Goal: Task Accomplishment & Management: Manage account settings

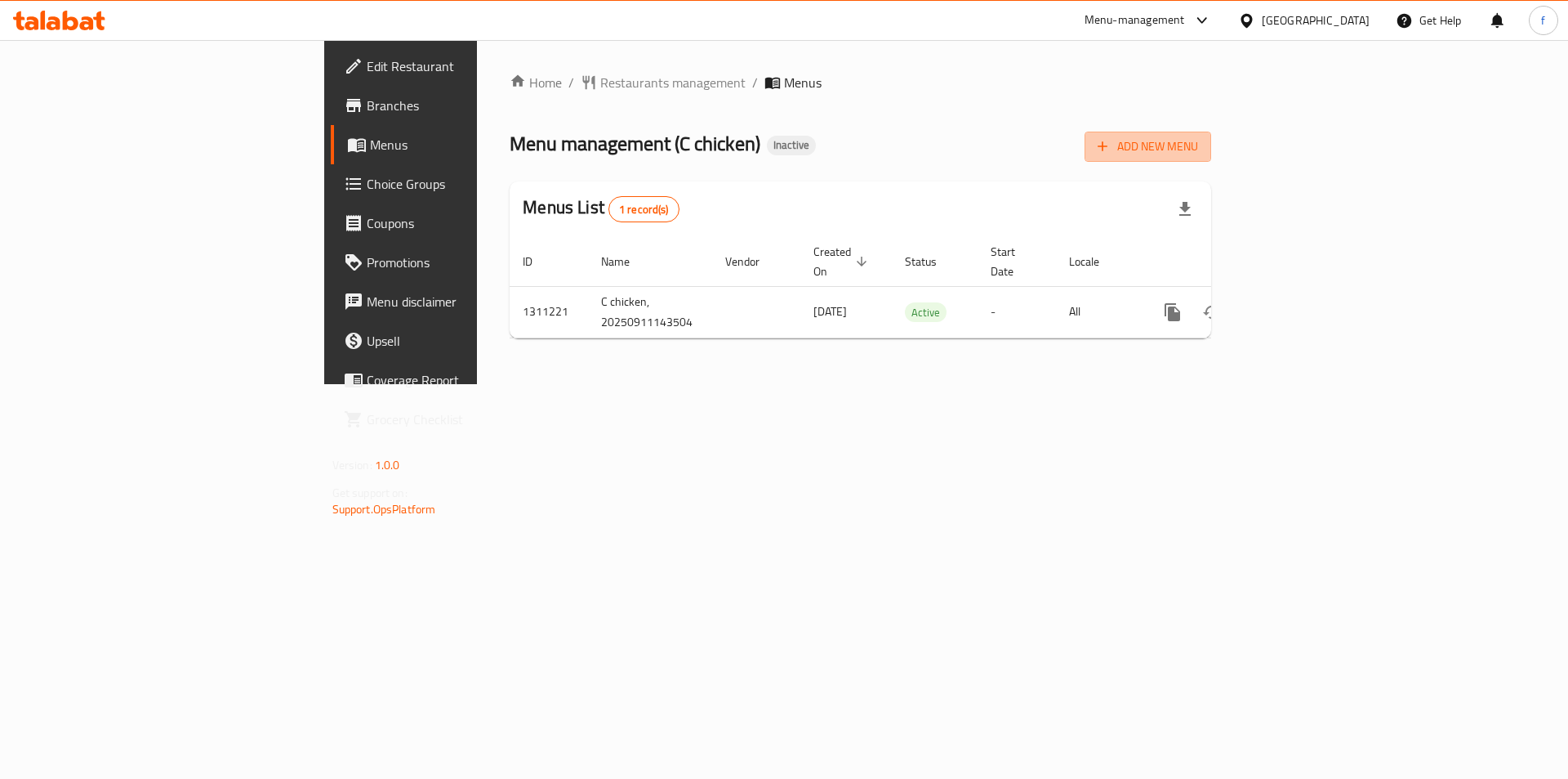
click at [1198, 153] on span "Add New Menu" at bounding box center [1147, 146] width 100 height 21
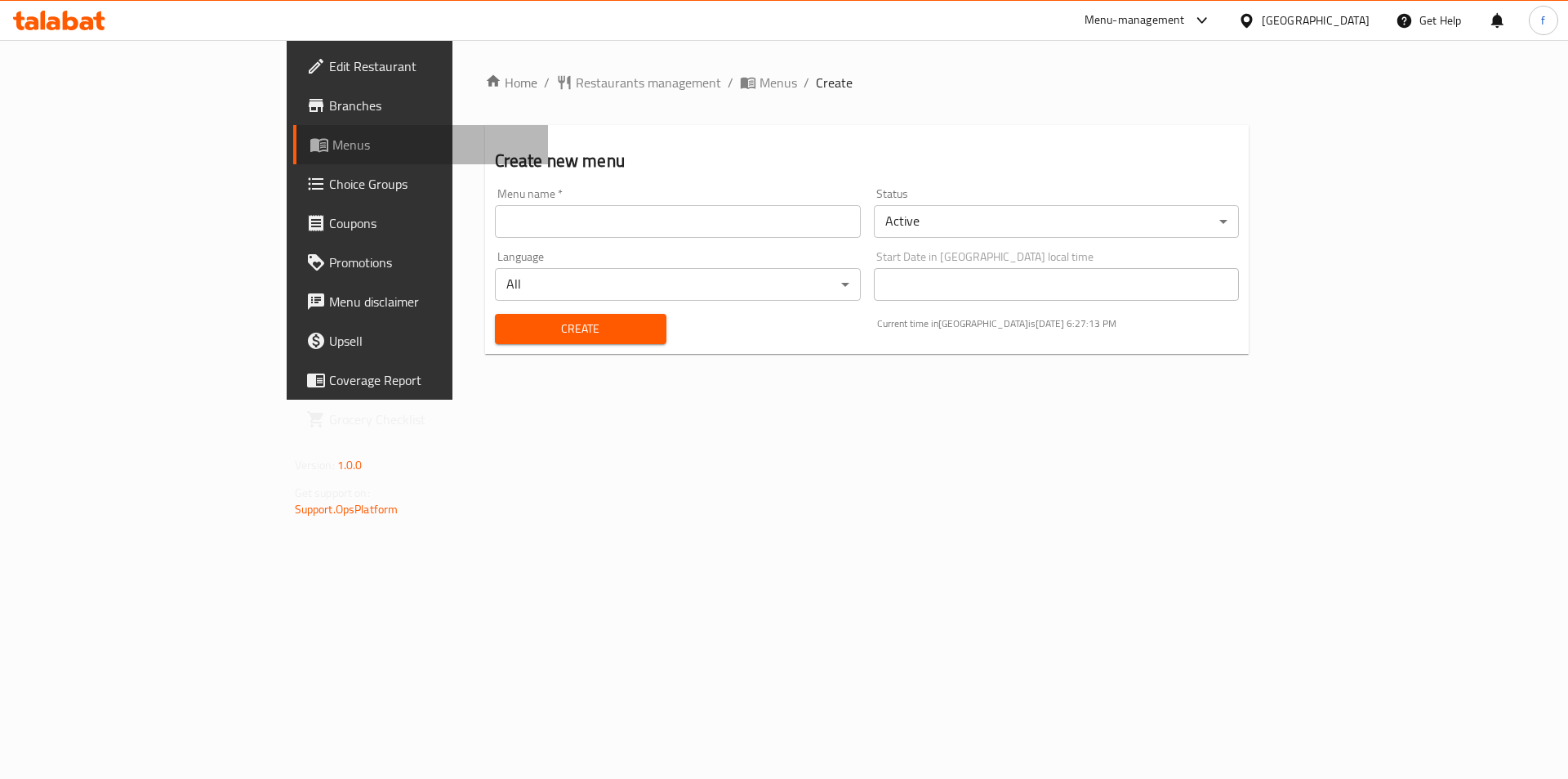
click at [332, 148] on span "Menus" at bounding box center [433, 145] width 203 height 20
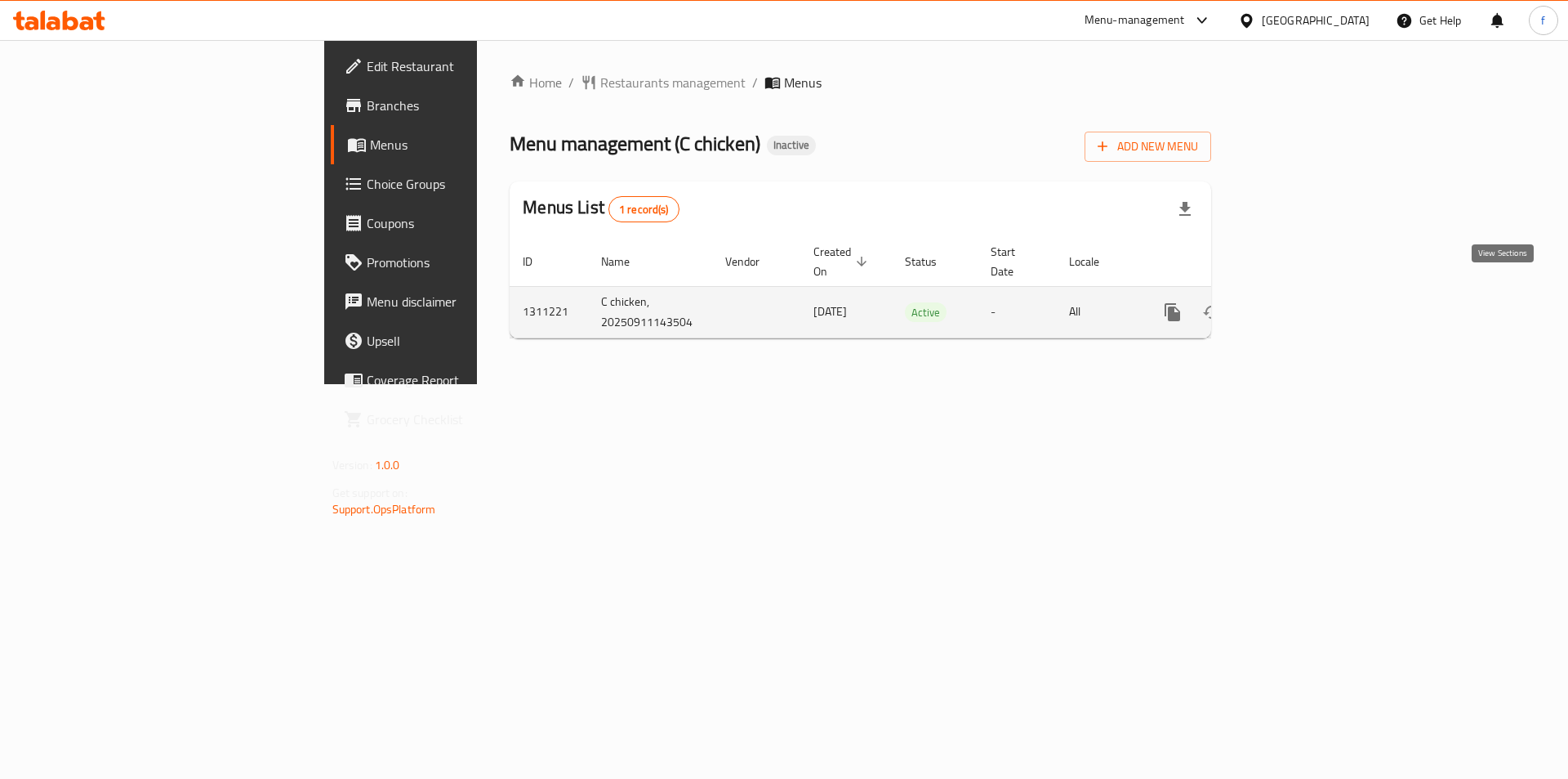
click at [1300, 302] on icon "enhanced table" at bounding box center [1291, 312] width 20 height 20
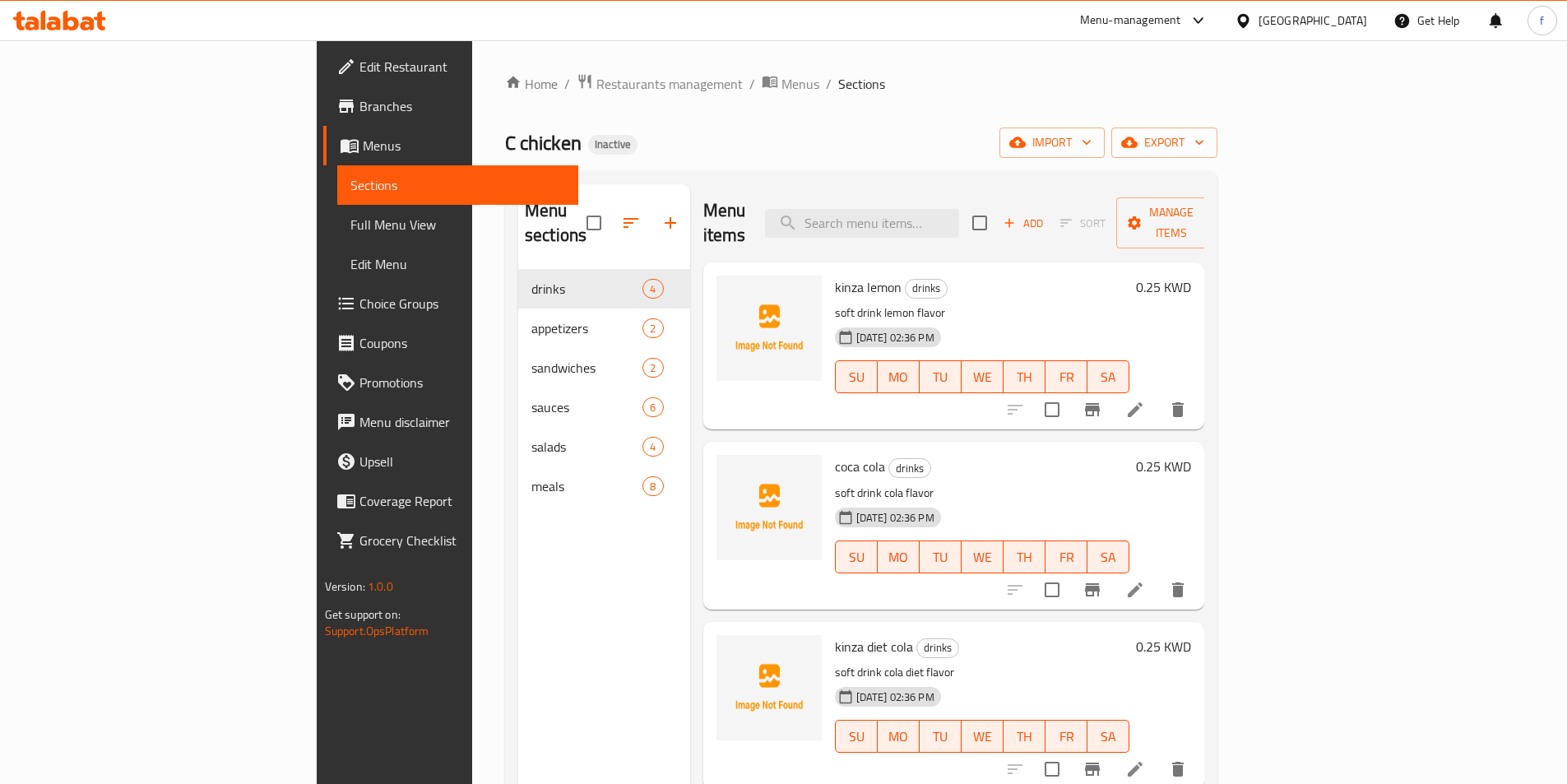
drag, startPoint x: 147, startPoint y: 153, endPoint x: 162, endPoint y: 164, distance: 18.6
click at [363, 153] on span "Menus" at bounding box center [464, 145] width 202 height 20
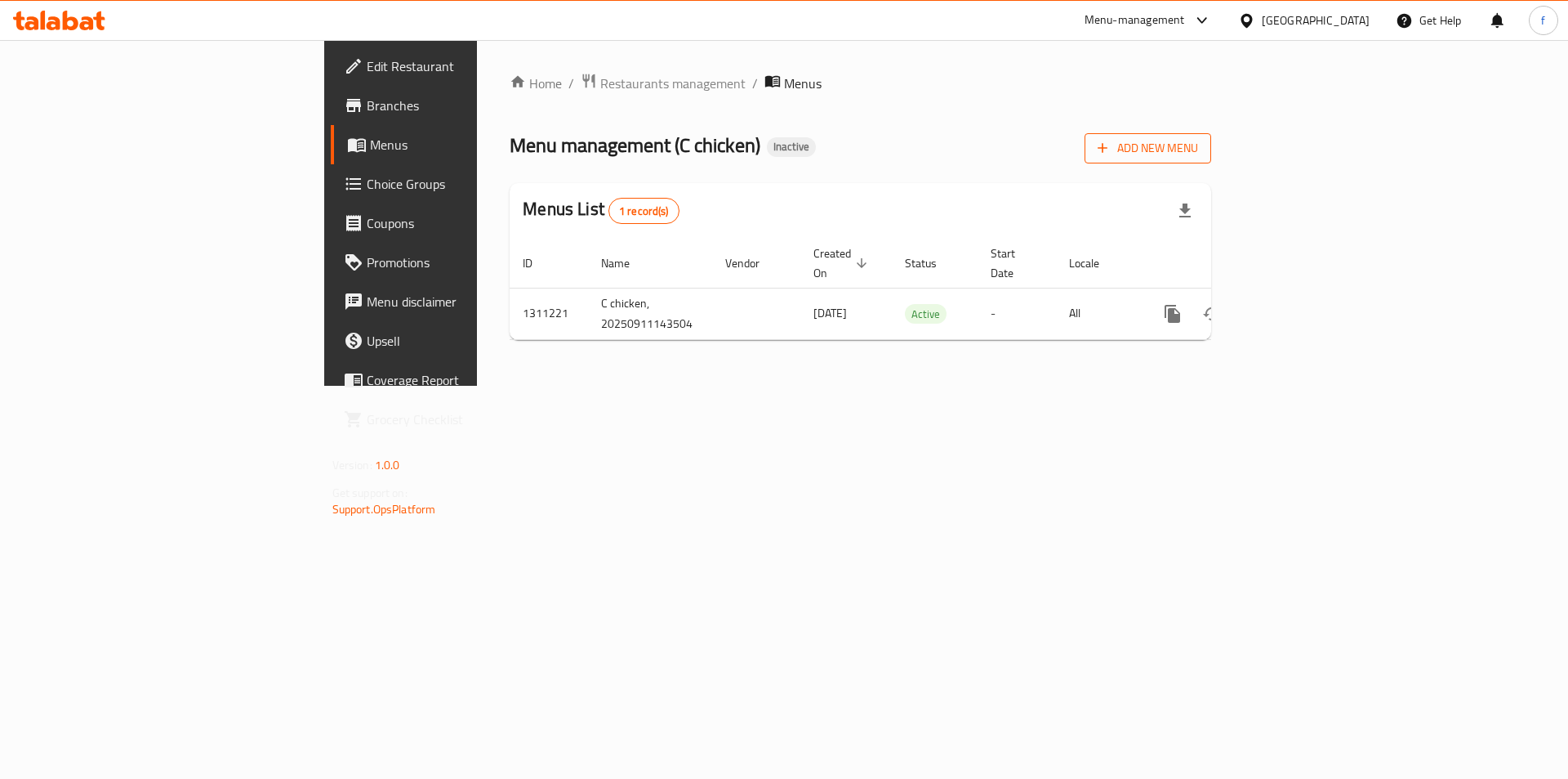
click at [1198, 154] on span "Add New Menu" at bounding box center [1147, 148] width 100 height 21
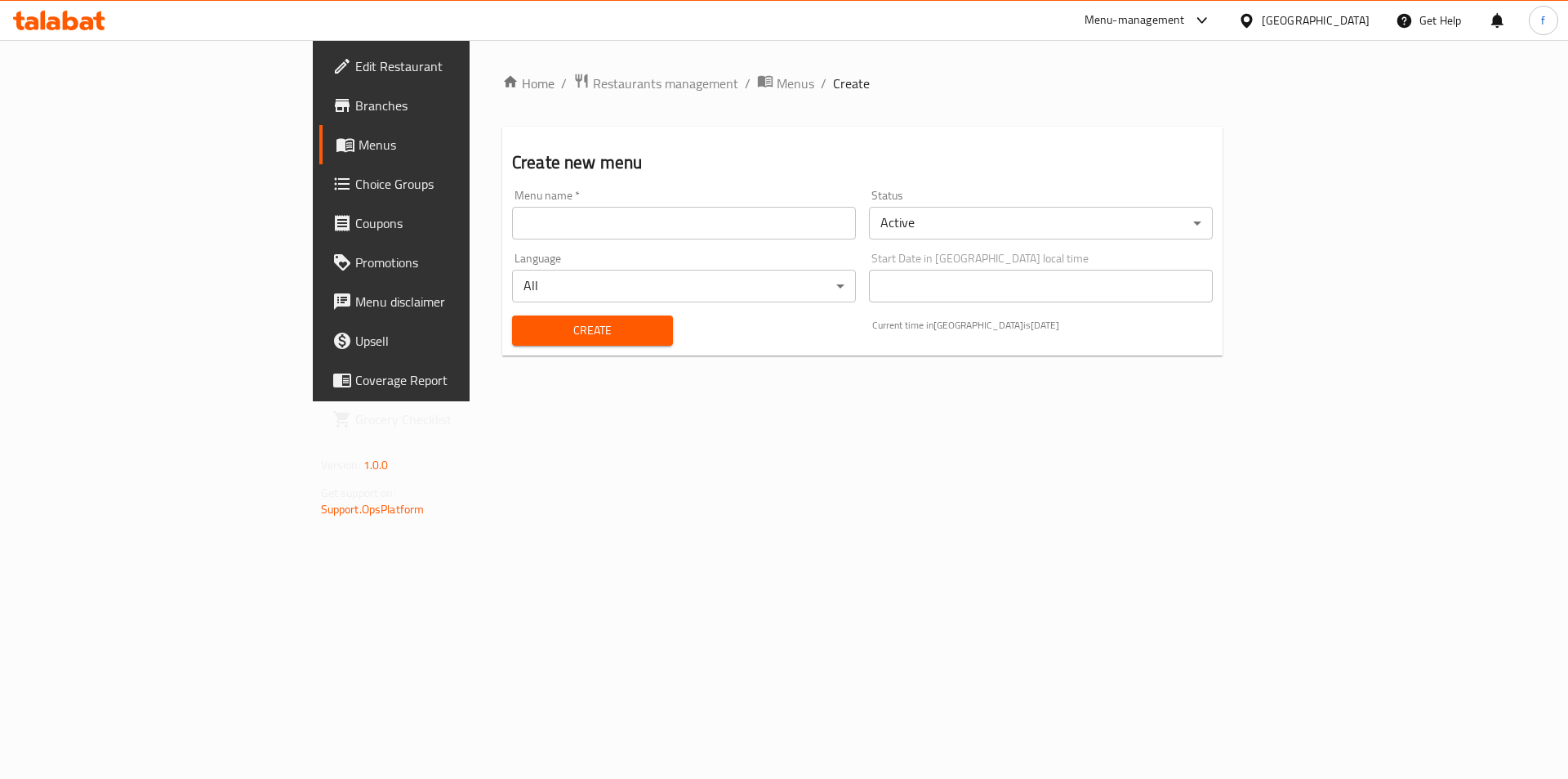
click at [512, 215] on input "text" at bounding box center [684, 223] width 344 height 32
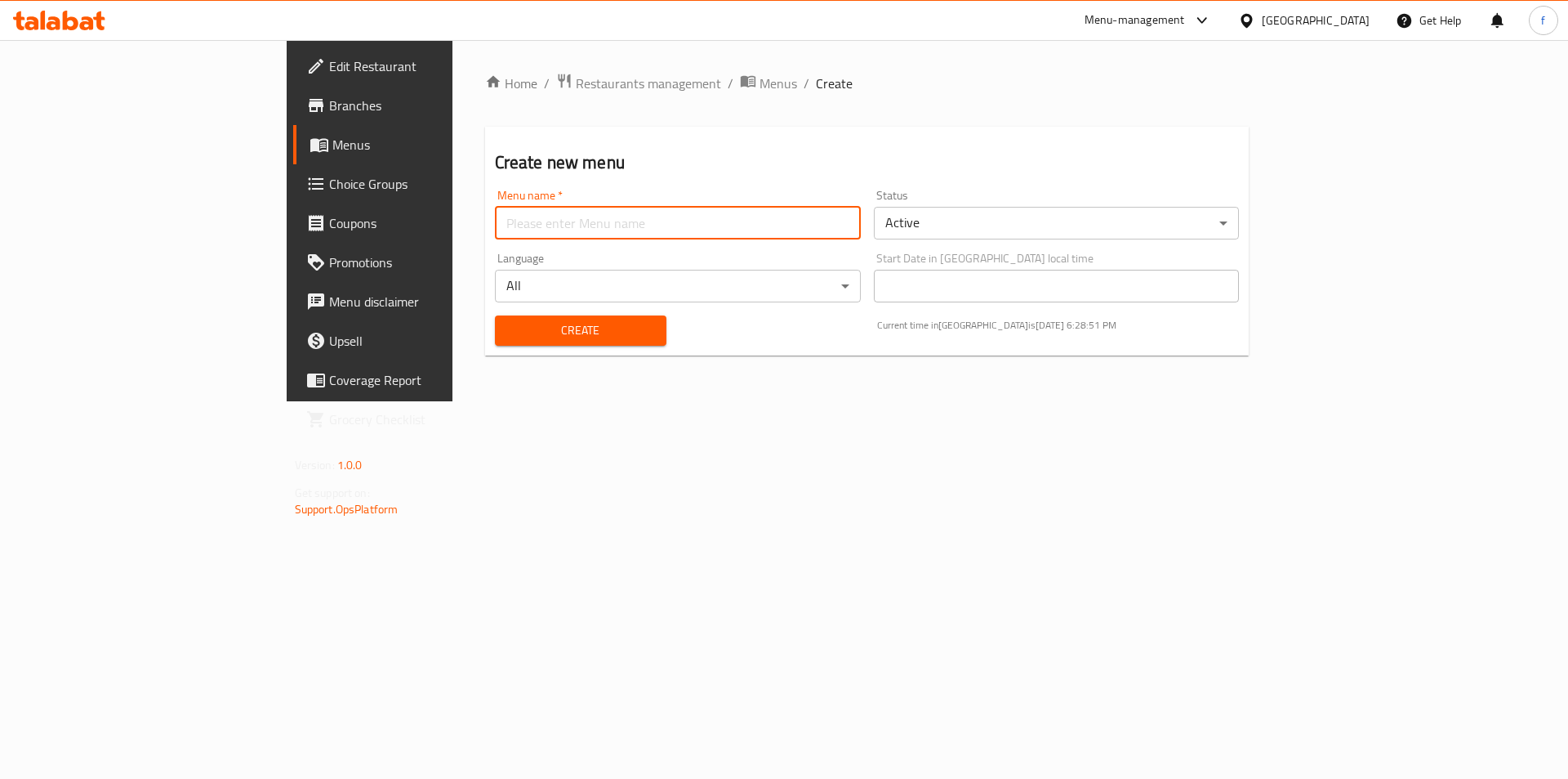
type input "menu"
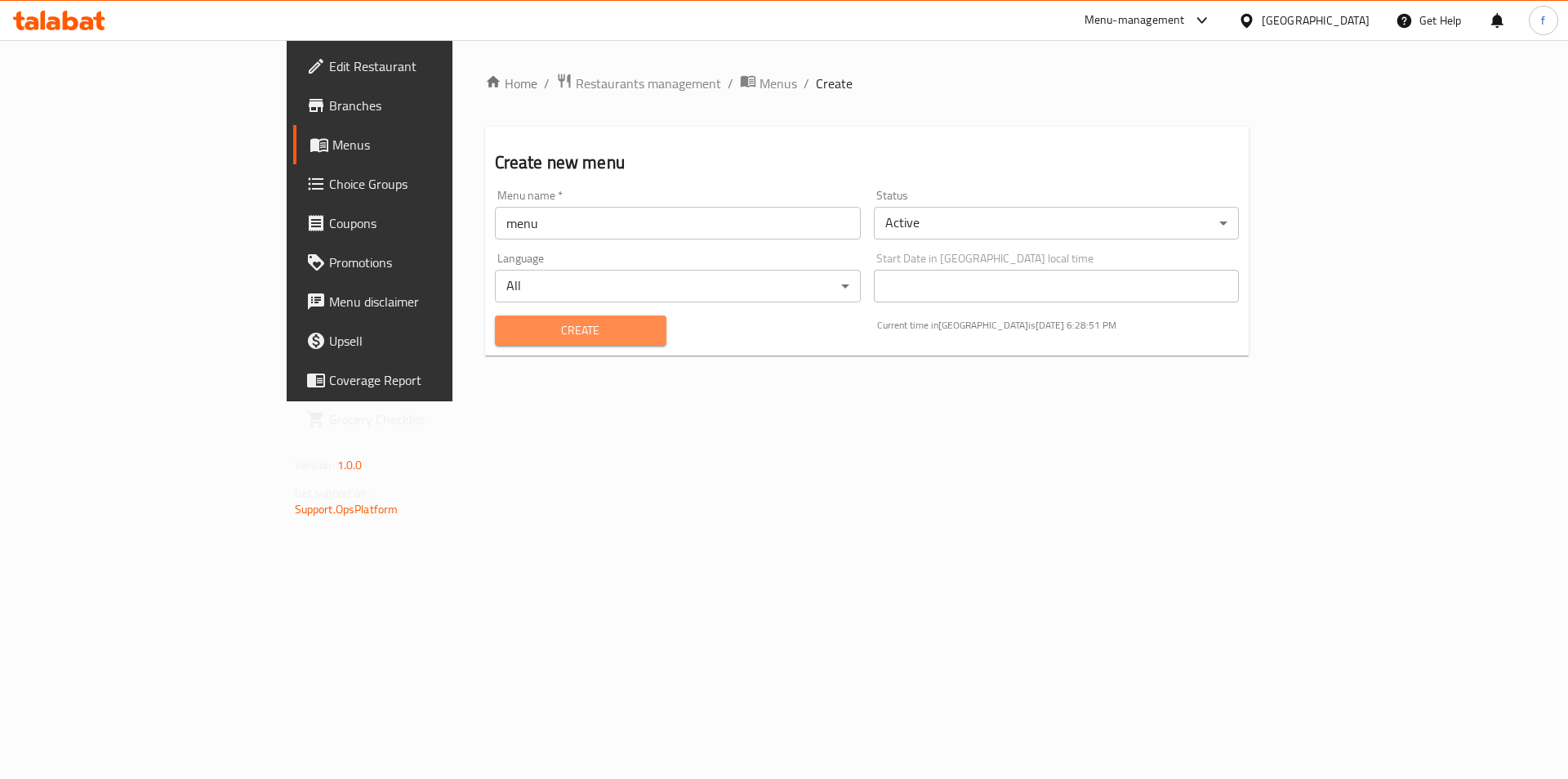
click at [508, 322] on span "Create" at bounding box center [580, 331] width 145 height 21
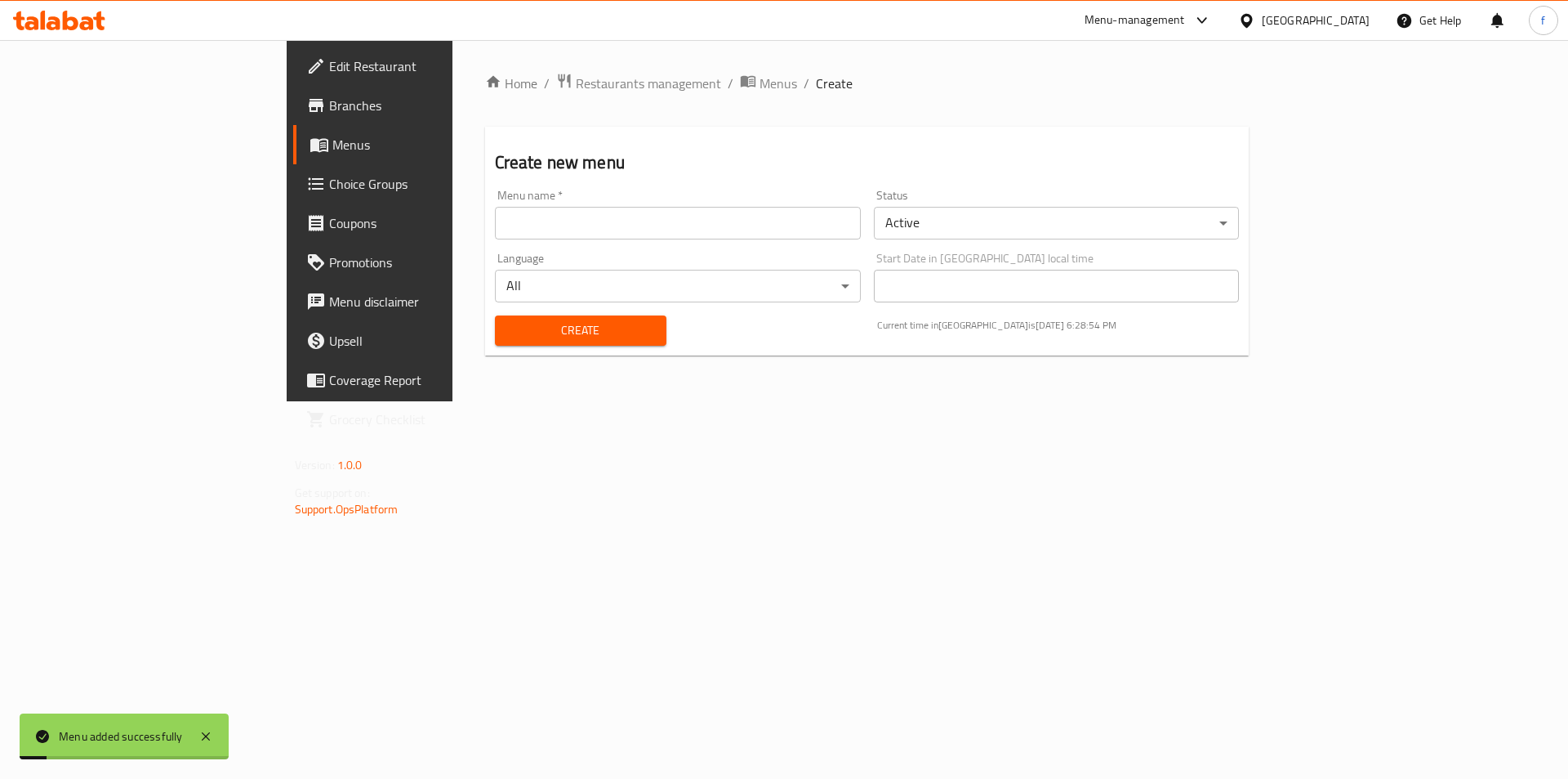
click at [293, 164] on link "Choice Groups" at bounding box center [421, 184] width 256 height 39
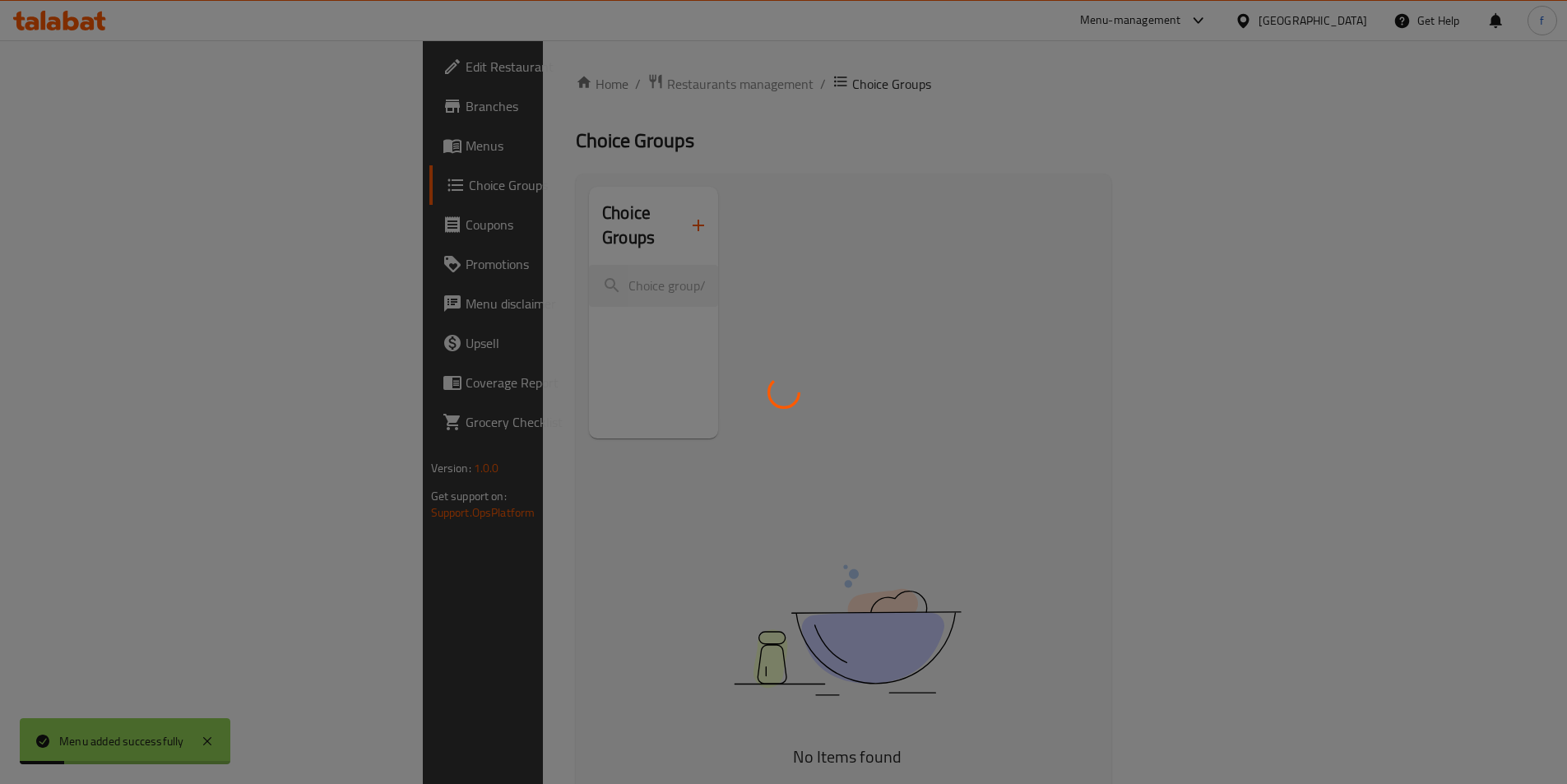
click at [76, 135] on div at bounding box center [784, 392] width 1567 height 784
click at [76, 136] on div at bounding box center [784, 392] width 1567 height 784
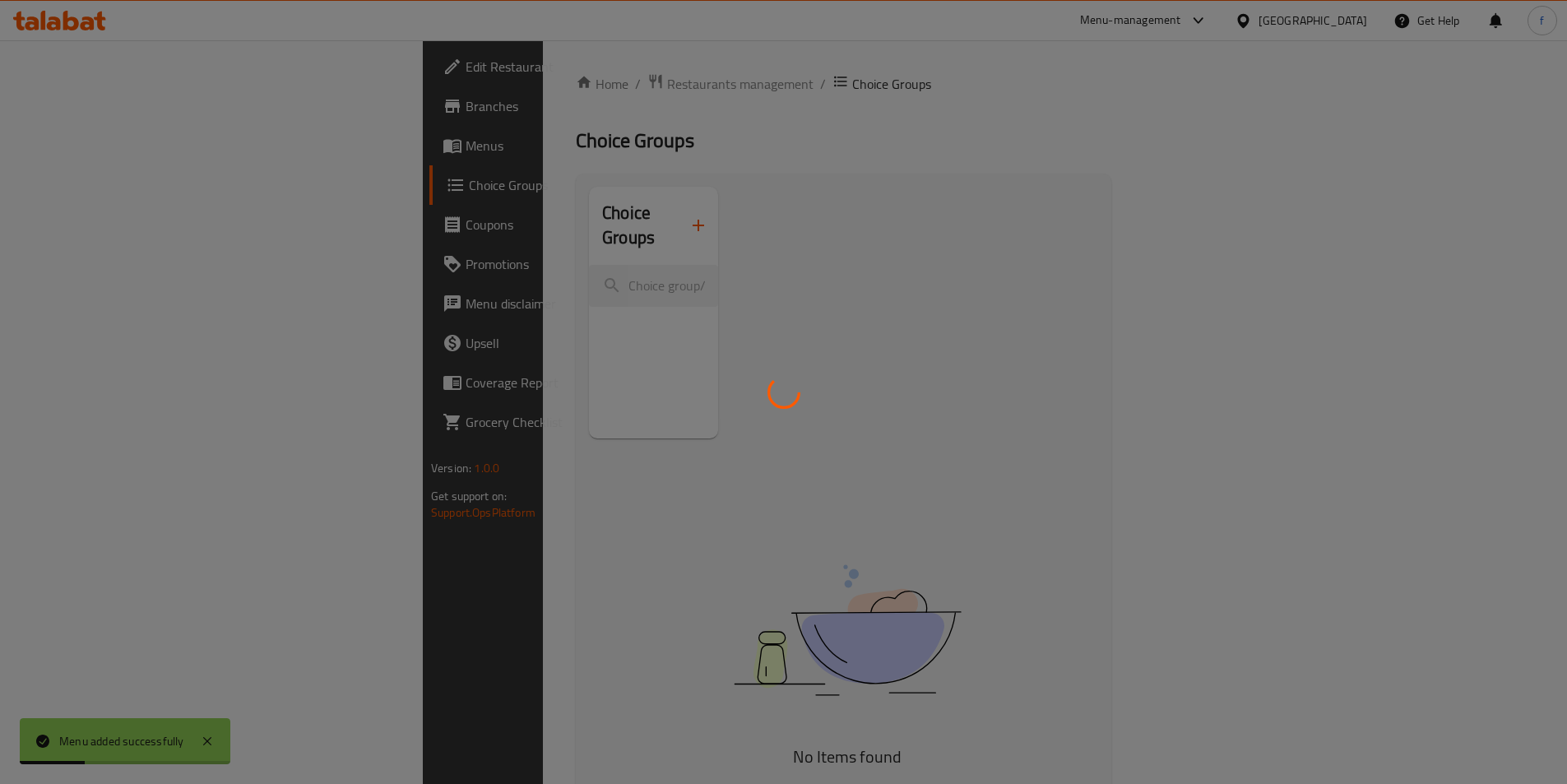
click at [76, 136] on div at bounding box center [784, 392] width 1567 height 784
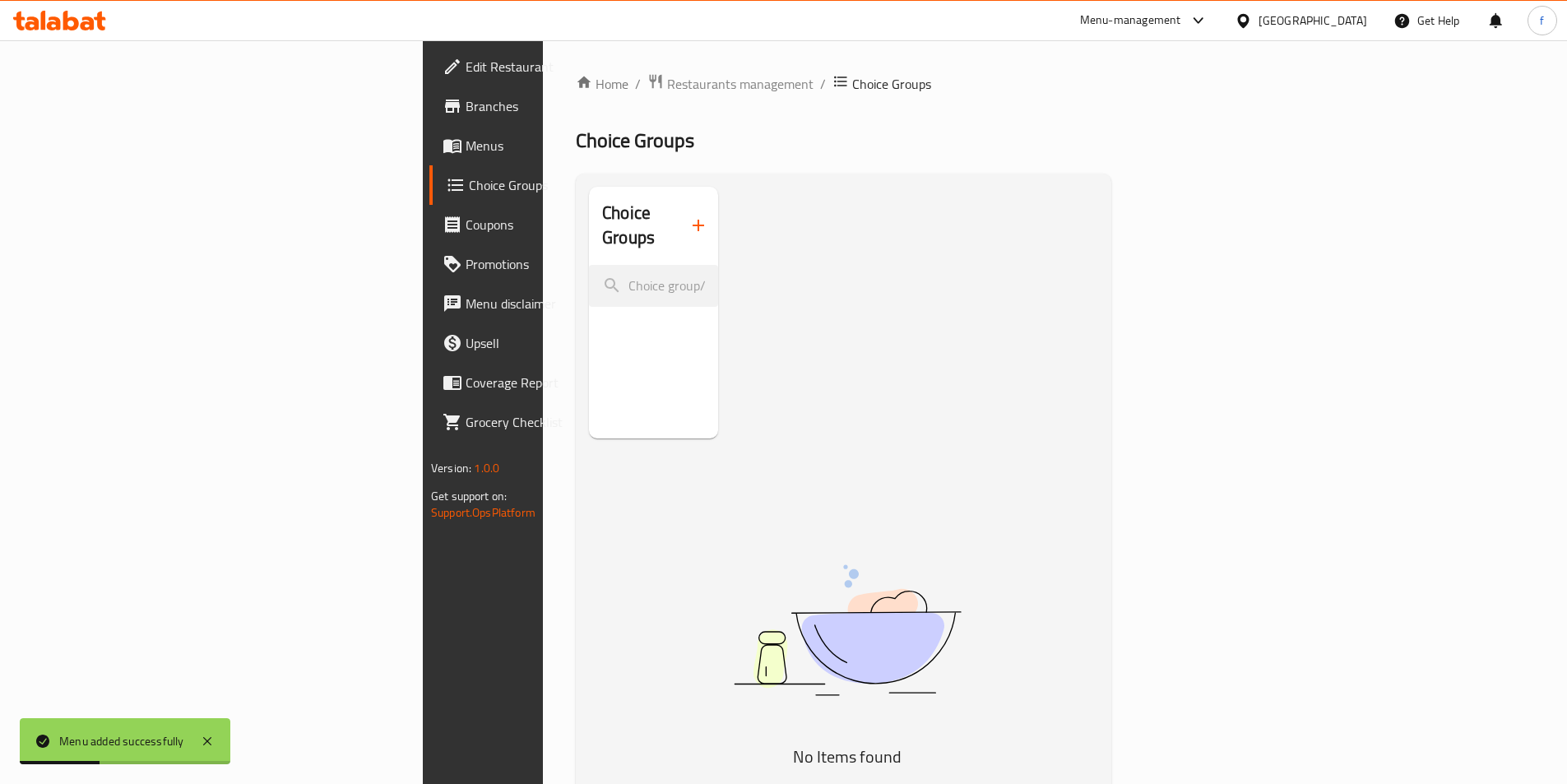
click at [466, 142] on span "Menus" at bounding box center [569, 145] width 206 height 20
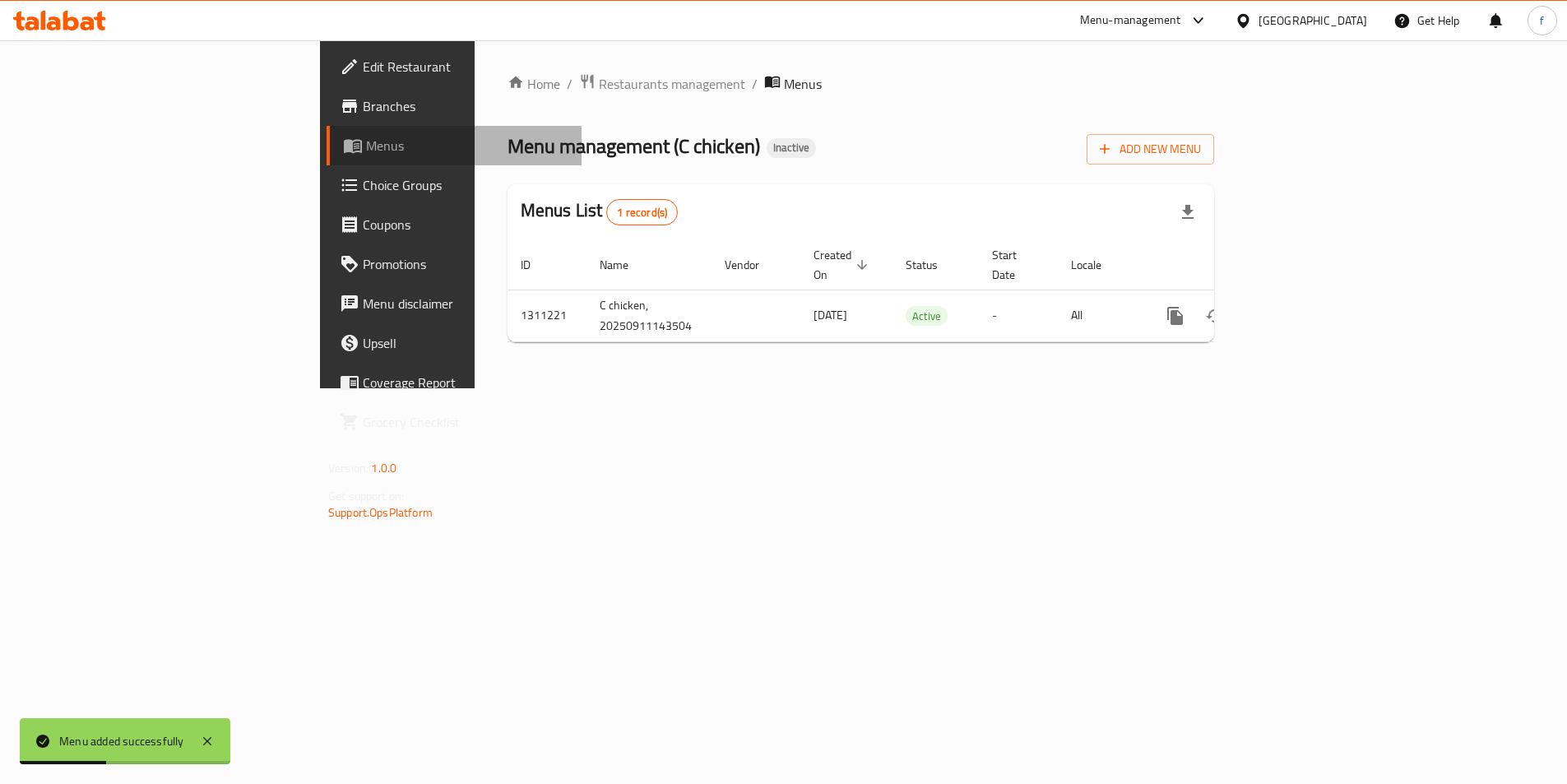
click at [366, 142] on span "Menus" at bounding box center [467, 145] width 202 height 20
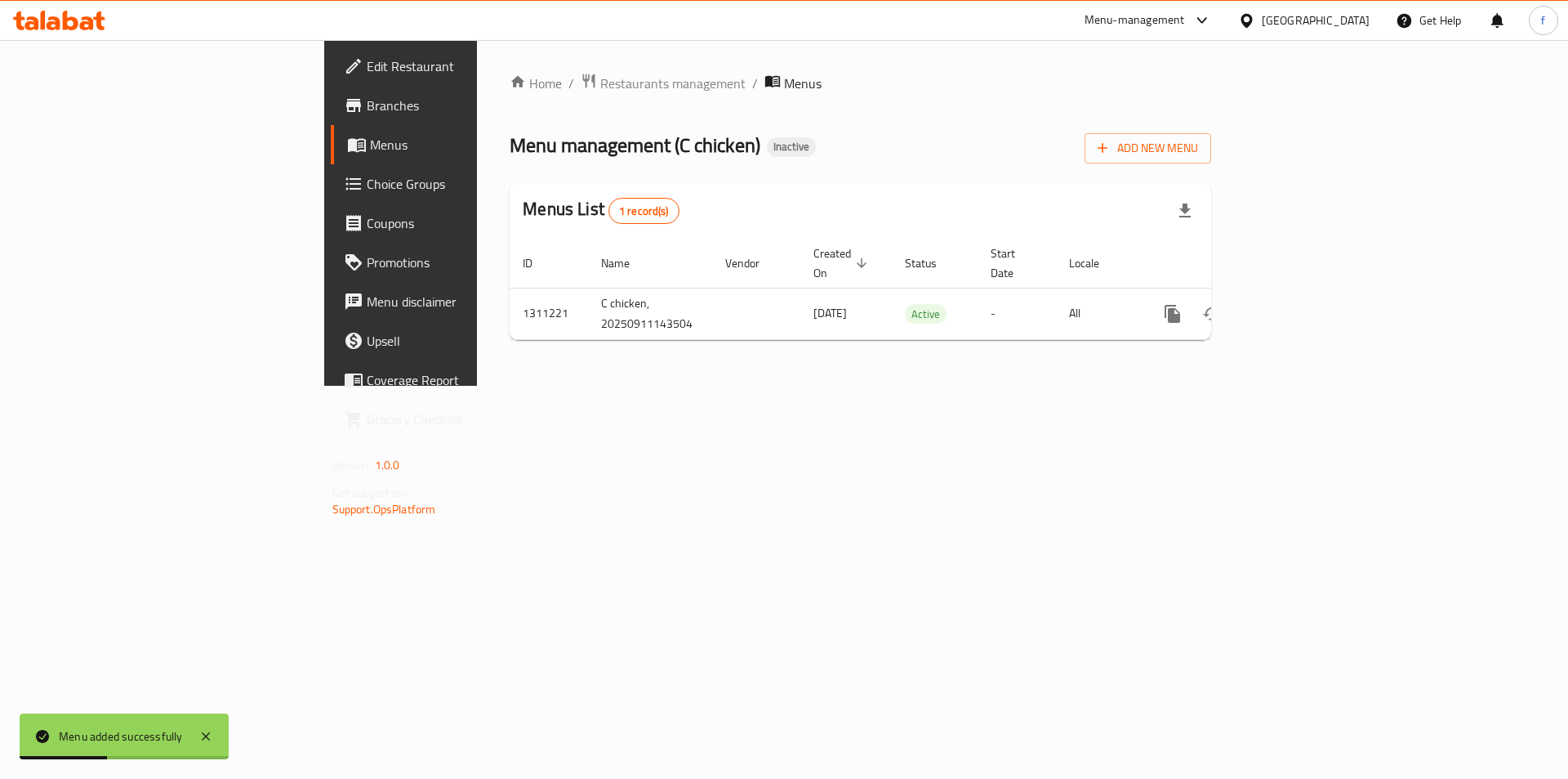
click at [370, 141] on span "Menus" at bounding box center [471, 145] width 203 height 20
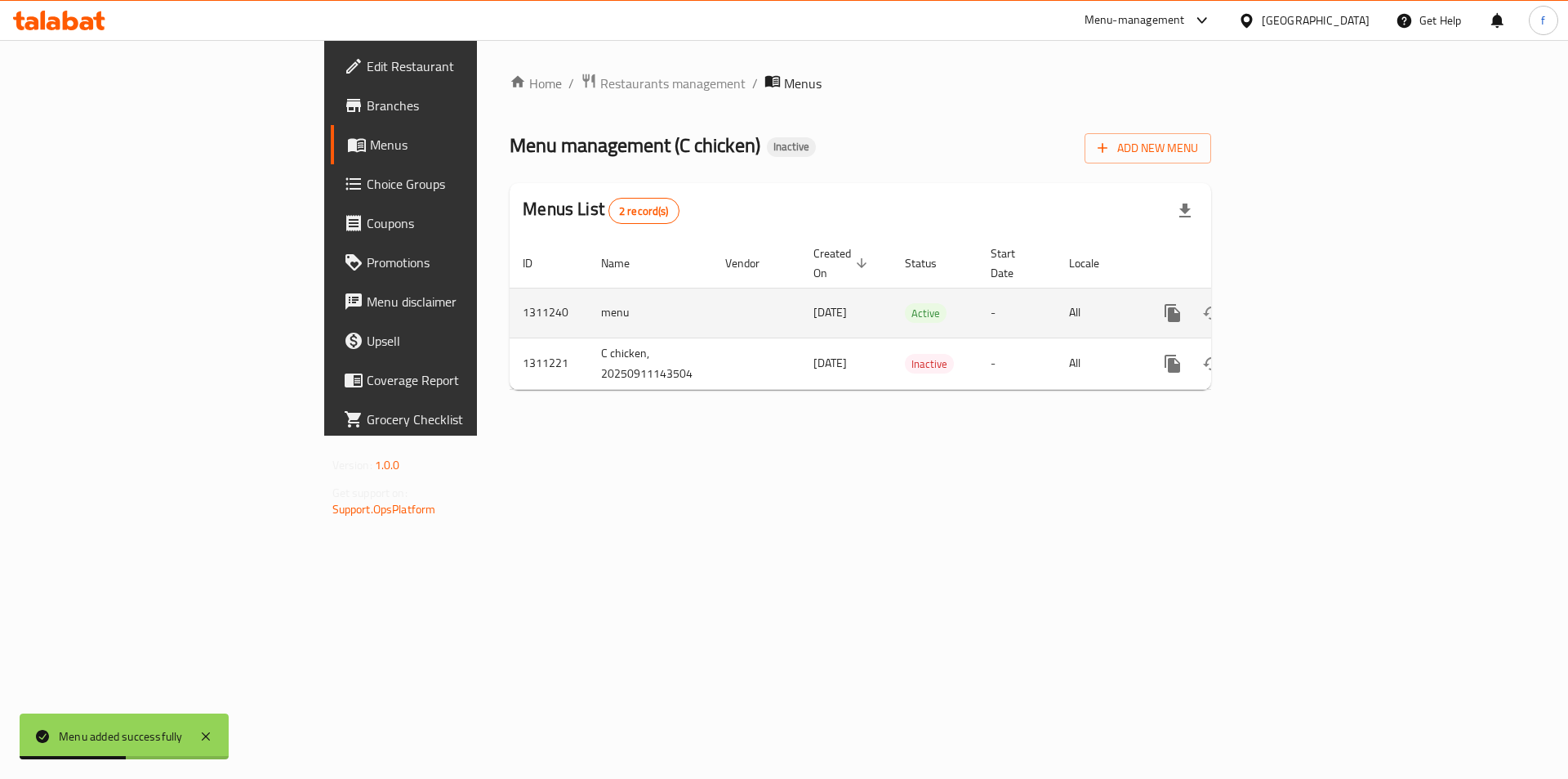
click at [1300, 303] on icon "enhanced table" at bounding box center [1291, 313] width 20 height 20
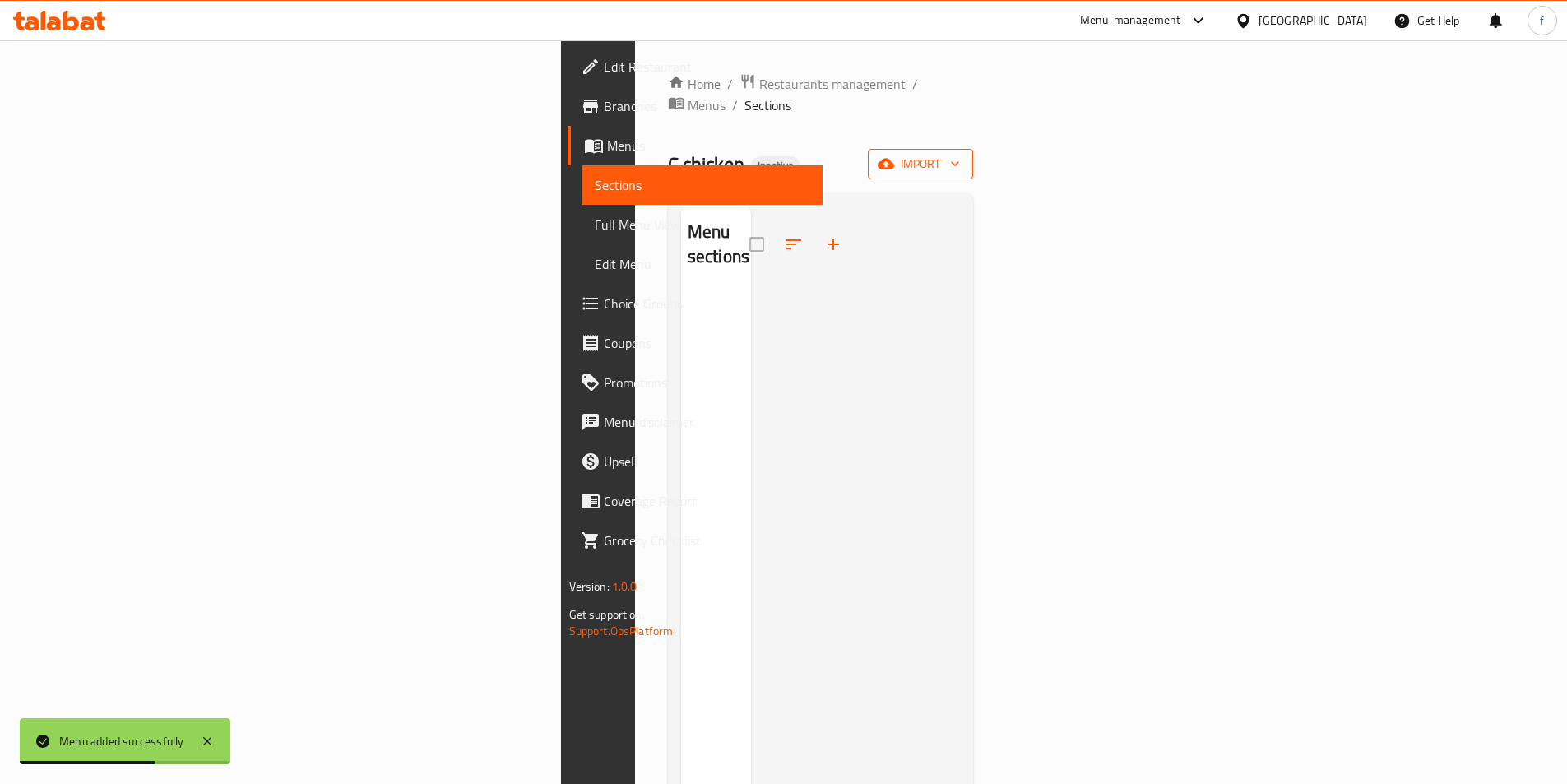
click at [960, 154] on span "import" at bounding box center [921, 164] width 79 height 21
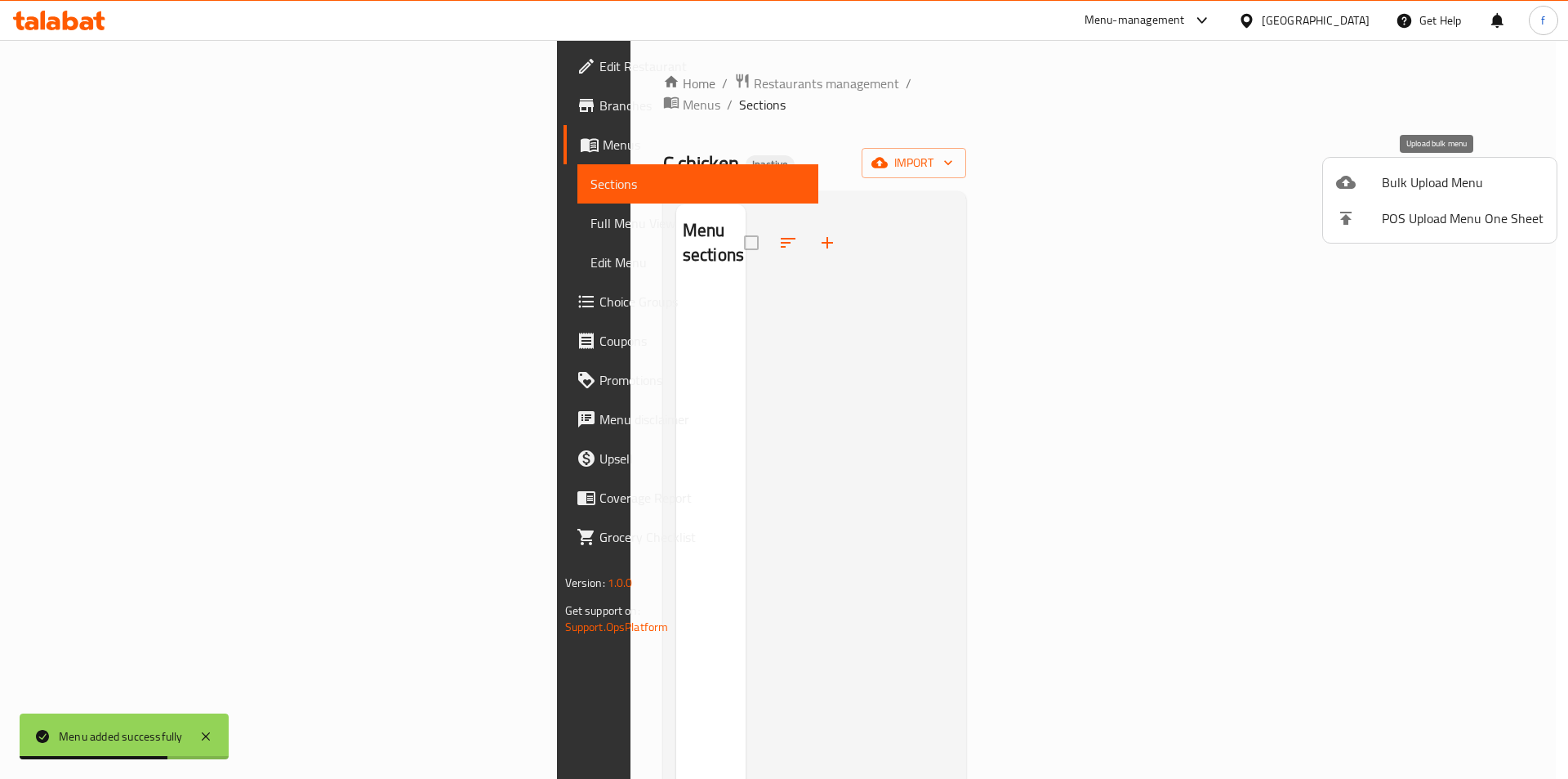
click at [1394, 192] on span "Bulk Upload Menu" at bounding box center [1463, 183] width 162 height 20
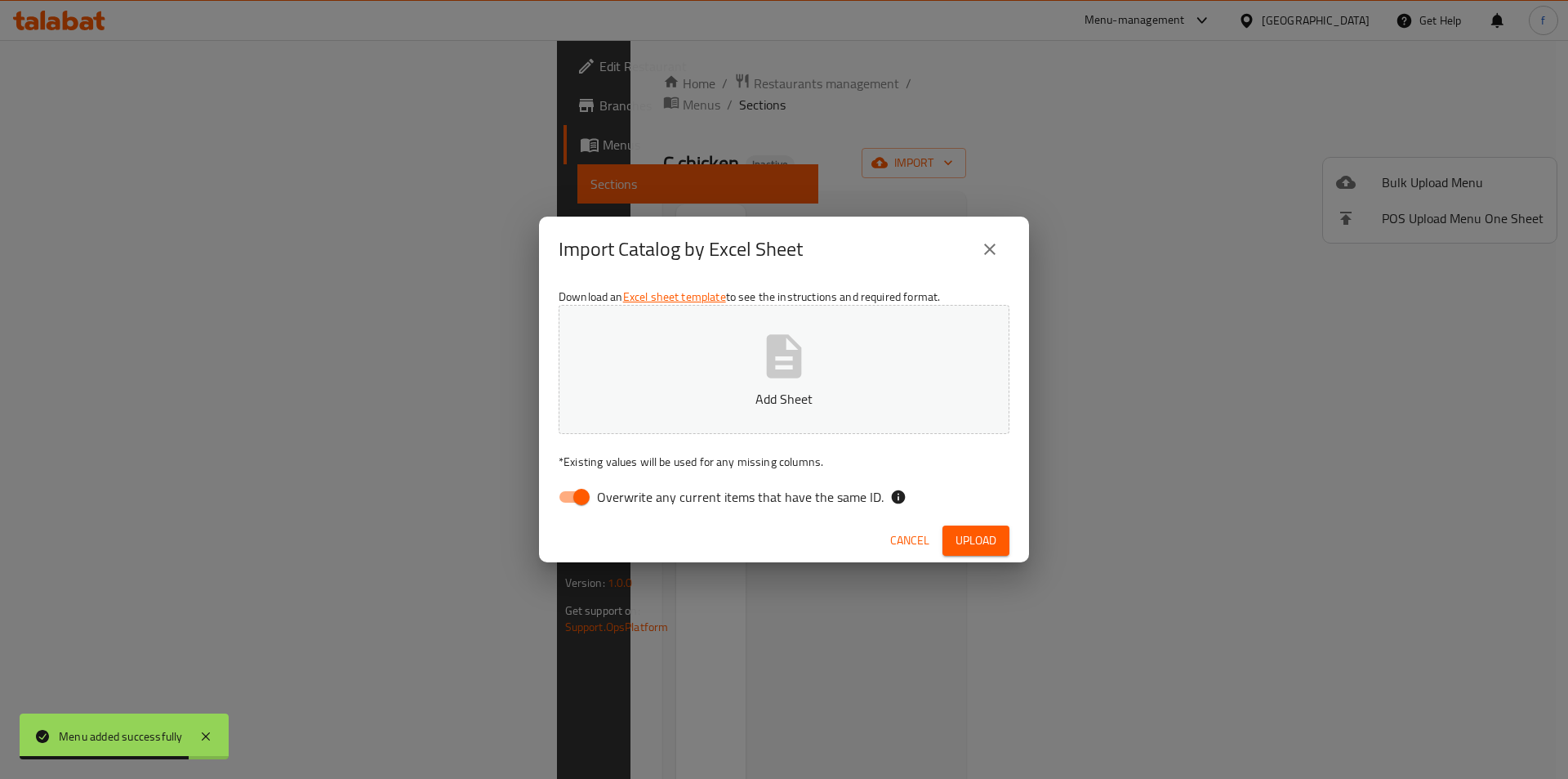
click at [574, 490] on input "Overwrite any current items that have the same ID." at bounding box center [581, 496] width 93 height 31
checkbox input "false"
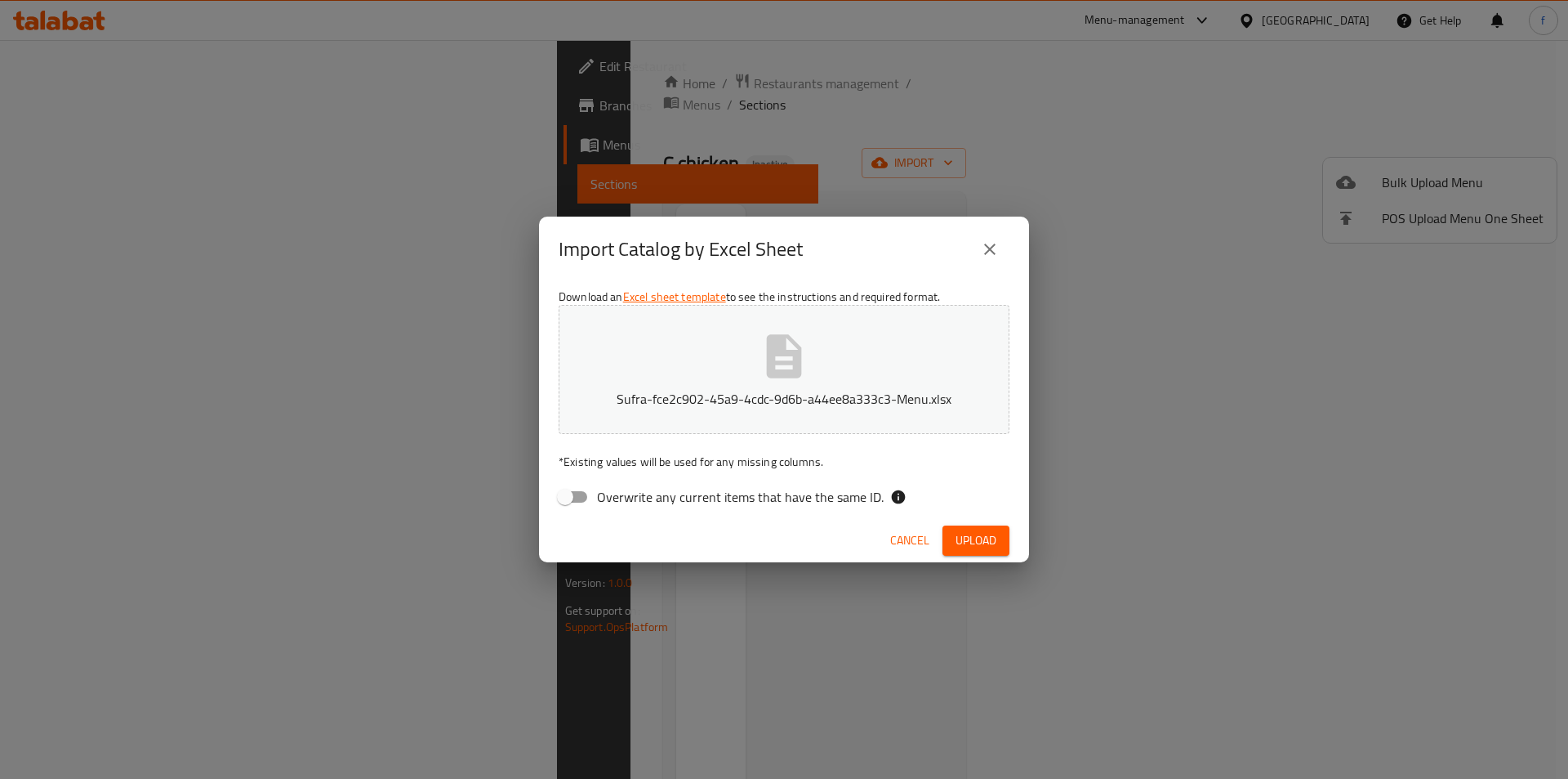
click at [984, 531] on span "Upload" at bounding box center [975, 541] width 41 height 21
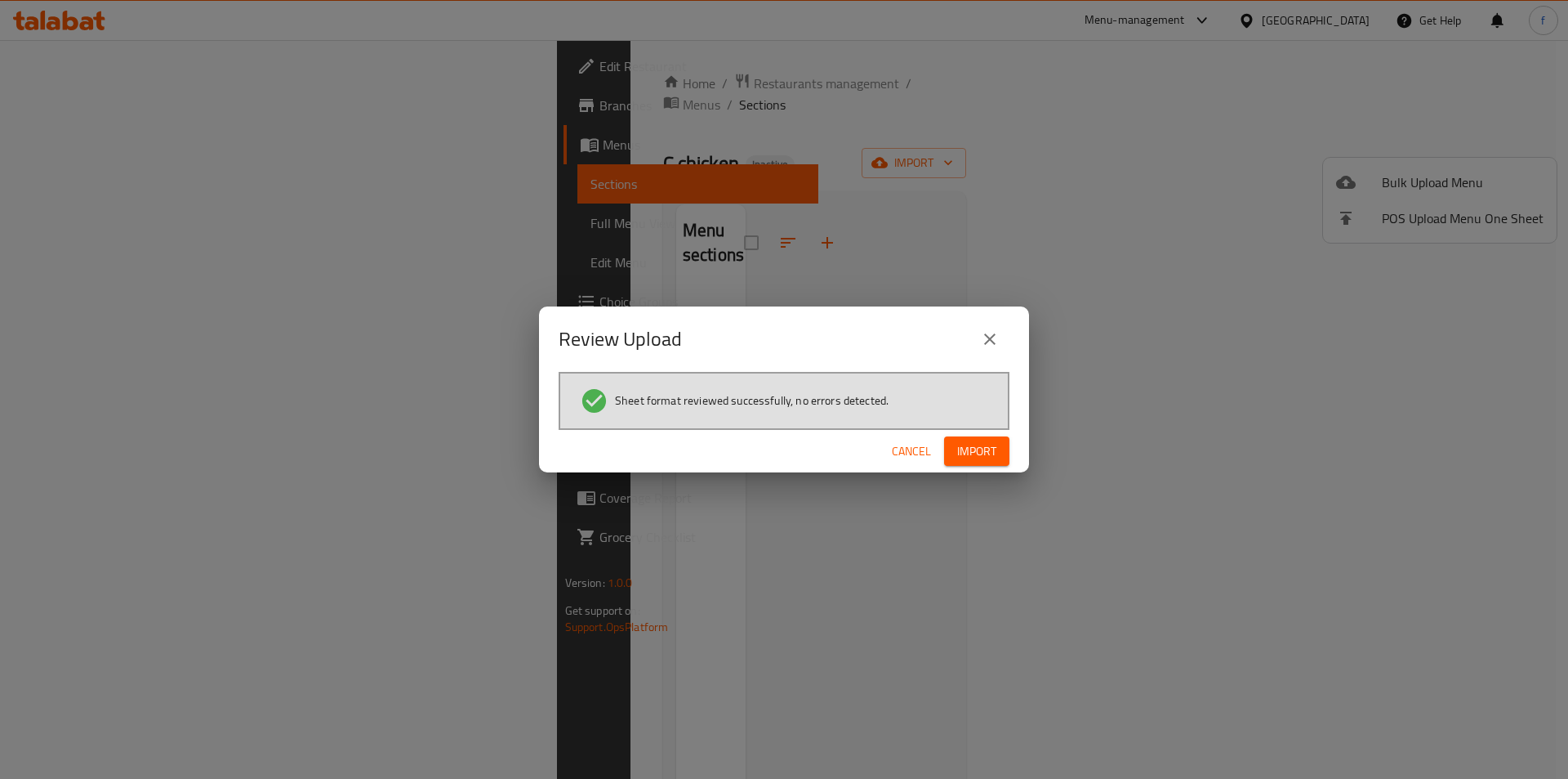
click at [957, 439] on button "Import" at bounding box center [976, 451] width 66 height 30
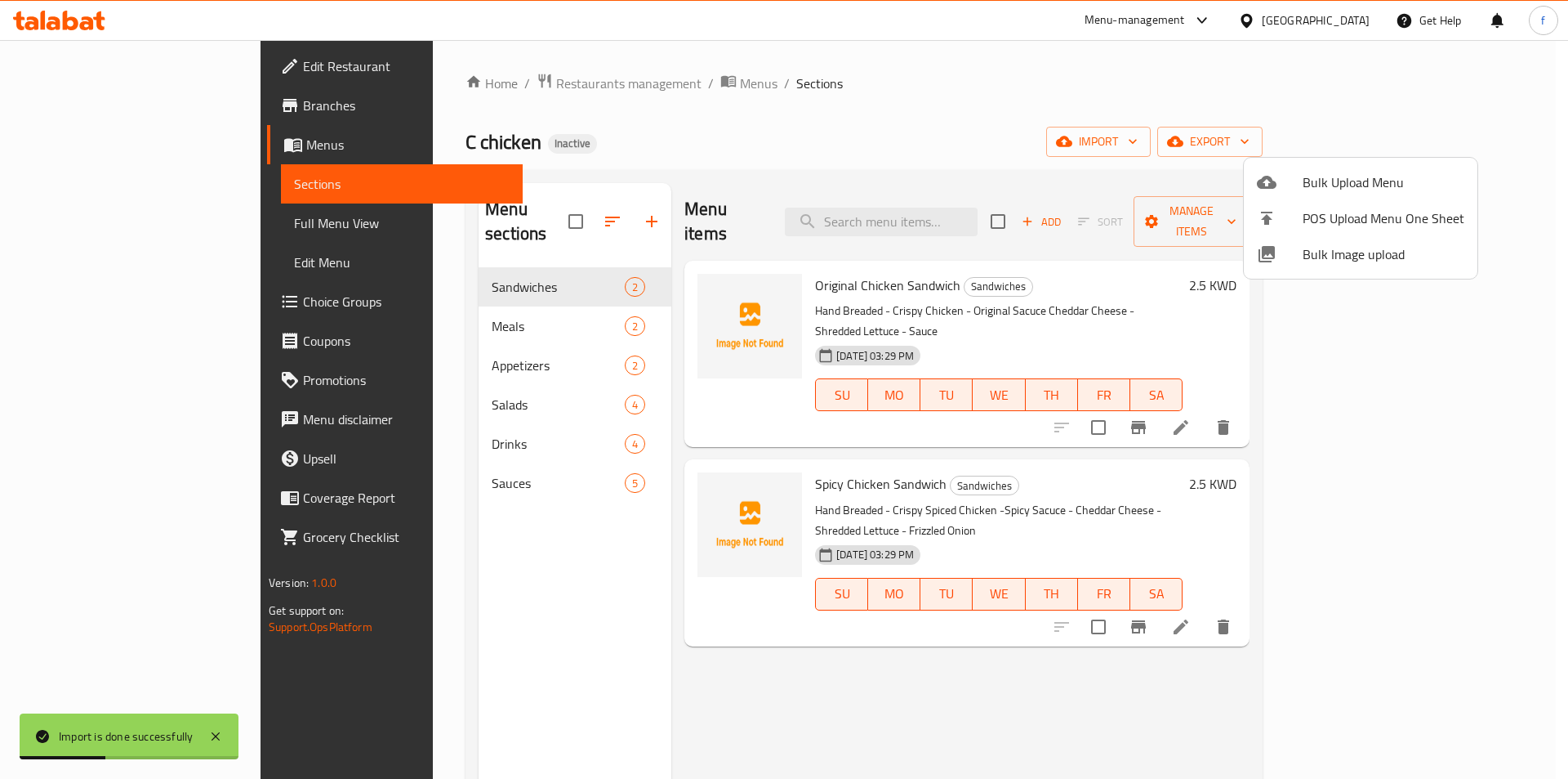
click at [144, 226] on div at bounding box center [784, 390] width 1568 height 779
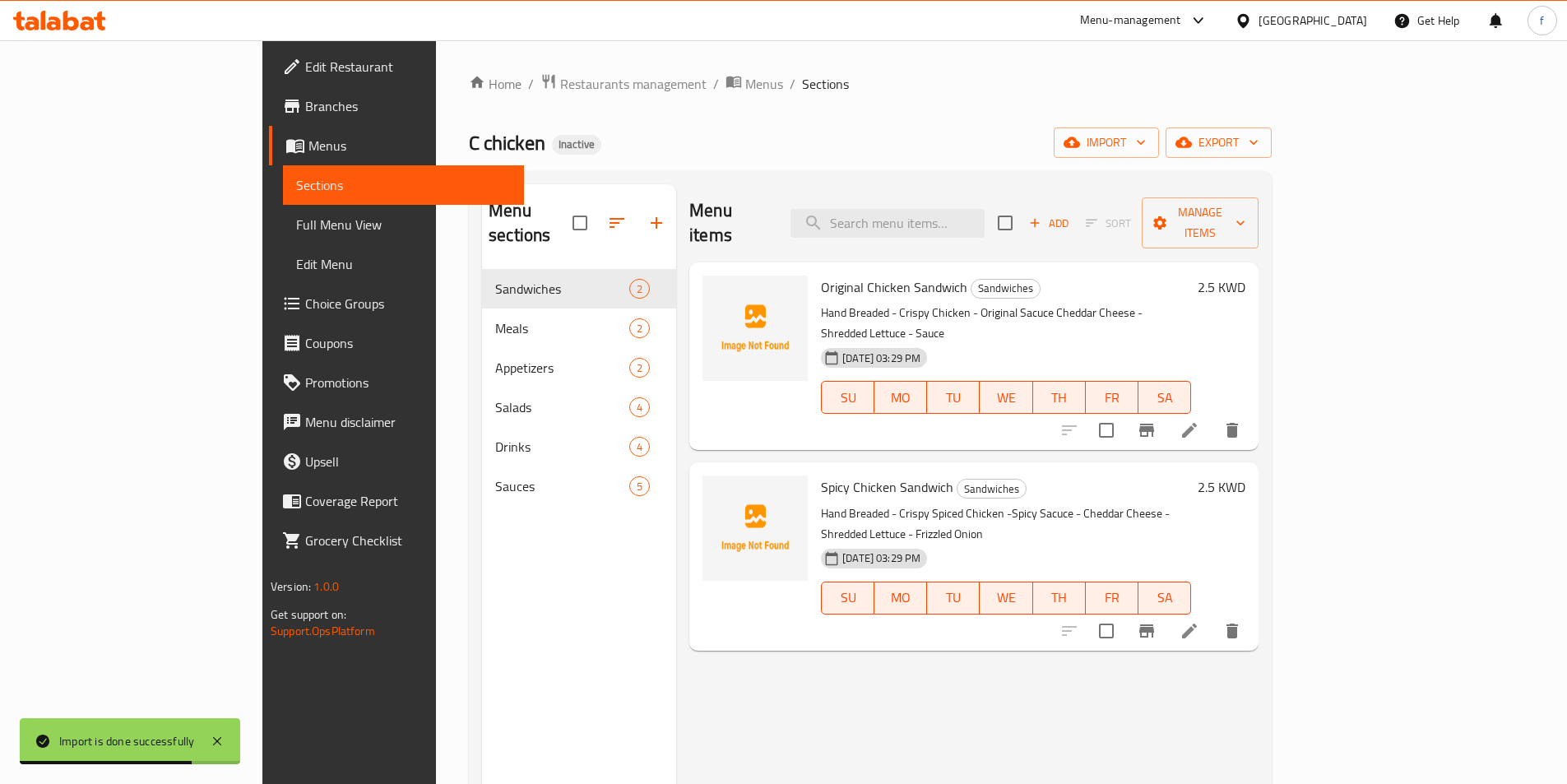
click at [296, 220] on span "Full Menu View" at bounding box center [403, 225] width 215 height 20
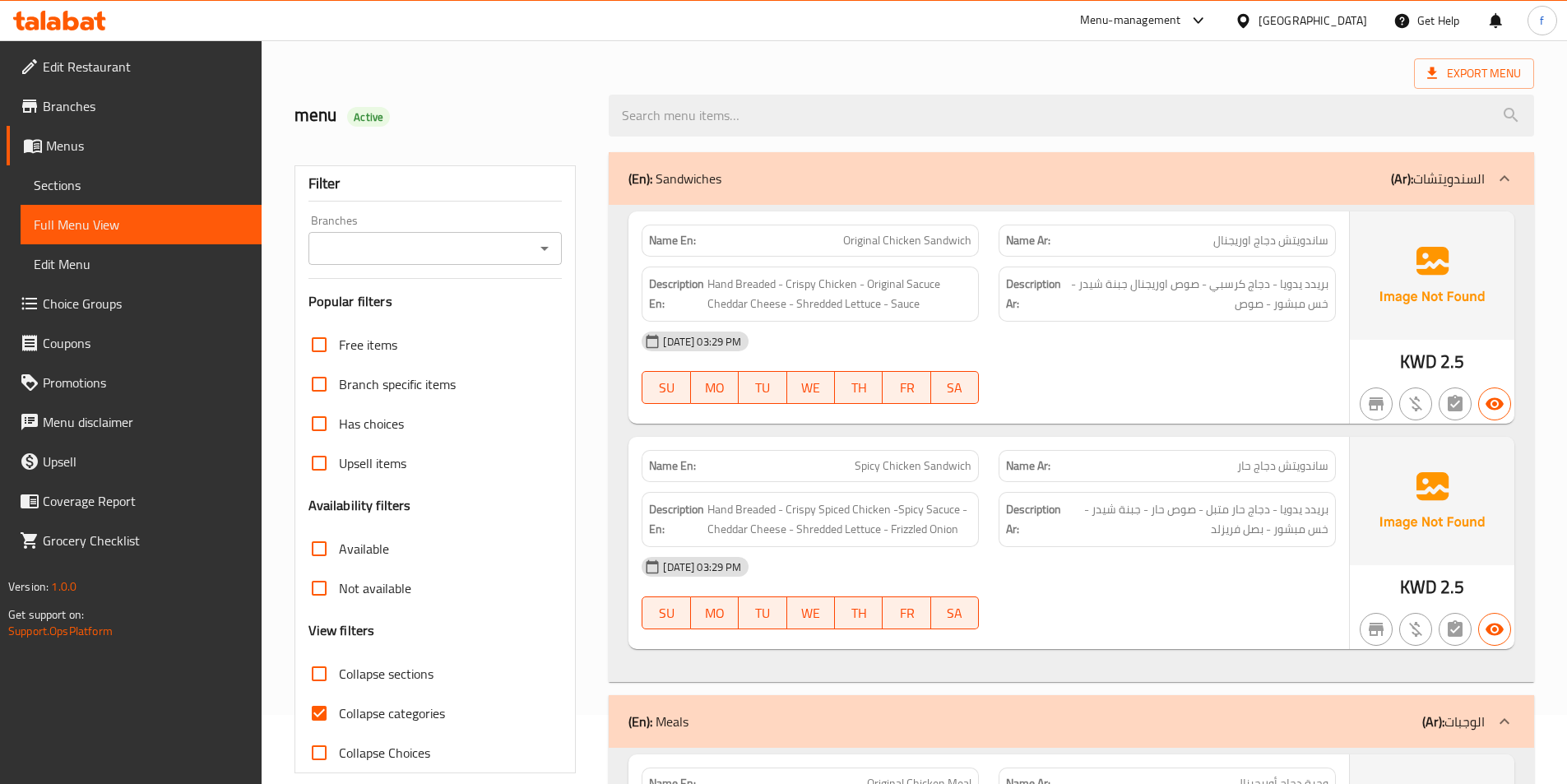
scroll to position [165, 0]
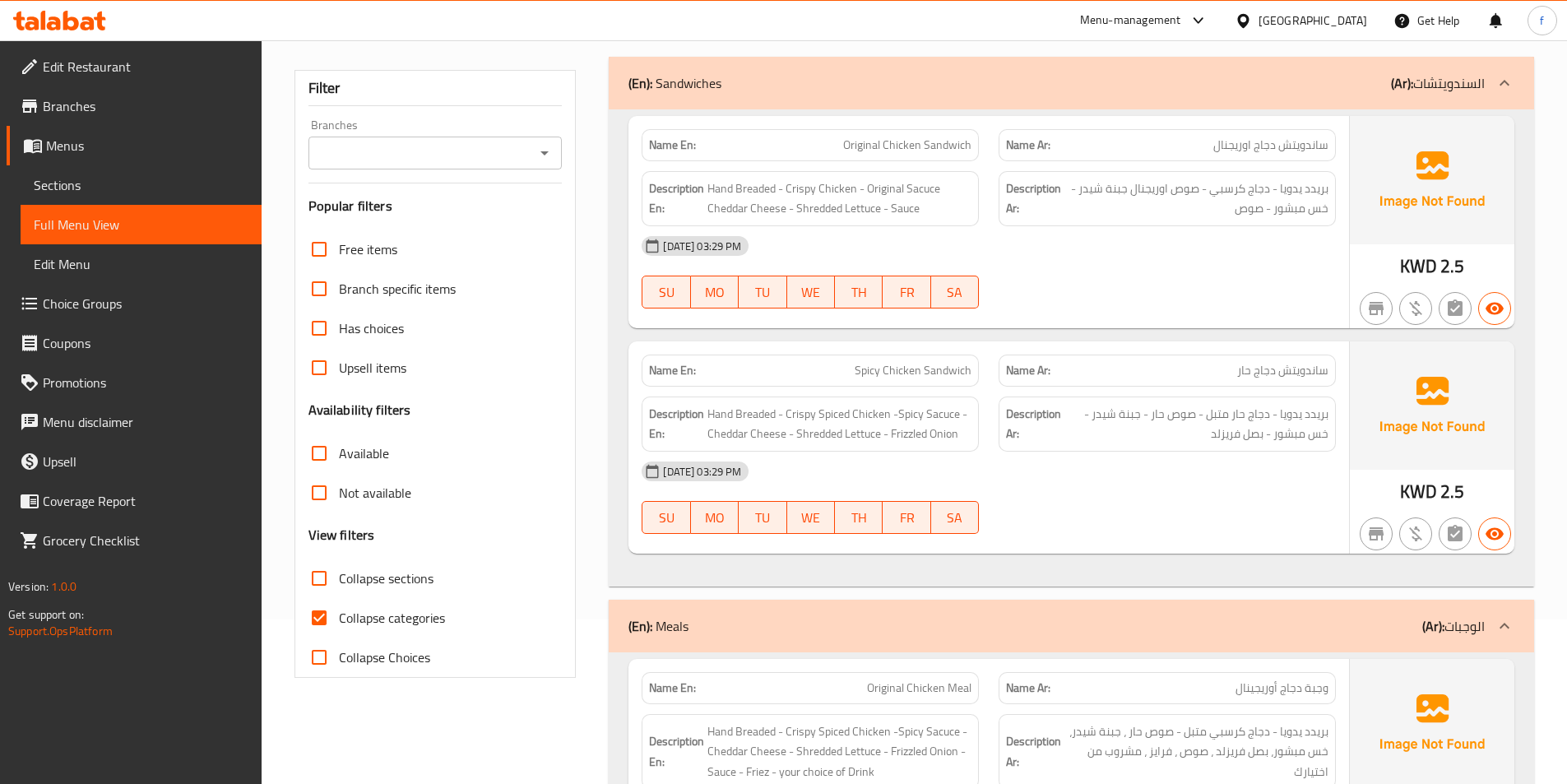
click at [322, 613] on input "Collapse categories" at bounding box center [319, 617] width 39 height 39
checkbox input "false"
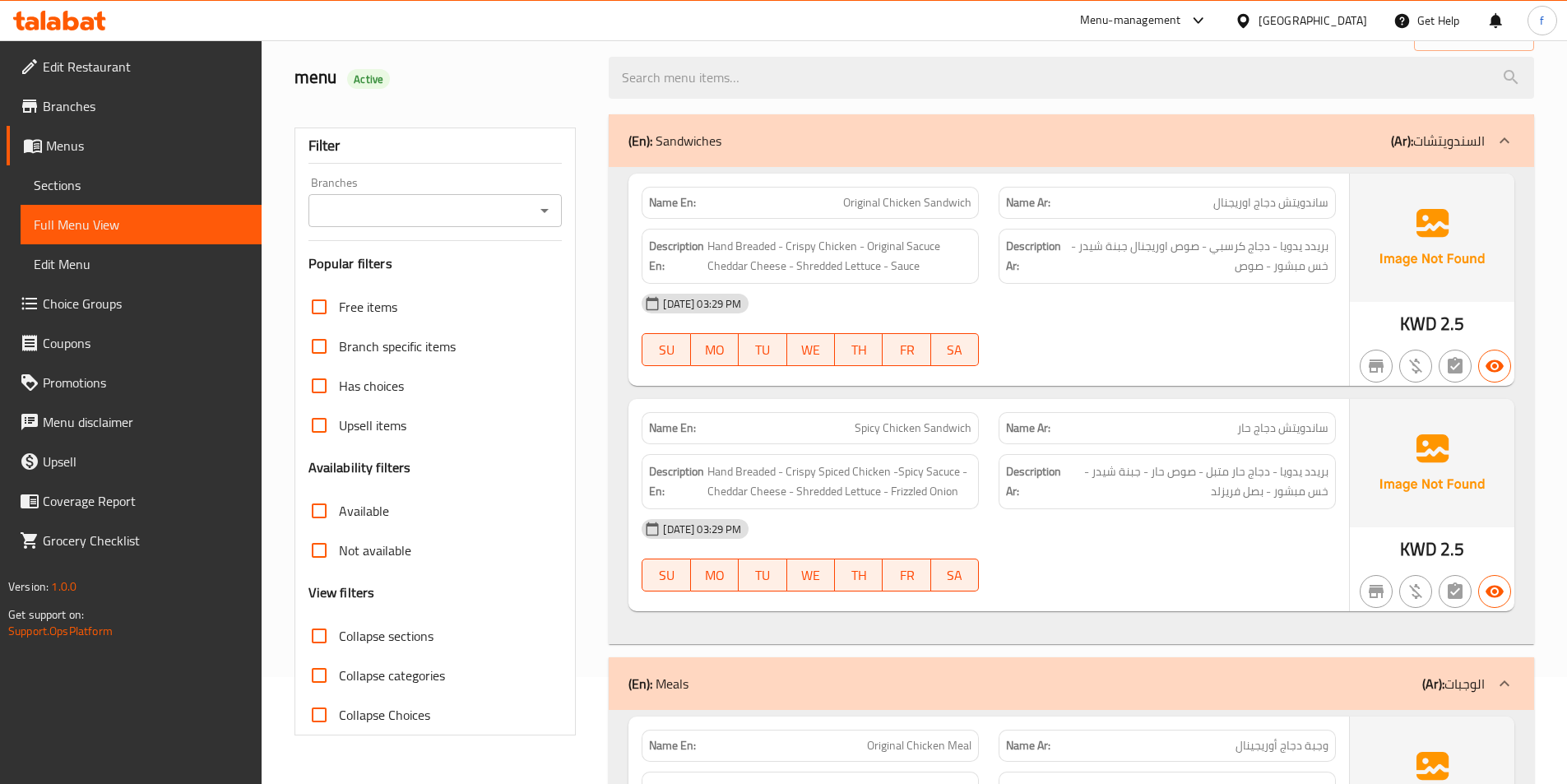
scroll to position [82, 0]
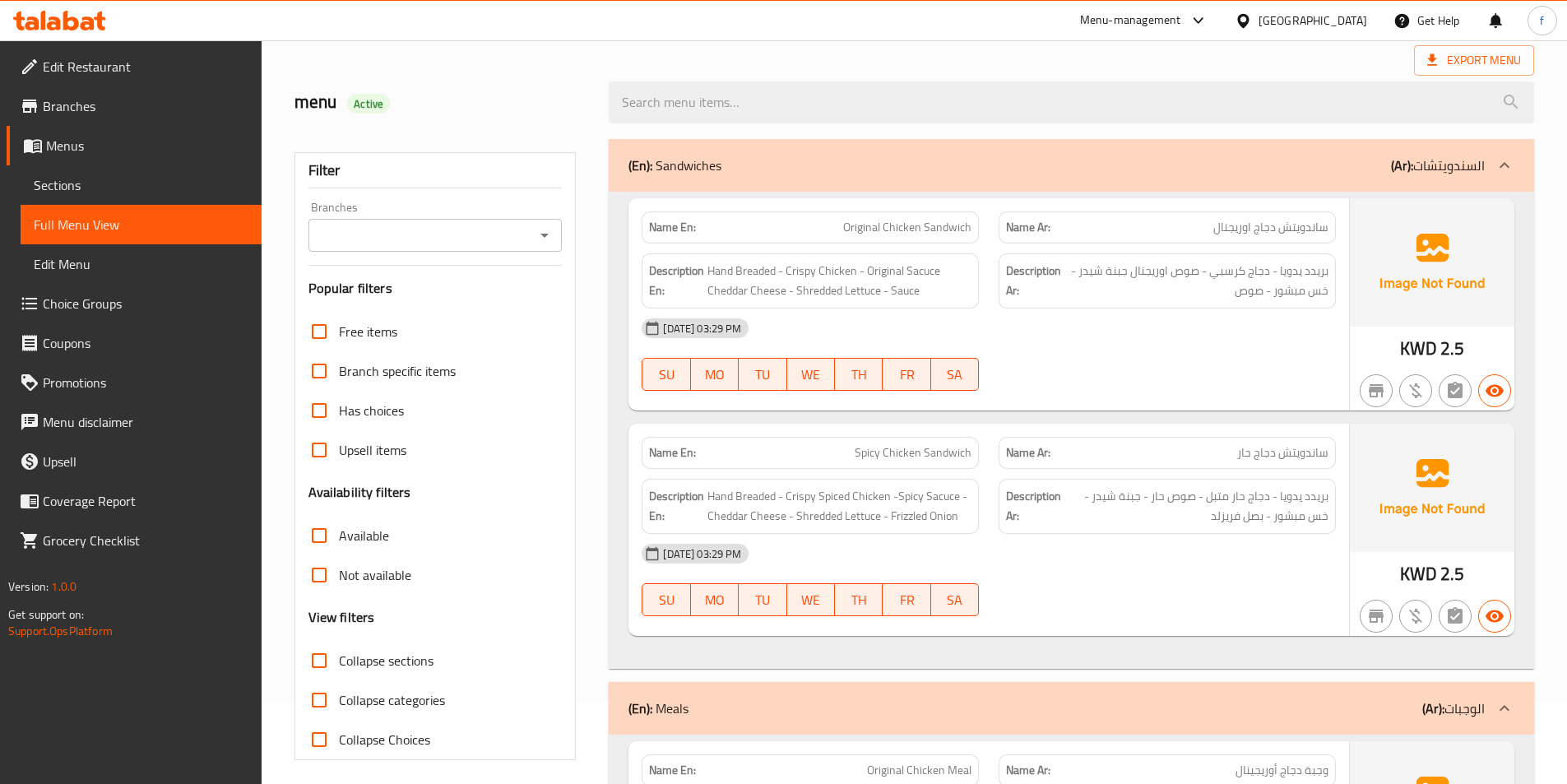
click at [944, 227] on span "Original Chicken Sandwich" at bounding box center [906, 227] width 128 height 18
click at [910, 228] on span "Original Chicken Sandwich" at bounding box center [906, 227] width 128 height 18
click at [869, 229] on span "Original Chicken Sandwich" at bounding box center [906, 227] width 128 height 18
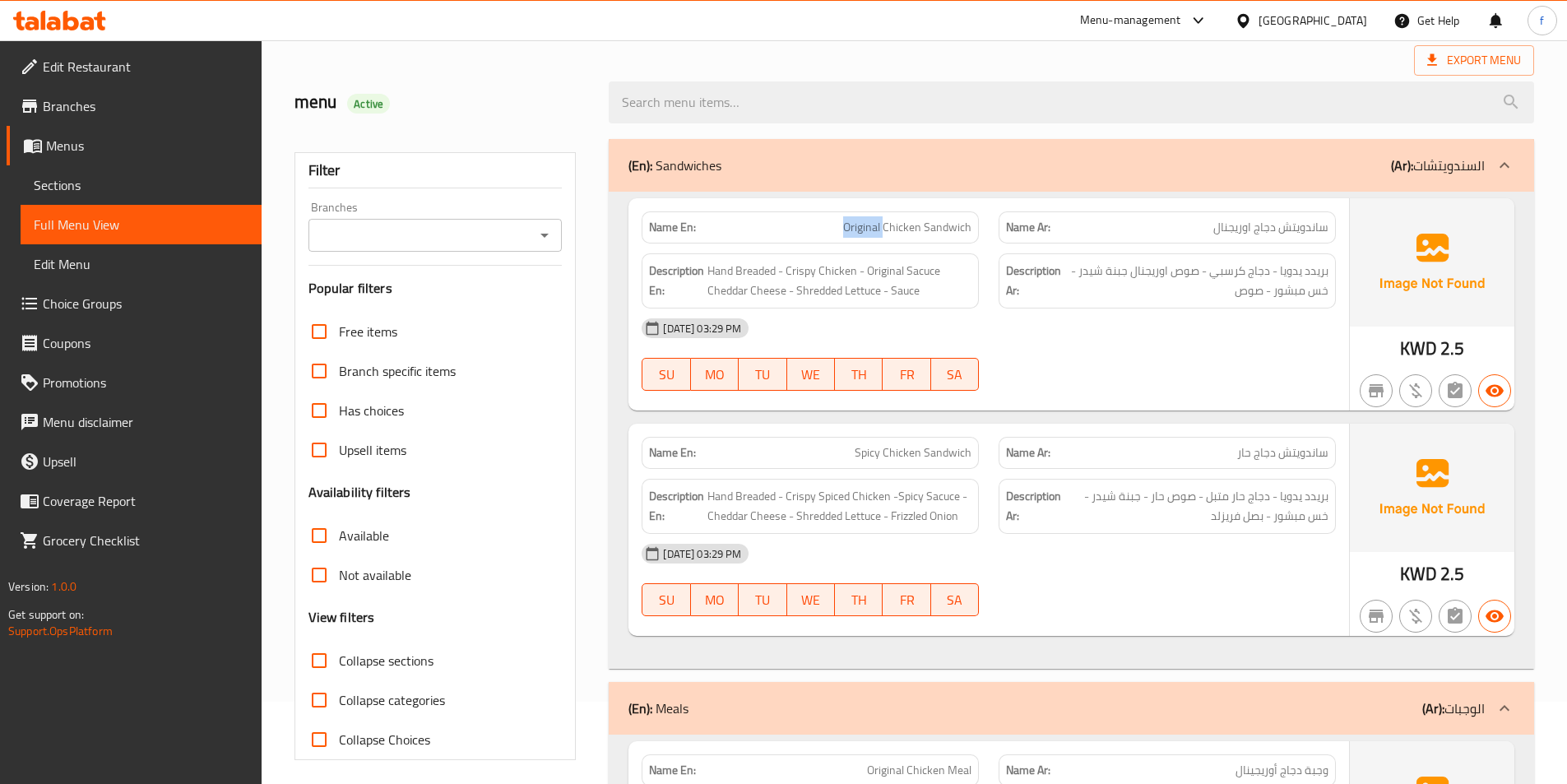
click at [869, 229] on span "Original Chicken Sandwich" at bounding box center [906, 227] width 128 height 18
click at [733, 275] on span "Hand Breaded - Crispy Chicken - Original Sacuce Cheddar Cheese - Shredded Lettu…" at bounding box center [840, 281] width 264 height 40
click at [748, 275] on span "Hand Breaded - Crispy Chicken - Original Sacuce Cheddar Cheese - Shredded Lettu…" at bounding box center [840, 281] width 264 height 40
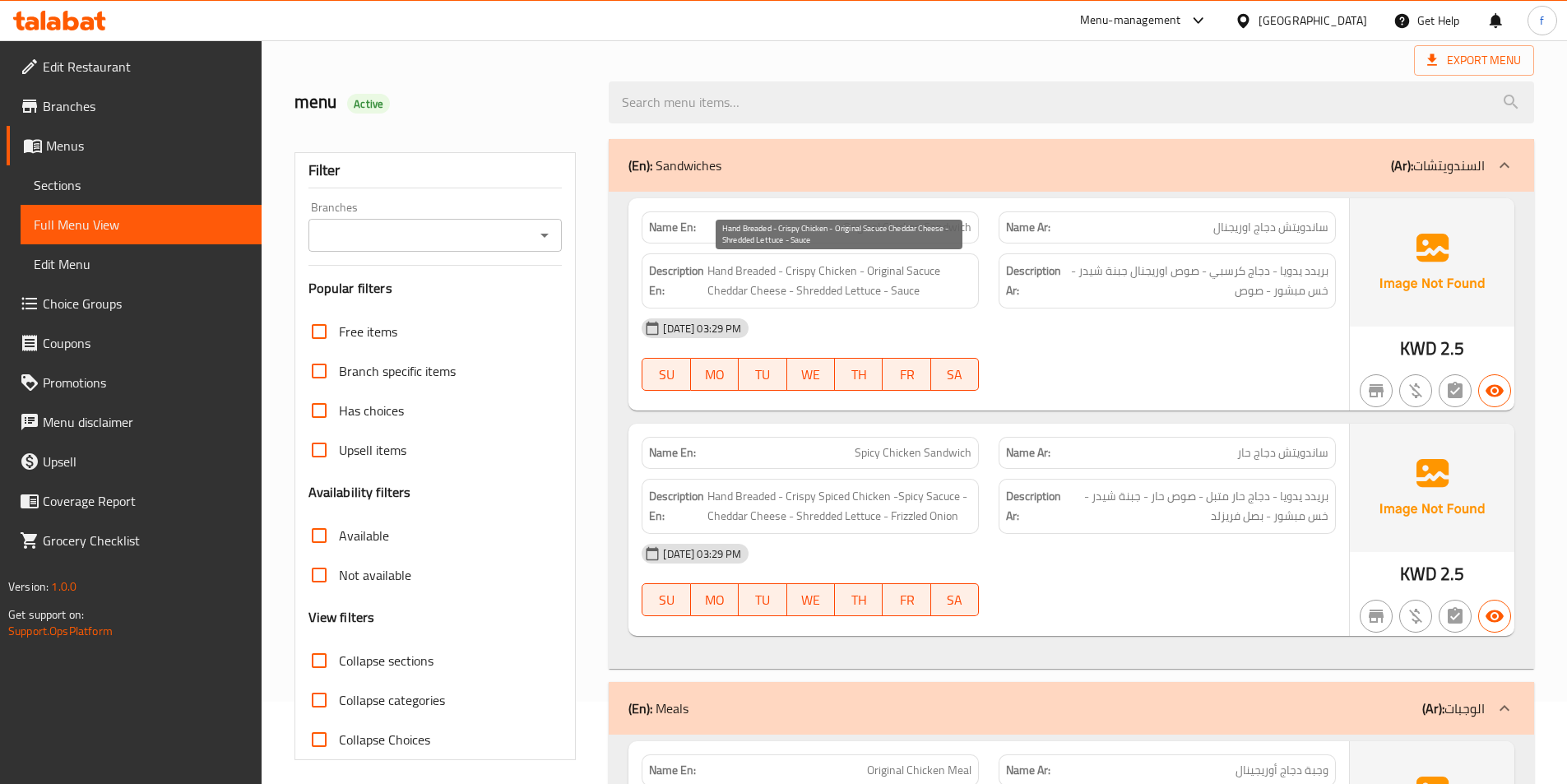
click at [722, 275] on span "Hand Breaded - Crispy Chicken - Original Sacuce Cheddar Cheese - Shredded Lettu…" at bounding box center [840, 281] width 264 height 40
click at [762, 272] on span "Hand Breaded - Crispy Chicken - Original Sacuce Cheddar Cheese - Shredded Lettu…" at bounding box center [840, 281] width 264 height 40
click at [806, 272] on span "Hand Breaded - Crispy Chicken - Original Sacuce Cheddar Cheese - Shredded Lettu…" at bounding box center [840, 281] width 264 height 40
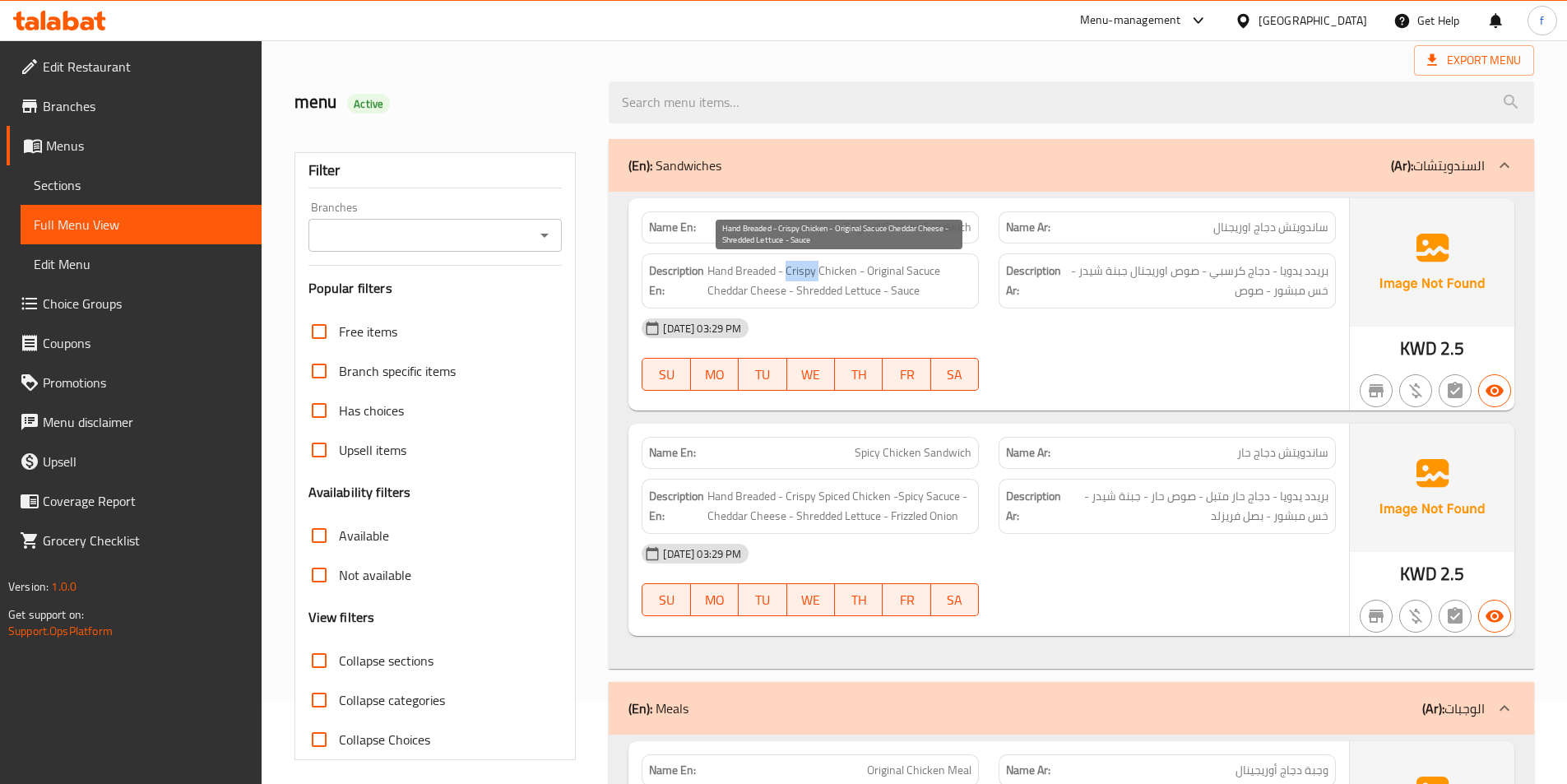
click at [806, 272] on span "Hand Breaded - Crispy Chicken - Original Sacuce Cheddar Cheese - Shredded Lettu…" at bounding box center [840, 281] width 264 height 40
click at [840, 265] on span "Hand Breaded - Crispy Chicken - Original Sacuce Cheddar Cheese - Shredded Lettu…" at bounding box center [840, 281] width 264 height 40
click at [925, 274] on span "Hand Breaded - Crispy Chicken - Original Sacuce Cheddar Cheese - Shredded Lettu…" at bounding box center [840, 281] width 264 height 40
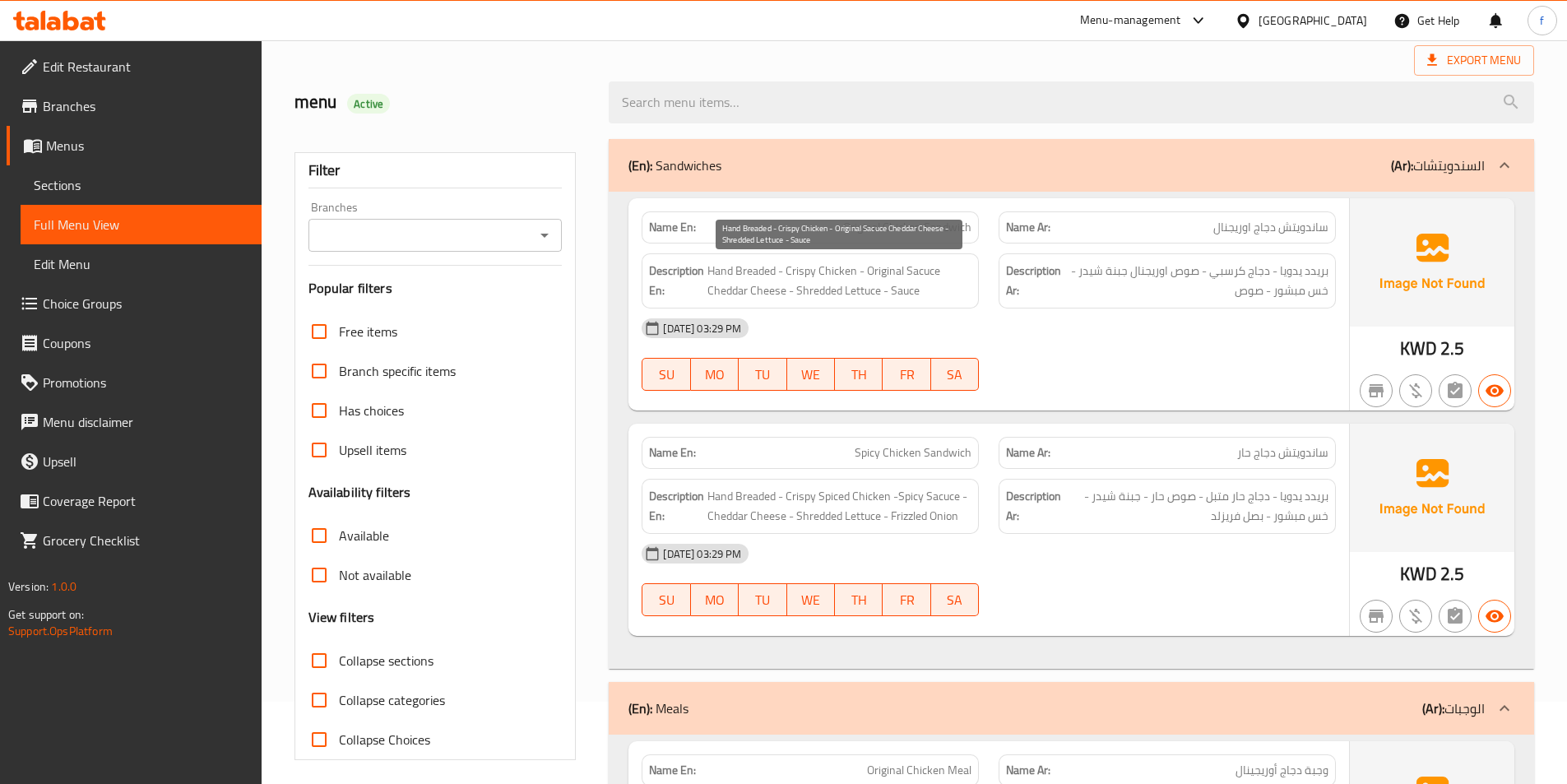
click at [886, 276] on span "Hand Breaded - Crispy Chicken - Original Sacuce Cheddar Cheese - Shredded Lettu…" at bounding box center [840, 281] width 264 height 40
click at [712, 289] on span "Hand Breaded - Crispy Chicken - Original Sacuce Cheddar Cheese - Shredded Lettu…" at bounding box center [840, 281] width 264 height 40
click at [760, 288] on span "Hand Breaded - Crispy Chicken - Original Sacuce Cheddar Cheese - Shredded Lettu…" at bounding box center [840, 281] width 264 height 40
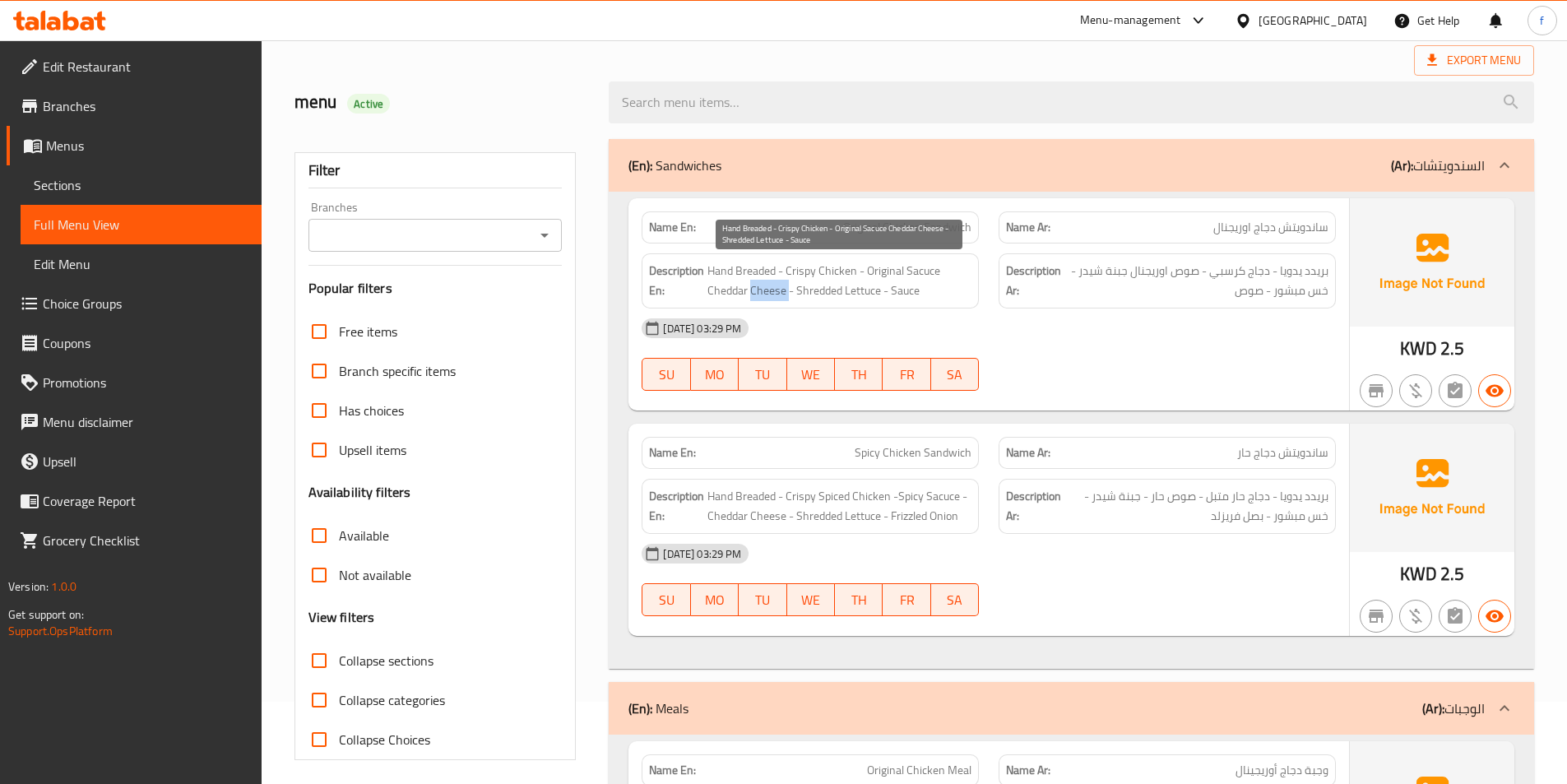
click at [760, 288] on span "Hand Breaded - Crispy Chicken - Original Sacuce Cheddar Cheese - Shredded Lettu…" at bounding box center [840, 281] width 264 height 40
click at [873, 297] on span "Hand Breaded - Crispy Chicken - Original Sacuce Cheddar Cheese - Shredded Lettu…" at bounding box center [840, 281] width 264 height 40
click at [819, 294] on span "Hand Breaded - Crispy Chicken - Original Sacuce Cheddar Cheese - Shredded Lettu…" at bounding box center [840, 281] width 264 height 40
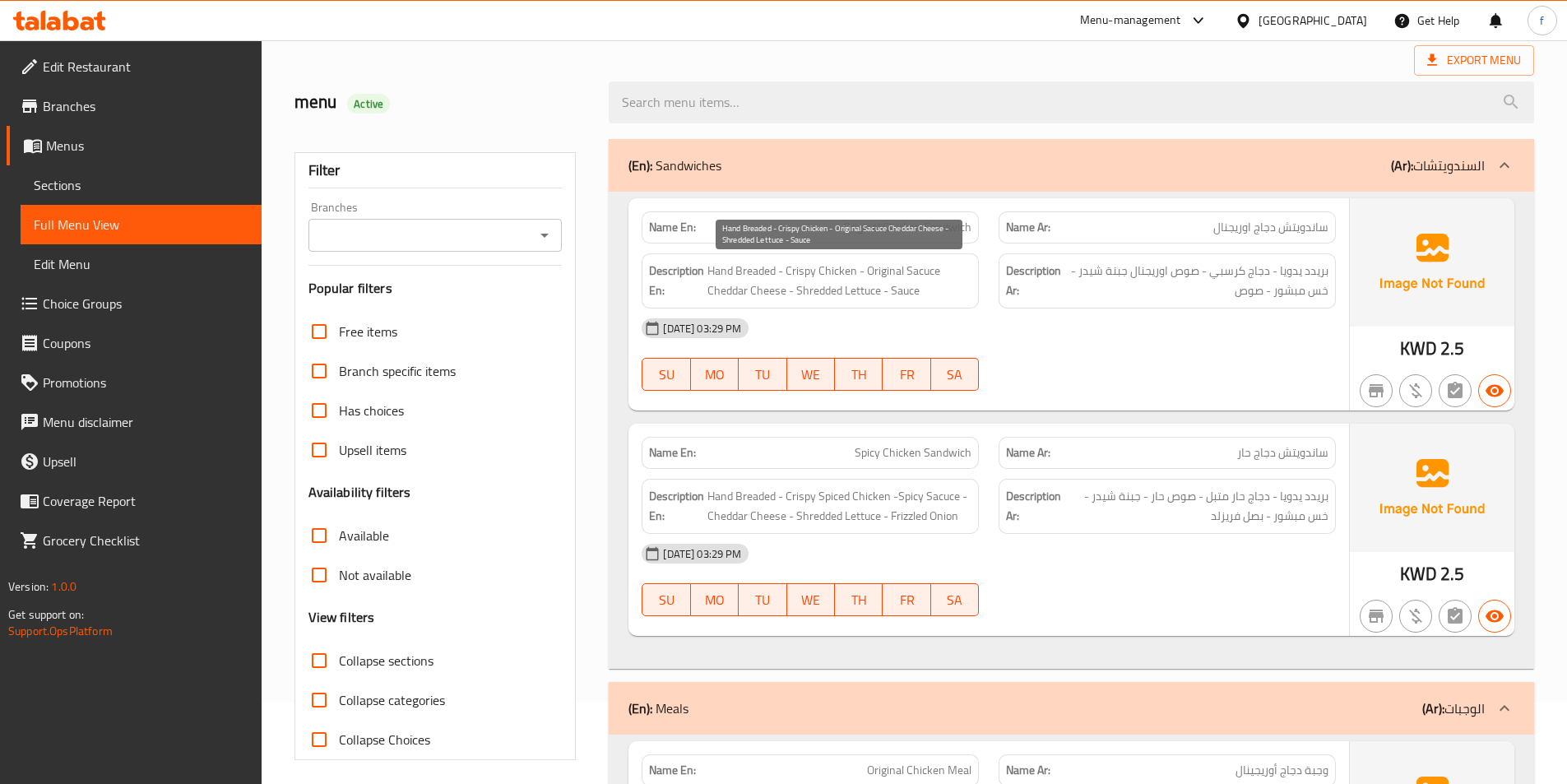
click at [887, 290] on span "Hand Breaded - Crispy Chicken - Original Sacuce Cheddar Cheese - Shredded Lettu…" at bounding box center [840, 281] width 264 height 40
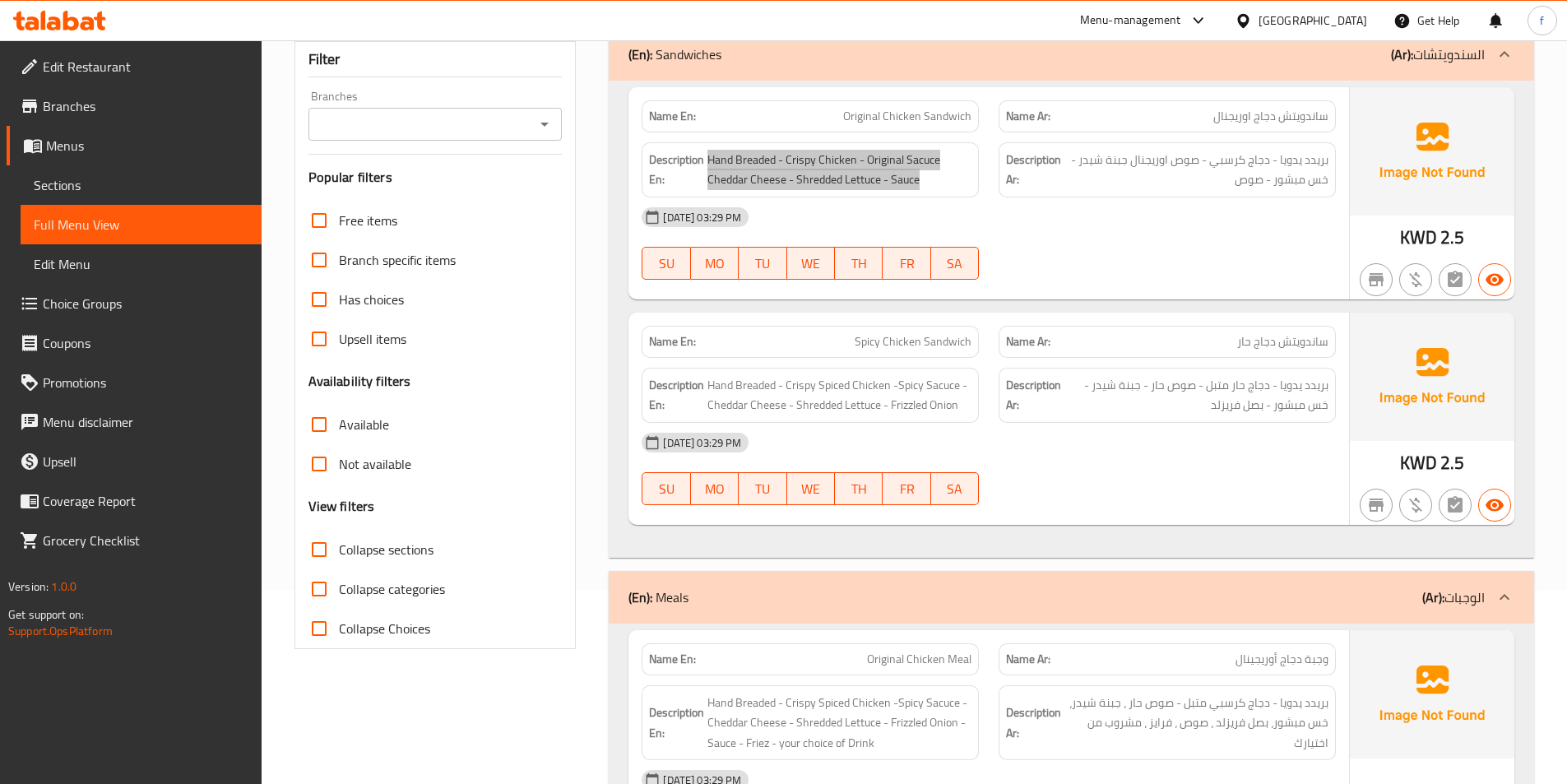
scroll to position [165, 0]
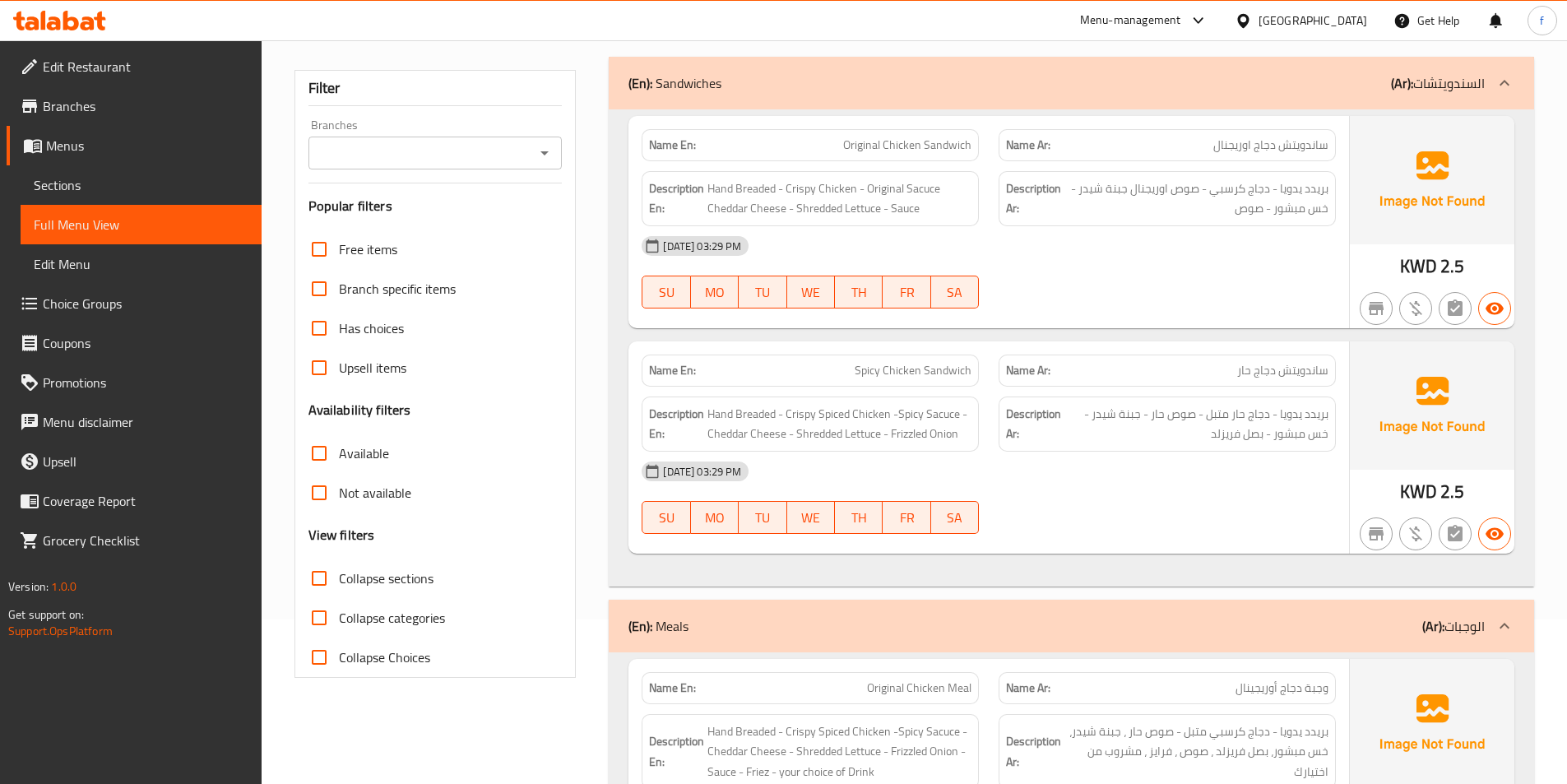
click at [957, 369] on span "Spicy Chicken Sandwich" at bounding box center [913, 370] width 117 height 18
click at [915, 374] on span "Spicy Chicken Sandwich" at bounding box center [913, 370] width 117 height 18
click at [873, 368] on span "Spicy Chicken Sandwich" at bounding box center [913, 370] width 117 height 18
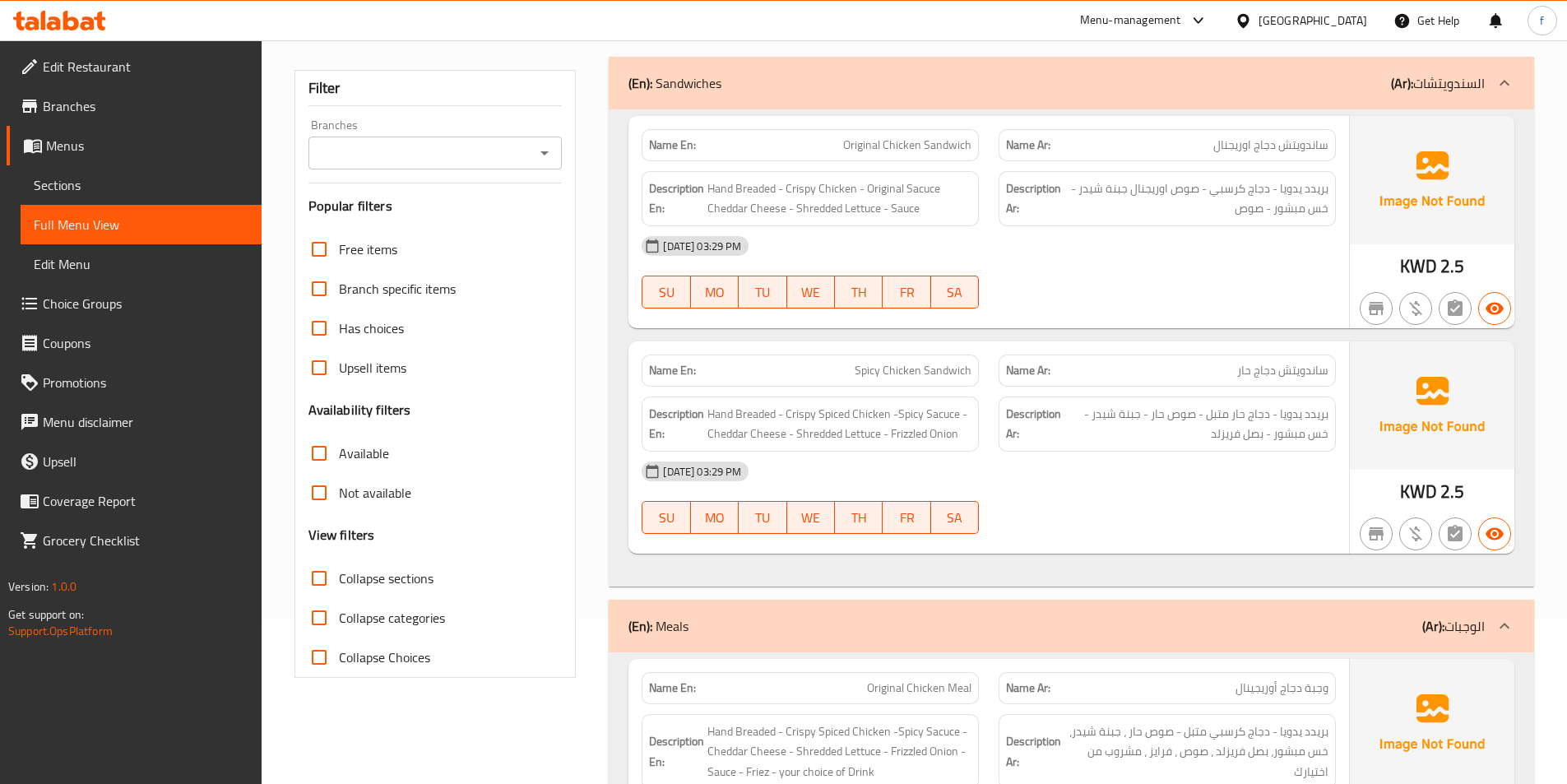
click at [873, 368] on span "Spicy Chicken Sandwich" at bounding box center [913, 370] width 117 height 18
click at [727, 410] on span "Hand Breaded - Crispy Spiced Chicken -Spicy Sacuce - Cheddar Cheese - Shredded …" at bounding box center [840, 424] width 264 height 40
click at [749, 410] on span "Hand Breaded - Crispy Spiced Chicken -Spicy Sacuce - Cheddar Cheese - Shredded …" at bounding box center [840, 424] width 264 height 40
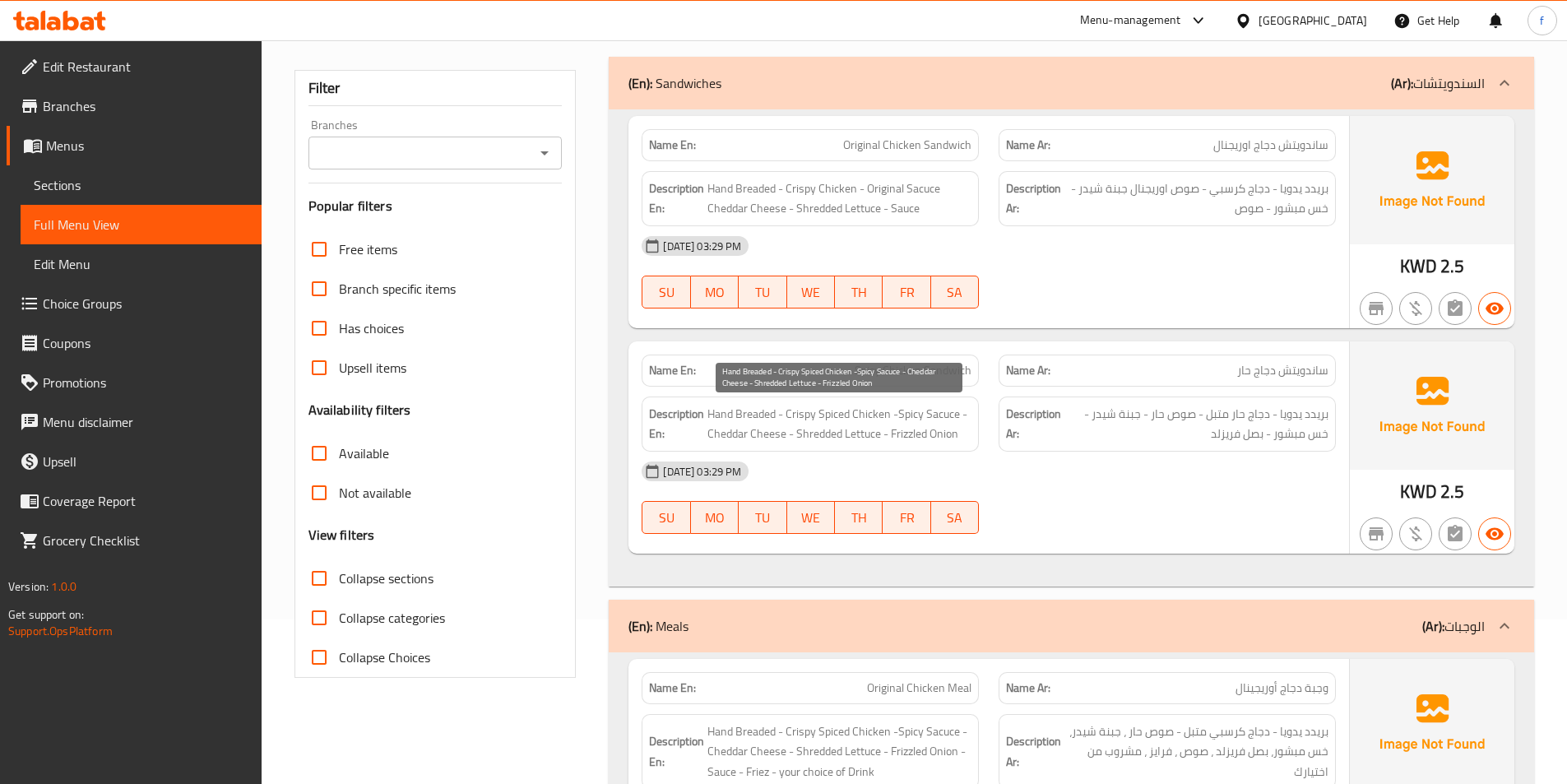
click at [878, 413] on span "Hand Breaded - Crispy Spiced Chicken -Spicy Sacuce - Cheddar Cheese - Shredded …" at bounding box center [840, 424] width 264 height 40
click at [834, 415] on span "Hand Breaded - Crispy Spiced Chicken -Spicy Sacuce - Cheddar Cheese - Shredded …" at bounding box center [840, 424] width 264 height 40
click at [803, 415] on span "Hand Breaded - Crispy Spiced Chicken -Spicy Sacuce - Cheddar Cheese - Shredded …" at bounding box center [840, 424] width 264 height 40
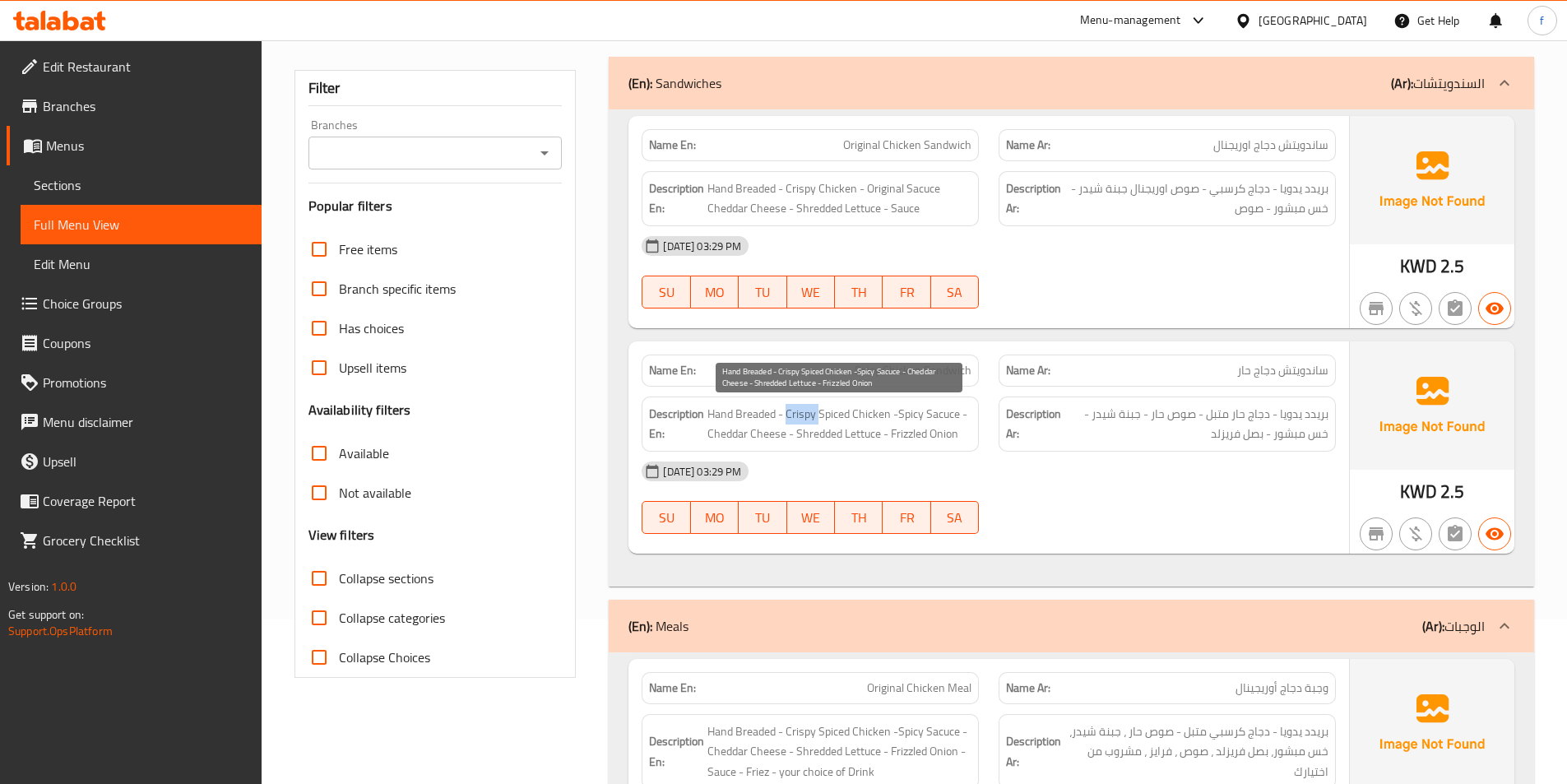
click at [803, 415] on span "Hand Breaded - Crispy Spiced Chicken -Spicy Sacuce - Cheddar Cheese - Shredded …" at bounding box center [840, 424] width 264 height 40
click at [838, 414] on span "Hand Breaded - Crispy Spiced Chicken -Spicy Sacuce - Cheddar Cheese - Shredded …" at bounding box center [840, 424] width 264 height 40
drag, startPoint x: 789, startPoint y: 412, endPoint x: 888, endPoint y: 416, distance: 99.1
click at [888, 416] on span "Hand Breaded - Crispy Spiced Chicken -Spicy Sacuce - Cheddar Cheese - Shredded …" at bounding box center [840, 424] width 264 height 40
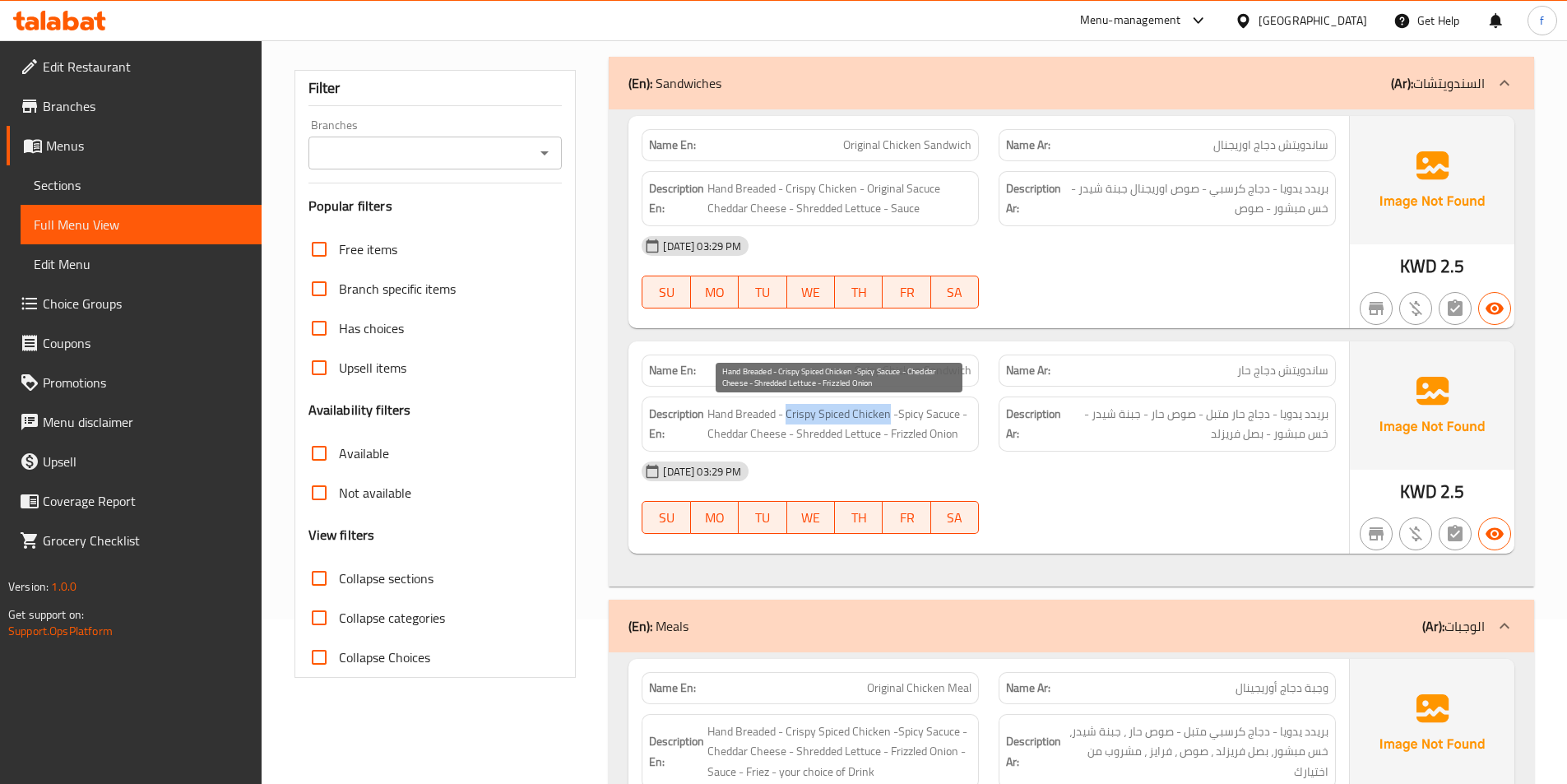
copy span "Crispy Spiced Chicken"
click at [858, 412] on span "Hand Breaded - Crispy Spiced Chicken -Spicy Sacuce - Cheddar Cheese - Shredded …" at bounding box center [840, 424] width 264 height 40
click at [820, 412] on span "Hand Breaded - Crispy Spiced Chicken -Spicy Sacuce - Cheddar Cheese - Shredded …" at bounding box center [840, 424] width 264 height 40
click at [869, 410] on span "Hand Breaded - Crispy Spiced Chicken -Spicy Sacuce - Cheddar Cheese - Shredded …" at bounding box center [840, 424] width 264 height 40
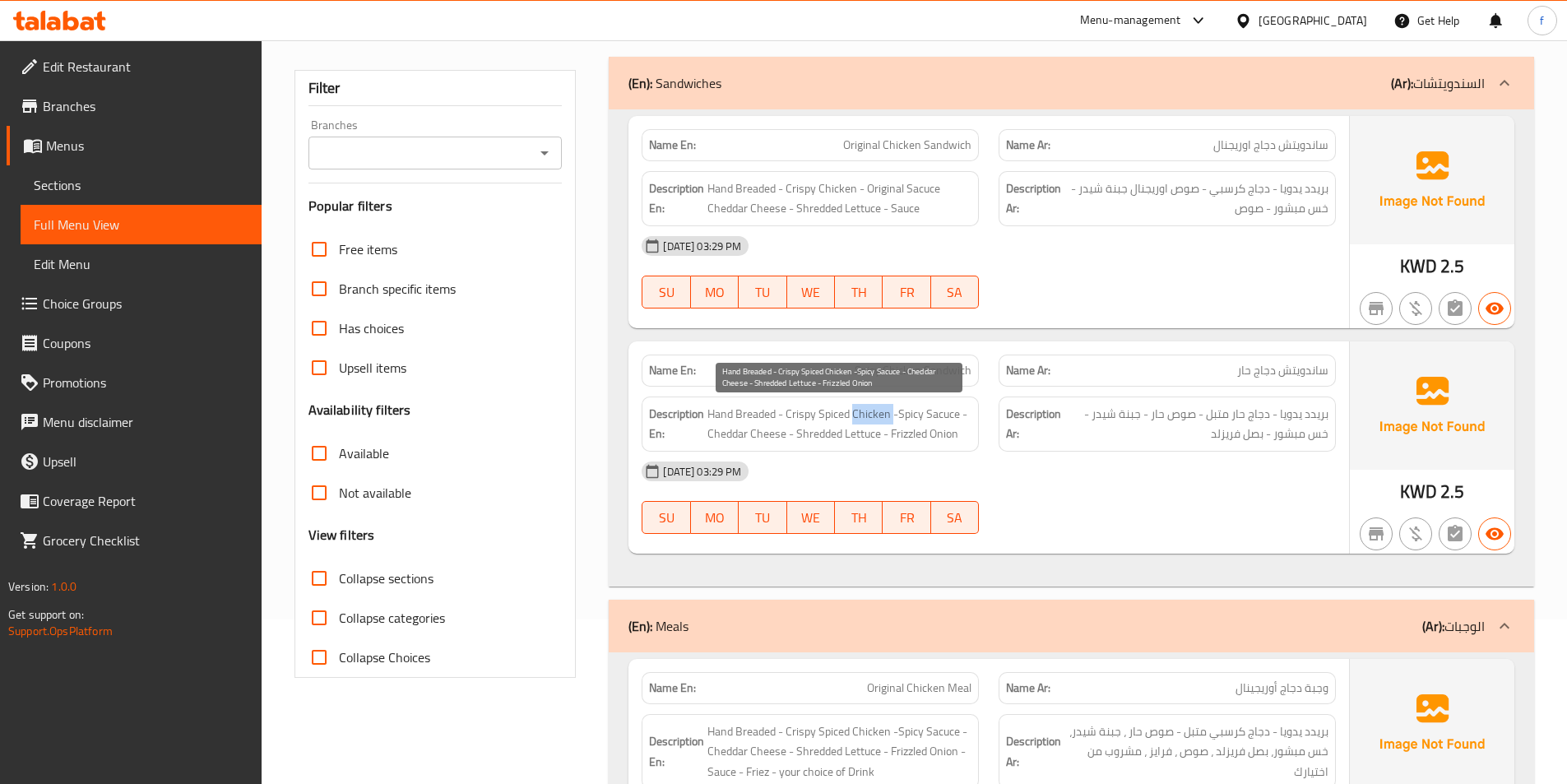
click at [869, 410] on span "Hand Breaded - Crispy Spiced Chicken -Spicy Sacuce - Cheddar Cheese - Shredded …" at bounding box center [840, 424] width 264 height 40
click at [906, 367] on span "Spicy Chicken Sandwich" at bounding box center [913, 370] width 117 height 18
copy span "Spicy Chicken Sandwich"
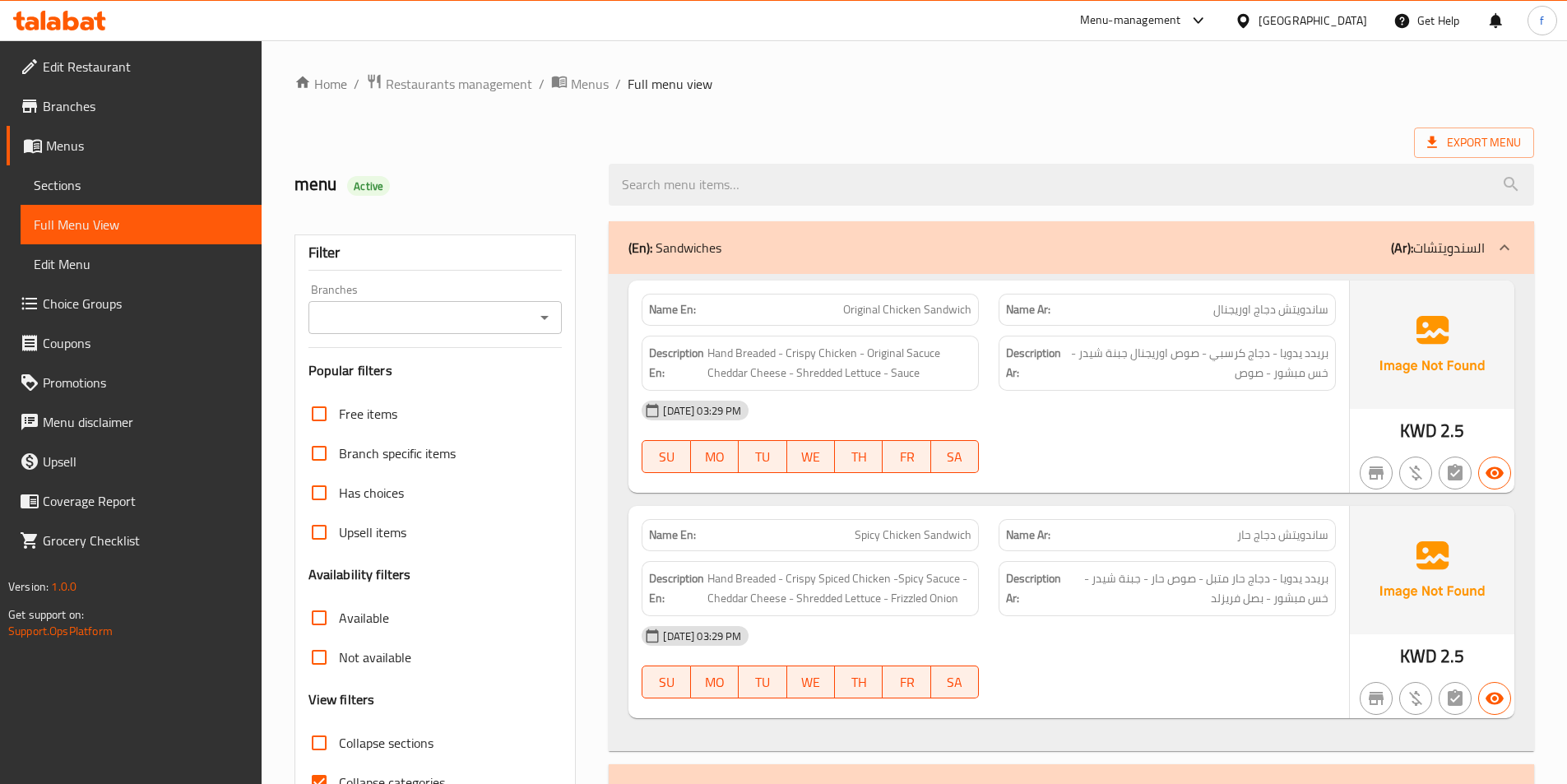
click at [92, 189] on span "Sections" at bounding box center [140, 186] width 215 height 20
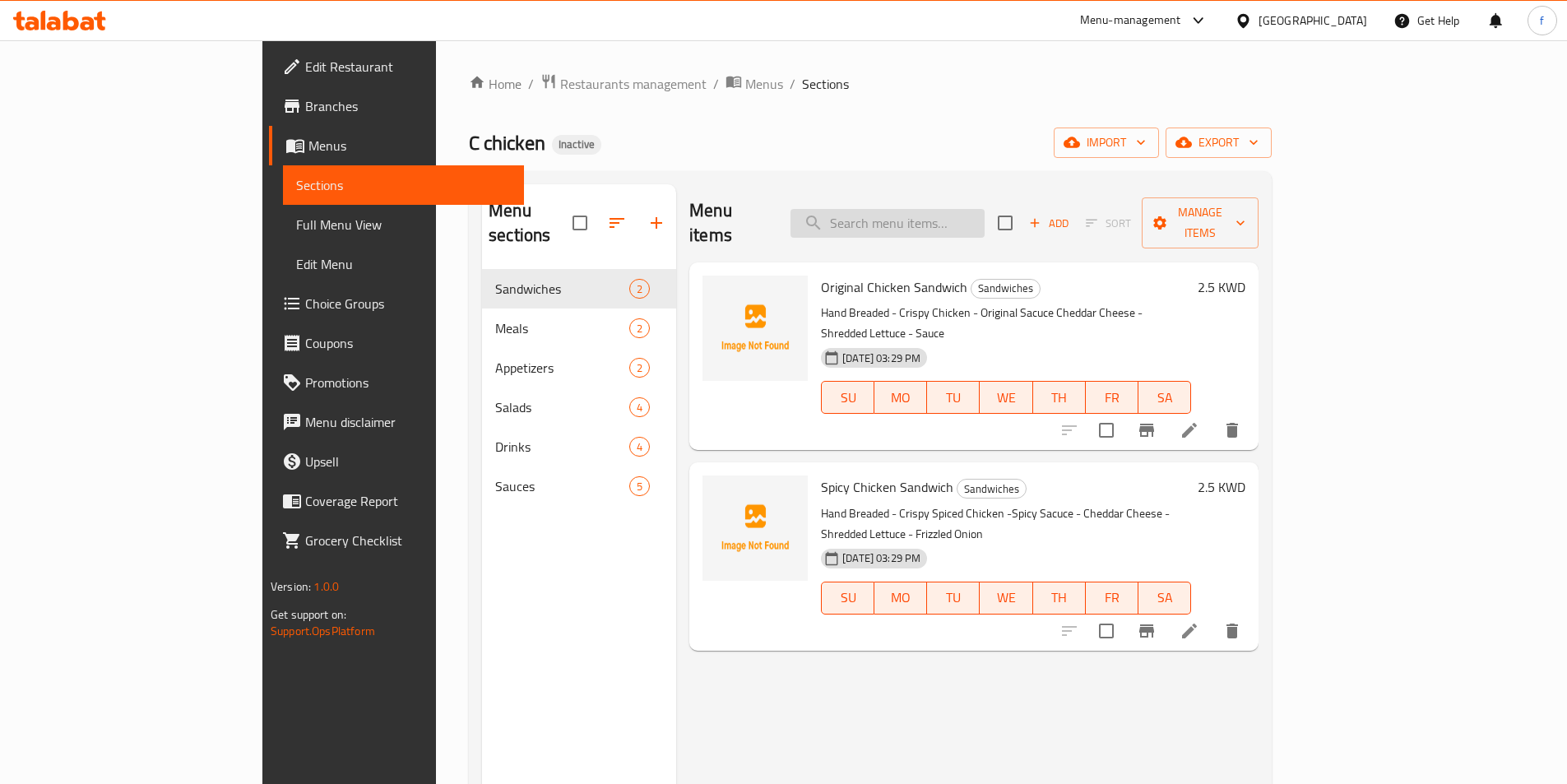
drag, startPoint x: 901, startPoint y: 205, endPoint x: 932, endPoint y: 215, distance: 32.6
click at [901, 209] on input "search" at bounding box center [887, 223] width 194 height 28
paste input "Spicy Chicken Sandwich"
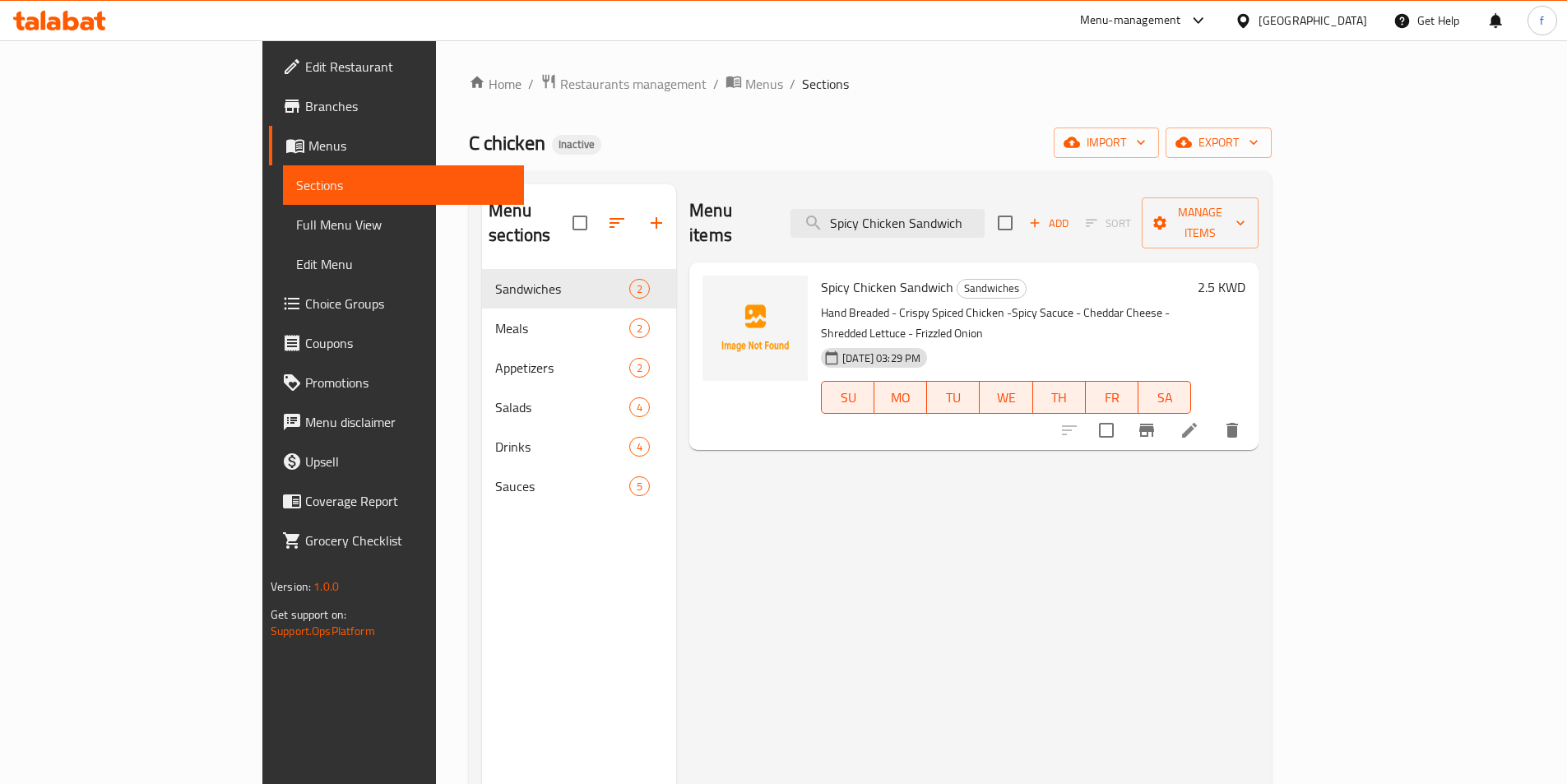
type input "Spicy Chicken Sandwich"
click at [1252, 410] on div at bounding box center [1151, 430] width 202 height 39
click at [1197, 423] on icon at bounding box center [1190, 430] width 15 height 15
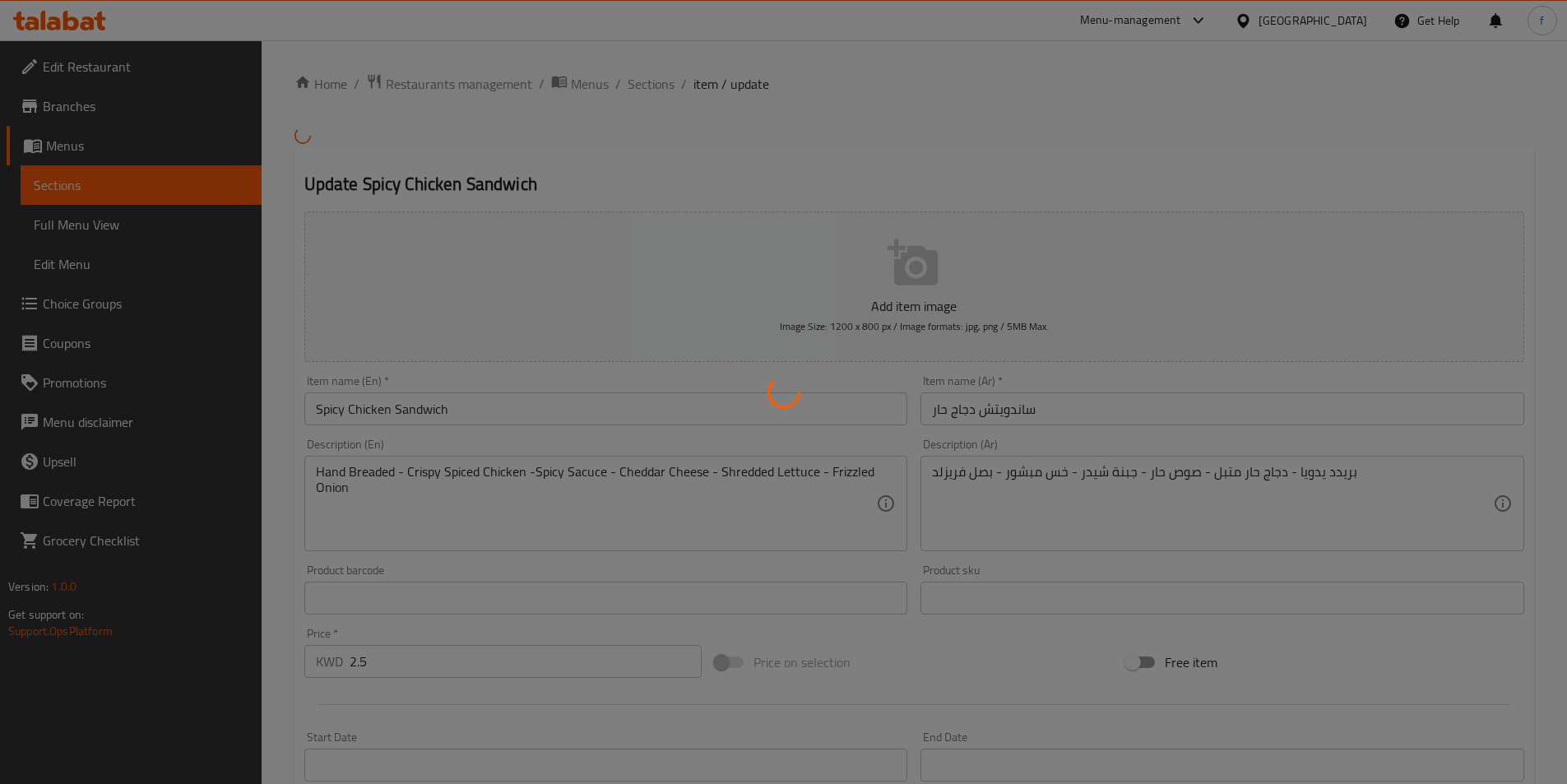
click at [1114, 383] on div at bounding box center [784, 392] width 1567 height 784
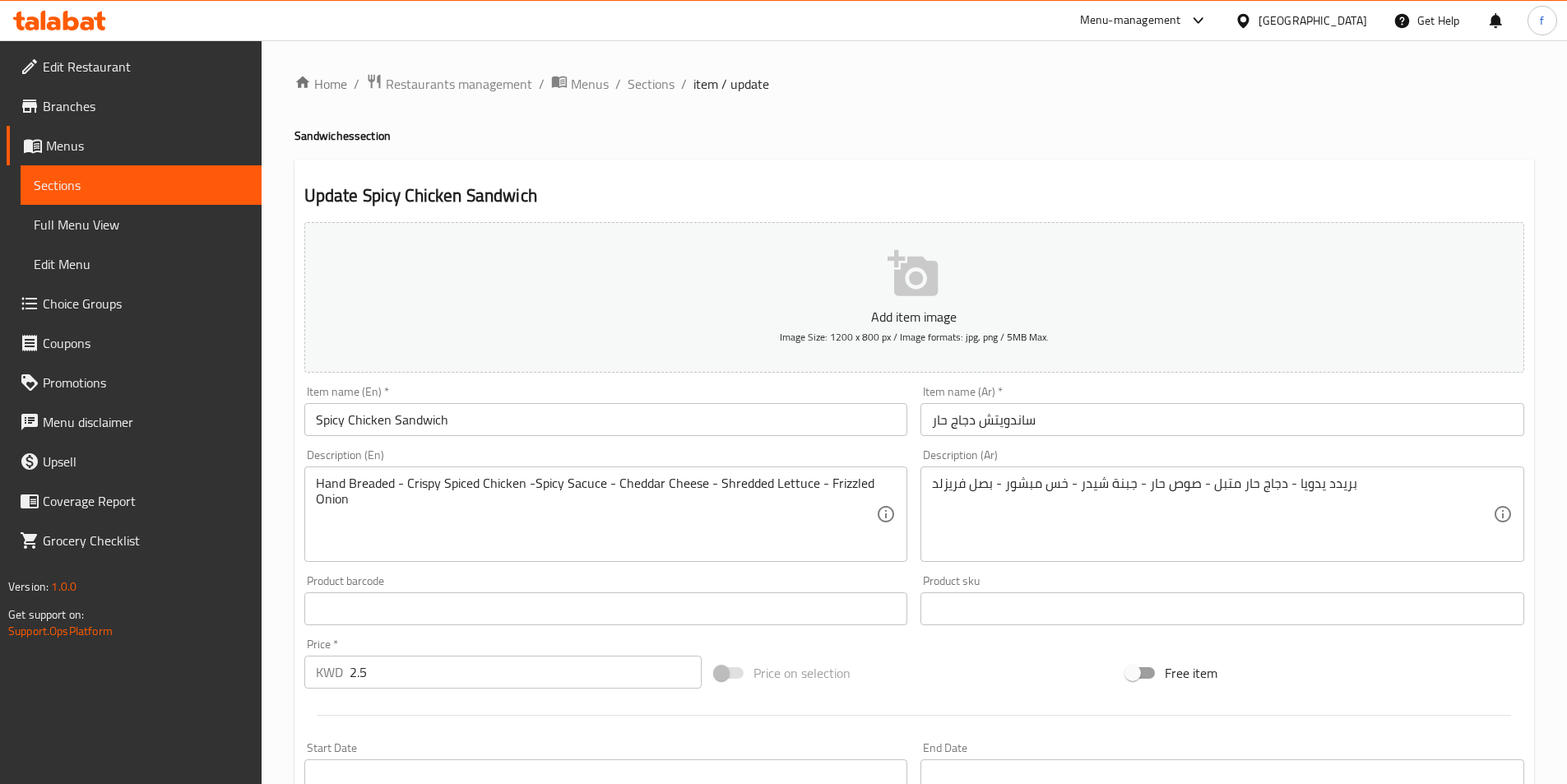
click at [1104, 400] on div "Home / Restaurants management / Menus / Sections / item / update Sandwiches sec…" at bounding box center [914, 601] width 1240 height 1056
click at [1093, 431] on input "ساندويتش دجاج حار" at bounding box center [1222, 419] width 604 height 33
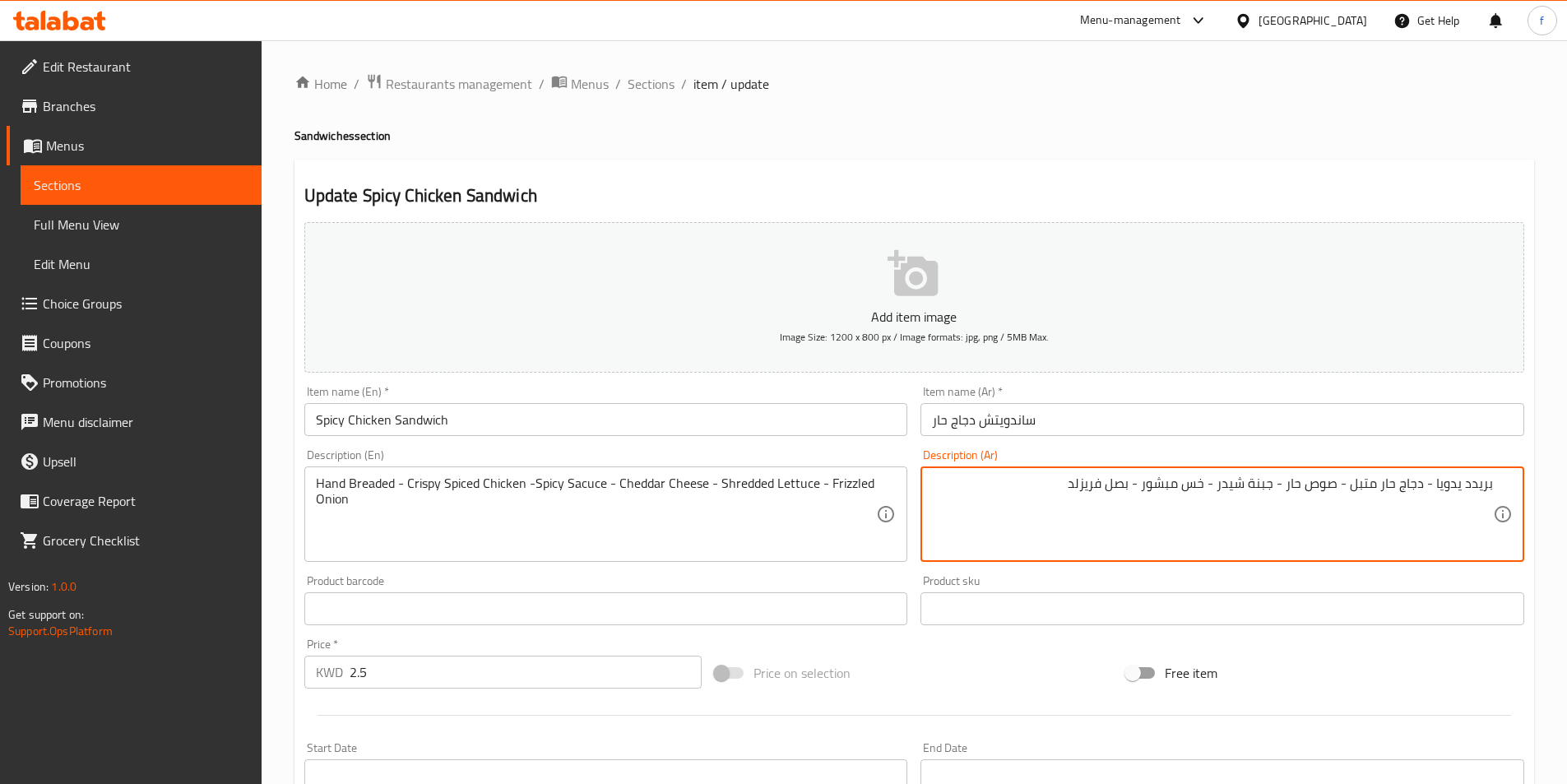
click at [454, 488] on textarea "Hand Breaded - Crispy Spiced Chicken -Spicy Sacuce - Cheddar Cheese - Shredded …" at bounding box center [596, 514] width 561 height 78
click at [1395, 483] on textarea "بريدد يدويا - دجاج حار متبل - صوص حار - جبنة شيدر - خس مبشور - بصل فريزلد" at bounding box center [1212, 514] width 561 height 78
type textarea "بريدد يدويا - دجاج كرسبي متبل - صوص حار - جبنة شيدر - خس مبشور - بصل فريزلد"
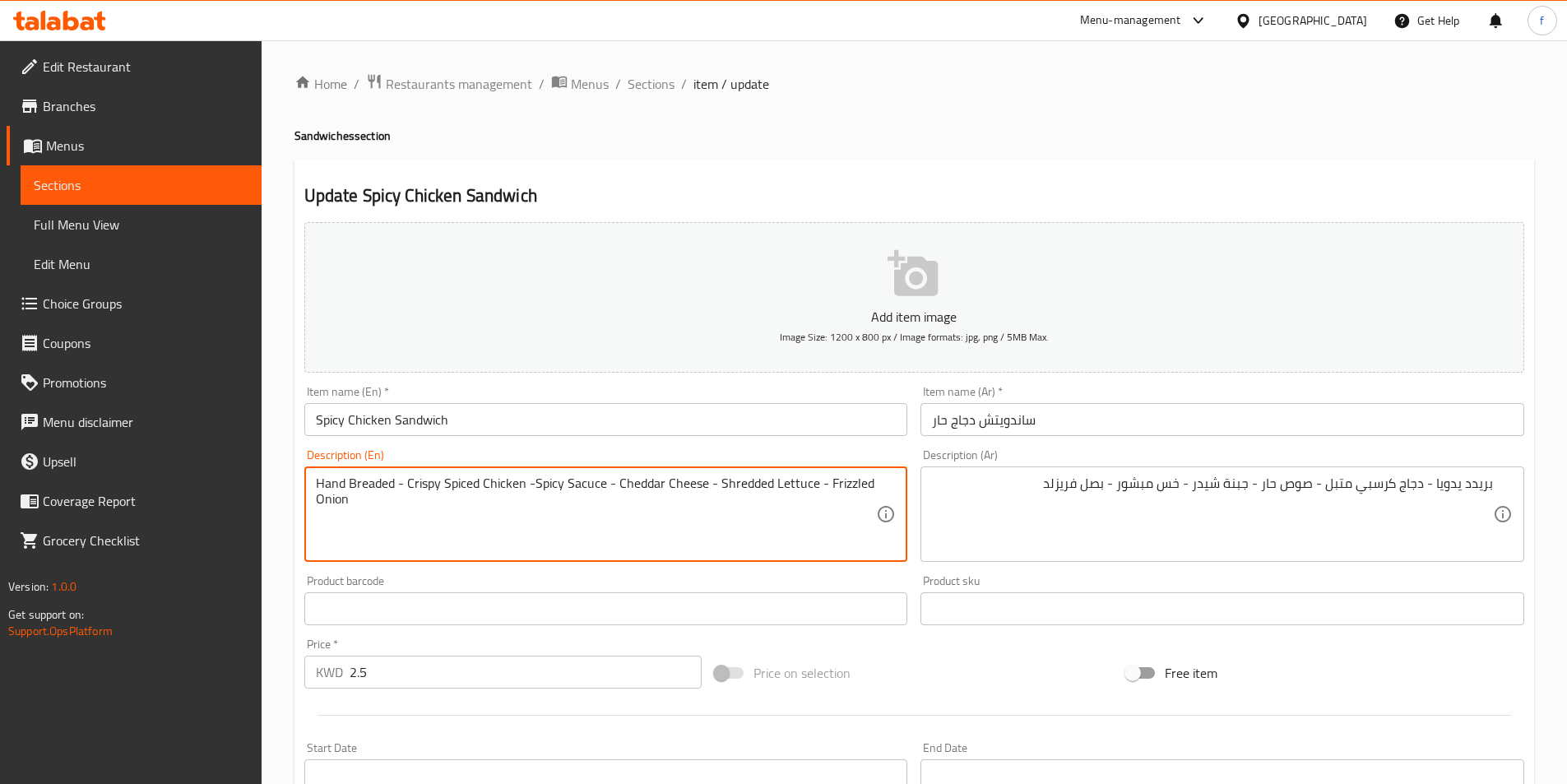
click at [518, 483] on textarea "Hand Breaded - Crispy Spiced Chicken -Spicy Sacuce - Cheddar Cheese - Shredded …" at bounding box center [596, 514] width 561 height 78
click at [410, 484] on textarea "Hand Breaded - Crispy Spiced Chicken -Spicy Sacuce - Cheddar Cheese - Shredded …" at bounding box center [596, 514] width 561 height 78
click at [467, 491] on textarea "Hand Breaded - Crispy Spiced Chicken -Spicy Sacuce - Cheddar Cheese - Shredded …" at bounding box center [596, 514] width 561 height 78
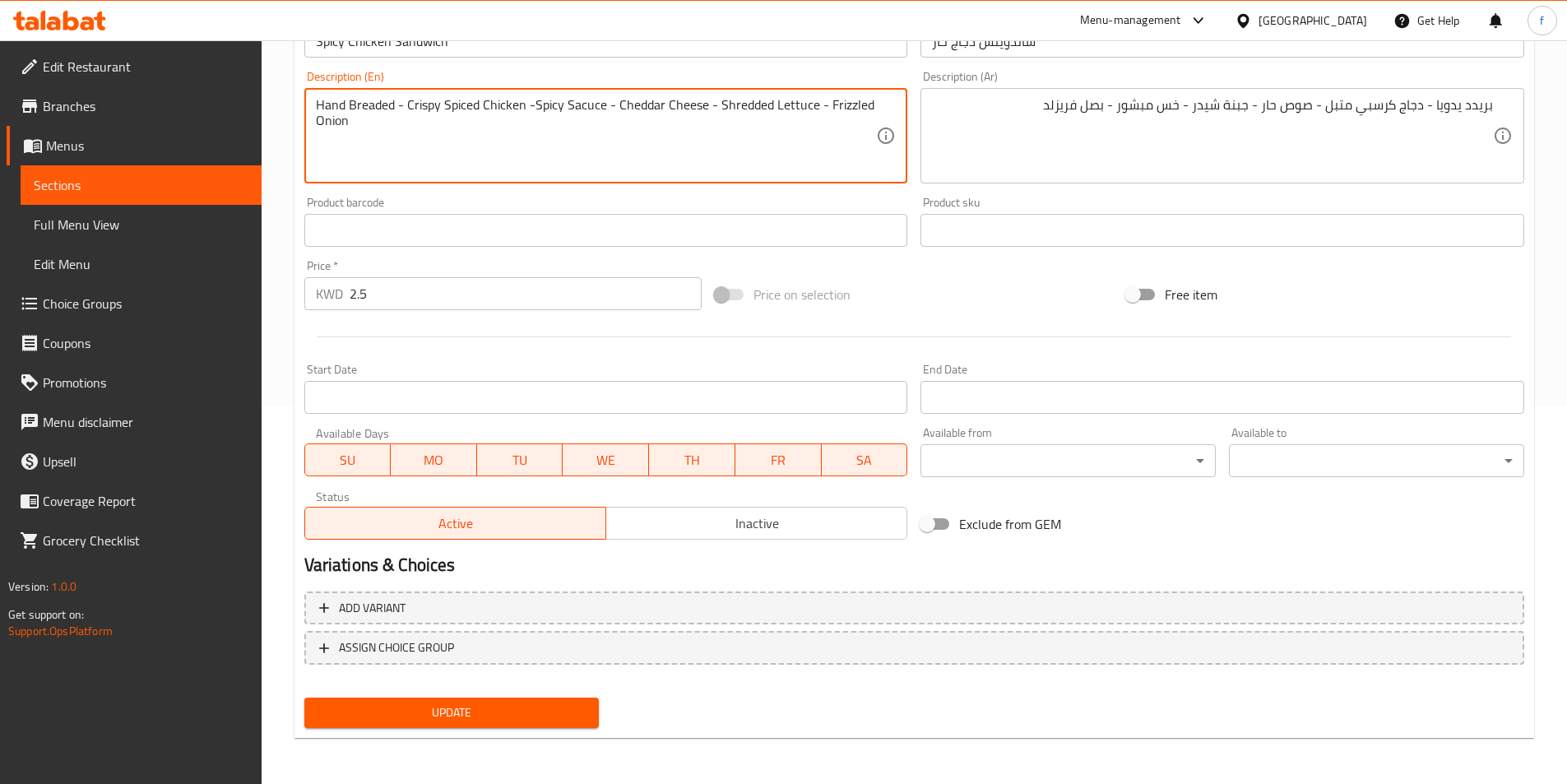
click at [429, 720] on span "Update" at bounding box center [452, 712] width 269 height 21
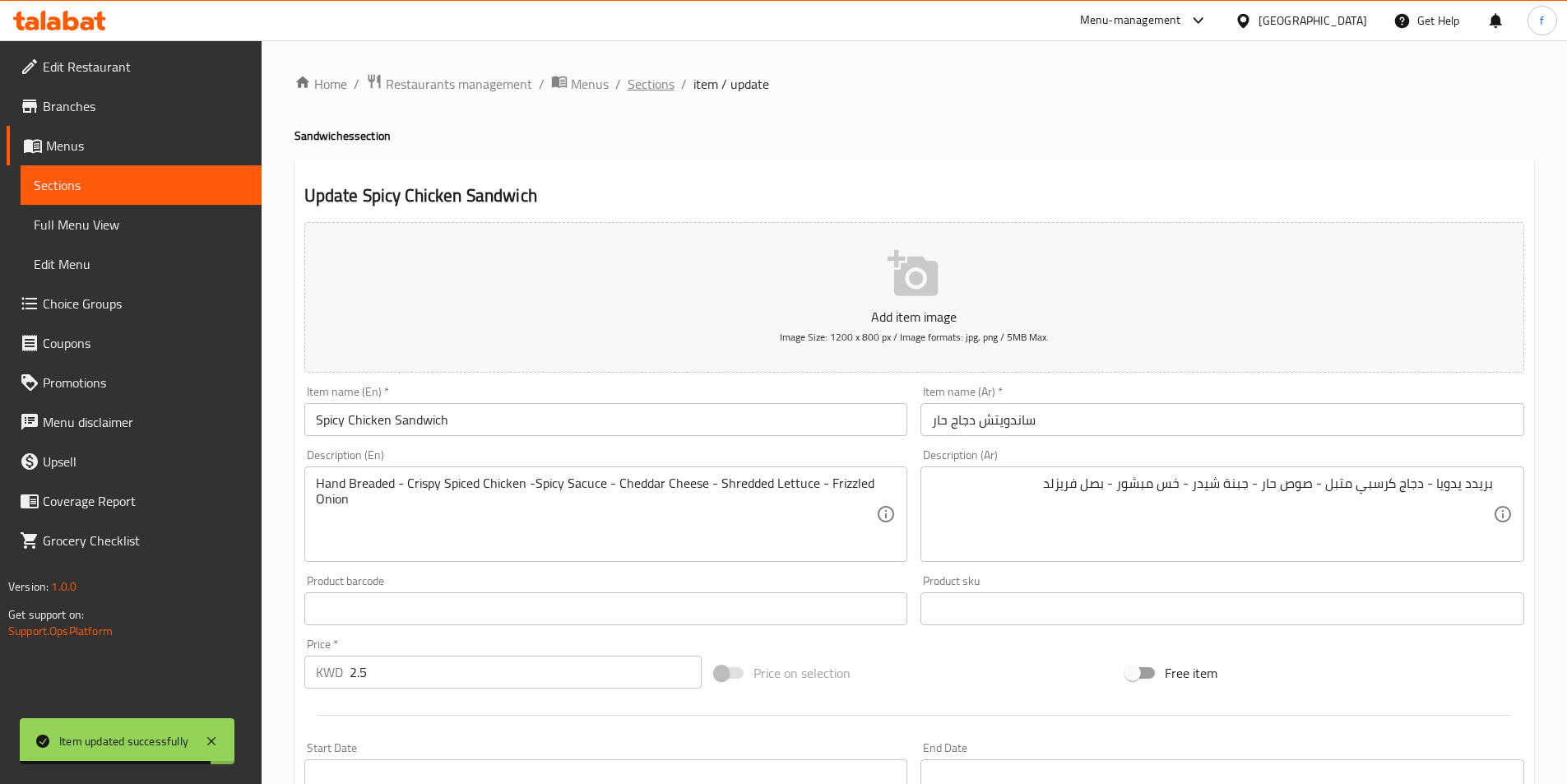
click at [636, 79] on span "Sections" at bounding box center [651, 84] width 47 height 20
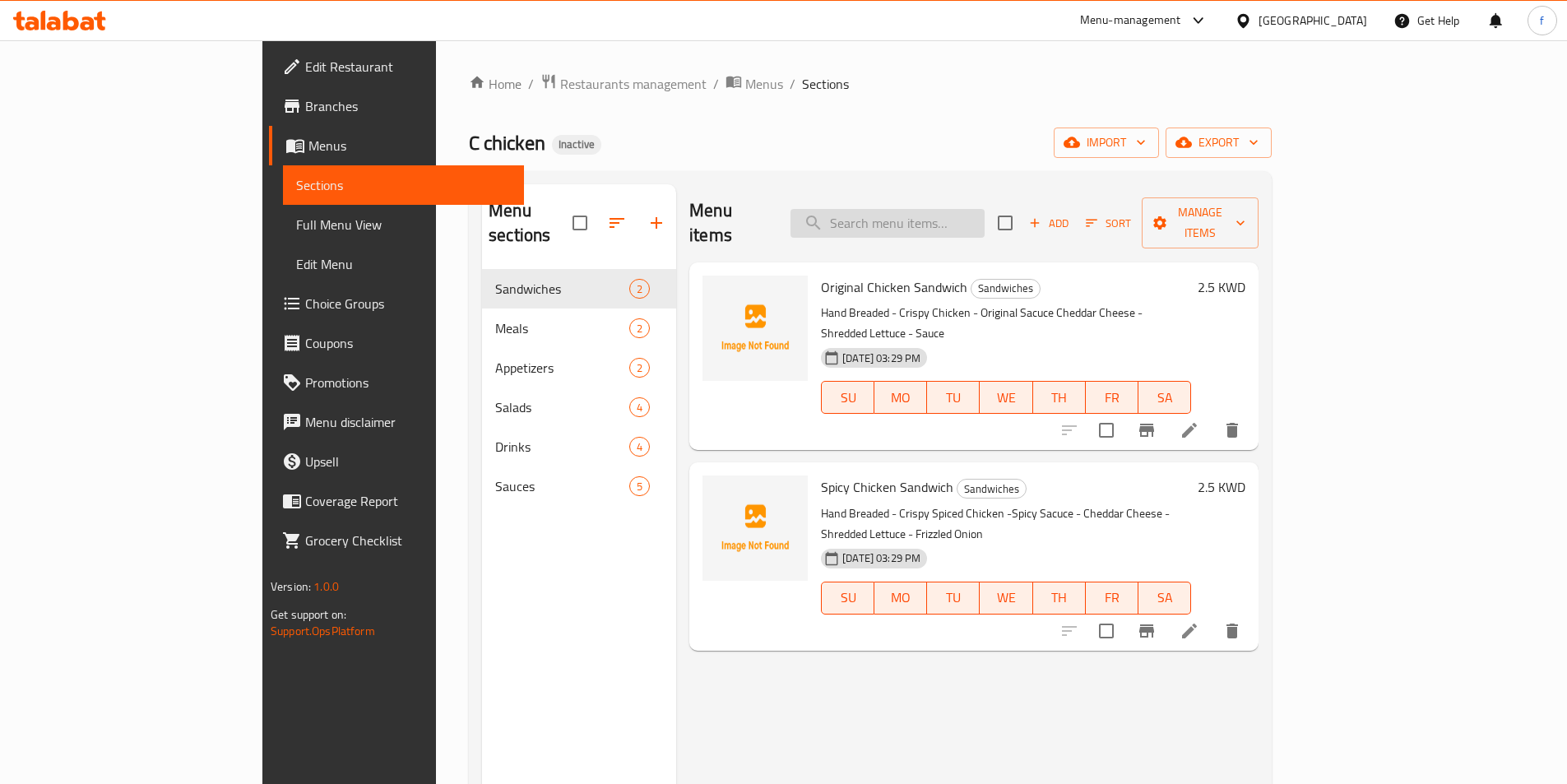
click at [952, 209] on input "search" at bounding box center [887, 223] width 194 height 28
paste input "Original Chicken Meal"
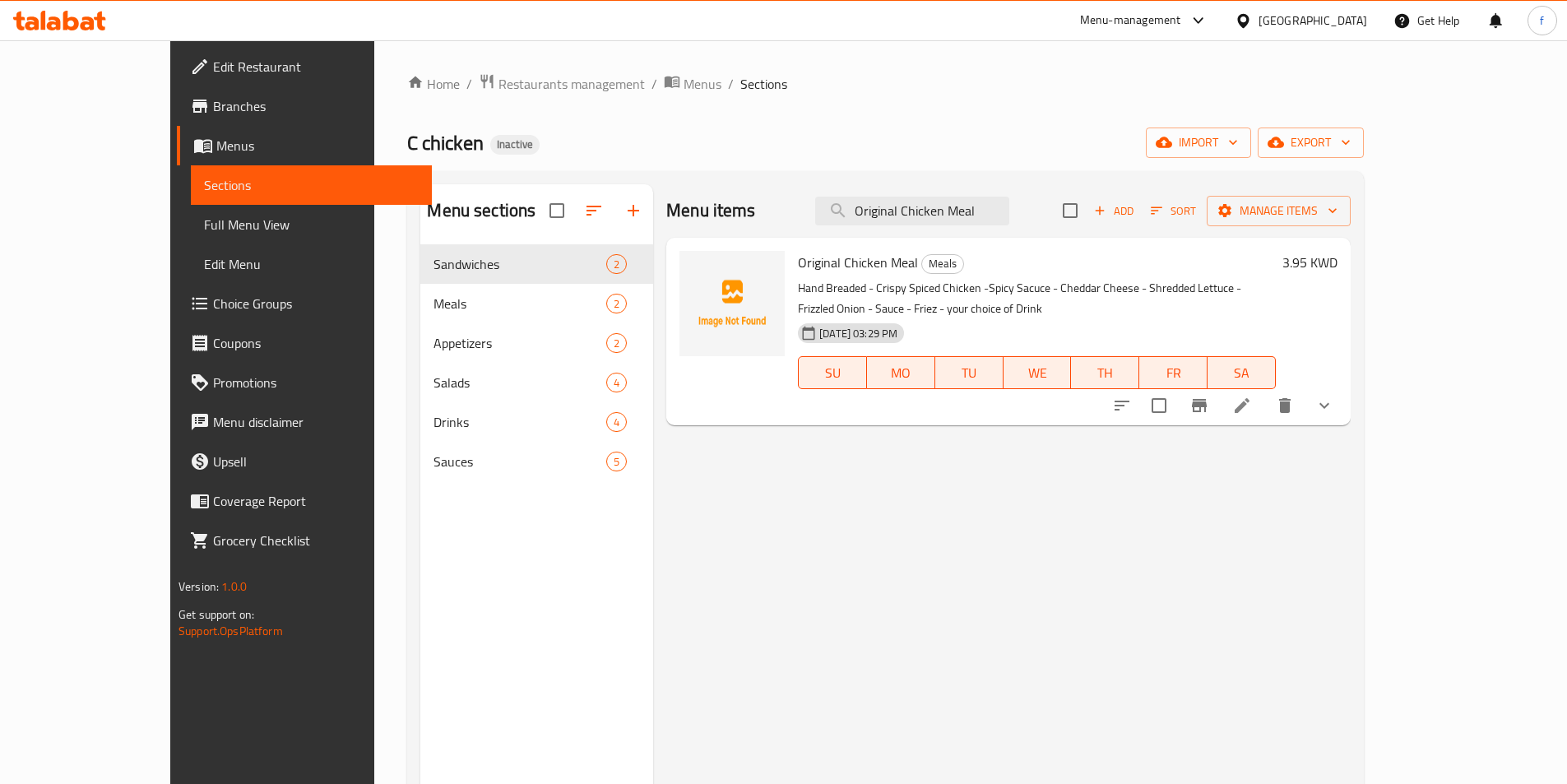
type input "Original Chicken Meal"
click at [1265, 400] on li at bounding box center [1242, 405] width 46 height 29
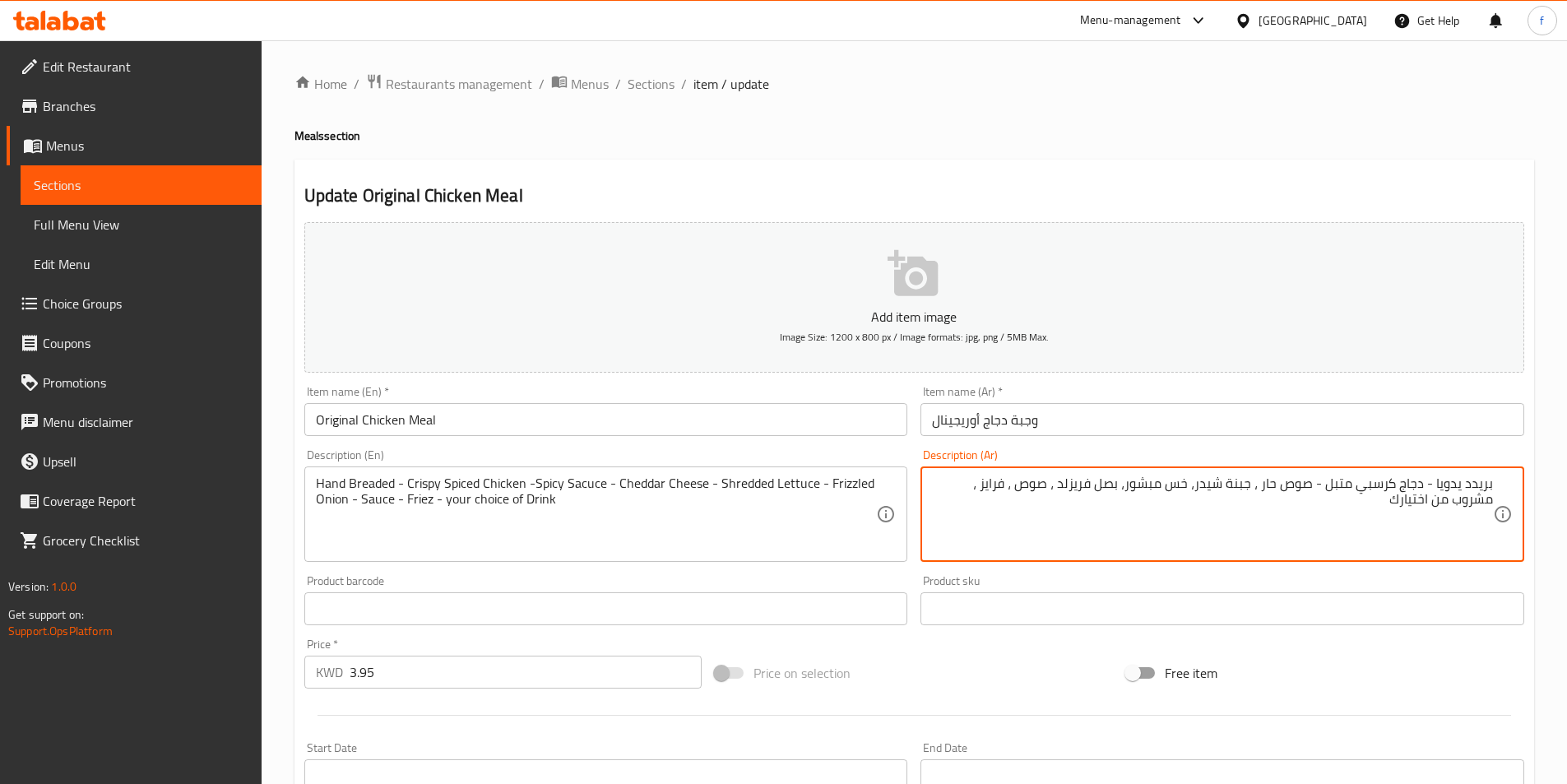
click at [1446, 499] on textarea "بريدد يدويا - دجاج كرسبي متبل - صوص حار ، جبنة شيدر، خس مبشور، بصل فريزلد ، صوص…" at bounding box center [1212, 514] width 561 height 78
click at [983, 480] on textarea "بريدد يدويا - دجاج كرسبي متبل - صوص حار ، جبنة شيدر، خس مبشور، بصل فريزلد ، صوص…" at bounding box center [1212, 514] width 561 height 78
paste textarea "اختيارك"
click at [1428, 501] on textarea "بريدد يدويا - دجاج كرسبي متبل - صوص حار ، جبنة شيدر، خس مبشور، بصل فريزلد ، صوص…" at bounding box center [1212, 514] width 561 height 78
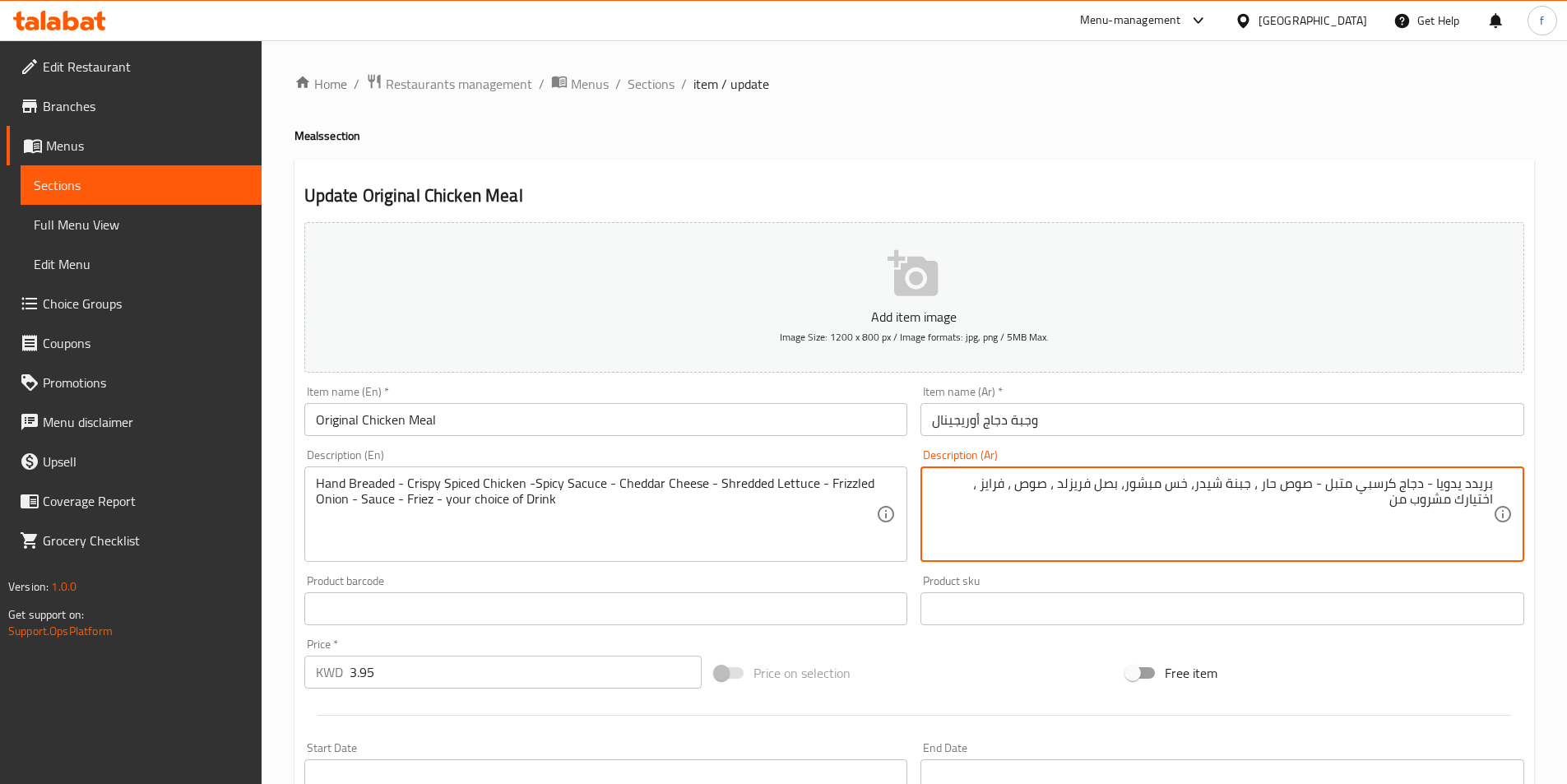
click at [1433, 499] on textarea "بريدد يدويا - دجاج كرسبي متبل - صوص حار ، جبنة شيدر، خس مبشور، بصل فريزلد ، صوص…" at bounding box center [1212, 514] width 561 height 78
click at [1442, 504] on textarea "بريدد يدويا - دجاج كرسبي متبل - صوص حار ، جبنة شيدر، خس مبشور، بصل فريزلد ، صوص…" at bounding box center [1212, 514] width 561 height 78
paste textarea "ن م"
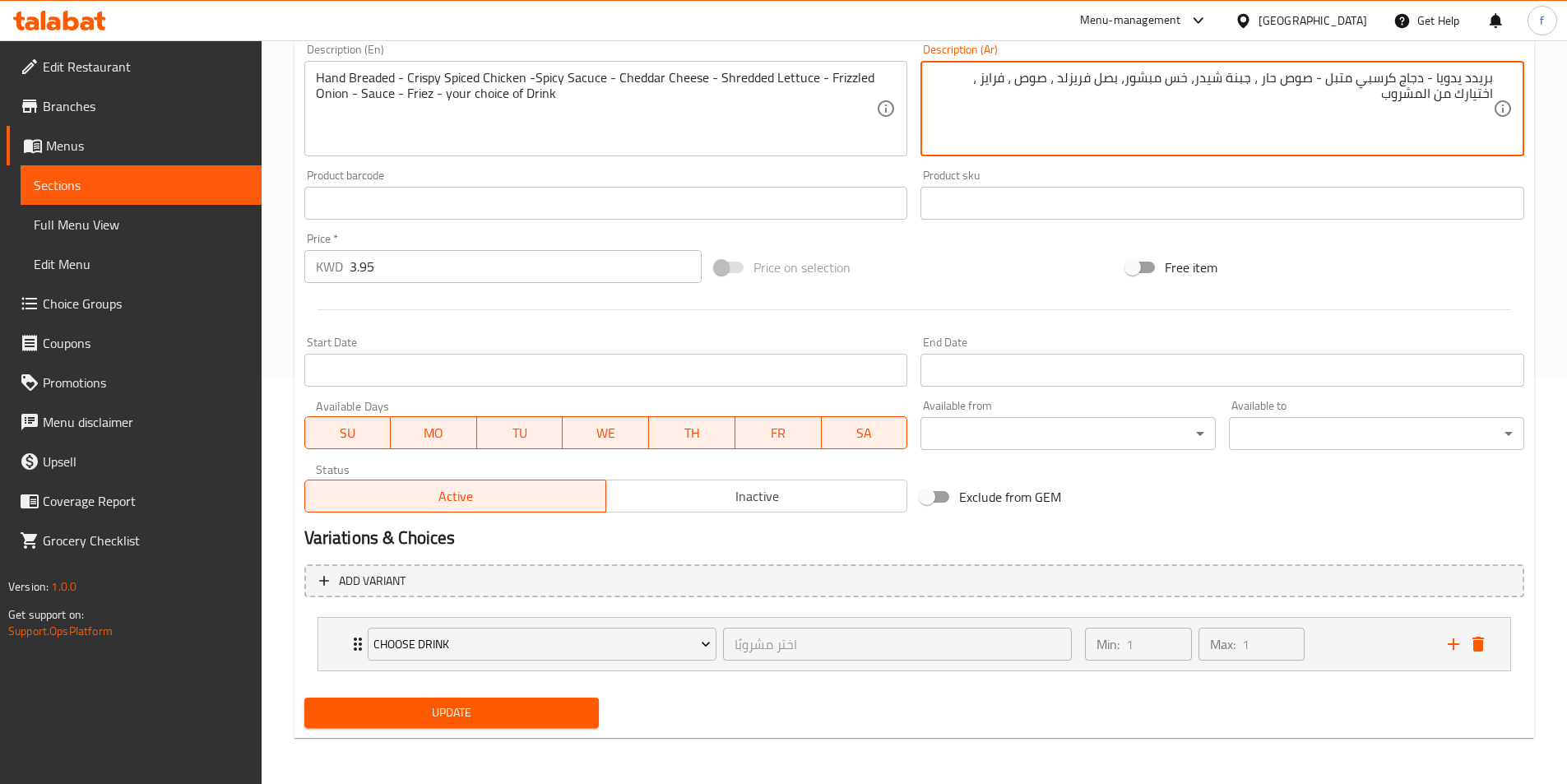
type textarea "بريدد يدويا - دجاج كرسبي متبل - صوص حار ، جبنة شيدر، خس مبشور، بصل فريزلد ، صوص…"
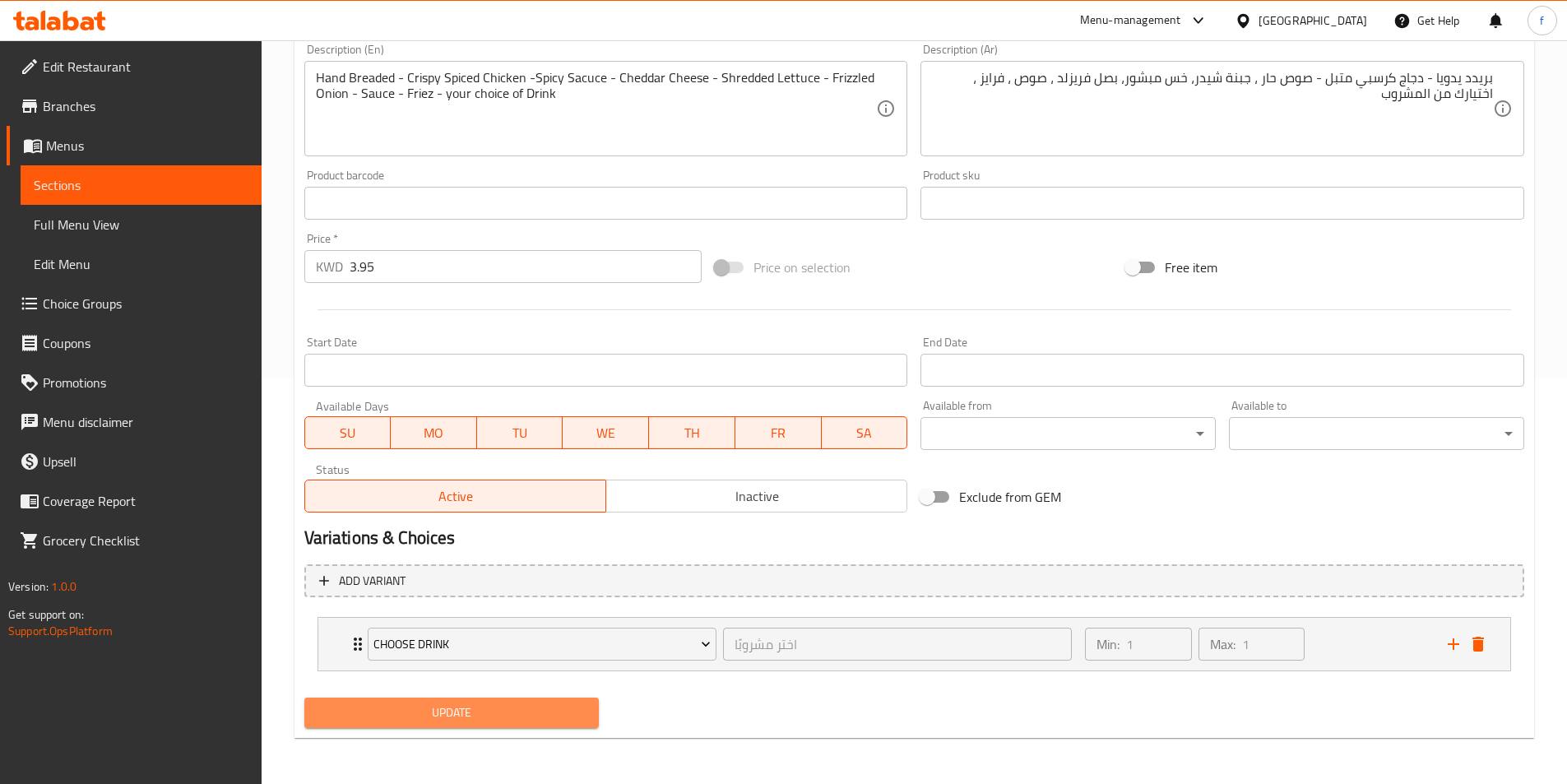
click at [545, 697] on button "Update" at bounding box center [452, 712] width 295 height 30
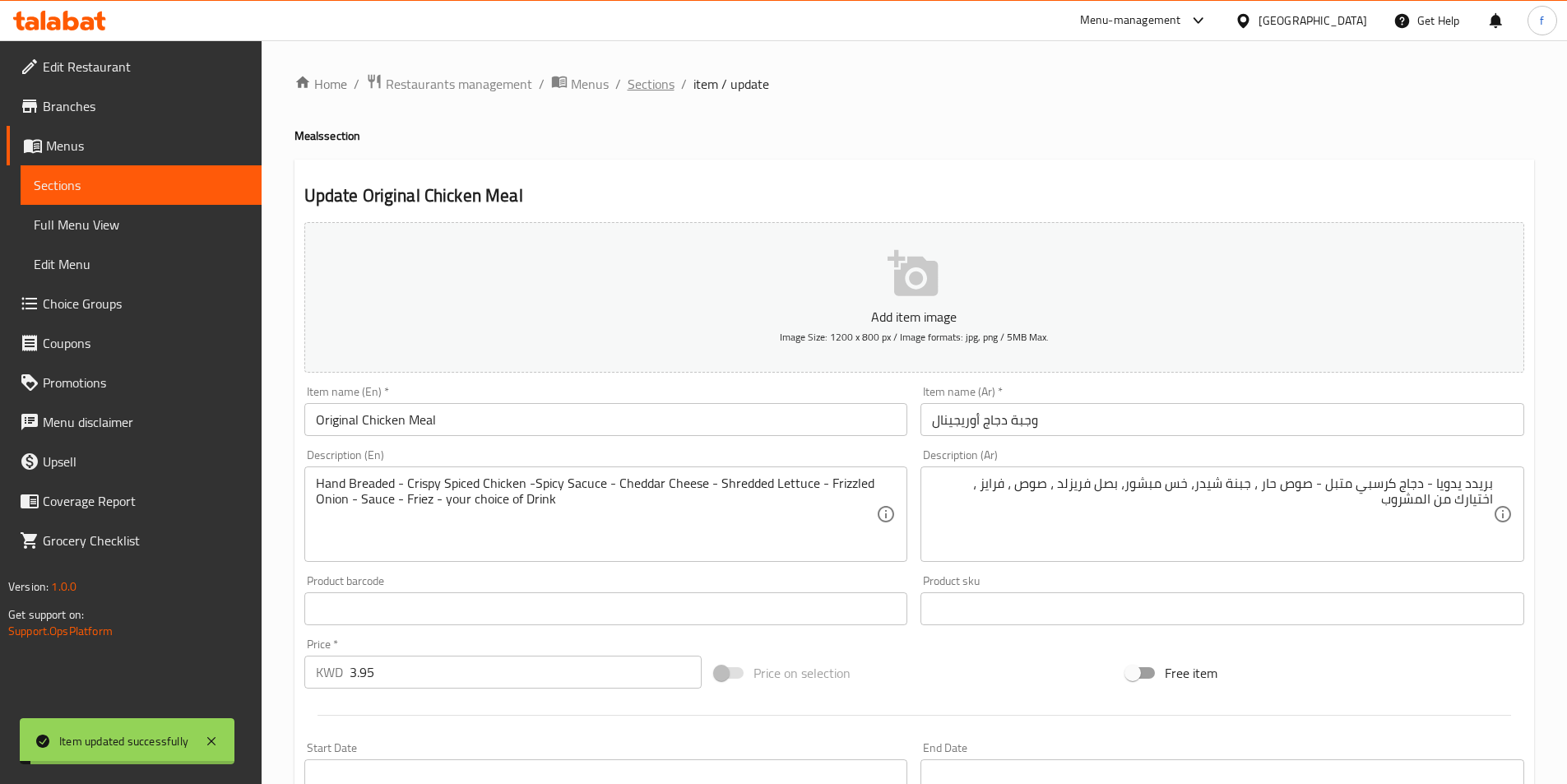
click at [636, 84] on span "Sections" at bounding box center [651, 84] width 47 height 20
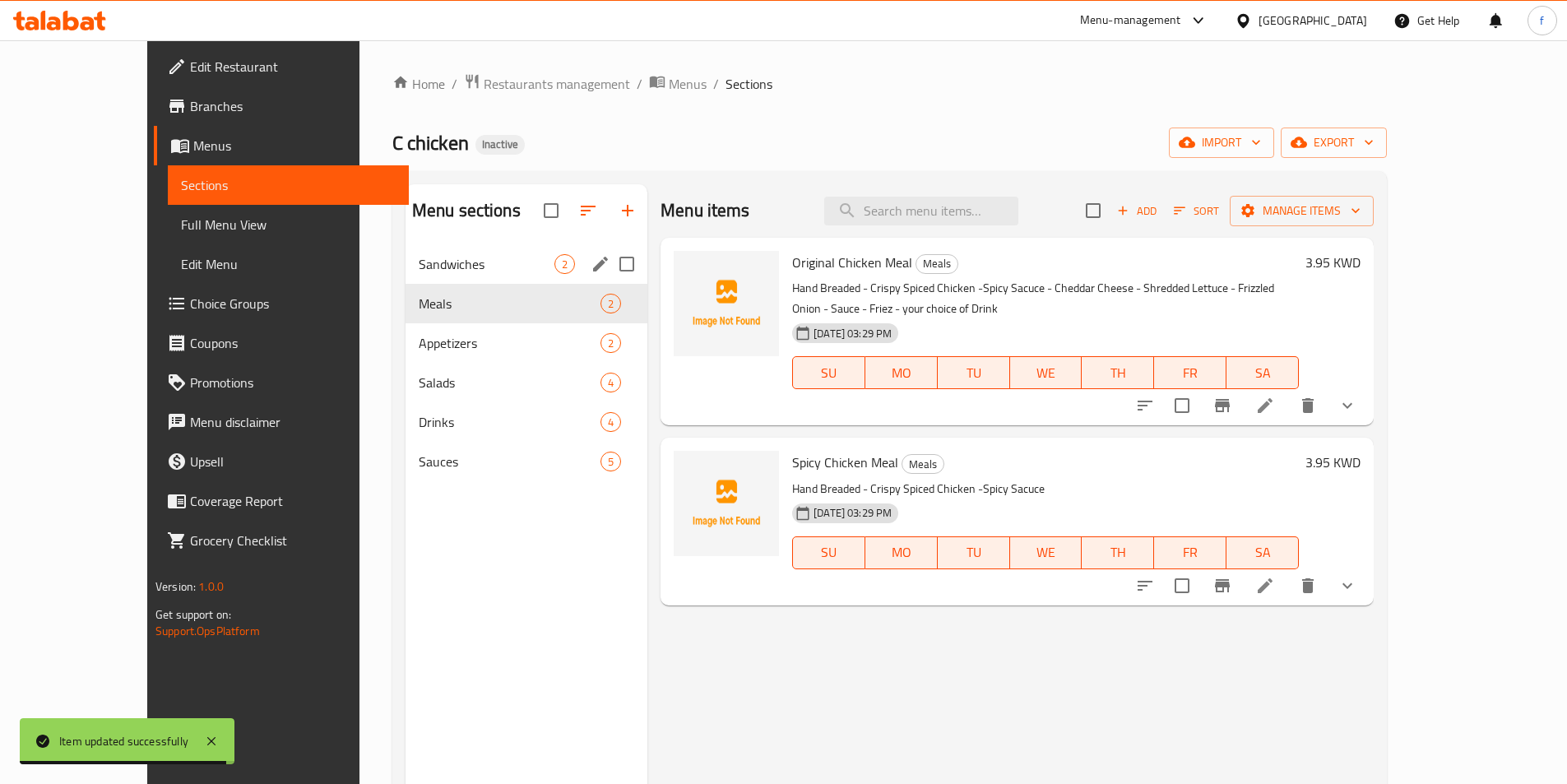
click at [483, 272] on span "Sandwiches" at bounding box center [487, 264] width 135 height 20
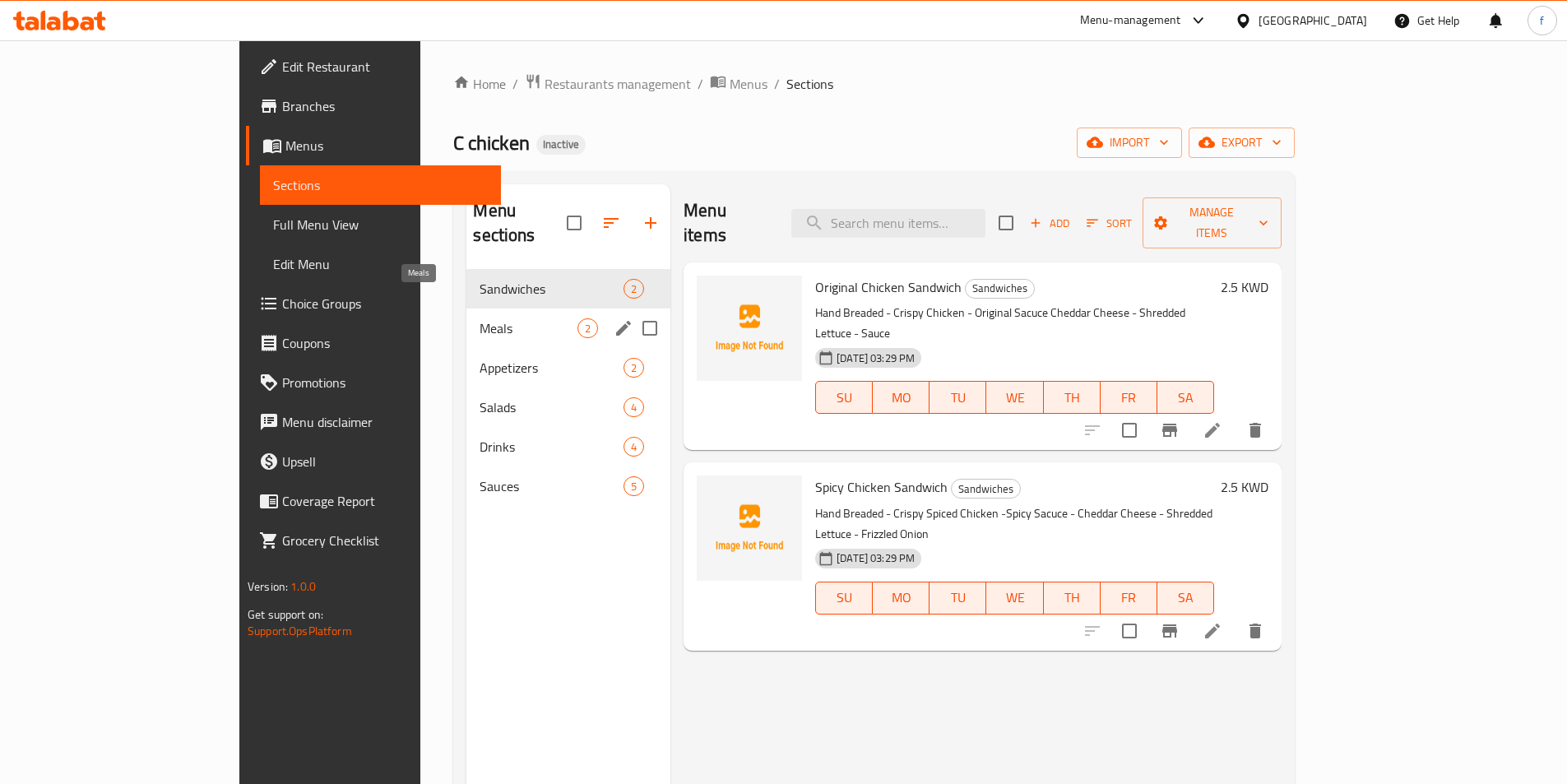
click at [480, 318] on span "Meals" at bounding box center [528, 328] width 98 height 20
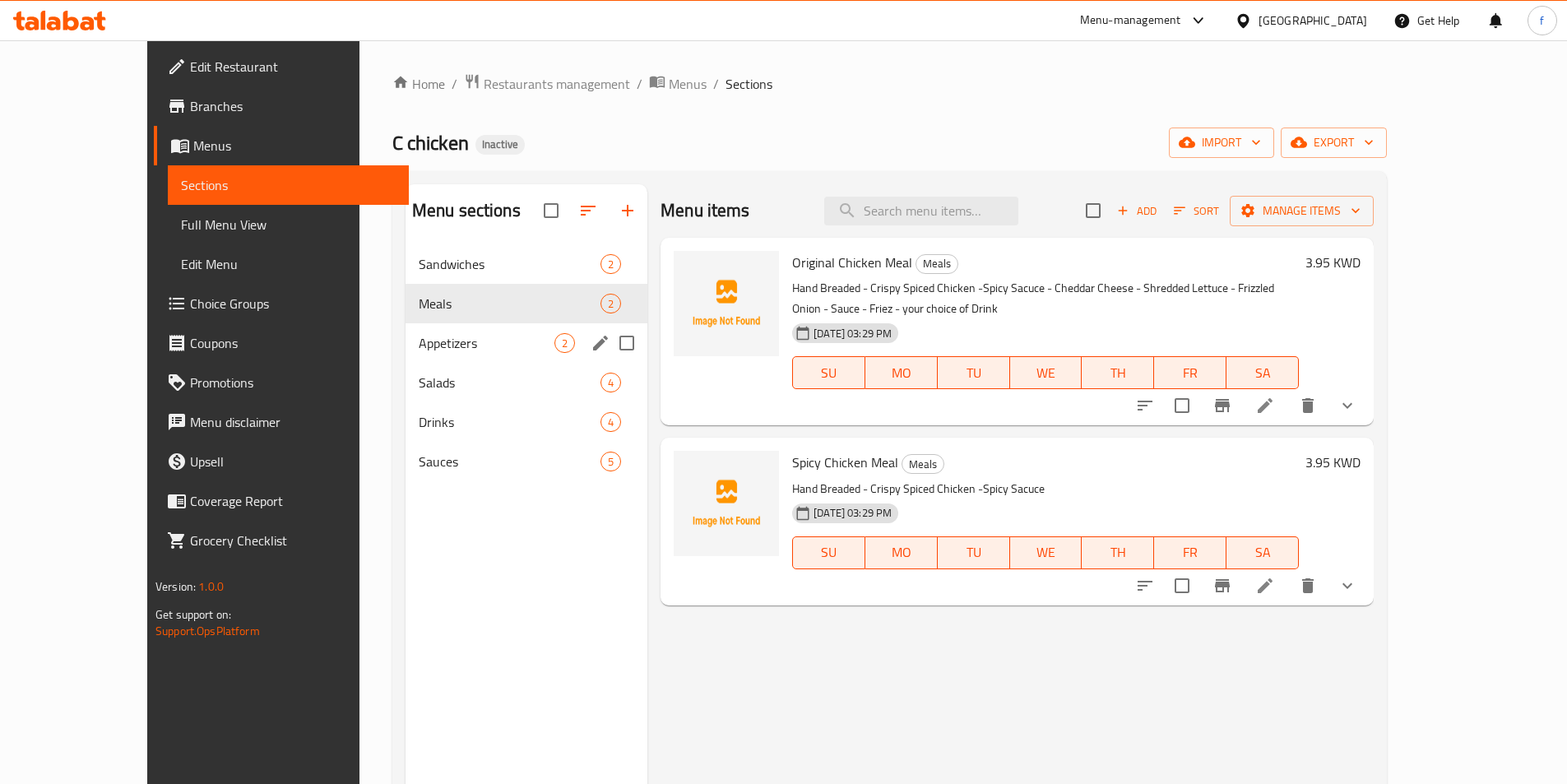
click at [406, 354] on div "Appetizers 2" at bounding box center [526, 343] width 242 height 39
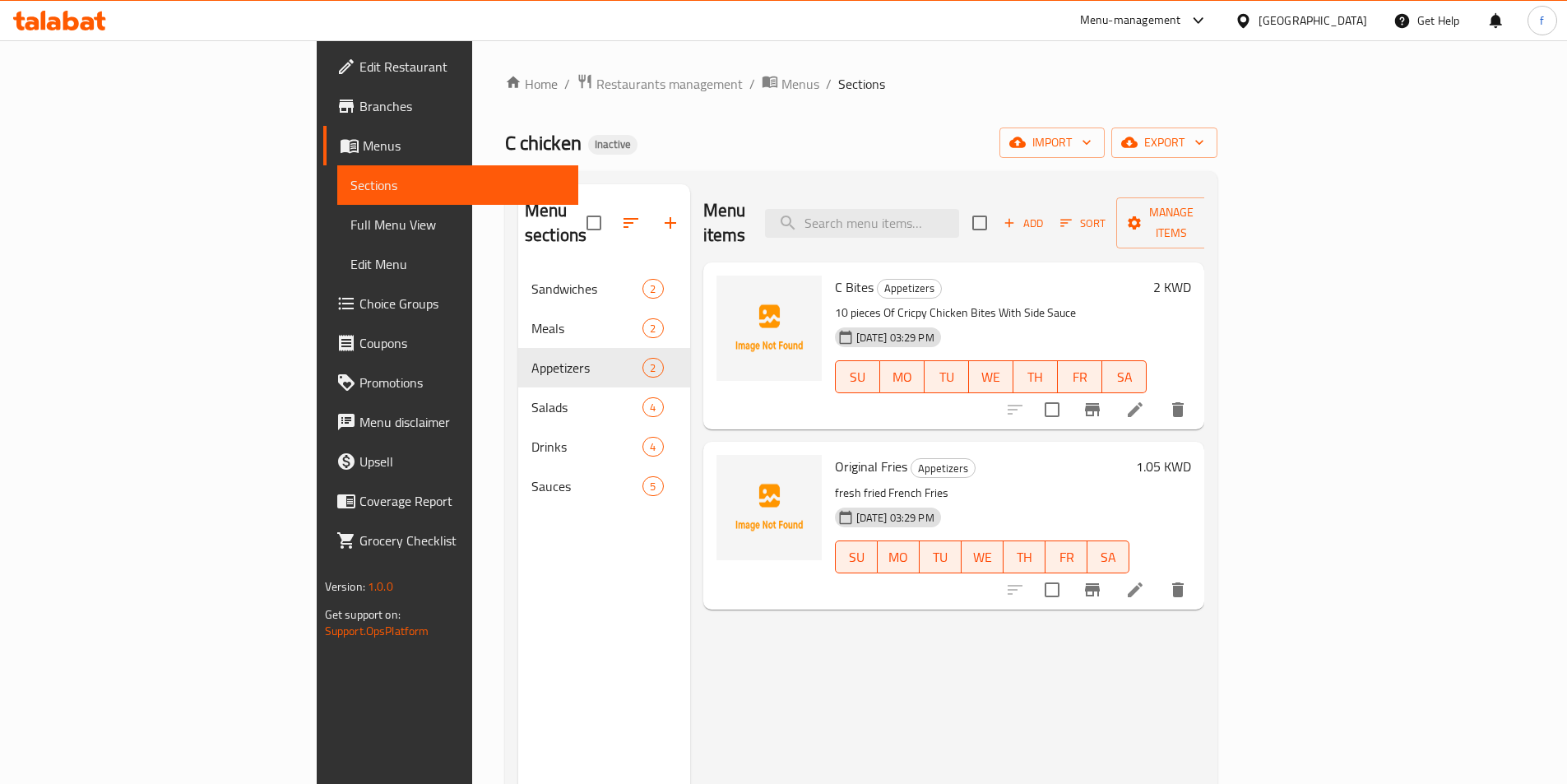
click at [835, 454] on span "Original Fries" at bounding box center [871, 466] width 73 height 25
copy h6 "Original Fries"
click at [1069, 573] on input "checkbox" at bounding box center [1052, 589] width 34 height 34
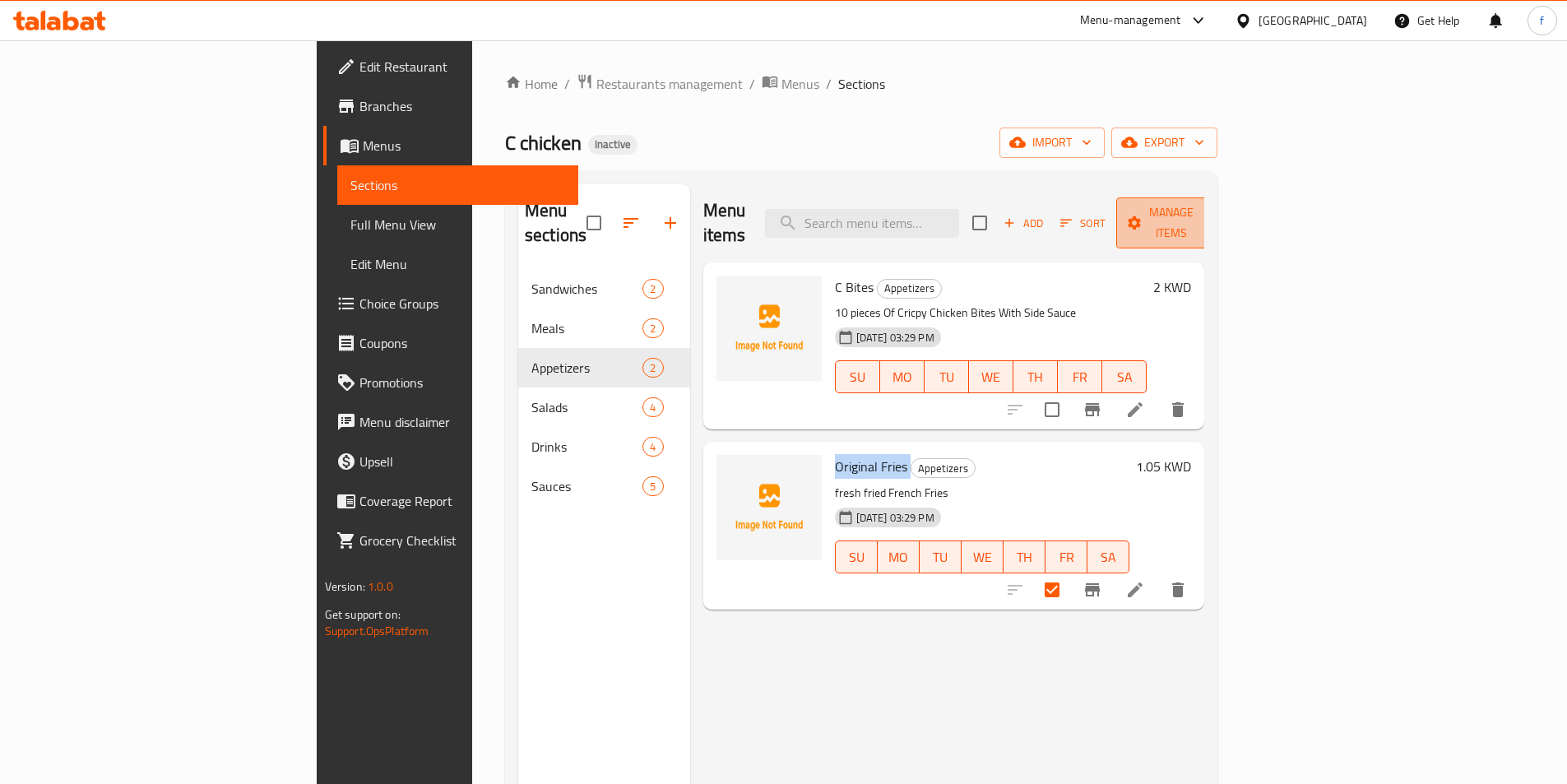
click at [1213, 202] on span "Manage items" at bounding box center [1171, 222] width 84 height 41
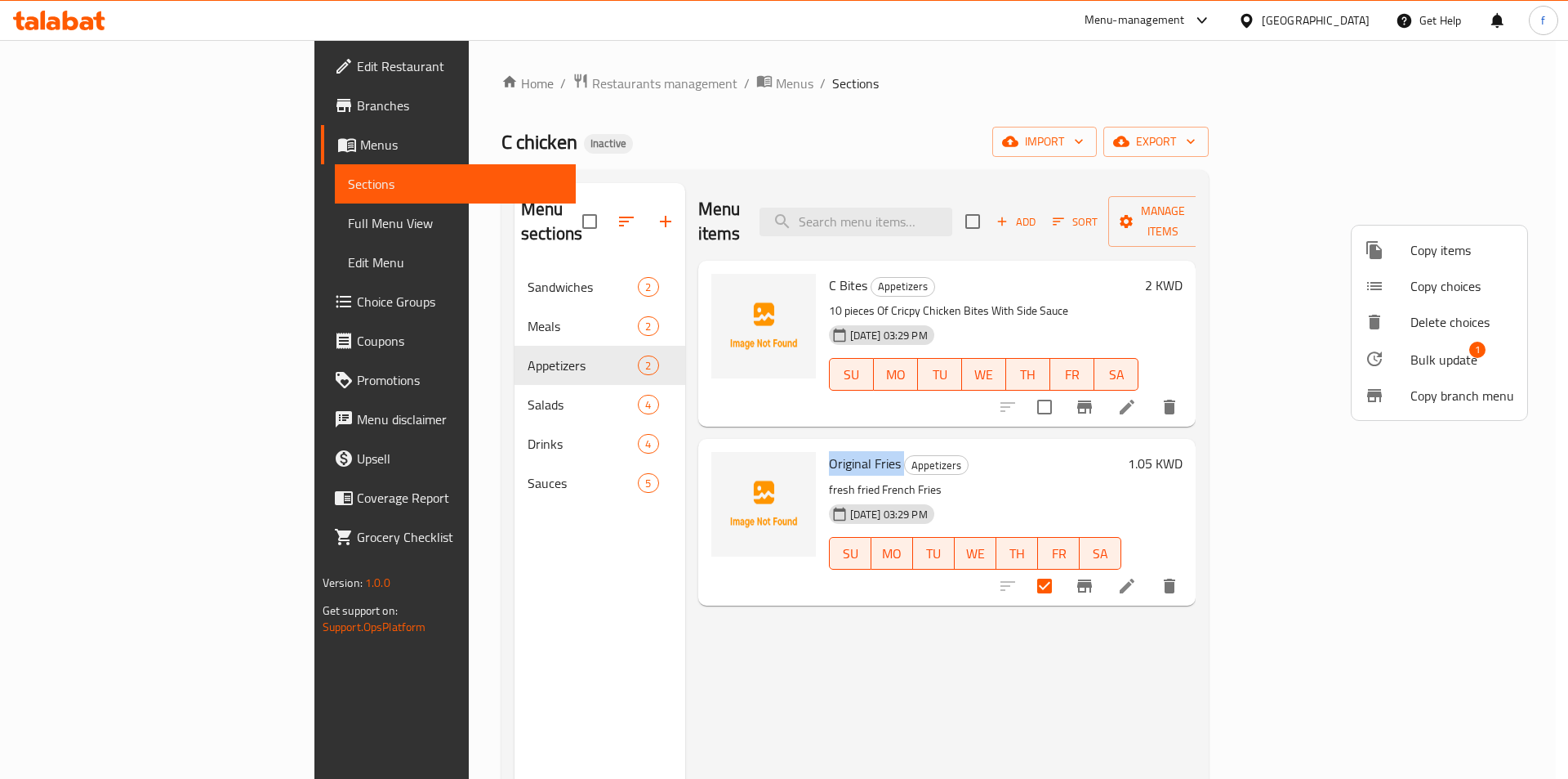
click at [1439, 370] on span "Bulk update" at bounding box center [1443, 360] width 67 height 20
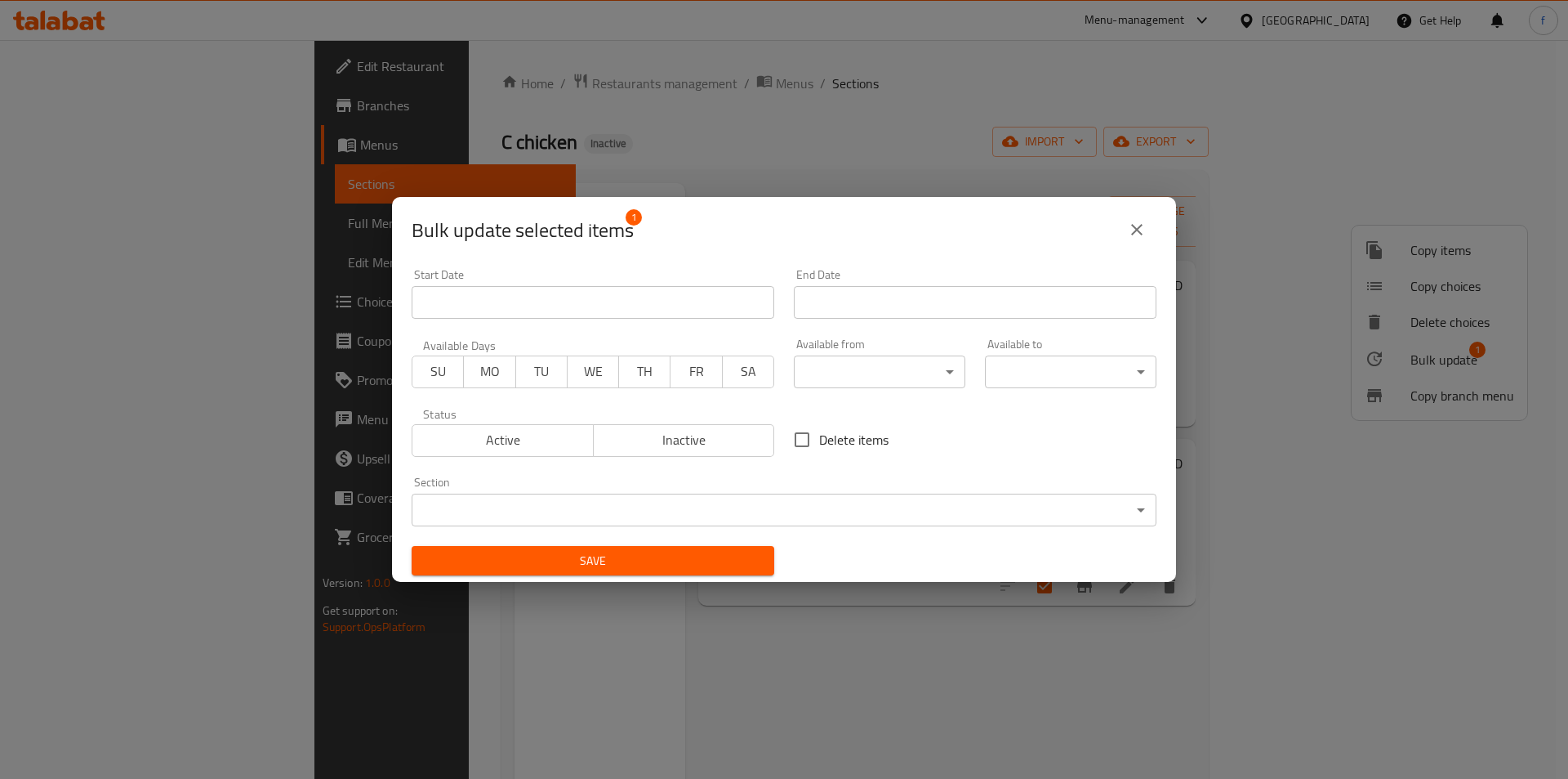
click at [507, 493] on body "​ Menu-management Kuwait Get Help f Edit Restaurant Branches Menus Sections Ful…" at bounding box center [784, 409] width 1568 height 738
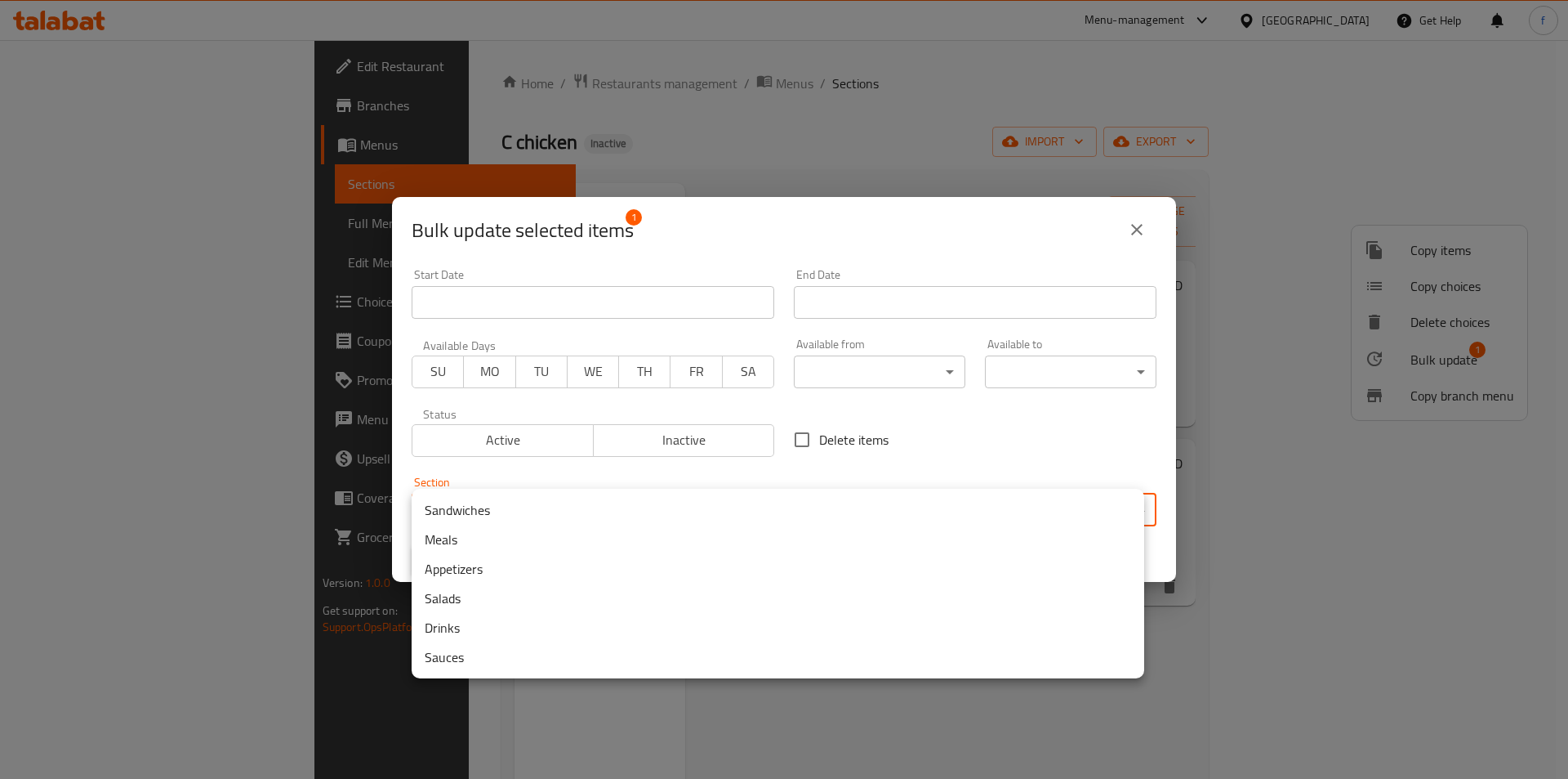
click at [468, 608] on li "Salads" at bounding box center [778, 597] width 733 height 29
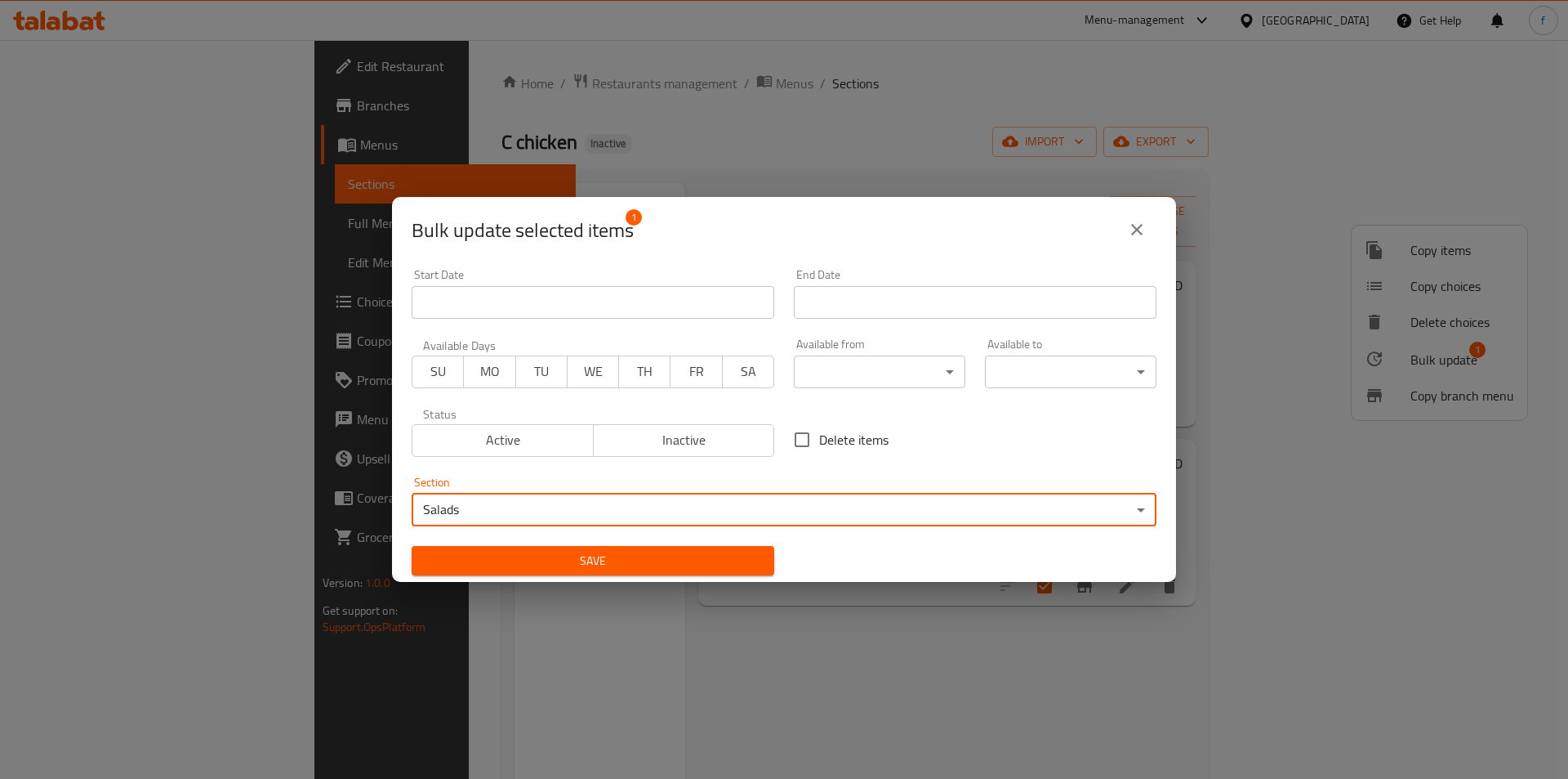
click at [570, 555] on span "Save" at bounding box center [593, 561] width 336 height 21
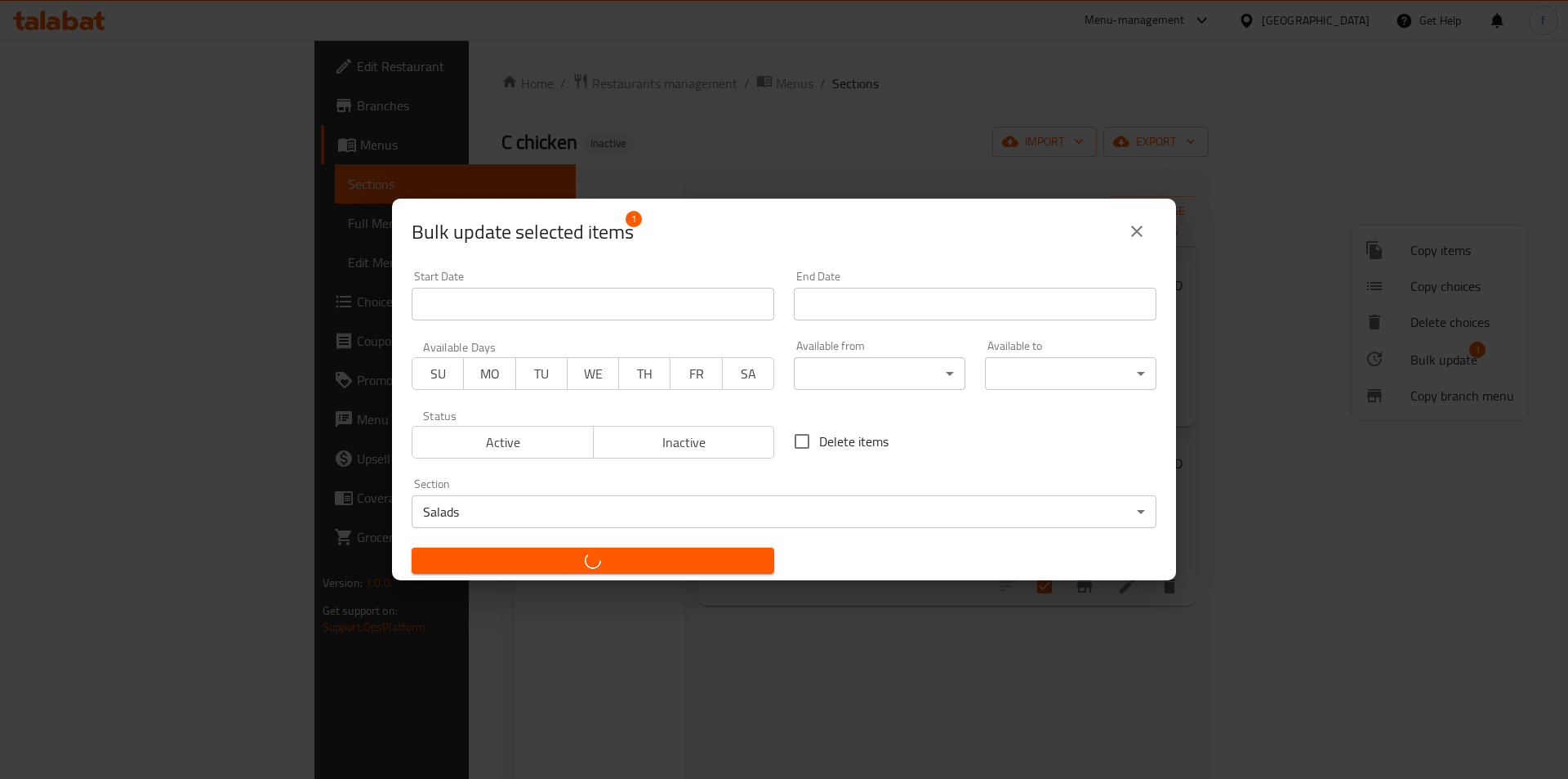
checkbox input "false"
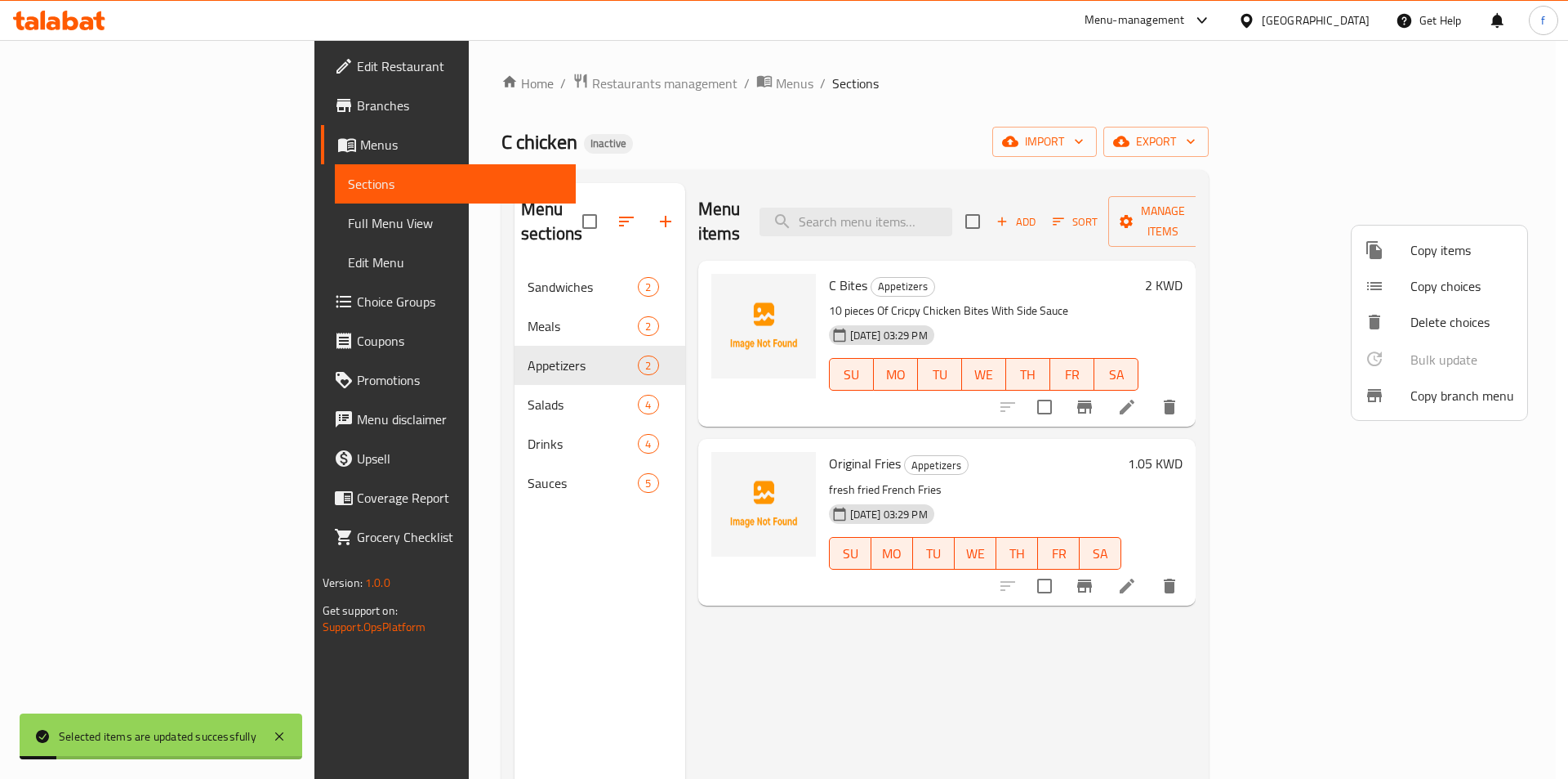
click at [644, 651] on div at bounding box center [784, 390] width 1568 height 779
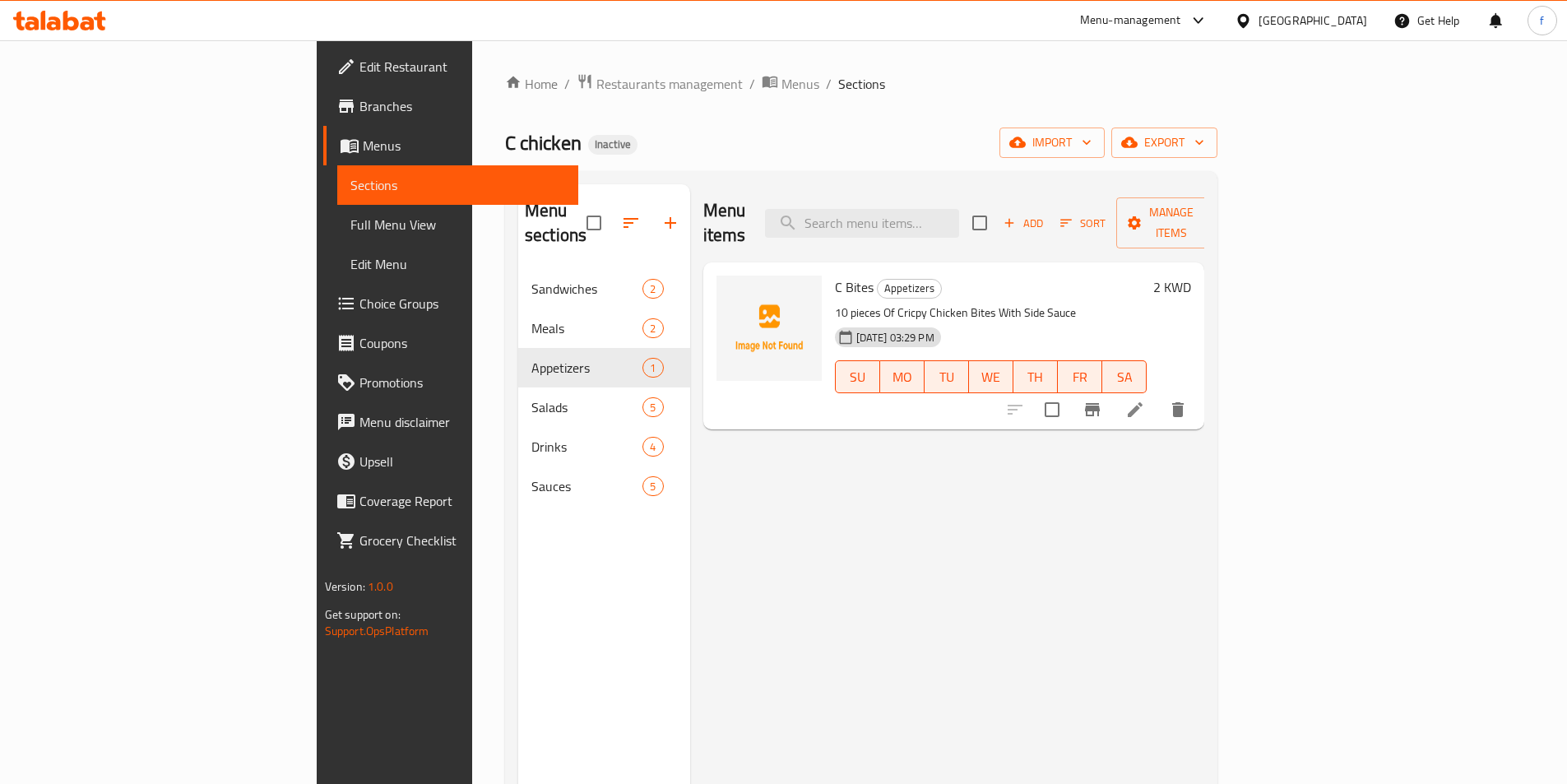
click at [1073, 513] on div "Menu items Add Sort Manage items C Bites Appetizers 10 pieces Of Cricpy Chicken…" at bounding box center [947, 576] width 515 height 784
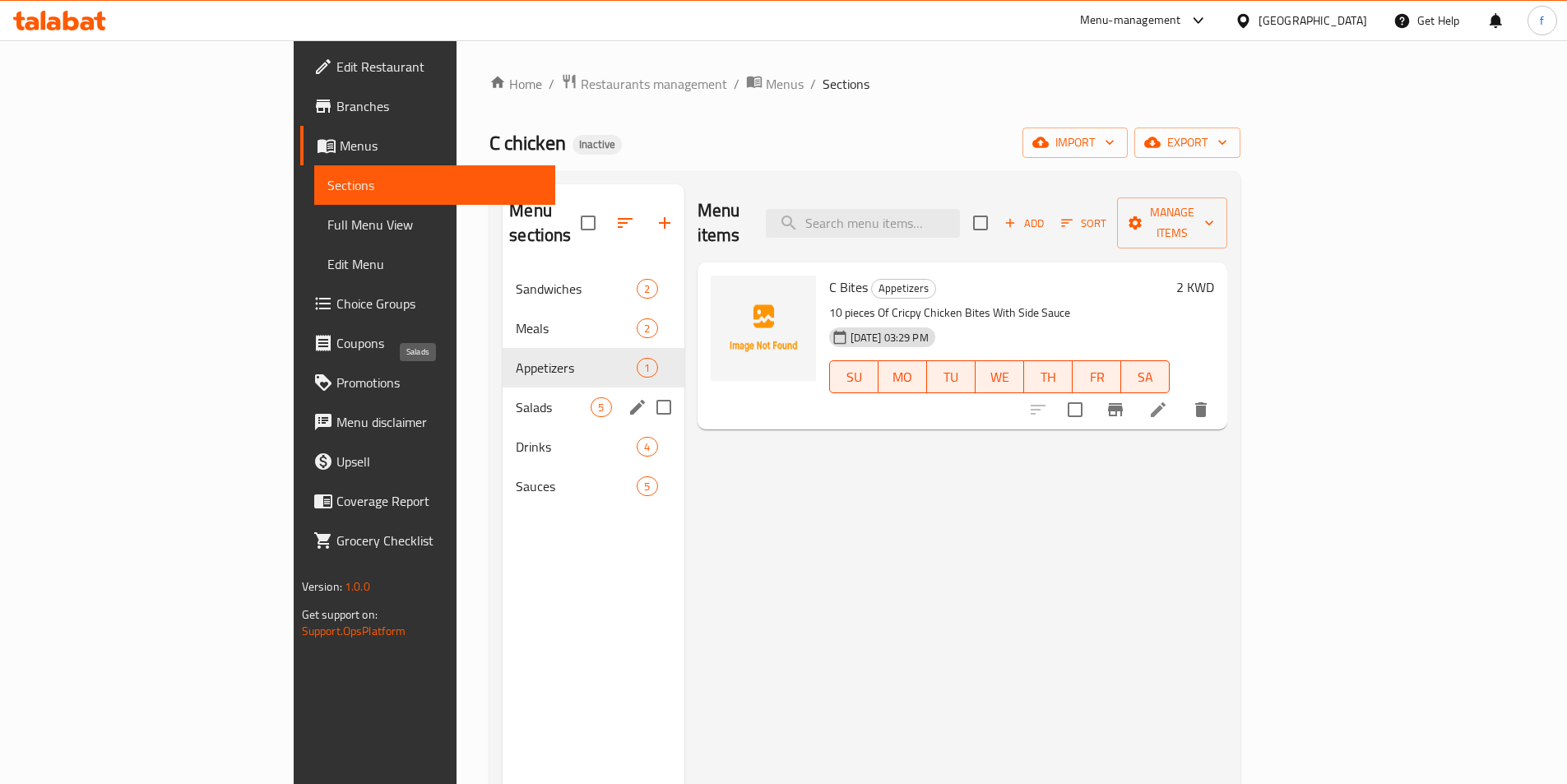
click at [516, 397] on span "Salads" at bounding box center [554, 407] width 75 height 20
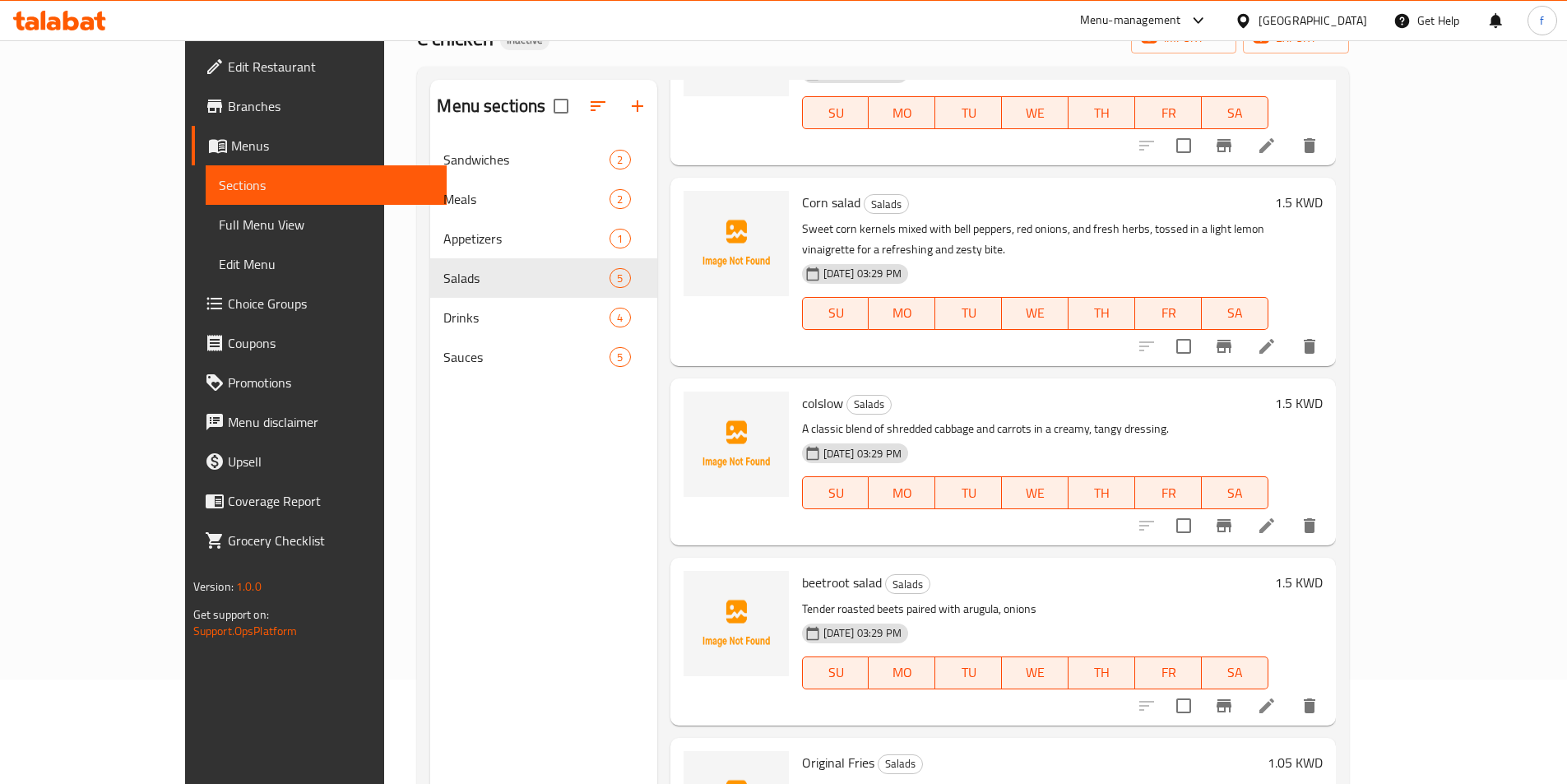
scroll to position [230, 0]
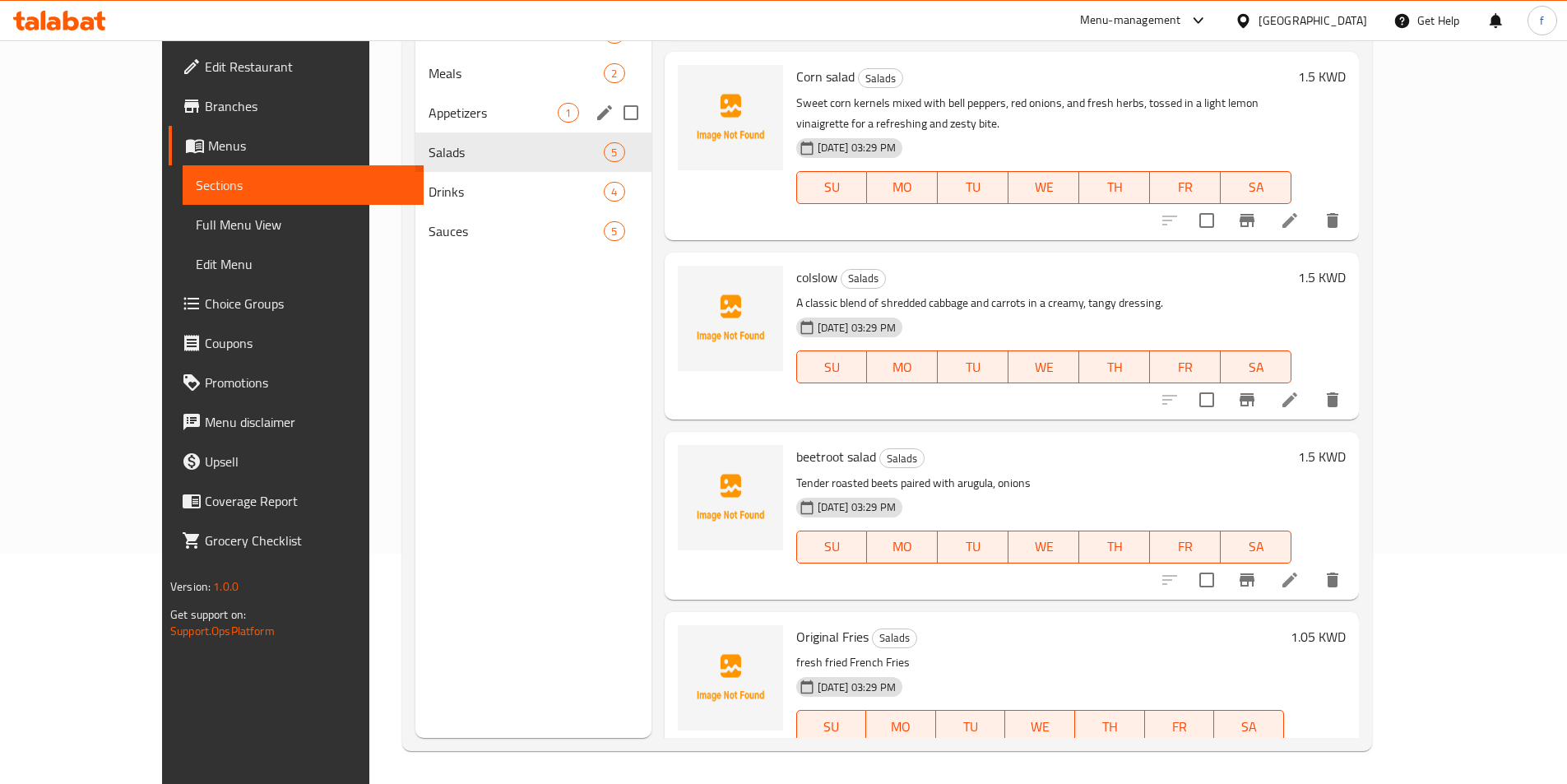
click at [453, 116] on span "Appetizers" at bounding box center [493, 113] width 130 height 20
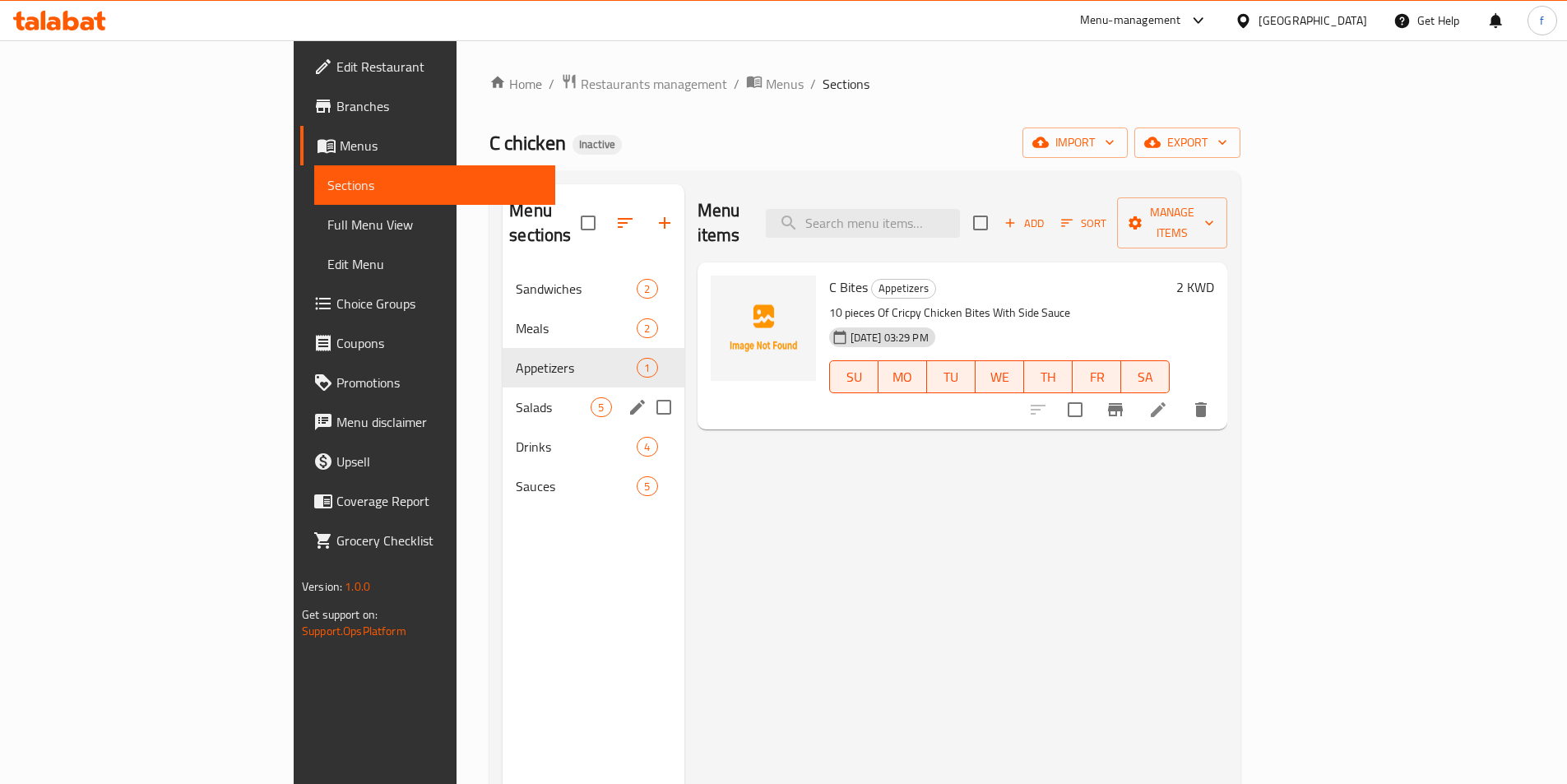
click at [516, 397] on span "Salads" at bounding box center [554, 407] width 75 height 20
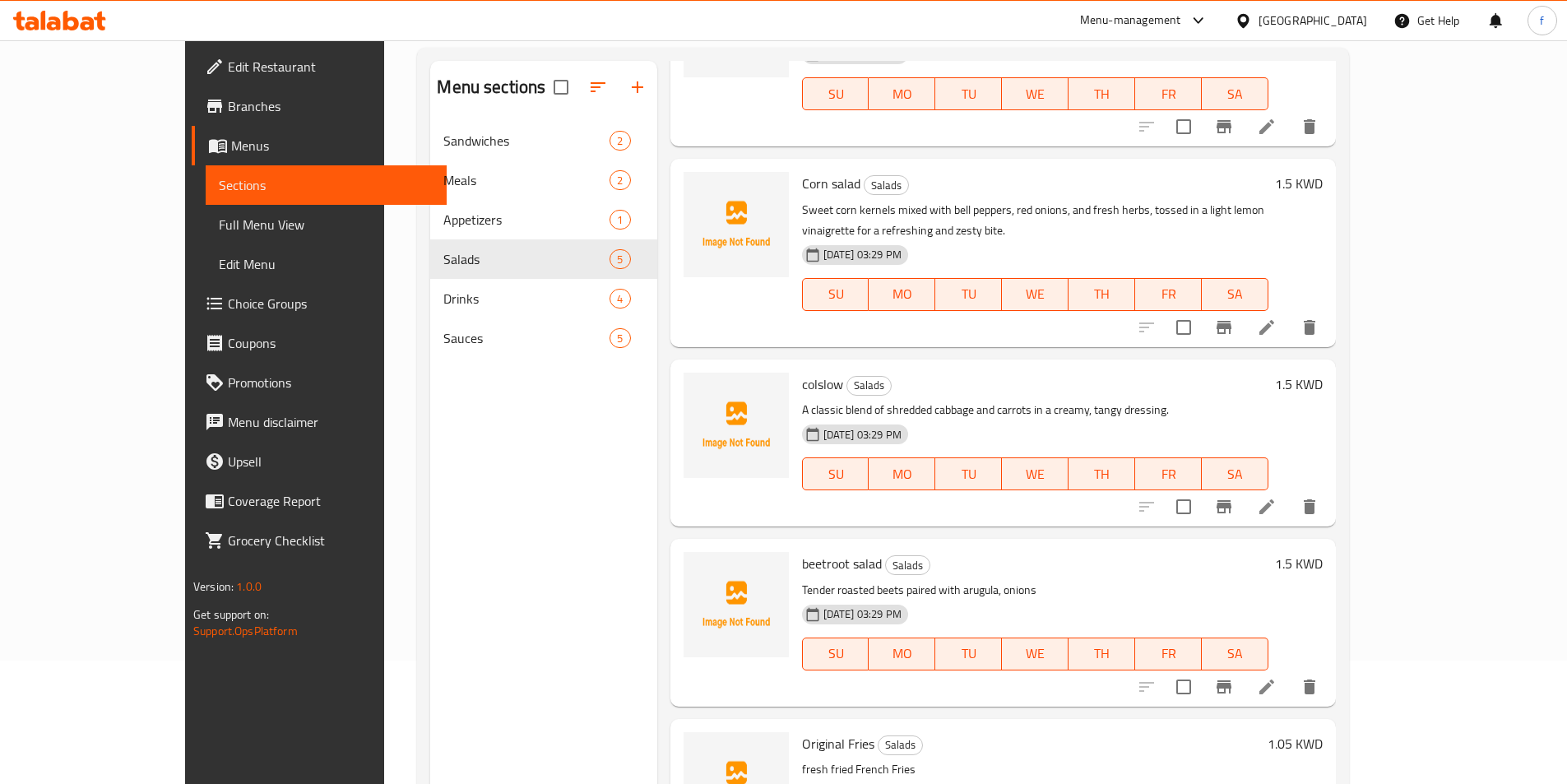
scroll to position [230, 0]
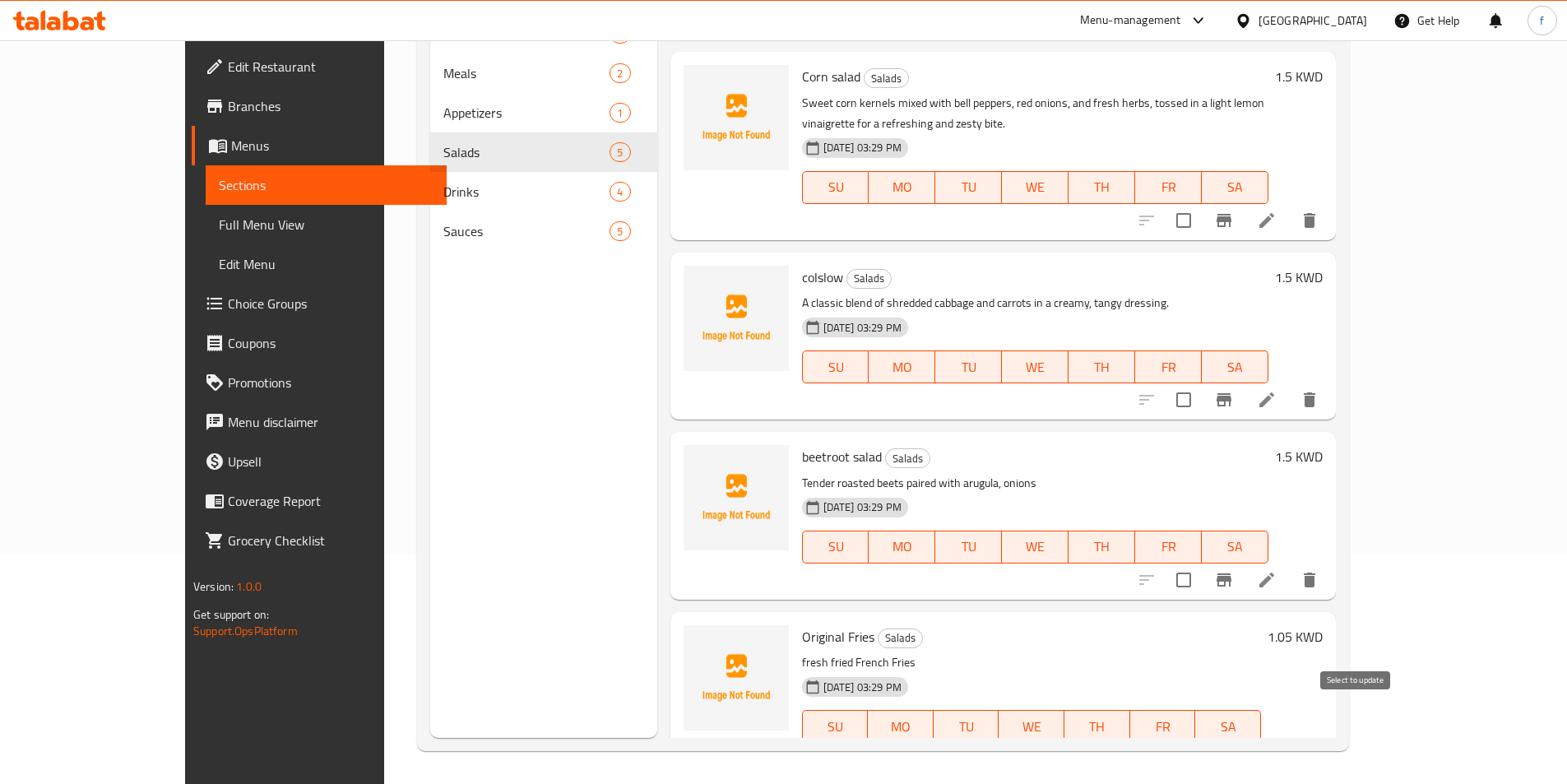
click at [1201, 741] on input "checkbox" at bounding box center [1183, 758] width 34 height 34
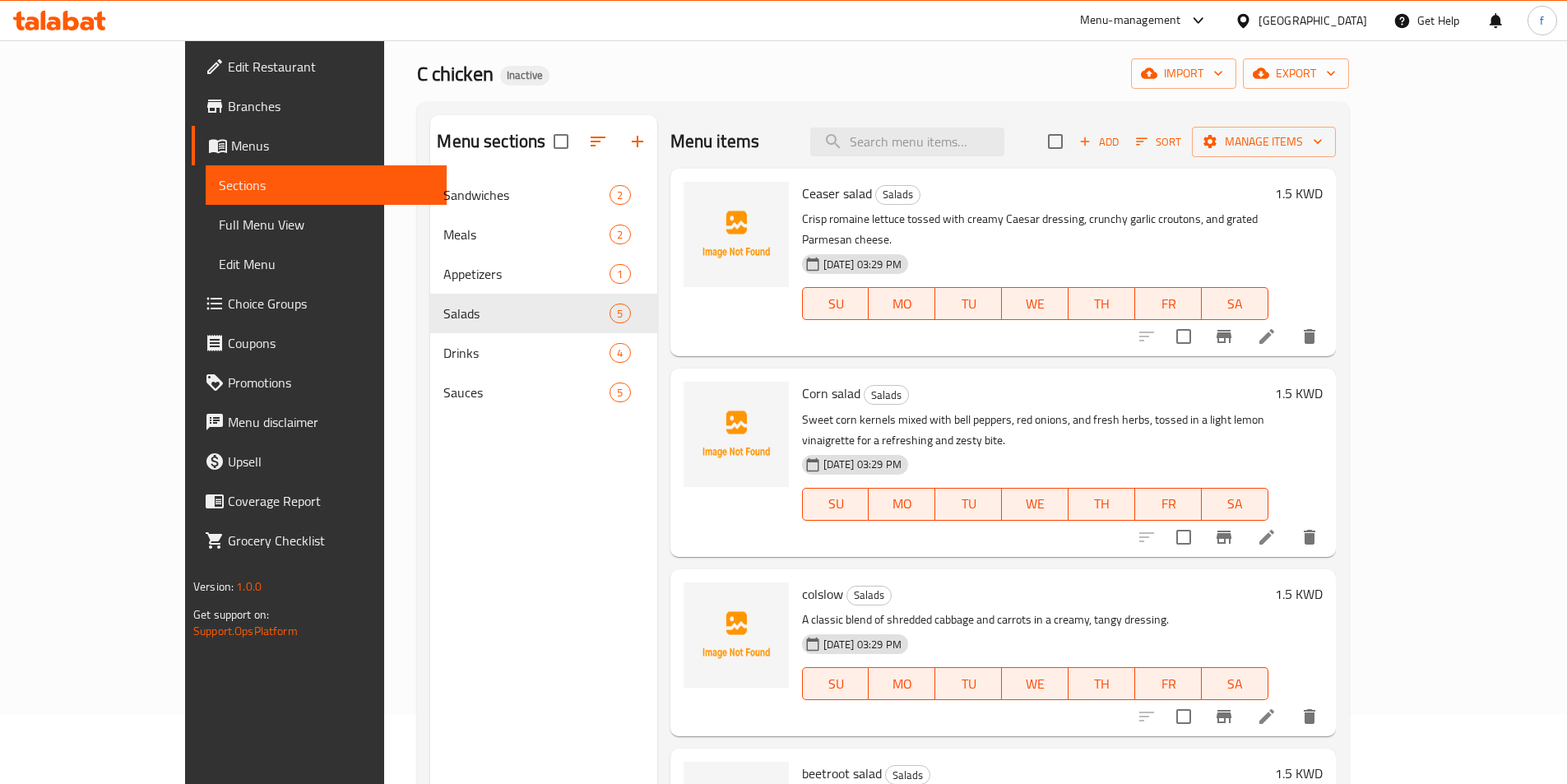
scroll to position [0, 0]
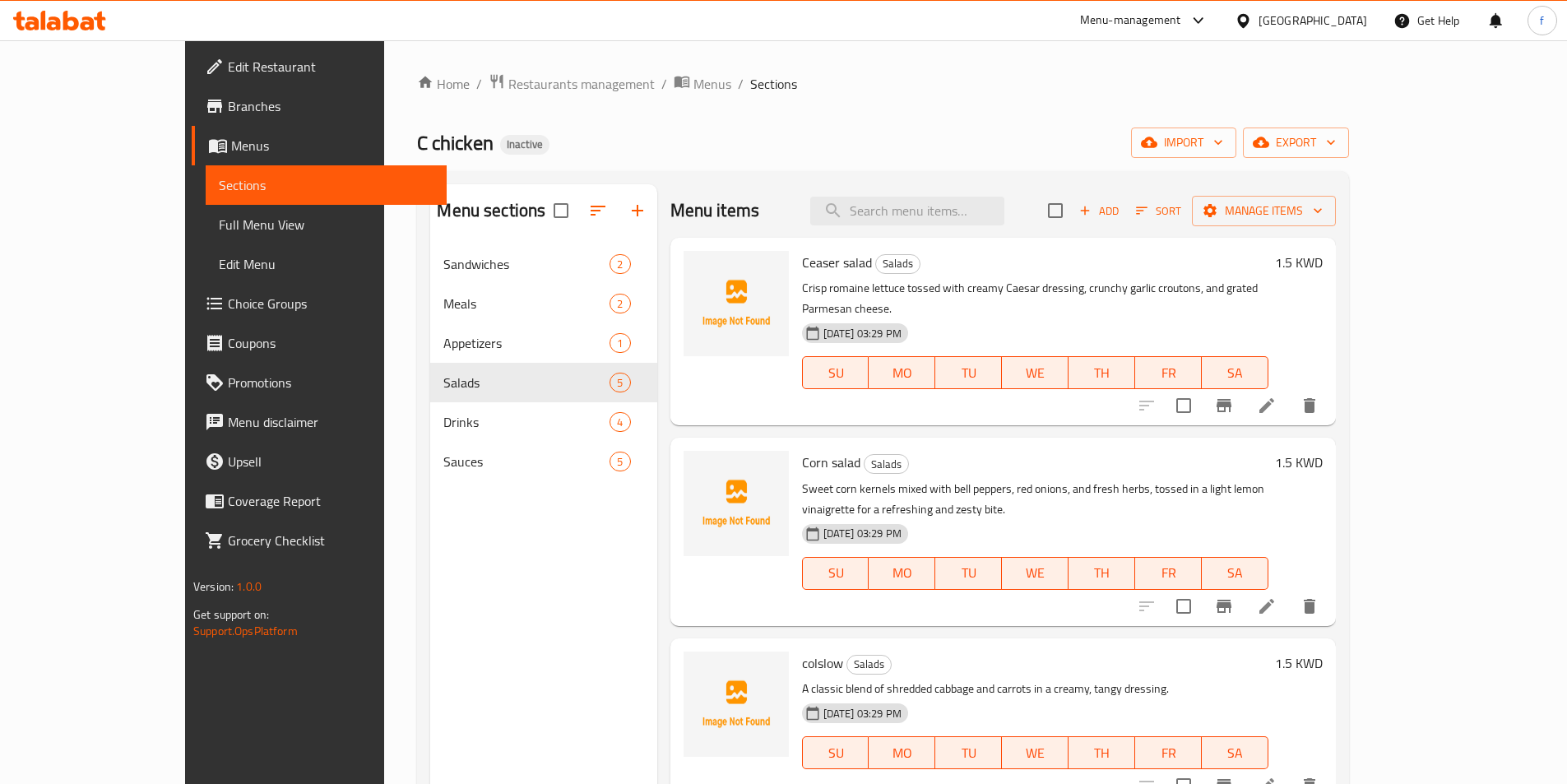
click at [1336, 232] on div "Menu items Add Sort Manage items" at bounding box center [1003, 211] width 666 height 53
click at [1323, 215] on span "Manage items" at bounding box center [1263, 211] width 118 height 21
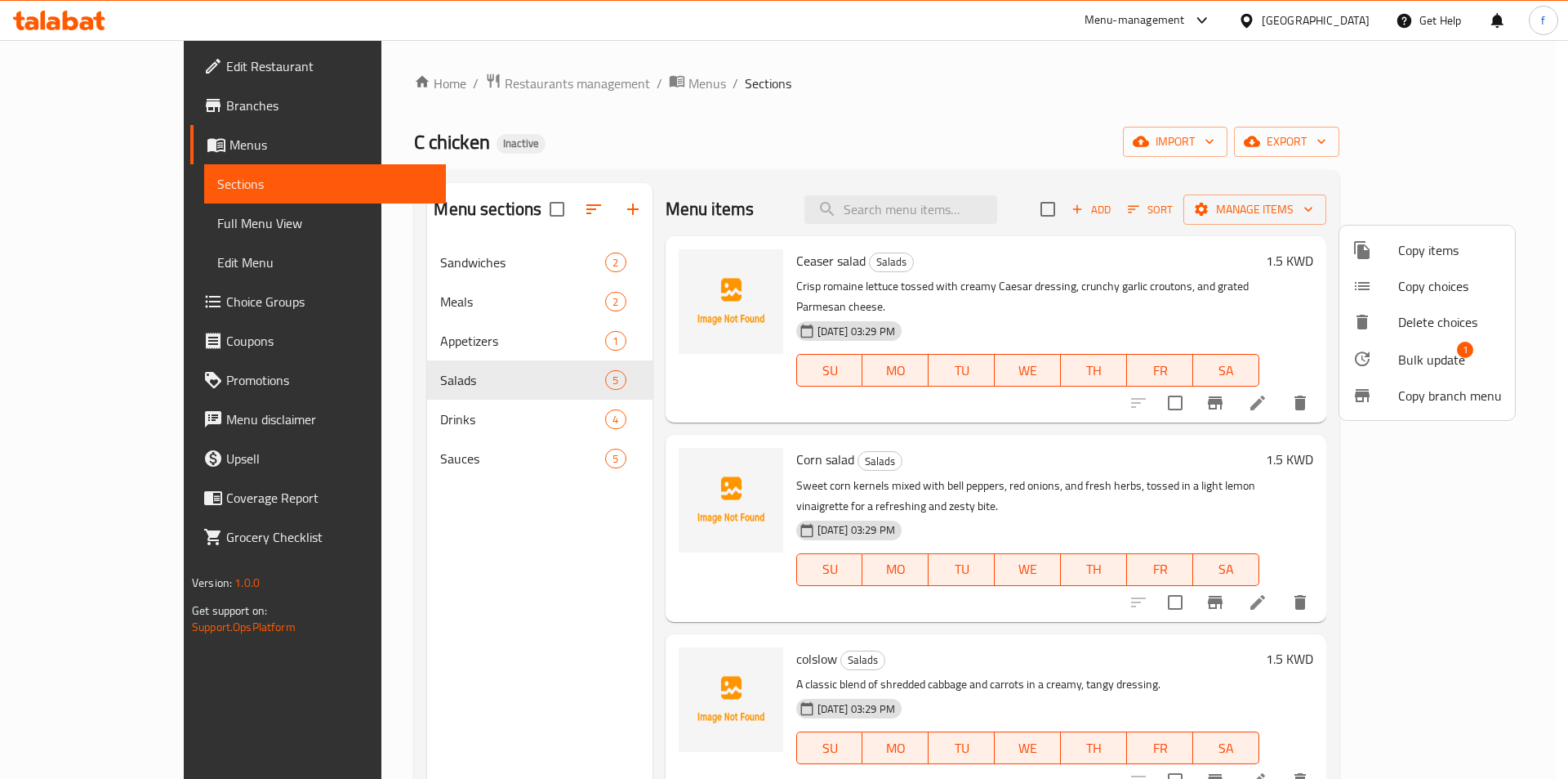
click at [1410, 365] on span "Bulk update" at bounding box center [1431, 360] width 67 height 20
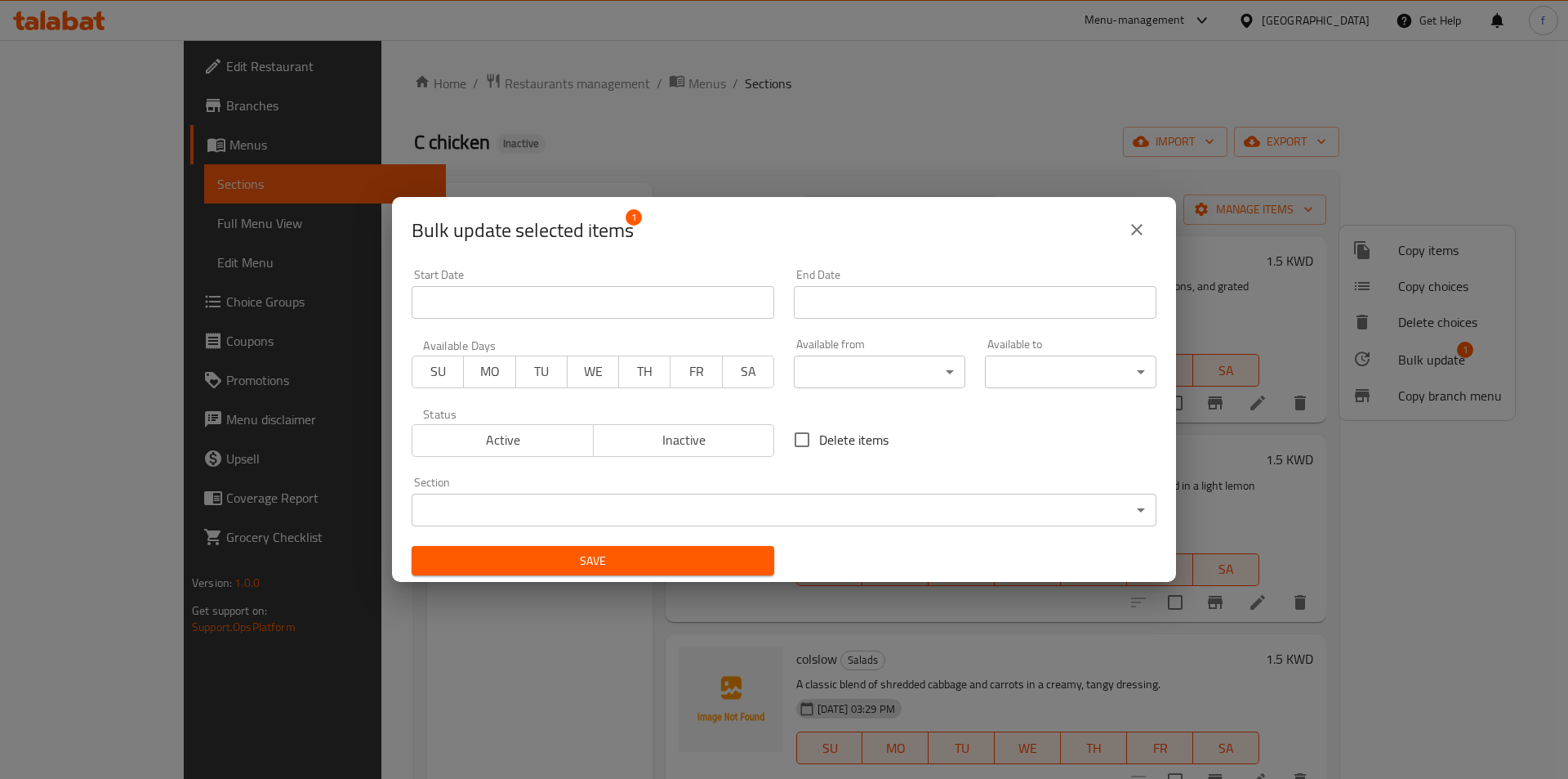
click at [848, 504] on body "​ Menu-management Kuwait Get Help f Edit Restaurant Branches Menus Sections Ful…" at bounding box center [784, 409] width 1568 height 738
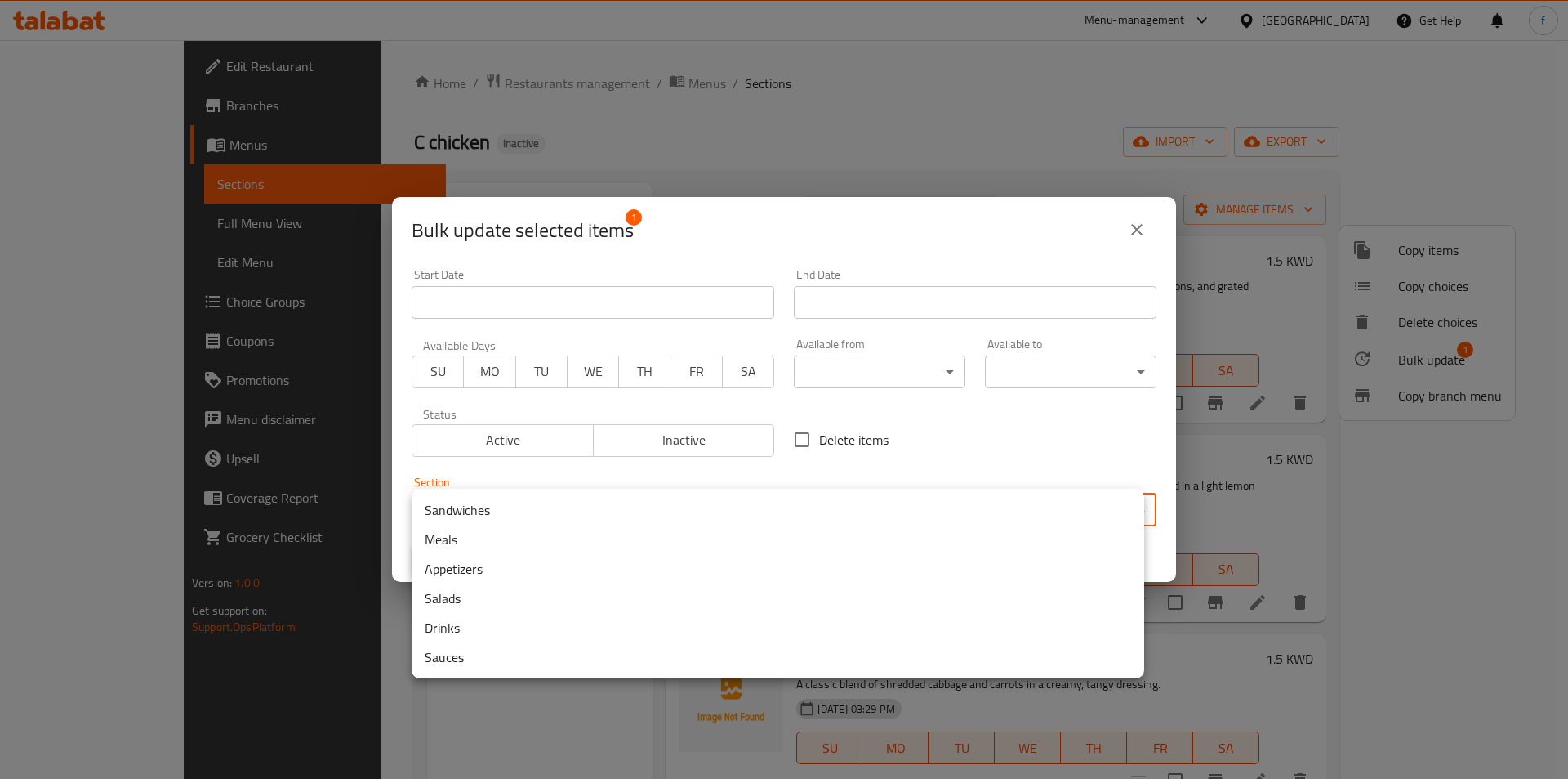
click at [489, 566] on li "Appetizers" at bounding box center [778, 568] width 733 height 29
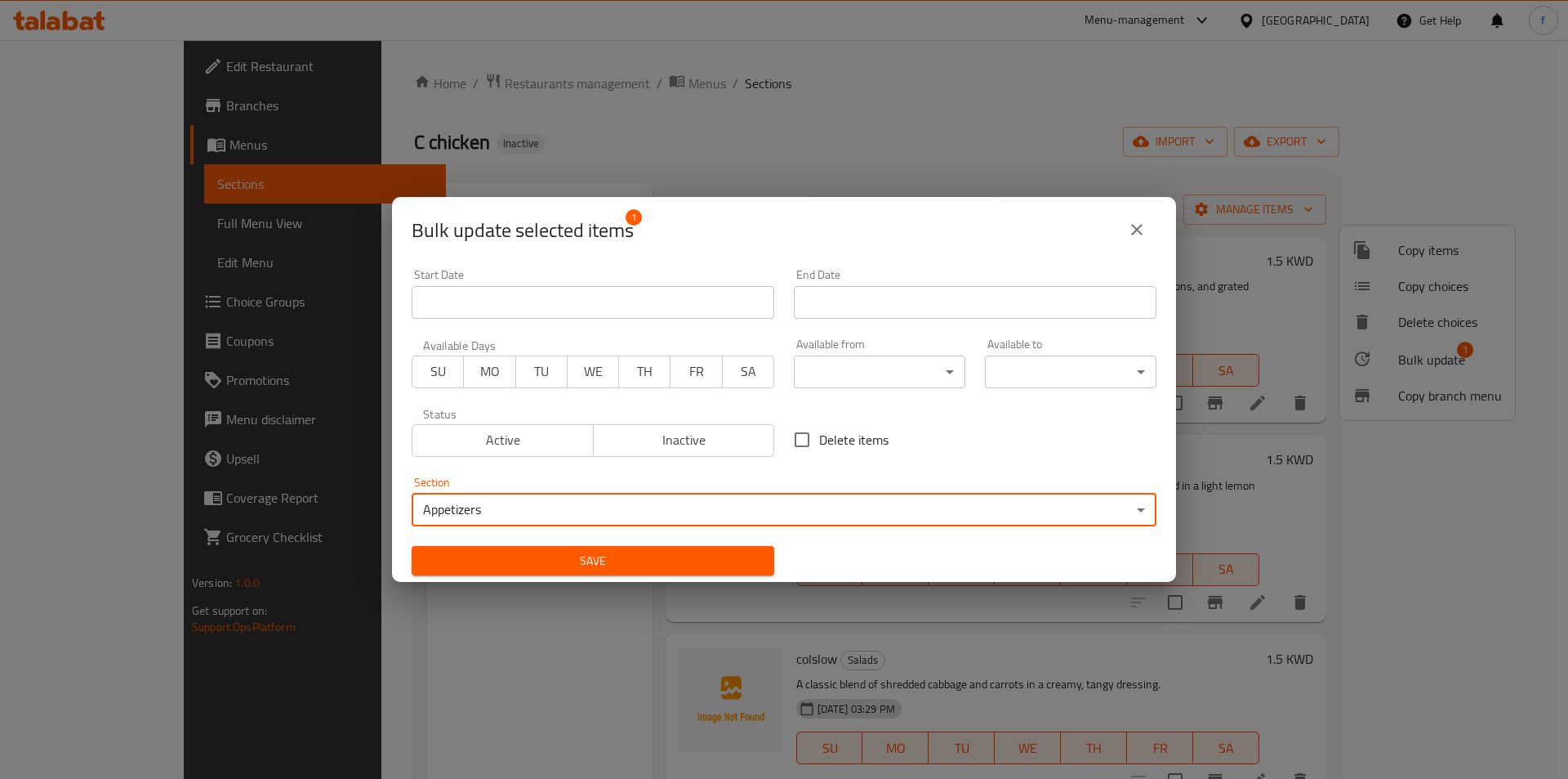
click at [602, 556] on span "Save" at bounding box center [593, 561] width 336 height 21
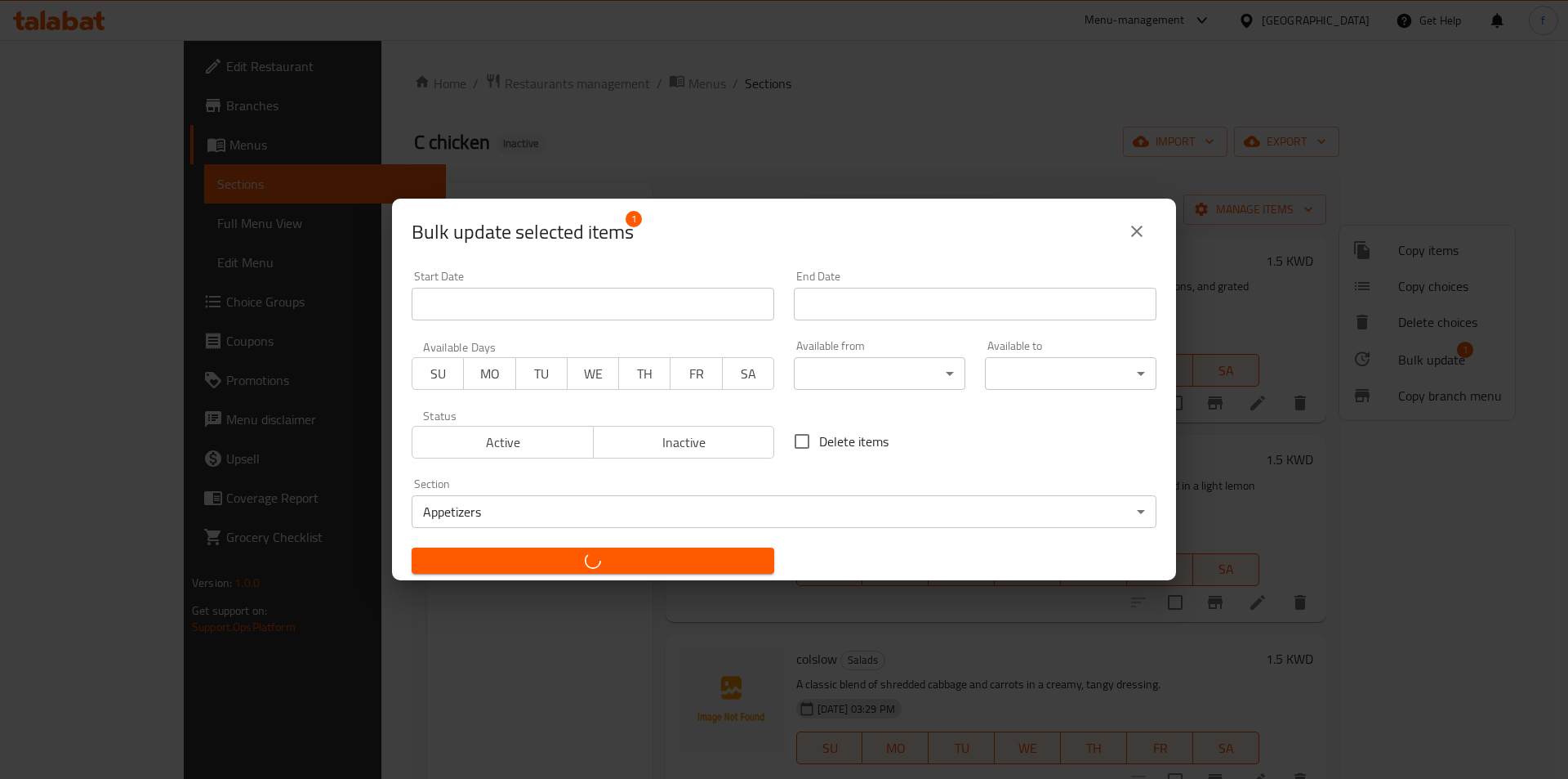
checkbox input "false"
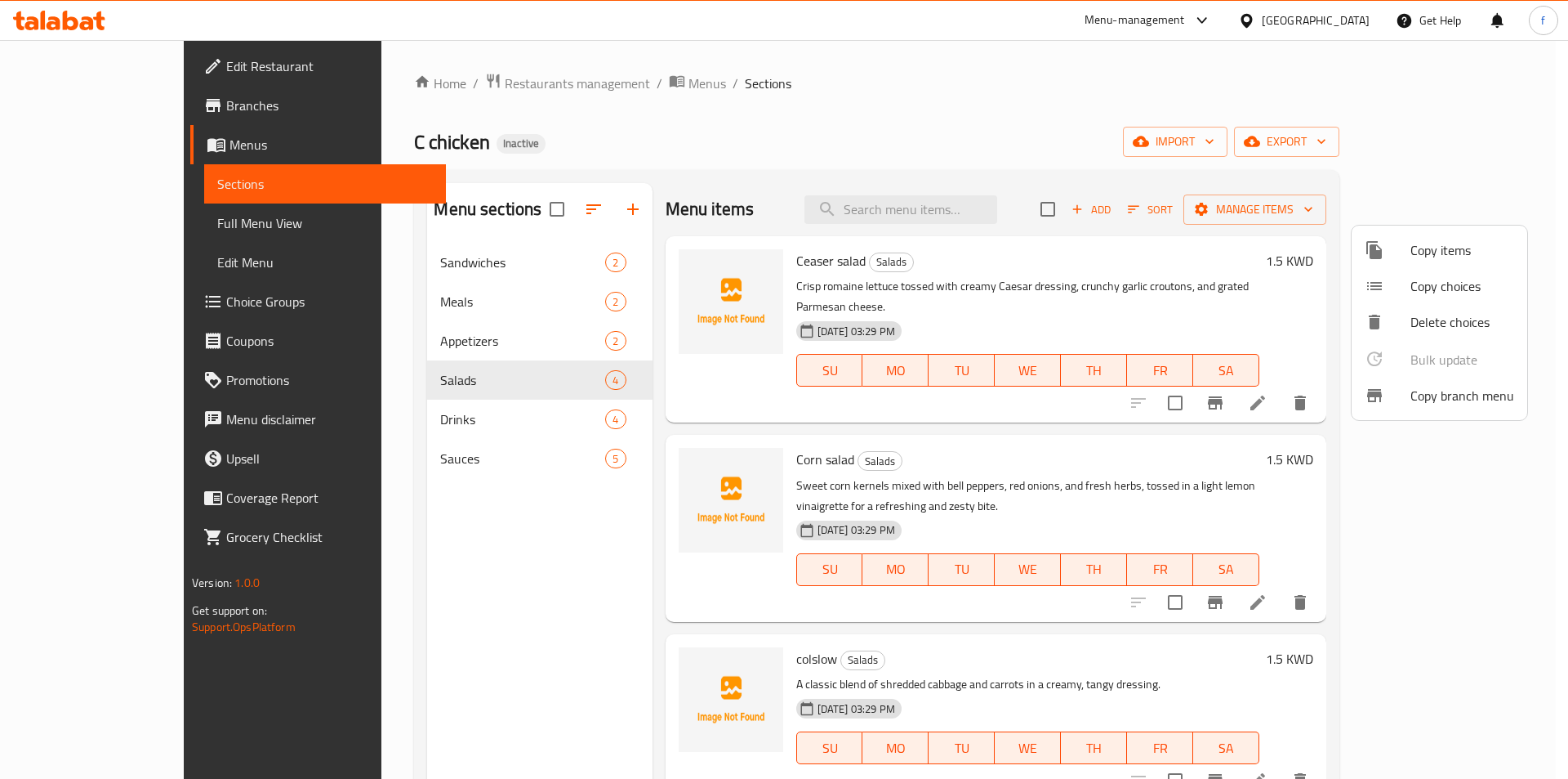
click at [981, 203] on div at bounding box center [784, 390] width 1568 height 779
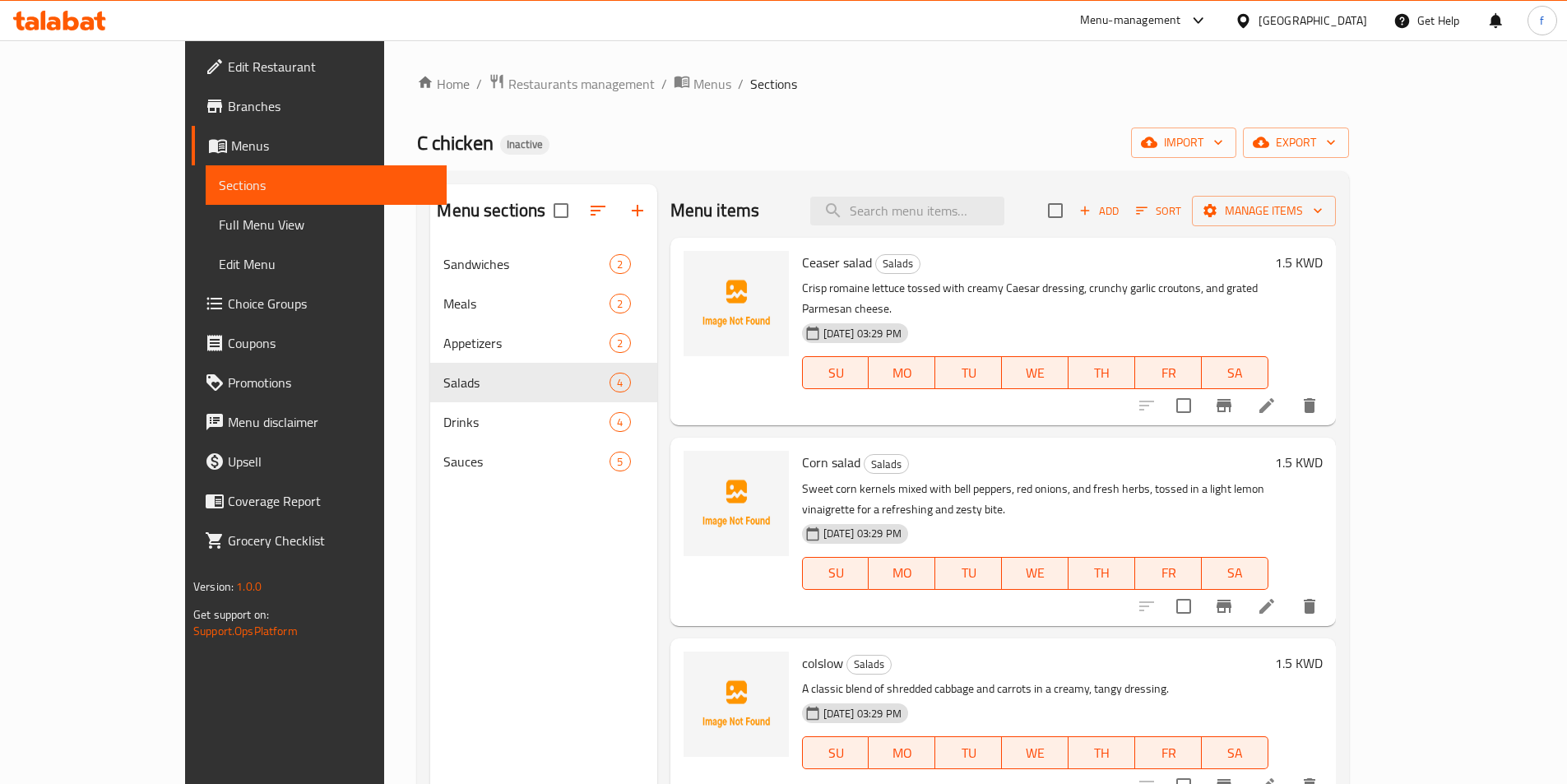
click at [975, 232] on div "Menu items Add Sort Manage items" at bounding box center [1003, 211] width 666 height 53
click at [979, 221] on input "search" at bounding box center [907, 211] width 194 height 28
paste input "colslow"
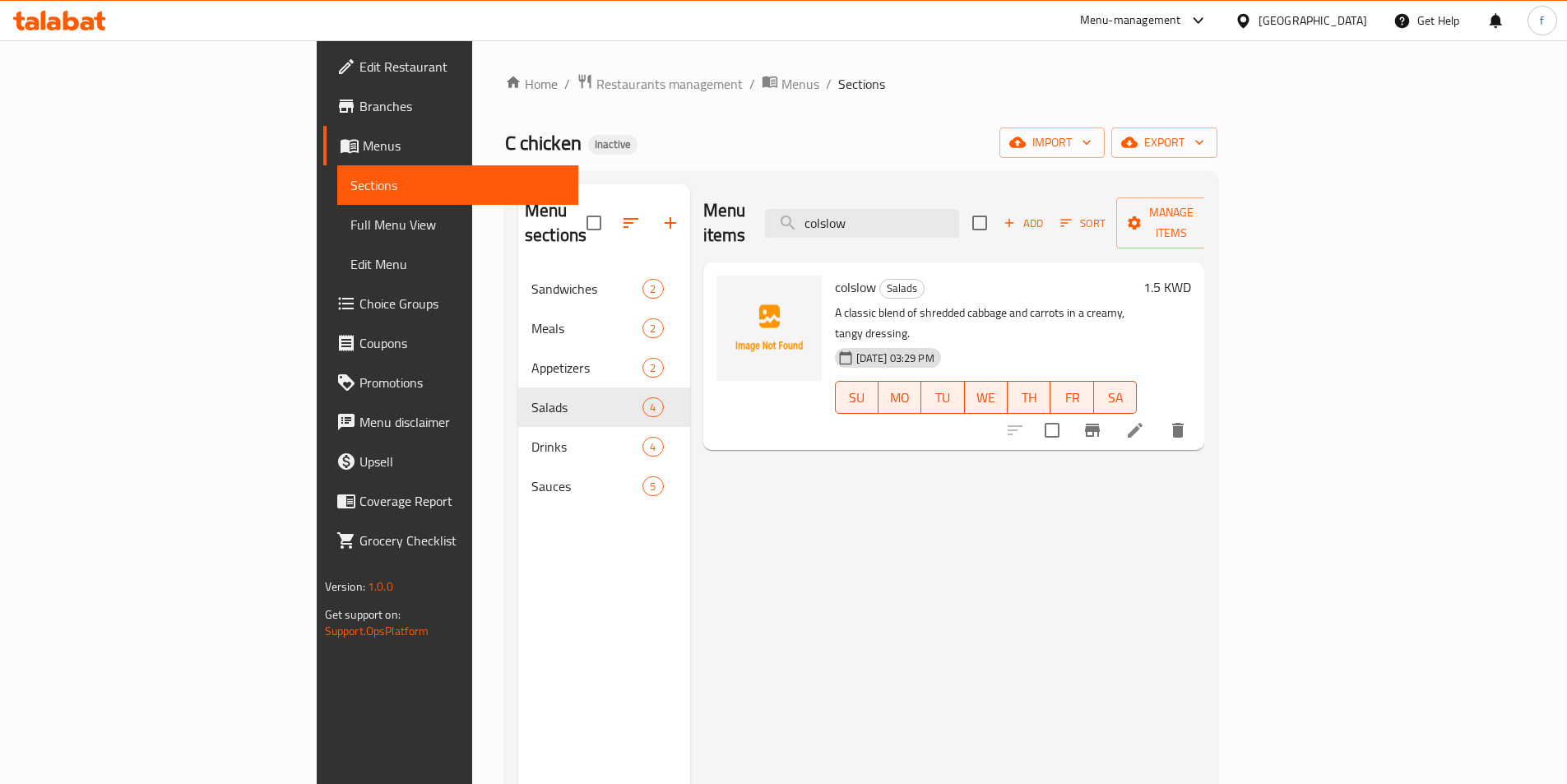
type input "colslow"
click at [1158, 415] on li at bounding box center [1135, 430] width 46 height 29
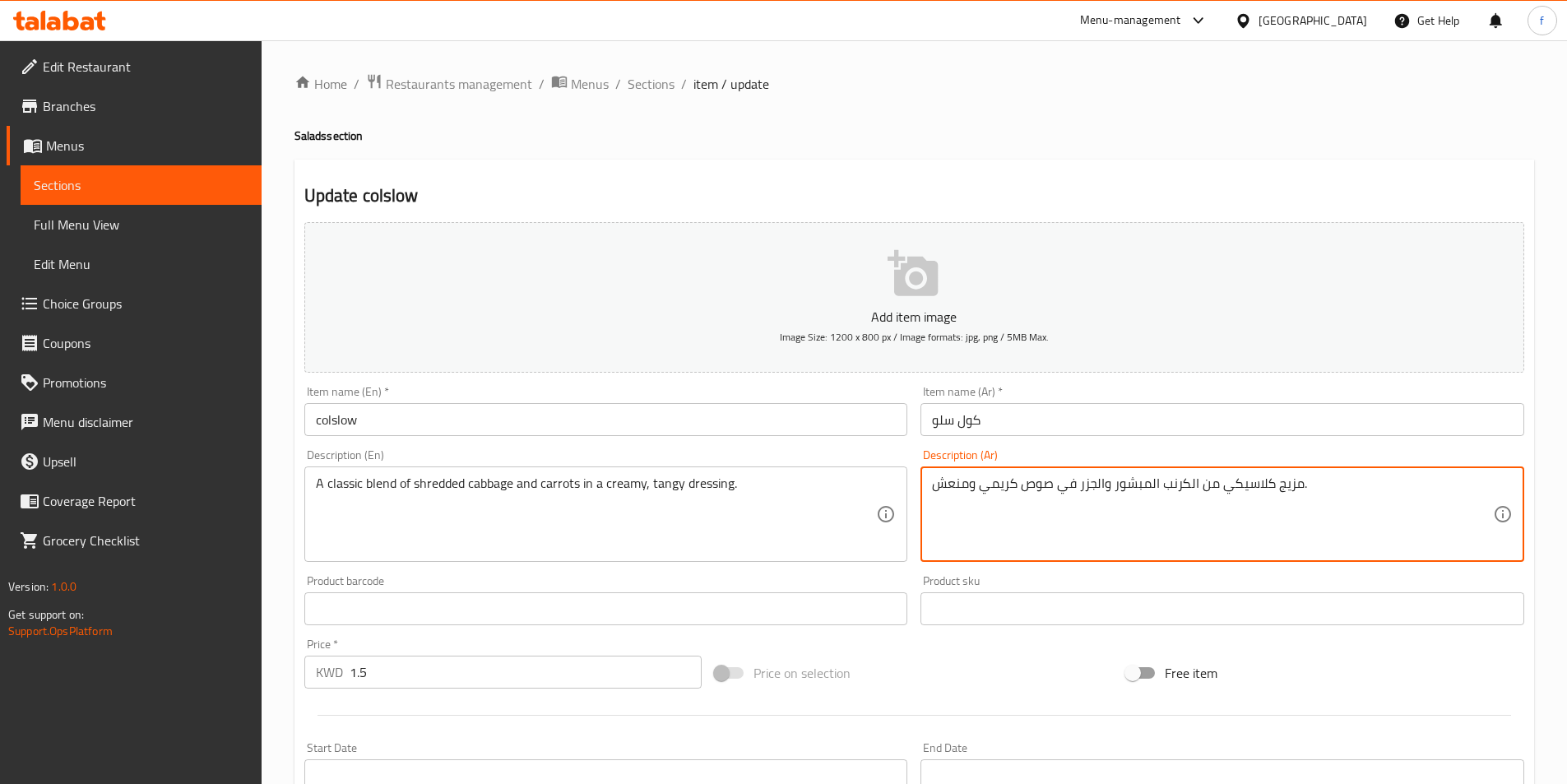
click at [972, 479] on textarea "مزيج كلاسيكي من الكرنب المبشور والجزر في صوص كريمي ومنعش." at bounding box center [1212, 514] width 561 height 78
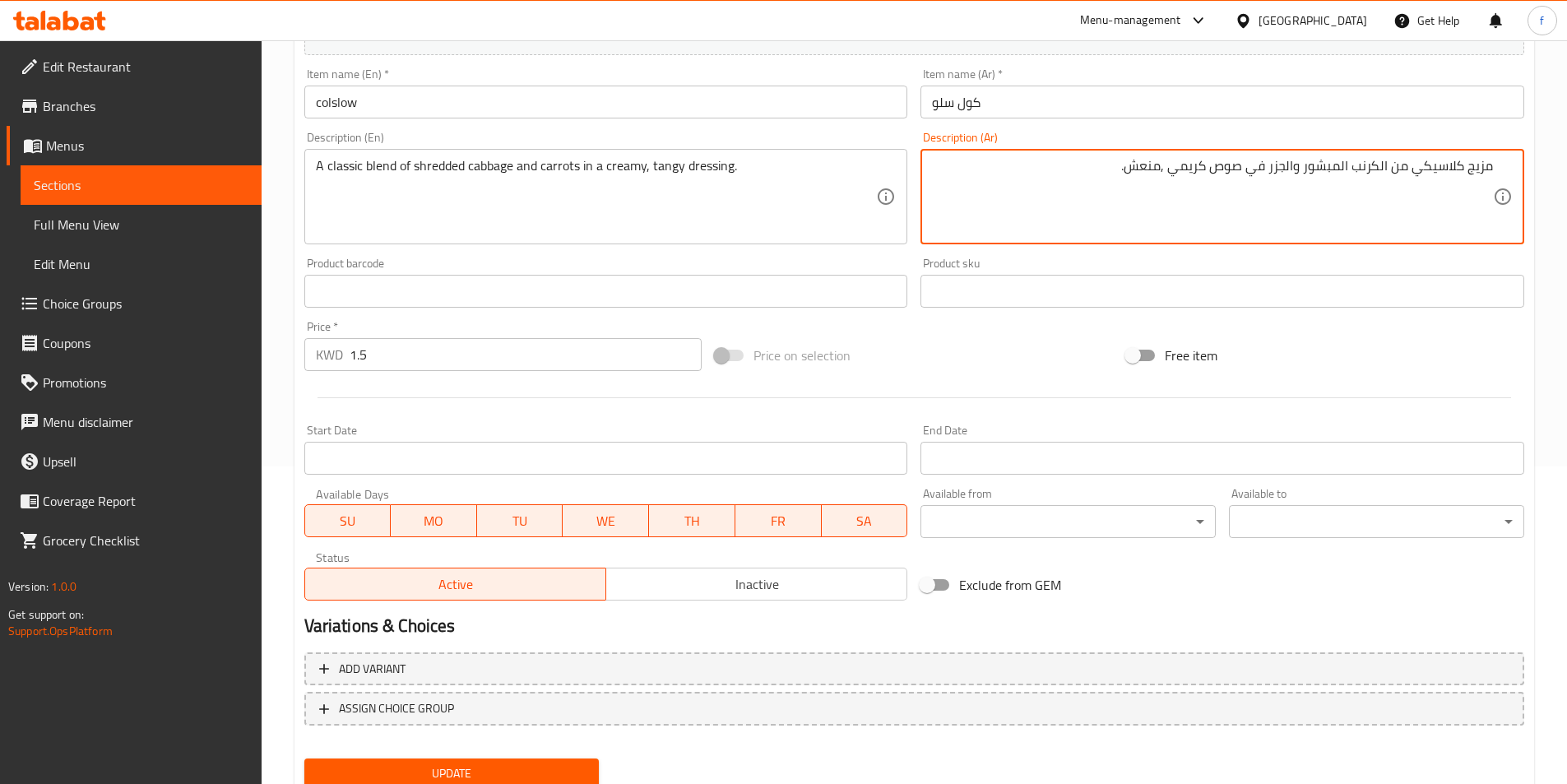
scroll to position [379, 0]
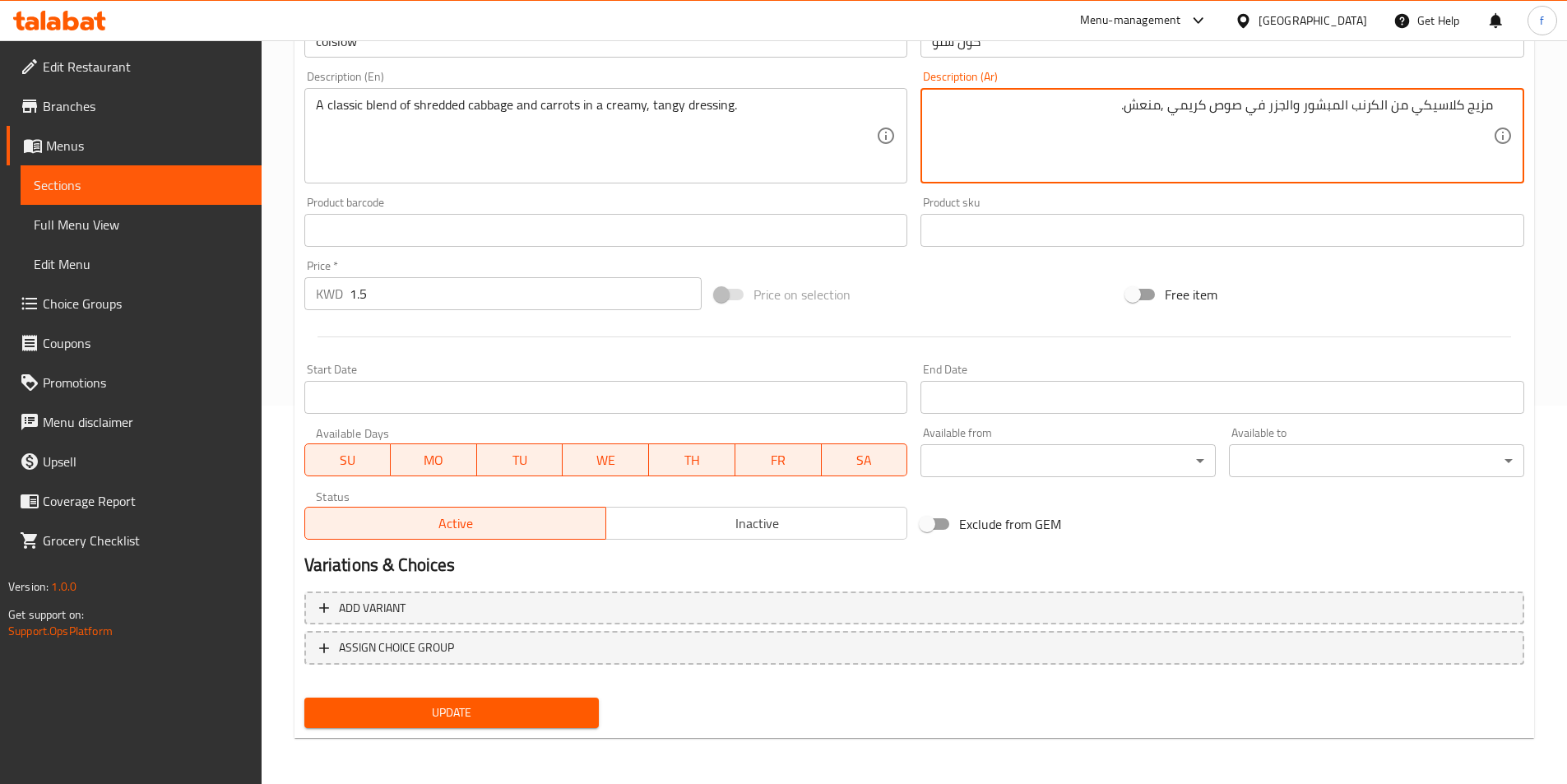
type textarea "مزيج كلاسيكي من الكرنب المبشور والجزر في صوص كريمي ,منعش."
click at [426, 690] on div "Update" at bounding box center [452, 712] width 309 height 43
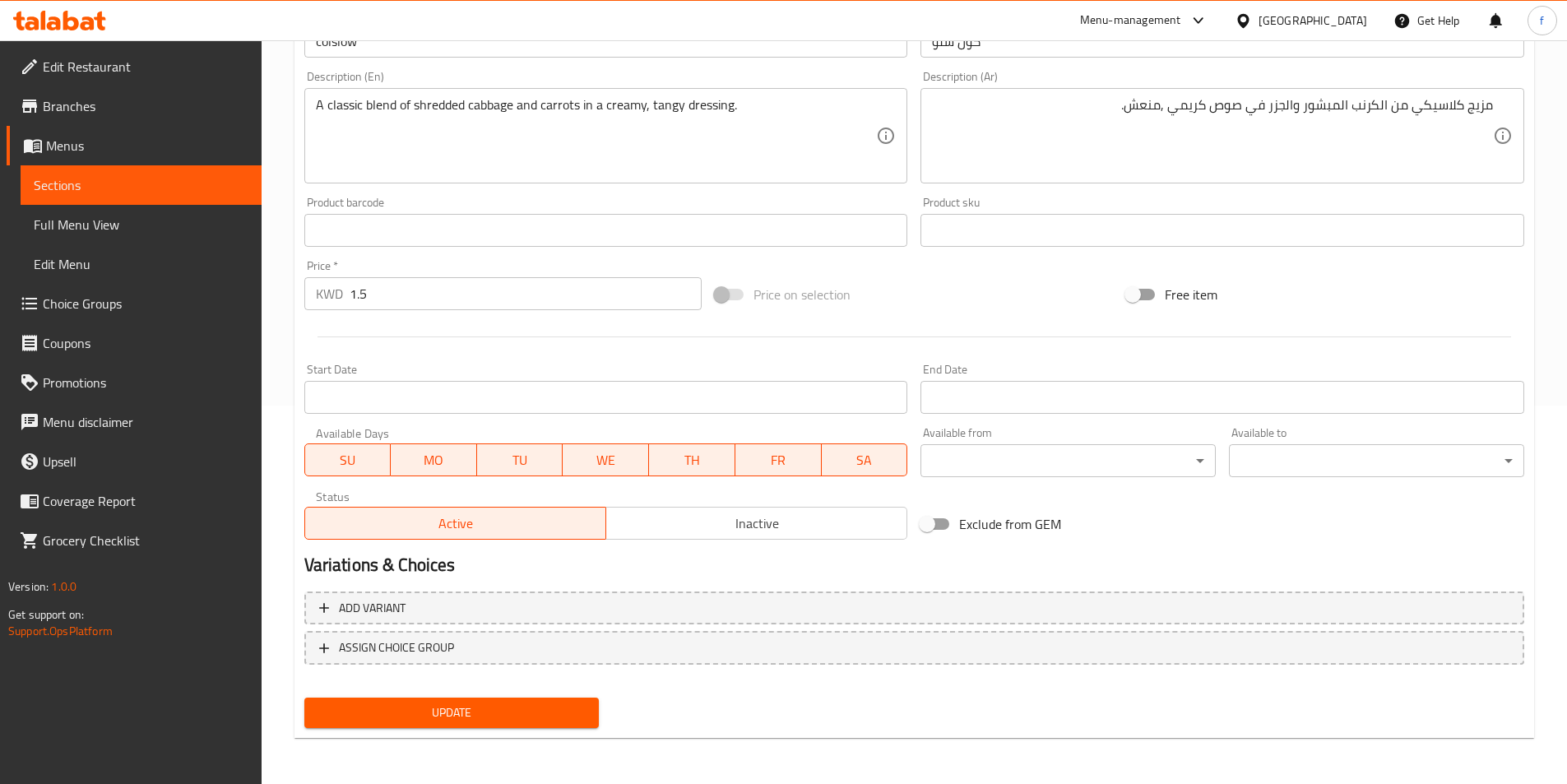
click at [414, 732] on div "Update" at bounding box center [452, 712] width 309 height 43
click at [429, 695] on div "Update" at bounding box center [452, 712] width 309 height 43
click at [461, 717] on span "Update" at bounding box center [452, 712] width 269 height 21
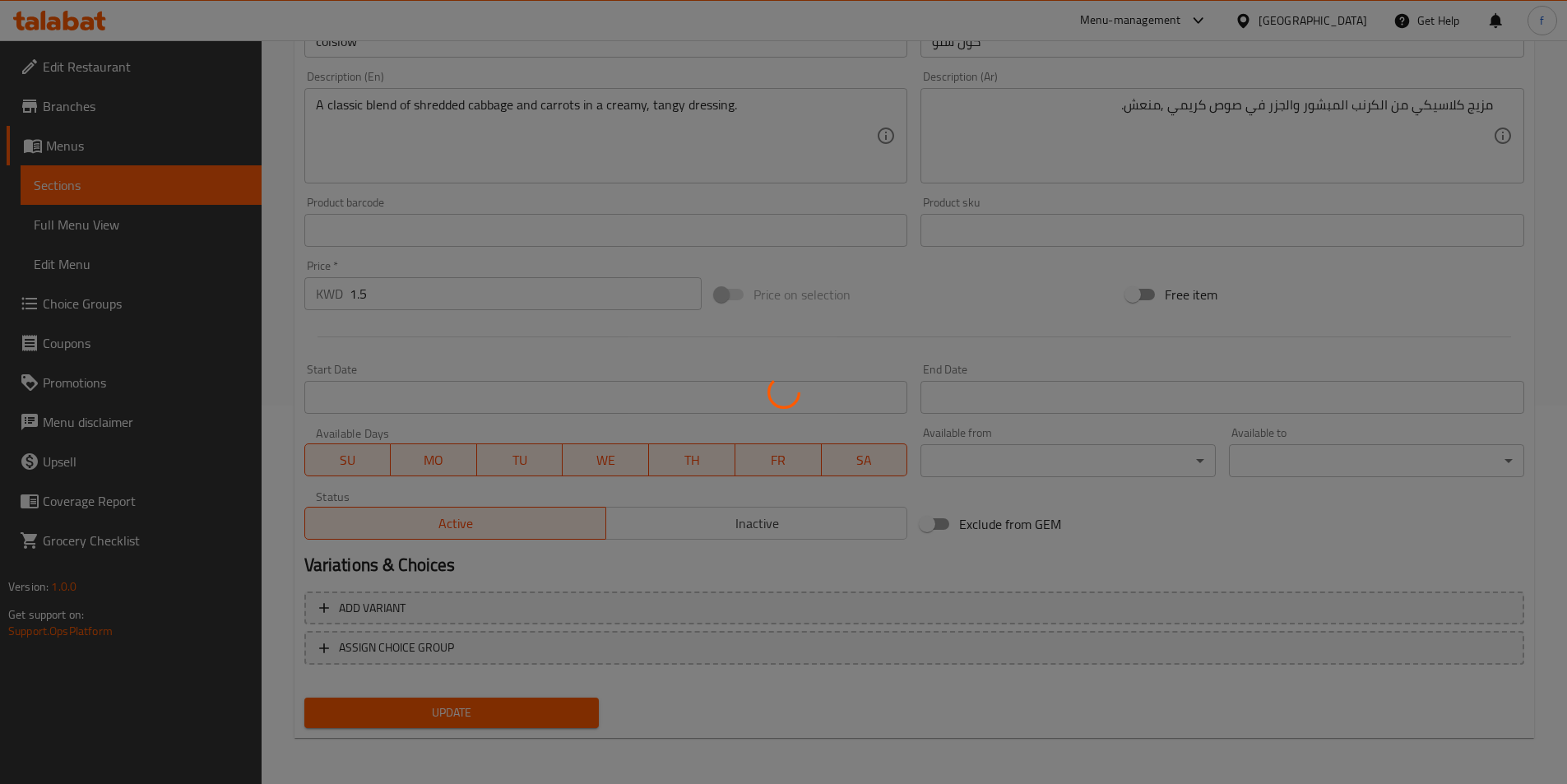
scroll to position [0, 0]
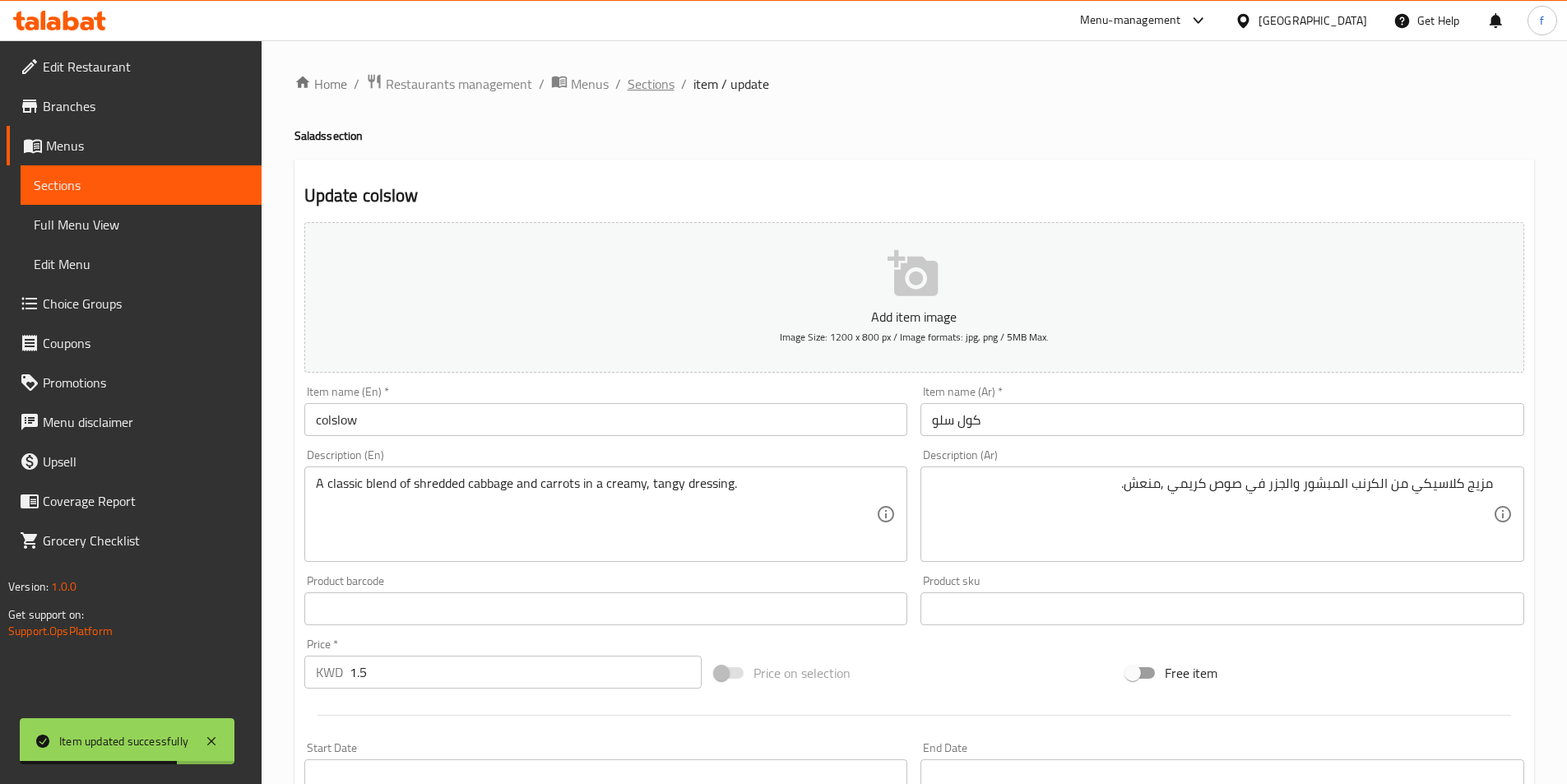
click at [659, 80] on span "Sections" at bounding box center [651, 84] width 47 height 20
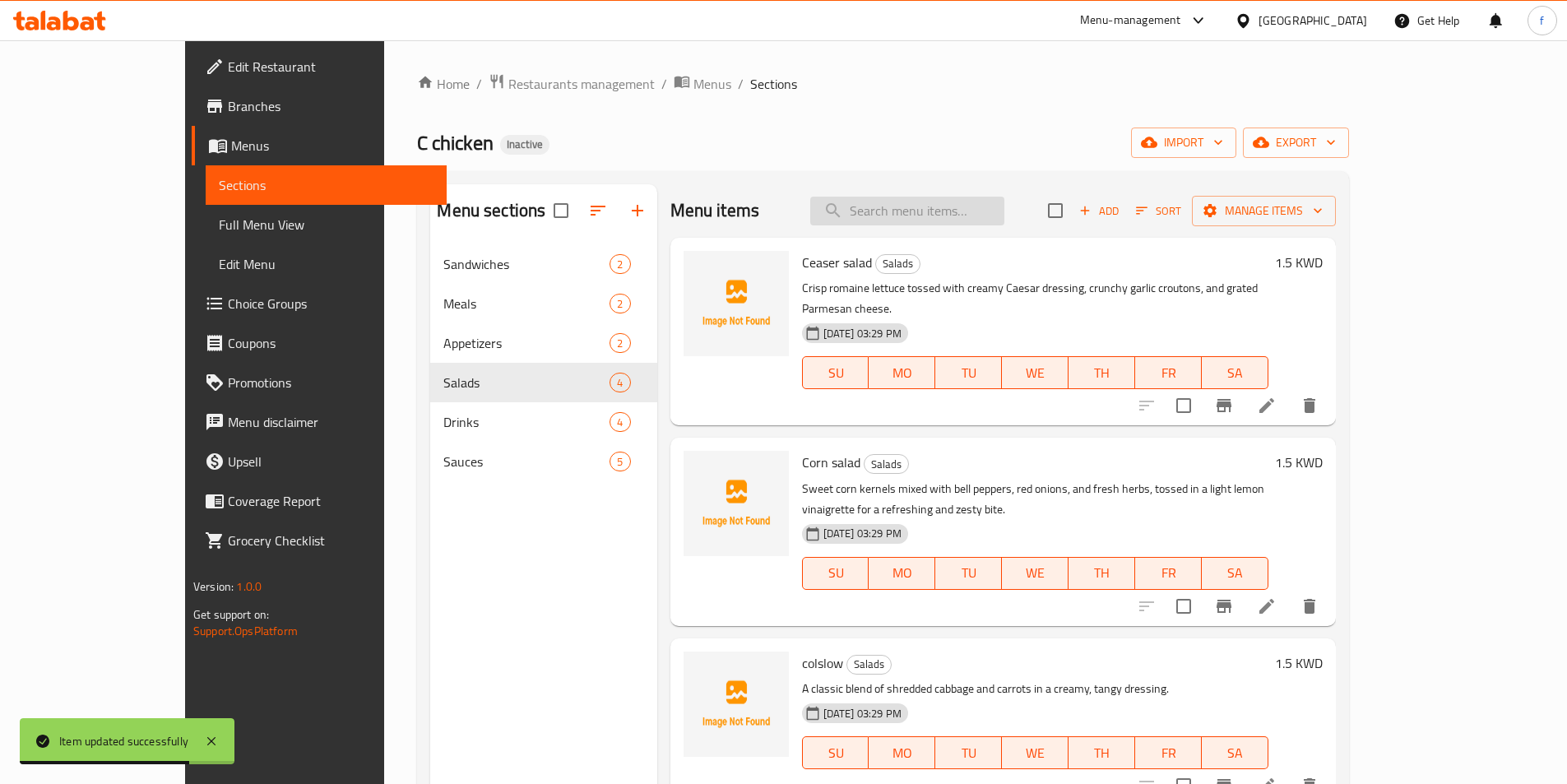
click at [930, 204] on input "search" at bounding box center [907, 211] width 194 height 28
paste input "[PERSON_NAME]"
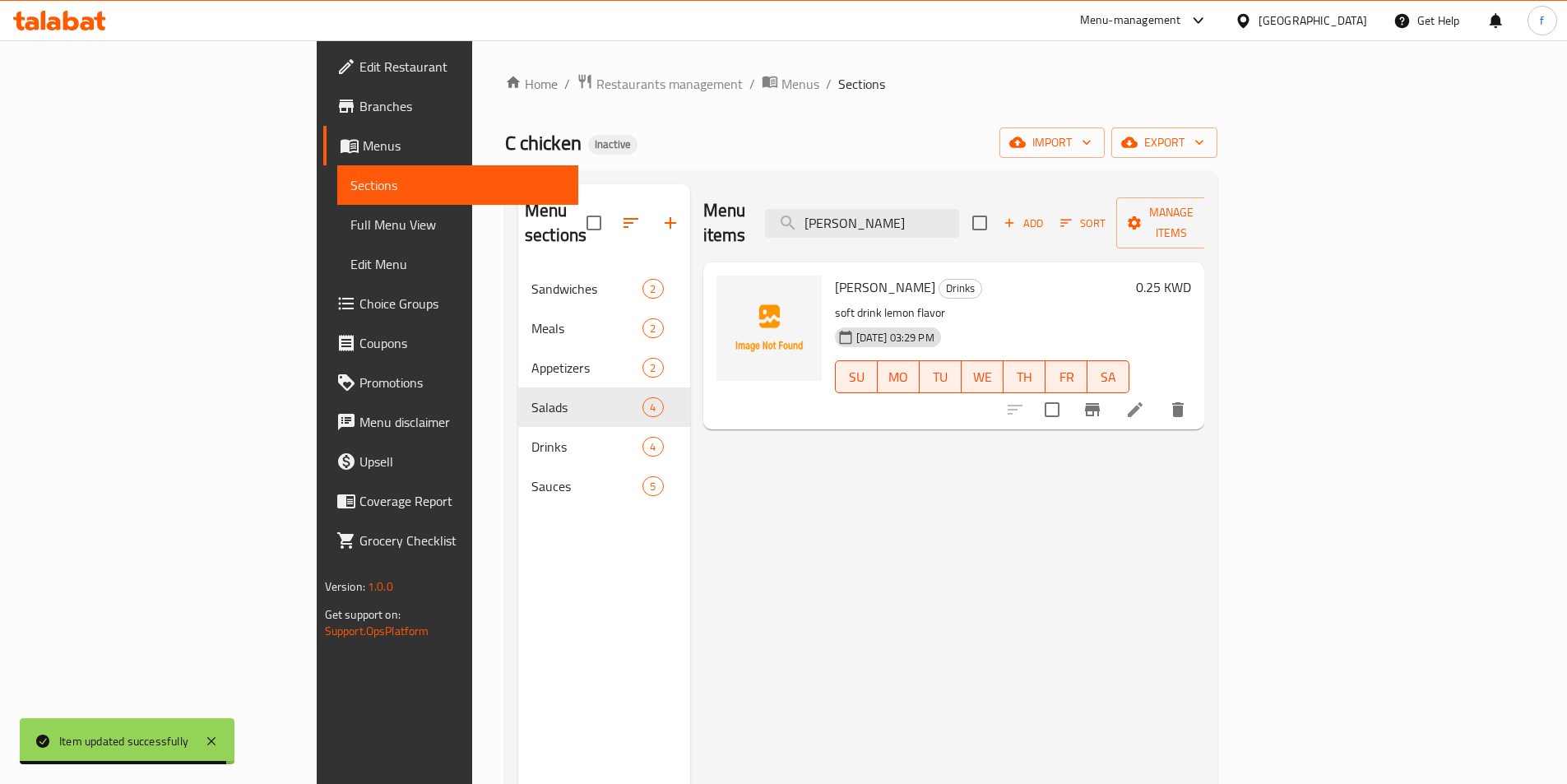
type input "[PERSON_NAME]"
click at [1158, 395] on li at bounding box center [1135, 409] width 46 height 29
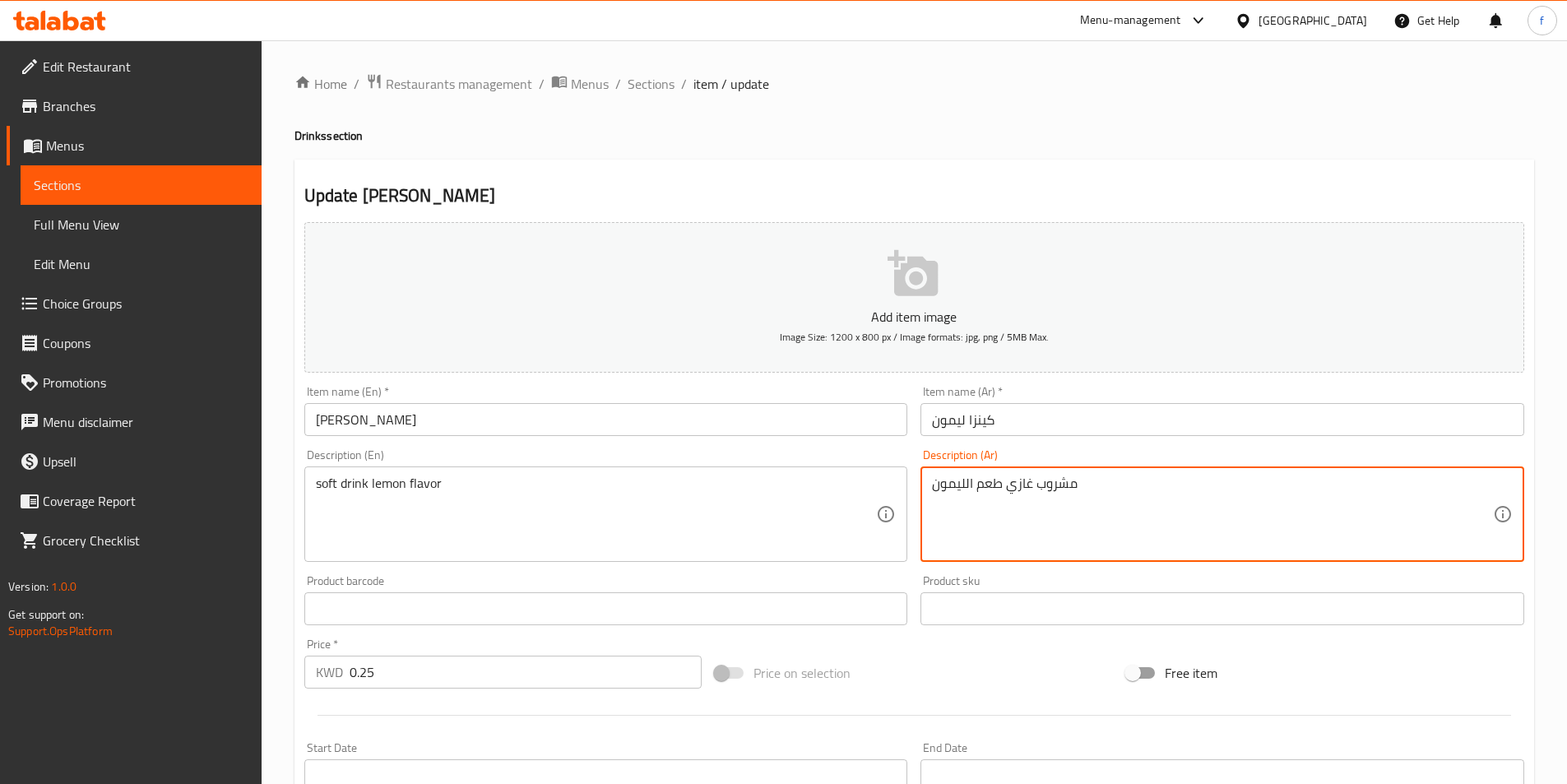
click at [988, 482] on textarea "مشروب غازي طعم الليمون" at bounding box center [1212, 514] width 561 height 78
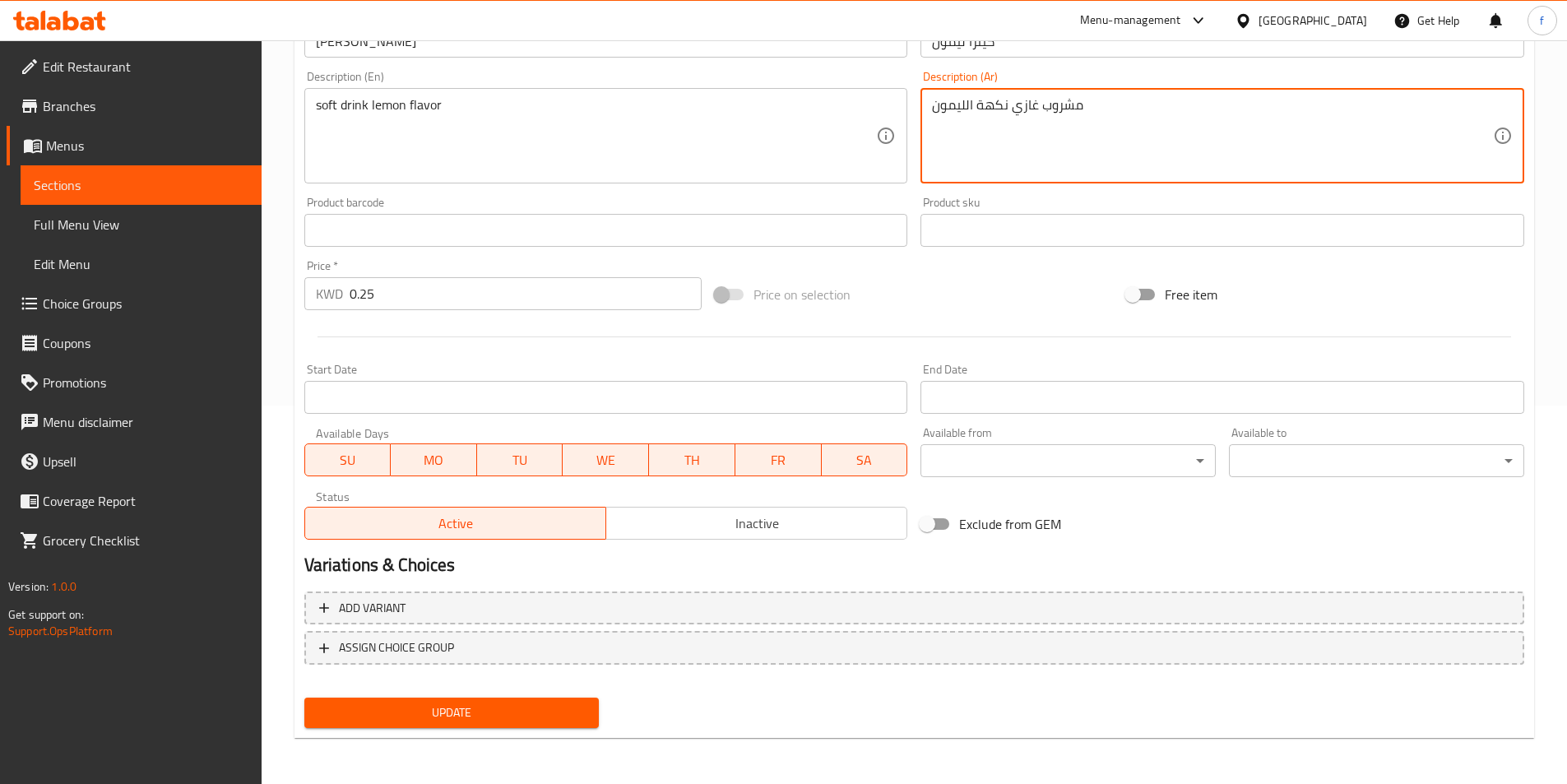
type textarea "مشروب غازي نكهة الليمون"
click at [409, 714] on span "Update" at bounding box center [452, 712] width 269 height 21
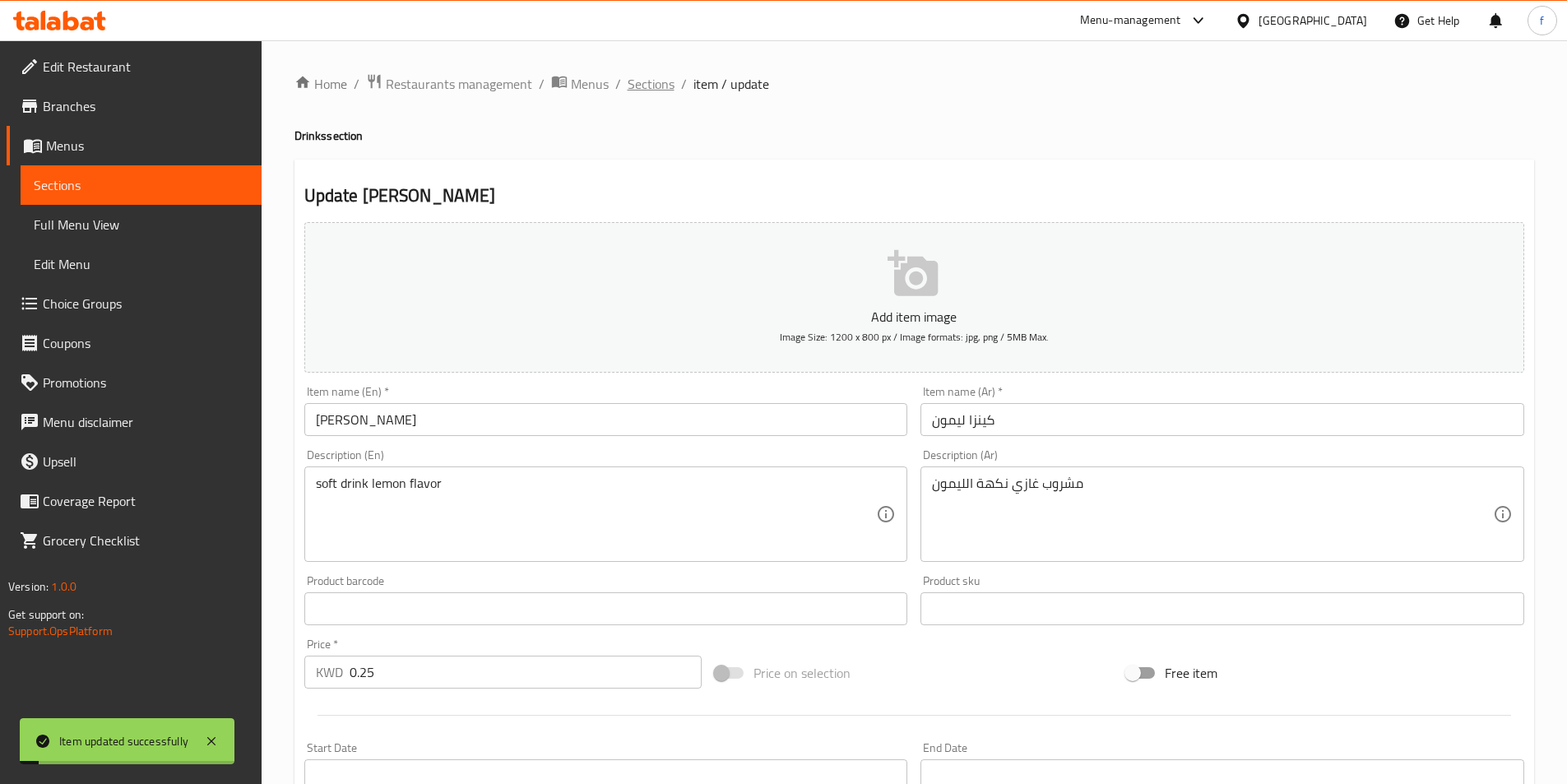
click at [665, 85] on span "Sections" at bounding box center [651, 84] width 47 height 20
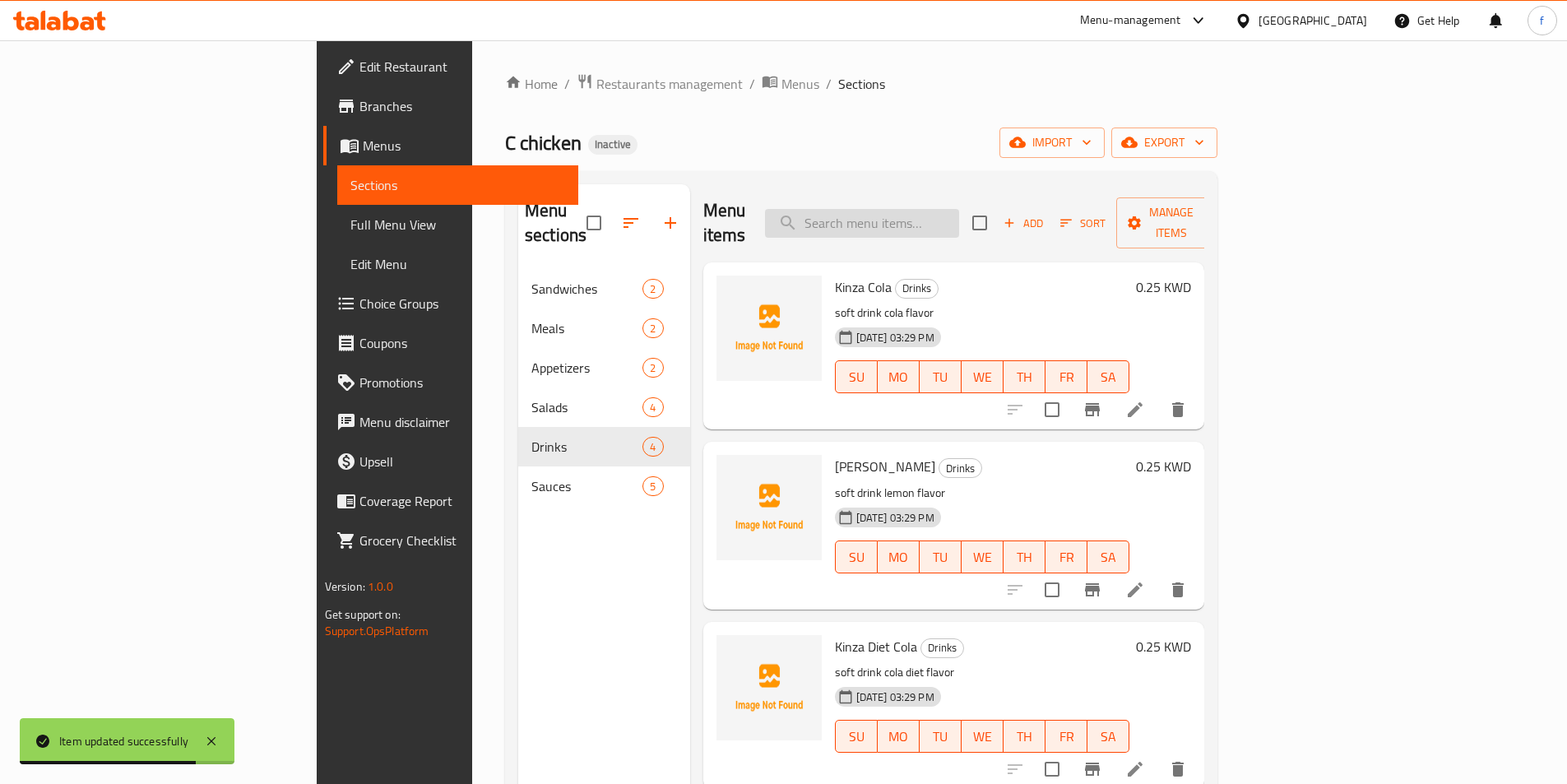
click at [959, 211] on input "search" at bounding box center [862, 223] width 194 height 28
paste input "Red Mayo Sweet Sauce"
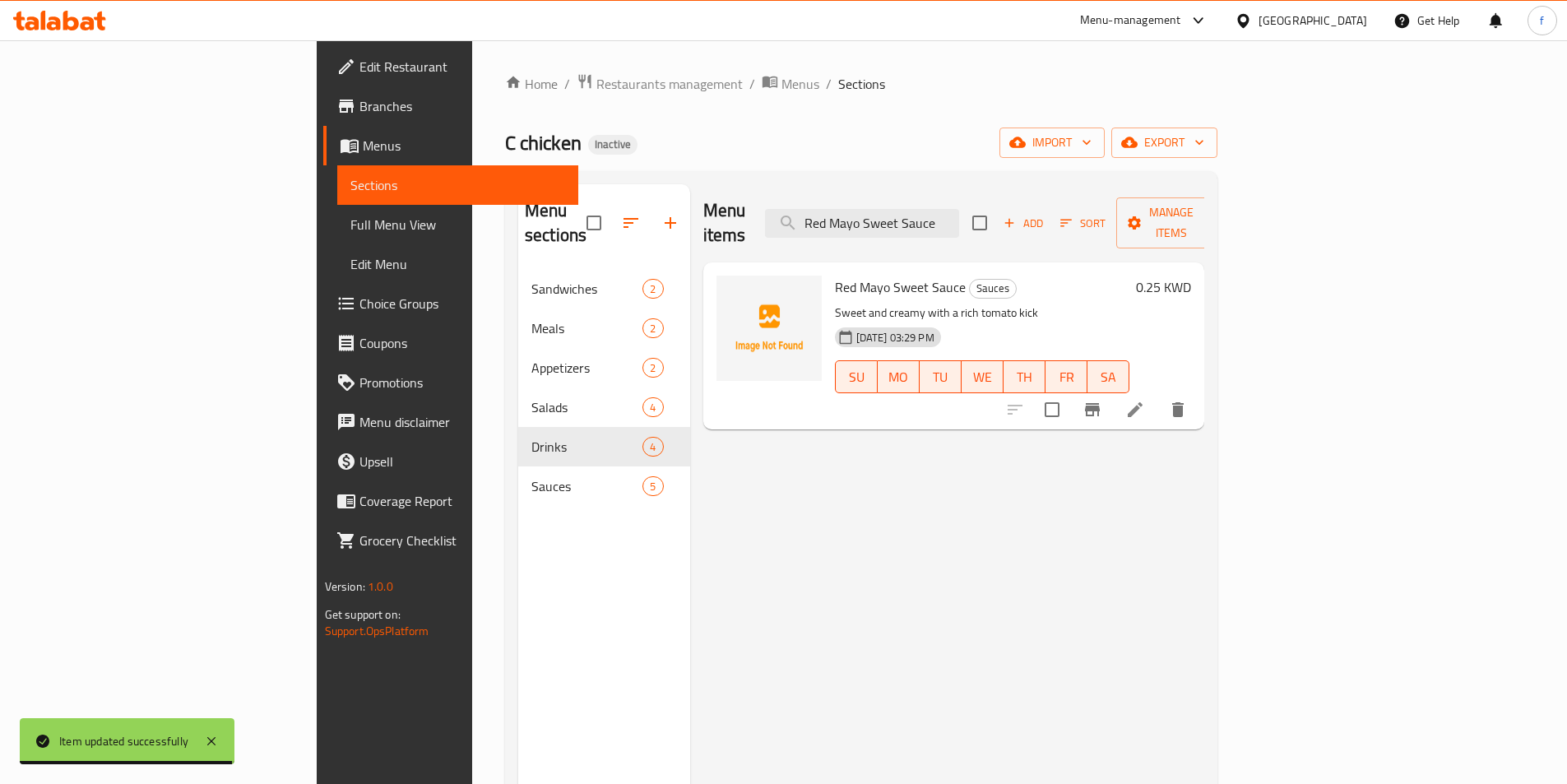
type input "Red Mayo Sweet Sauce"
click at [1158, 395] on li at bounding box center [1135, 409] width 46 height 29
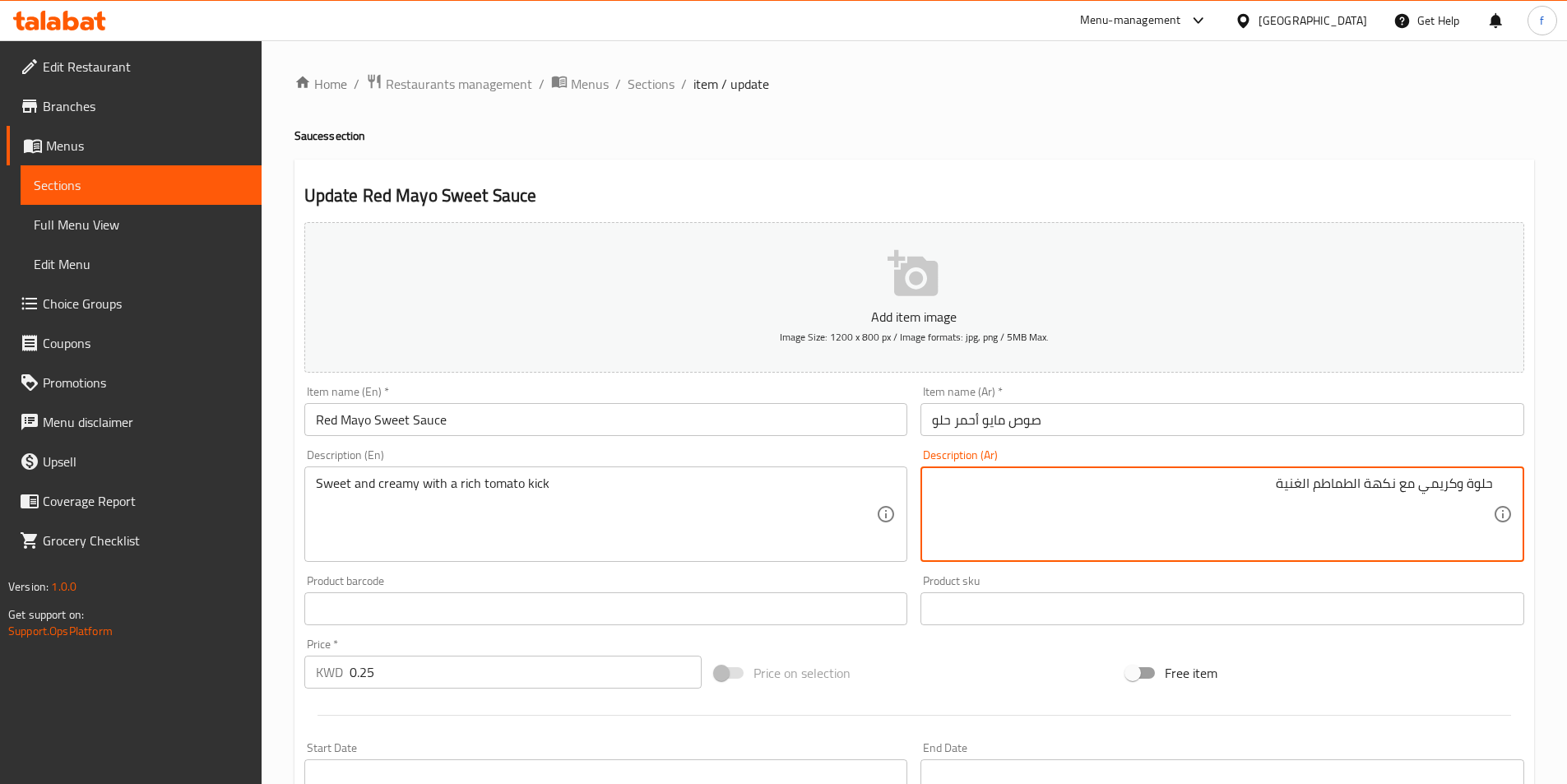
click at [1471, 479] on textarea "حلوة وكريمي مع نكهة الطماطم الغنية" at bounding box center [1212, 514] width 561 height 78
click at [1469, 482] on textarea "حلوة وكريمي مع نكهة الطماطم الغنية" at bounding box center [1212, 514] width 561 height 78
click at [1386, 483] on textarea "حلو وكريمي مع نكهة الطماطم الغنية" at bounding box center [1212, 514] width 561 height 78
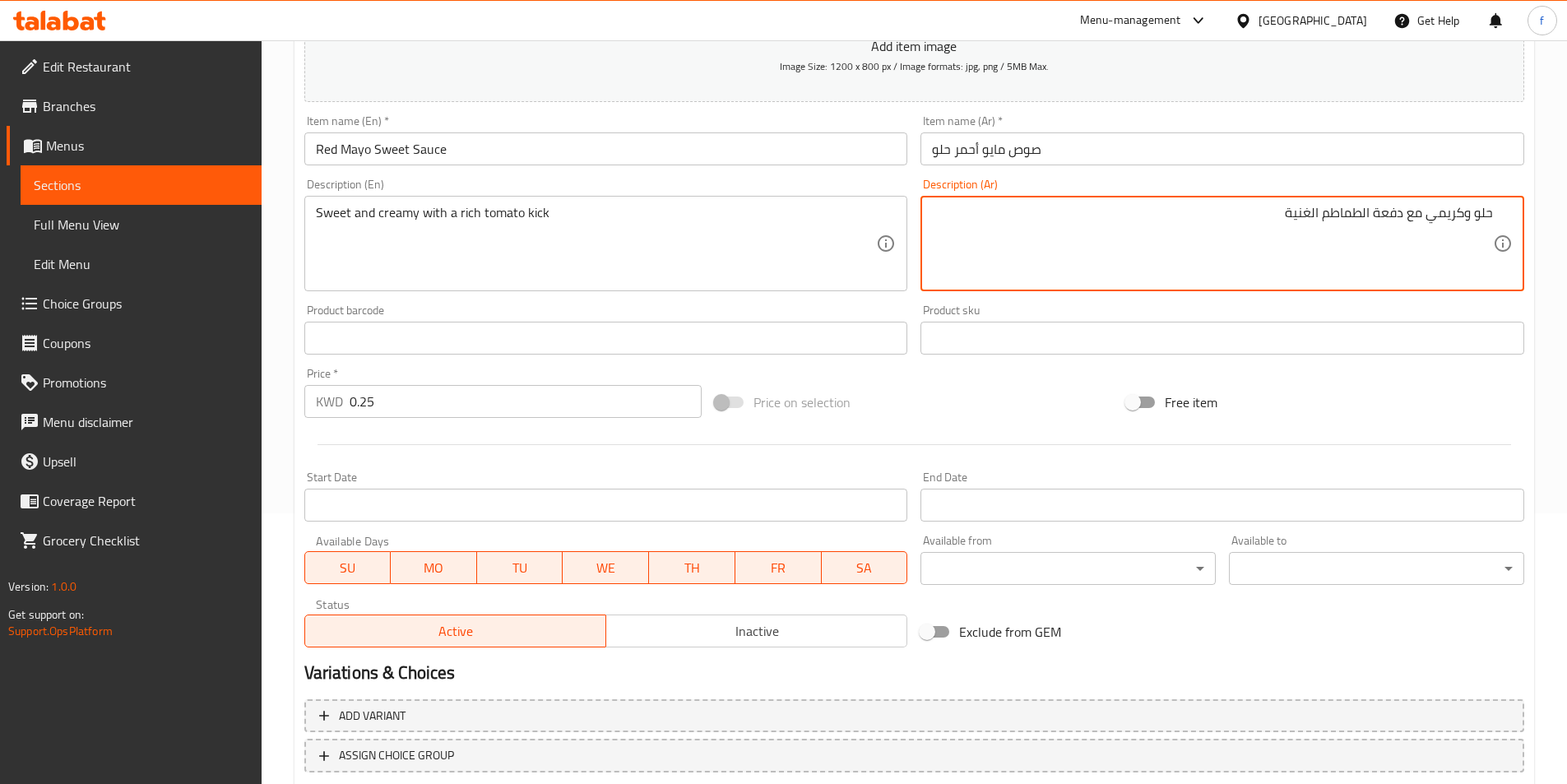
scroll to position [379, 0]
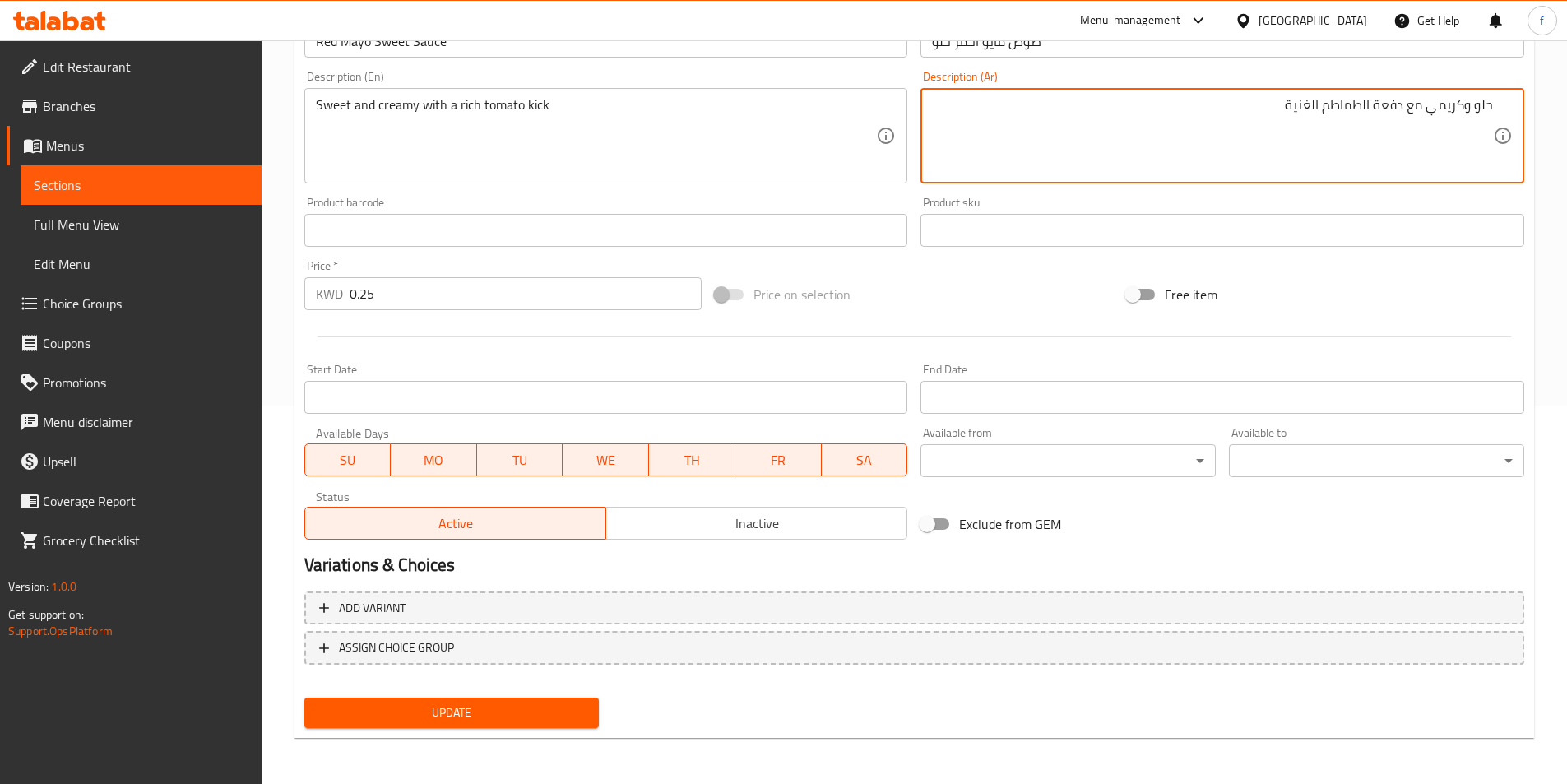
type textarea "حلو وكريمي مع دفعة الطماطم الغنية"
click at [426, 709] on span "Update" at bounding box center [452, 712] width 269 height 21
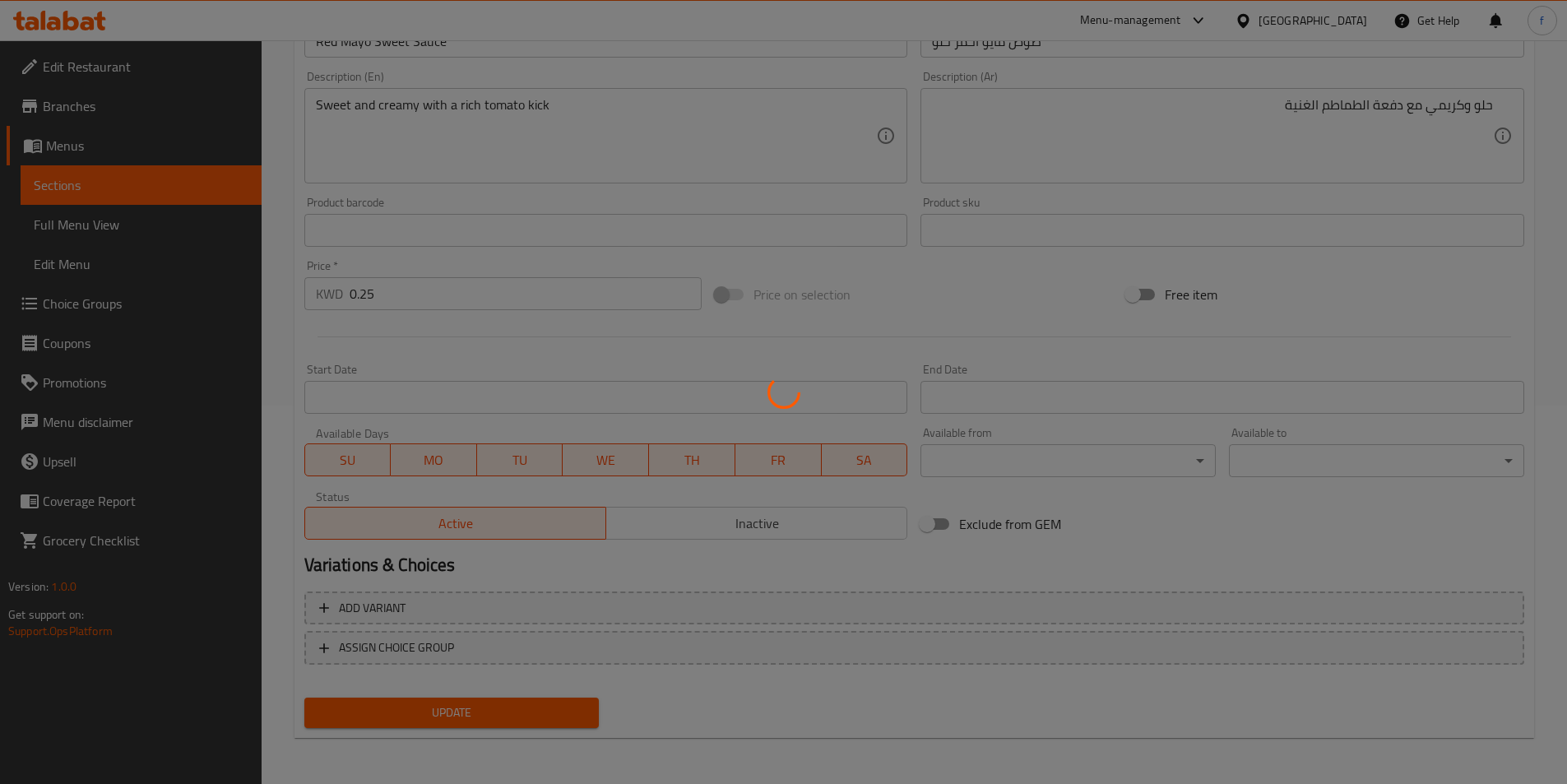
scroll to position [0, 0]
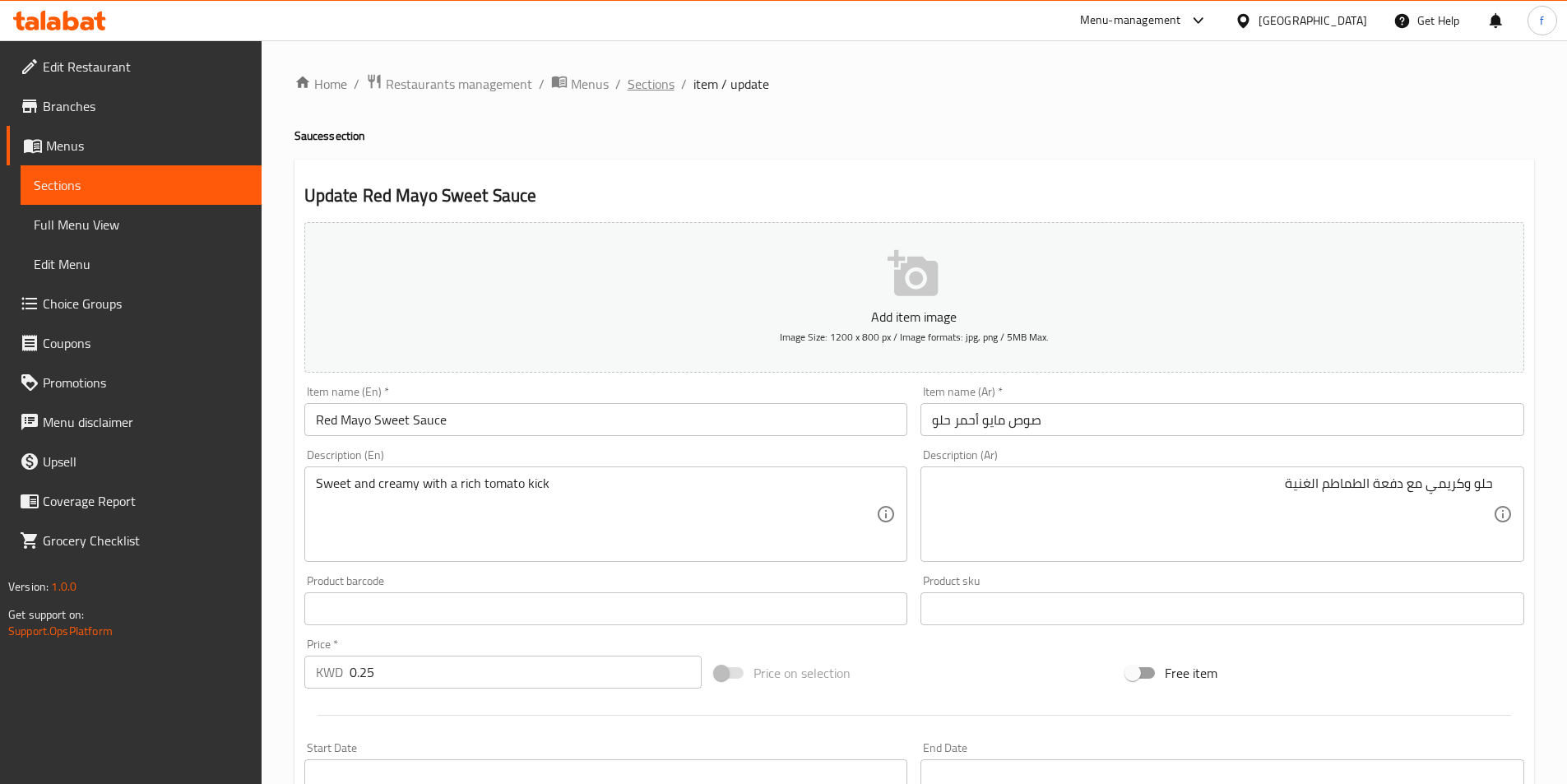
click at [656, 84] on span "Sections" at bounding box center [651, 84] width 47 height 20
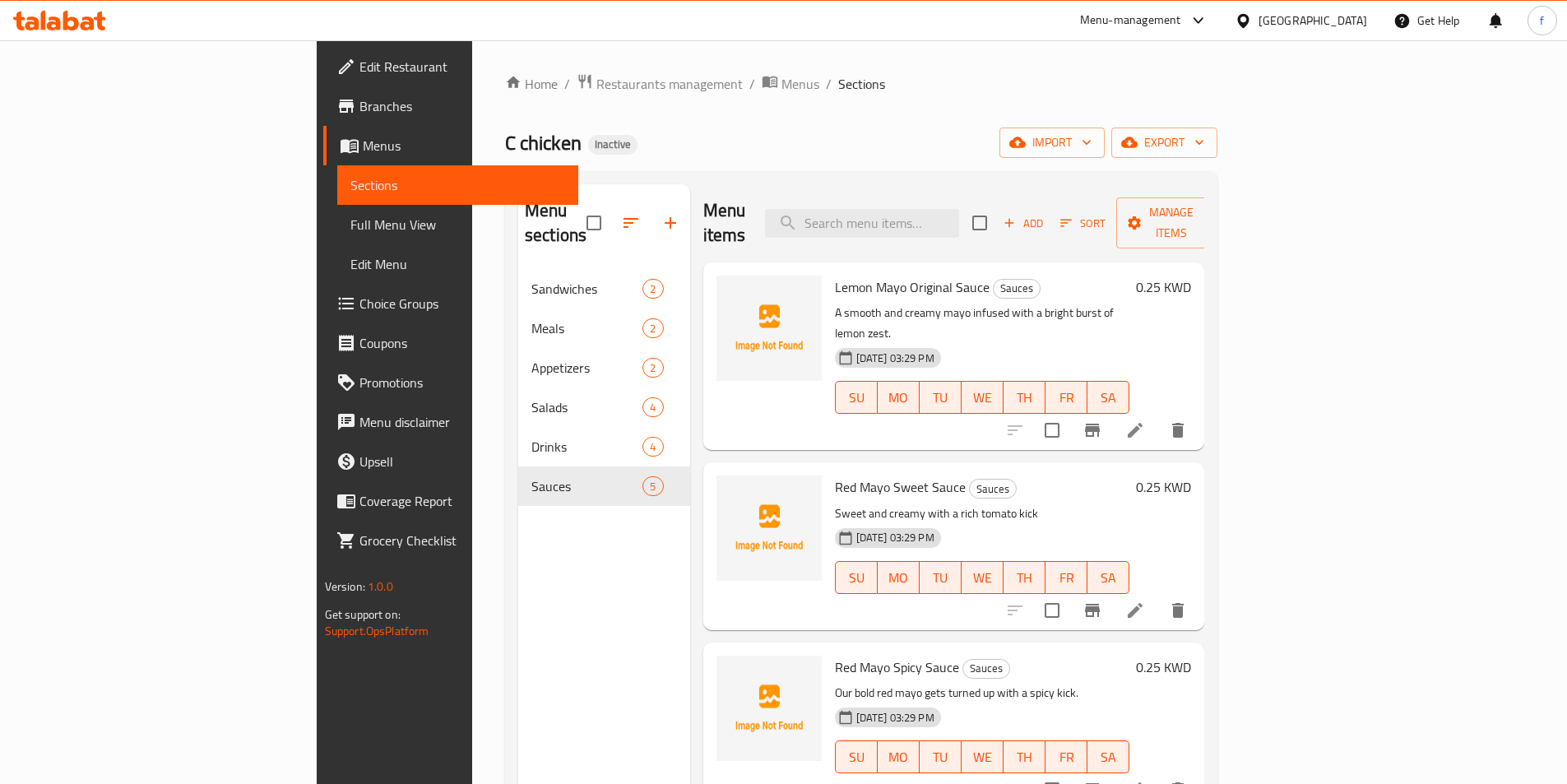
click at [925, 185] on div "Menu items Add Sort Manage items" at bounding box center [954, 222] width 502 height 78
click at [937, 209] on input "search" at bounding box center [862, 223] width 194 height 28
paste input "Royalty Sauce Sweet And Sour"
type input "Royalty Sauce Sweet And Sour"
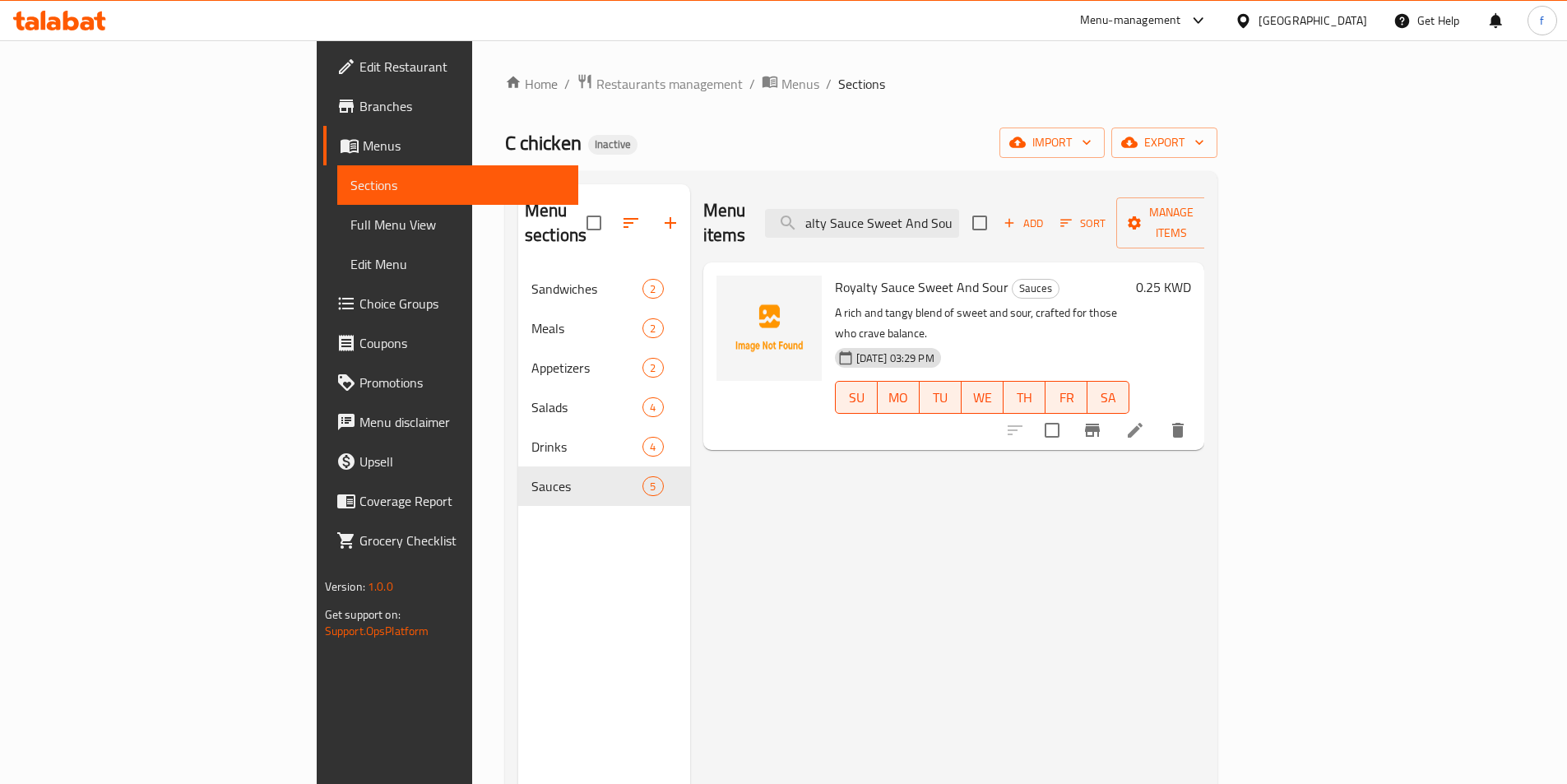
click at [1143, 423] on icon at bounding box center [1136, 430] width 15 height 15
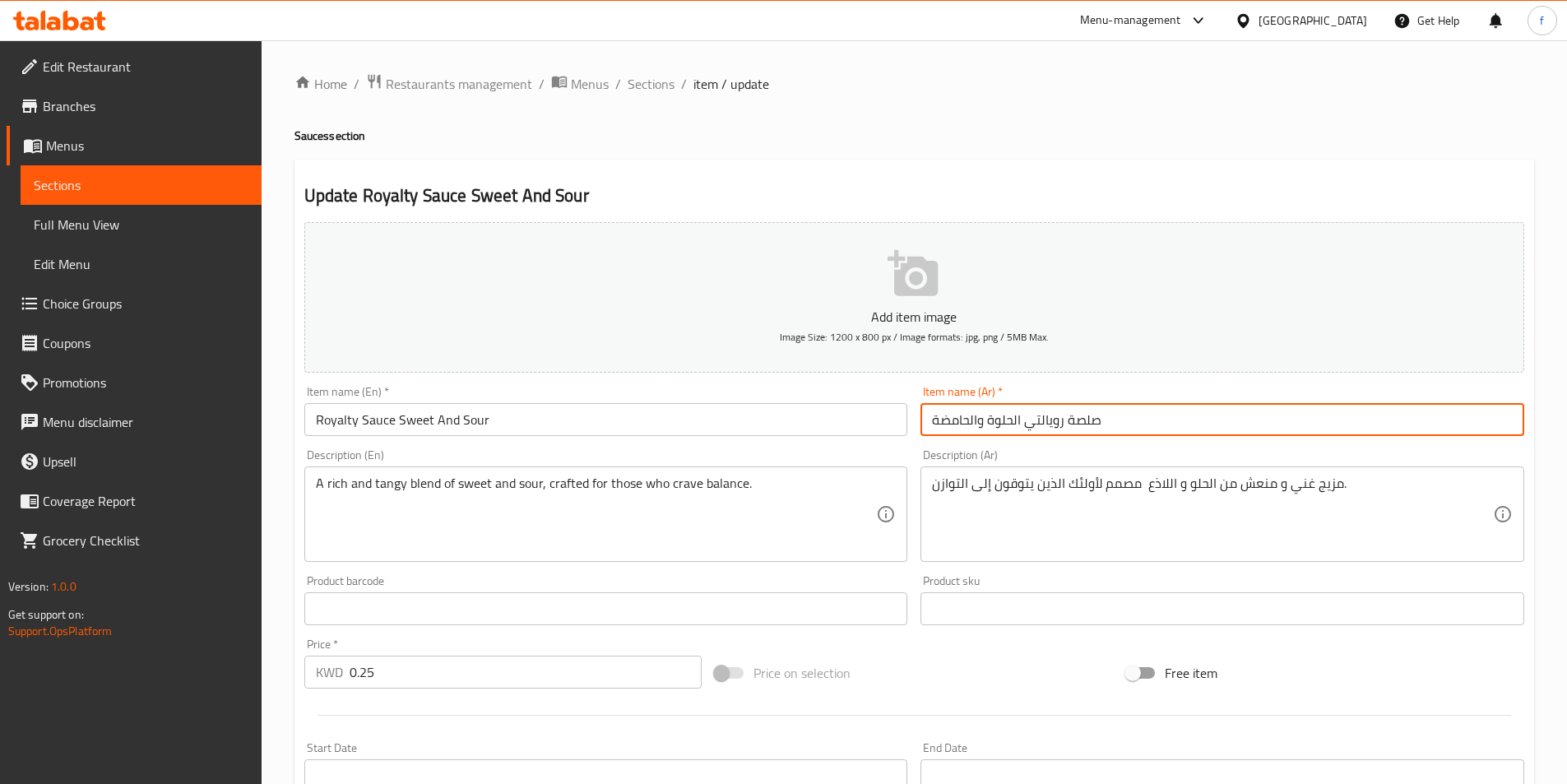
click at [1169, 406] on input "صلصة رويالتي الحلوة والحامضة" at bounding box center [1222, 419] width 604 height 33
click at [1483, 422] on input "صلصة رويالتي الحلوة والحامضة" at bounding box center [1222, 419] width 604 height 33
click at [1400, 415] on input "صوص رويالتي الحلوة والحامضة" at bounding box center [1222, 419] width 604 height 33
click at [1386, 422] on input "صوص رويالتي الحلو والحامضة" at bounding box center [1222, 419] width 604 height 33
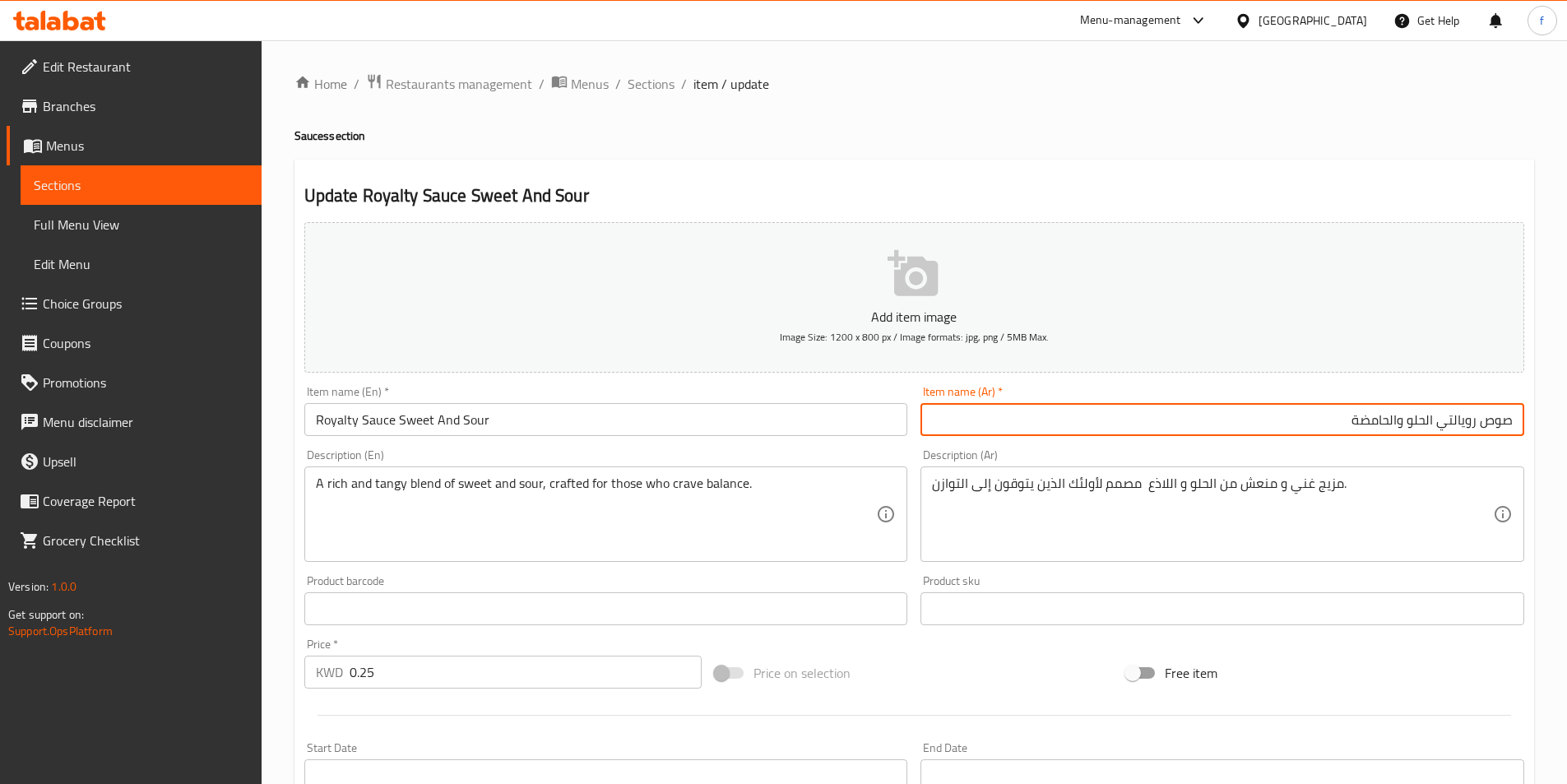
click at [1386, 422] on input "صوص رويالتي الحلو والحامضة" at bounding box center [1222, 419] width 604 height 33
type input "صوص رويالتي الحلو و اللاذع"
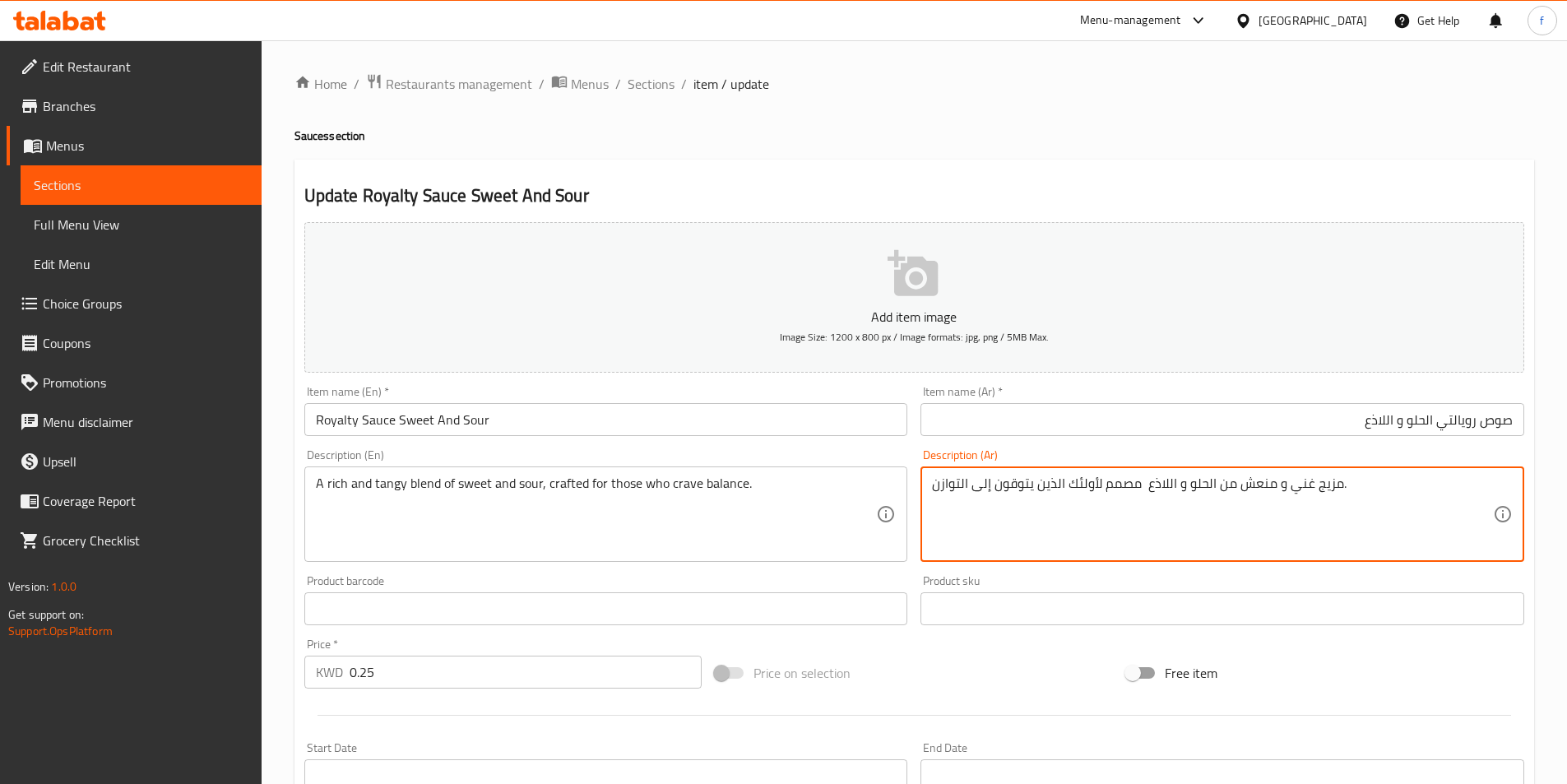
scroll to position [165, 0]
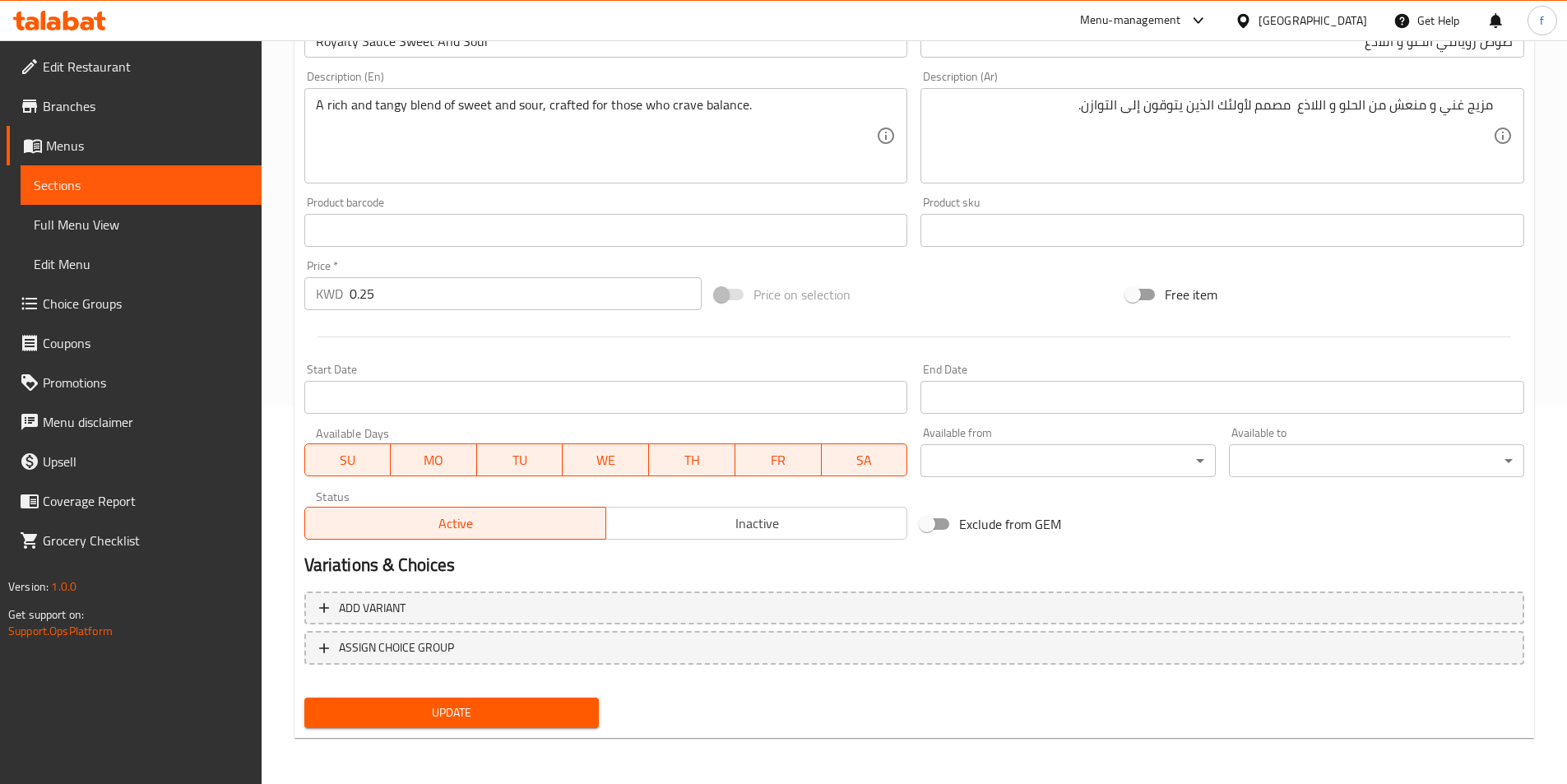
click at [483, 688] on div "Add variant ASSIGN CHOICE GROUP" at bounding box center [914, 639] width 1233 height 107
click at [483, 701] on button "Update" at bounding box center [452, 712] width 295 height 30
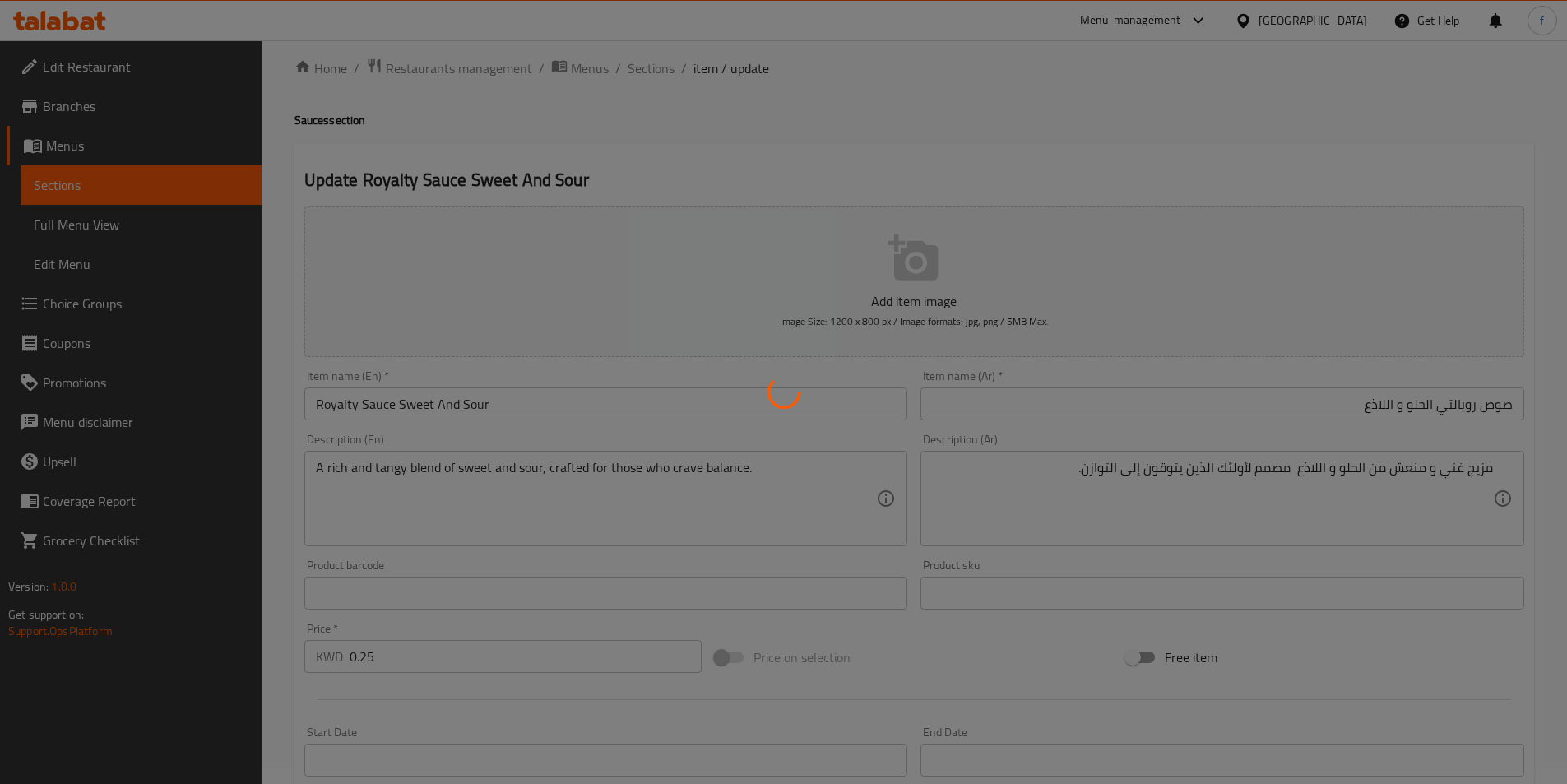
scroll to position [0, 0]
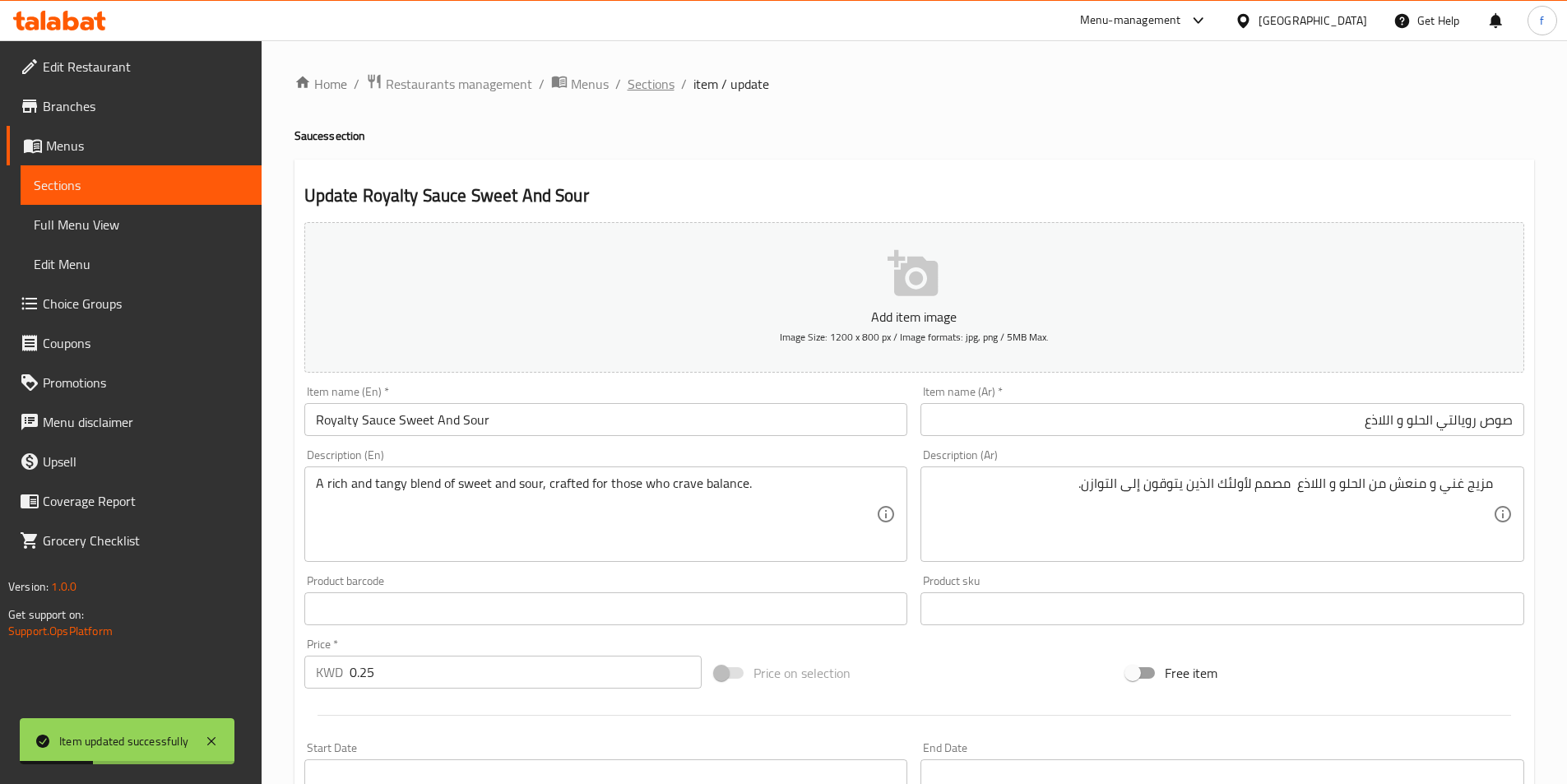
click at [646, 90] on span "Sections" at bounding box center [651, 84] width 47 height 20
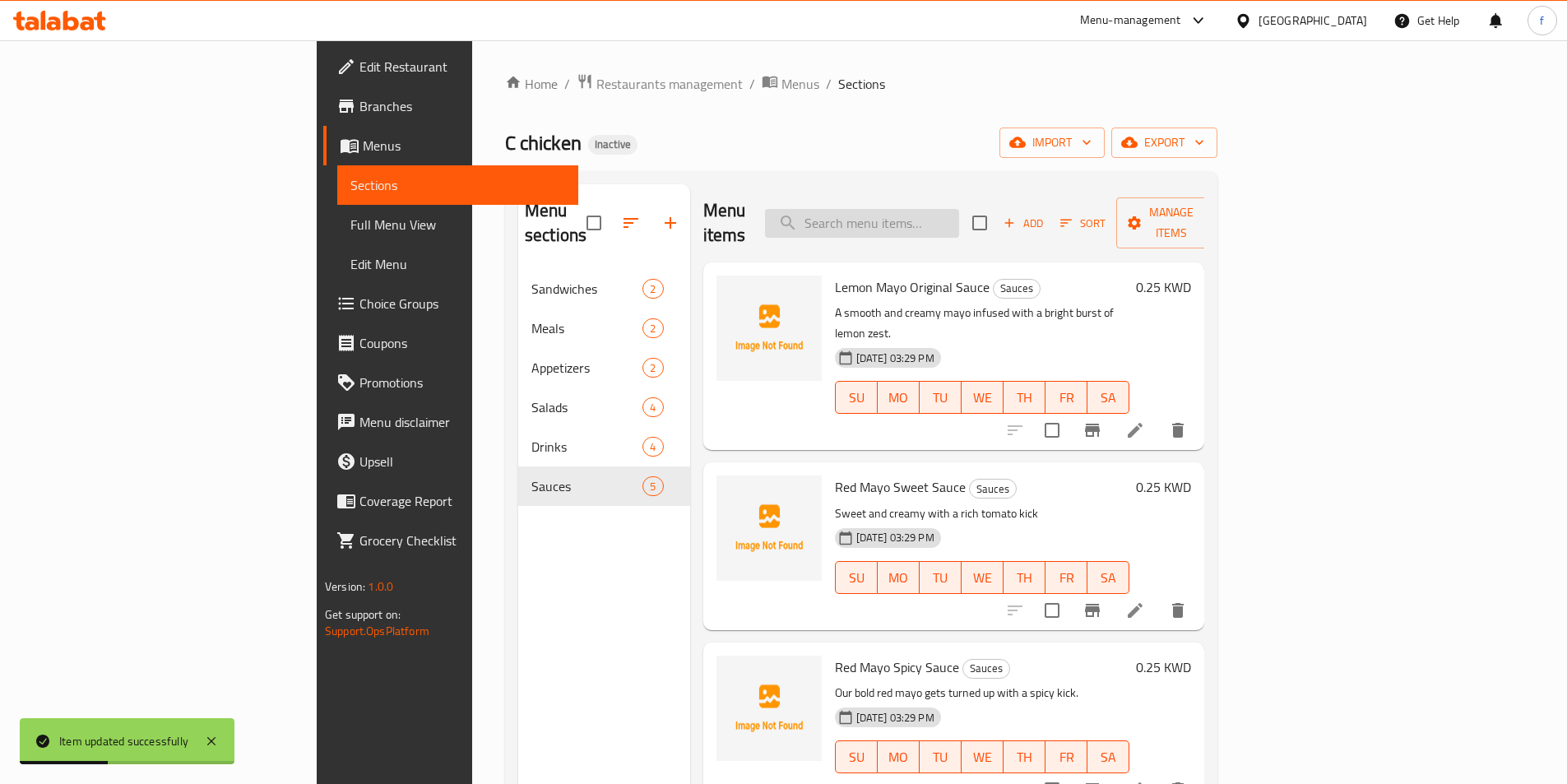
click at [909, 210] on input "search" at bounding box center [862, 223] width 194 height 28
paste input "Mustard Blast Spicy Sauce"
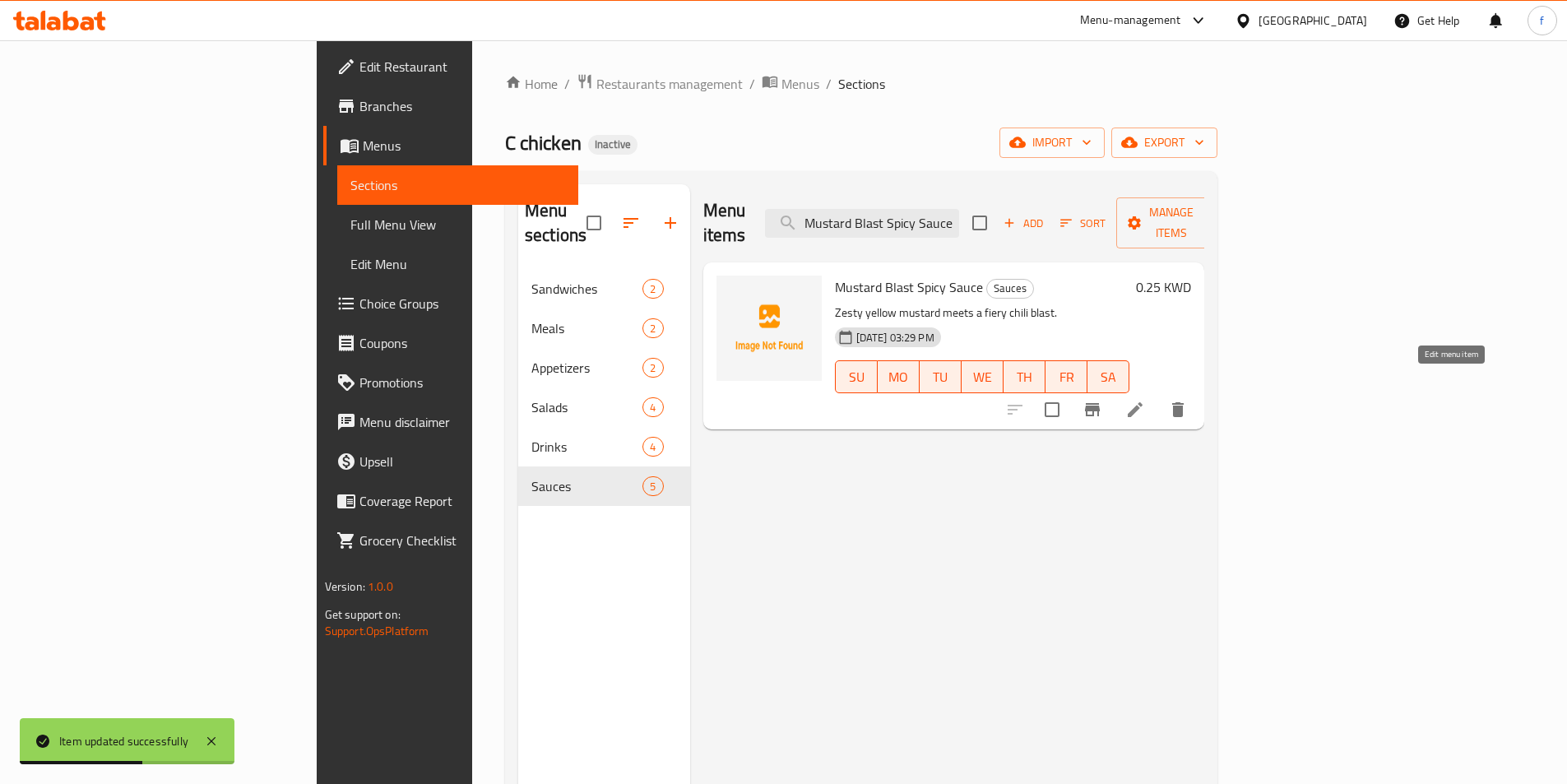
type input "Mustard Blast Spicy Sauce"
click at [1146, 400] on icon at bounding box center [1136, 410] width 20 height 20
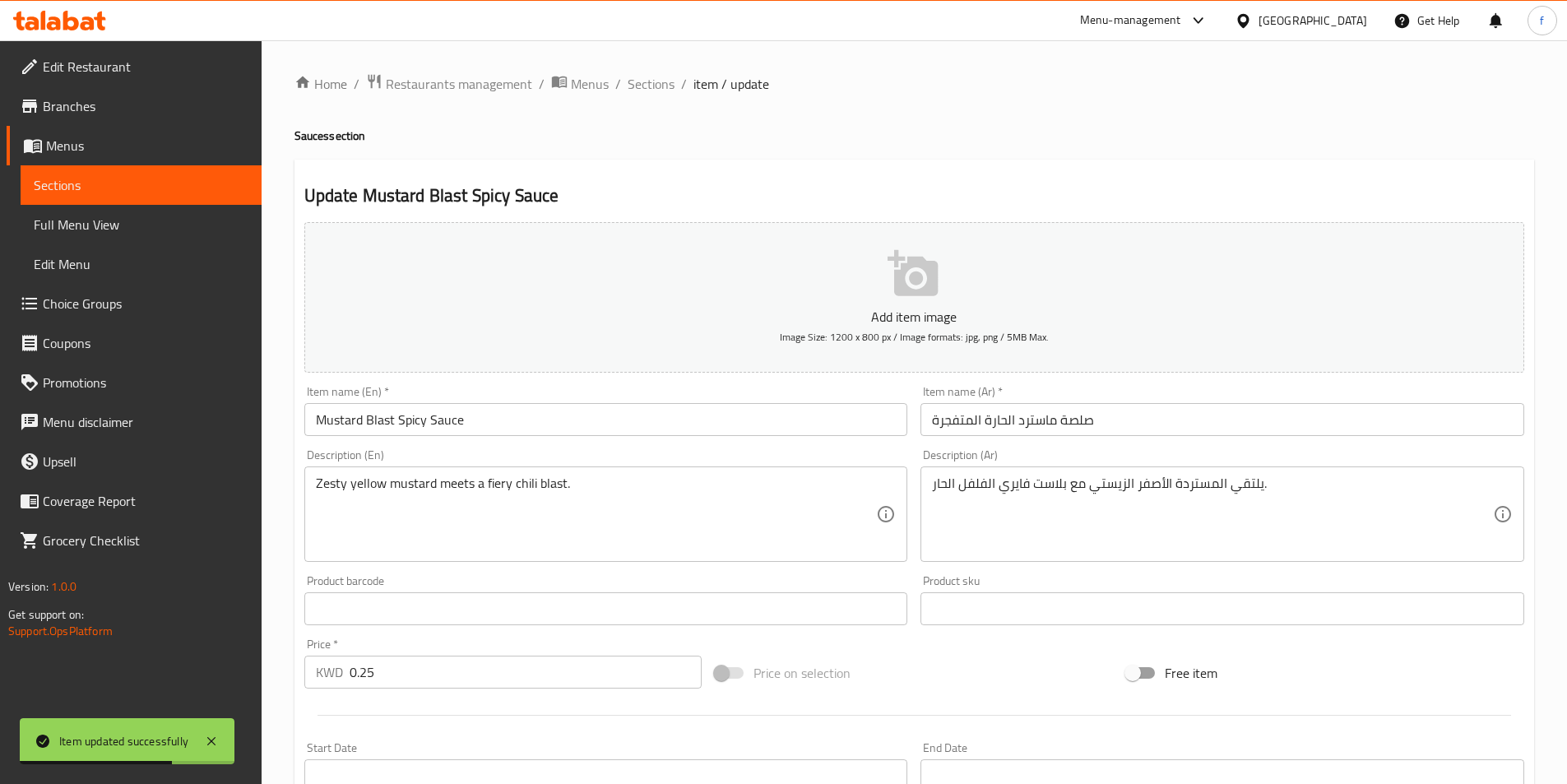
click at [1073, 423] on input "صلصة ماسترد الحارة المتفجرة" at bounding box center [1222, 419] width 604 height 33
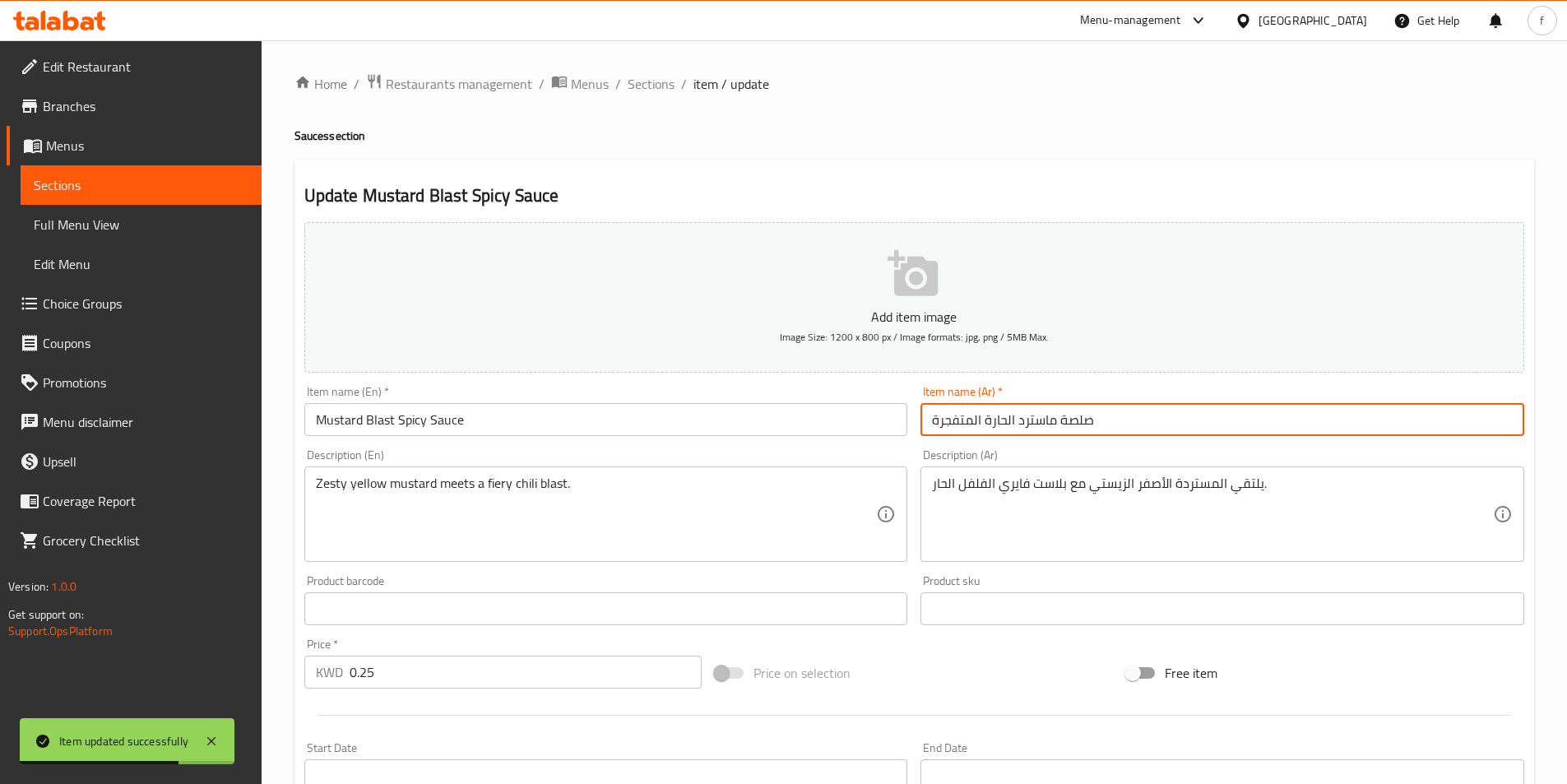
click at [1073, 423] on input "صلصة ماسترد الحارة المتفجرة" at bounding box center [1222, 419] width 604 height 33
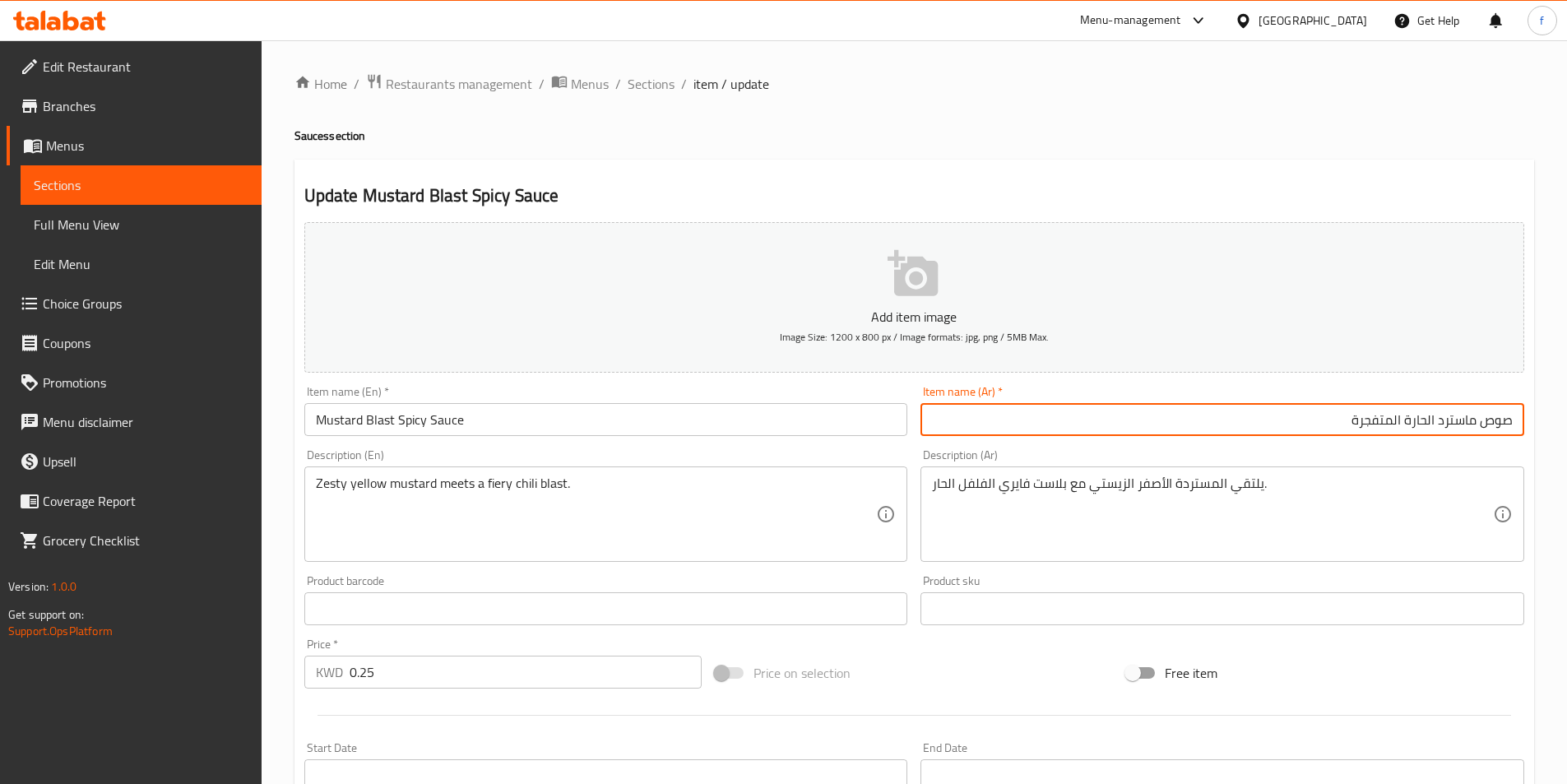
click at [1449, 423] on input "صوص ماسترد الحارة المتفجرة" at bounding box center [1222, 419] width 604 height 33
click at [1400, 416] on input "صوص مستردة الحارة المتفجرة" at bounding box center [1222, 419] width 604 height 33
click at [1379, 425] on input "صوص مستردة الحار المتفجرة" at bounding box center [1222, 419] width 604 height 33
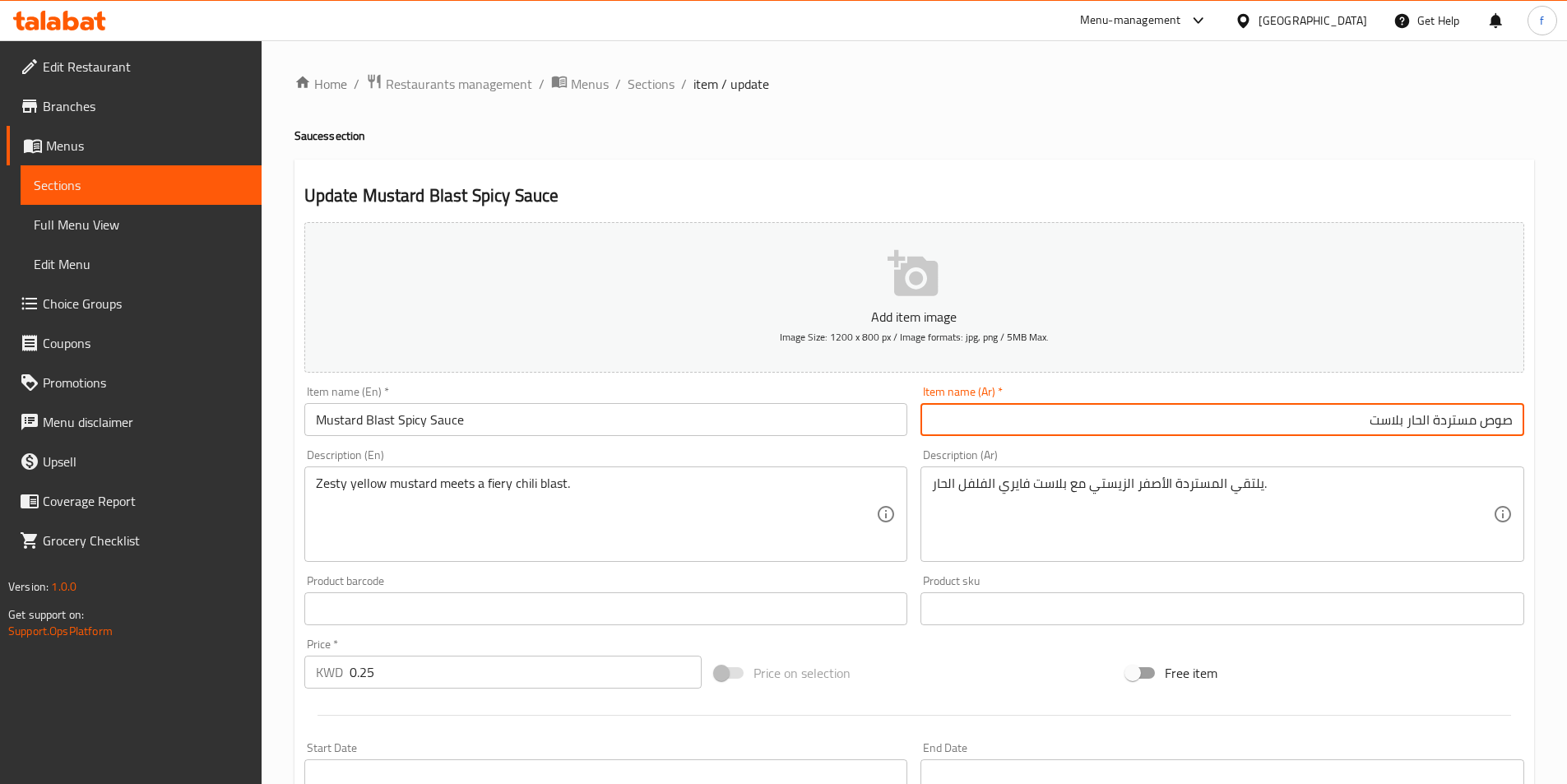
type input "صوص مستردة الحار بلاست"
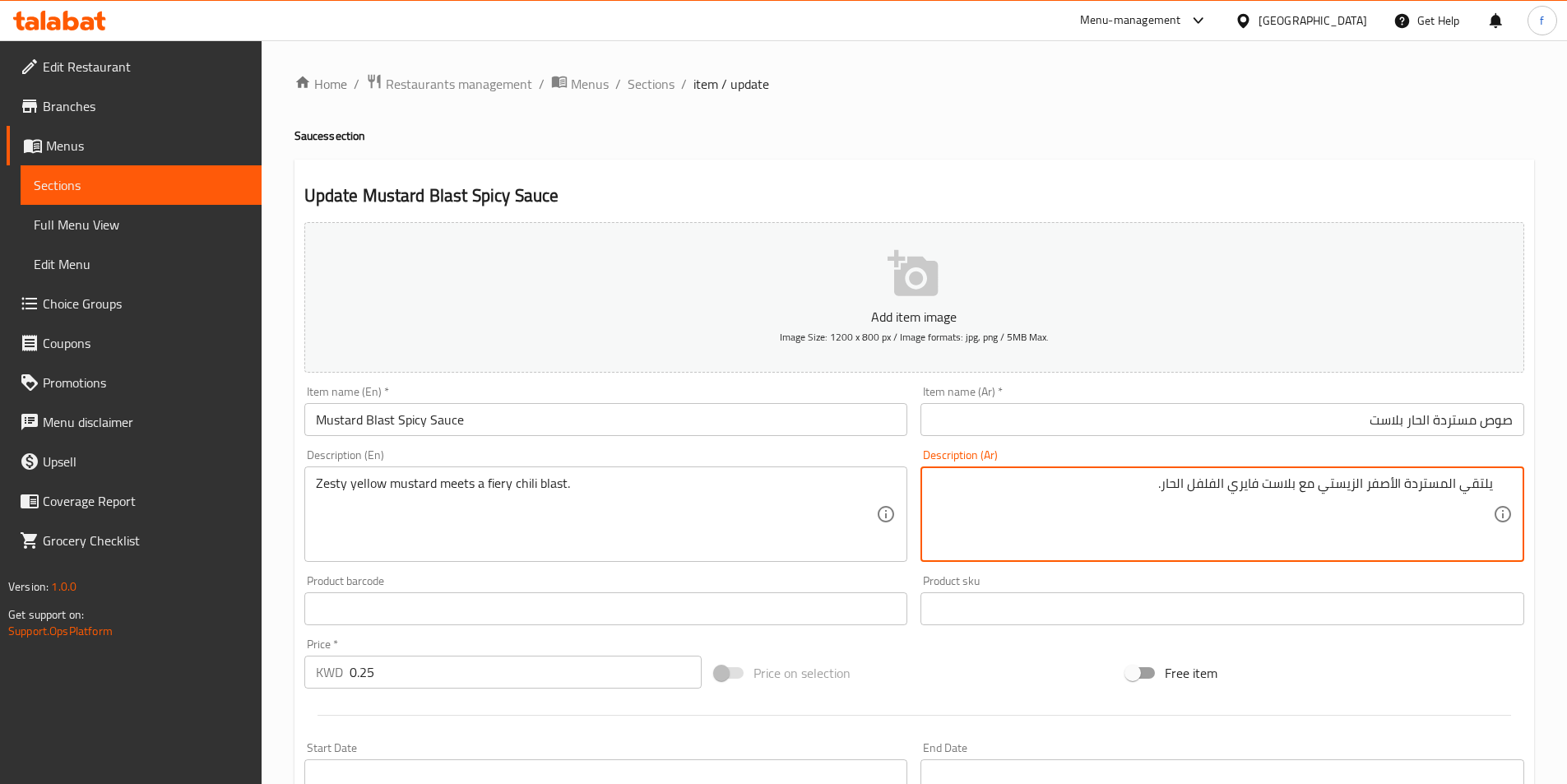
scroll to position [379, 0]
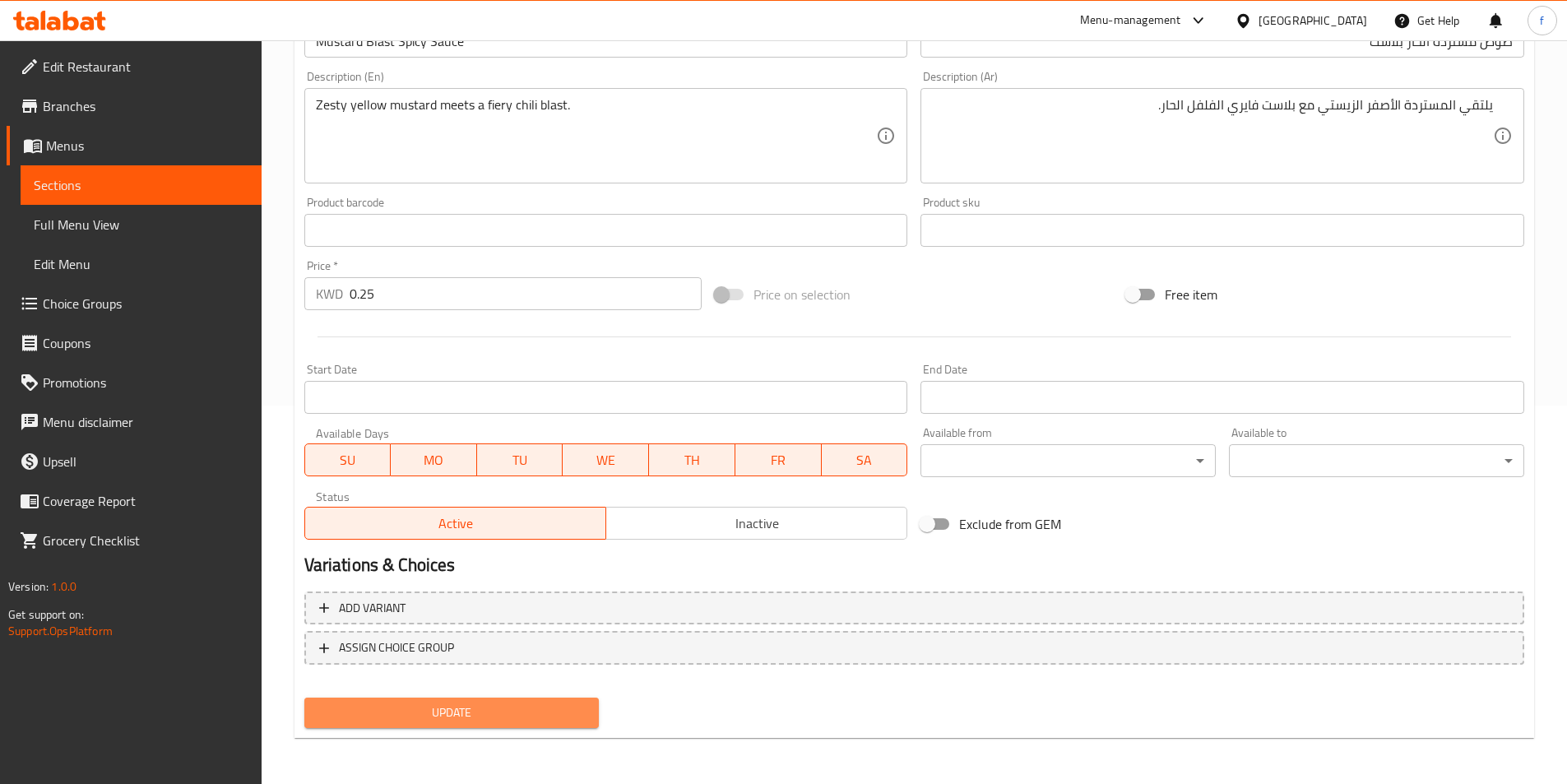
click at [442, 715] on span "Update" at bounding box center [452, 712] width 269 height 21
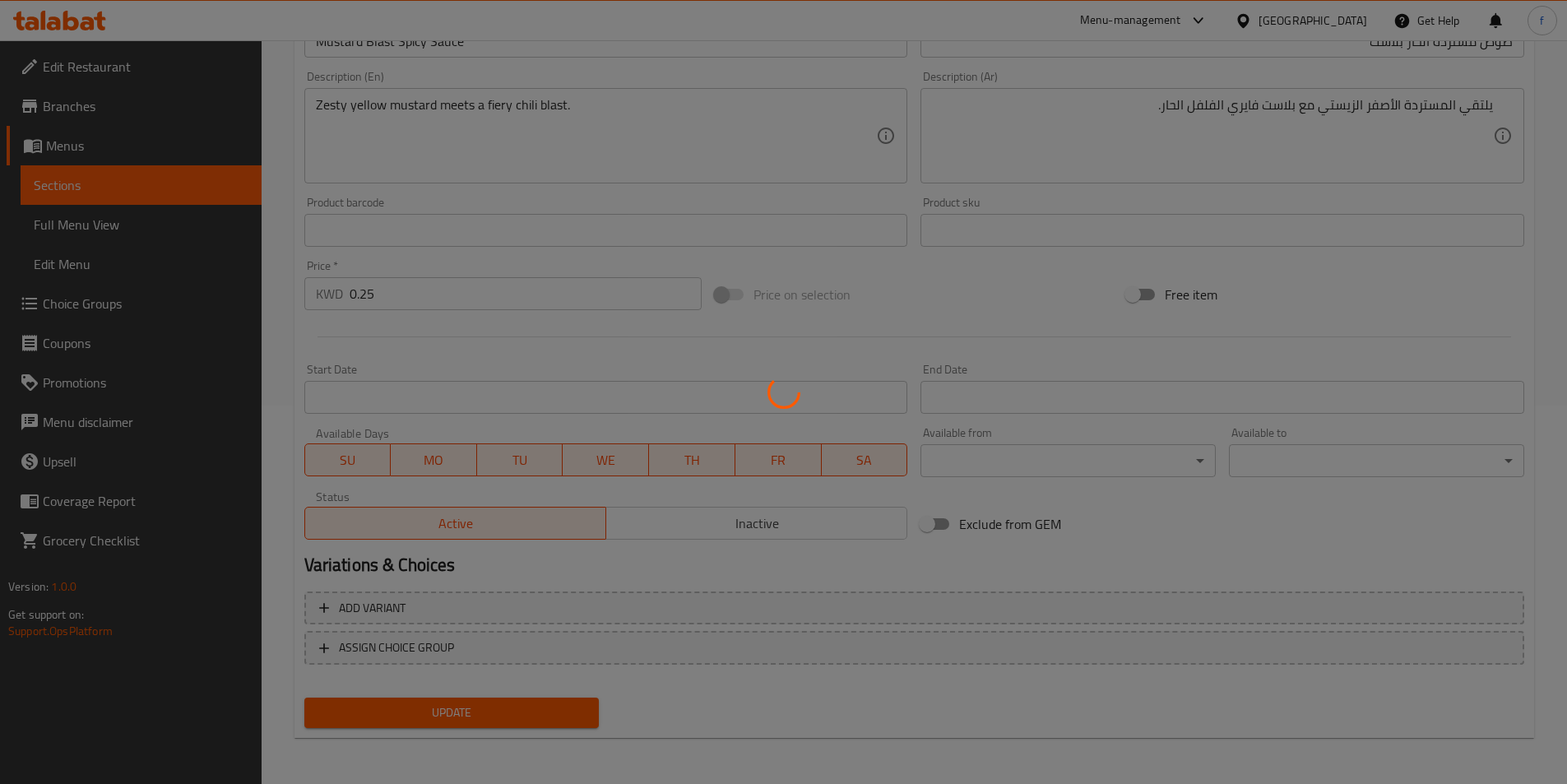
scroll to position [0, 0]
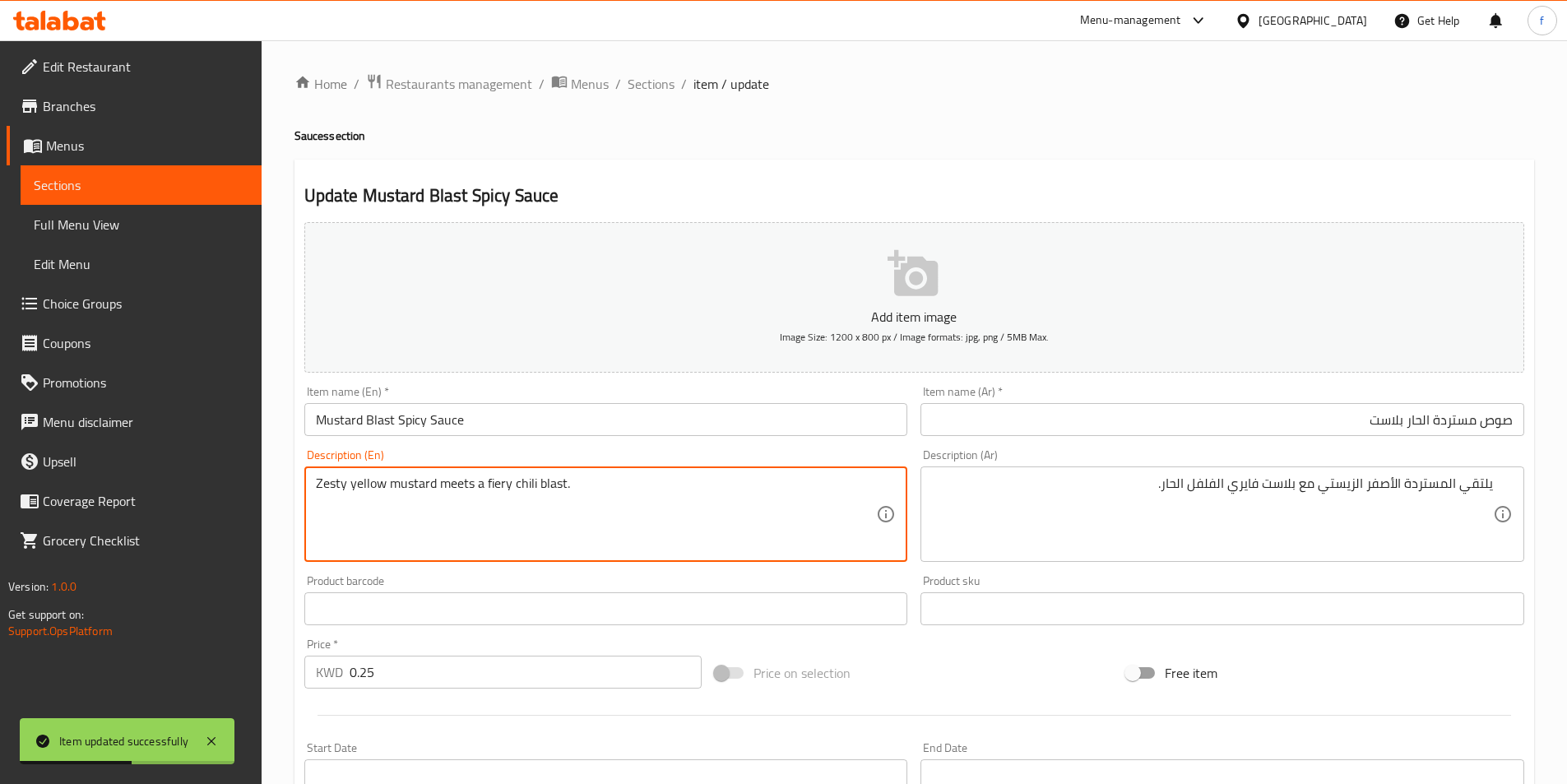
click at [465, 481] on textarea "Zesty yellow mustard meets a fiery chili blast." at bounding box center [596, 514] width 561 height 78
click at [421, 486] on textarea "Zesty yellow mustard meets a fiery chili blast." at bounding box center [596, 514] width 561 height 78
click at [376, 484] on textarea "Zesty yellow mustard meets a fiery chili blast." at bounding box center [596, 514] width 561 height 78
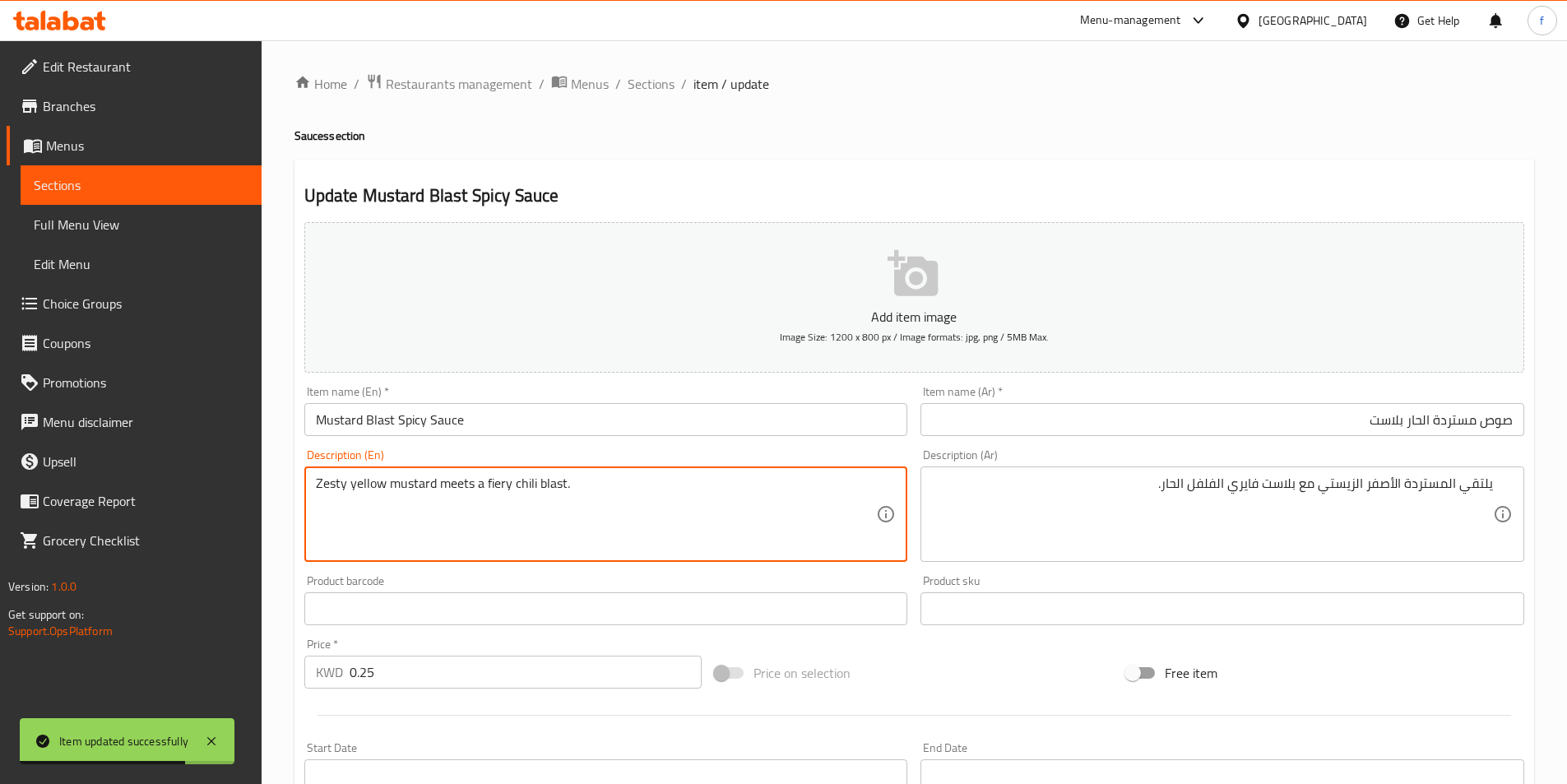
click at [319, 486] on textarea "Zesty yellow mustard meets a fiery chili blast." at bounding box center [596, 514] width 561 height 78
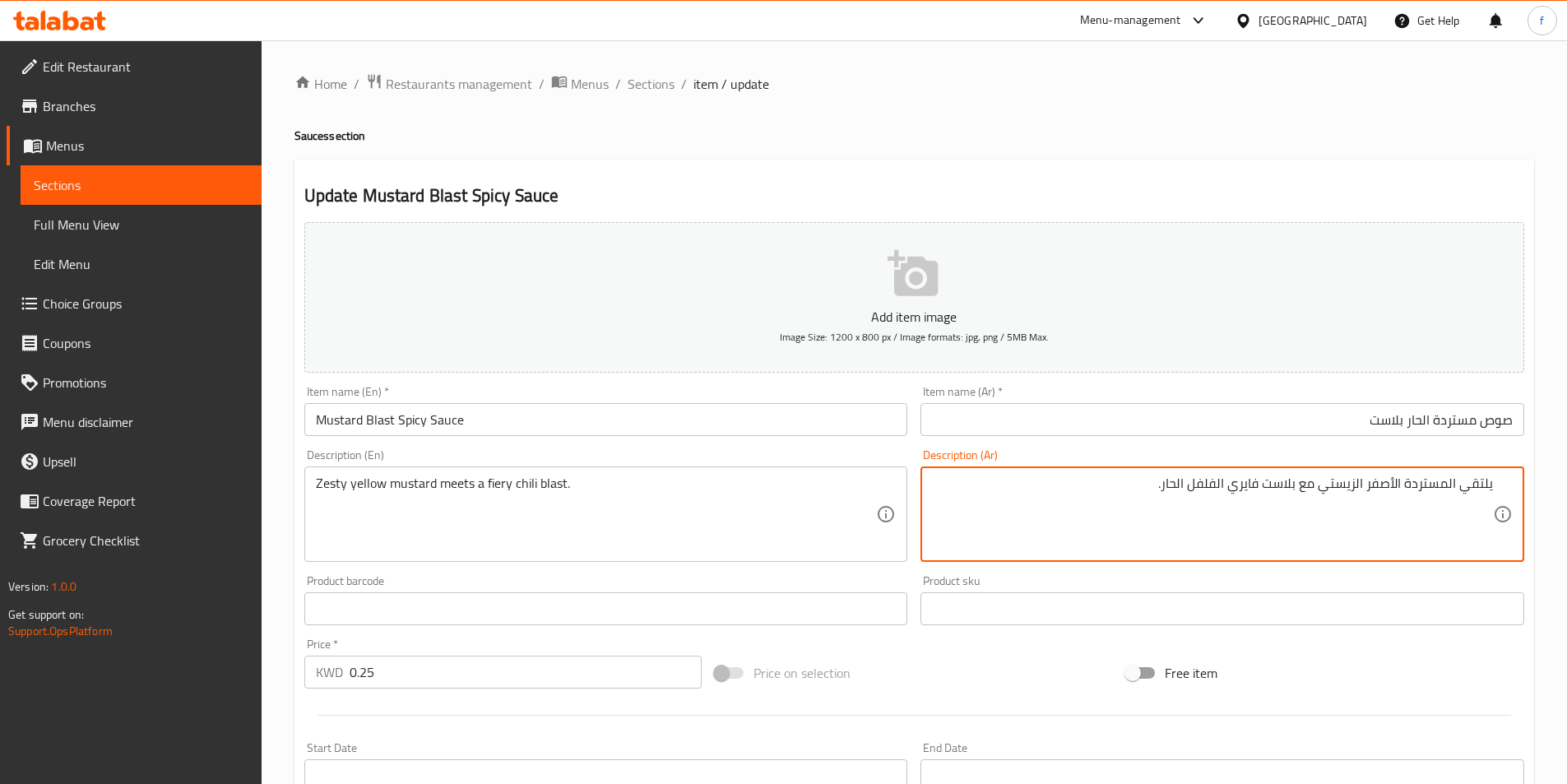
click at [1314, 489] on textarea "يلتقي المستردة الأصفر الزيستي مع بلاست فايري الفلفل الحار." at bounding box center [1212, 514] width 561 height 78
type textarea "يلتقي المستردة الأصفر الزيستي بلاست فايري الفلفل الحار."
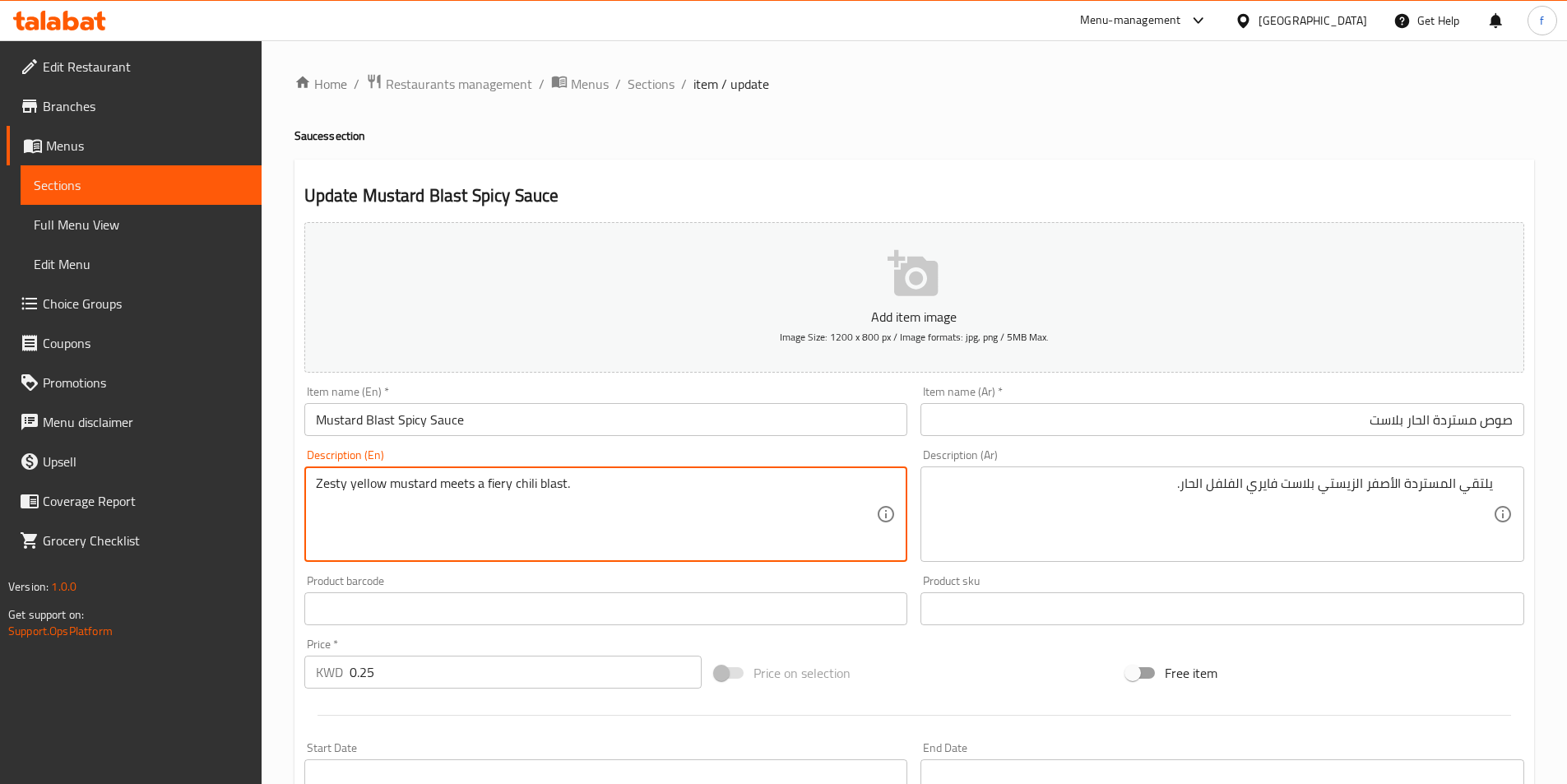
click at [554, 481] on textarea "Zesty yellow mustard meets a fiery chili blast." at bounding box center [596, 514] width 561 height 78
click at [544, 481] on textarea "Zesty yellow mustard meets a fiery chili blast." at bounding box center [596, 514] width 561 height 78
click at [512, 484] on textarea "Zesty yellow mustard meets a fiery chili blast." at bounding box center [596, 514] width 561 height 78
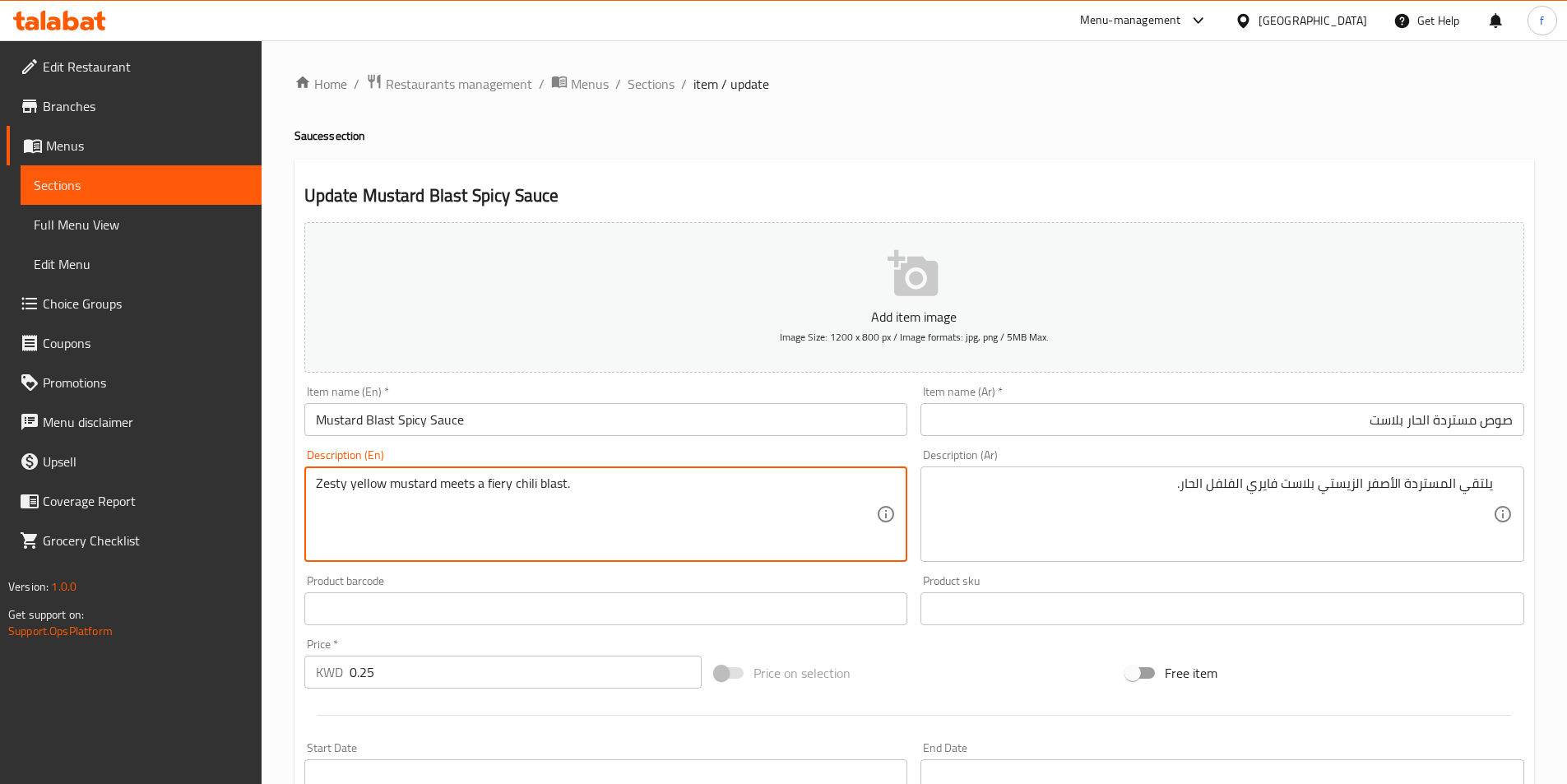
scroll to position [379, 0]
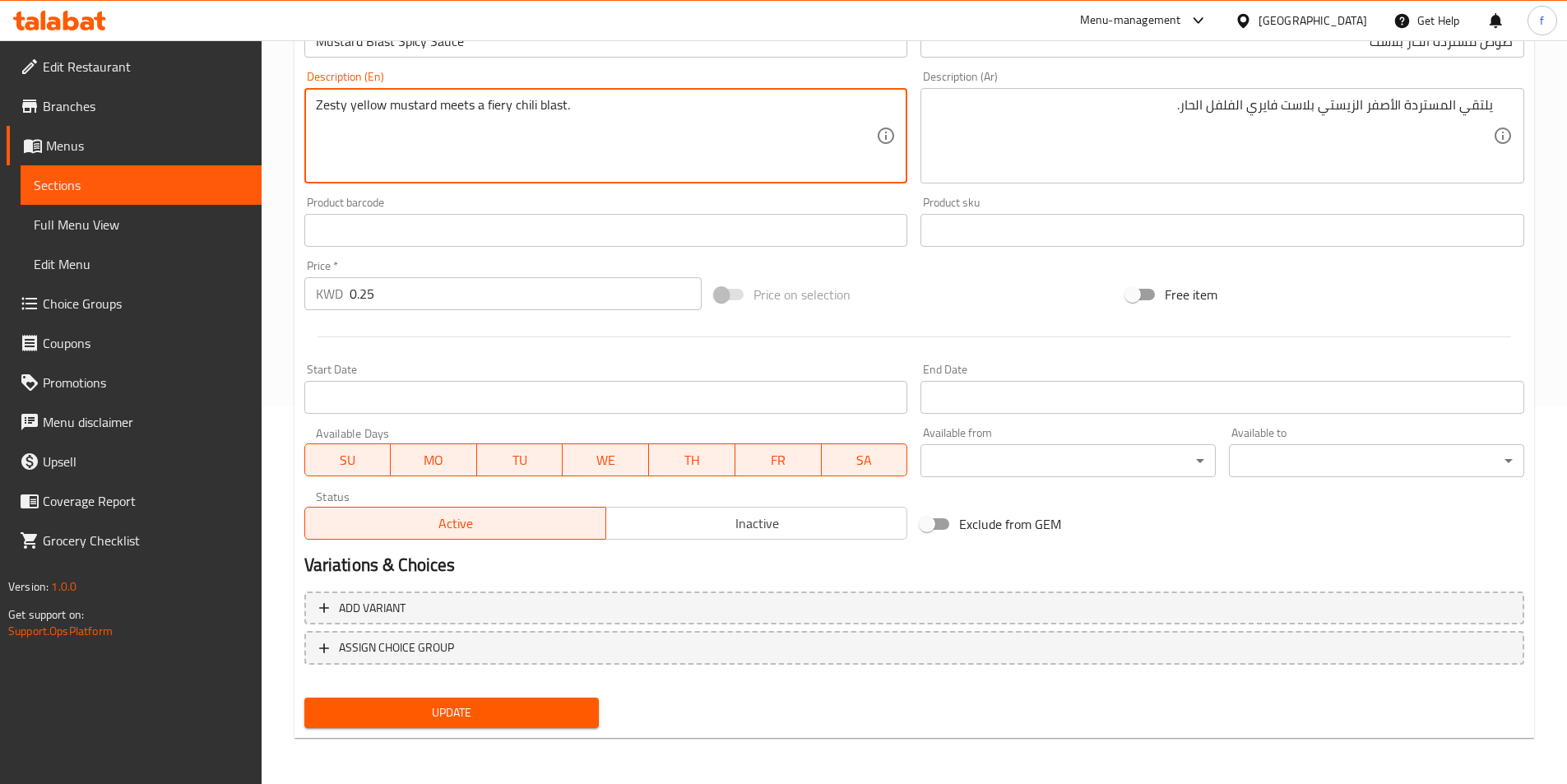
click at [447, 696] on div "Update" at bounding box center [452, 712] width 309 height 43
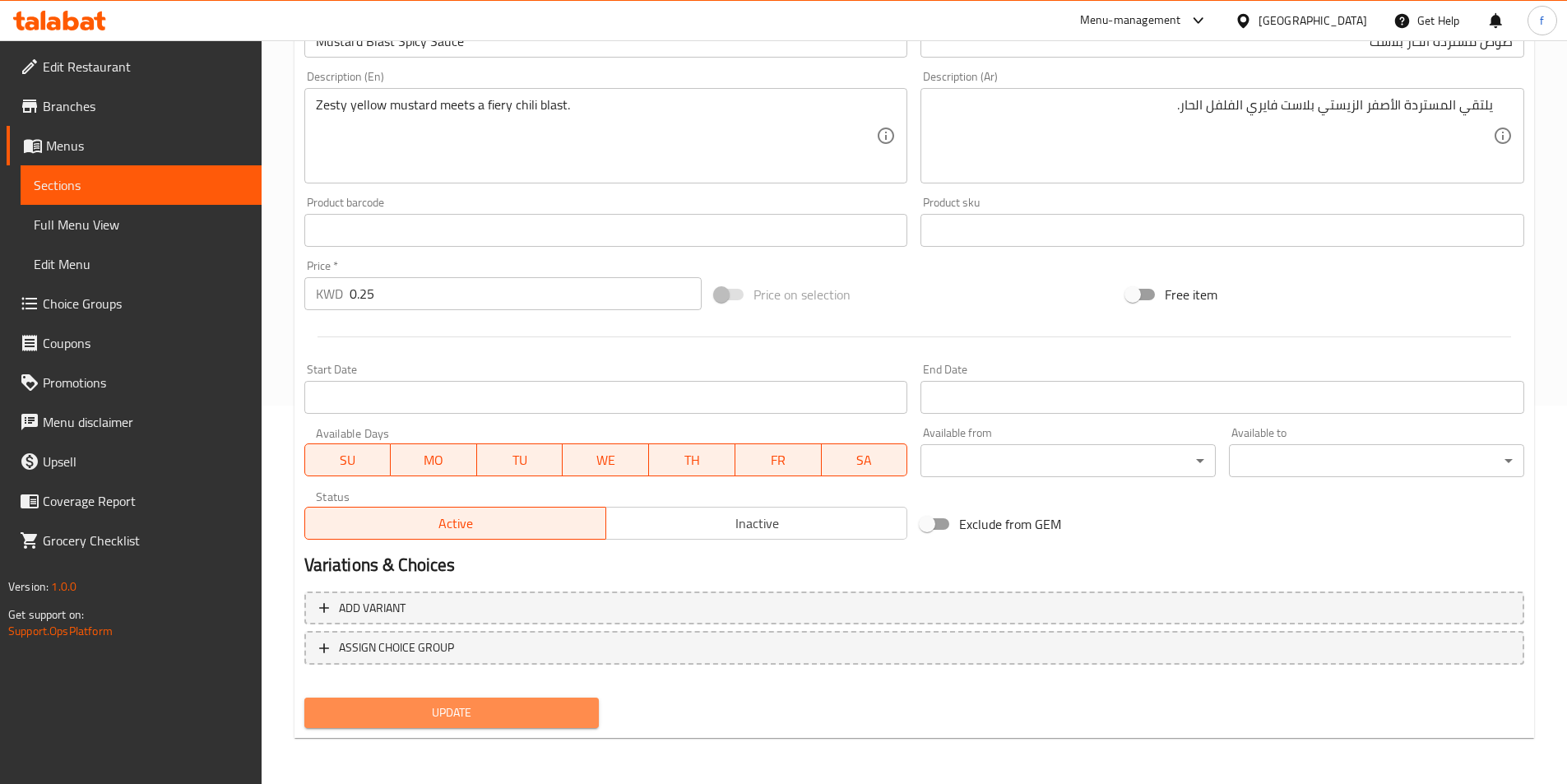
click at [447, 728] on button "Update" at bounding box center [452, 712] width 295 height 30
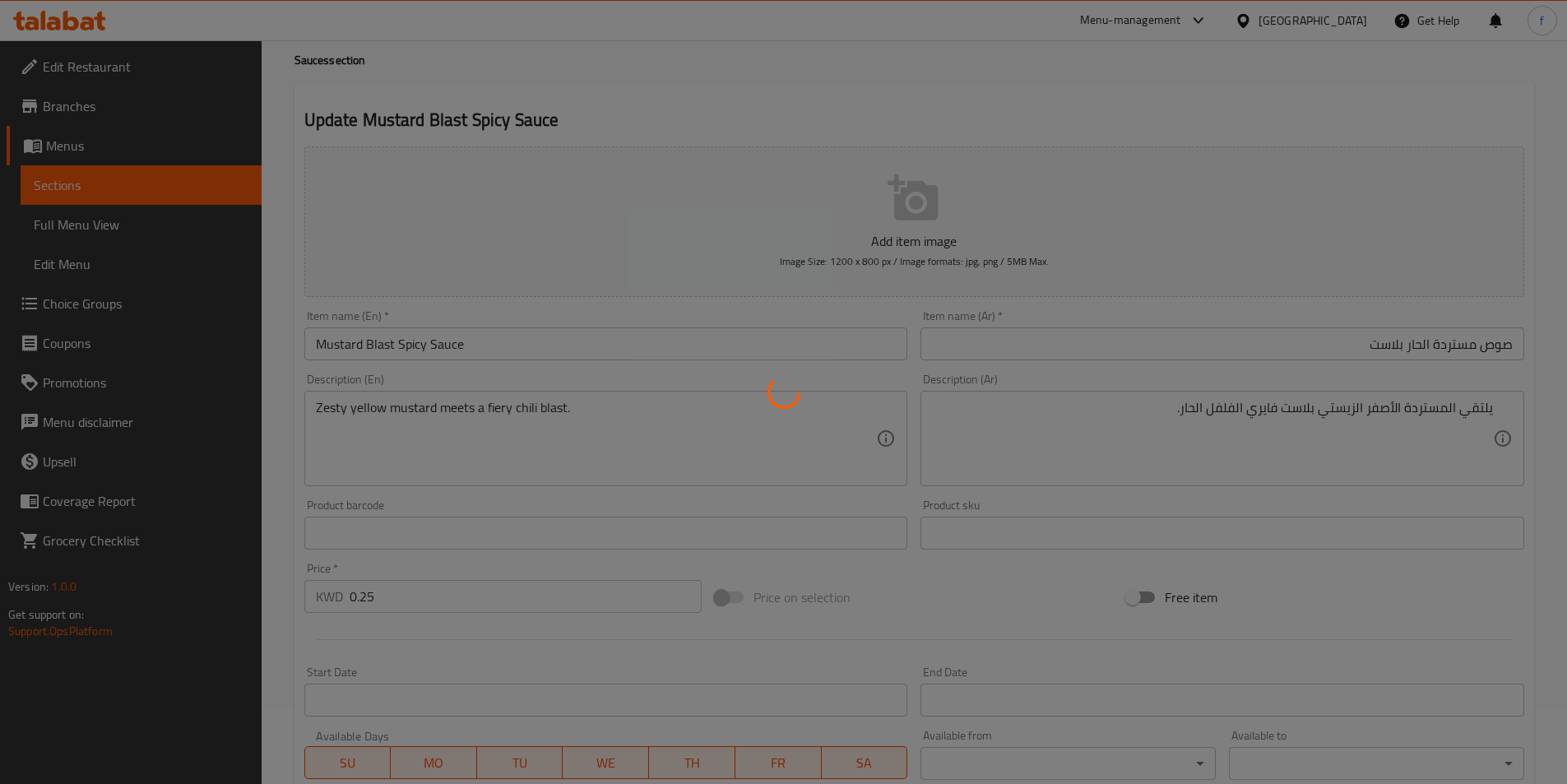
scroll to position [0, 0]
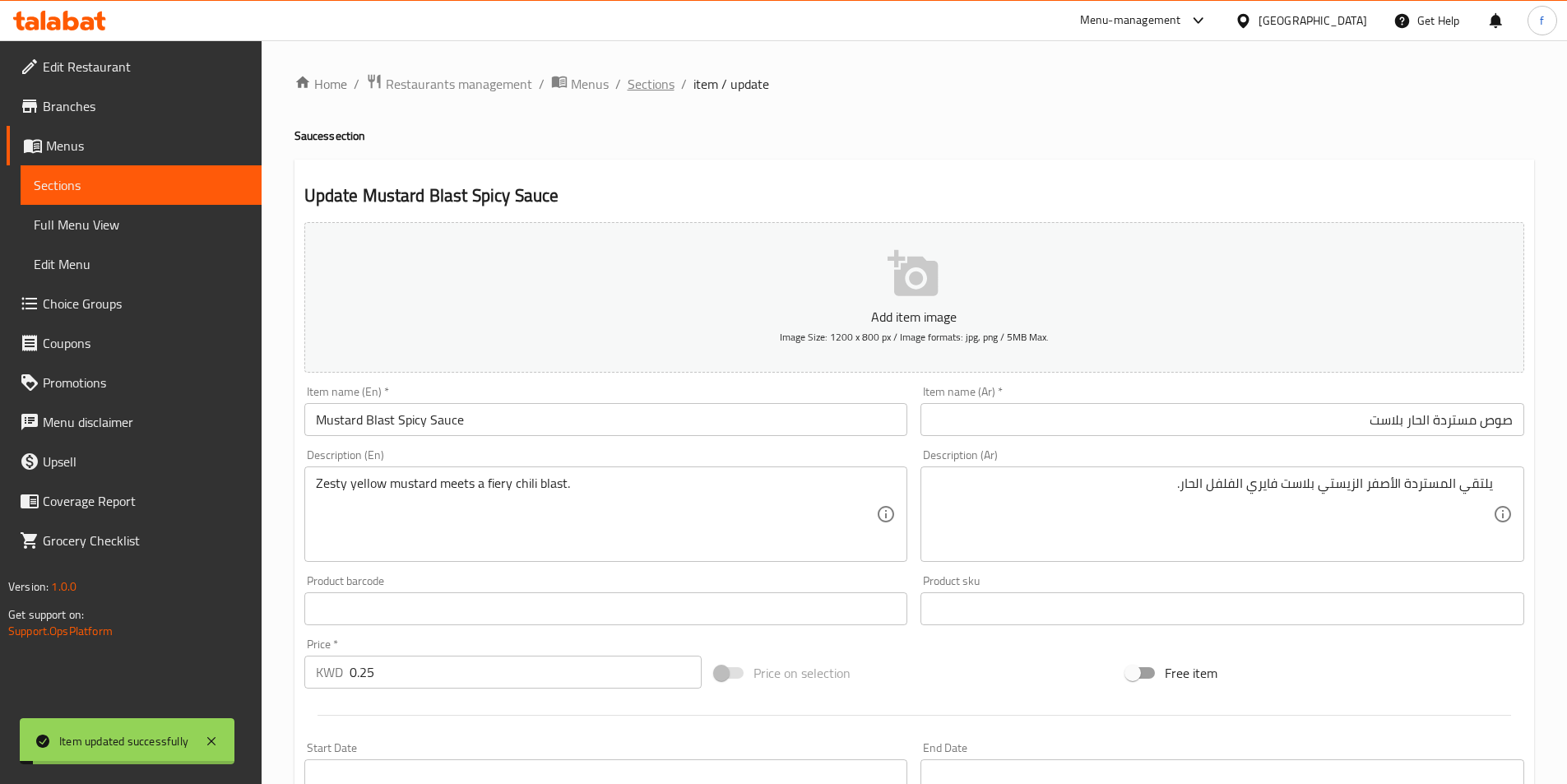
click at [664, 85] on span "Sections" at bounding box center [651, 84] width 47 height 20
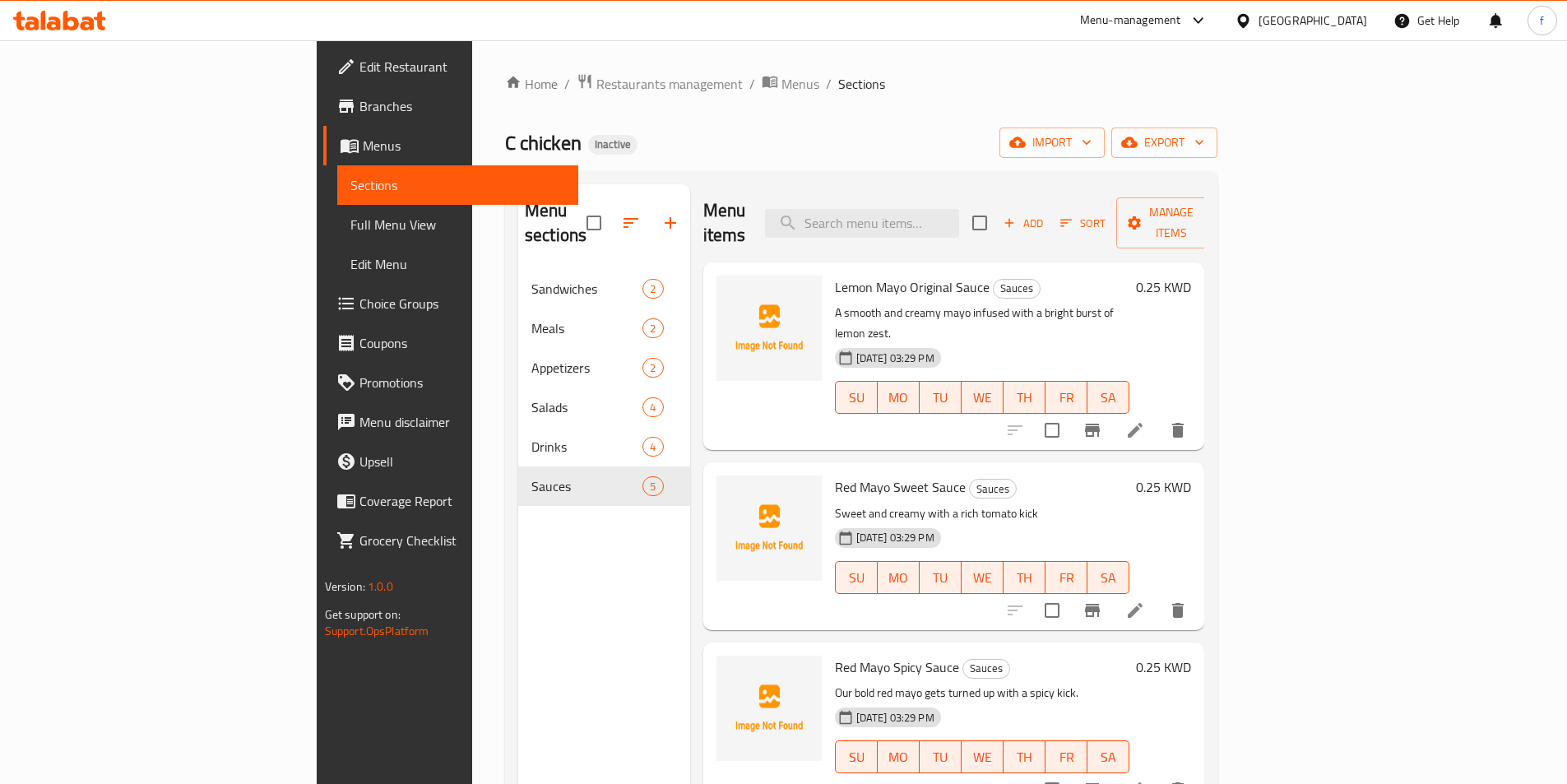
click at [324, 55] on link "Edit Restaurant" at bounding box center [451, 66] width 255 height 39
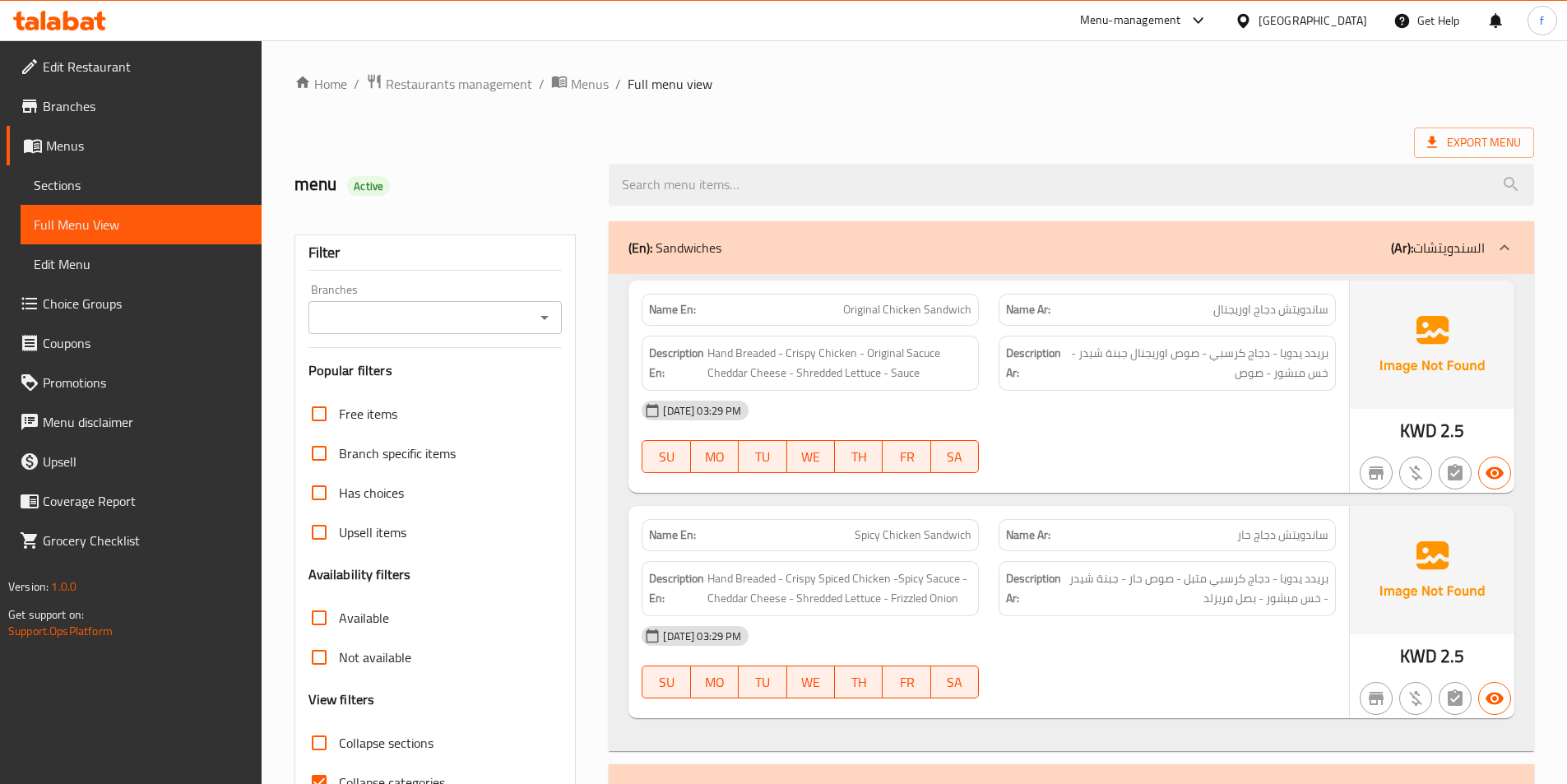
scroll to position [165, 0]
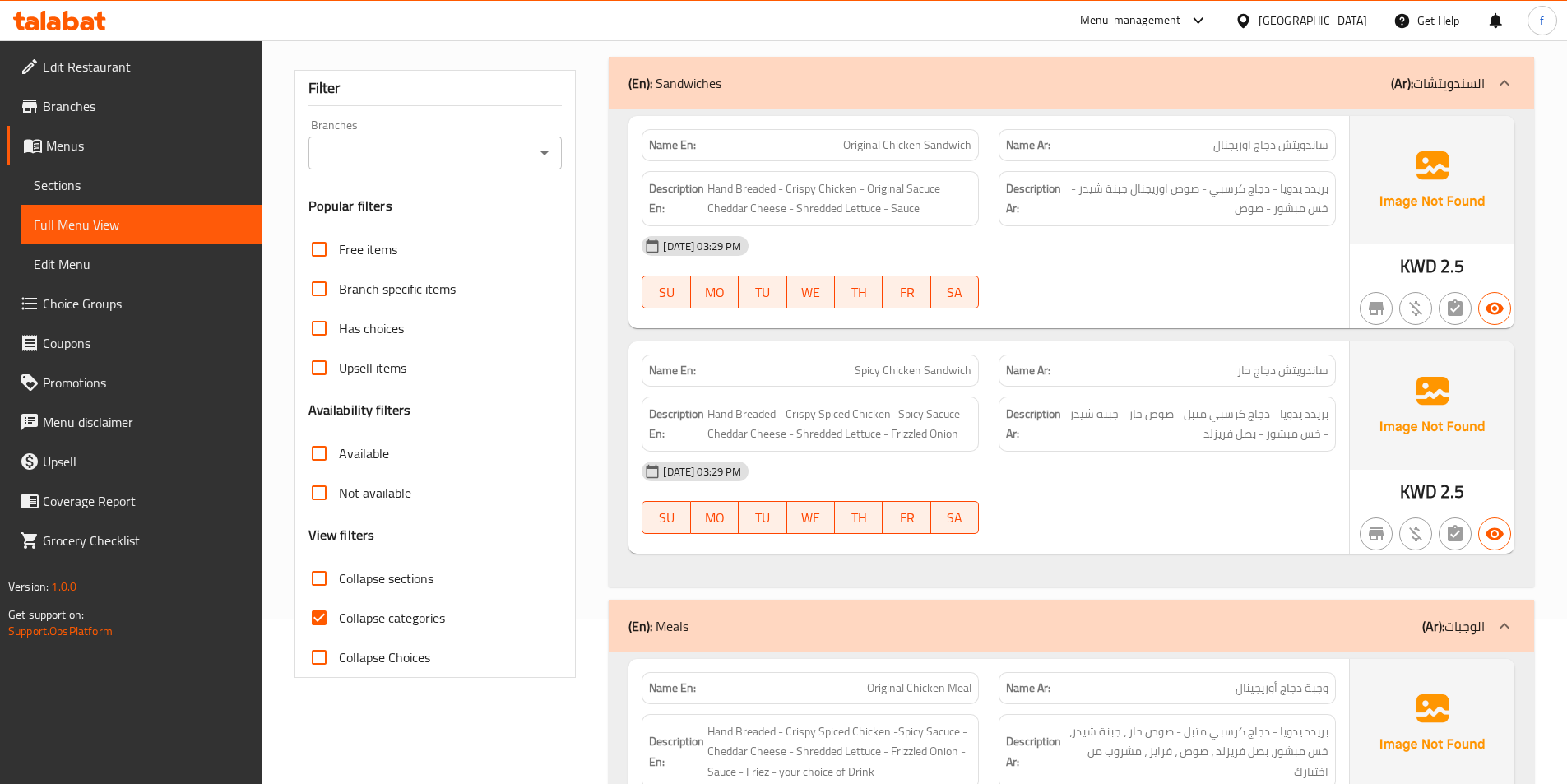
click at [319, 622] on input "Collapse categories" at bounding box center [319, 617] width 39 height 39
checkbox input "false"
click at [872, 409] on span "Hand Breaded - Crispy Spiced Chicken -Spicy Sacuce - Cheddar Cheese - Shredded …" at bounding box center [840, 424] width 264 height 40
click at [804, 412] on span "Hand Breaded - Crispy Spiced Chicken -Spicy Sacuce - Cheddar Cheese - Shredded …" at bounding box center [840, 424] width 264 height 40
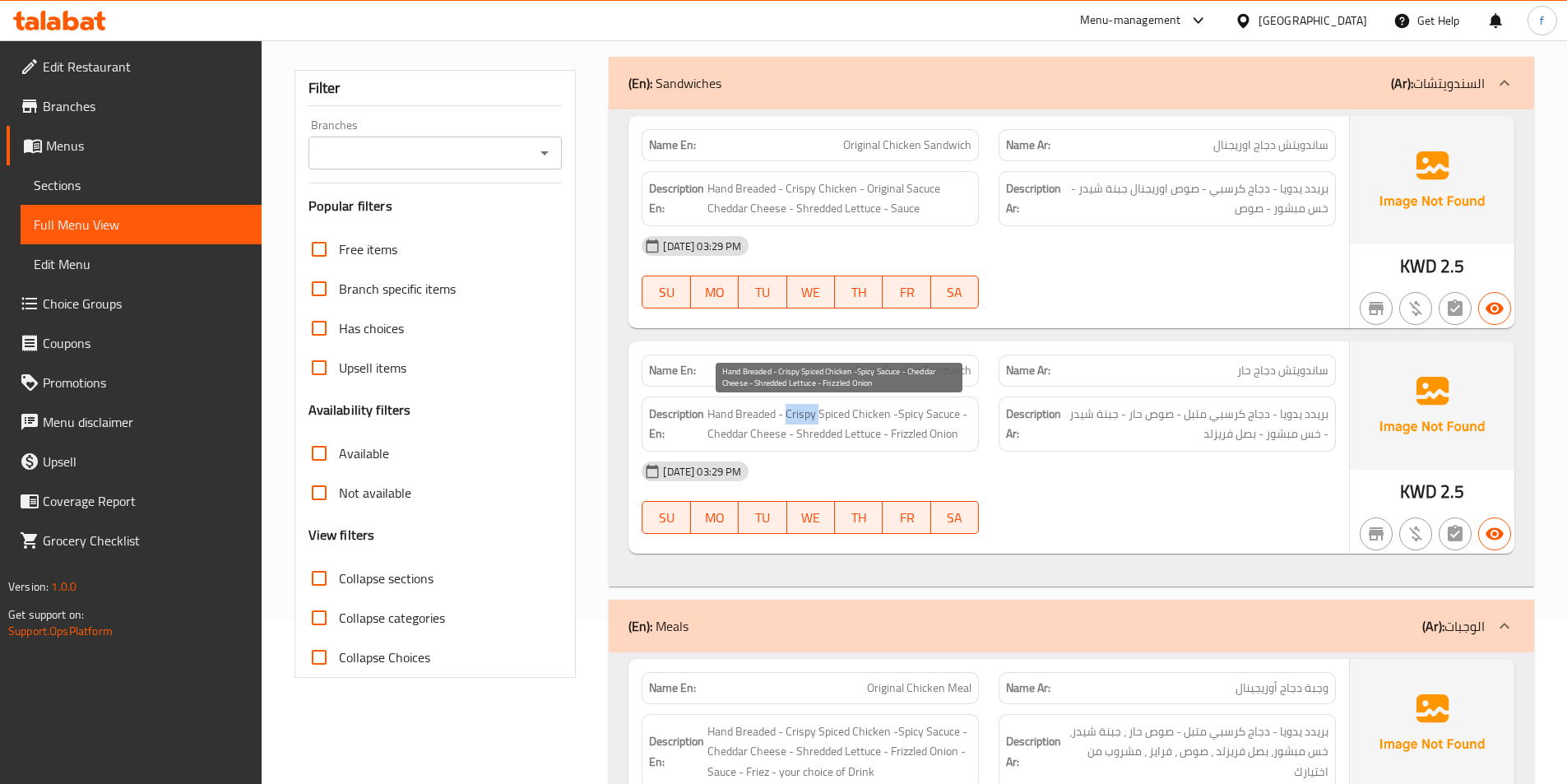
click at [804, 412] on span "Hand Breaded - Crispy Spiced Chicken -Spicy Sacuce - Cheddar Cheese - Shredded …" at bounding box center [840, 424] width 264 height 40
click at [835, 412] on span "Hand Breaded - Crispy Spiced Chicken -Spicy Sacuce - Cheddar Cheese - Shredded …" at bounding box center [840, 424] width 264 height 40
click at [909, 413] on span "Hand Breaded - Crispy Spiced Chicken -Spicy Sacuce - Cheddar Cheese - Shredded …" at bounding box center [840, 424] width 264 height 40
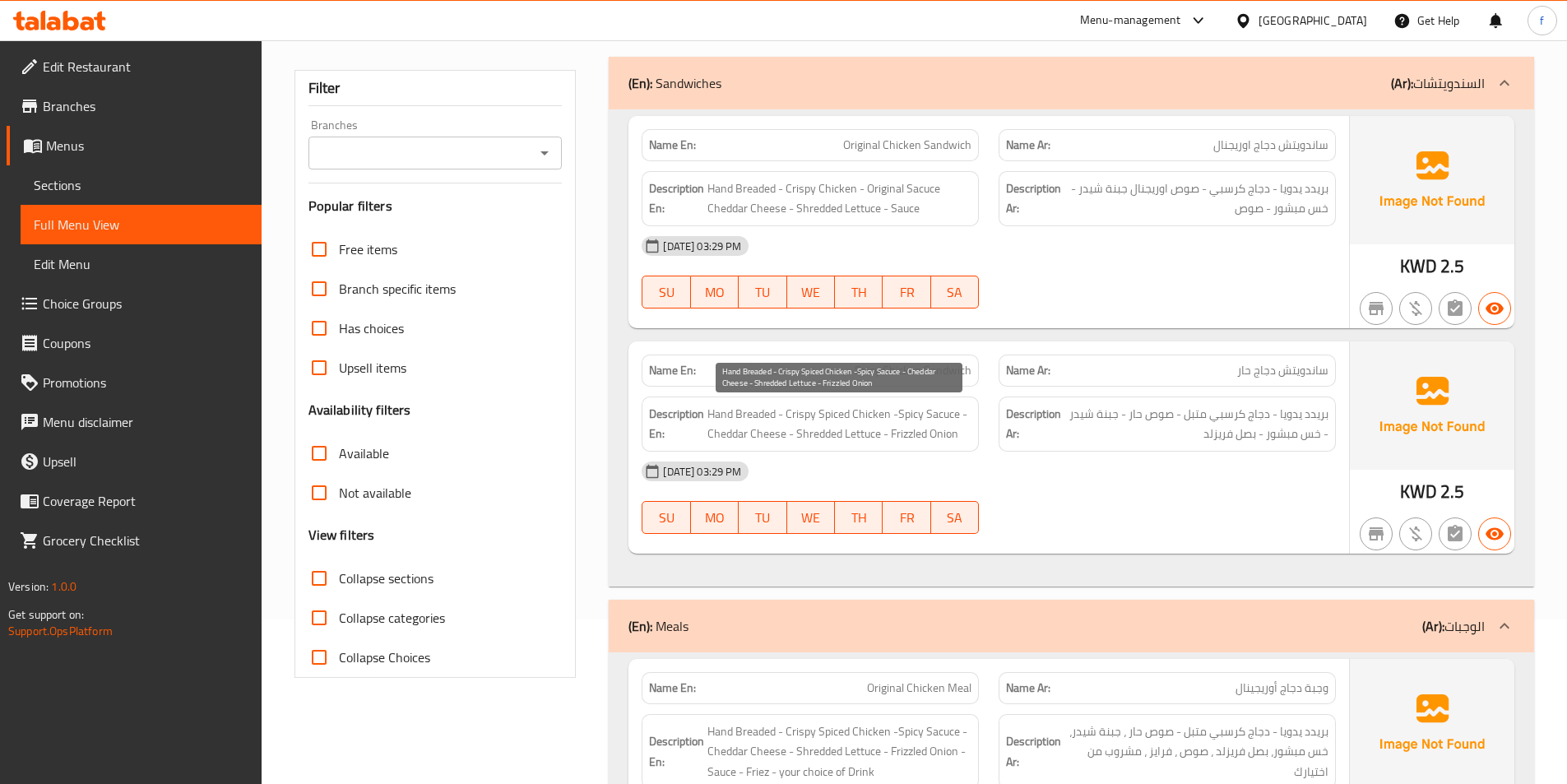
click at [941, 410] on span "Hand Breaded - Crispy Spiced Chicken -Spicy Sacuce - Cheddar Cheese - Shredded …" at bounding box center [840, 424] width 264 height 40
click at [732, 436] on span "Hand Breaded - Crispy Spiced Chicken -Spicy Sacuce - Cheddar Cheese - Shredded …" at bounding box center [840, 424] width 264 height 40
click at [750, 435] on span "Hand Breaded - Crispy Spiced Chicken -Spicy Sacuce - Cheddar Cheese - Shredded …" at bounding box center [840, 424] width 264 height 40
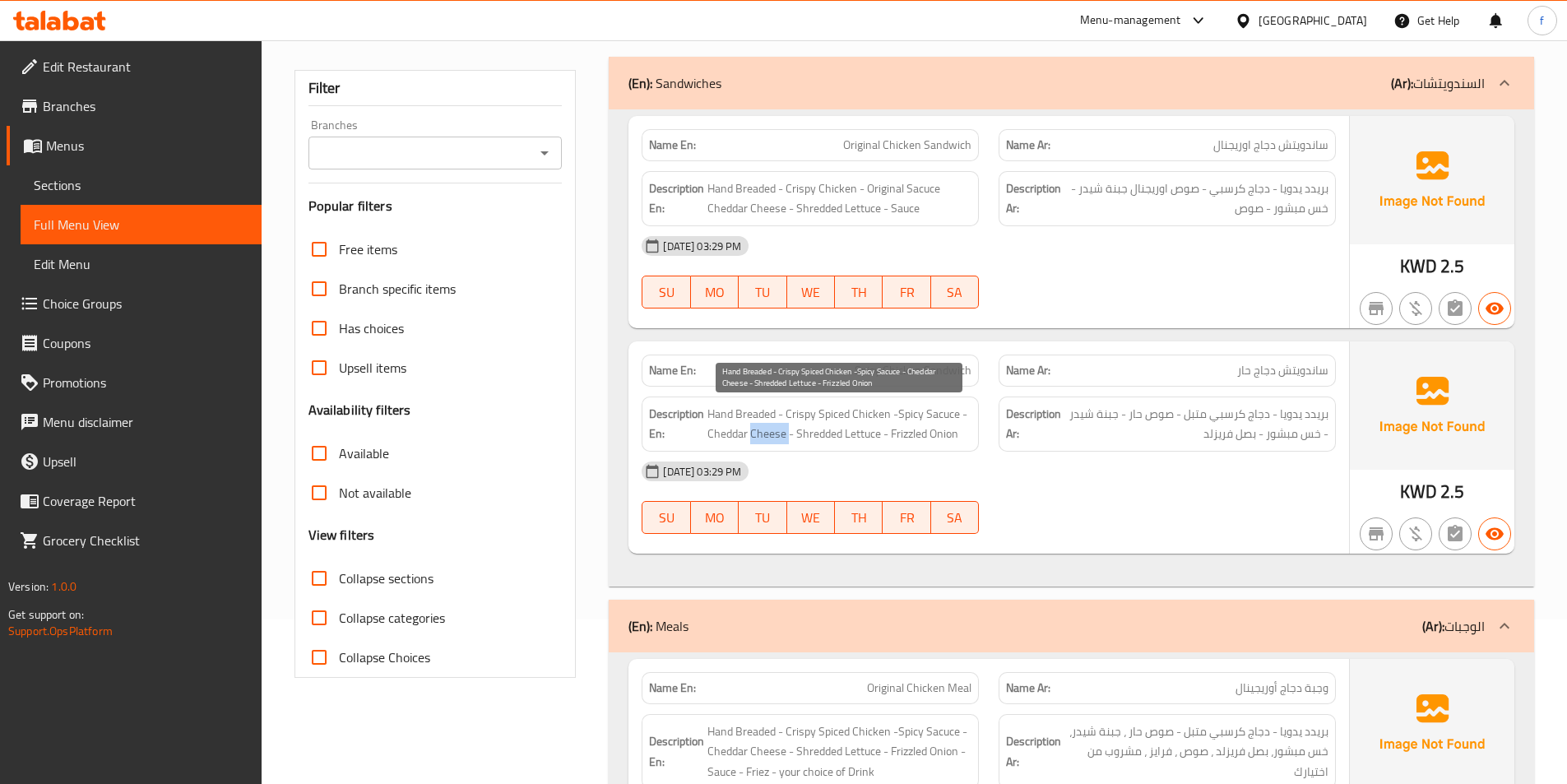
click at [750, 435] on span "Hand Breaded - Crispy Spiced Chicken -Spicy Sacuce - Cheddar Cheese - Shredded …" at bounding box center [840, 424] width 264 height 40
click at [801, 433] on span "Hand Breaded - Crispy Spiced Chicken -Spicy Sacuce - Cheddar Cheese - Shredded …" at bounding box center [840, 424] width 264 height 40
click at [865, 427] on span "Hand Breaded - Crispy Spiced Chicken -Spicy Sacuce - Cheddar Cheese - Shredded …" at bounding box center [840, 424] width 264 height 40
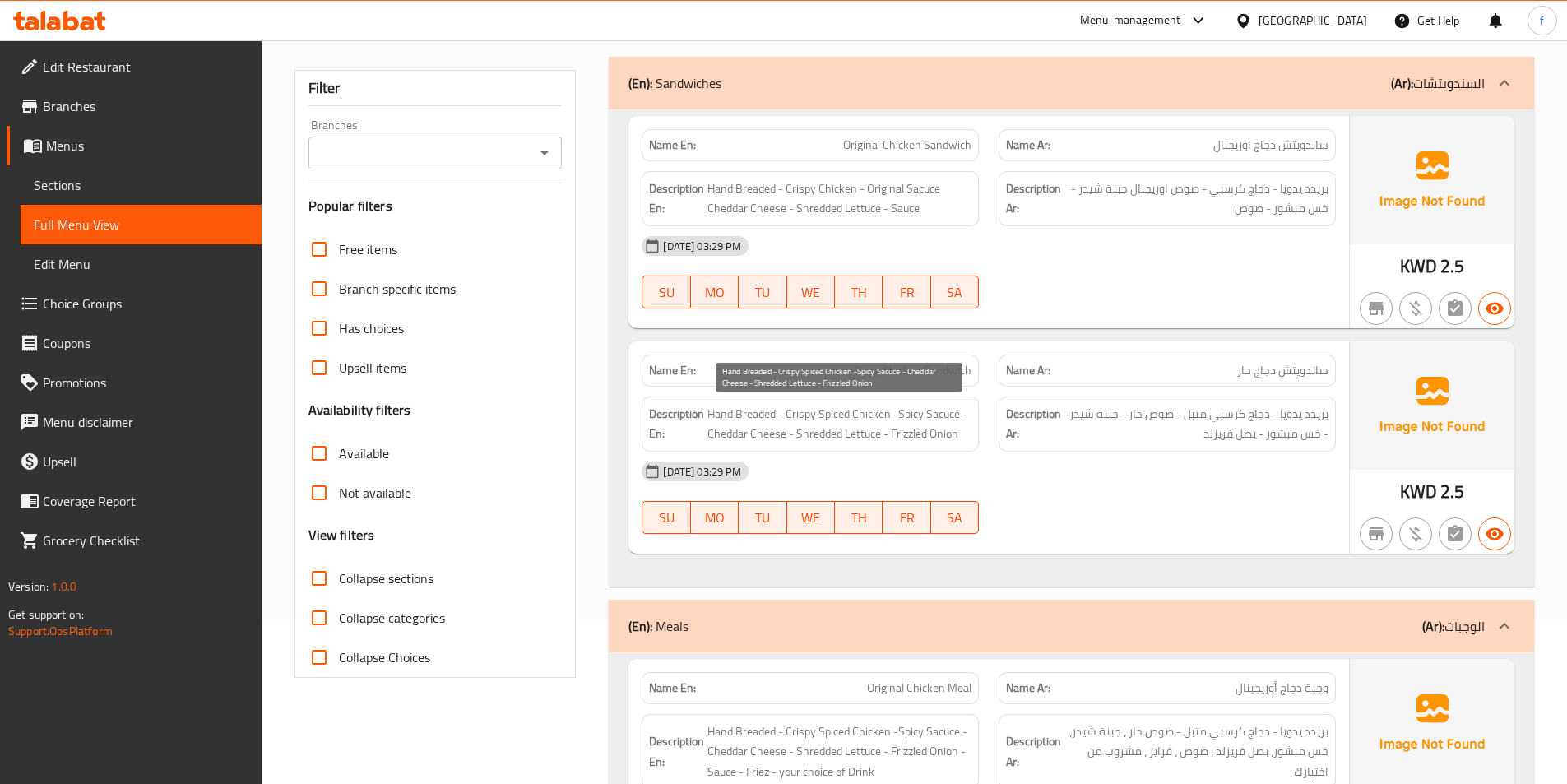
click at [906, 431] on span "Hand Breaded - Crispy Spiced Chicken -Spicy Sacuce - Cheddar Cheese - Shredded …" at bounding box center [840, 424] width 264 height 40
click at [952, 435] on span "Hand Breaded - Crispy Spiced Chicken -Spicy Sacuce - Cheddar Cheese - Shredded …" at bounding box center [840, 424] width 264 height 40
click at [910, 432] on span "Hand Breaded - Crispy Spiced Chicken -Spicy Sacuce - Cheddar Cheese - Shredded …" at bounding box center [840, 424] width 264 height 40
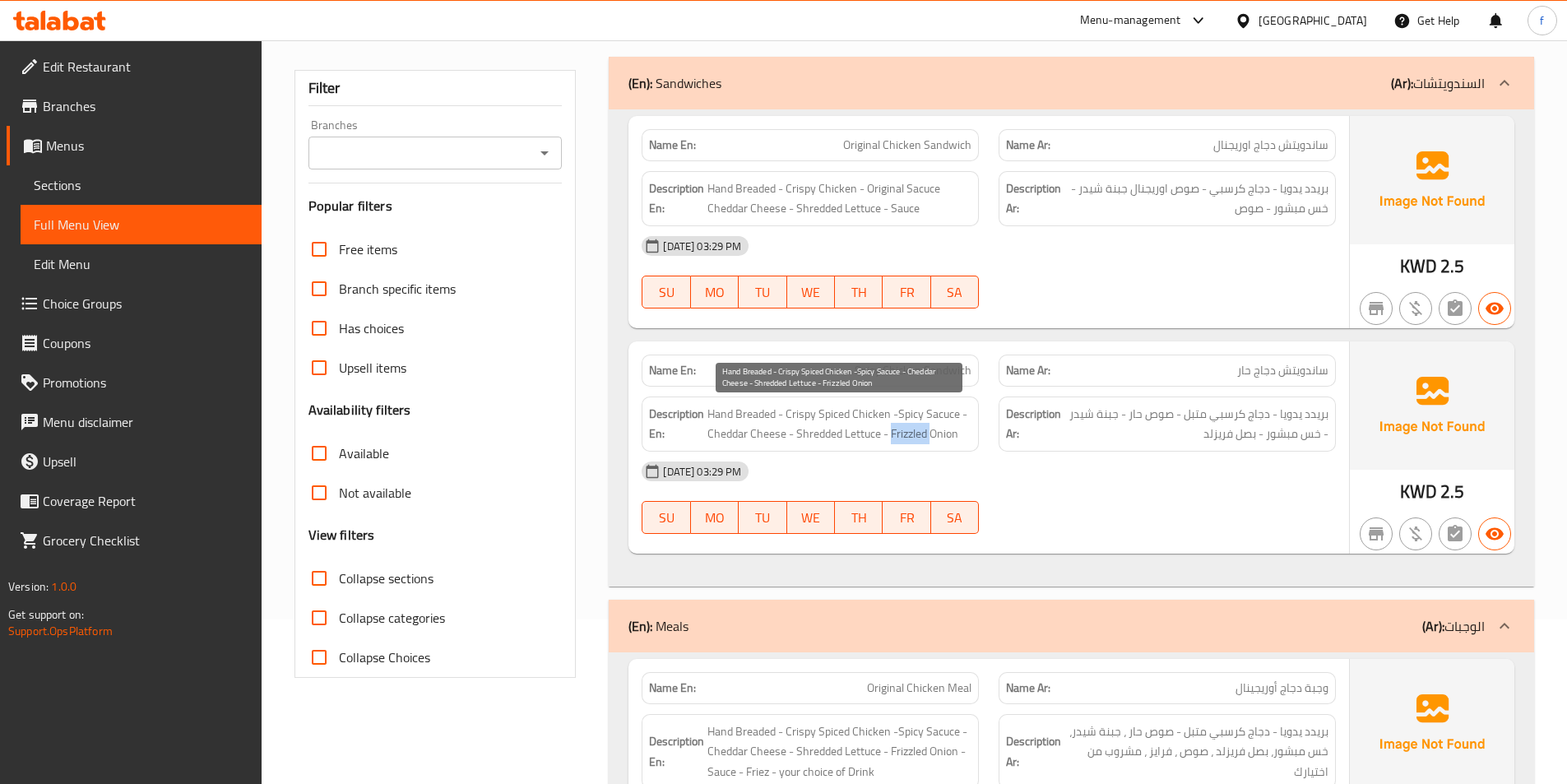
click at [910, 432] on span "Hand Breaded - Crispy Spiced Chicken -Spicy Sacuce - Cheddar Cheese - Shredded …" at bounding box center [840, 424] width 264 height 40
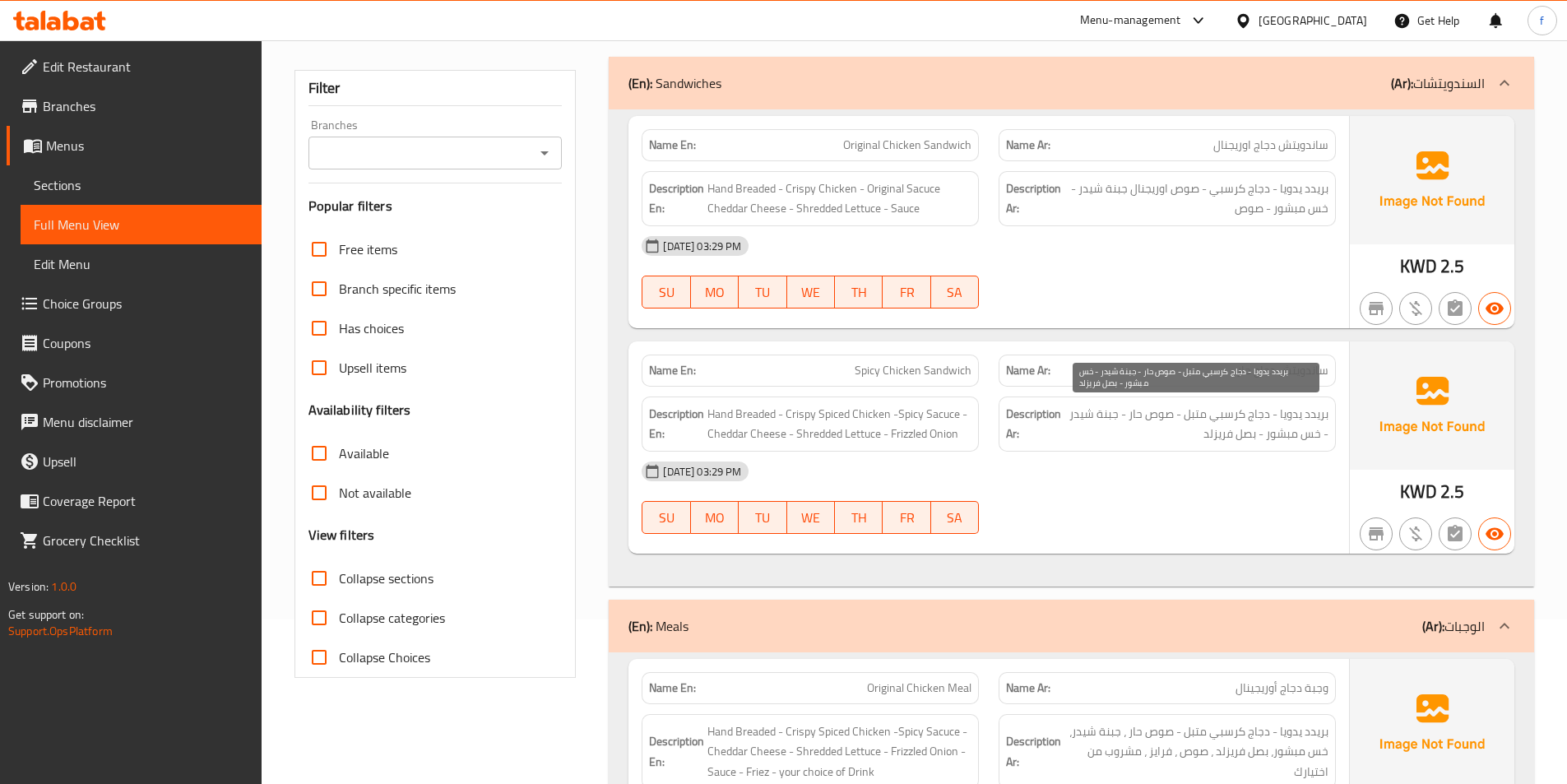
click at [1244, 431] on span "بريدد يدويا - دجاج كرسبي متبل - صوص حار - جبنة شيدر - خس مبشور - بصل فريزلد" at bounding box center [1197, 424] width 264 height 40
click at [1220, 434] on span "بريدد يدويا - دجاج كرسبي متبل - صوص حار - جبنة شيدر - خس مبشور - بصل فريزلد" at bounding box center [1197, 424] width 264 height 40
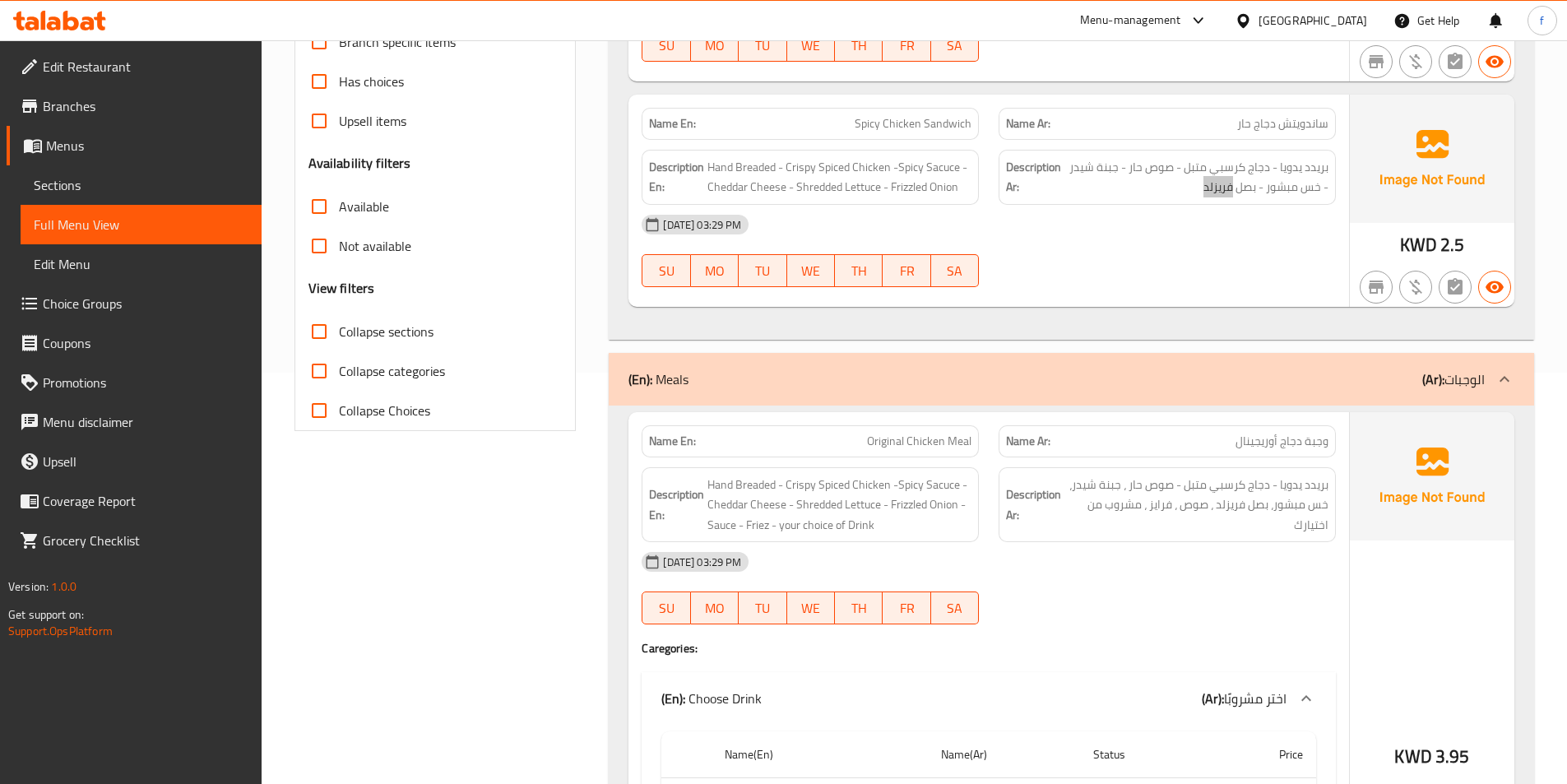
scroll to position [576, 0]
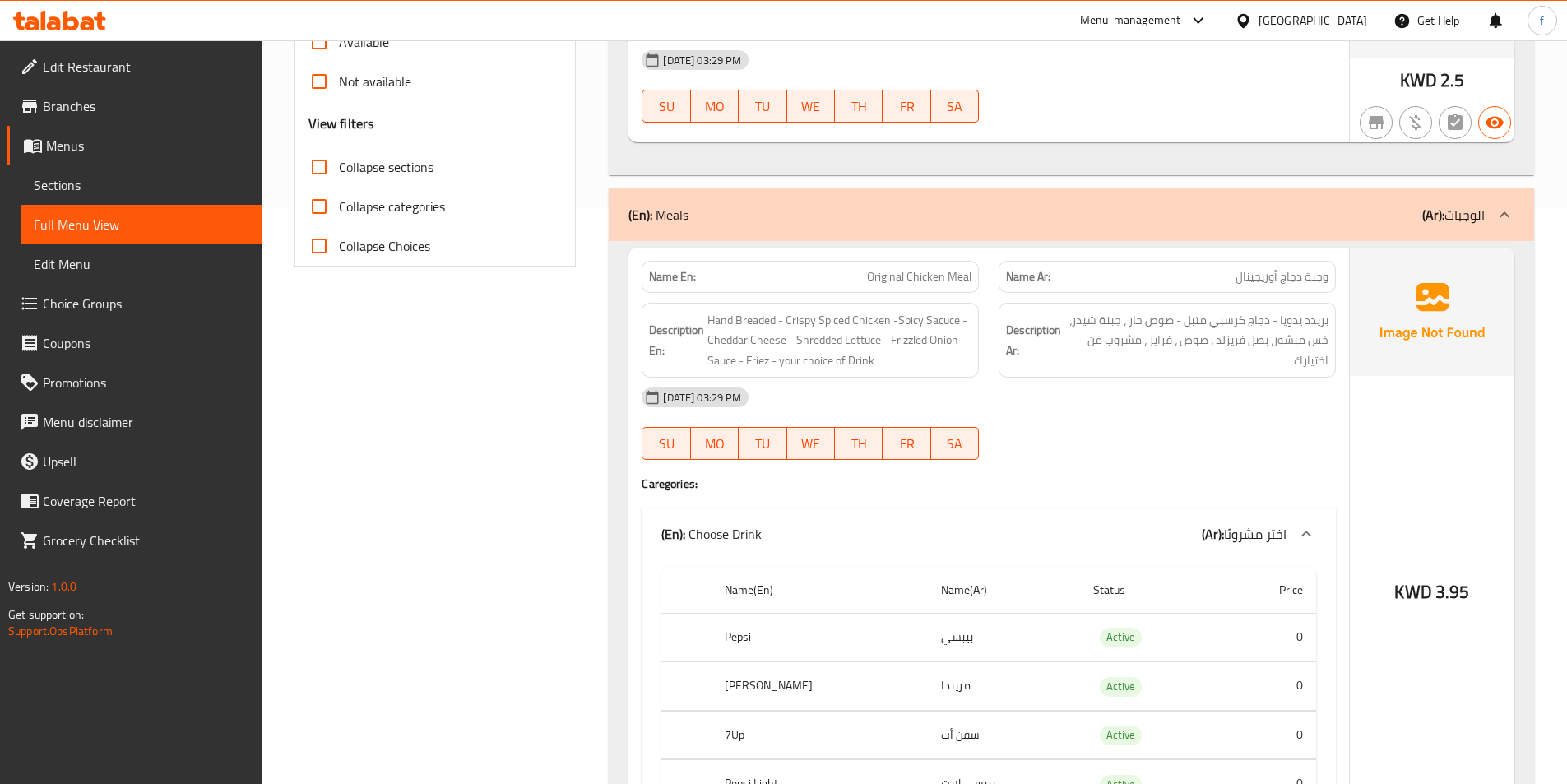
click at [956, 278] on span "Original Chicken Meal" at bounding box center [919, 277] width 105 height 18
click at [927, 277] on span "Original Chicken Meal" at bounding box center [919, 277] width 105 height 18
click at [887, 274] on span "Original Chicken Meal" at bounding box center [919, 277] width 105 height 18
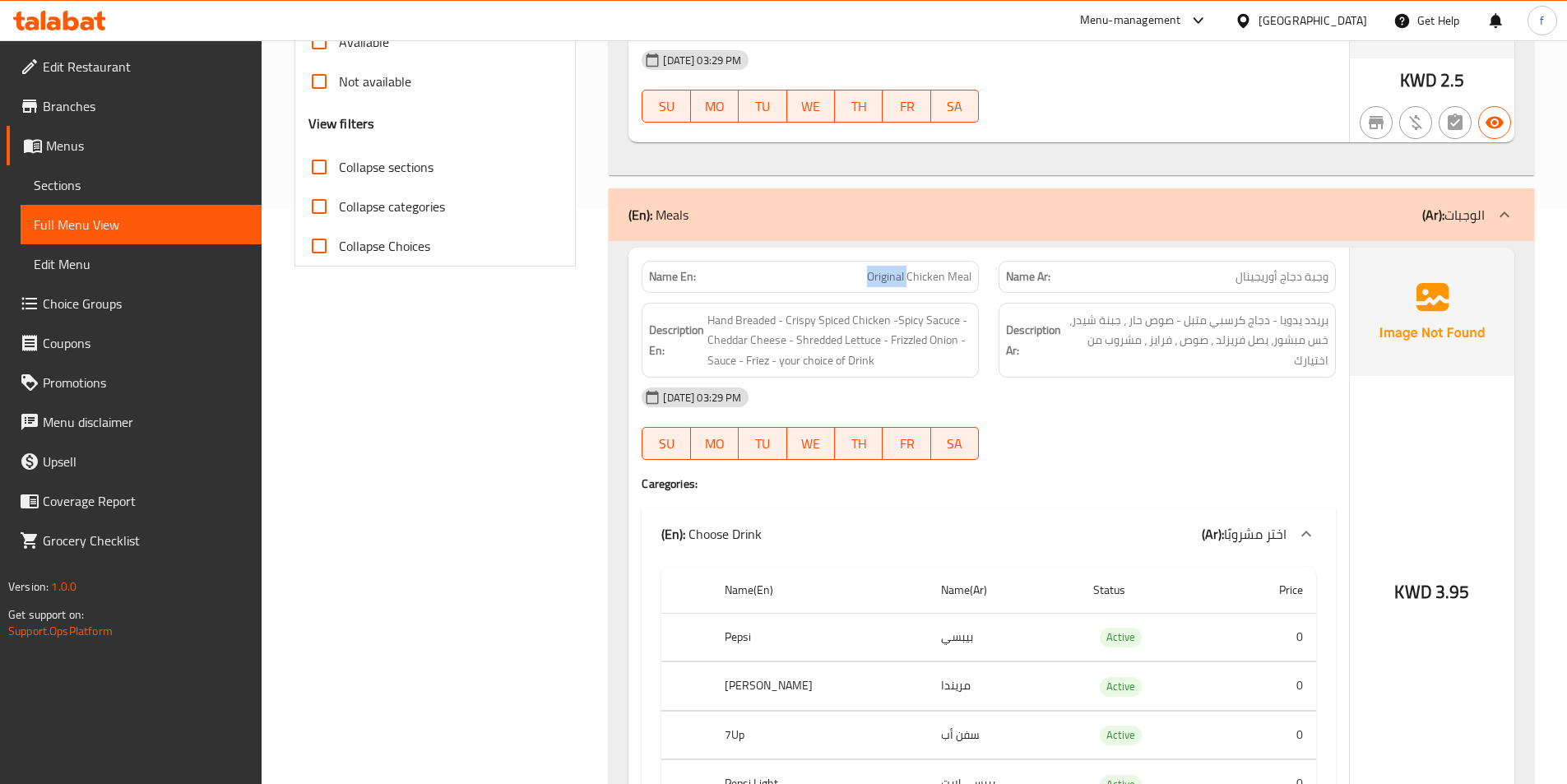
click at [887, 274] on span "Original Chicken Meal" at bounding box center [919, 277] width 105 height 18
click at [726, 319] on span "Hand Breaded - Crispy Spiced Chicken -Spicy Sacuce - Cheddar Cheese - Shredded …" at bounding box center [840, 340] width 264 height 61
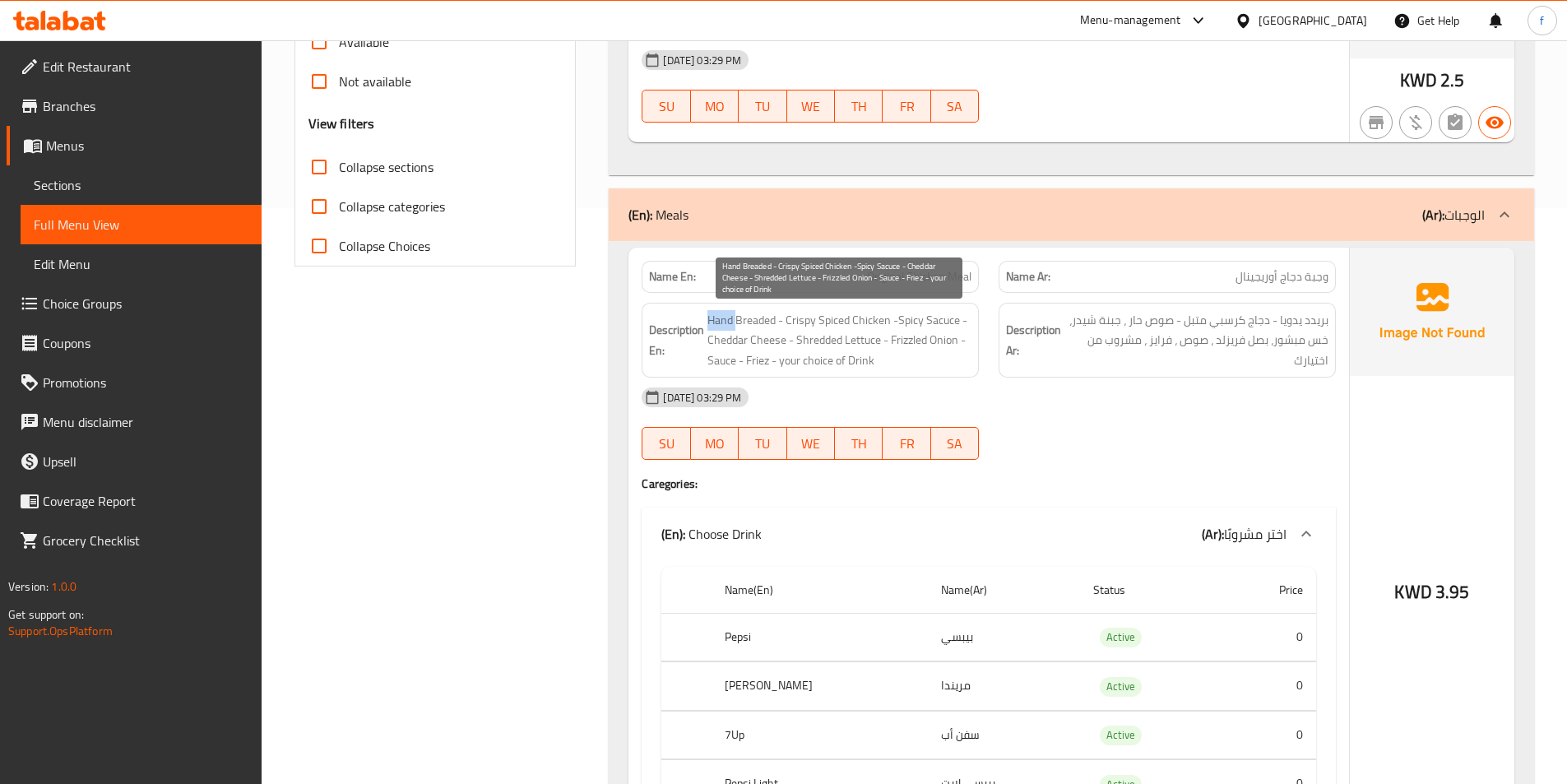
click at [726, 319] on span "Hand Breaded - Crispy Spiced Chicken -Spicy Sacuce - Cheddar Cheese - Shredded …" at bounding box center [840, 340] width 264 height 61
click at [738, 319] on span "Hand Breaded - Crispy Spiced Chicken -Spicy Sacuce - Cheddar Cheese - Shredded …" at bounding box center [840, 340] width 264 height 61
click at [875, 318] on span "Hand Breaded - Crispy Spiced Chicken -Spicy Sacuce - Cheddar Cheese - Shredded …" at bounding box center [840, 340] width 264 height 61
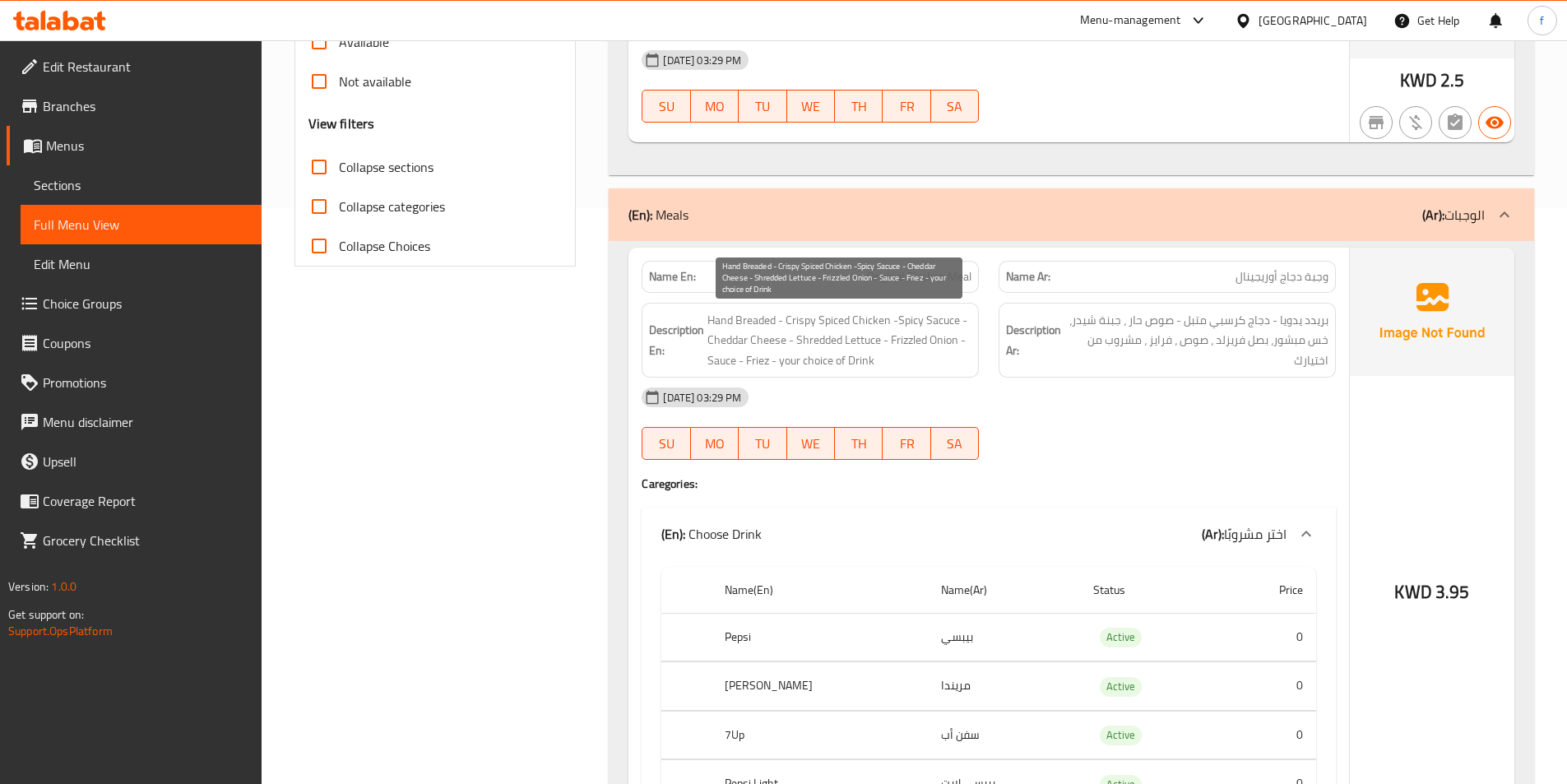
click at [847, 319] on span "Hand Breaded - Crispy Spiced Chicken -Spicy Sacuce - Cheddar Cheese - Shredded …" at bounding box center [840, 340] width 264 height 61
click at [783, 318] on span "Hand Breaded - Crispy Spiced Chicken -Spicy Sacuce - Cheddar Cheese - Shredded …" at bounding box center [840, 340] width 264 height 61
click at [837, 316] on span "Hand Breaded - Crispy Spiced Chicken -Spicy Sacuce - Cheddar Cheese - Shredded …" at bounding box center [840, 340] width 264 height 61
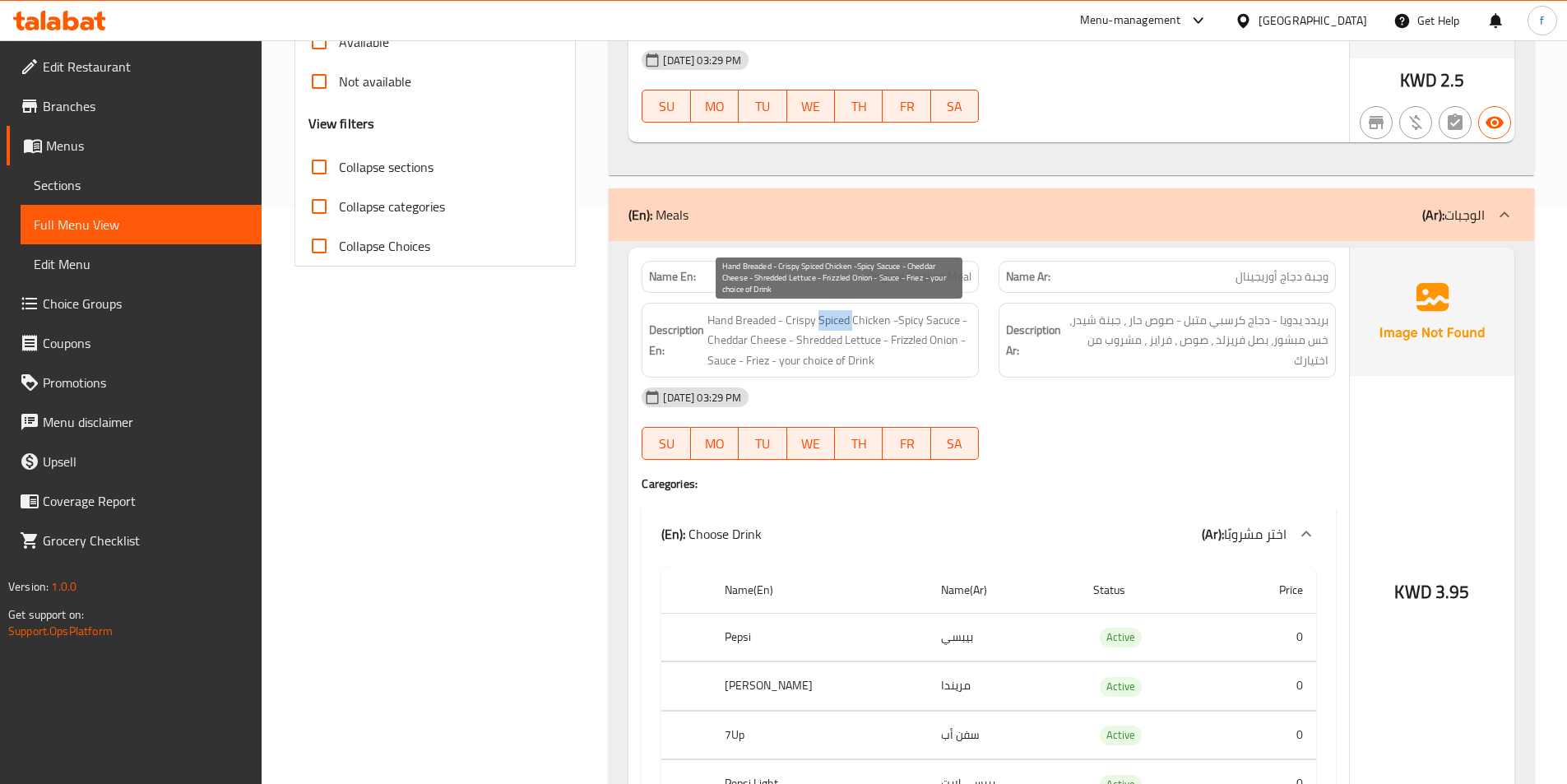
click at [837, 316] on span "Hand Breaded - Crispy Spiced Chicken -Spicy Sacuce - Cheddar Cheese - Shredded …" at bounding box center [840, 340] width 264 height 61
click at [897, 318] on span "Hand Breaded - Crispy Spiced Chicken -Spicy Sacuce - Cheddar Cheese - Shredded …" at bounding box center [840, 340] width 264 height 61
click at [937, 318] on span "Hand Breaded - Crispy Spiced Chicken -Spicy Sacuce - Cheddar Cheese - Shredded …" at bounding box center [840, 340] width 264 height 61
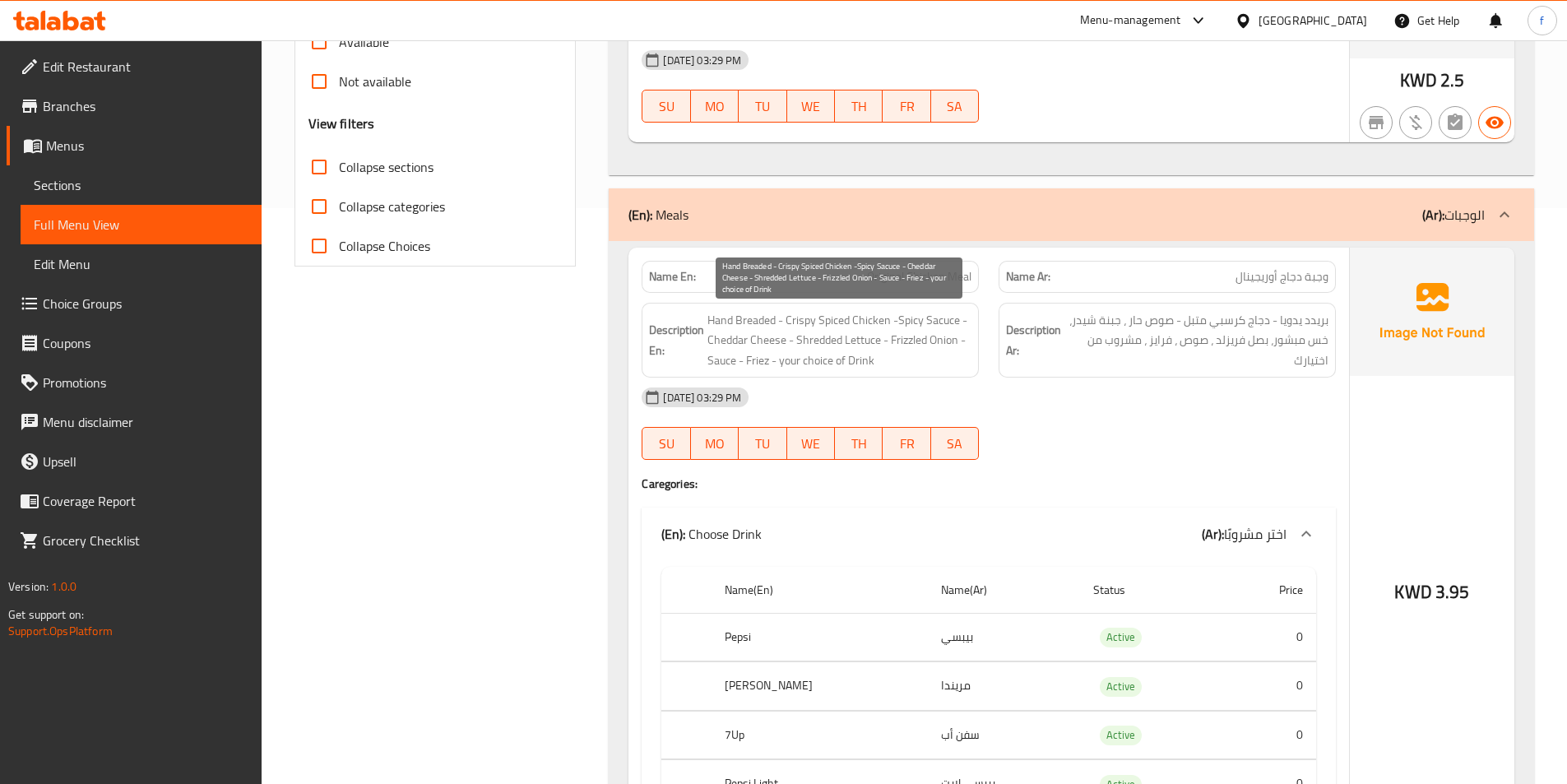
click at [716, 335] on span "Hand Breaded - Crispy Spiced Chicken -Spicy Sacuce - Cheddar Cheese - Shredded …" at bounding box center [840, 340] width 264 height 61
drag, startPoint x: 716, startPoint y: 335, endPoint x: 733, endPoint y: 336, distance: 17.0
click at [717, 335] on span "Hand Breaded - Crispy Spiced Chicken -Spicy Sacuce - Cheddar Cheese - Shredded …" at bounding box center [840, 340] width 264 height 61
click at [758, 339] on span "Hand Breaded - Crispy Spiced Chicken -Spicy Sacuce - Cheddar Cheese - Shredded …" at bounding box center [840, 340] width 264 height 61
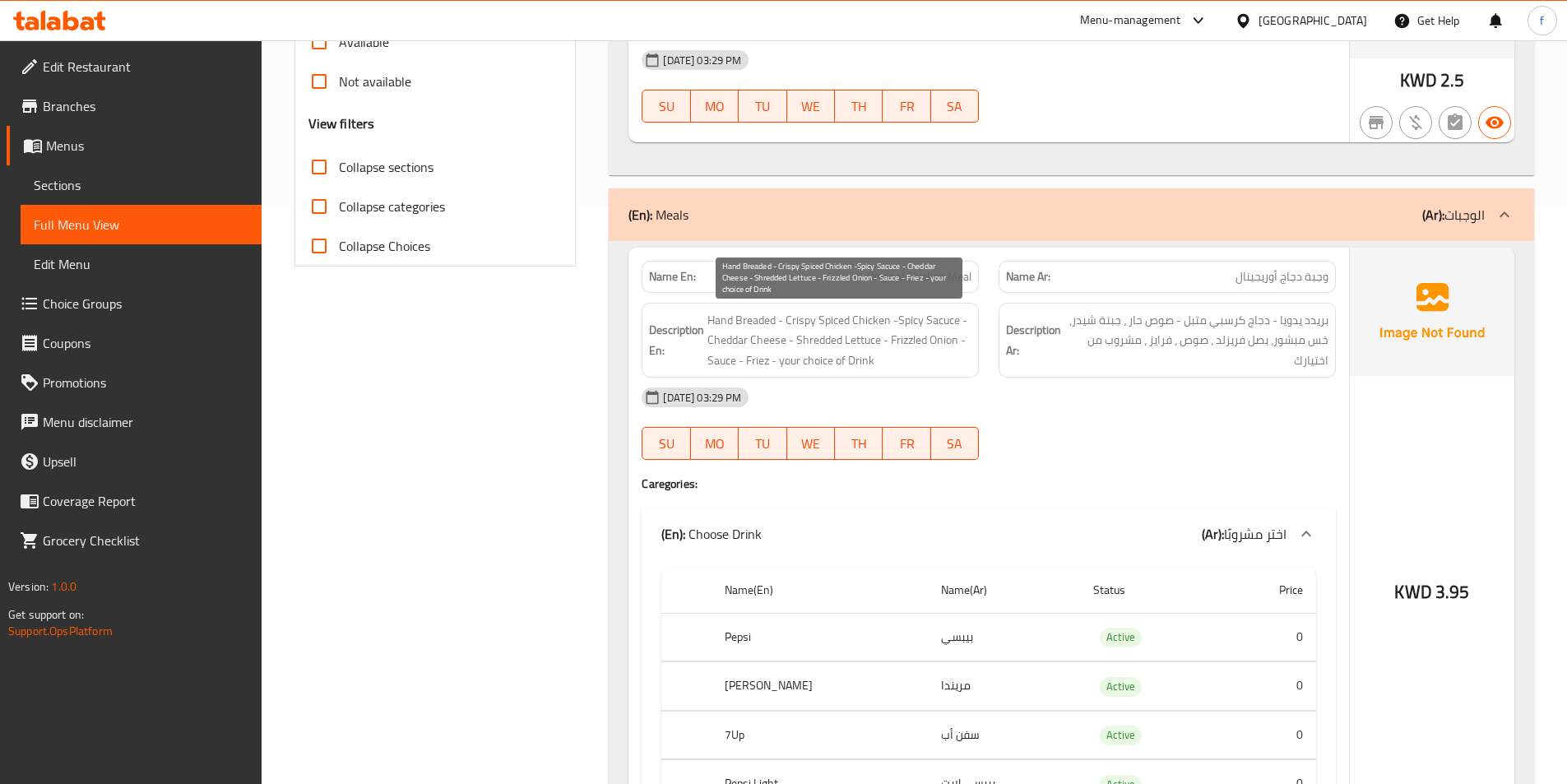
click at [827, 339] on span "Hand Breaded - Crispy Spiced Chicken -Spicy Sacuce - Cheddar Cheese - Shredded …" at bounding box center [840, 340] width 264 height 61
click at [870, 339] on span "Hand Breaded - Crispy Spiced Chicken -Spicy Sacuce - Cheddar Cheese - Shredded …" at bounding box center [840, 340] width 264 height 61
click at [901, 339] on span "Hand Breaded - Crispy Spiced Chicken -Spicy Sacuce - Cheddar Cheese - Shredded …" at bounding box center [840, 340] width 264 height 61
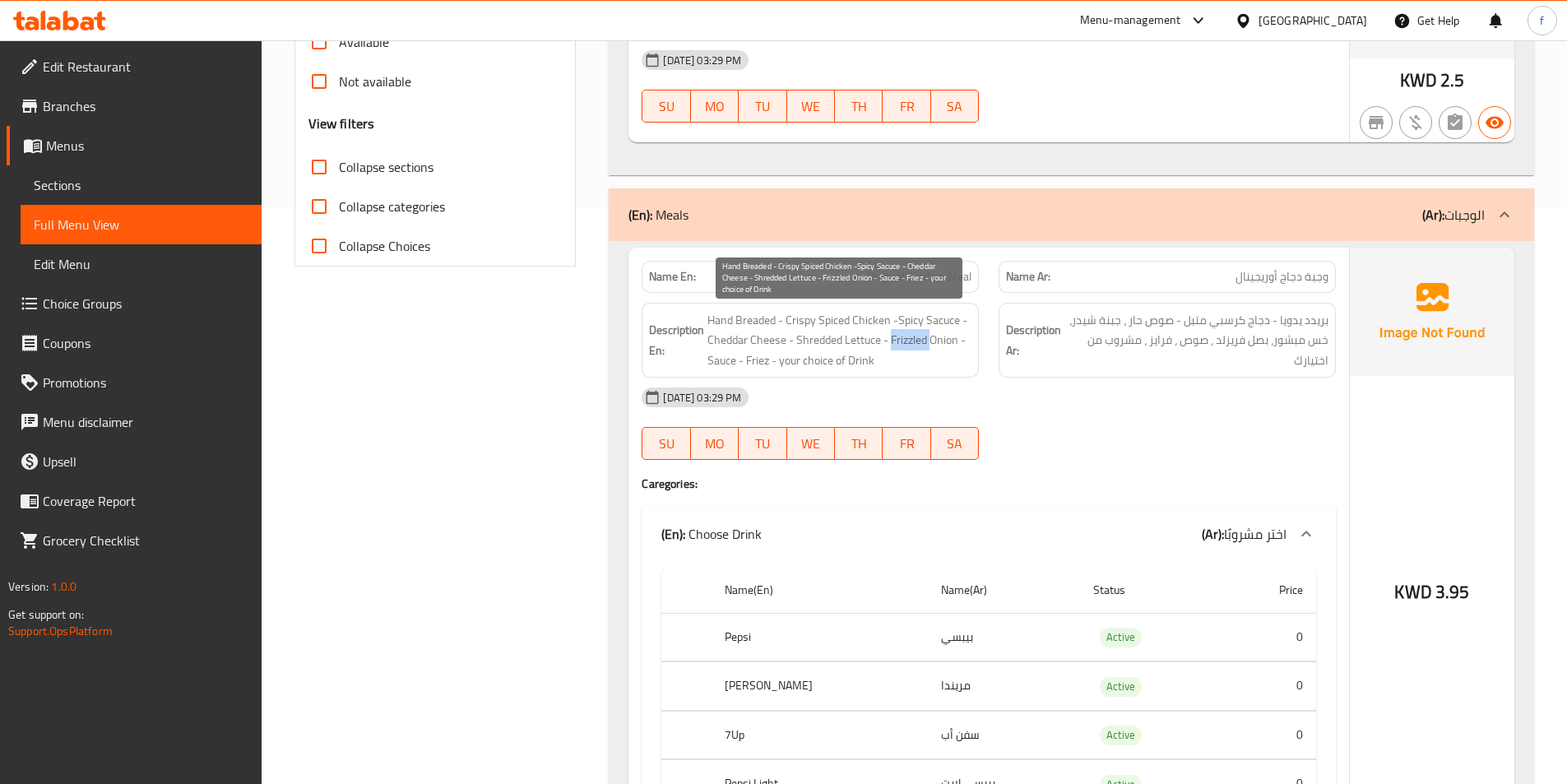
click at [901, 339] on span "Hand Breaded - Crispy Spiced Chicken -Spicy Sacuce - Cheddar Cheese - Shredded …" at bounding box center [840, 340] width 264 height 61
click at [944, 338] on span "Hand Breaded - Crispy Spiced Chicken -Spicy Sacuce - Cheddar Cheese - Shredded …" at bounding box center [840, 340] width 264 height 61
click at [717, 358] on span "Hand Breaded - Crispy Spiced Chicken -Spicy Sacuce - Cheddar Cheese - Shredded …" at bounding box center [840, 340] width 264 height 61
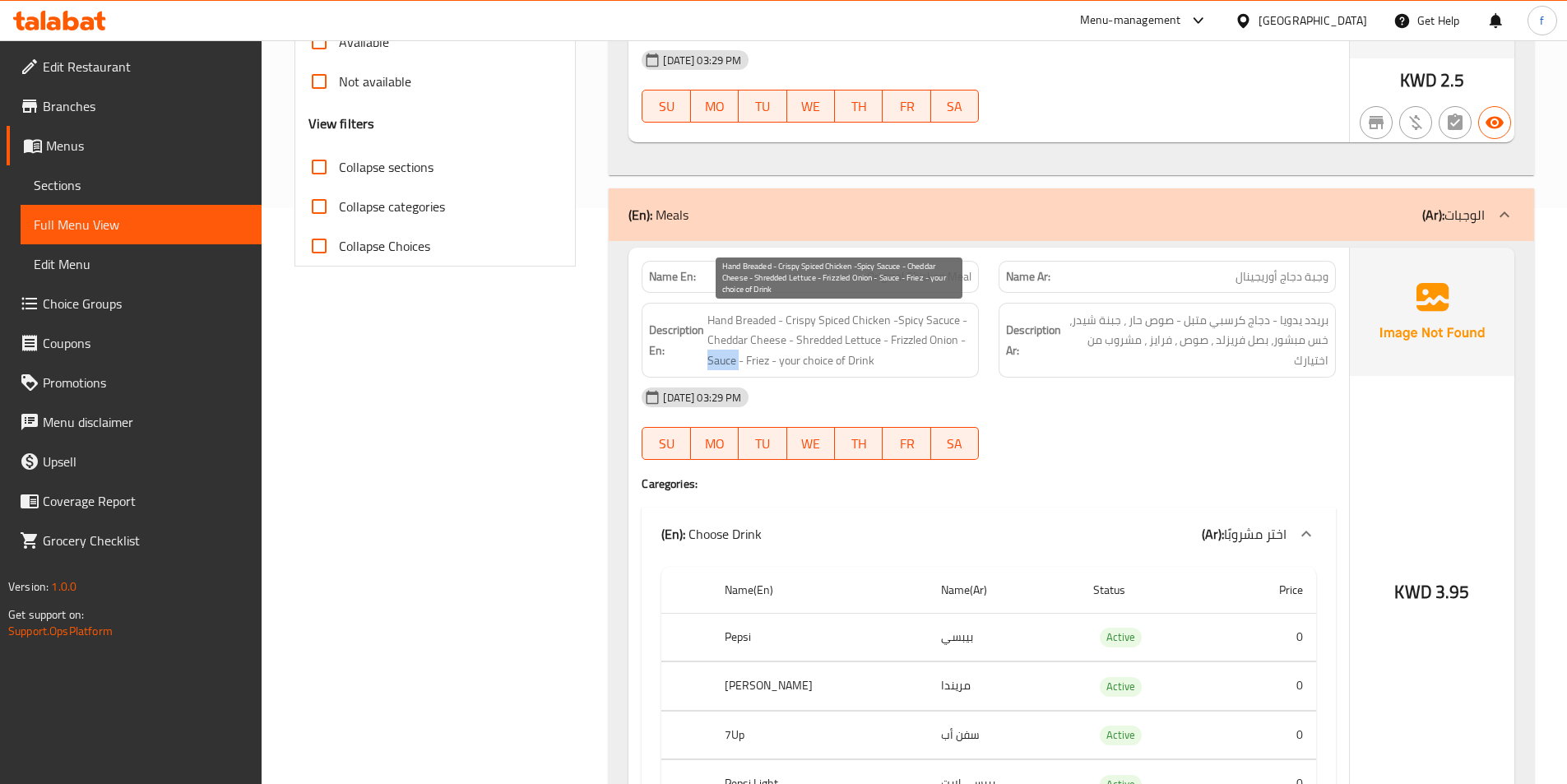
click at [717, 366] on span "Hand Breaded - Crispy Spiced Chicken -Spicy Sacuce - Cheddar Cheese - Shredded …" at bounding box center [840, 340] width 264 height 61
click at [743, 362] on span "Hand Breaded - Crispy Spiced Chicken -Spicy Sacuce - Cheddar Cheese - Shredded …" at bounding box center [840, 340] width 264 height 61
click at [780, 364] on span "Hand Breaded - Crispy Spiced Chicken -Spicy Sacuce - Cheddar Cheese - Shredded …" at bounding box center [840, 340] width 264 height 61
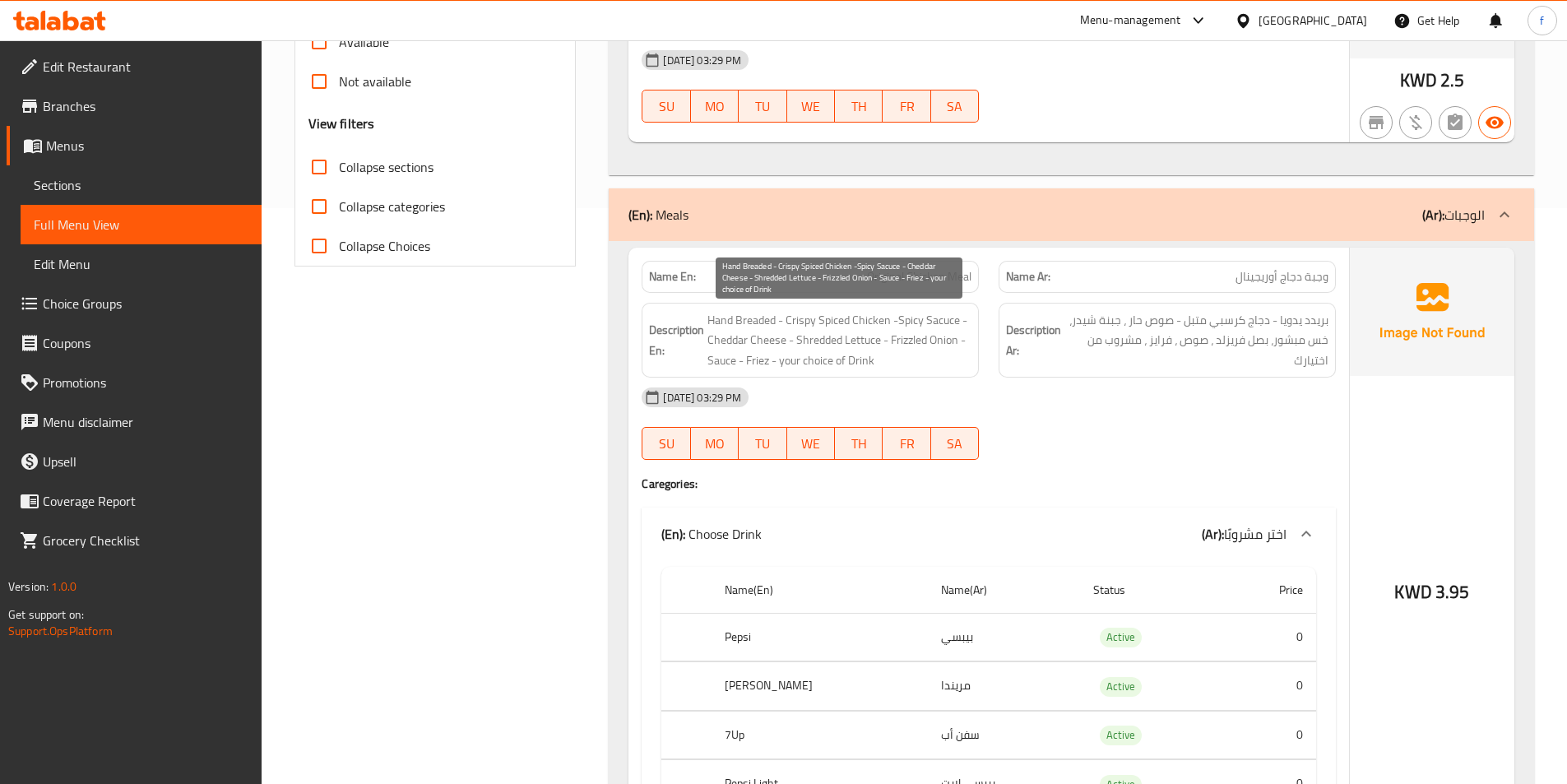
click at [757, 361] on span "Hand Breaded - Crispy Spiced Chicken -Spicy Sacuce - Cheddar Cheese - Shredded …" at bounding box center [840, 340] width 264 height 61
click at [860, 362] on span "Hand Breaded - Crispy Spiced Chicken -Spicy Sacuce - Cheddar Cheese - Shredded …" at bounding box center [840, 340] width 264 height 61
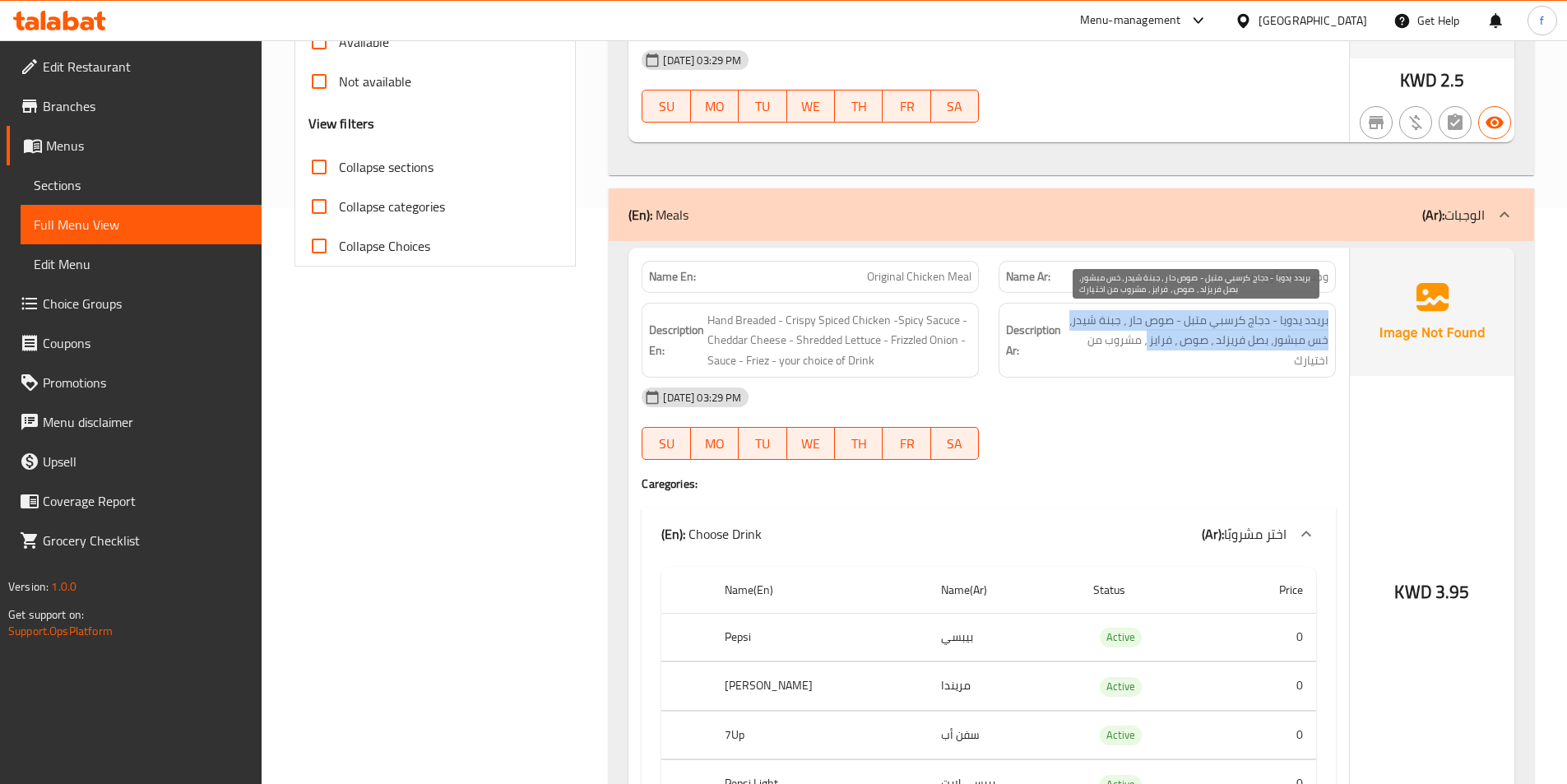
drag, startPoint x: 1146, startPoint y: 338, endPoint x: 1035, endPoint y: 355, distance: 112.3
click at [1035, 355] on h6 "Description Ar: بريدد يدويا - دجاج كرسبي متبل - صوص حار ، جبنة شيدر، خس مبشور، …" at bounding box center [1167, 340] width 323 height 61
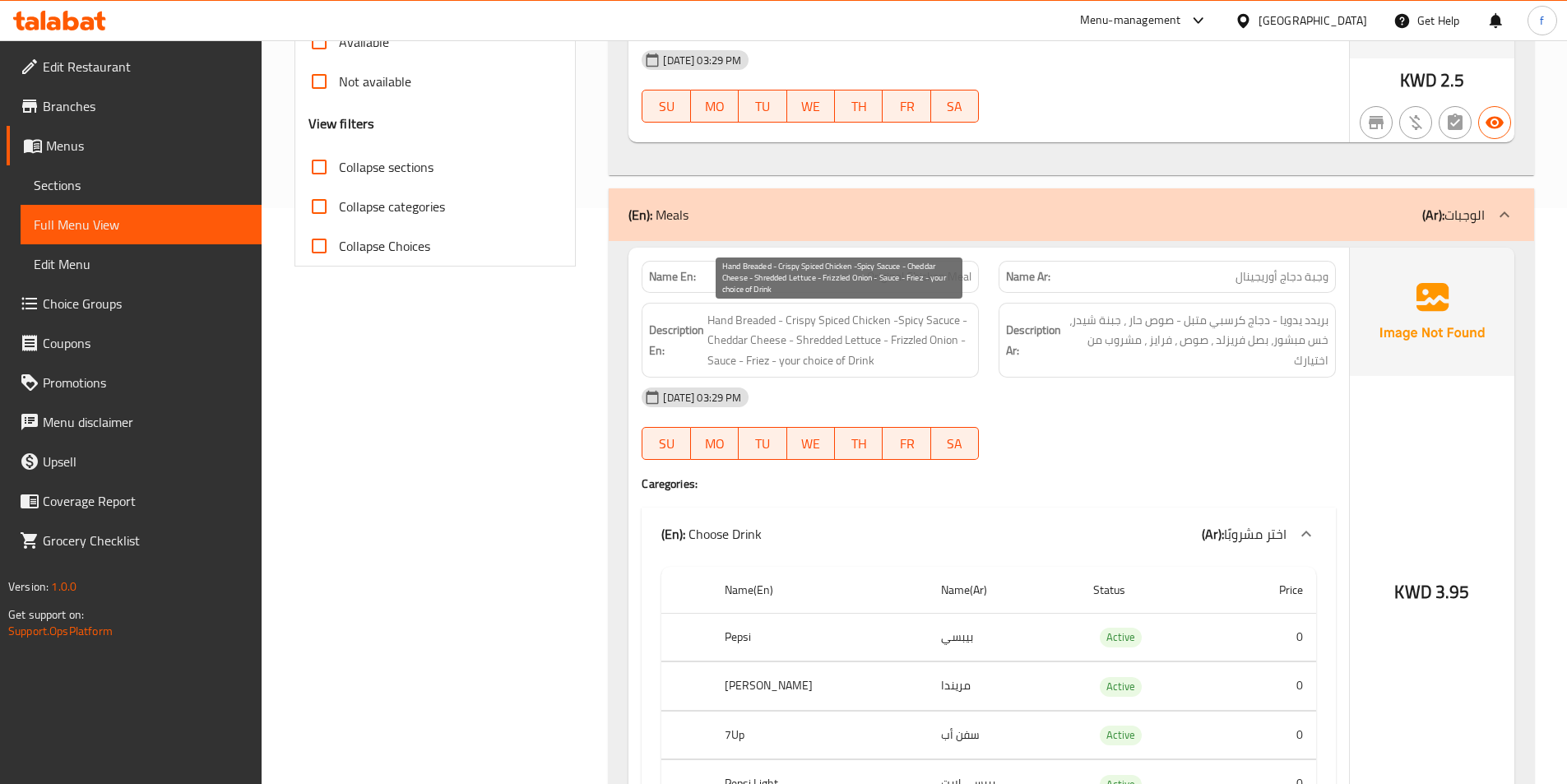
click at [805, 357] on span "Hand Breaded - Crispy Spiced Chicken -Spicy Sacuce - Cheddar Cheese - Shredded …" at bounding box center [840, 340] width 264 height 61
click at [870, 352] on span "Hand Breaded - Crispy Spiced Chicken -Spicy Sacuce - Cheddar Cheese - Shredded …" at bounding box center [840, 340] width 264 height 61
drag, startPoint x: 784, startPoint y: 357, endPoint x: 865, endPoint y: 358, distance: 81.0
click at [865, 358] on span "Hand Breaded - Crispy Spiced Chicken -Spicy Sacuce - Cheddar Cheese - Shredded …" at bounding box center [840, 340] width 264 height 61
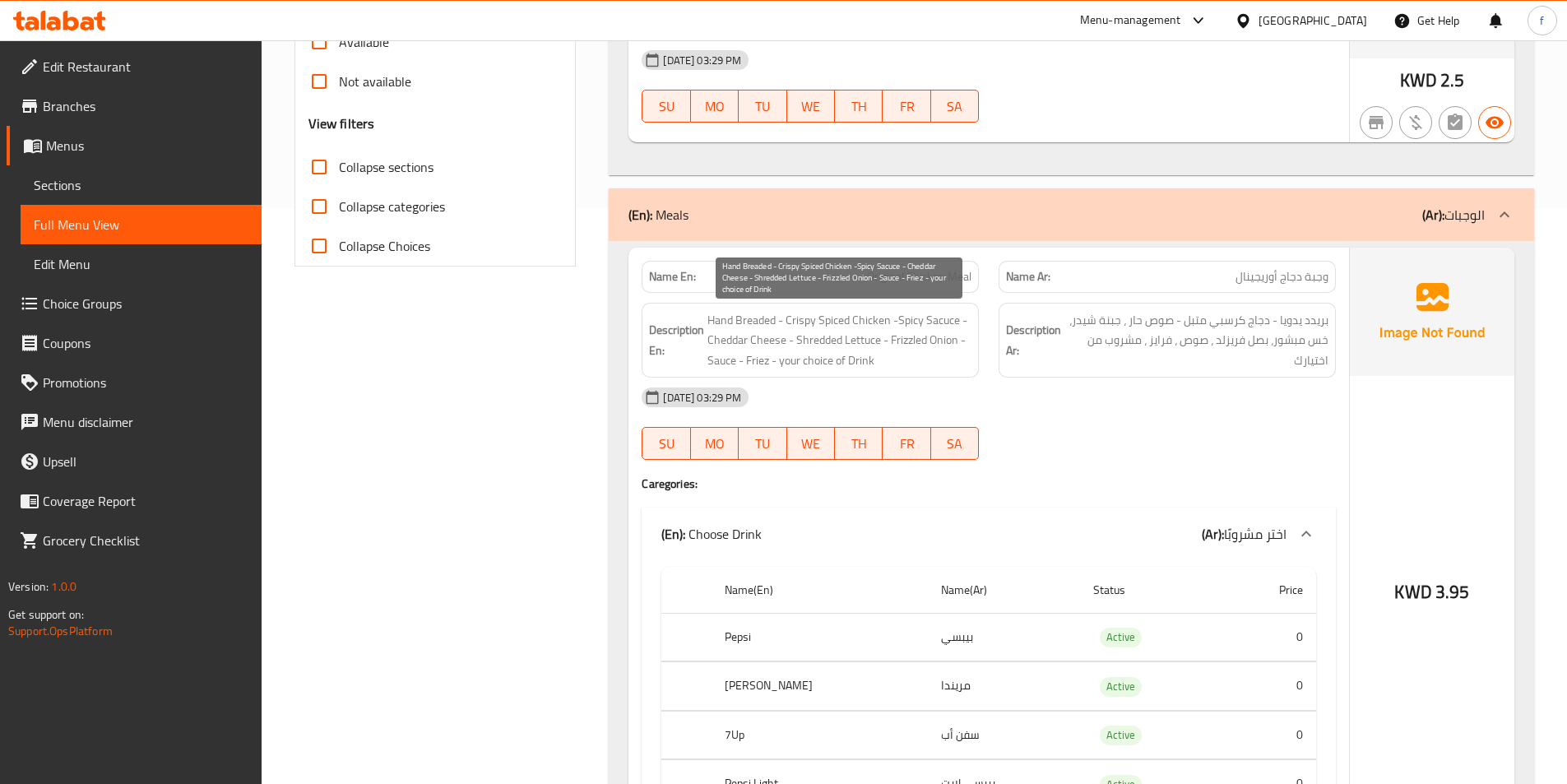
click at [925, 370] on span "Hand Breaded - Crispy Spiced Chicken -Spicy Sacuce - Cheddar Cheese - Shredded …" at bounding box center [840, 340] width 264 height 61
drag, startPoint x: 779, startPoint y: 363, endPoint x: 893, endPoint y: 370, distance: 114.2
click at [893, 370] on span "Hand Breaded - Crispy Spiced Chicken -Spicy Sacuce - Cheddar Cheese - Shredded …" at bounding box center [840, 340] width 264 height 61
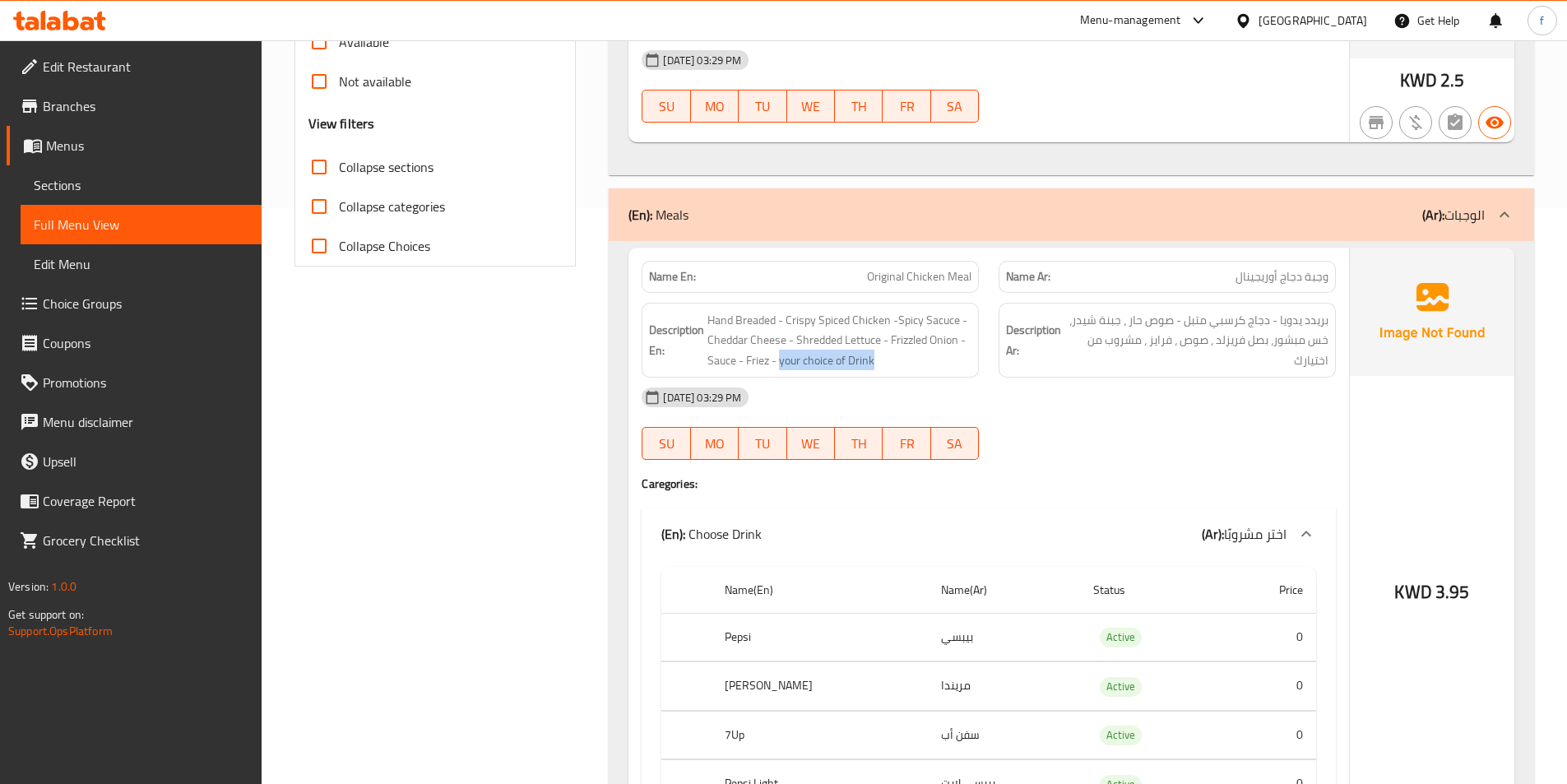
copy span "your choice of Drink"
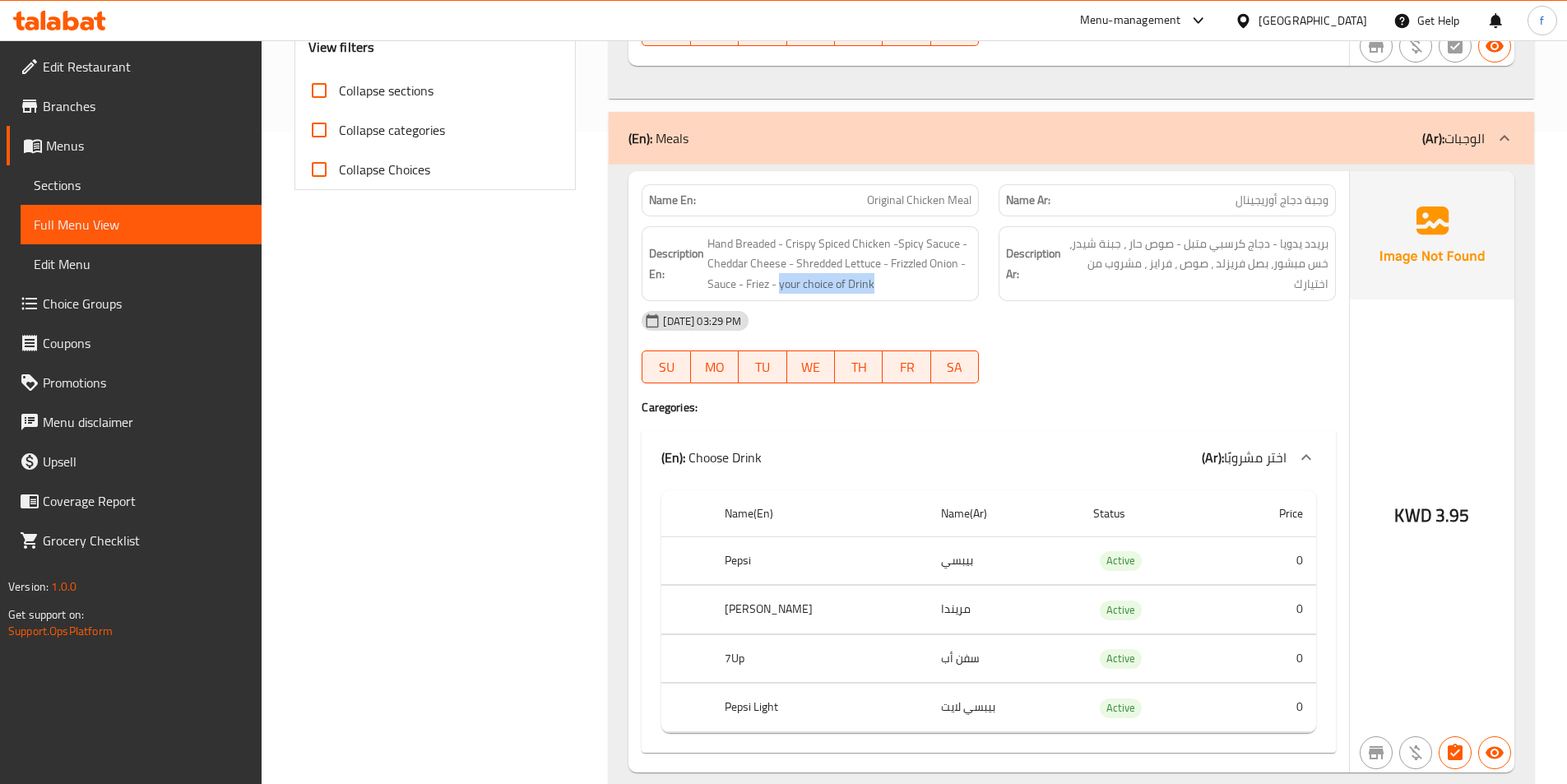
scroll to position [740, 0]
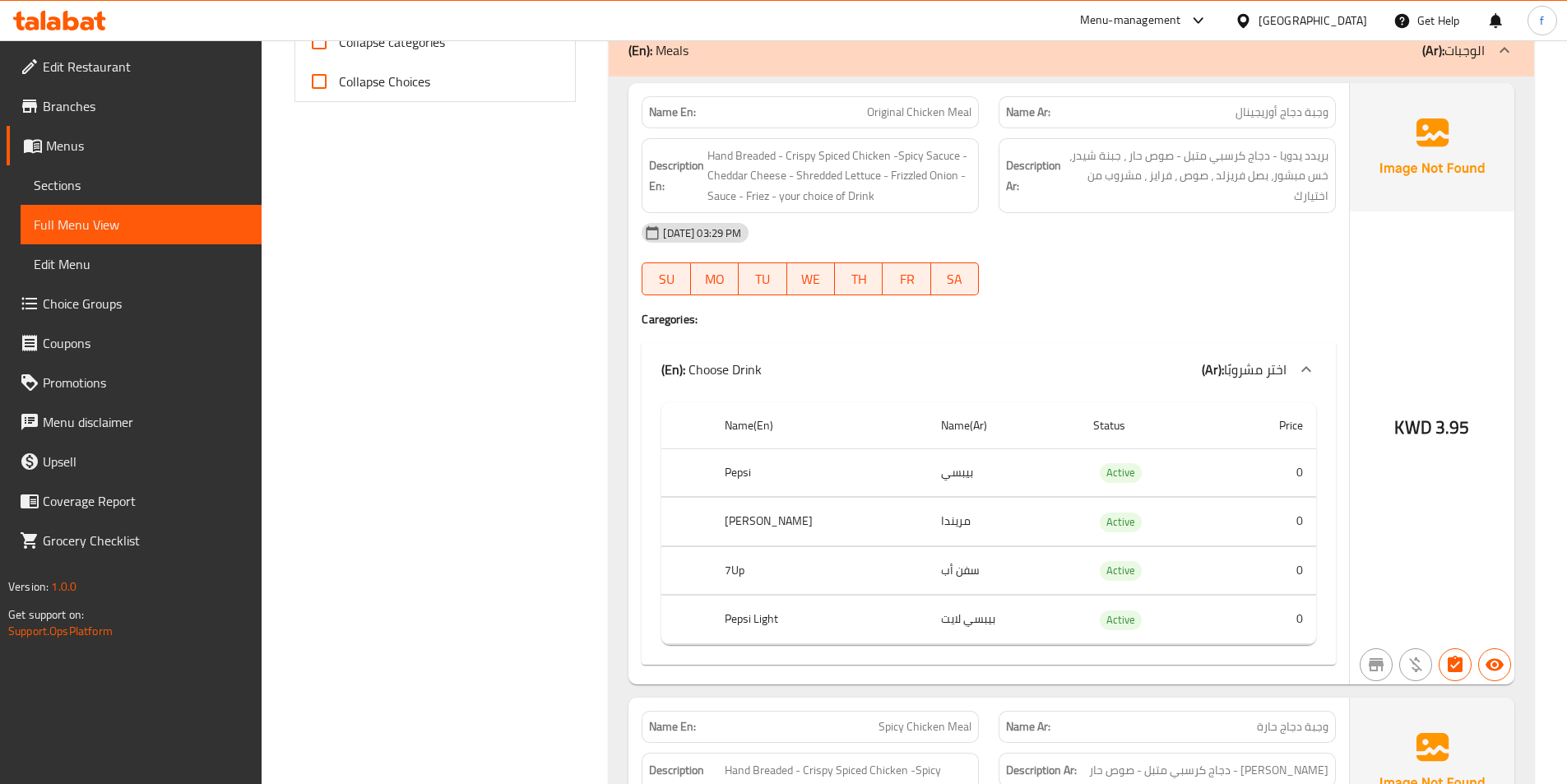
click at [920, 111] on span "Original Chicken Meal" at bounding box center [919, 112] width 105 height 18
click at [920, 112] on span "Original Chicken Meal" at bounding box center [919, 112] width 105 height 18
copy span "Original Chicken Meal"
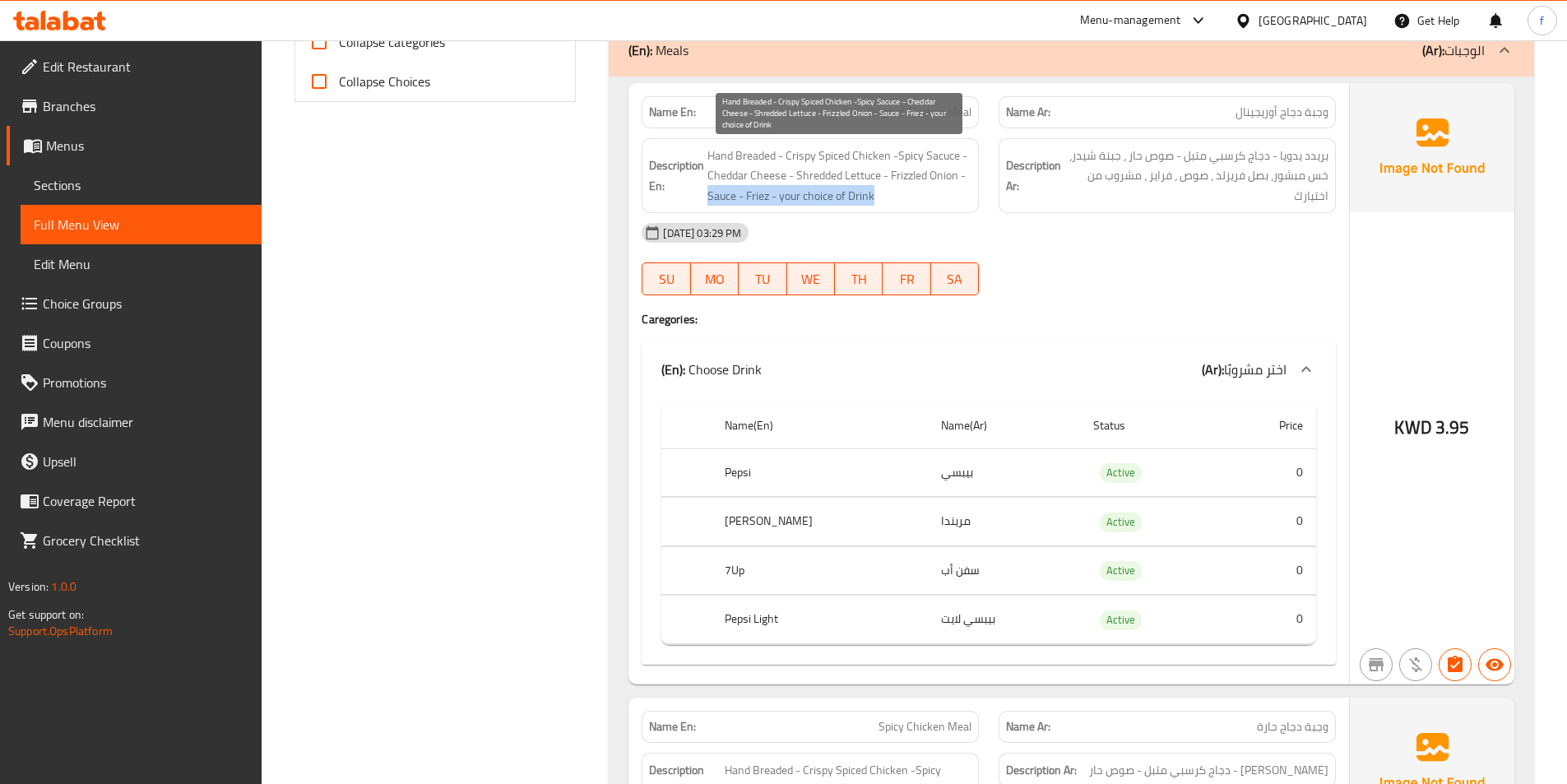
drag, startPoint x: 709, startPoint y: 191, endPoint x: 931, endPoint y: 202, distance: 222.3
click at [931, 202] on span "Hand Breaded - Crispy Spiced Chicken -Spicy Sacuce - Cheddar Cheese - Shredded …" at bounding box center [840, 176] width 264 height 61
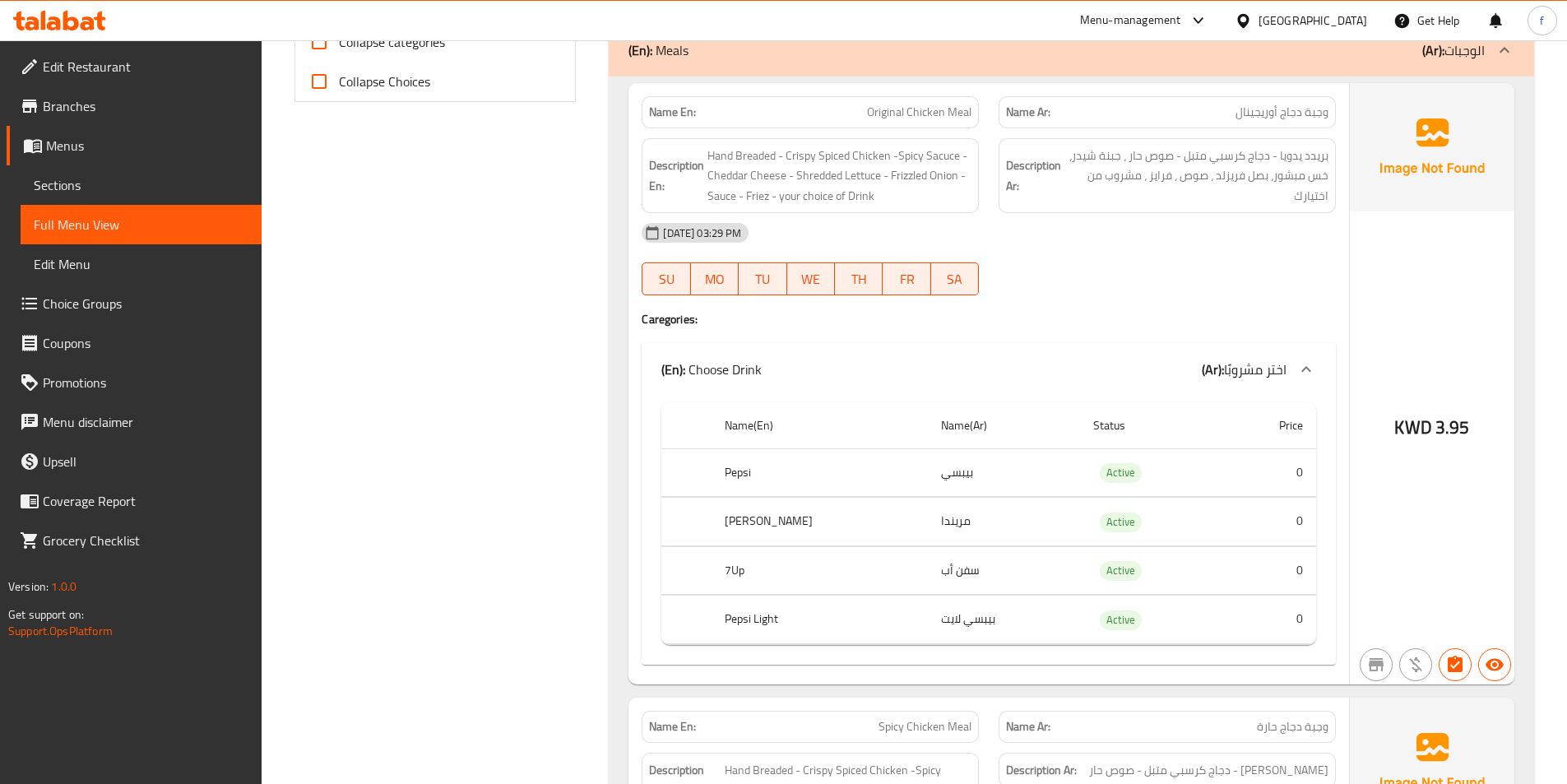
click at [931, 238] on div "[DATE] 03:29 PM" at bounding box center [989, 232] width 714 height 39
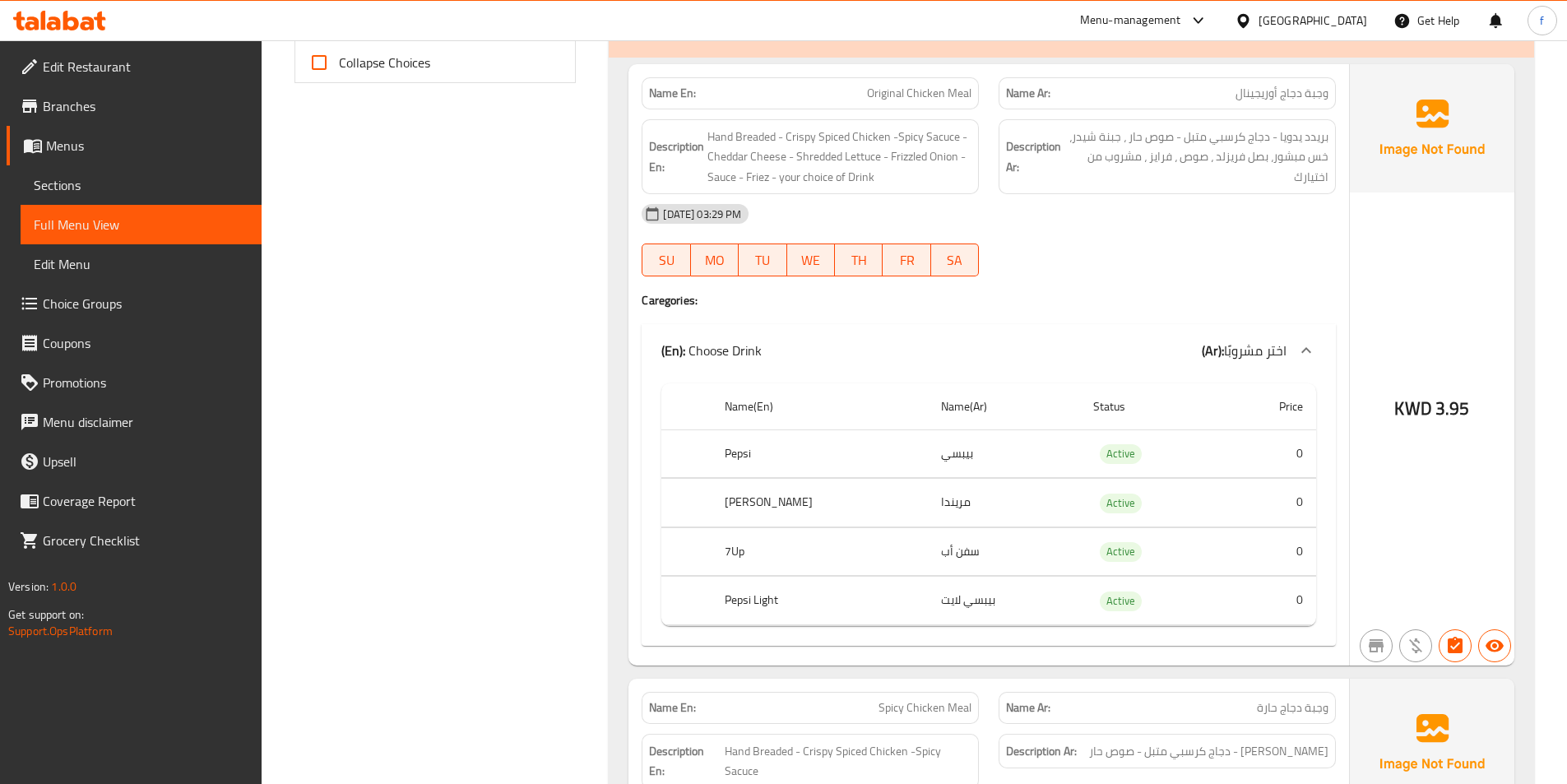
scroll to position [822, 0]
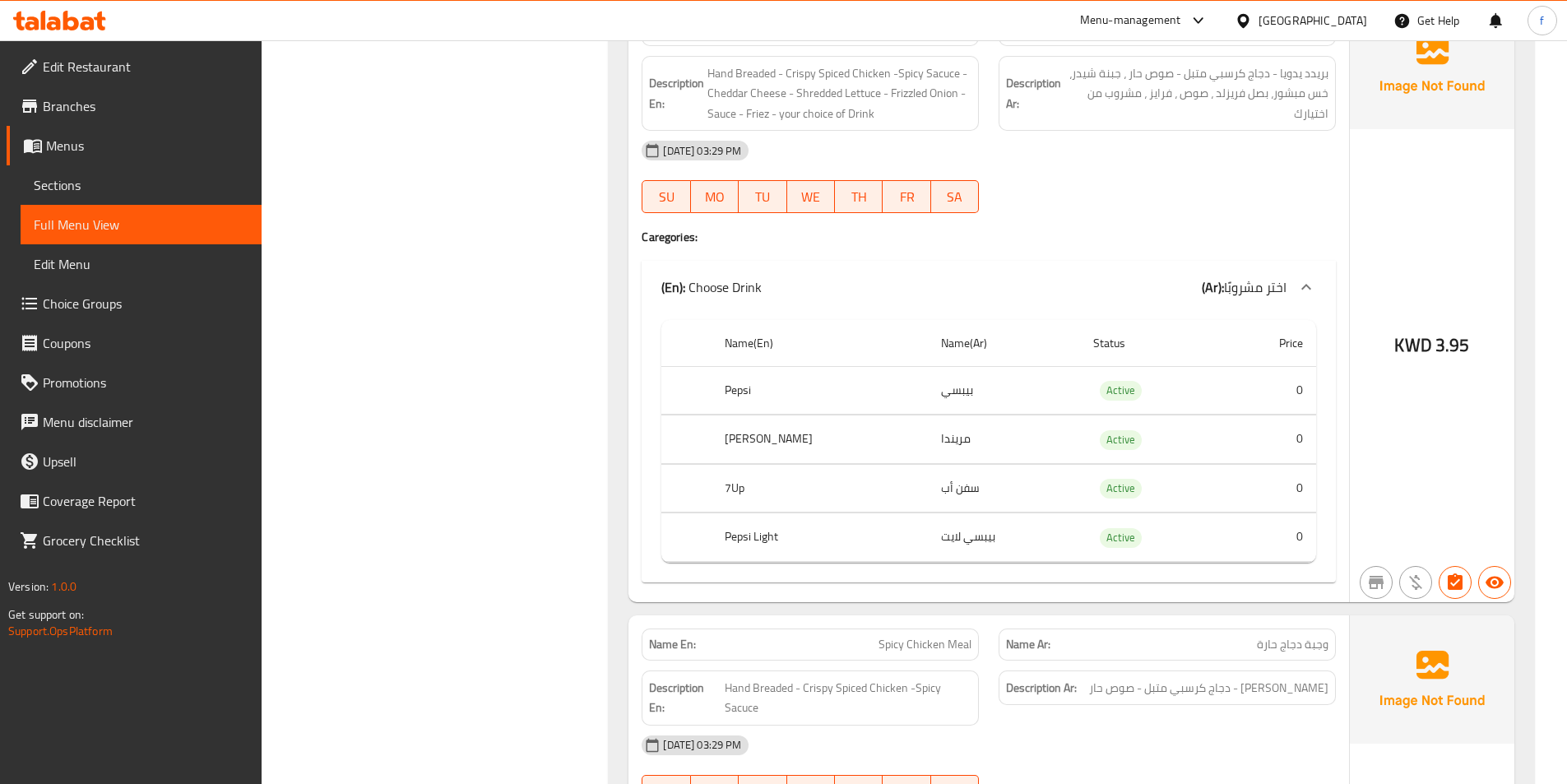
click at [738, 491] on th "7Up" at bounding box center [819, 488] width 217 height 48
click at [745, 522] on th "Pepsi Light" at bounding box center [819, 537] width 217 height 48
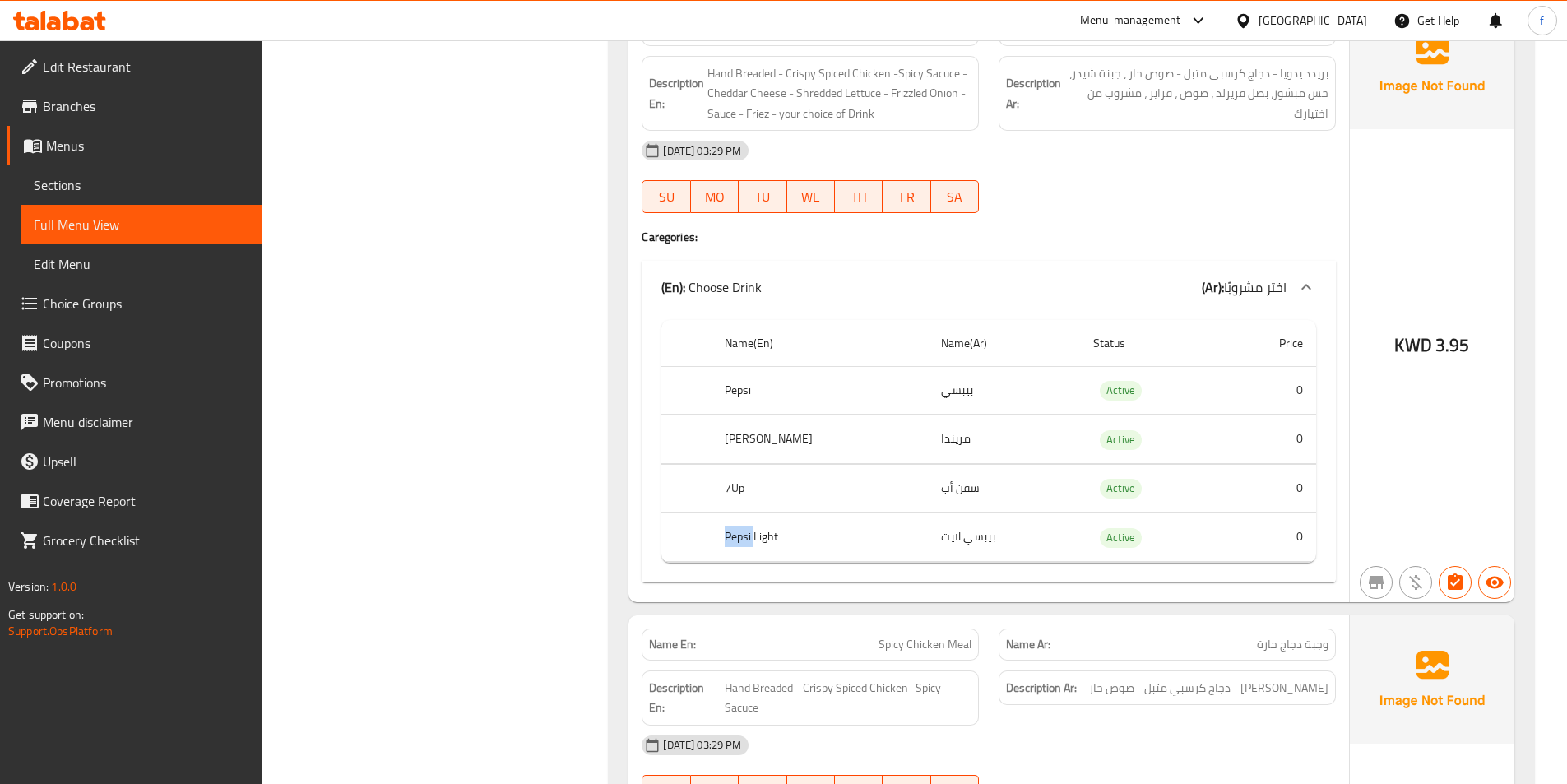
click at [749, 528] on th "Pepsi Light" at bounding box center [819, 537] width 217 height 48
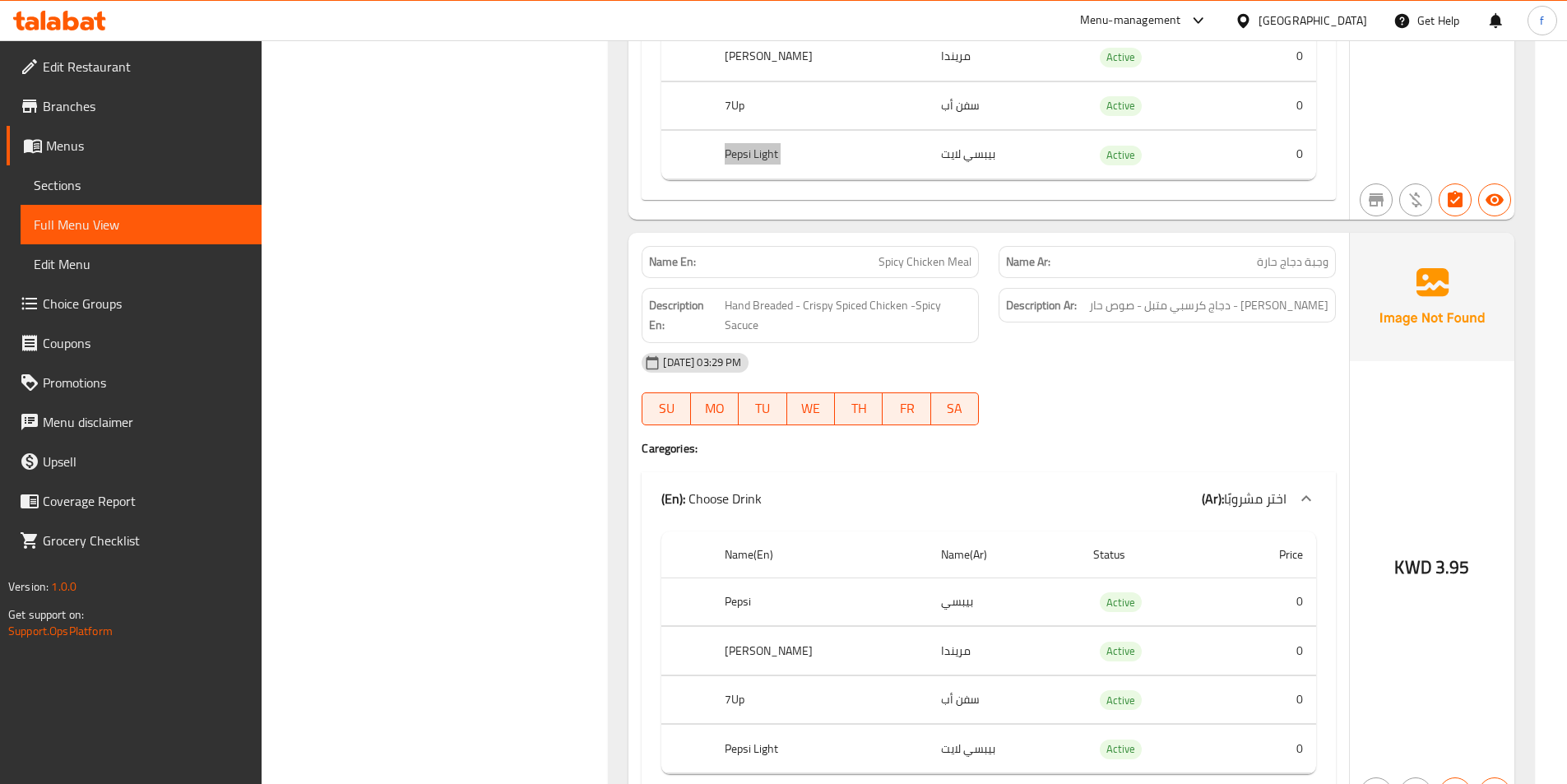
scroll to position [1234, 0]
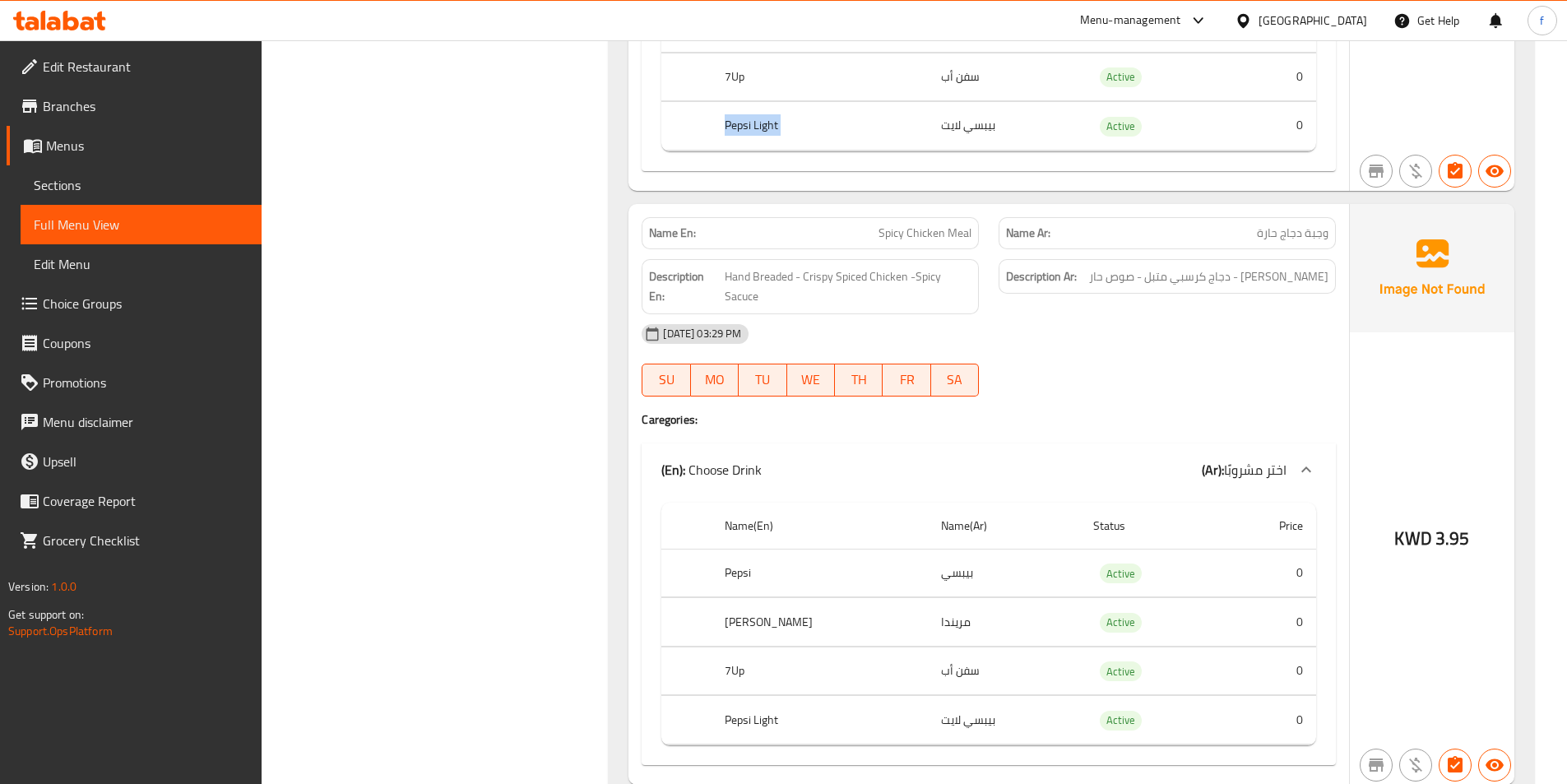
click at [893, 237] on span "Spicy Chicken Meal" at bounding box center [925, 233] width 93 height 18
click at [963, 232] on span "Spicy Chicken Meal" at bounding box center [925, 233] width 93 height 18
click at [924, 232] on span "Spicy Chicken Meal" at bounding box center [925, 233] width 93 height 18
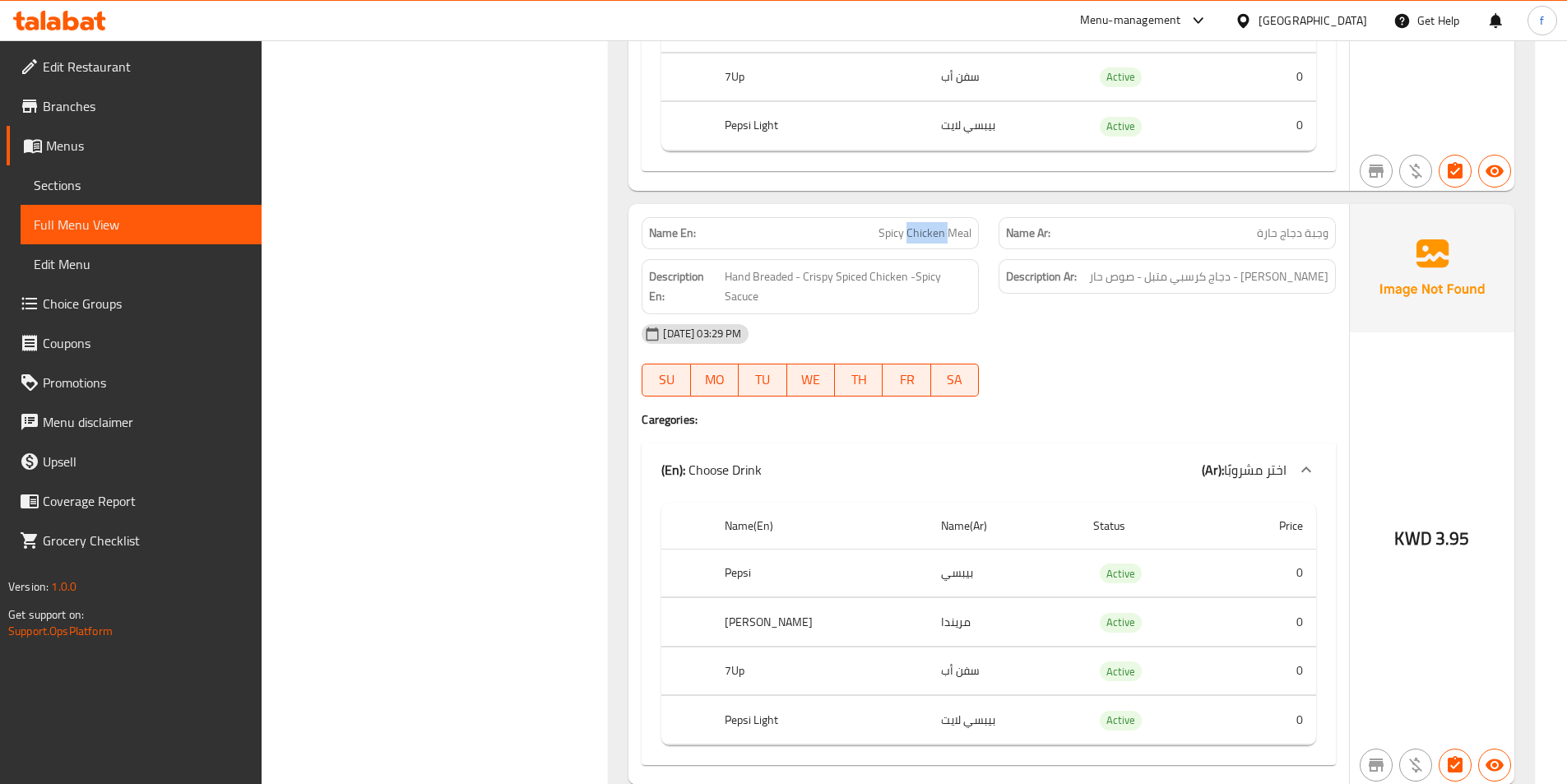
click at [924, 232] on span "Spicy Chicken Meal" at bounding box center [925, 233] width 93 height 18
click at [899, 236] on span "Spicy Chicken Meal" at bounding box center [925, 233] width 93 height 18
click at [975, 229] on div "Name En: Spicy Chicken Meal" at bounding box center [809, 233] width 337 height 32
click at [967, 229] on span "Spicy Chicken Meal" at bounding box center [925, 233] width 93 height 18
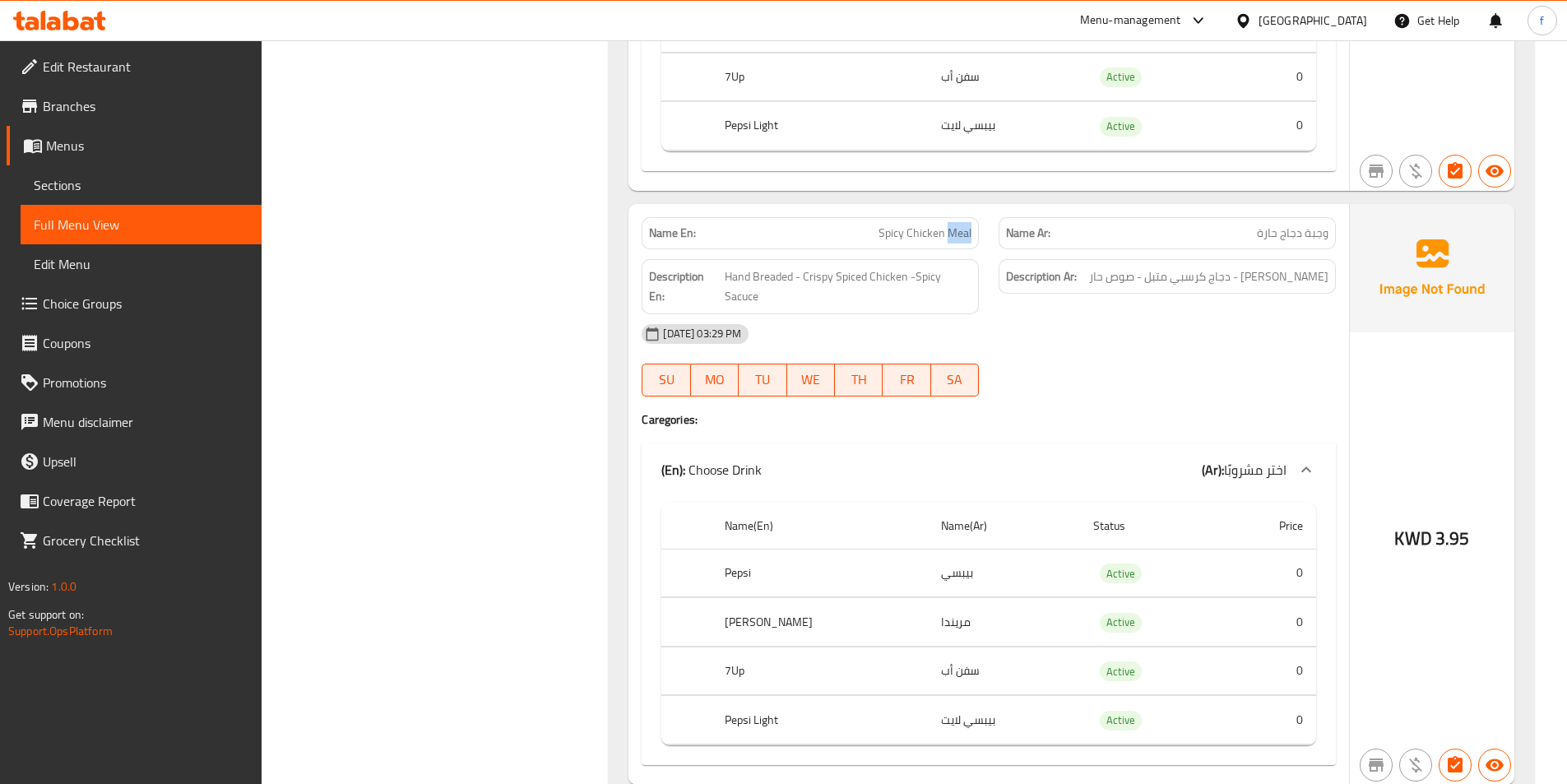
click at [967, 229] on span "Spicy Chicken Meal" at bounding box center [925, 233] width 93 height 18
click at [933, 234] on span "Spicy Chicken Meal" at bounding box center [925, 233] width 93 height 18
click at [884, 234] on span "Spicy Chicken Meal" at bounding box center [925, 233] width 93 height 18
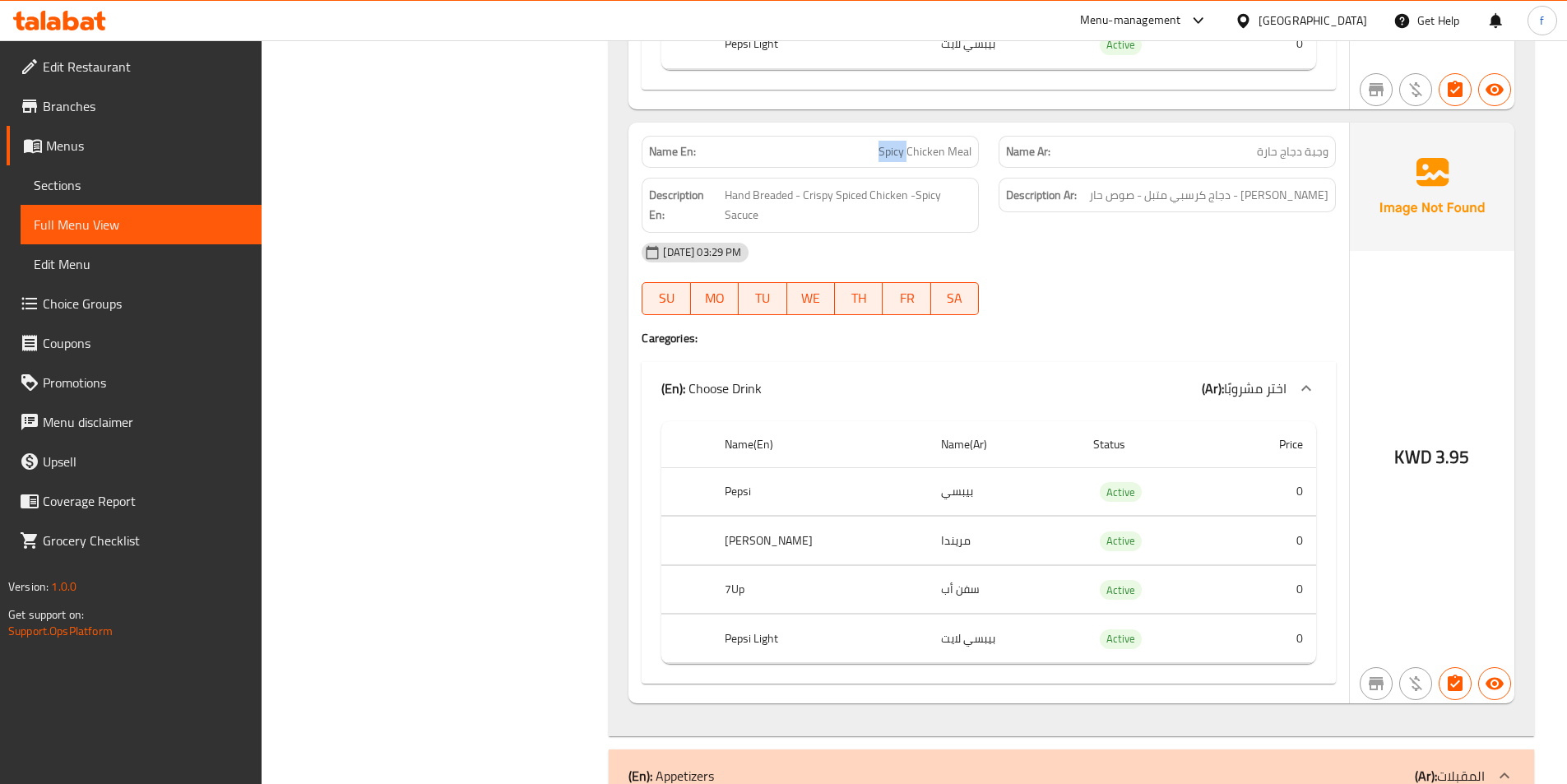
scroll to position [1316, 0]
click at [743, 198] on span "Hand Breaded - Crispy Spiced Chicken -Spicy Sacuce" at bounding box center [849, 204] width 248 height 40
click at [766, 187] on span "Hand Breaded - Crispy Spiced Chicken -Spicy Sacuce" at bounding box center [849, 204] width 248 height 40
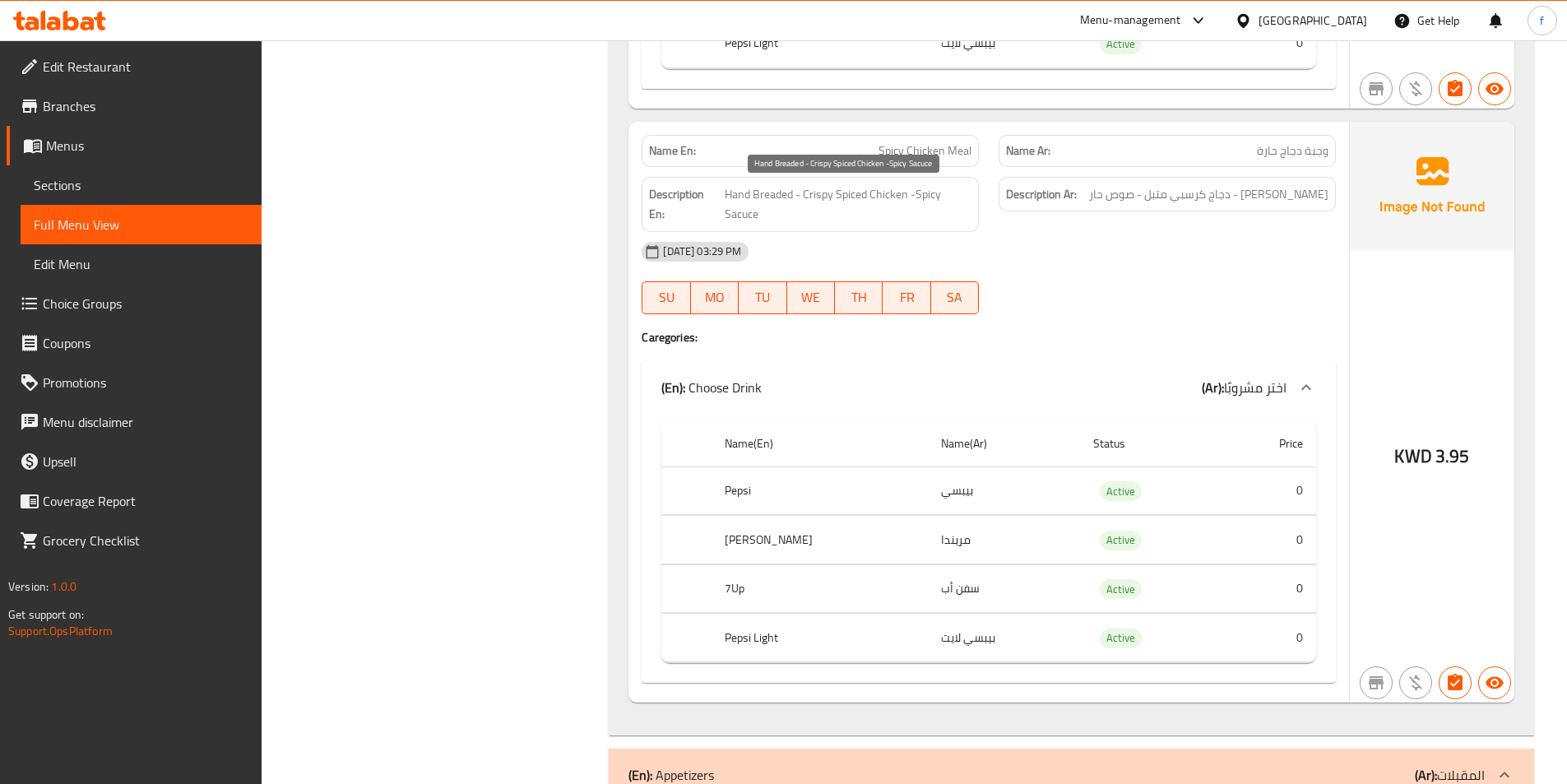
click at [881, 191] on span "Hand Breaded - Crispy Spiced Chicken -Spicy Sacuce" at bounding box center [849, 204] width 248 height 40
click at [840, 189] on span "Hand Breaded - Crispy Spiced Chicken -Spicy Sacuce" at bounding box center [849, 204] width 248 height 40
click at [825, 196] on span "Hand Breaded - Crispy Spiced Chicken -Spicy Sacuce" at bounding box center [849, 204] width 248 height 40
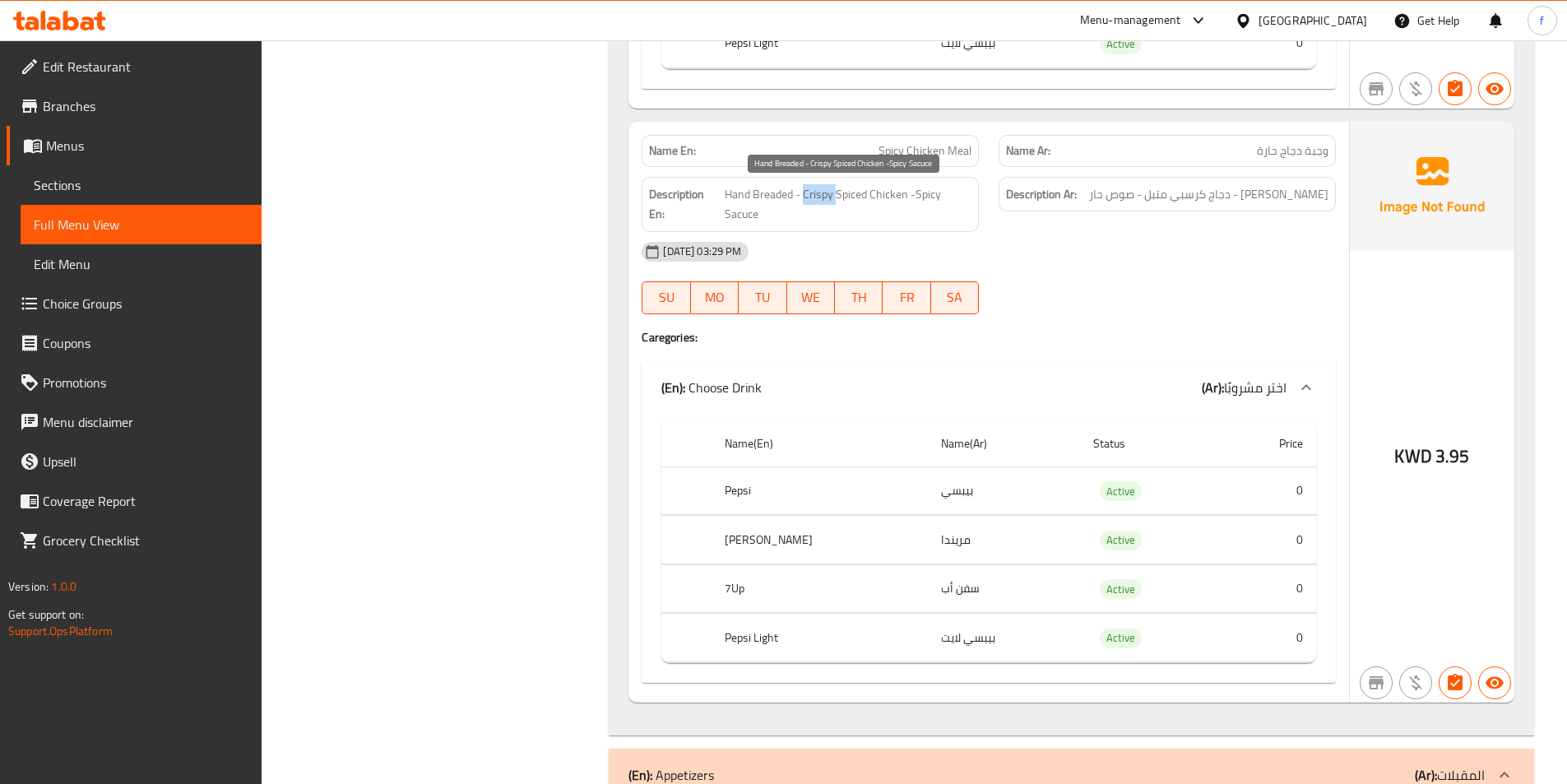
click at [825, 196] on span "Hand Breaded - Crispy Spiced Chicken -Spicy Sacuce" at bounding box center [849, 204] width 248 height 40
click at [920, 191] on span "Hand Breaded - Crispy Spiced Chicken -Spicy Sacuce" at bounding box center [849, 204] width 248 height 40
click at [742, 205] on span "Hand Breaded - Crispy Spiced Chicken -Spicy Sacuce" at bounding box center [849, 204] width 248 height 40
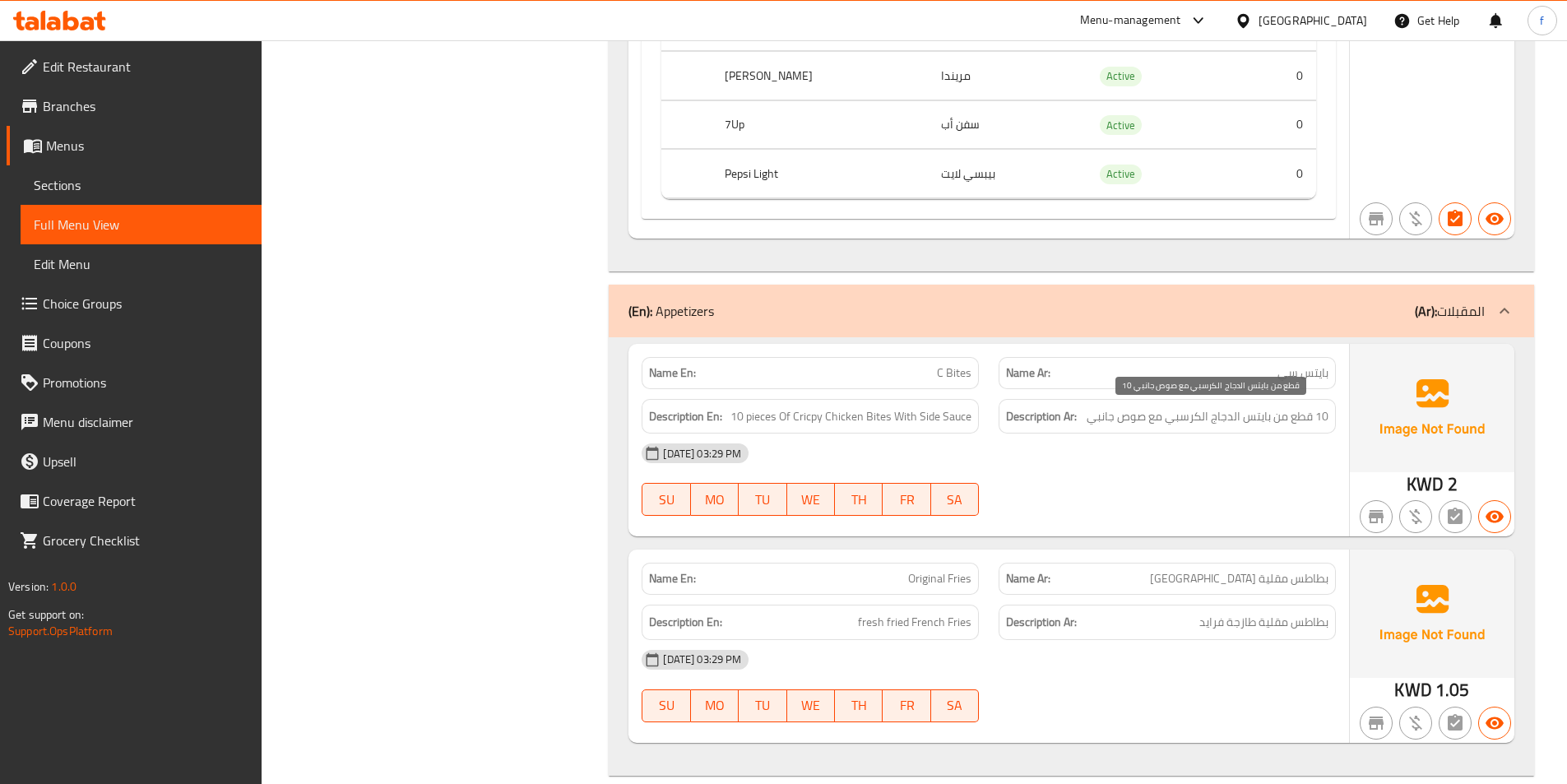
scroll to position [1809, 0]
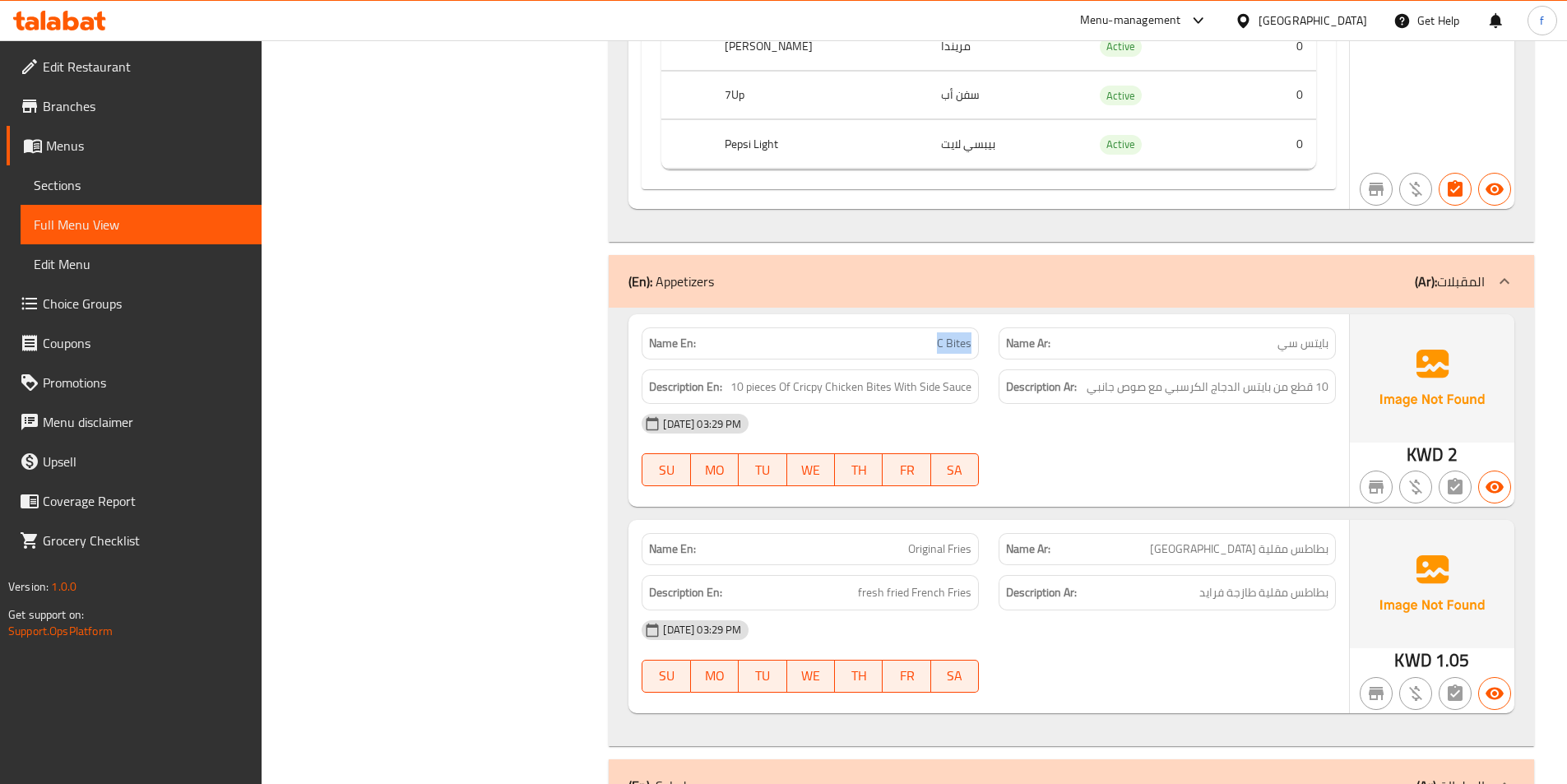
drag, startPoint x: 939, startPoint y: 340, endPoint x: 990, endPoint y: 350, distance: 52.0
click at [970, 347] on span "C Bites" at bounding box center [954, 343] width 34 height 18
drag, startPoint x: 740, startPoint y: 384, endPoint x: 780, endPoint y: 383, distance: 40.0
click at [777, 391] on span "10 pieces Of Cricpy Chicken Bites With Side Sauce" at bounding box center [851, 387] width 241 height 21
click at [880, 386] on span "10 pieces Of Cricpy Chicken Bites With Side Sauce" at bounding box center [851, 387] width 241 height 21
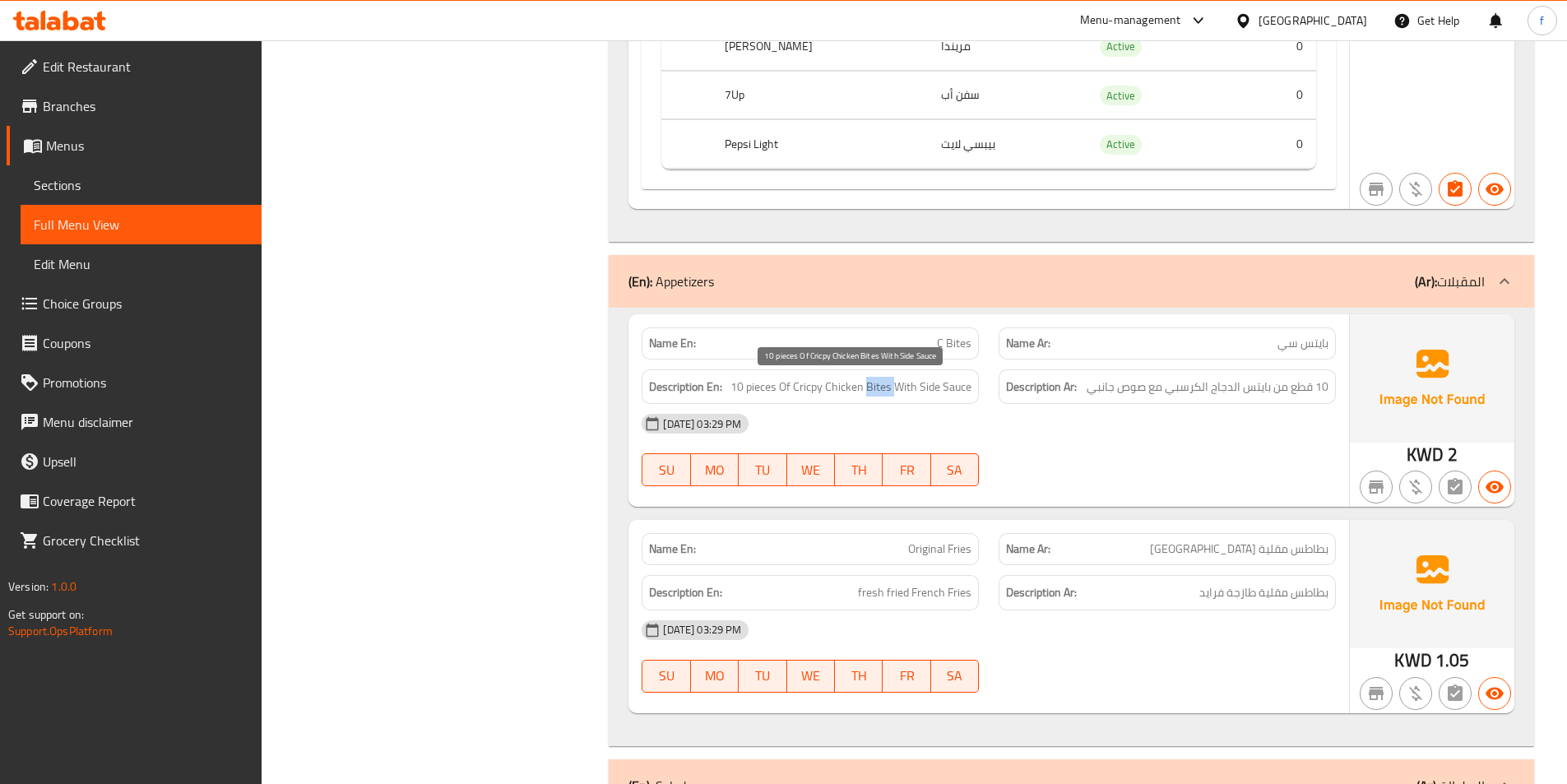
click at [880, 386] on span "10 pieces Of Cricpy Chicken Bites With Side Sauce" at bounding box center [851, 387] width 241 height 21
click at [851, 386] on span "10 pieces Of Cricpy Chicken Bites With Side Sauce" at bounding box center [851, 387] width 241 height 21
click at [808, 387] on span "10 pieces Of Cricpy Chicken Bites With Side Sauce" at bounding box center [851, 387] width 241 height 21
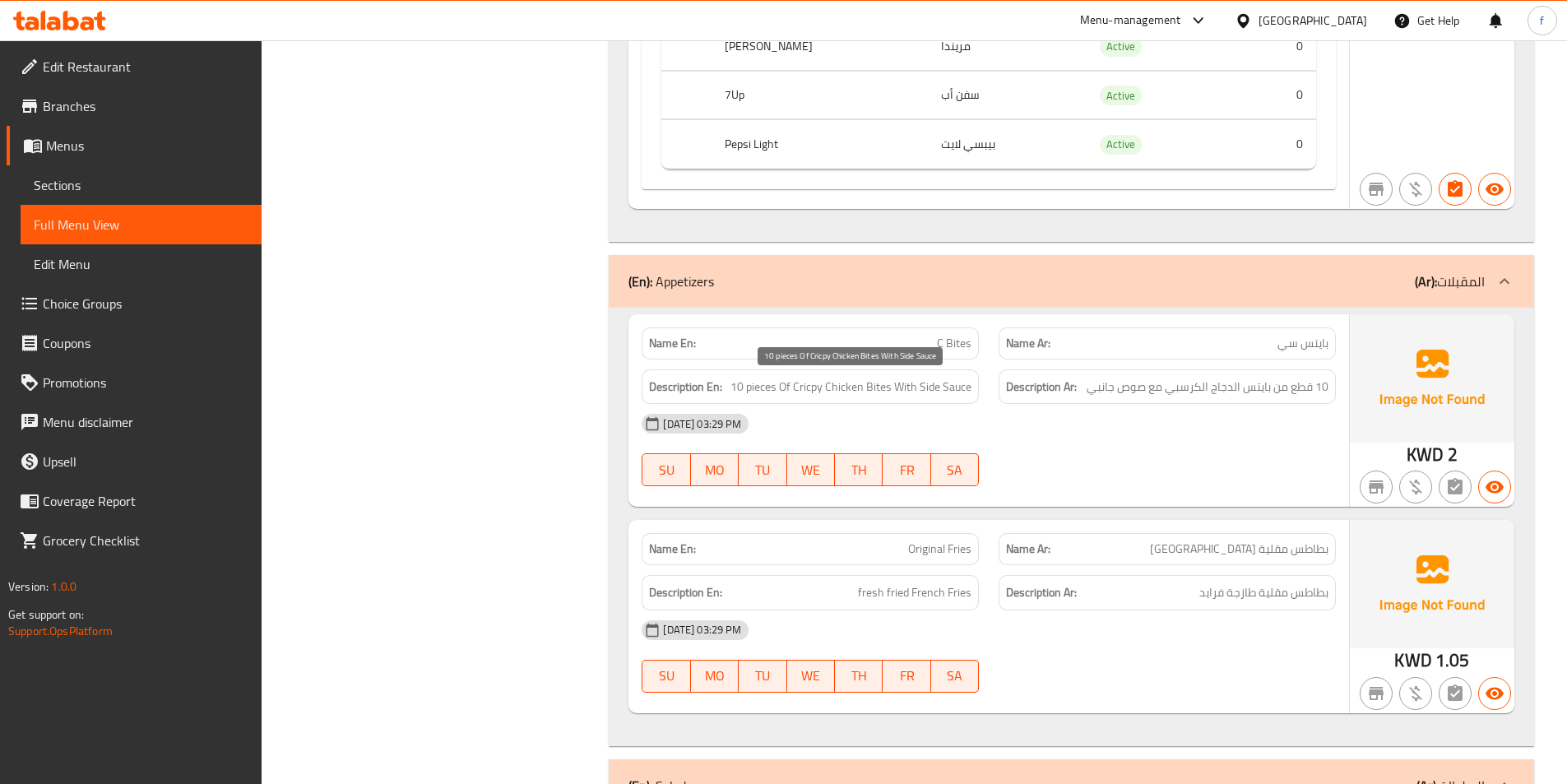
click at [930, 384] on span "10 pieces Of Cricpy Chicken Bites With Side Sauce" at bounding box center [851, 387] width 241 height 21
click at [959, 385] on span "10 pieces Of Cricpy Chicken Bites With Side Sauce" at bounding box center [851, 387] width 241 height 21
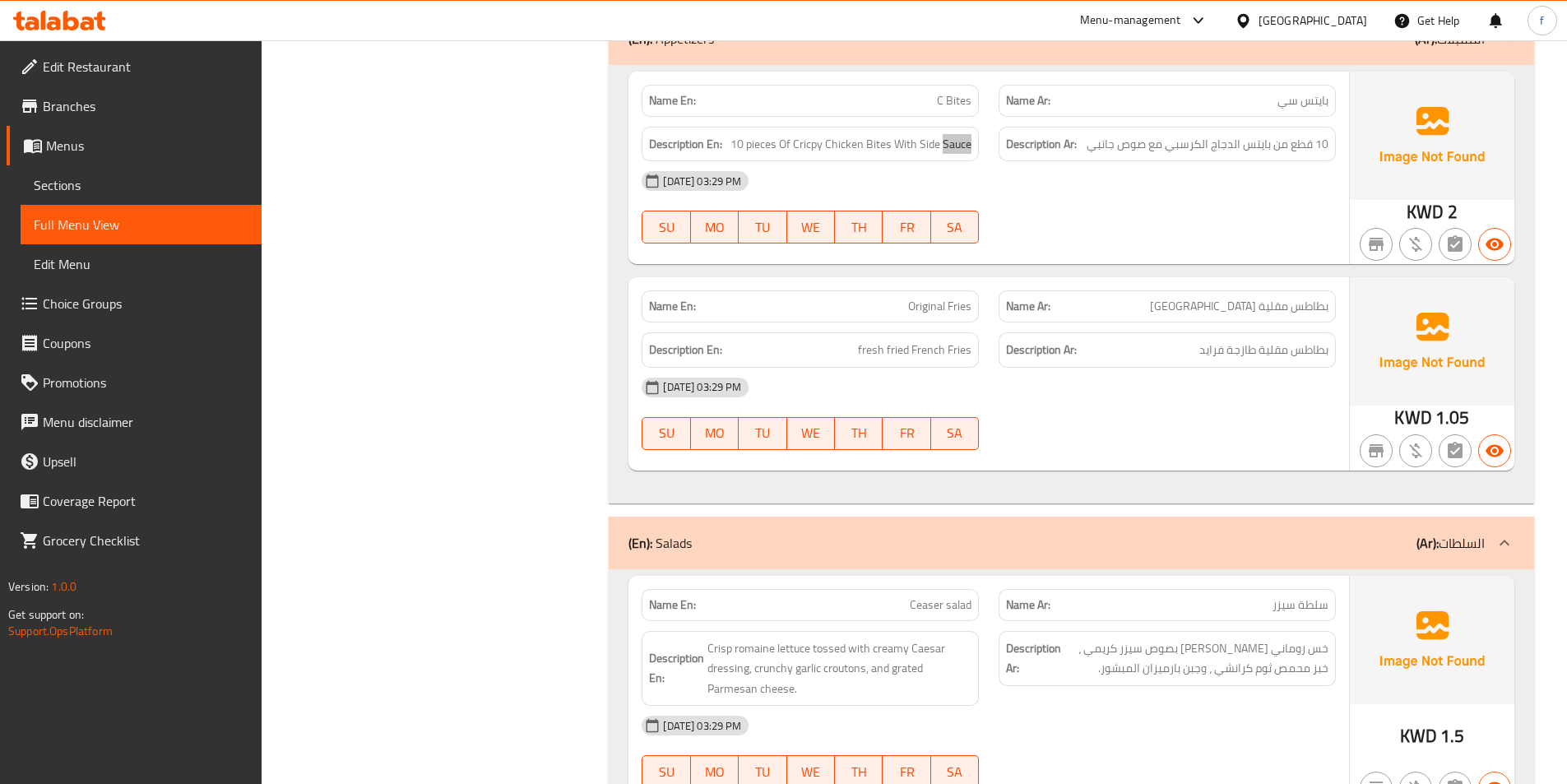
scroll to position [2056, 0]
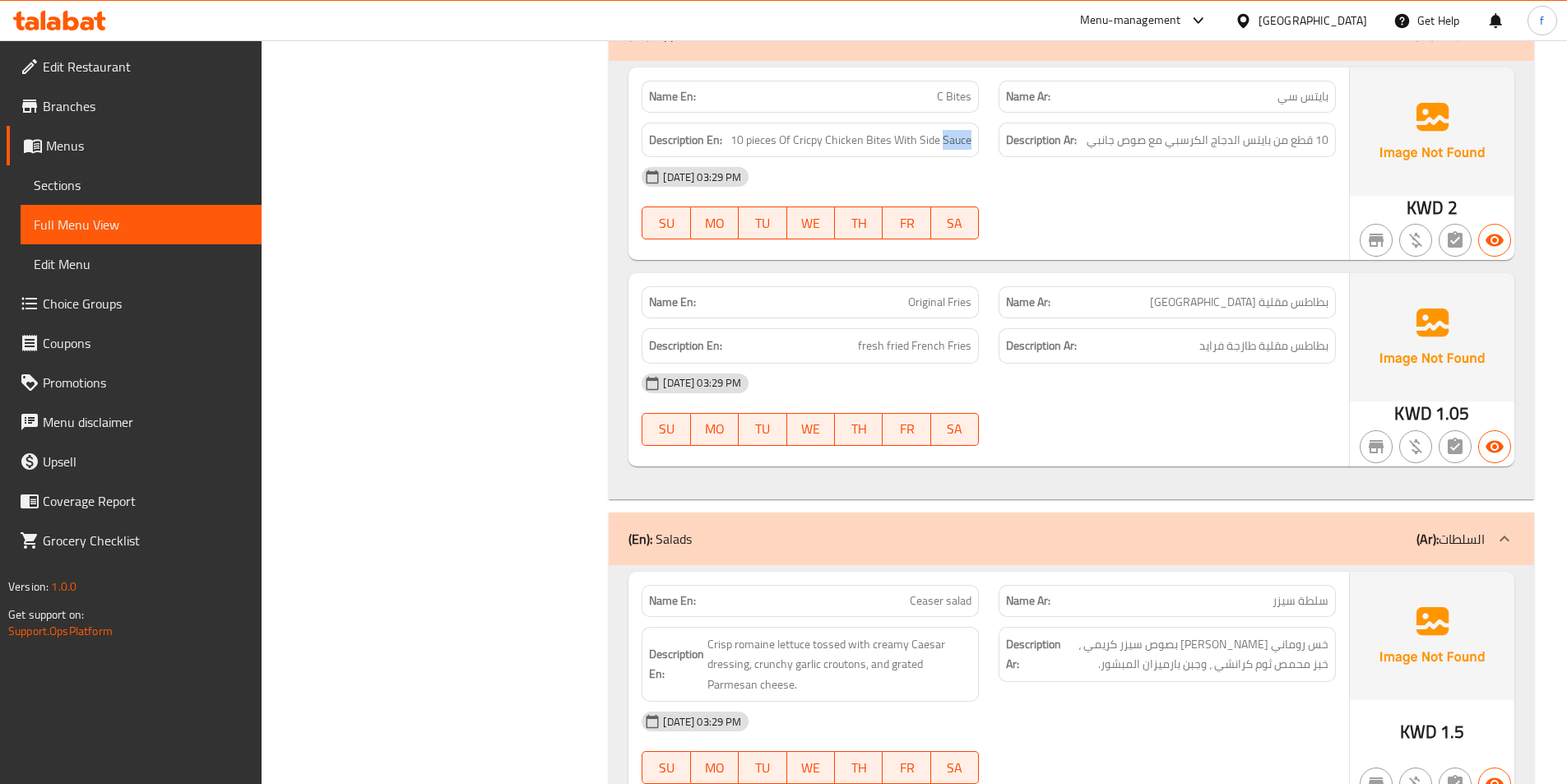
click at [931, 304] on span "Original Fries" at bounding box center [940, 302] width 64 height 18
click at [949, 302] on span "Original Fries" at bounding box center [940, 302] width 64 height 18
click at [913, 303] on span "Original Fries" at bounding box center [940, 302] width 64 height 18
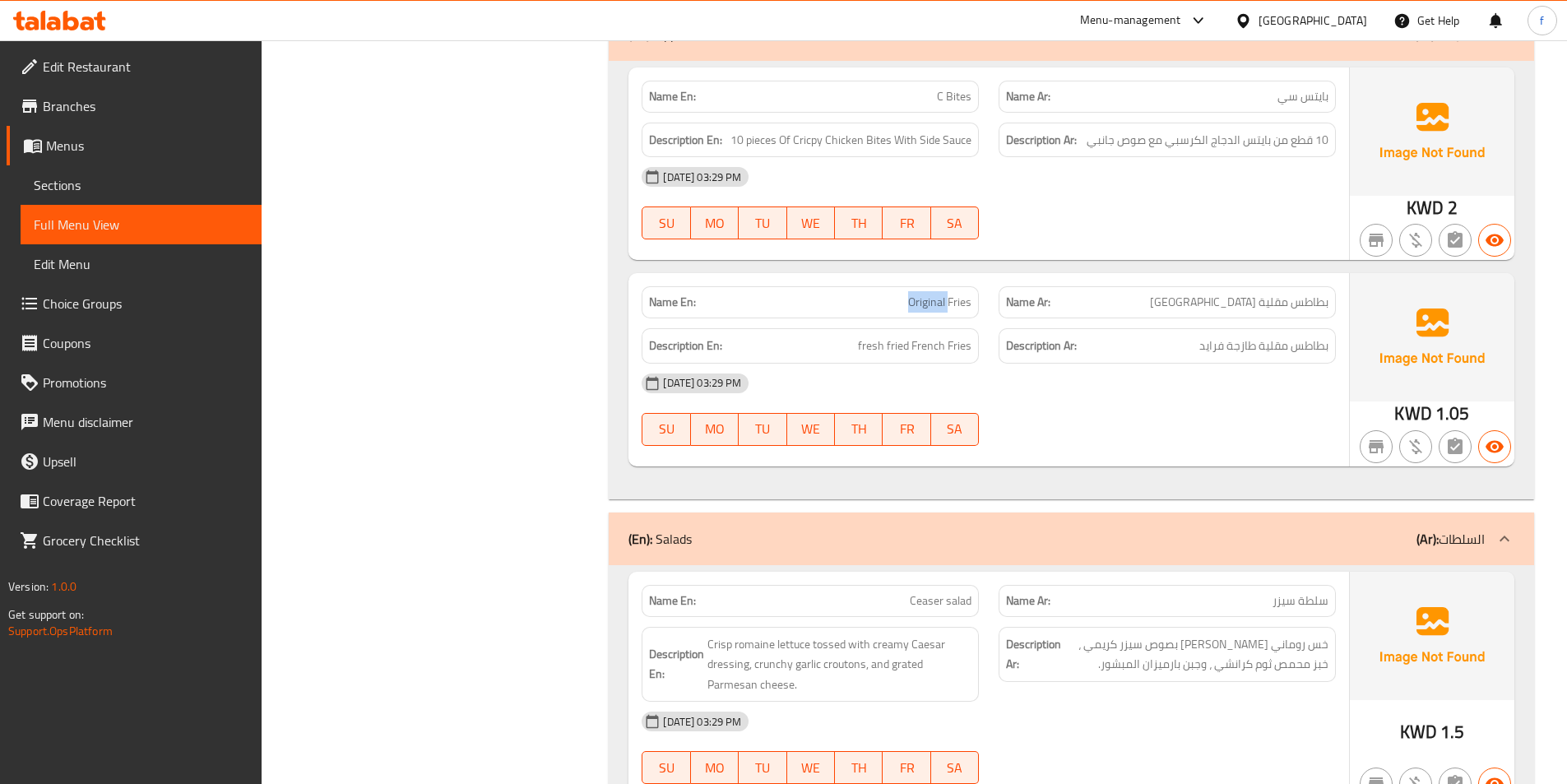
click at [913, 303] on span "Original Fries" at bounding box center [940, 302] width 64 height 18
click at [955, 300] on span "Original Fries" at bounding box center [940, 302] width 64 height 18
click at [870, 348] on span "fresh fried French Fries" at bounding box center [915, 345] width 114 height 21
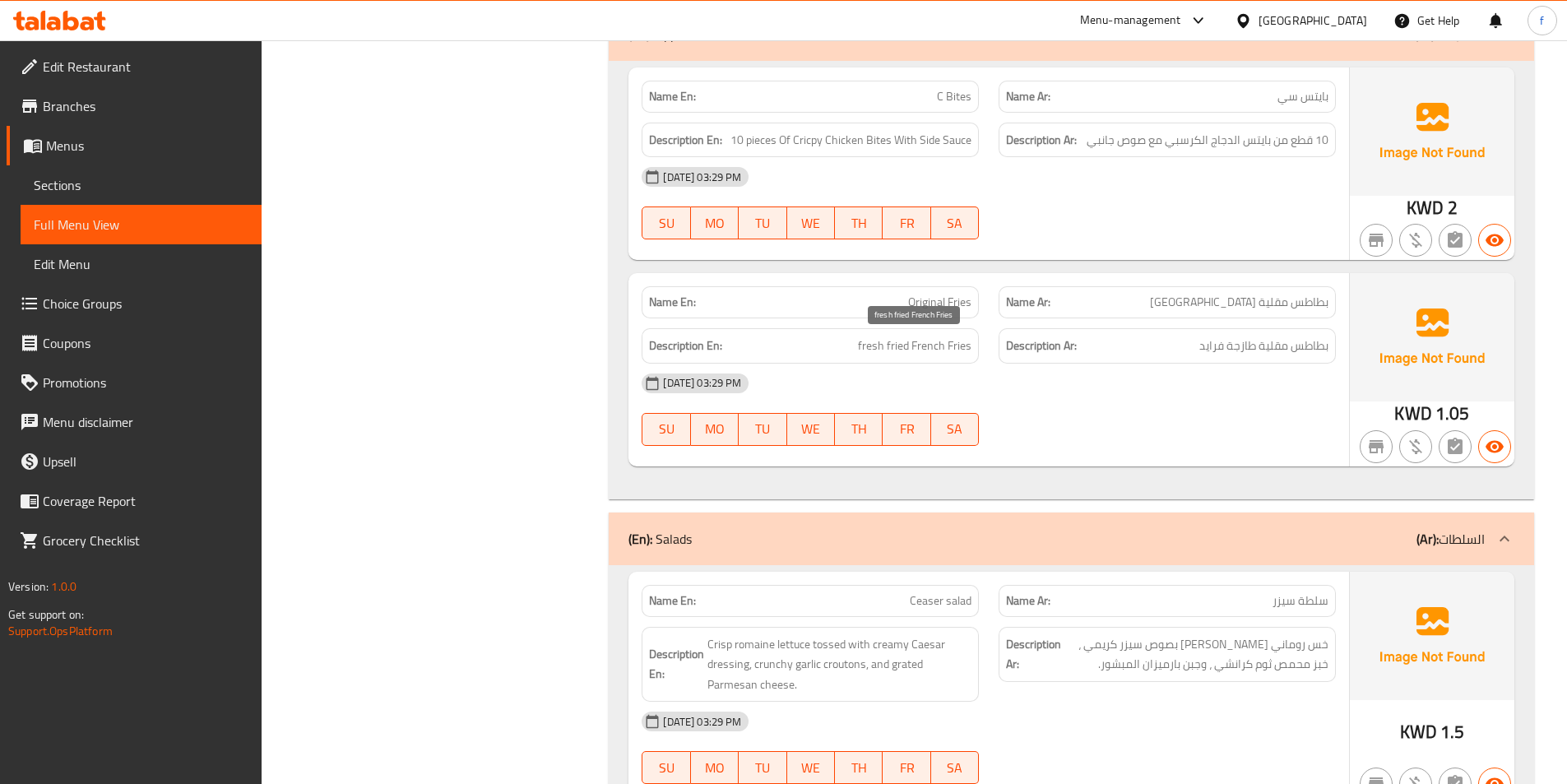
click at [897, 348] on span "fresh fried French Fries" at bounding box center [915, 345] width 114 height 21
click at [926, 344] on span "fresh fried French Fries" at bounding box center [915, 345] width 114 height 21
click at [901, 344] on span "fresh fried French Fries" at bounding box center [915, 345] width 114 height 21
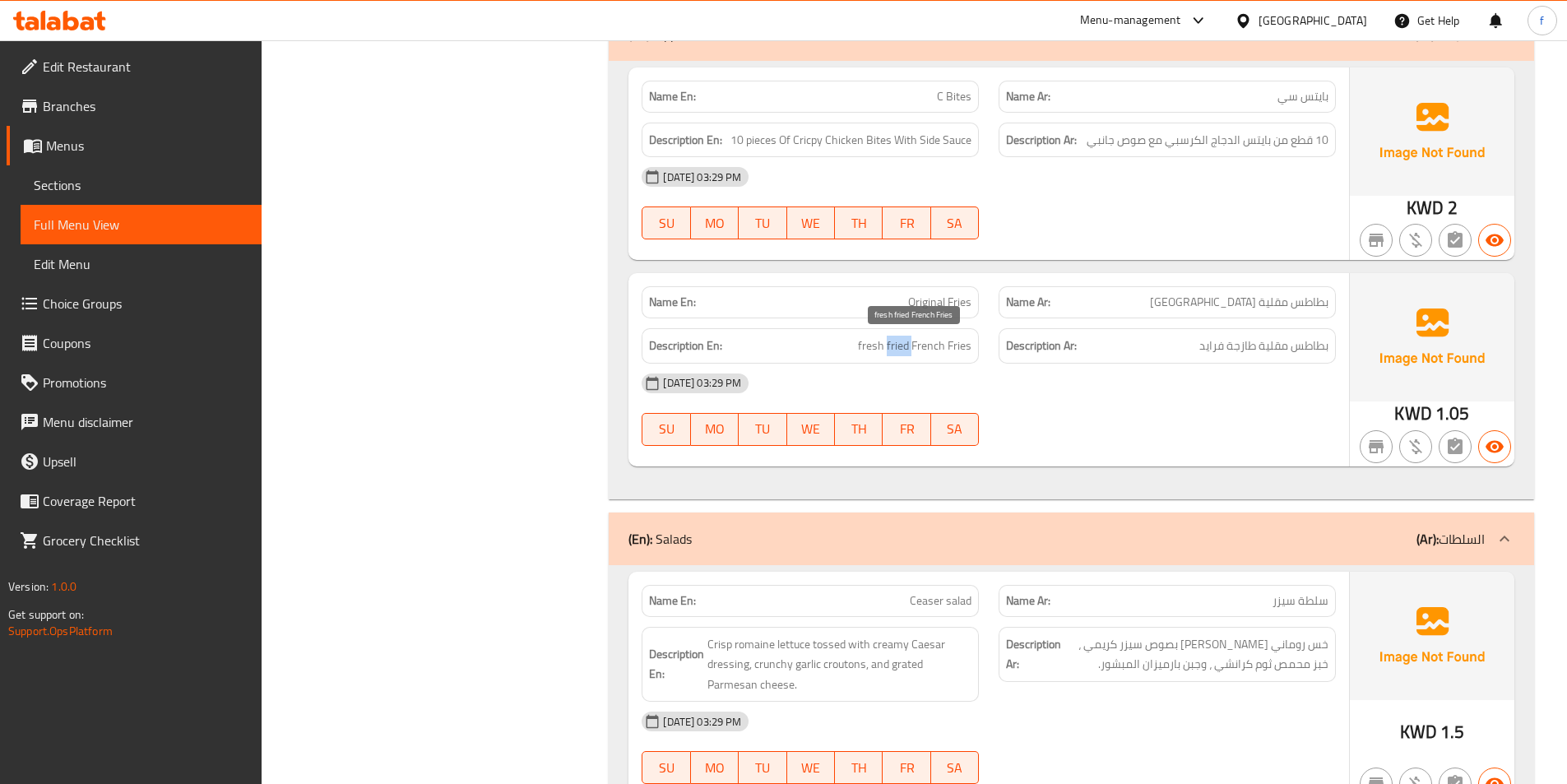
click at [901, 344] on span "fresh fried French Fries" at bounding box center [915, 345] width 114 height 21
click at [924, 343] on span "fresh fried French Fries" at bounding box center [915, 345] width 114 height 21
click at [858, 344] on h6 "Description En: fresh fried French Fries" at bounding box center [810, 345] width 323 height 21
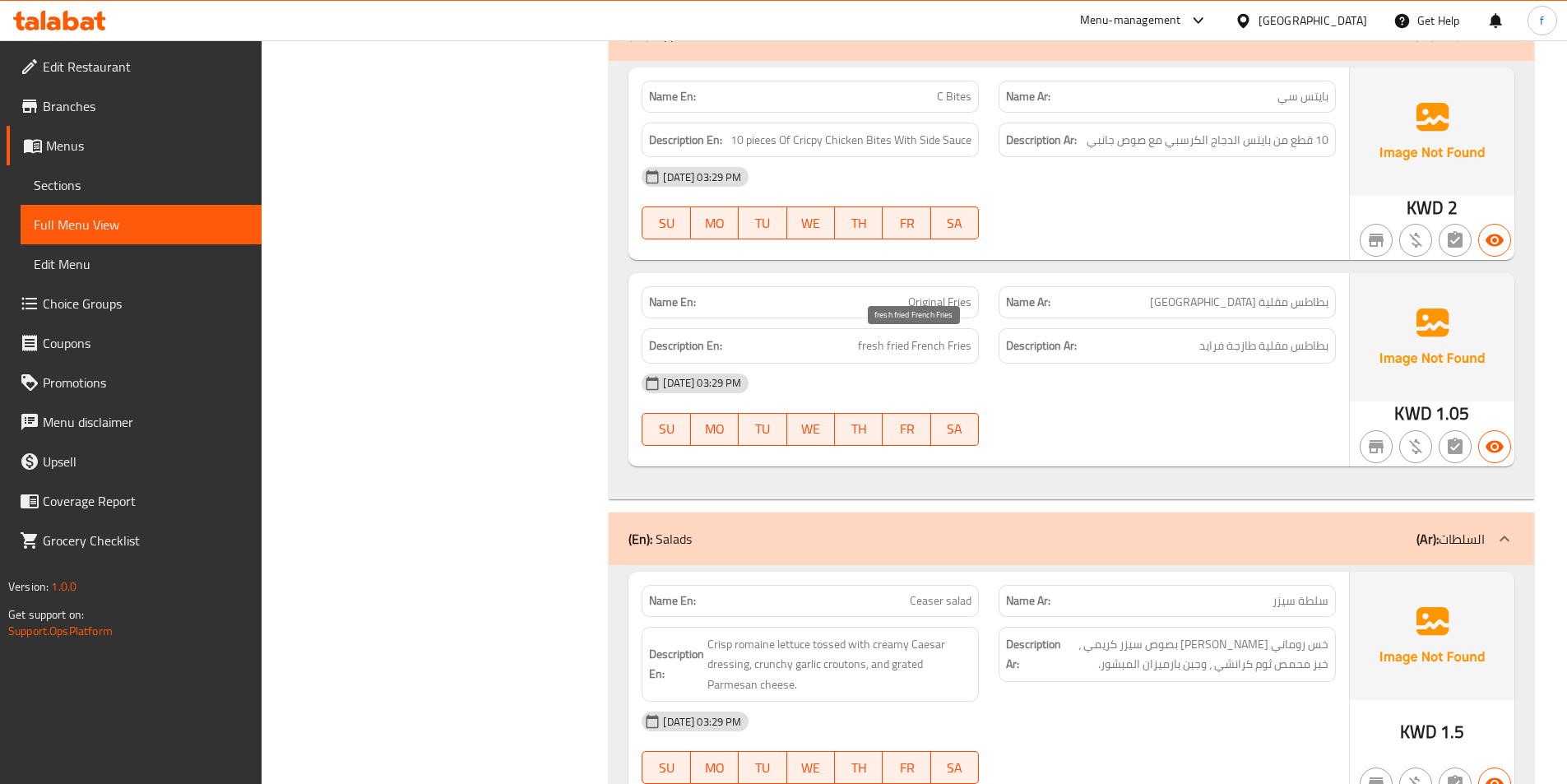
click at [902, 343] on span "fresh fried French Fries" at bounding box center [915, 345] width 114 height 21
click at [984, 357] on div "Description En: fresh fried French Fries" at bounding box center [810, 346] width 357 height 55
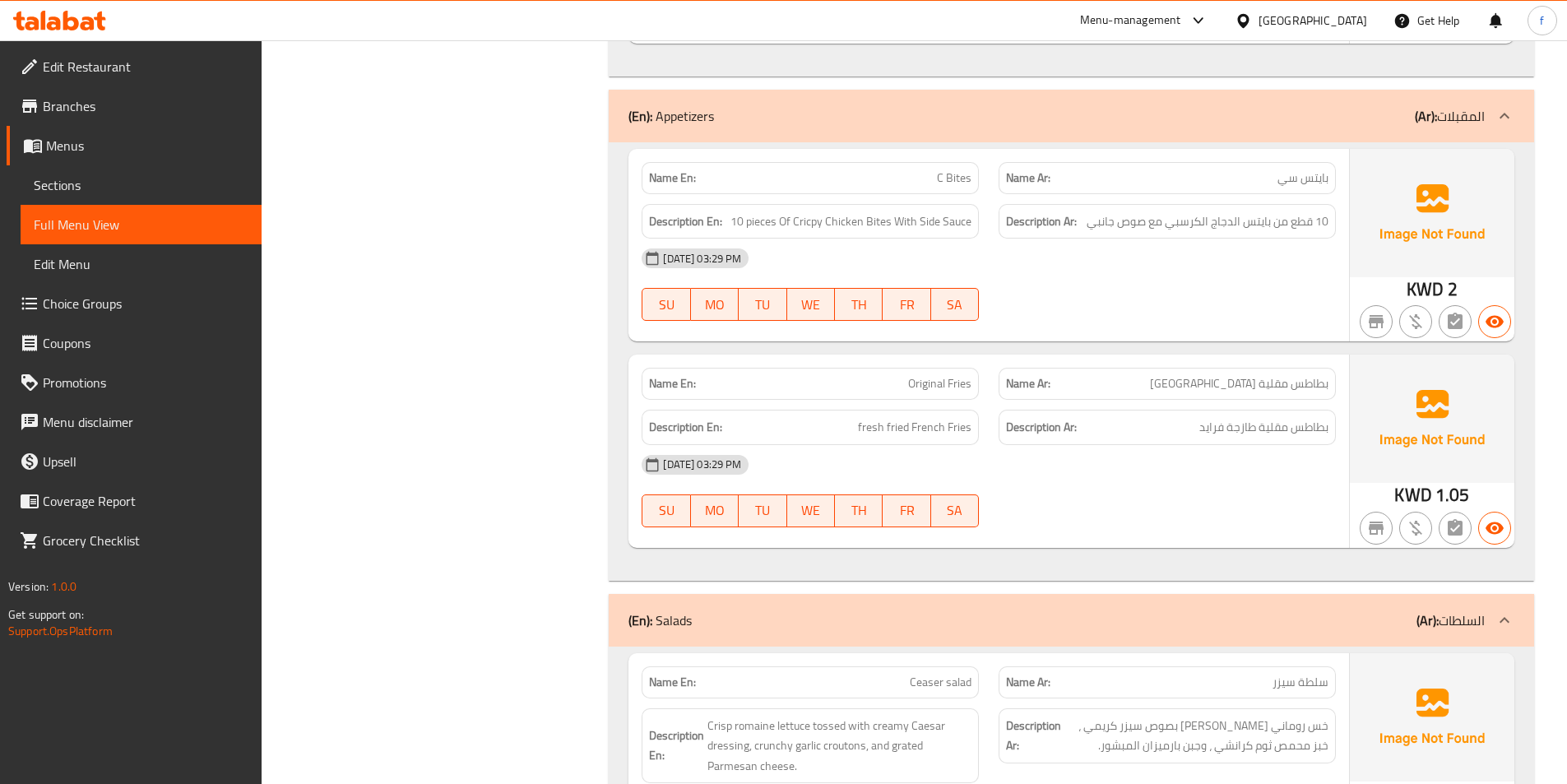
scroll to position [1973, 0]
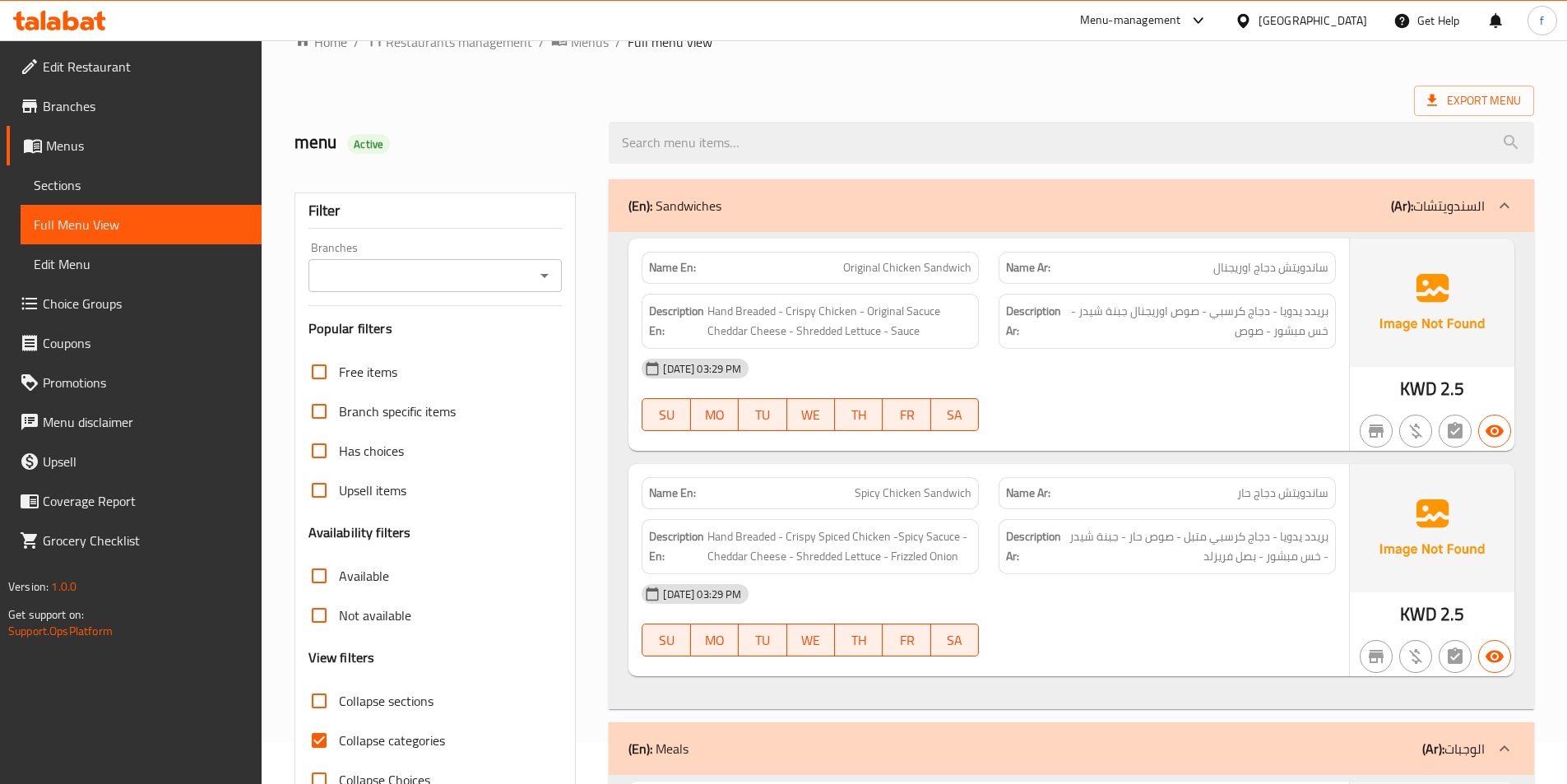
scroll to position [82, 0]
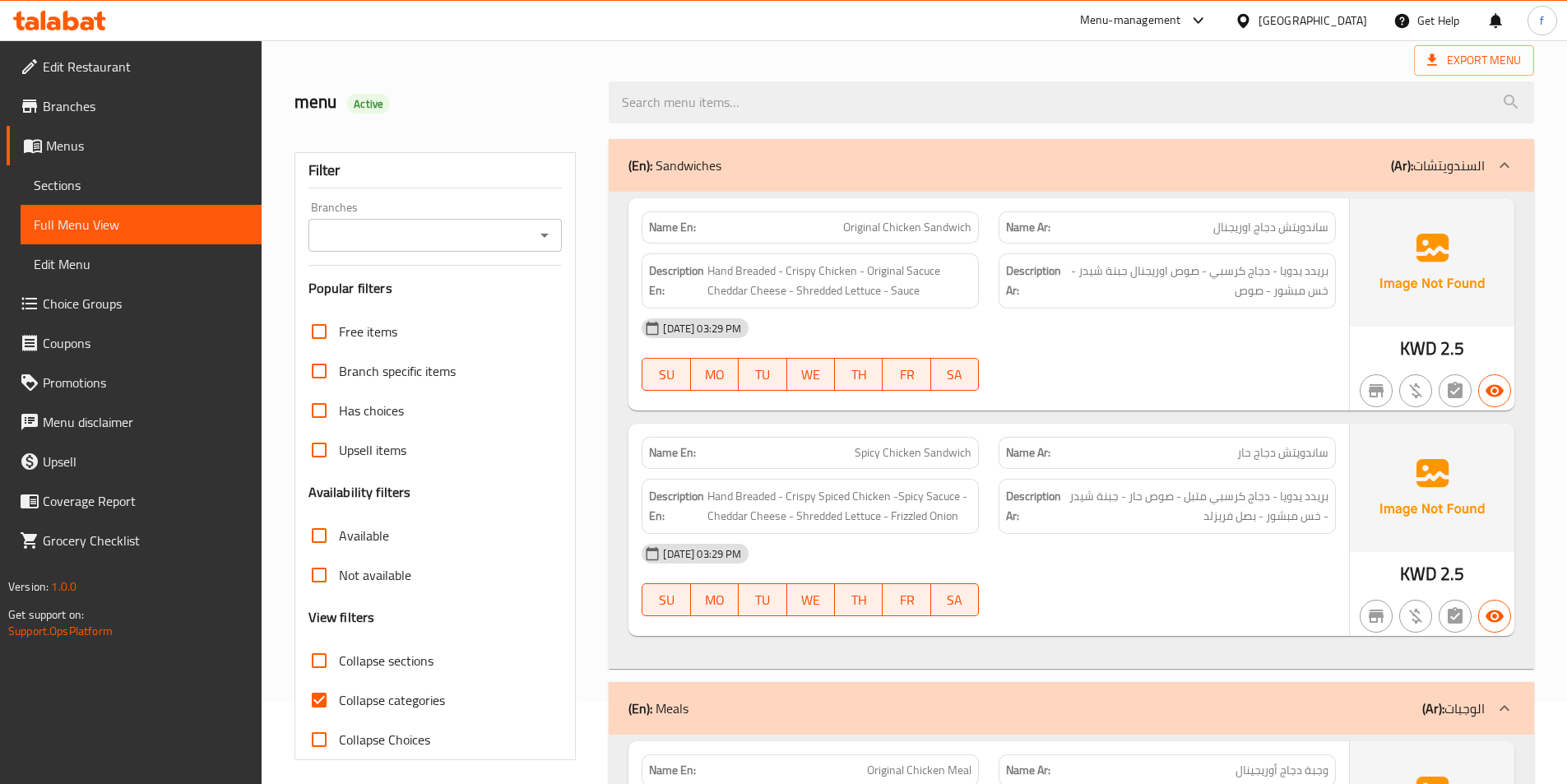
click at [324, 693] on input "Collapse categories" at bounding box center [319, 700] width 39 height 39
checkbox input "false"
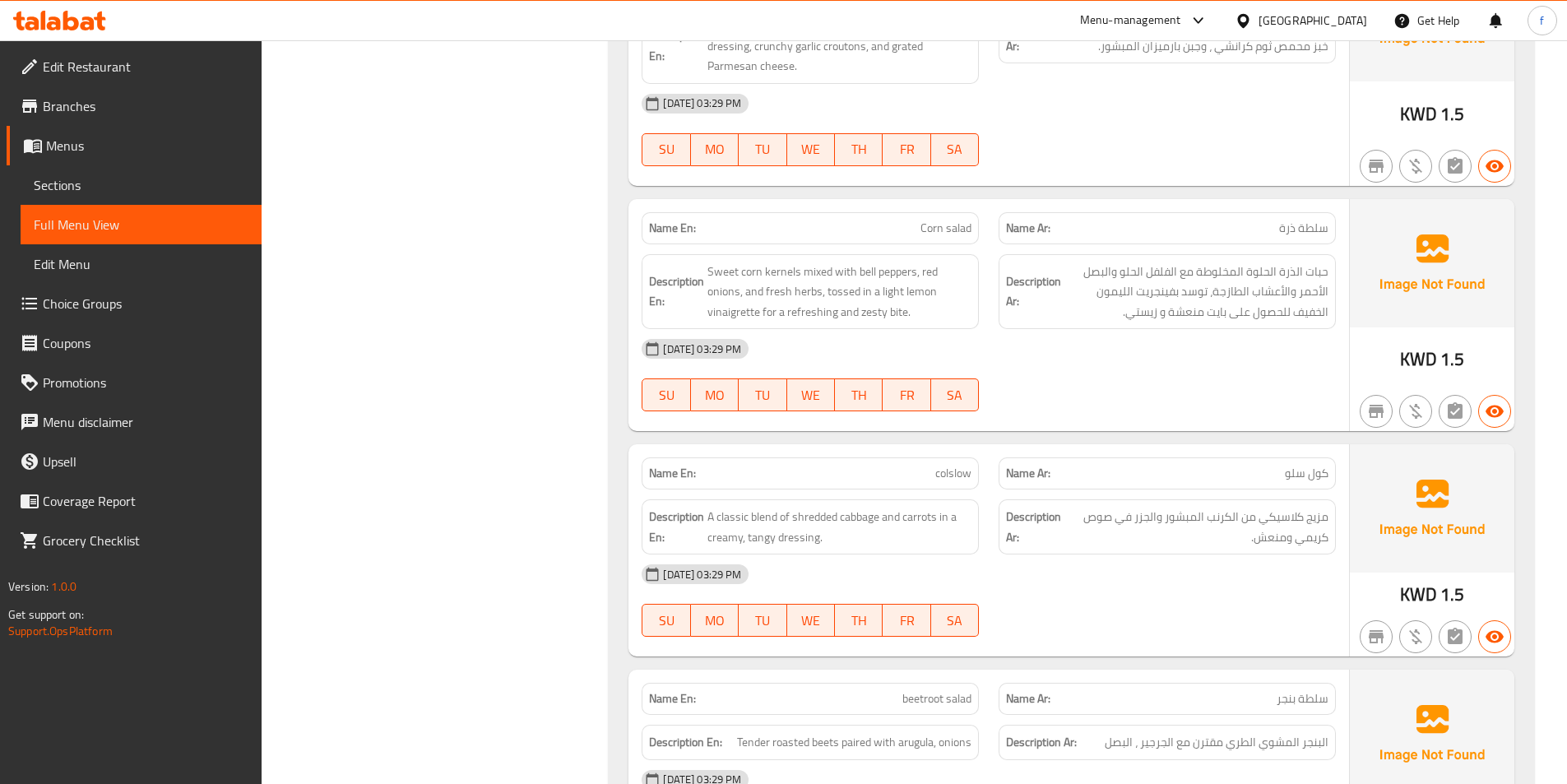
scroll to position [2467, 0]
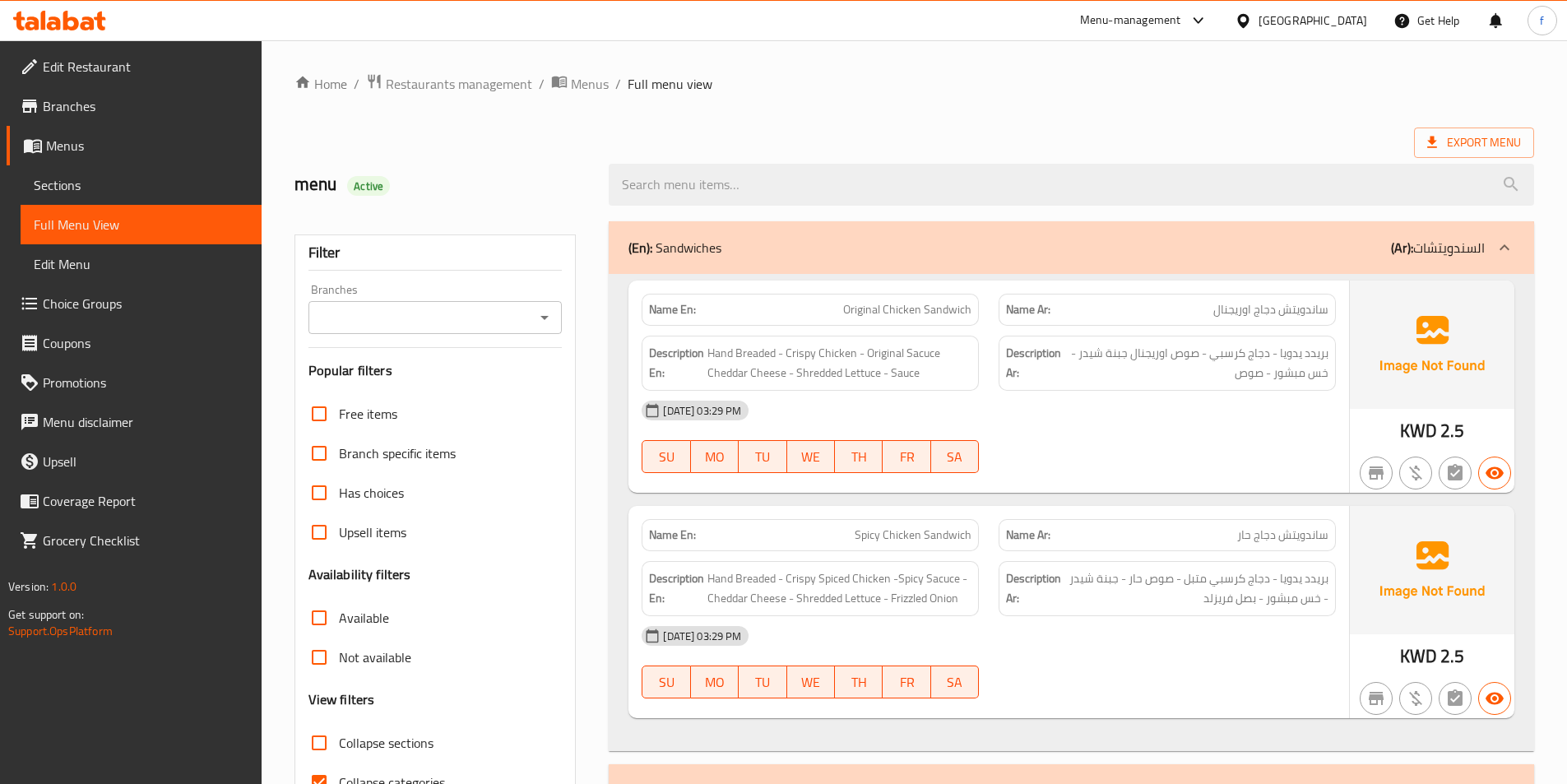
scroll to position [91, 0]
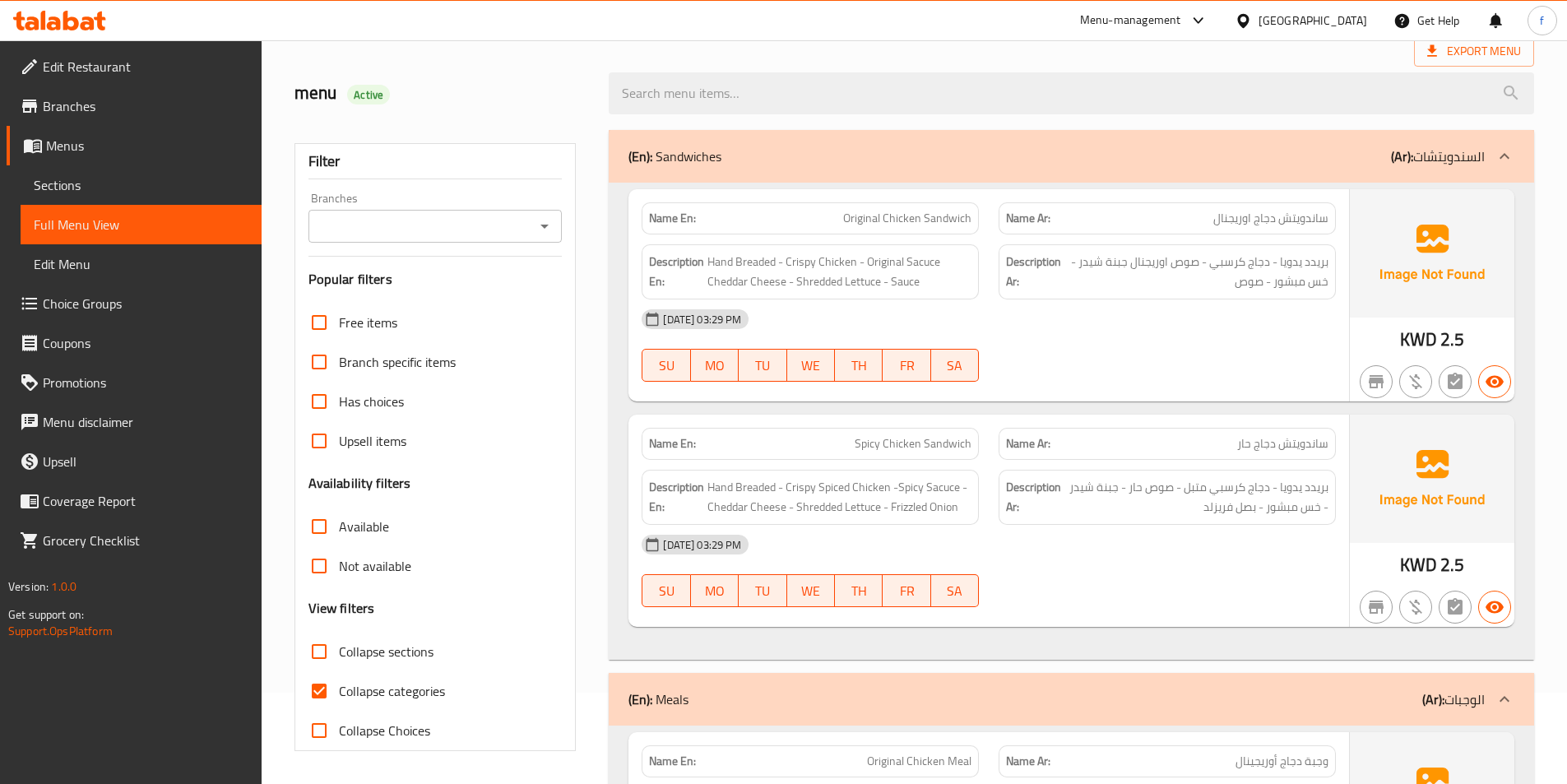
click at [318, 691] on input "Collapse categories" at bounding box center [319, 690] width 39 height 39
checkbox input "false"
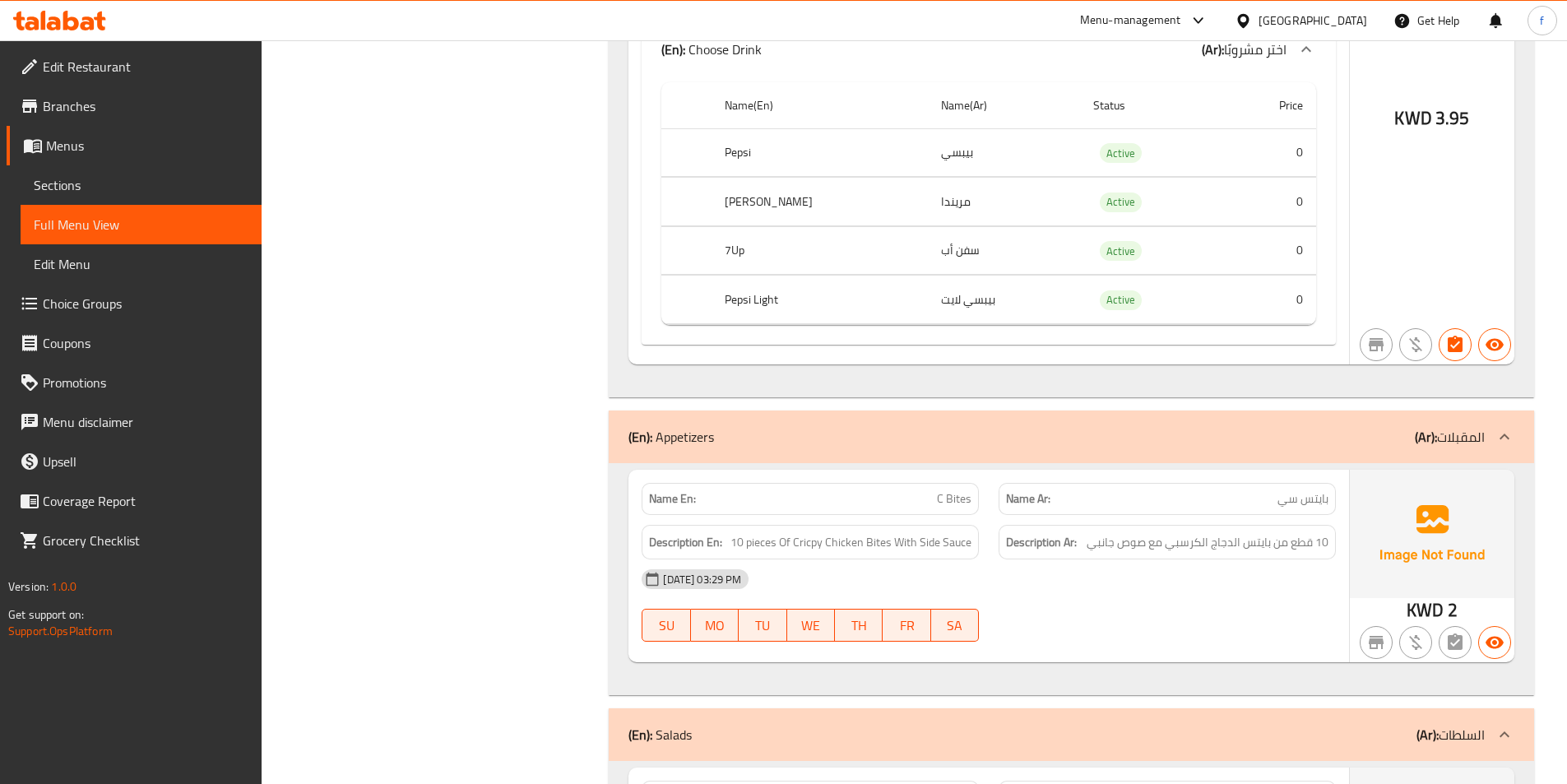
scroll to position [1983, 0]
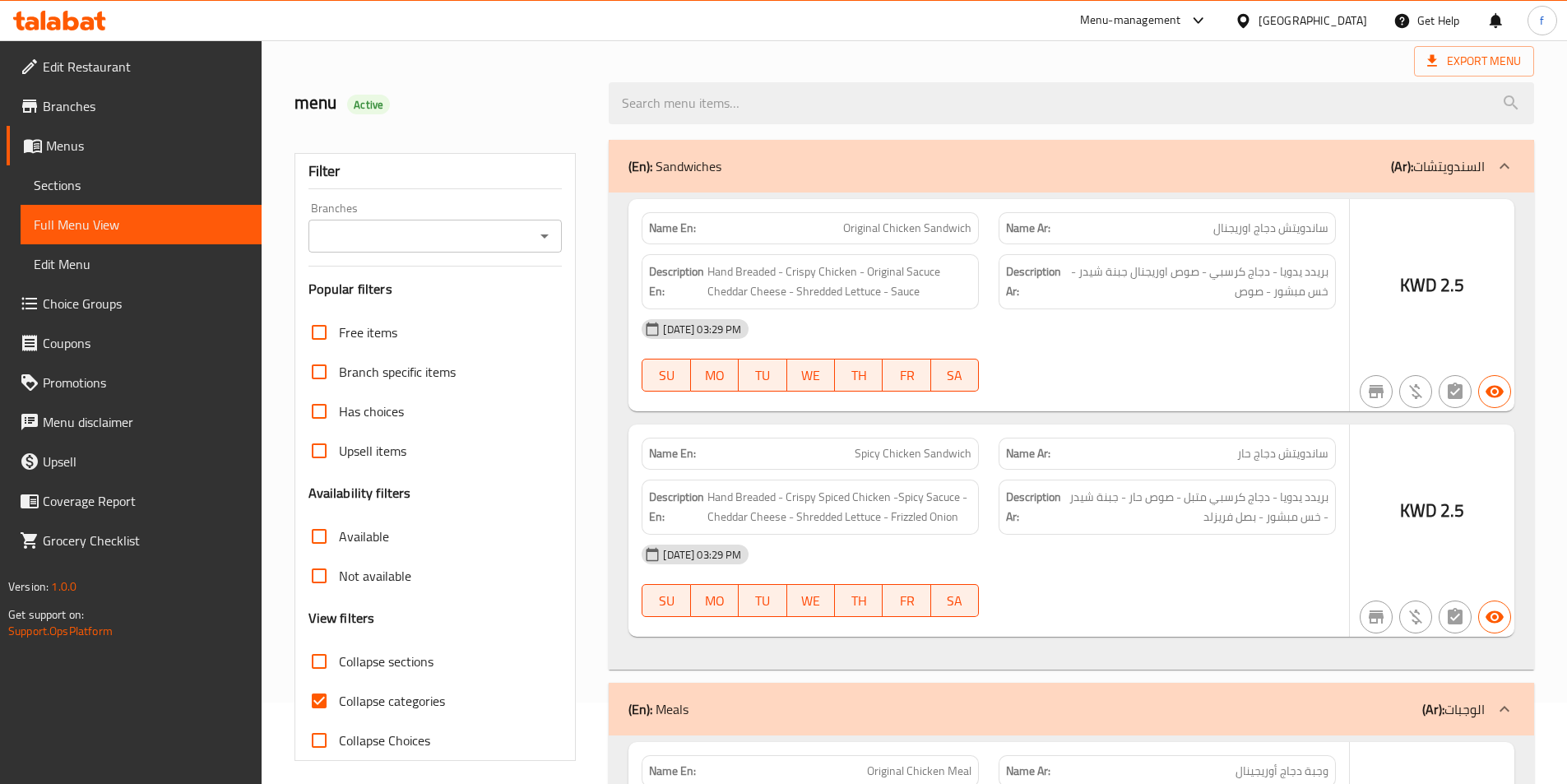
scroll to position [91, 0]
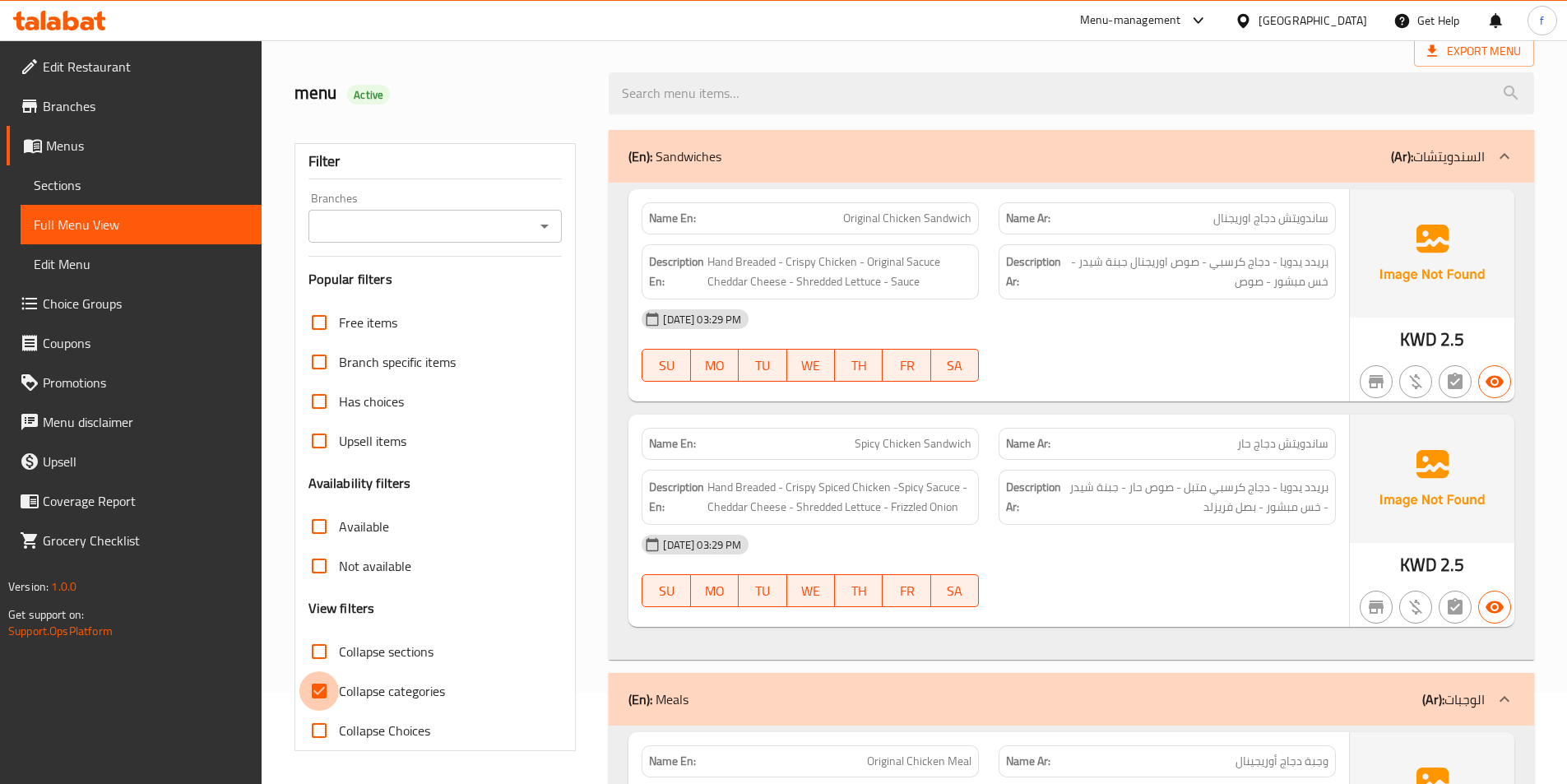
click at [311, 694] on input "Collapse categories" at bounding box center [319, 690] width 39 height 39
checkbox input "false"
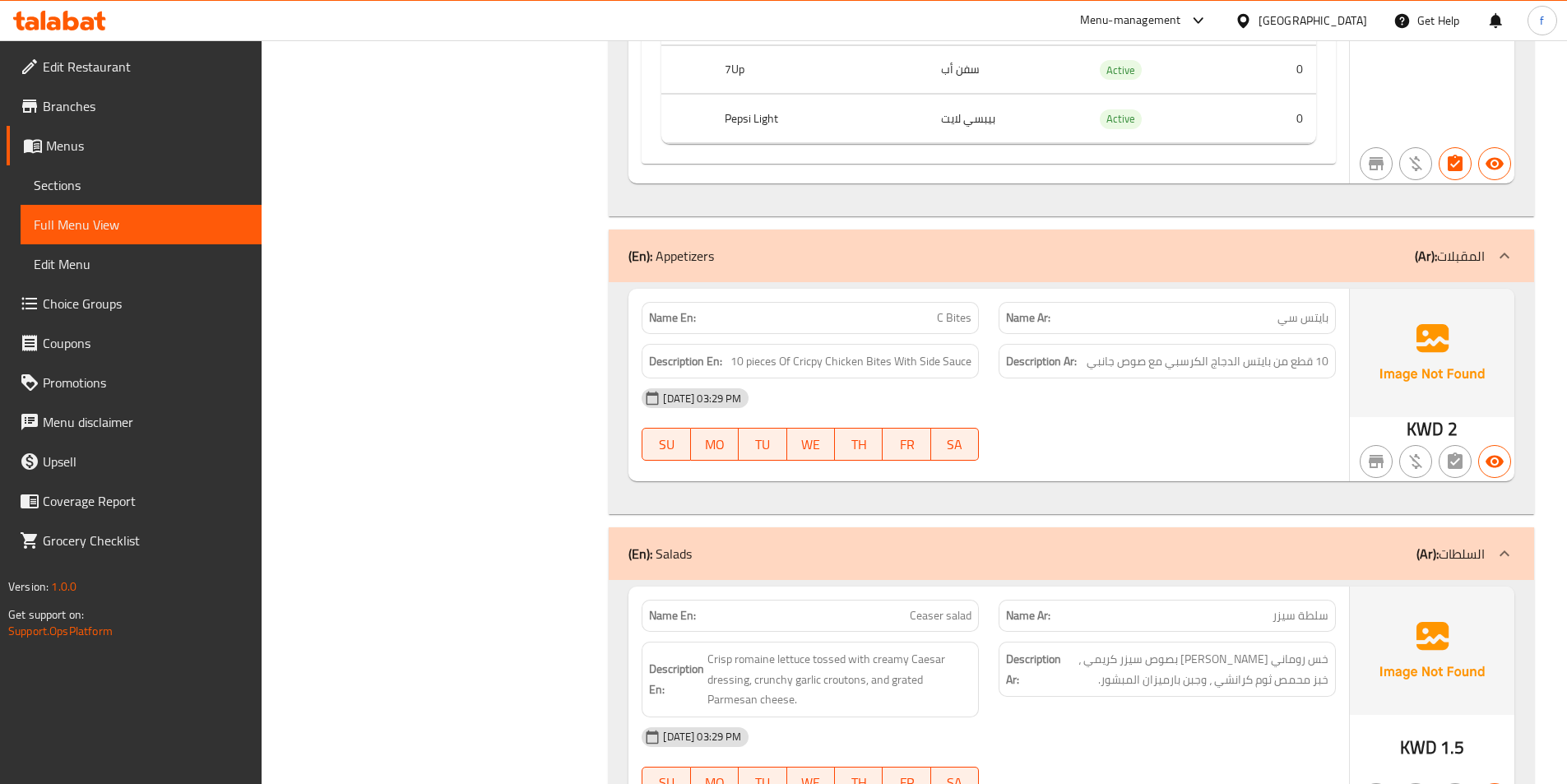
scroll to position [1983, 0]
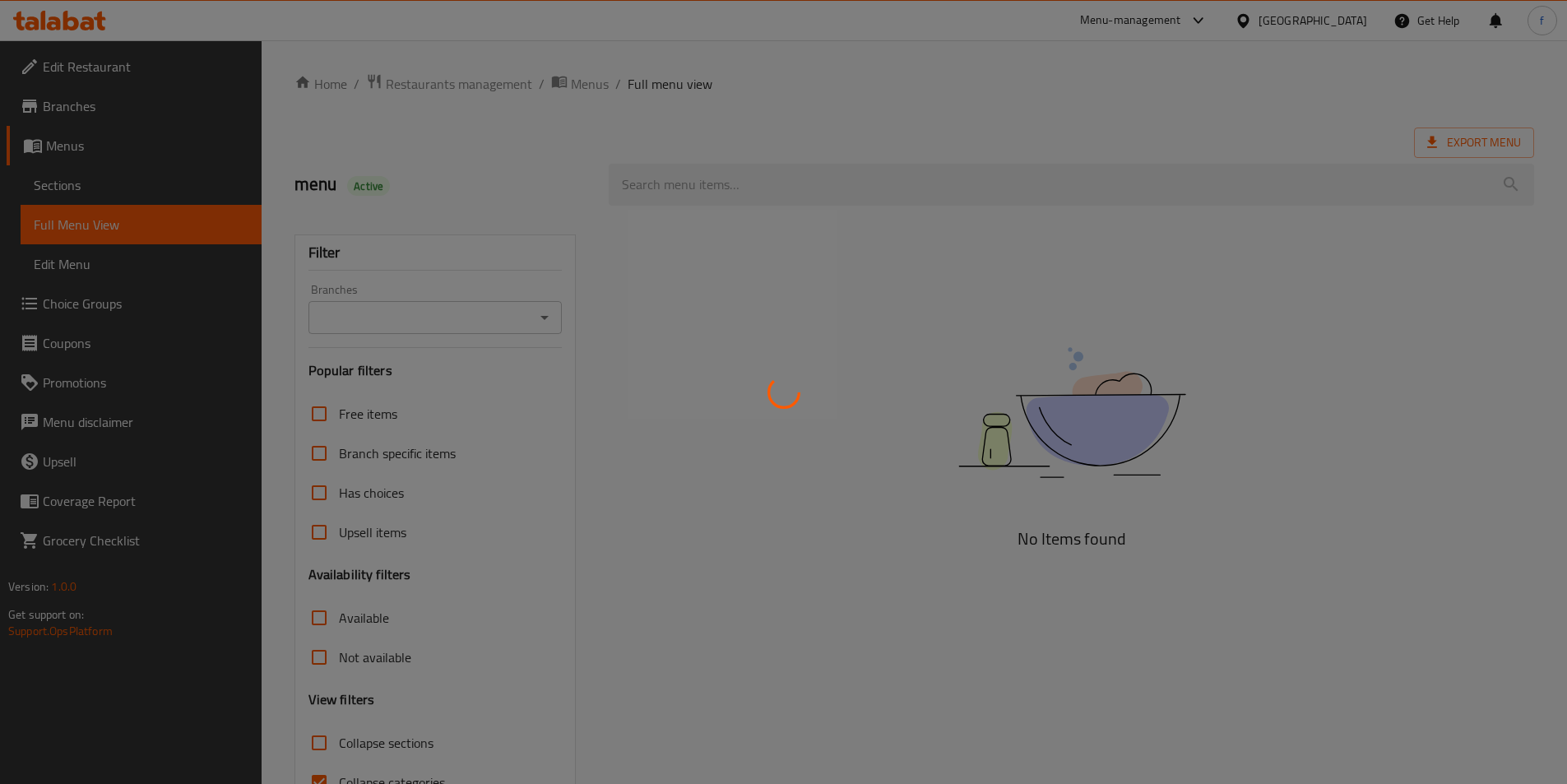
scroll to position [91, 0]
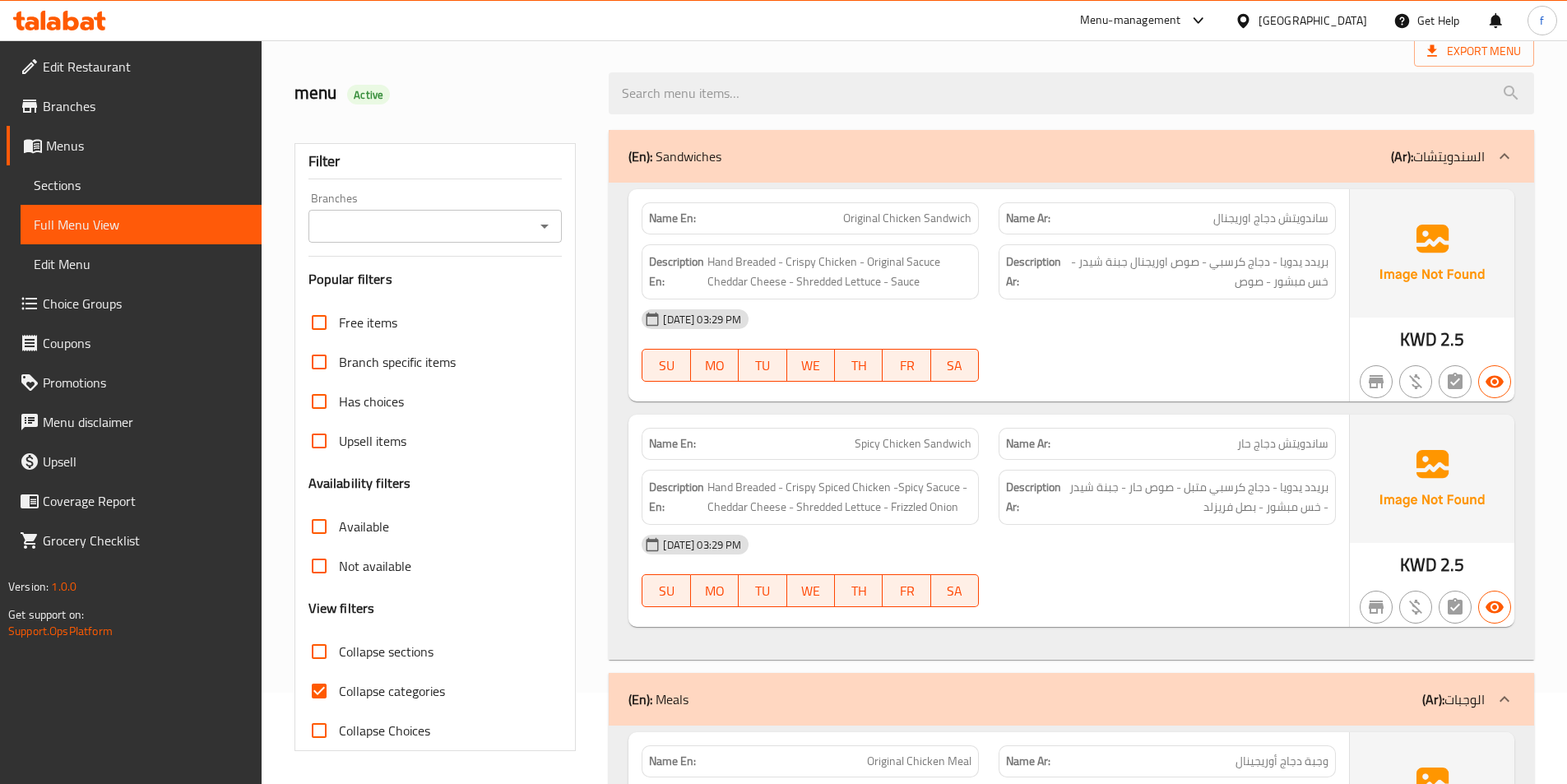
click at [322, 680] on input "Collapse categories" at bounding box center [319, 690] width 39 height 39
checkbox input "false"
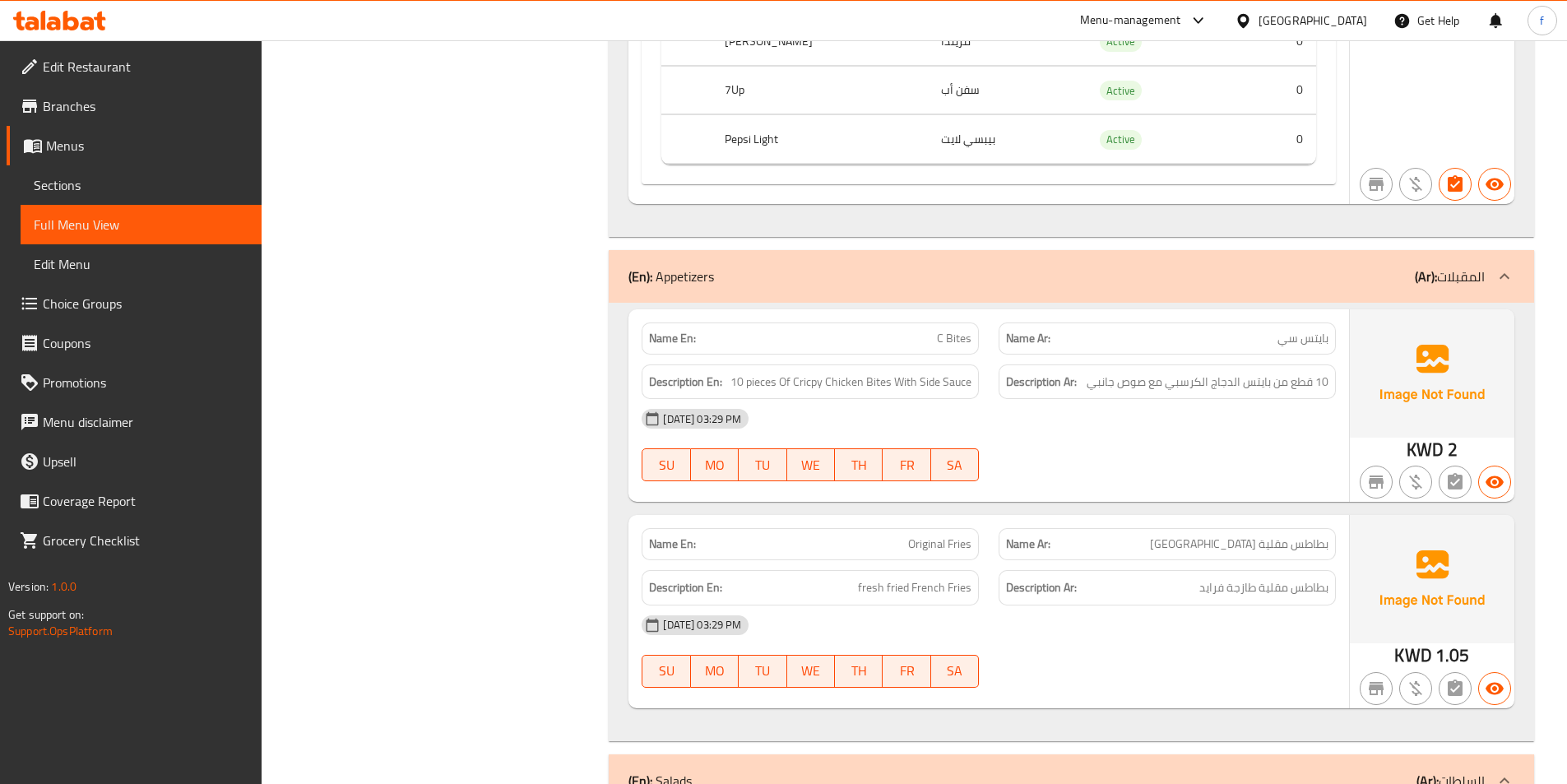
scroll to position [1983, 0]
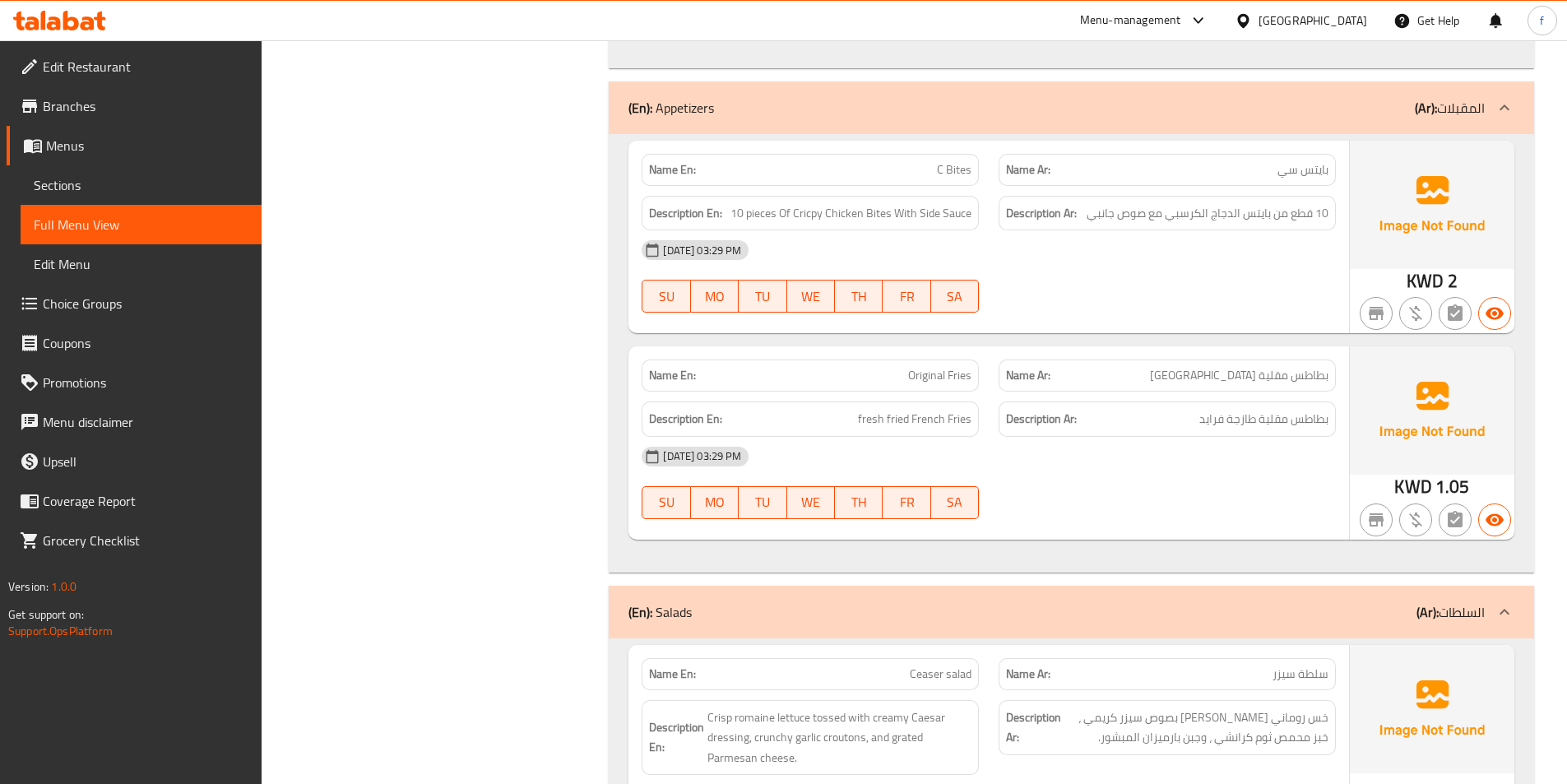
click at [962, 373] on span "Original Fries" at bounding box center [940, 375] width 64 height 18
click at [945, 373] on span "Original Fries" at bounding box center [940, 375] width 64 height 18
click at [956, 419] on span "fresh fried French Fries" at bounding box center [915, 419] width 114 height 21
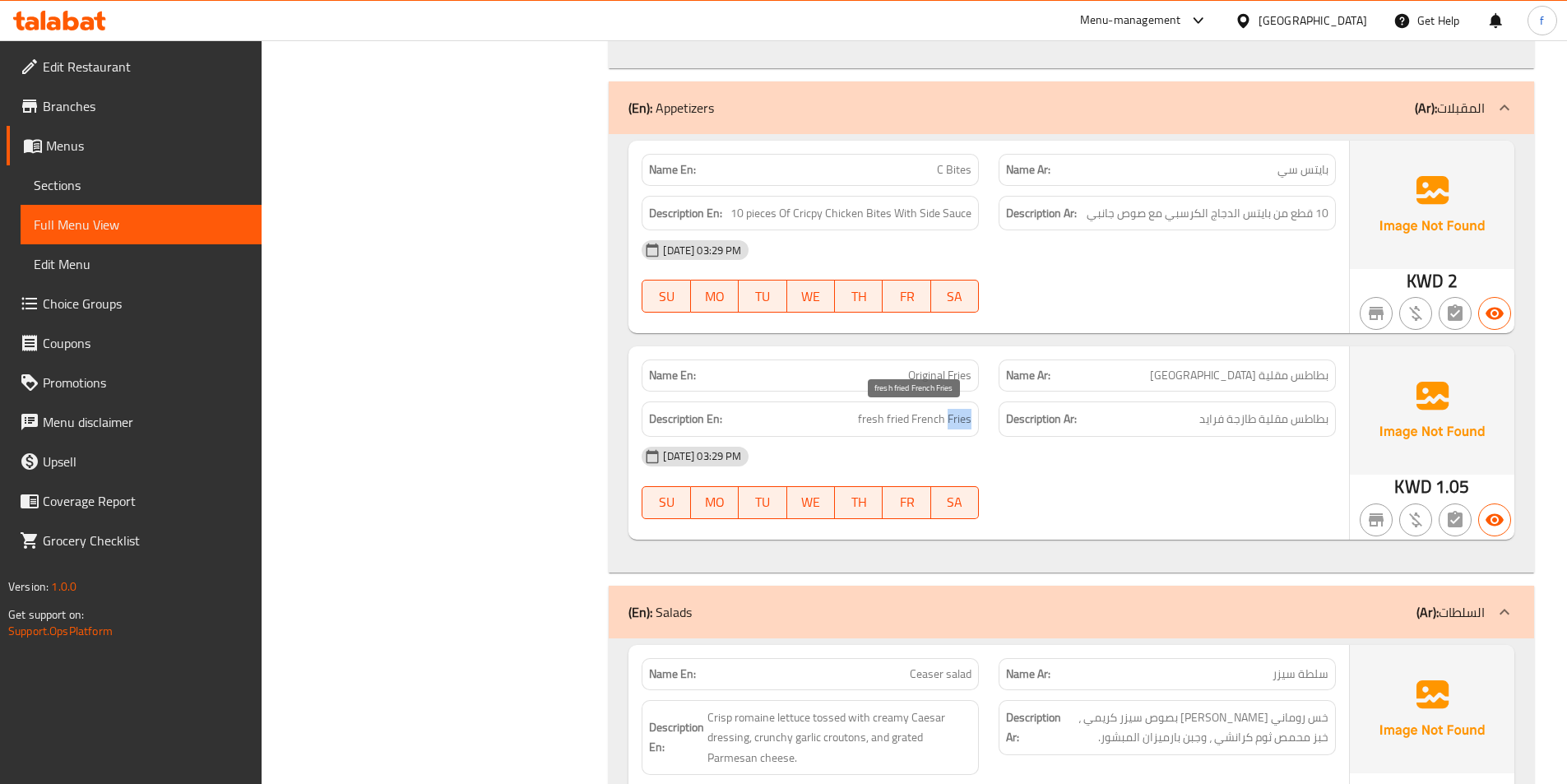
click at [956, 419] on span "fresh fried French Fries" at bounding box center [915, 419] width 114 height 21
click at [934, 417] on span "fresh fried French Fries" at bounding box center [915, 419] width 114 height 21
click at [897, 420] on span "fresh fried French Fries" at bounding box center [915, 419] width 114 height 21
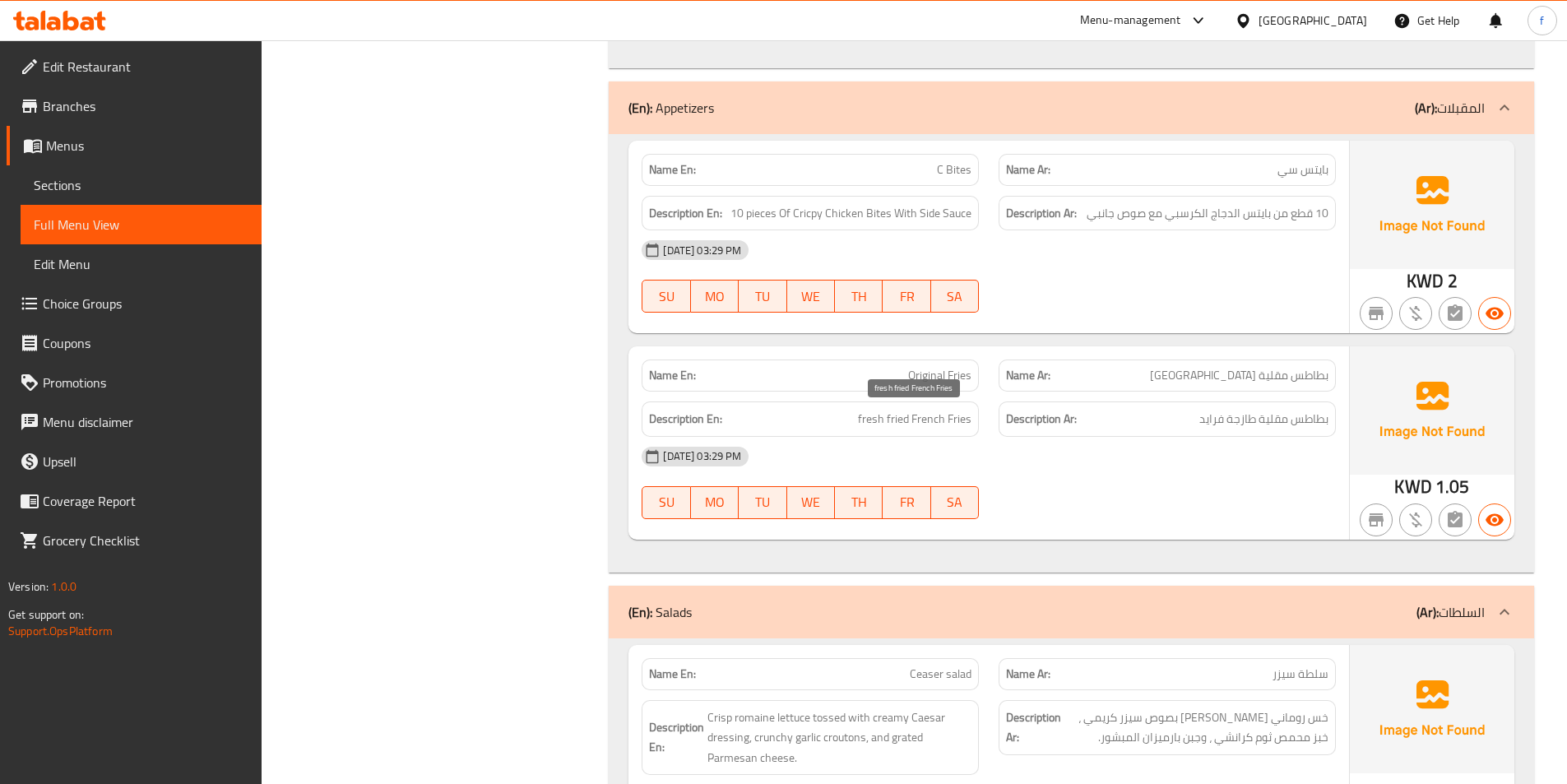
click at [933, 417] on span "fresh fried French Fries" at bounding box center [915, 419] width 114 height 21
drag, startPoint x: 912, startPoint y: 420, endPoint x: 988, endPoint y: 419, distance: 76.0
click at [988, 419] on div "Description En: fresh fried French Fries" at bounding box center [810, 419] width 357 height 55
copy span "French Fries"
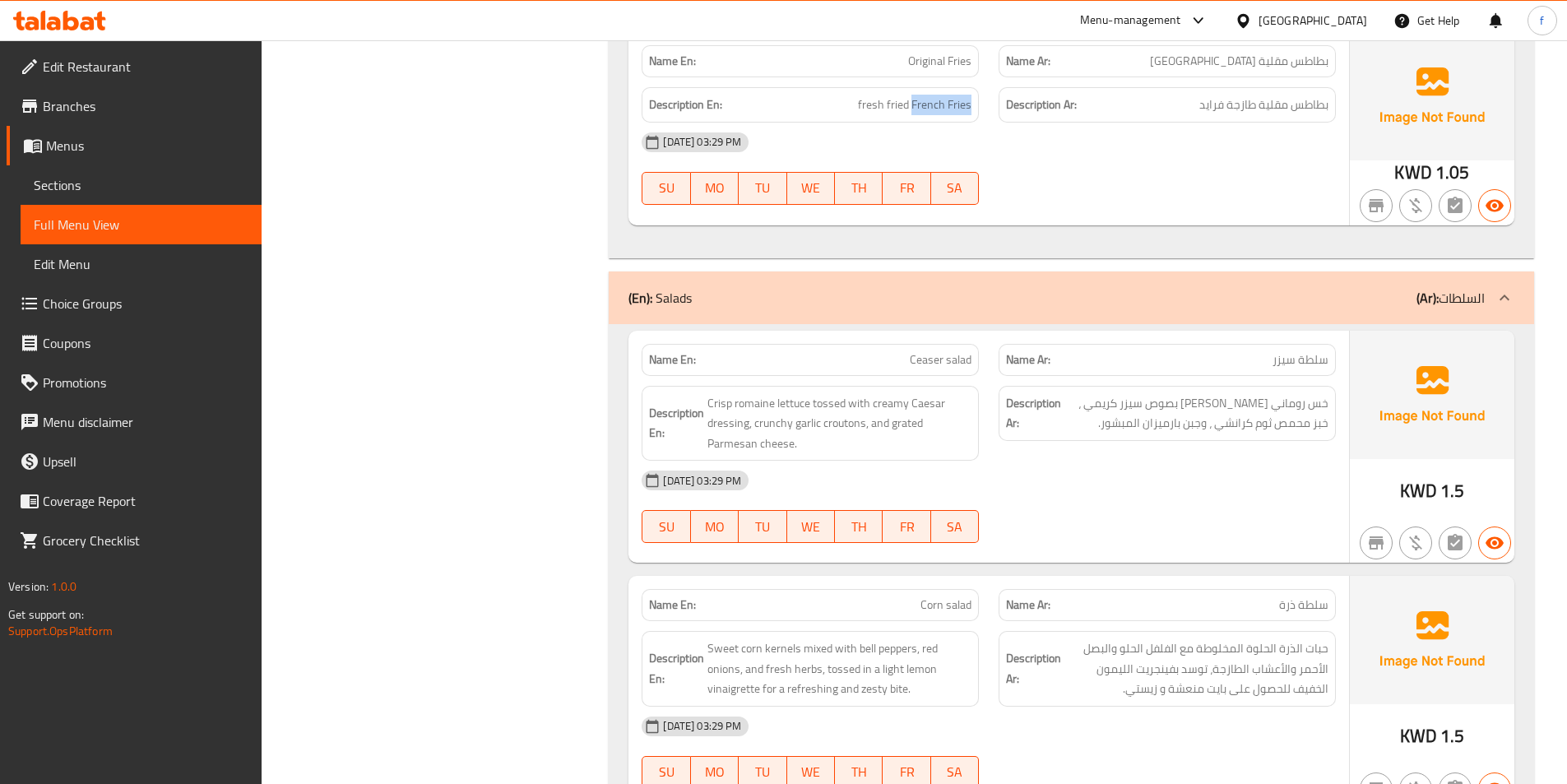
scroll to position [2312, 0]
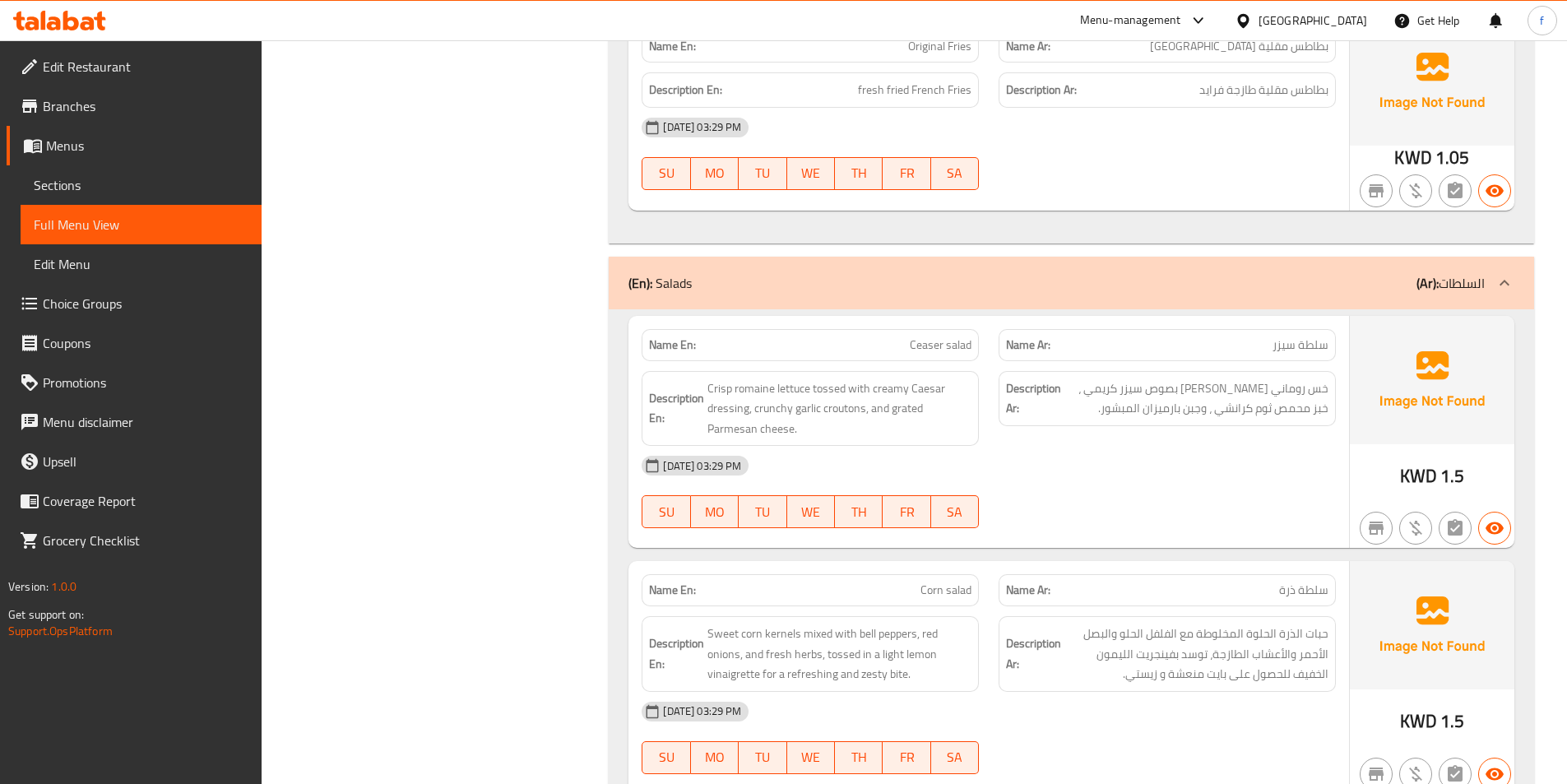
click at [1310, 344] on span "سلطة سيزر" at bounding box center [1300, 344] width 56 height 18
click at [1267, 349] on p "Name Ar: سلطة سيزر" at bounding box center [1167, 344] width 323 height 18
click at [803, 386] on span "Crisp romaine lettuce tossed with creamy Caesar dressing, crunchy garlic crouto…" at bounding box center [840, 409] width 264 height 61
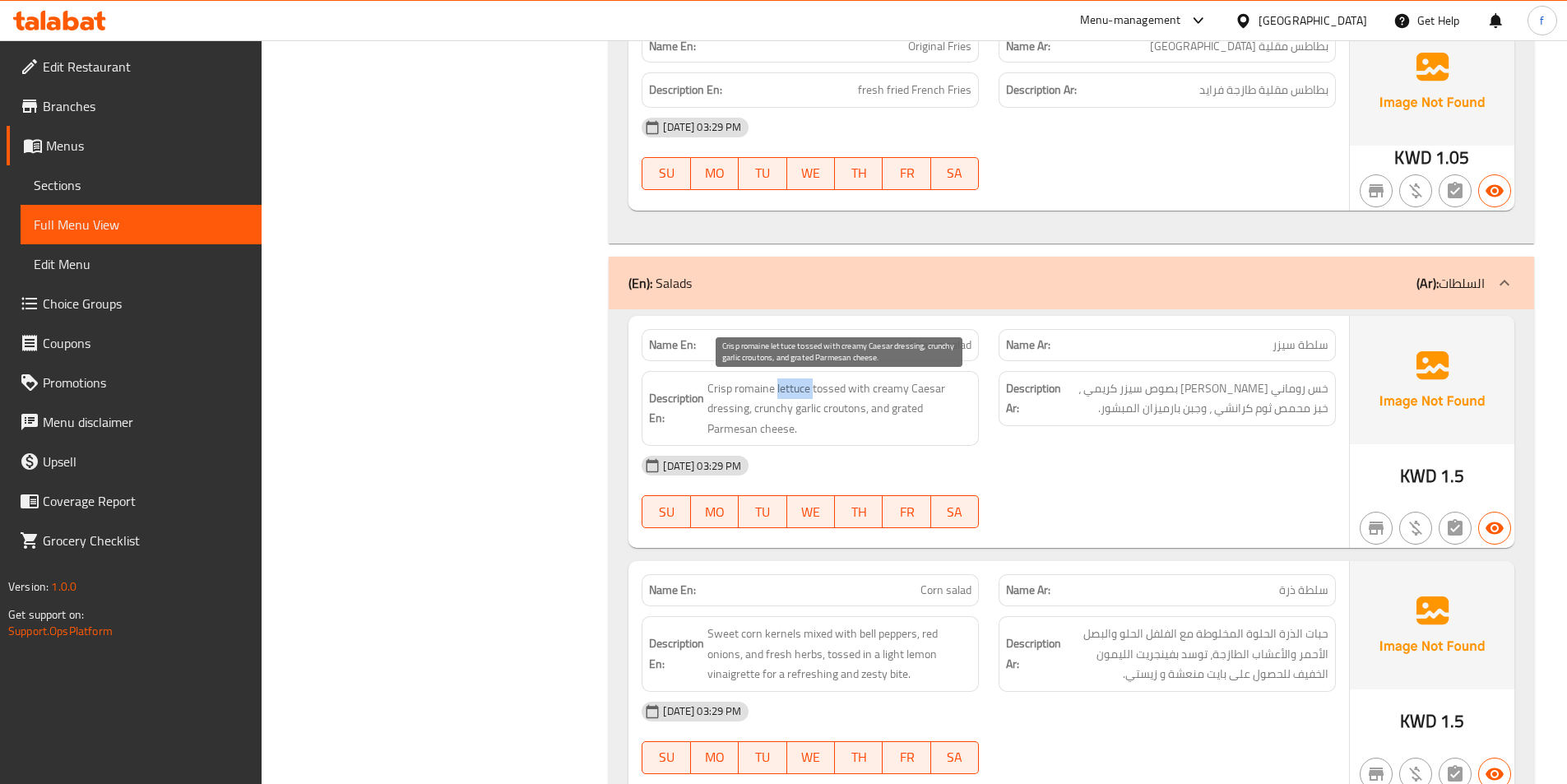
click at [803, 386] on span "Crisp romaine lettuce tossed with creamy Caesar dressing, crunchy garlic crouto…" at bounding box center [840, 409] width 264 height 61
click at [766, 394] on span "Crisp romaine lettuce tossed with creamy Caesar dressing, crunchy garlic crouto…" at bounding box center [840, 409] width 264 height 61
click at [719, 390] on span "Crisp romaine lettuce tossed with creamy Caesar dressing, crunchy garlic crouto…" at bounding box center [840, 409] width 264 height 61
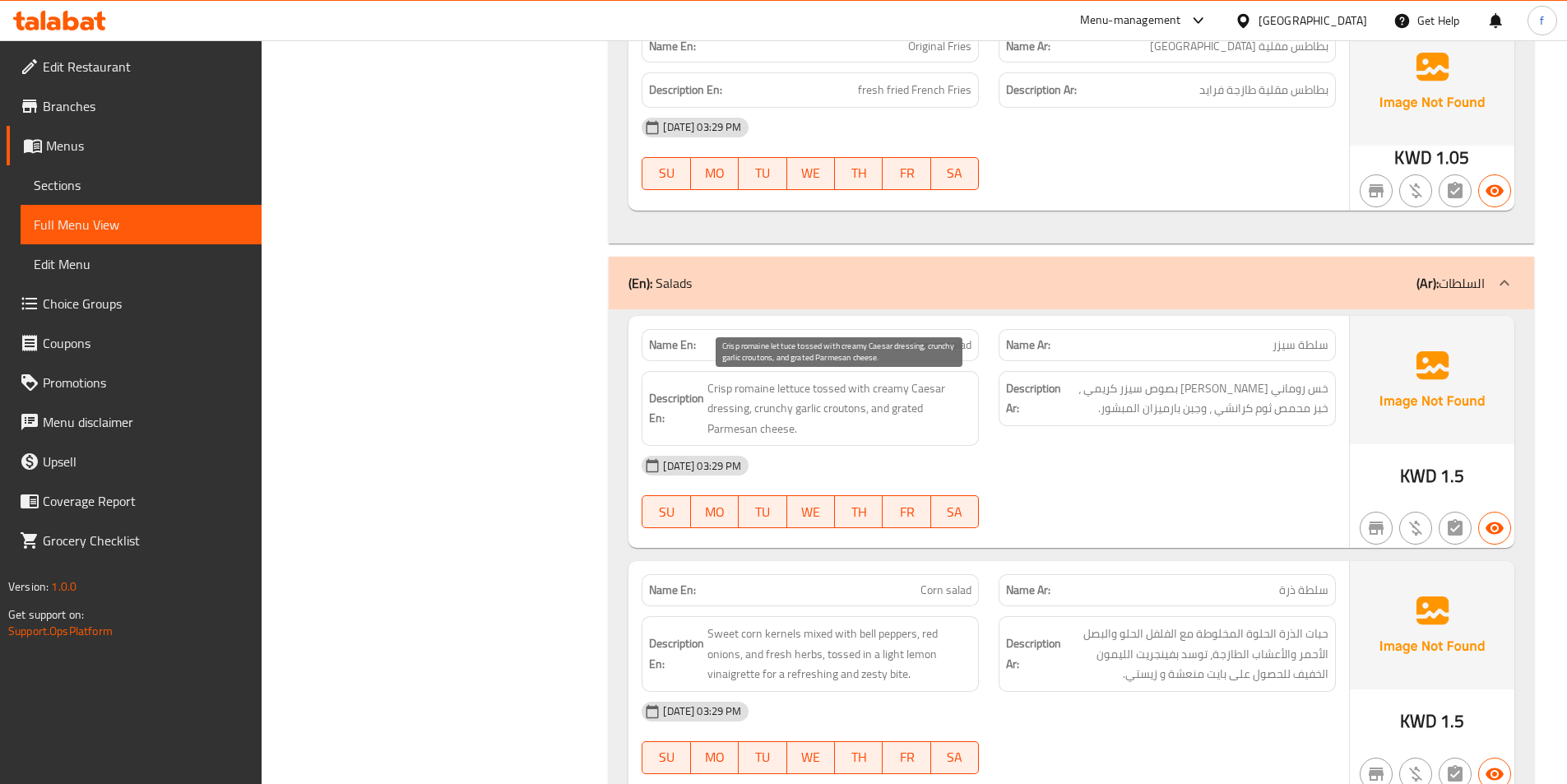
click at [824, 384] on span "Crisp romaine lettuce tossed with creamy Caesar dressing, crunchy garlic crouto…" at bounding box center [840, 409] width 264 height 61
click at [738, 407] on span "Crisp romaine lettuce tossed with creamy Caesar dressing, crunchy garlic crouto…" at bounding box center [840, 409] width 264 height 61
click at [921, 385] on span "Crisp romaine lettuce tossed with creamy Caesar dressing, crunchy garlic crouto…" at bounding box center [840, 409] width 264 height 61
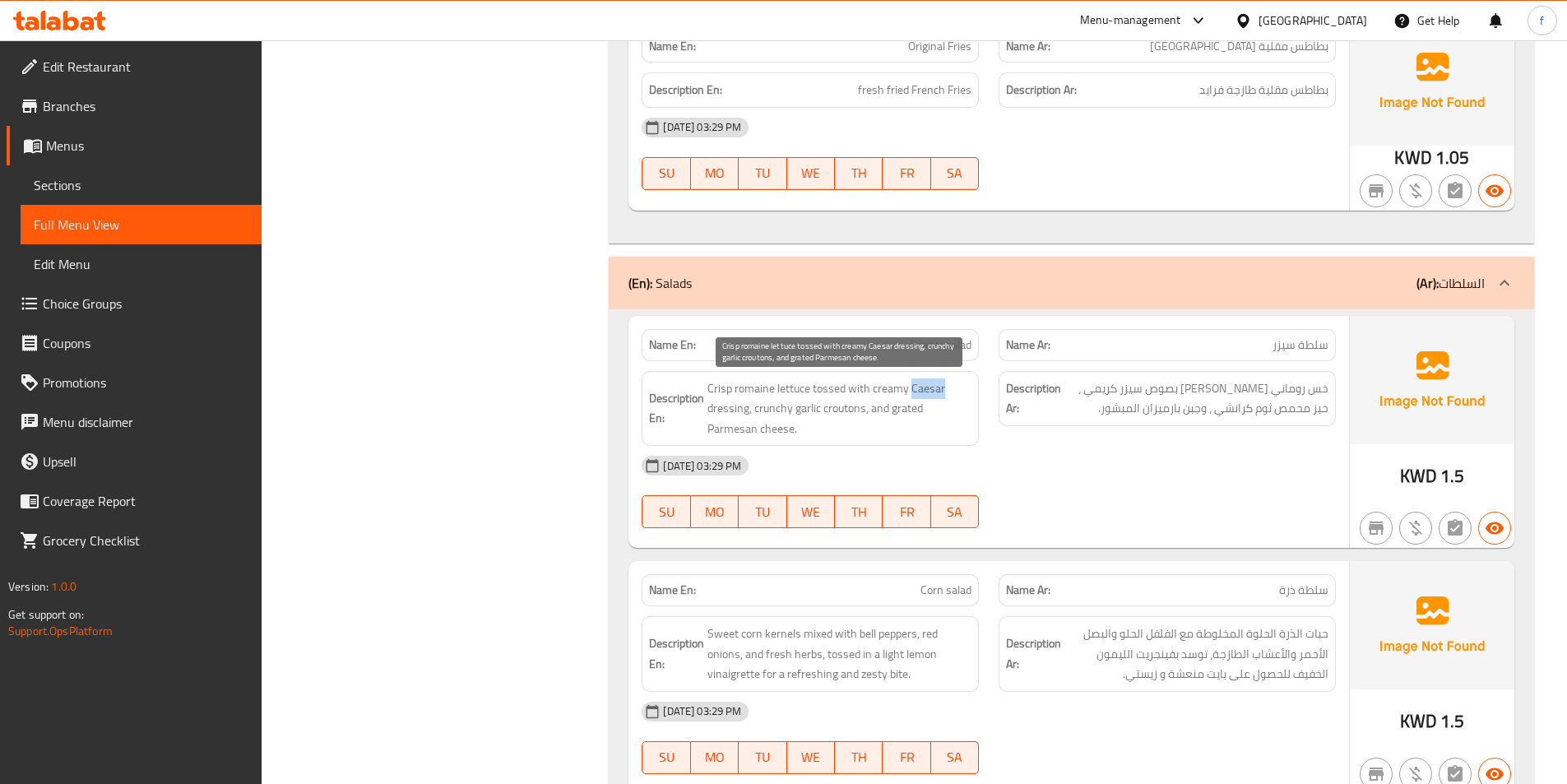
click at [921, 385] on span "Crisp romaine lettuce tossed with creamy Caesar dressing, crunchy garlic crouto…" at bounding box center [840, 409] width 264 height 61
click at [891, 384] on span "Crisp romaine lettuce tossed with creamy Caesar dressing, crunchy garlic crouto…" at bounding box center [840, 409] width 264 height 61
click at [849, 407] on span "Crisp romaine lettuce tossed with creamy Caesar dressing, crunchy garlic crouto…" at bounding box center [840, 409] width 264 height 61
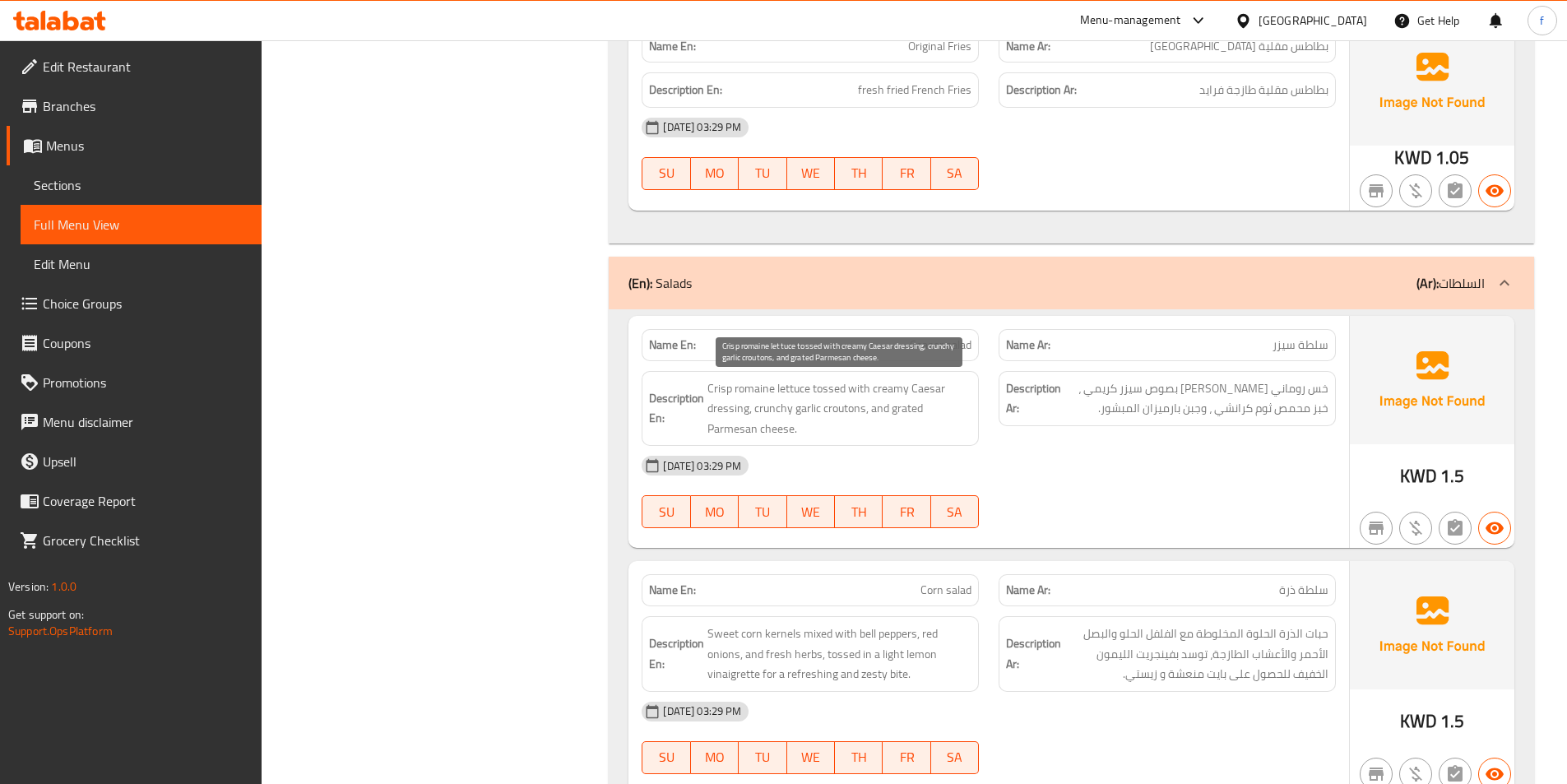
click at [806, 406] on span "Crisp romaine lettuce tossed with creamy Caesar dressing, crunchy garlic crouto…" at bounding box center [840, 409] width 264 height 61
click at [778, 412] on span "Crisp romaine lettuce tossed with creamy Caesar dressing, crunchy garlic crouto…" at bounding box center [840, 409] width 264 height 61
click at [769, 429] on span "Crisp romaine lettuce tossed with creamy Caesar dressing, crunchy garlic crouto…" at bounding box center [840, 409] width 264 height 61
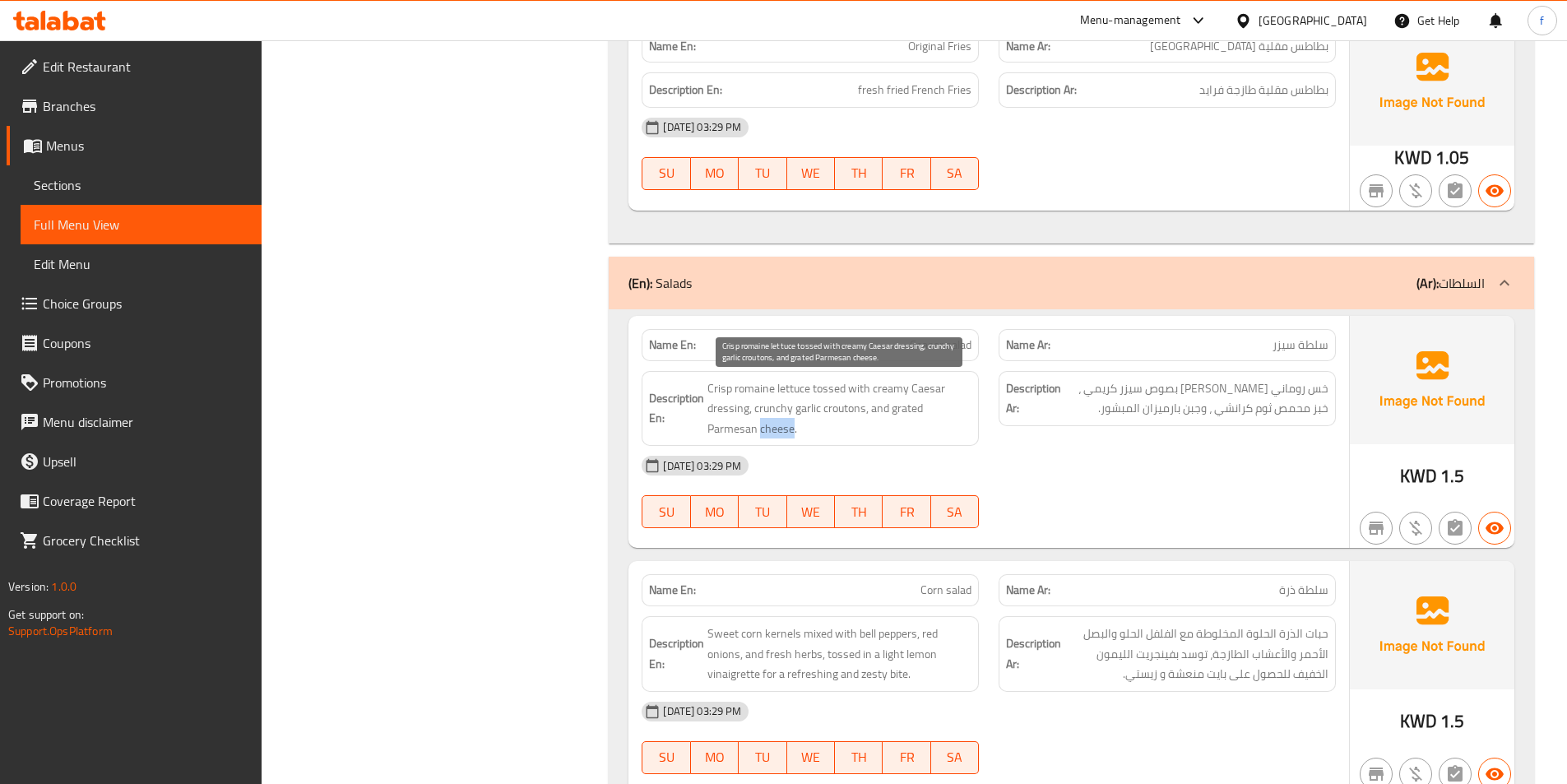
click at [769, 429] on span "Crisp romaine lettuce tossed with creamy Caesar dressing, crunchy garlic crouto…" at bounding box center [840, 409] width 264 height 61
click at [723, 425] on span "Crisp romaine lettuce tossed with creamy Caesar dressing, crunchy garlic crouto…" at bounding box center [840, 409] width 264 height 61
click at [907, 404] on span "Crisp romaine lettuce tossed with creamy Caesar dressing, crunchy garlic crouto…" at bounding box center [840, 409] width 264 height 61
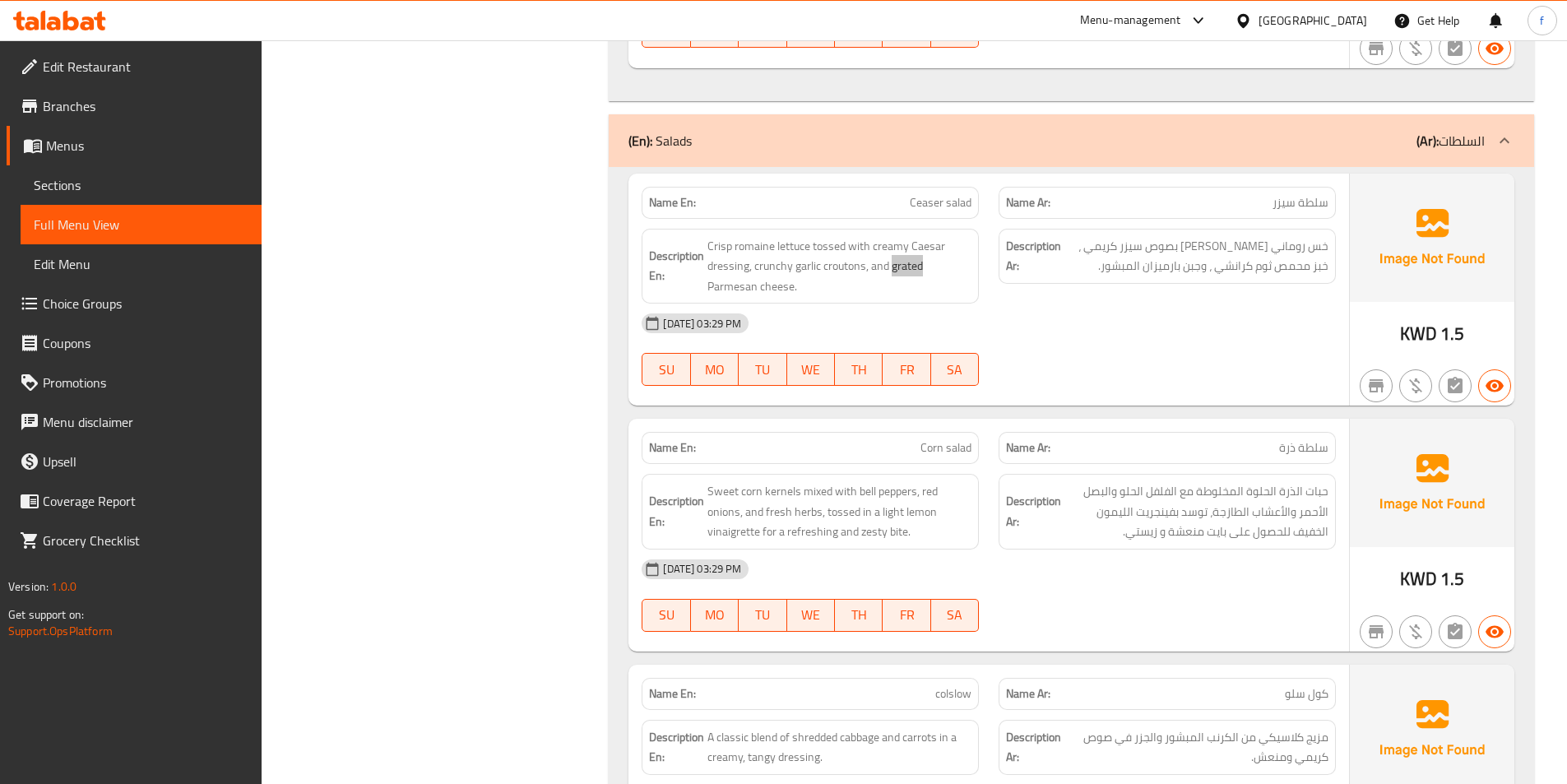
scroll to position [2558, 0]
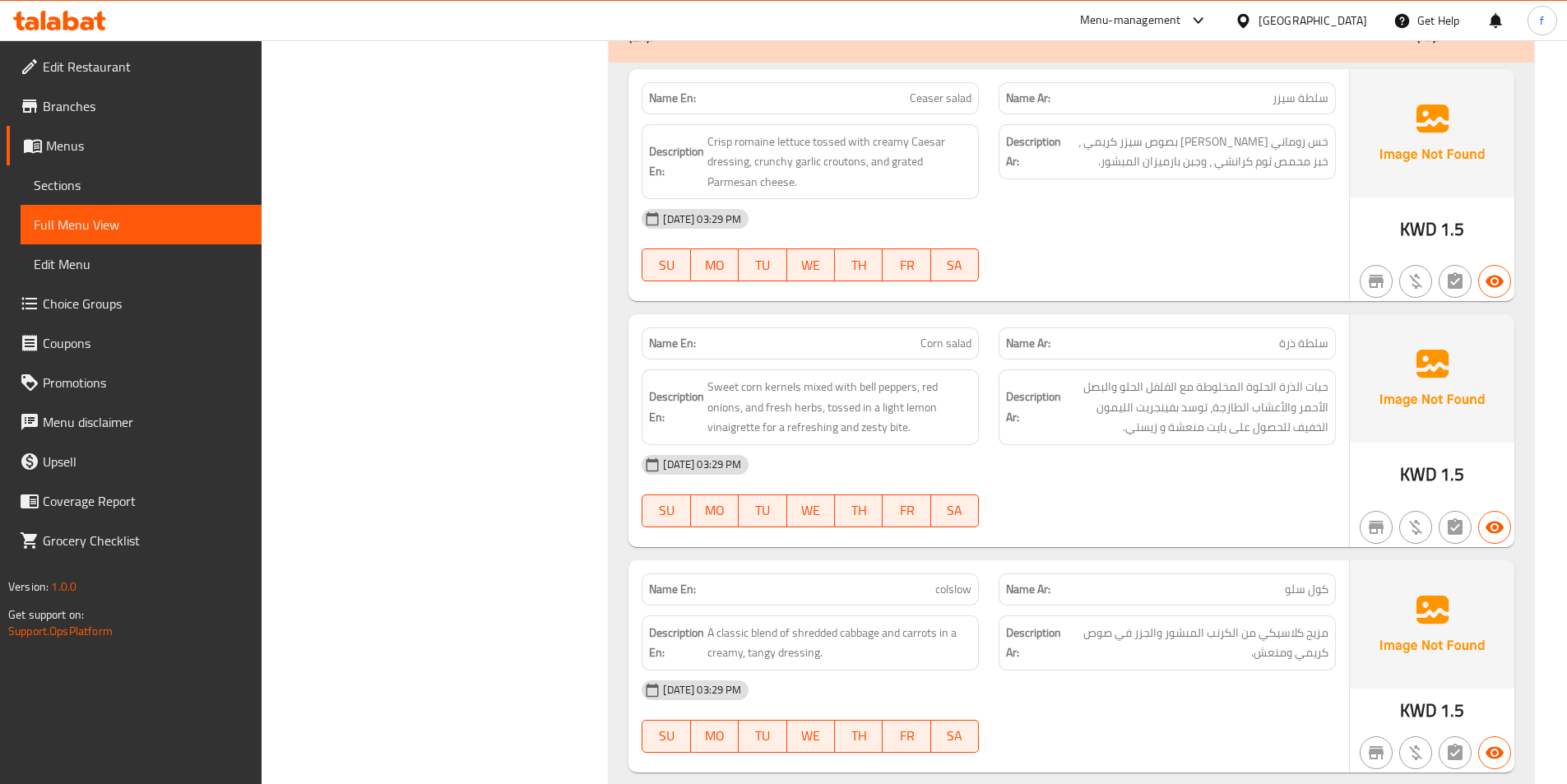
click at [1314, 344] on span "سلطة ذرة" at bounding box center [1304, 343] width 49 height 18
click at [1289, 344] on span "سلطة ذرة" at bounding box center [1304, 343] width 49 height 18
click at [775, 382] on span "Sweet corn kernels mixed with bell peppers, red onions, and fresh herbs, tossed…" at bounding box center [840, 407] width 264 height 61
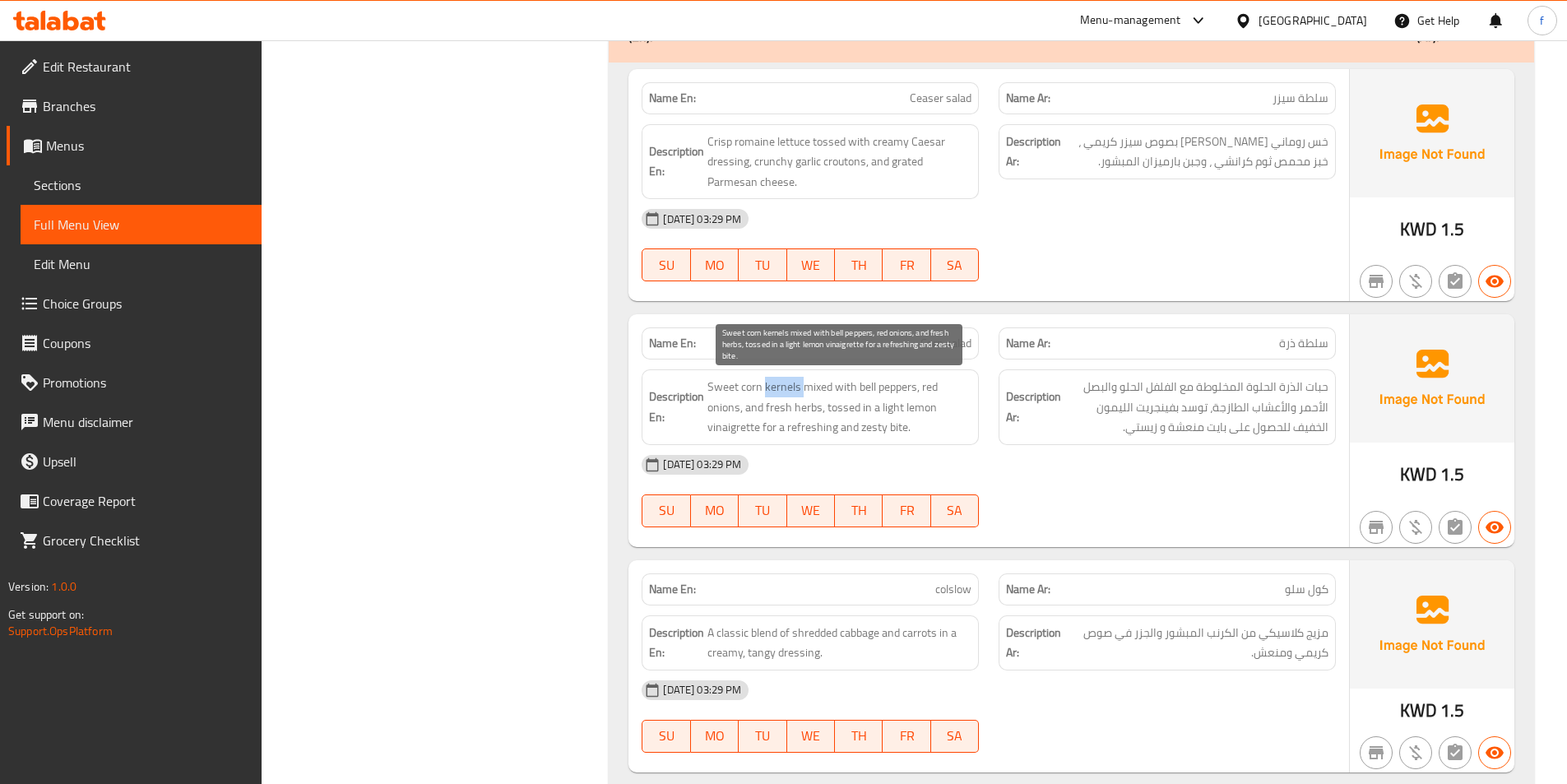
click at [775, 382] on span "Sweet corn kernels mixed with bell peppers, red onions, and fresh herbs, tossed…" at bounding box center [840, 407] width 264 height 61
click at [753, 389] on span "Sweet corn kernels mixed with bell peppers, red onions, and fresh herbs, tossed…" at bounding box center [840, 407] width 264 height 61
click at [732, 389] on span "Sweet corn kernels mixed with bell peppers, red onions, and fresh herbs, tossed…" at bounding box center [840, 407] width 264 height 61
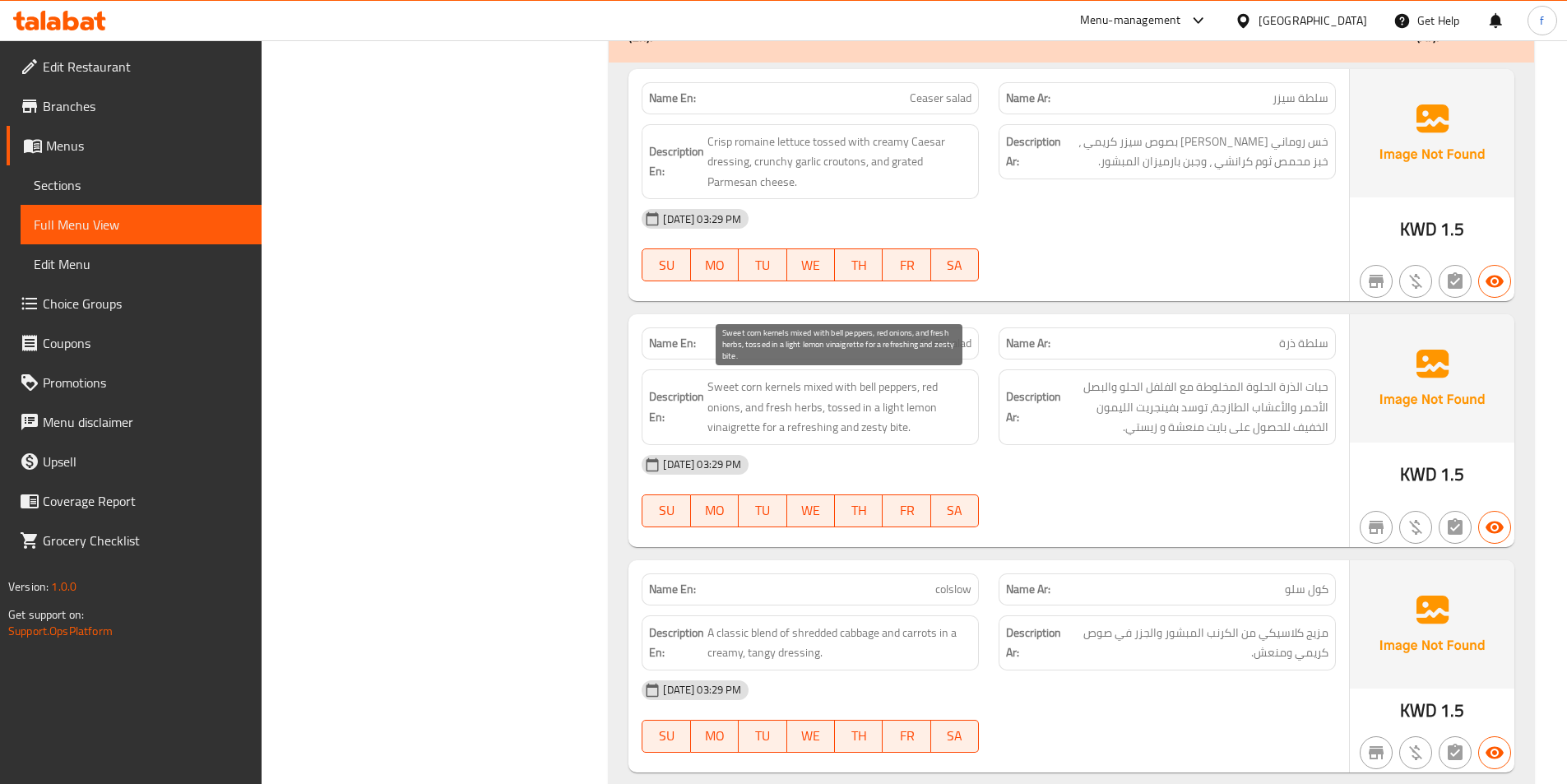
click at [814, 384] on span "Sweet corn kernels mixed with bell peppers, red onions, and fresh herbs, tossed…" at bounding box center [840, 407] width 264 height 61
click at [859, 387] on span "Sweet corn kernels mixed with bell peppers, red onions, and fresh herbs, tossed…" at bounding box center [840, 407] width 264 height 61
click at [882, 387] on span "Sweet corn kernels mixed with bell peppers, red onions, and fresh herbs, tossed…" at bounding box center [840, 407] width 264 height 61
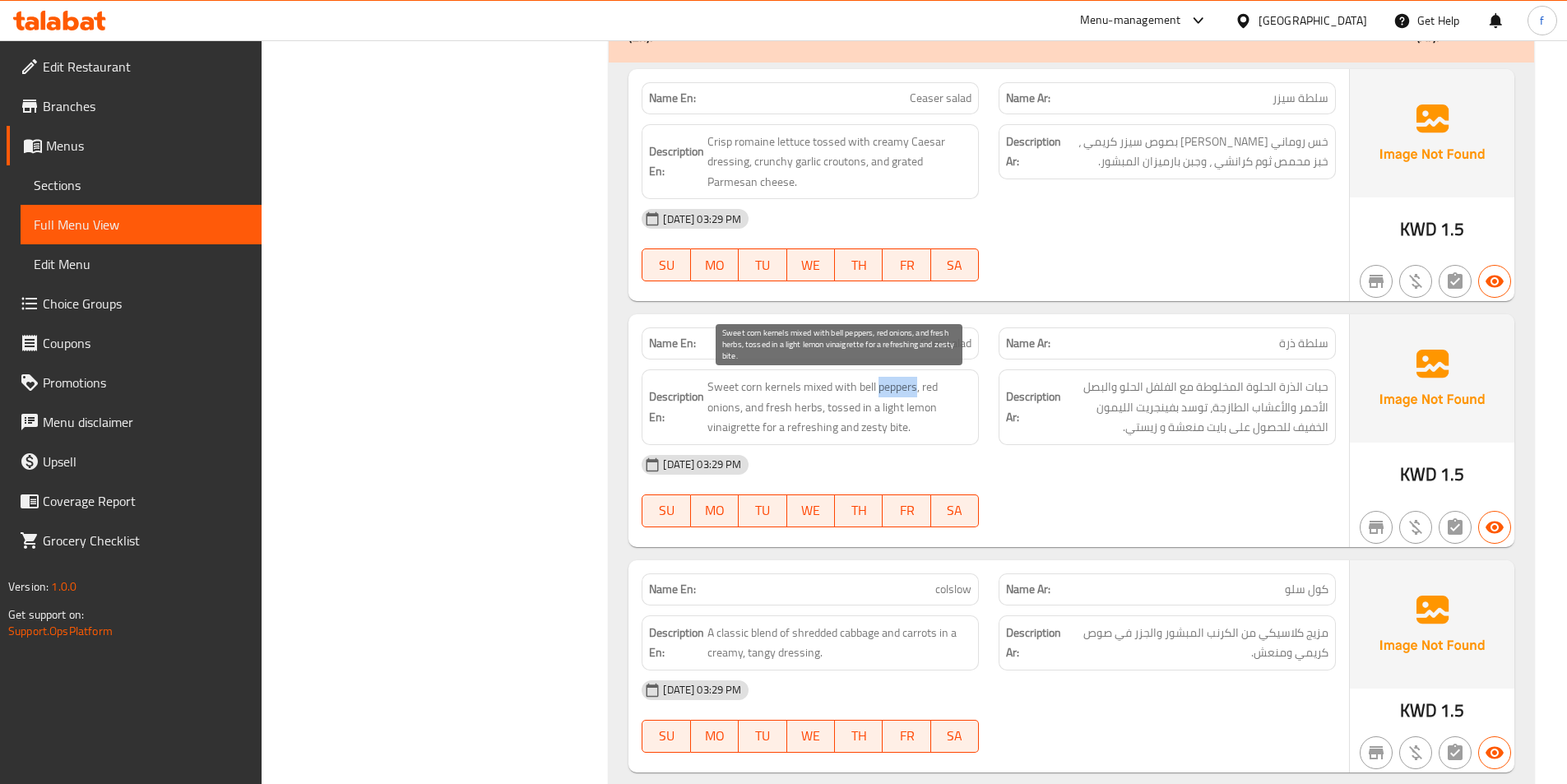
click at [882, 387] on span "Sweet corn kernels mixed with bell peppers, red onions, and fresh herbs, tossed…" at bounding box center [840, 407] width 264 height 61
click at [931, 382] on span "Sweet corn kernels mixed with bell peppers, red onions, and fresh herbs, tossed…" at bounding box center [840, 407] width 264 height 61
click at [731, 414] on span "Sweet corn kernels mixed with bell peppers, red onions, and fresh herbs, tossed…" at bounding box center [840, 407] width 264 height 61
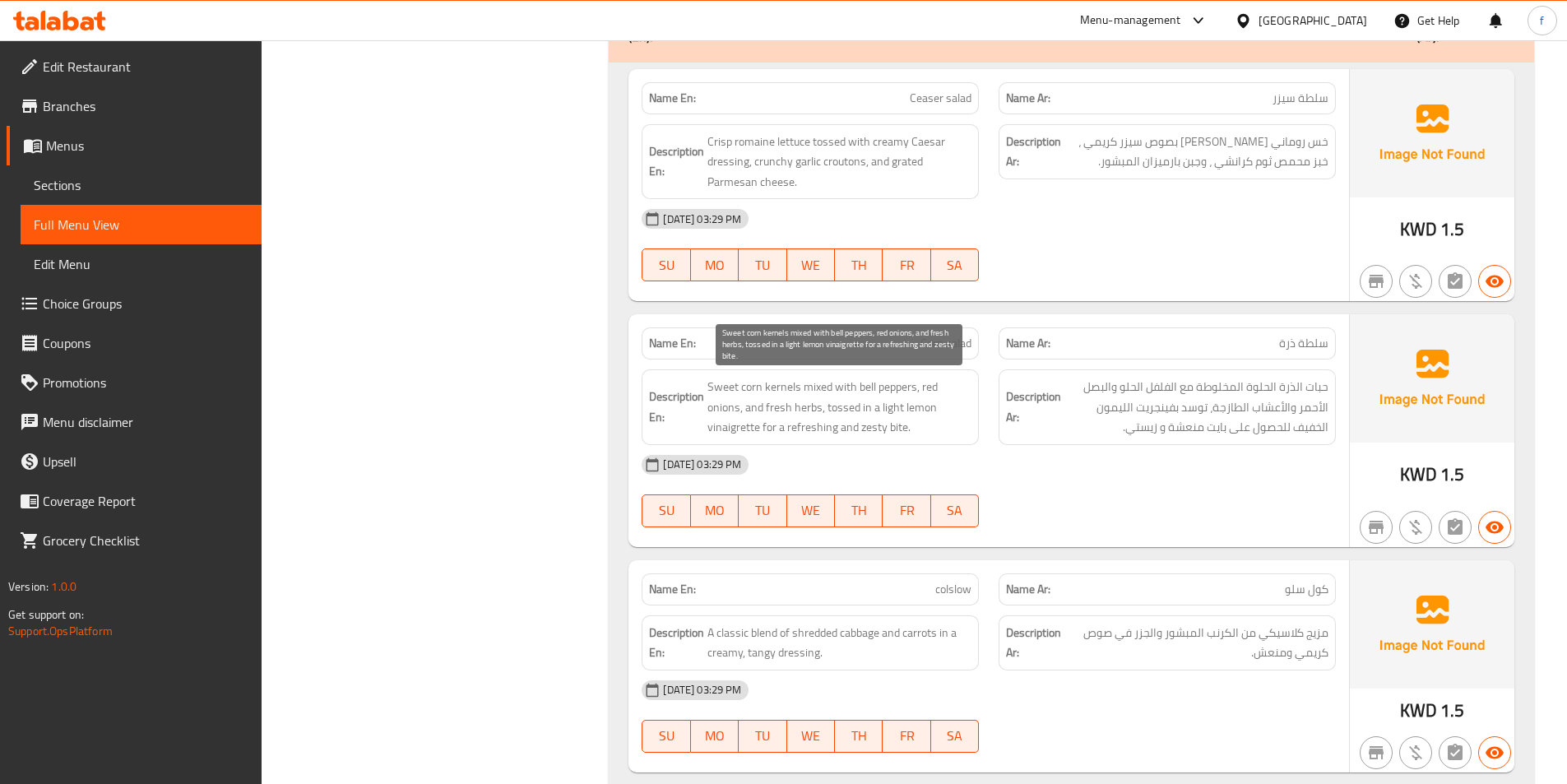
click at [778, 409] on span "Sweet corn kernels mixed with bell peppers, red onions, and fresh herbs, tossed…" at bounding box center [840, 407] width 264 height 61
click at [811, 409] on span "Sweet corn kernels mixed with bell peppers, red onions, and fresh herbs, tossed…" at bounding box center [840, 407] width 264 height 61
click at [848, 407] on span "Sweet corn kernels mixed with bell peppers, red onions, and fresh herbs, tossed…" at bounding box center [840, 407] width 264 height 61
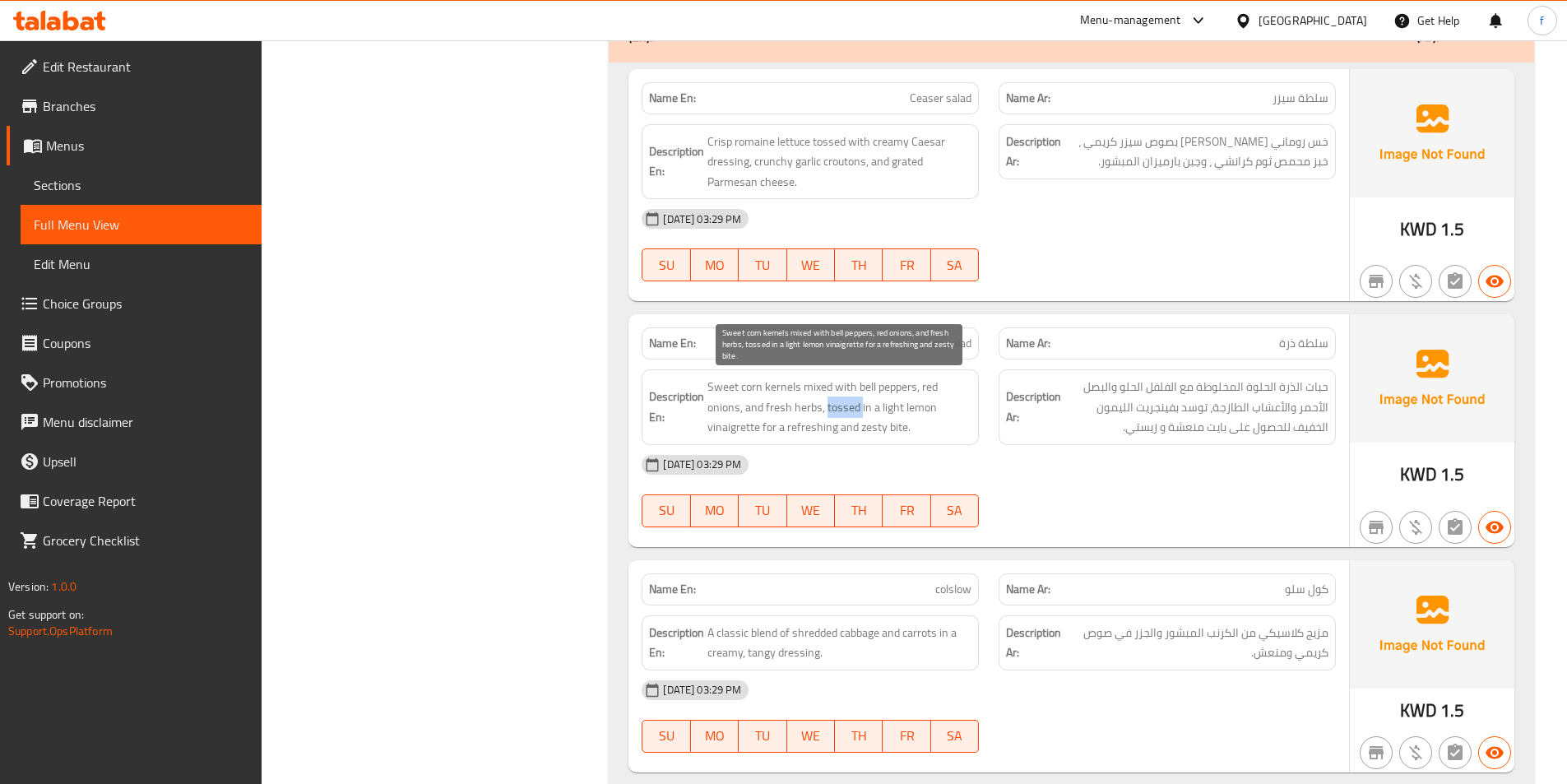
click at [848, 407] on span "Sweet corn kernels mixed with bell peppers, red onions, and fresh herbs, tossed…" at bounding box center [840, 407] width 264 height 61
click at [737, 430] on span "Sweet corn kernels mixed with bell peppers, red onions, and fresh herbs, tossed…" at bounding box center [840, 407] width 264 height 61
click at [921, 405] on span "Sweet corn kernels mixed with bell peppers, red onions, and fresh herbs, tossed…" at bounding box center [840, 407] width 264 height 61
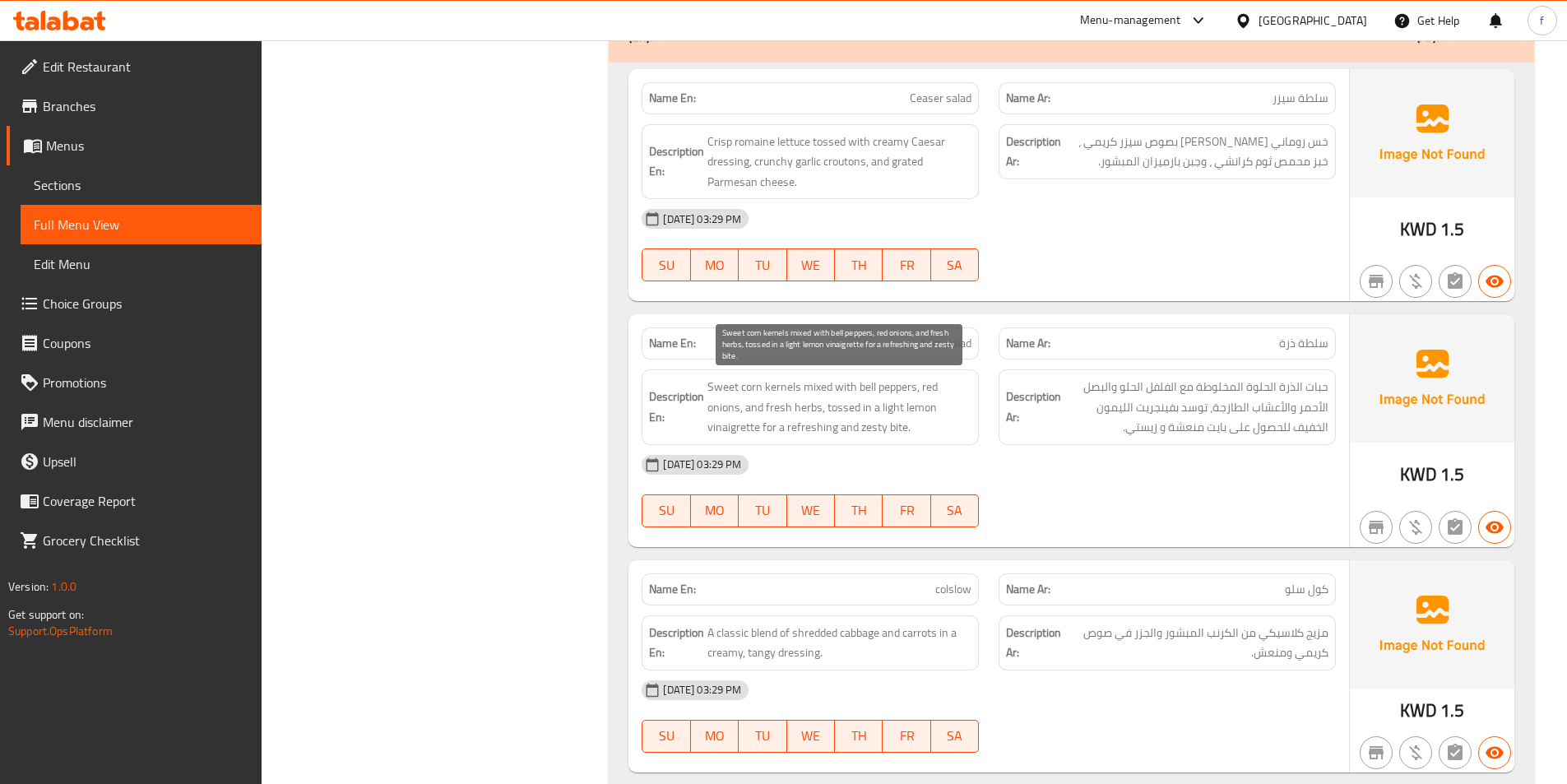
click at [890, 408] on span "Sweet corn kernels mixed with bell peppers, red onions, and fresh herbs, tossed…" at bounding box center [840, 407] width 264 height 61
click at [773, 425] on span "Sweet corn kernels mixed with bell peppers, red onions, and fresh herbs, tossed…" at bounding box center [840, 407] width 264 height 61
click at [895, 430] on span "Sweet corn kernels mixed with bell peppers, red onions, and fresh herbs, tossed…" at bounding box center [840, 407] width 264 height 61
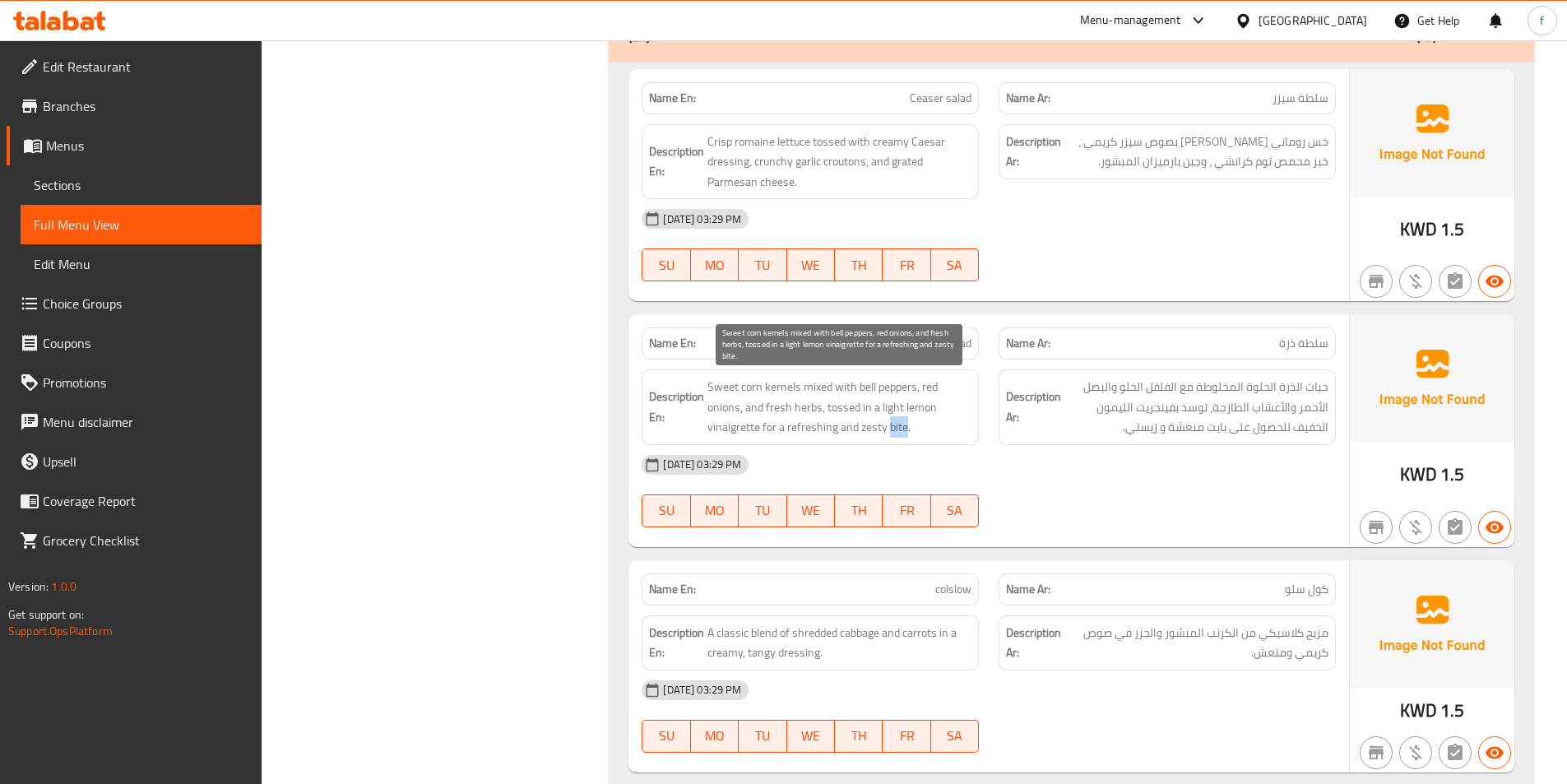
click at [895, 430] on span "Sweet corn kernels mixed with bell peppers, red onions, and fresh herbs, tossed…" at bounding box center [840, 407] width 264 height 61
click at [811, 429] on span "Sweet corn kernels mixed with bell peppers, red onions, and fresh herbs, tossed…" at bounding box center [840, 407] width 264 height 61
click at [864, 426] on span "Sweet corn kernels mixed with bell peppers, red onions, and fresh herbs, tossed…" at bounding box center [840, 407] width 264 height 61
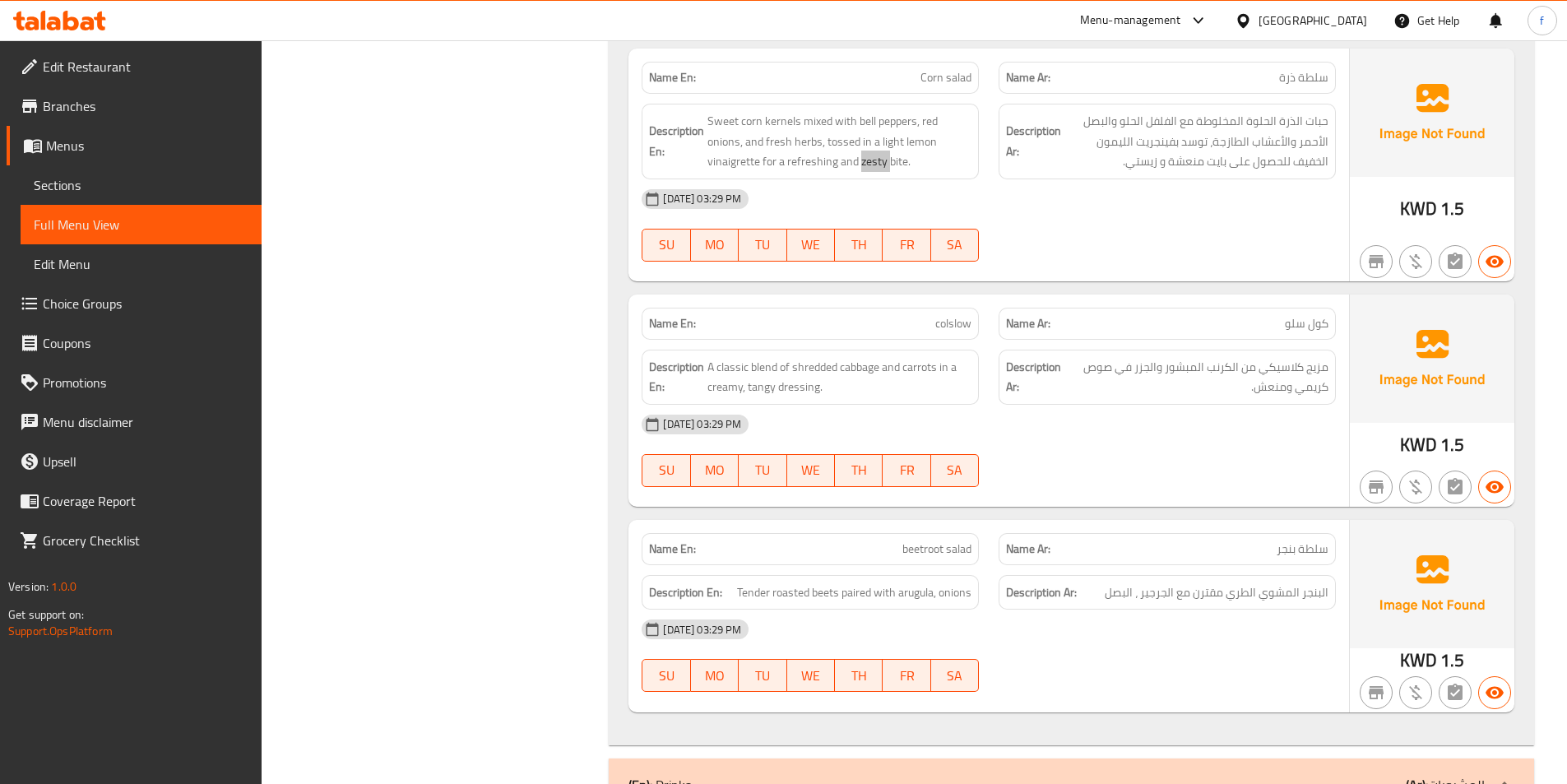
scroll to position [2887, 0]
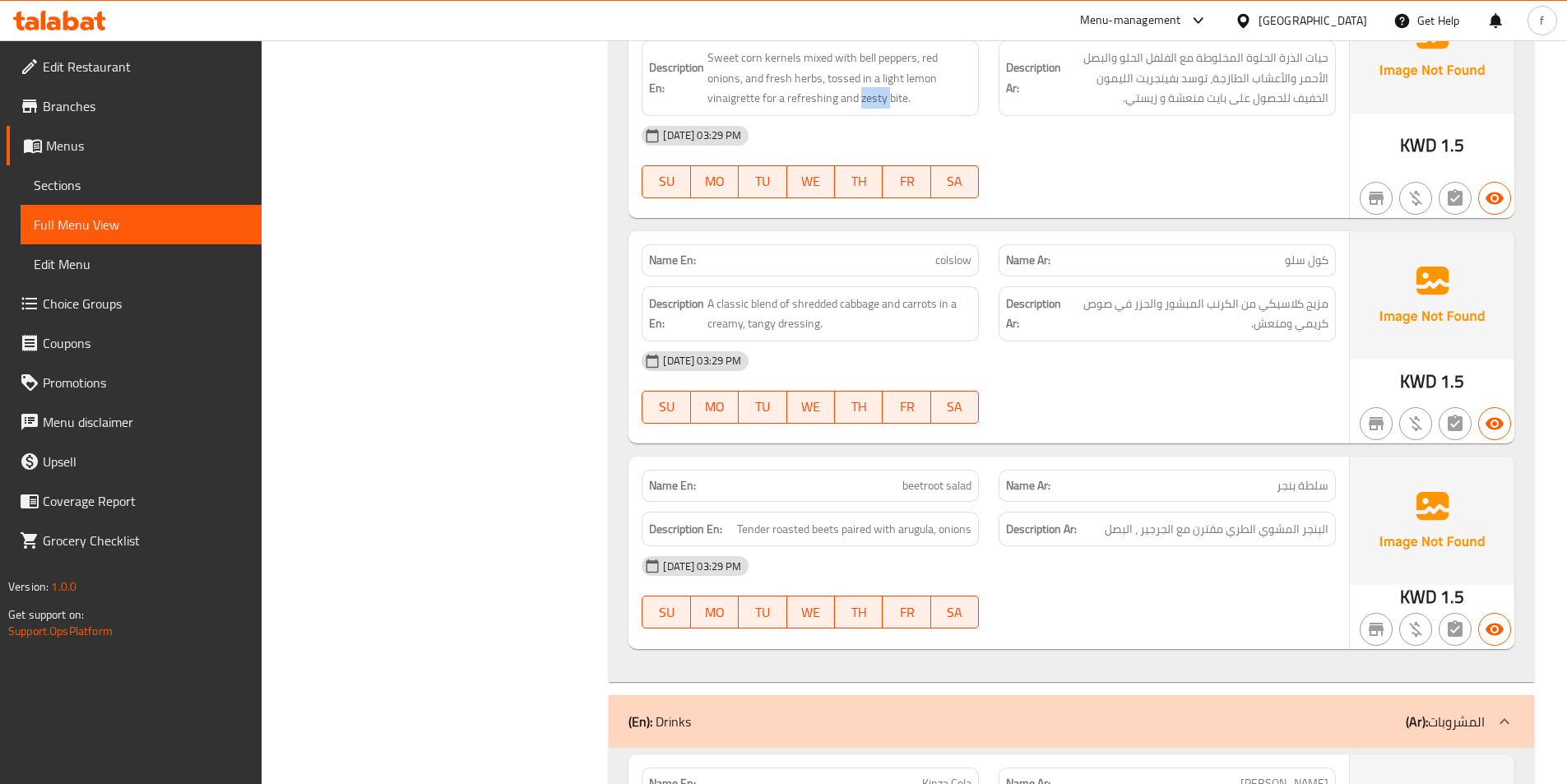
click at [957, 262] on span "colslow" at bounding box center [953, 260] width 36 height 18
click at [762, 301] on span "A classic blend of shredded cabbage and carrots in a creamy, tangy dressing." at bounding box center [840, 313] width 264 height 40
click at [738, 301] on span "A classic blend of shredded cabbage and carrots in a creamy, tangy dressing." at bounding box center [840, 313] width 264 height 40
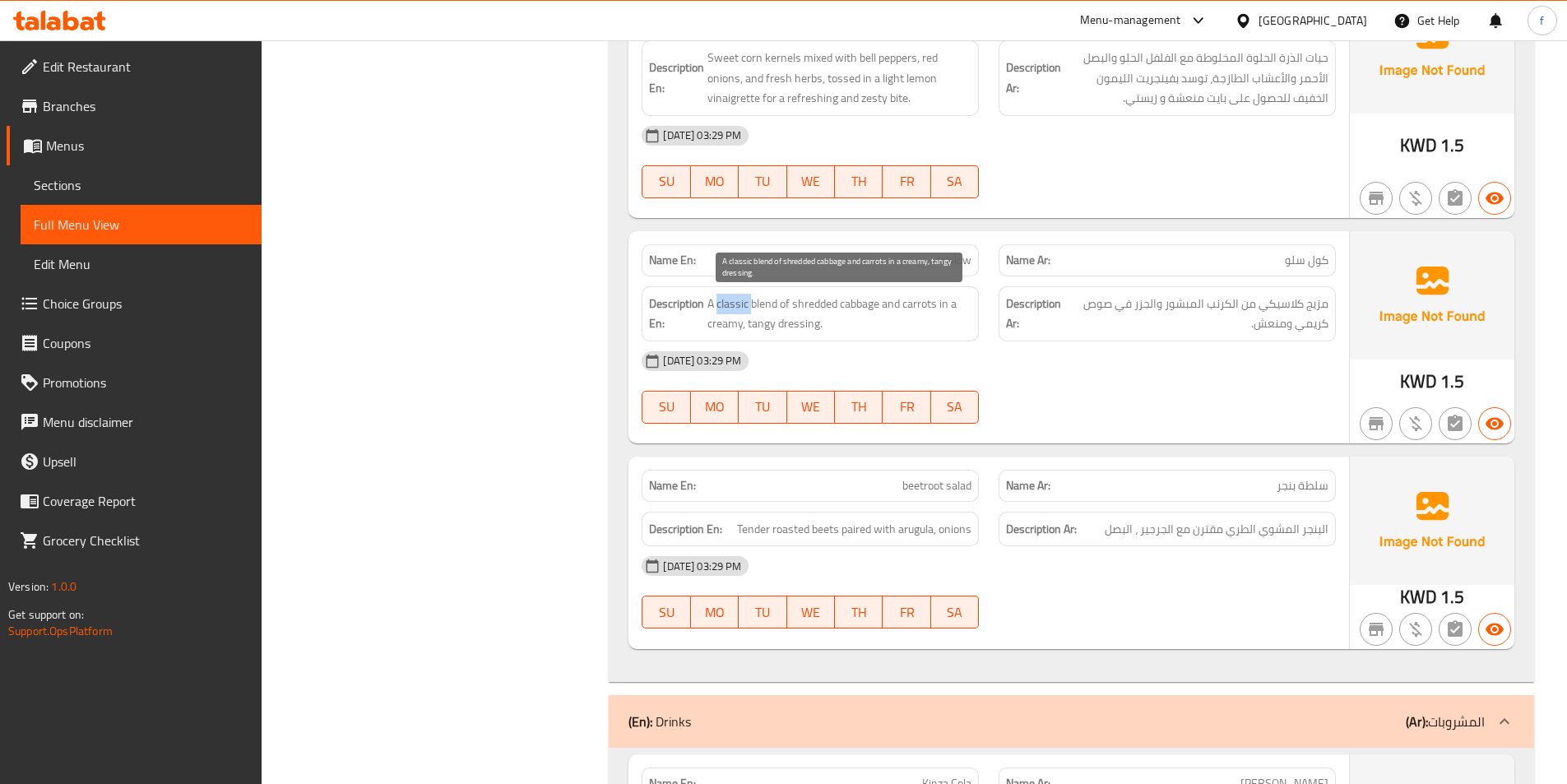
click at [738, 301] on span "A classic blend of shredded cabbage and carrots in a creamy, tangy dressing." at bounding box center [840, 313] width 264 height 40
click at [863, 299] on span "A classic blend of shredded cabbage and carrots in a creamy, tangy dressing." at bounding box center [840, 313] width 264 height 40
click at [819, 302] on span "A classic blend of shredded cabbage and carrots in a creamy, tangy dressing." at bounding box center [840, 313] width 264 height 40
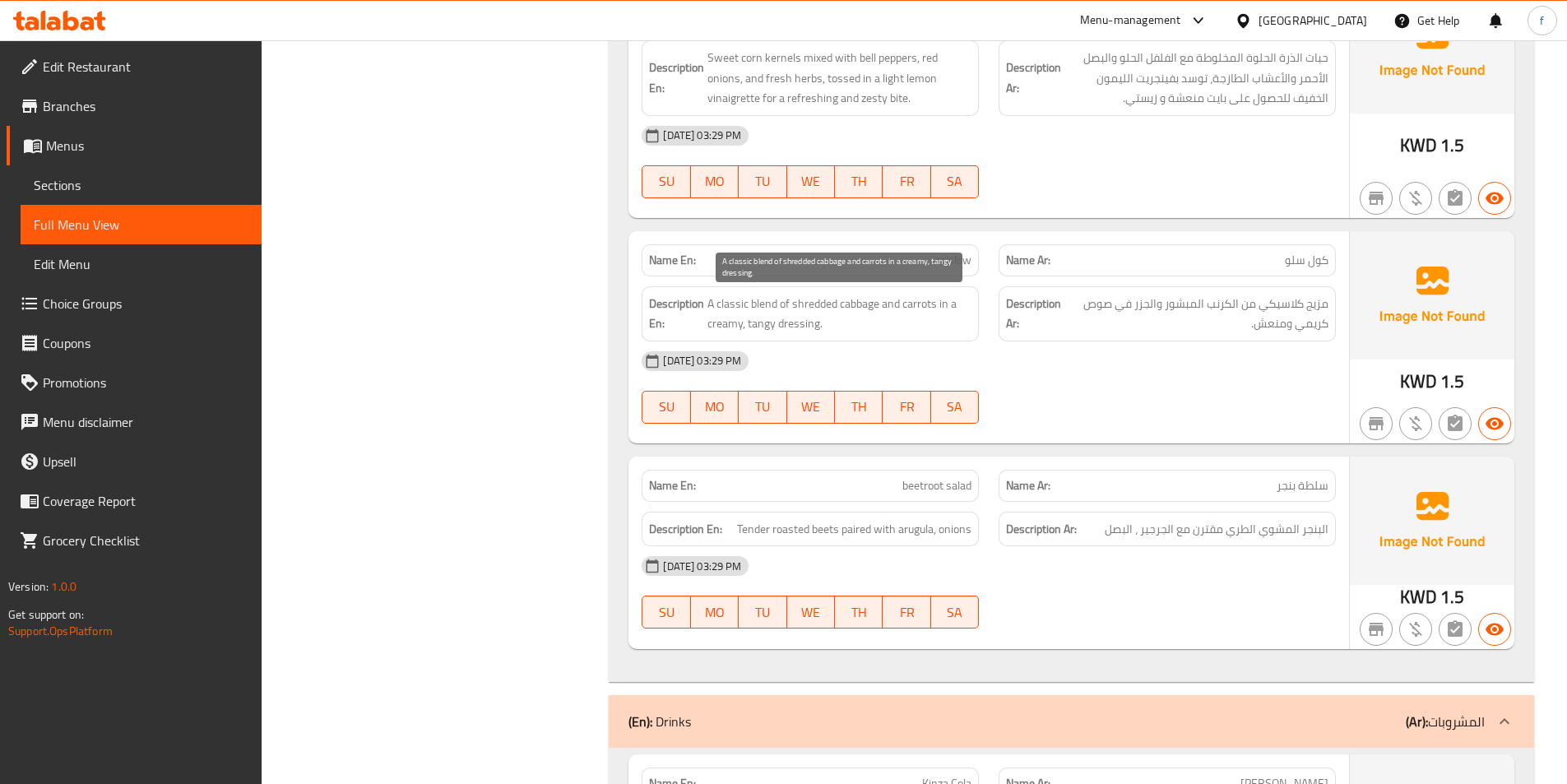
click at [926, 303] on span "A classic blend of shredded cabbage and carrots in a creamy, tangy dressing." at bounding box center [840, 313] width 264 height 40
click at [785, 322] on span "A classic blend of shredded cabbage and carrots in a creamy, tangy dressing." at bounding box center [840, 313] width 264 height 40
click at [732, 324] on span "A classic blend of shredded cabbage and carrots in a creamy, tangy dressing." at bounding box center [840, 313] width 264 height 40
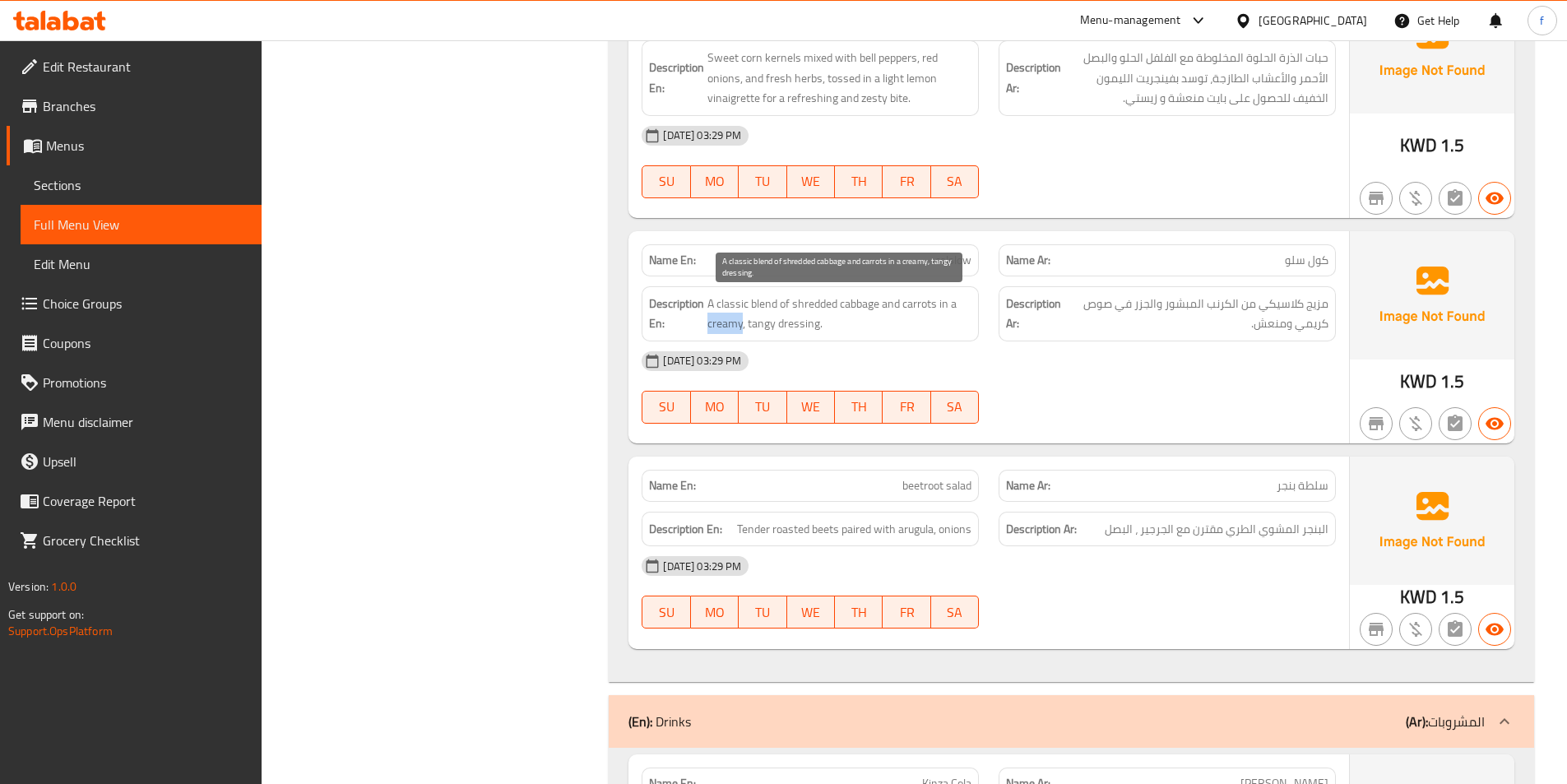
click at [732, 324] on span "A classic blend of shredded cabbage and carrots in a creamy, tangy dressing." at bounding box center [840, 313] width 264 height 40
click at [776, 323] on span "A classic blend of shredded cabbage and carrots in a creamy, tangy dressing." at bounding box center [840, 313] width 264 height 40
click at [966, 265] on span "colslow" at bounding box center [953, 260] width 36 height 18
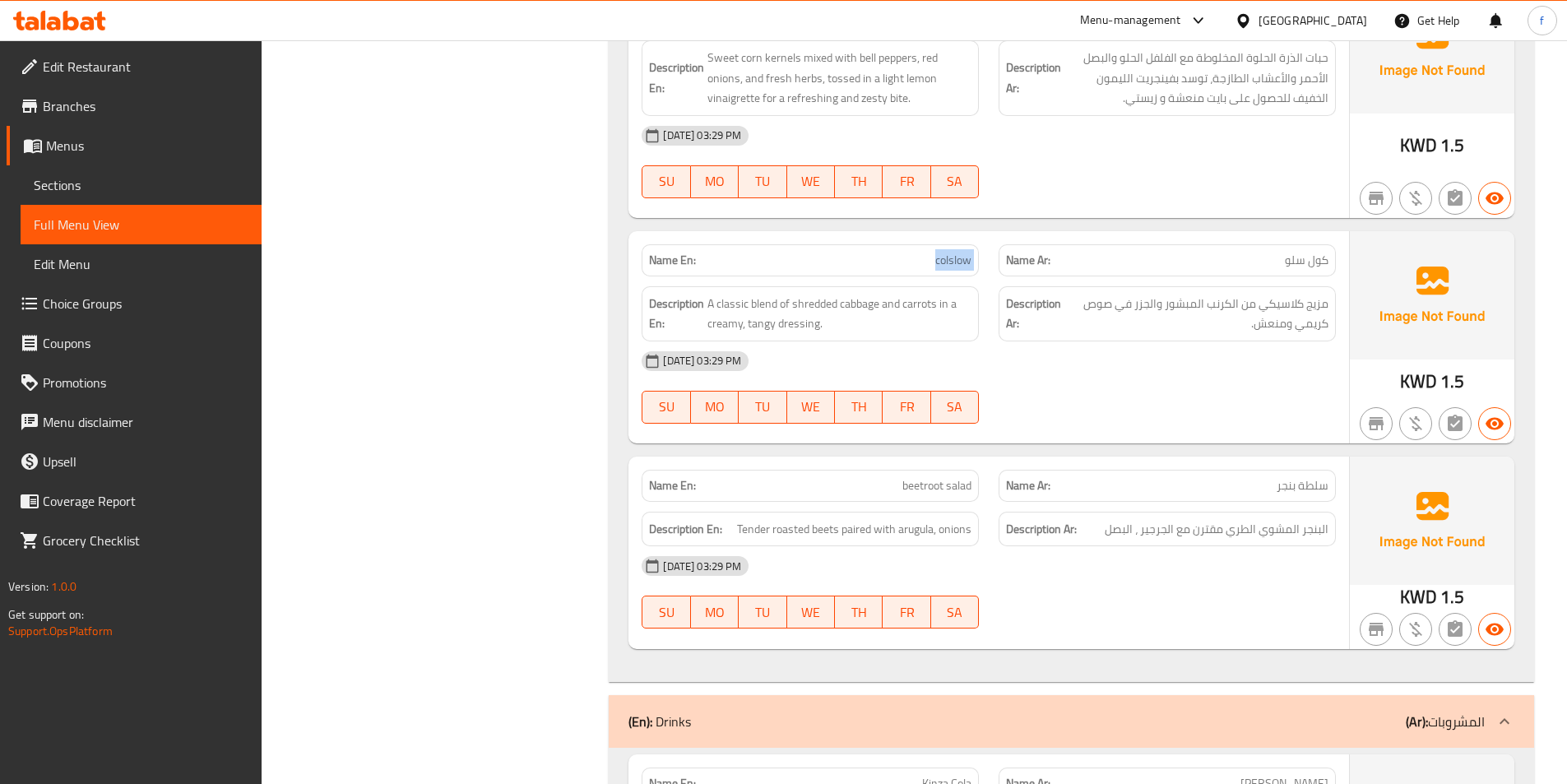
click at [966, 265] on span "colslow" at bounding box center [953, 260] width 36 height 18
copy span "colslow"
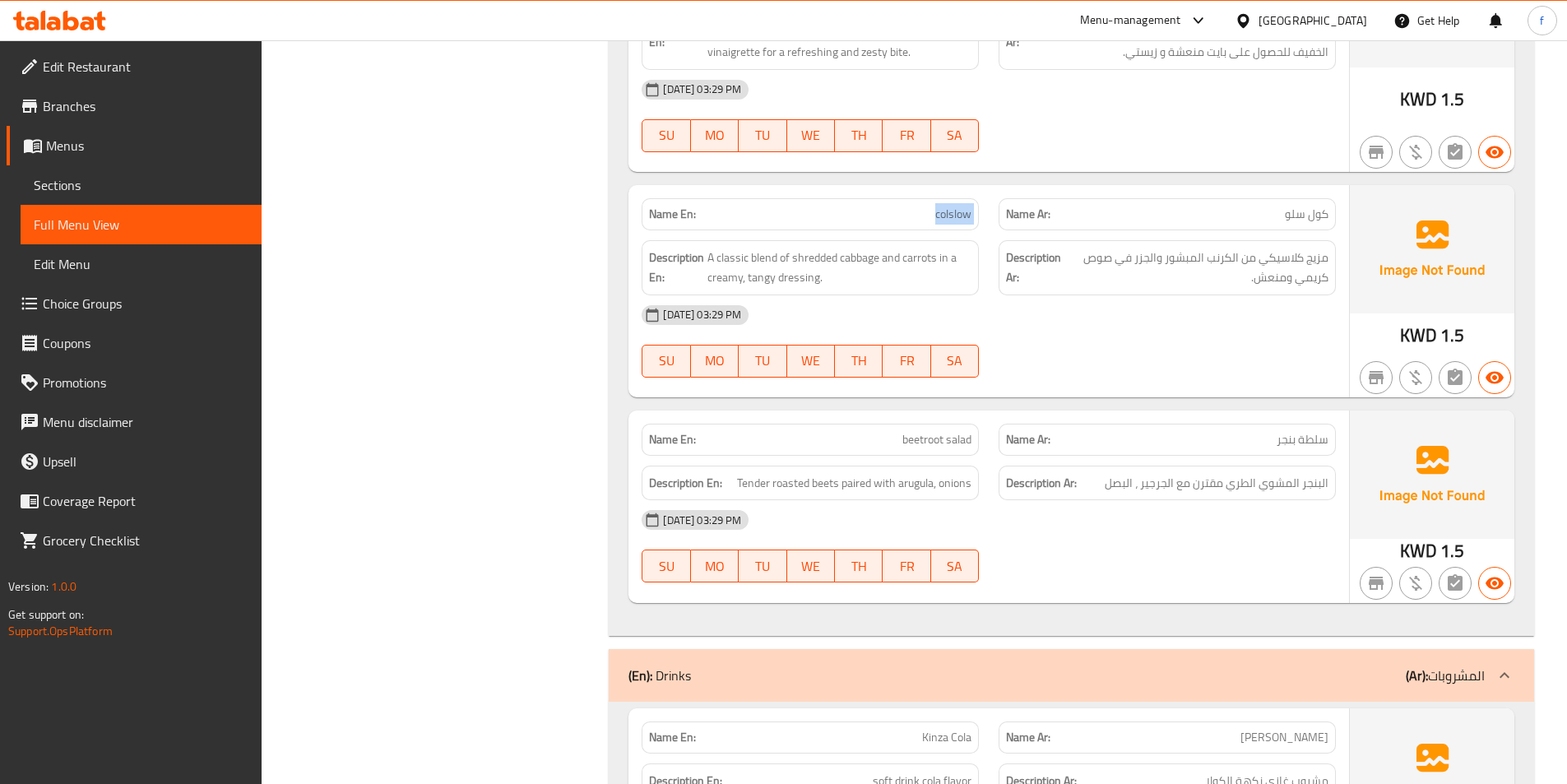
scroll to position [3133, 0]
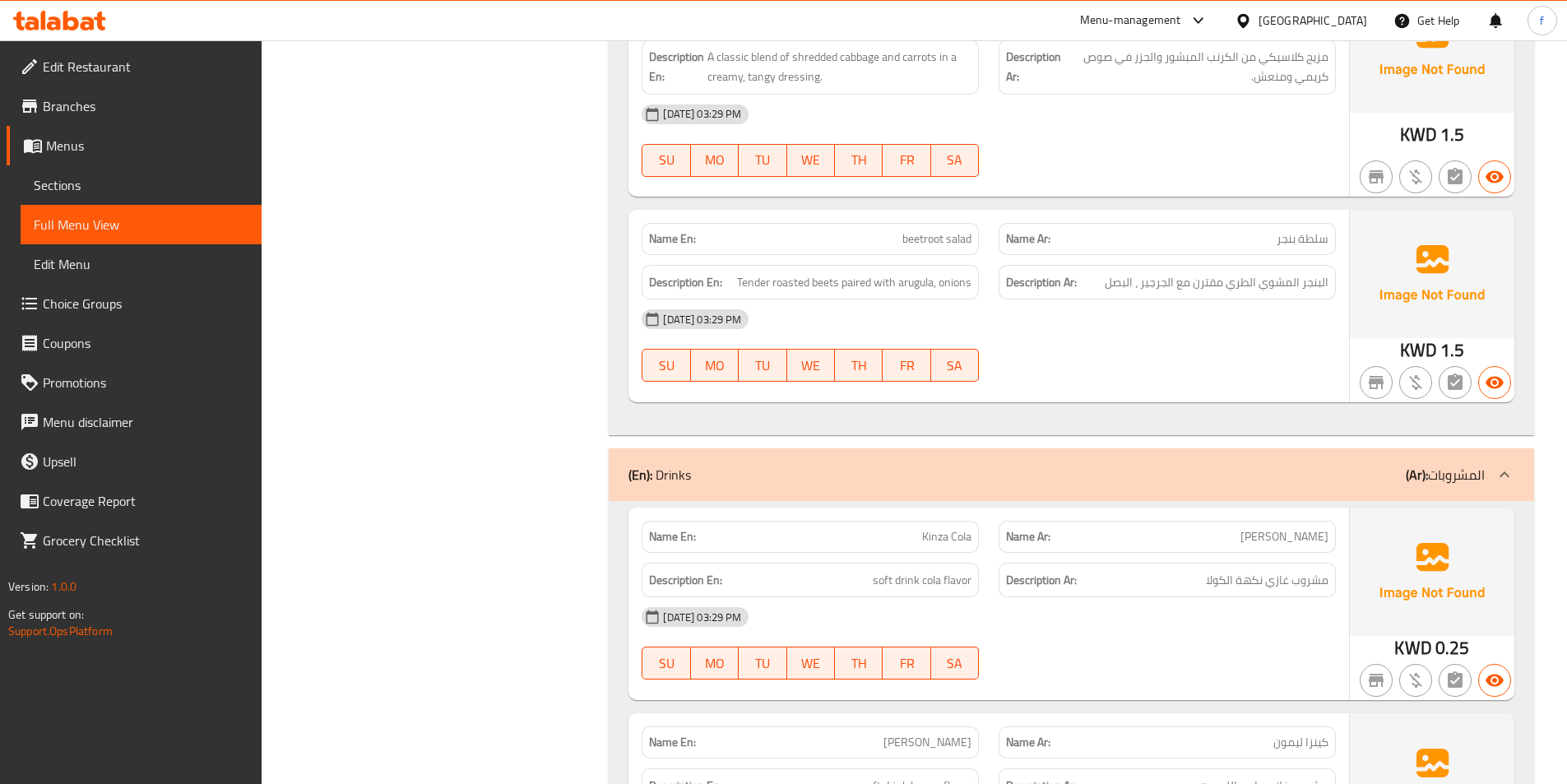
click at [948, 242] on span "beetroot salad" at bounding box center [937, 238] width 69 height 18
click at [923, 241] on span "beetroot salad" at bounding box center [937, 238] width 69 height 18
click at [821, 276] on span "Tender roasted beets paired with arugula, onions" at bounding box center [855, 283] width 234 height 21
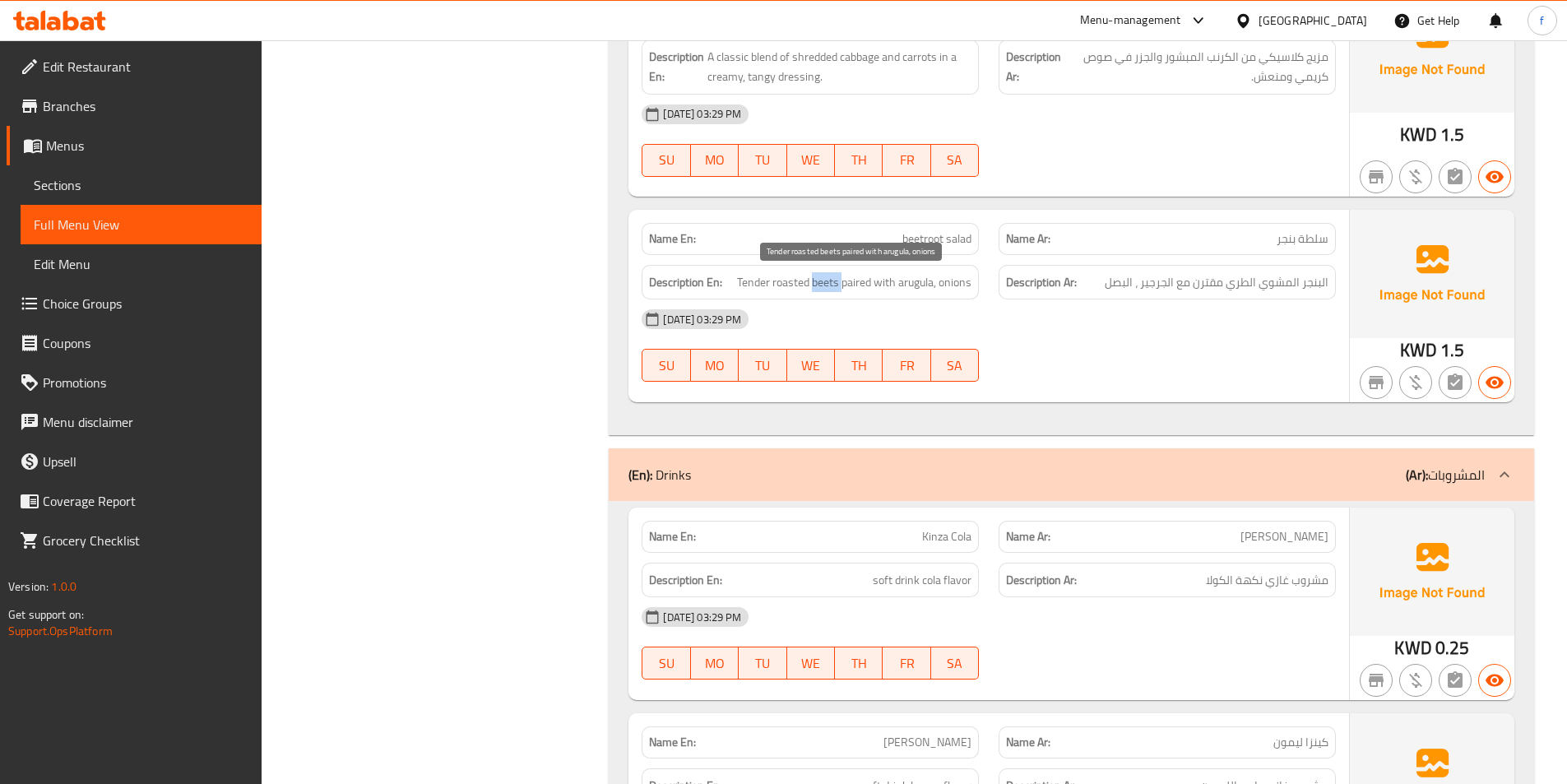
click at [821, 276] on span "Tender roasted beets paired with arugula, onions" at bounding box center [855, 283] width 234 height 21
click at [790, 288] on span "Tender roasted beets paired with arugula, onions" at bounding box center [855, 283] width 234 height 21
click at [750, 283] on span "Tender roasted beets paired with arugula, onions" at bounding box center [855, 283] width 234 height 21
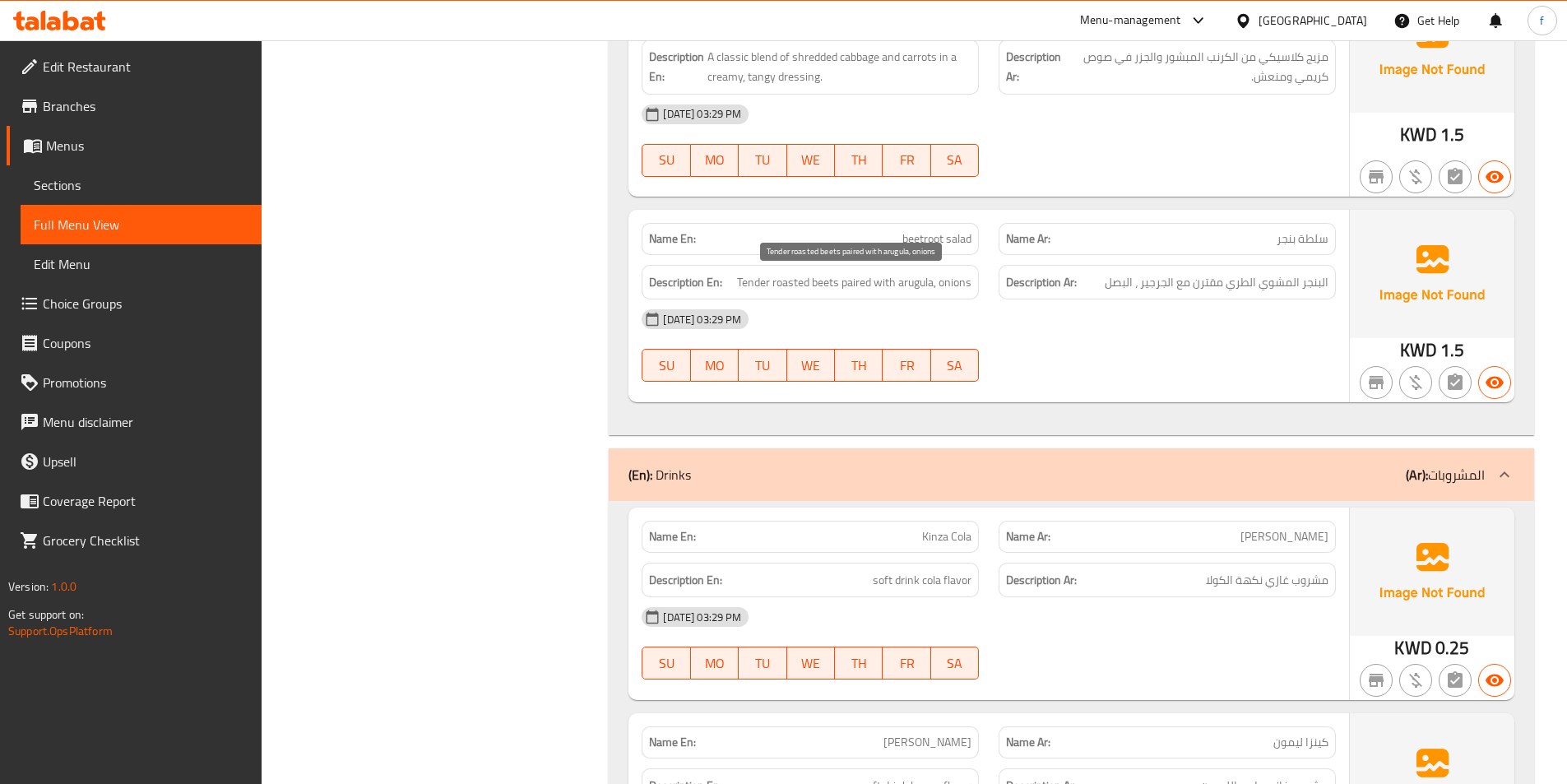
click at [793, 281] on span "Tender roasted beets paired with arugula, onions" at bounding box center [855, 283] width 234 height 21
copy span "roasted"
click at [823, 274] on span "Tender roasted beets paired with arugula, onions" at bounding box center [855, 283] width 234 height 21
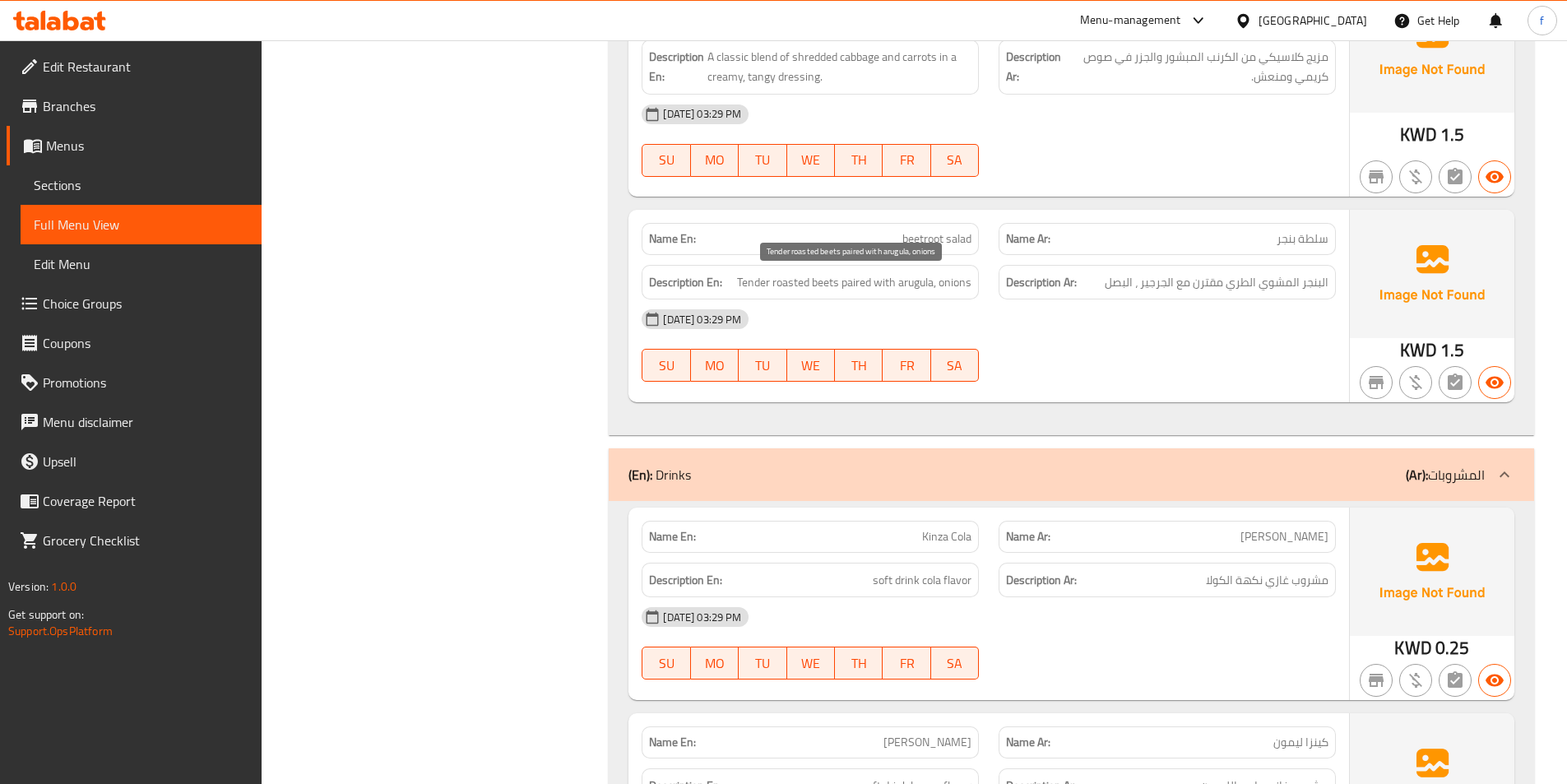
click at [797, 277] on span "Tender roasted beets paired with arugula, onions" at bounding box center [855, 283] width 234 height 21
click at [779, 279] on span "Tender roasted beets paired with arugula, onions" at bounding box center [855, 283] width 234 height 21
click at [853, 276] on span "Tender roasted beets paired with arugula, onions" at bounding box center [855, 283] width 234 height 21
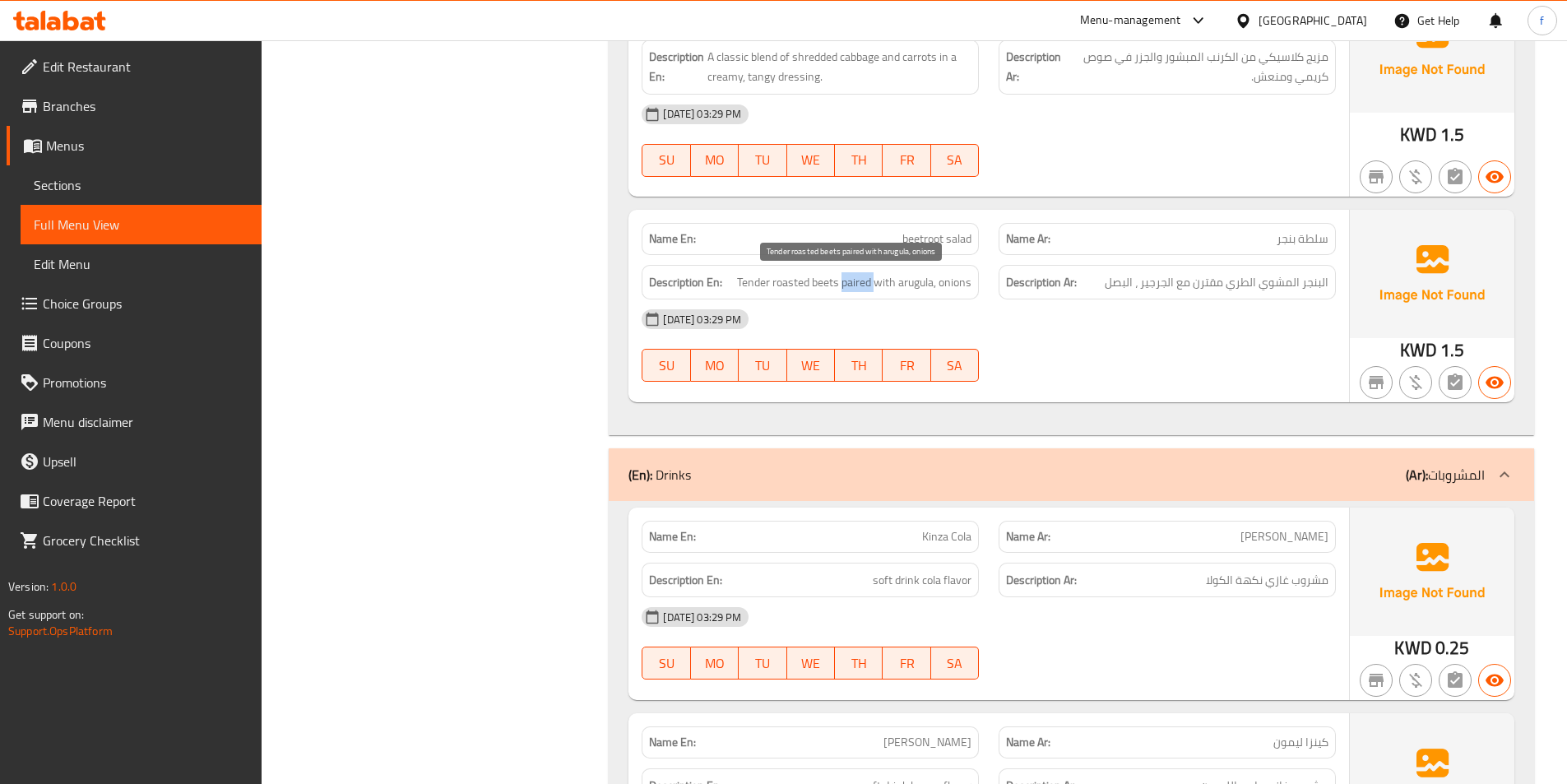
click at [853, 276] on span "Tender roasted beets paired with arugula, onions" at bounding box center [855, 283] width 234 height 21
click at [895, 277] on span "Tender roasted beets paired with arugula, onions" at bounding box center [855, 283] width 234 height 21
click at [914, 279] on span "Tender roasted beets paired with arugula, onions" at bounding box center [855, 283] width 234 height 21
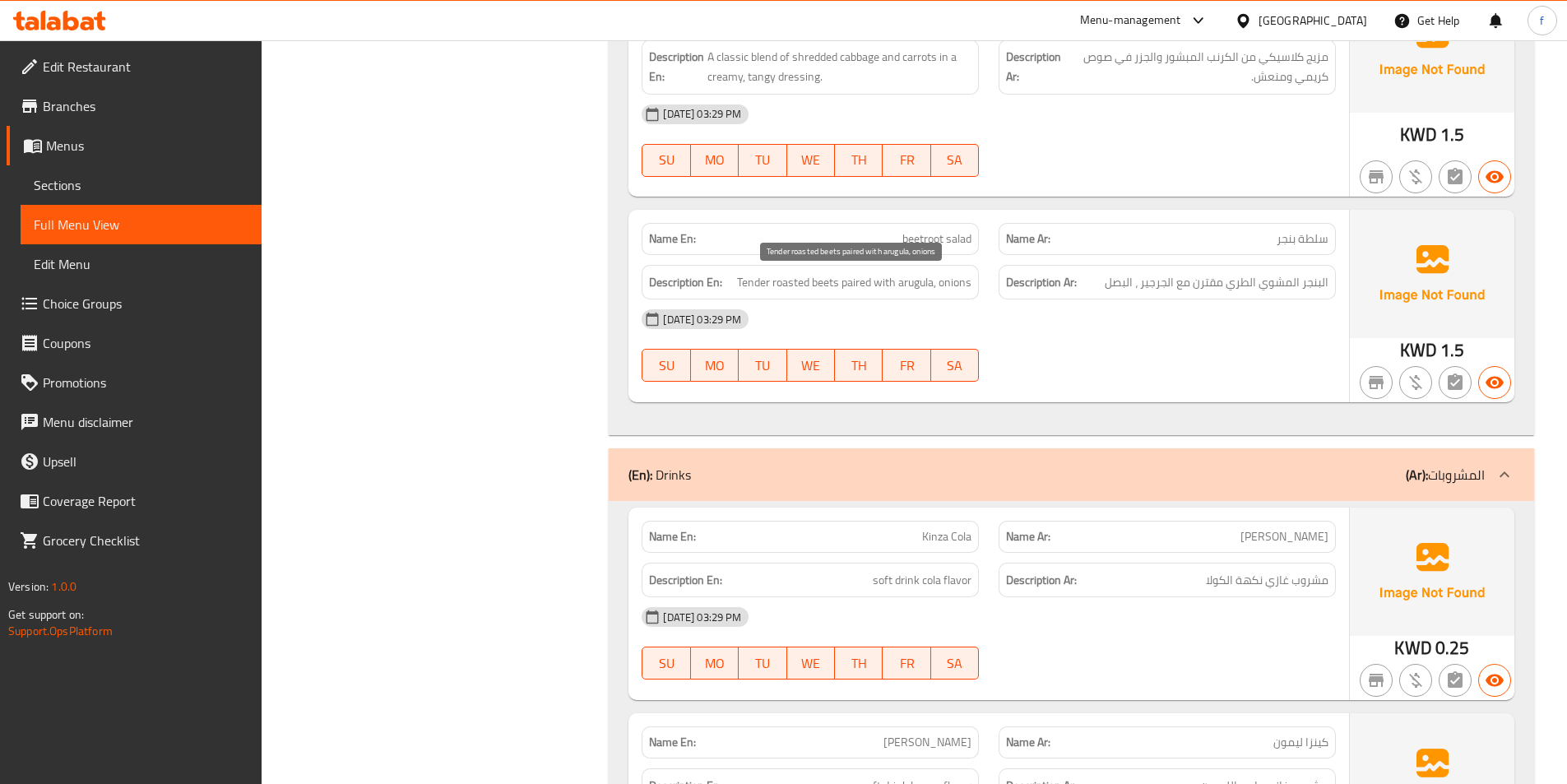
click at [963, 282] on span "Tender roasted beets paired with arugula, onions" at bounding box center [855, 283] width 234 height 21
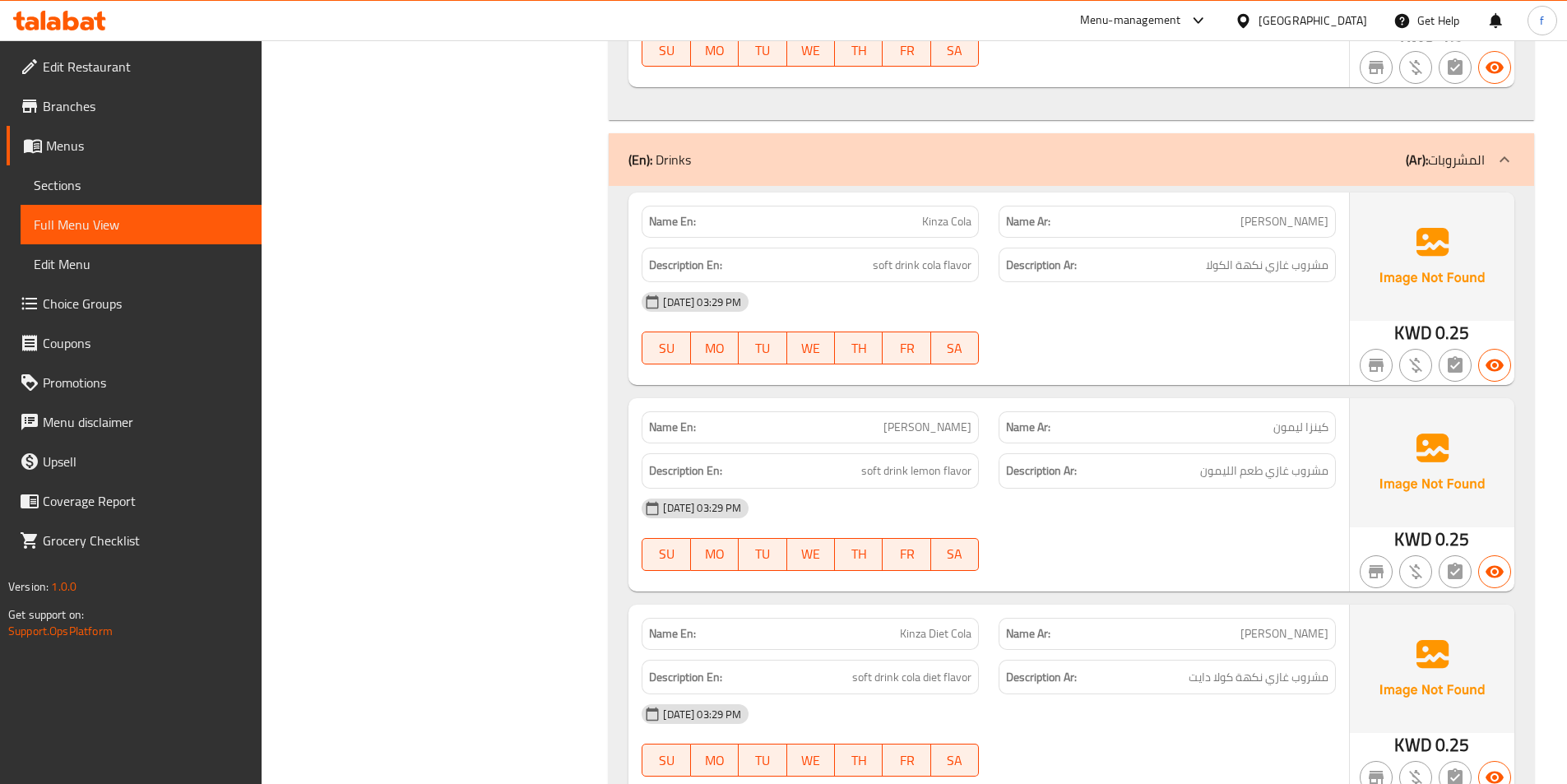
scroll to position [3381, 0]
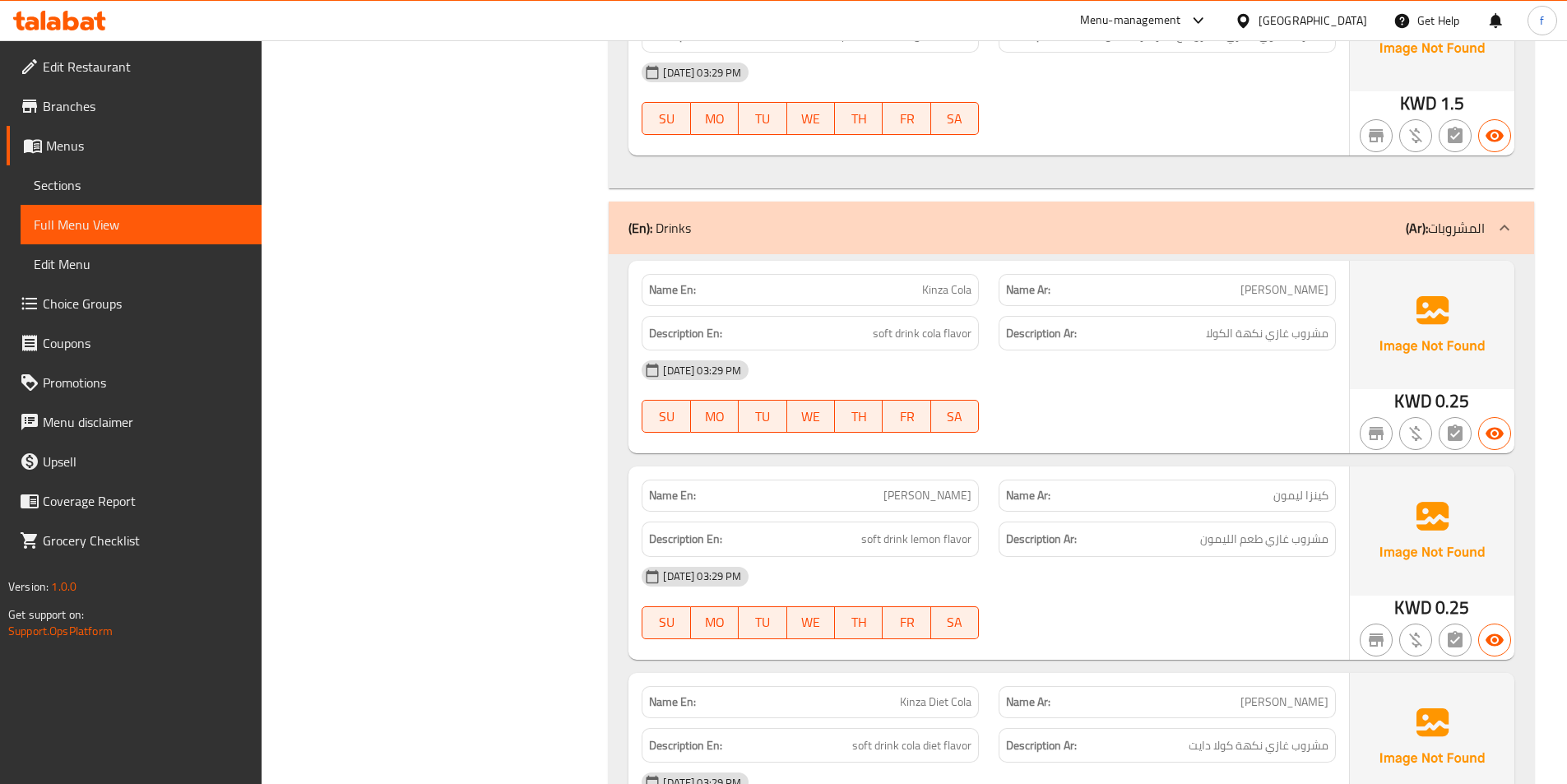
click at [942, 286] on span "Kinza Cola" at bounding box center [947, 289] width 49 height 18
click at [955, 288] on span "Kinza Cola" at bounding box center [947, 289] width 49 height 18
click at [903, 334] on span "soft drink cola flavor" at bounding box center [922, 333] width 99 height 21
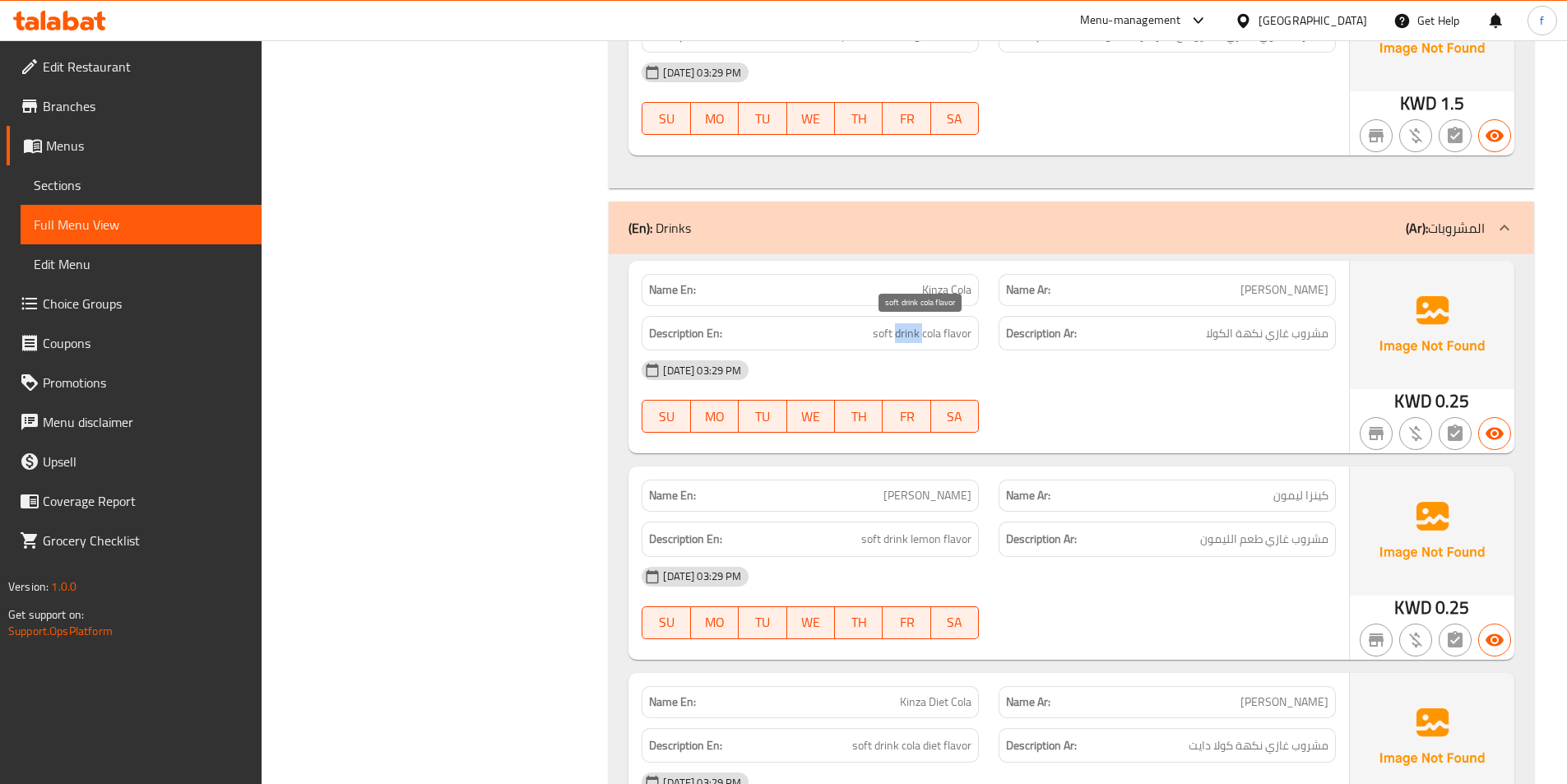
click at [903, 334] on span "soft drink cola flavor" at bounding box center [922, 333] width 99 height 21
click at [893, 334] on span "soft drink cola flavor" at bounding box center [922, 333] width 99 height 21
click at [929, 329] on span "soft drink cola flavor" at bounding box center [922, 333] width 99 height 21
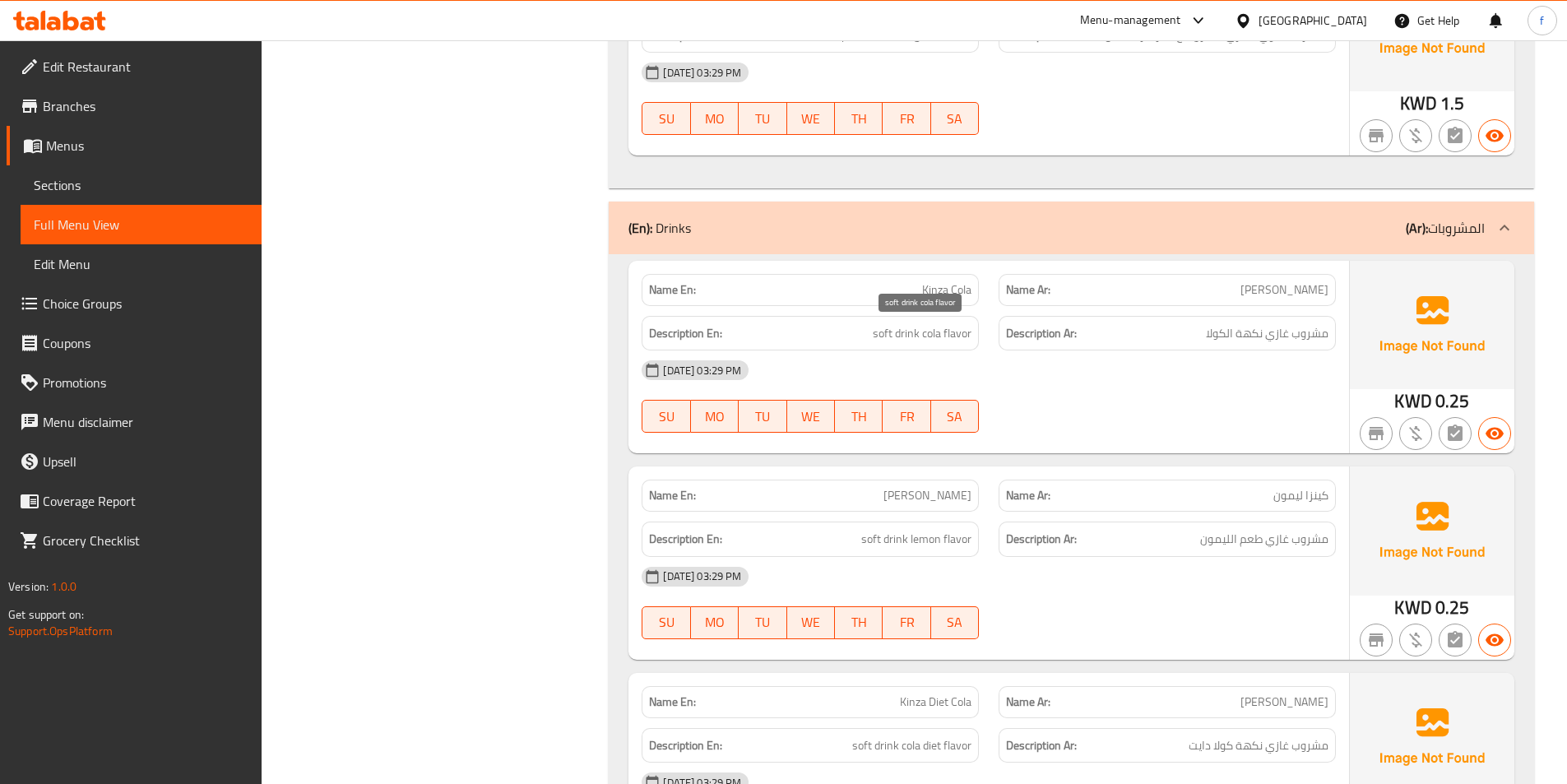
click at [951, 329] on span "soft drink cola flavor" at bounding box center [922, 333] width 99 height 21
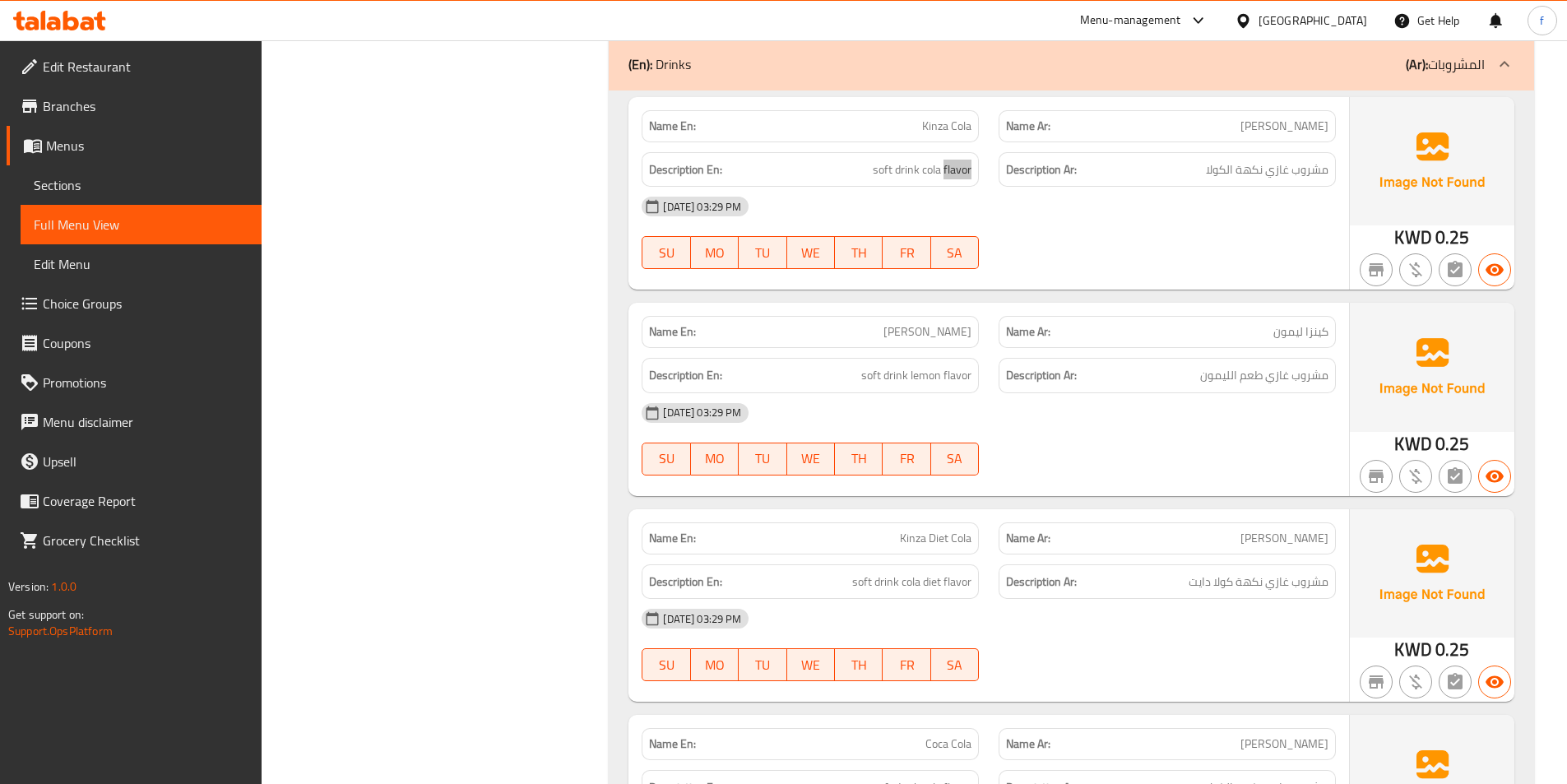
scroll to position [3545, 0]
click at [914, 328] on span "Kinza Lemon" at bounding box center [927, 331] width 88 height 18
click at [938, 329] on span "Kinza Lemon" at bounding box center [927, 331] width 88 height 18
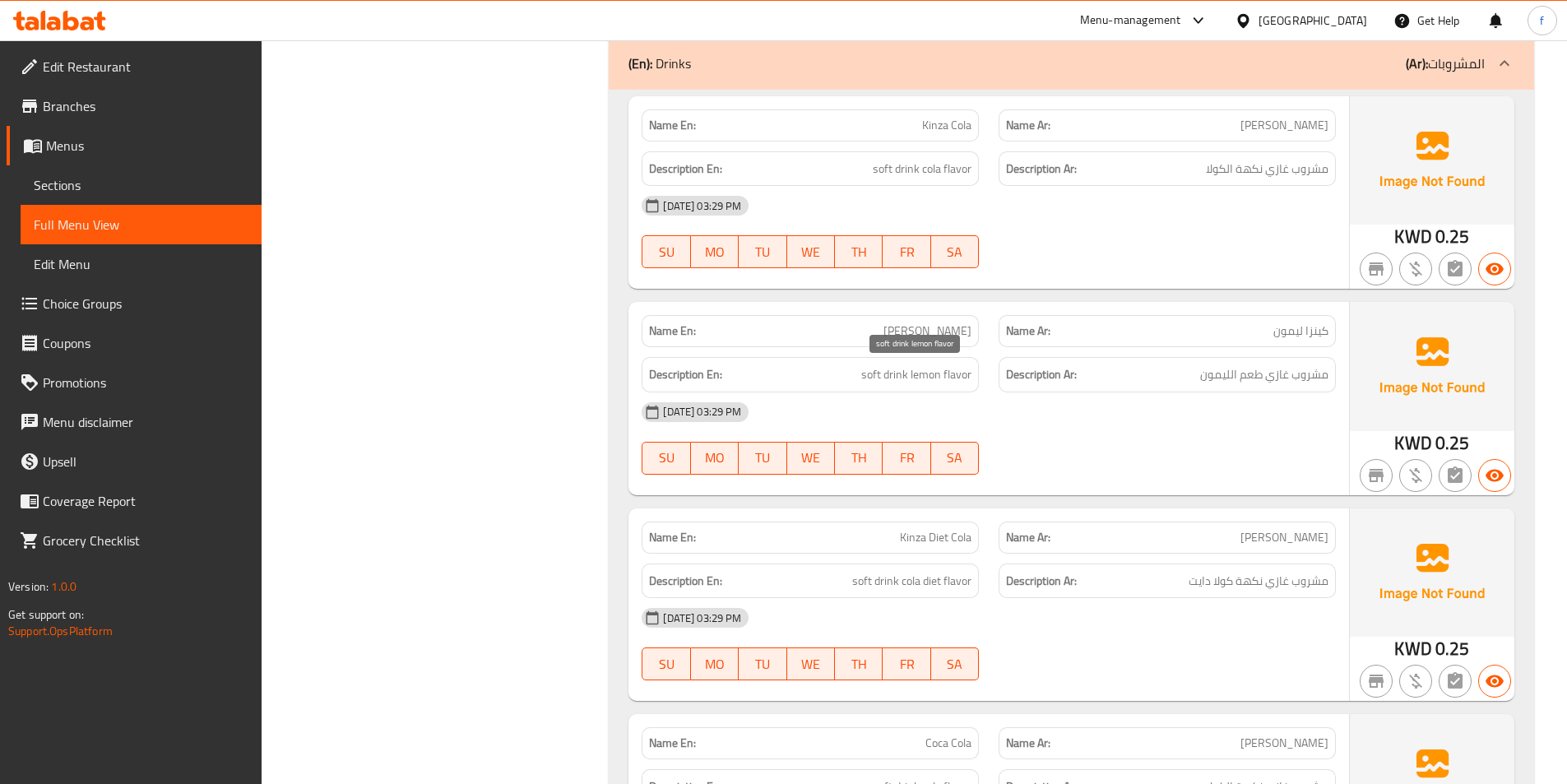
click at [889, 374] on span "soft drink lemon flavor" at bounding box center [916, 374] width 110 height 21
click at [857, 376] on h6 "Description En: soft drink lemon flavor" at bounding box center [810, 374] width 323 height 21
click at [928, 364] on span "soft drink lemon flavor" at bounding box center [916, 374] width 110 height 21
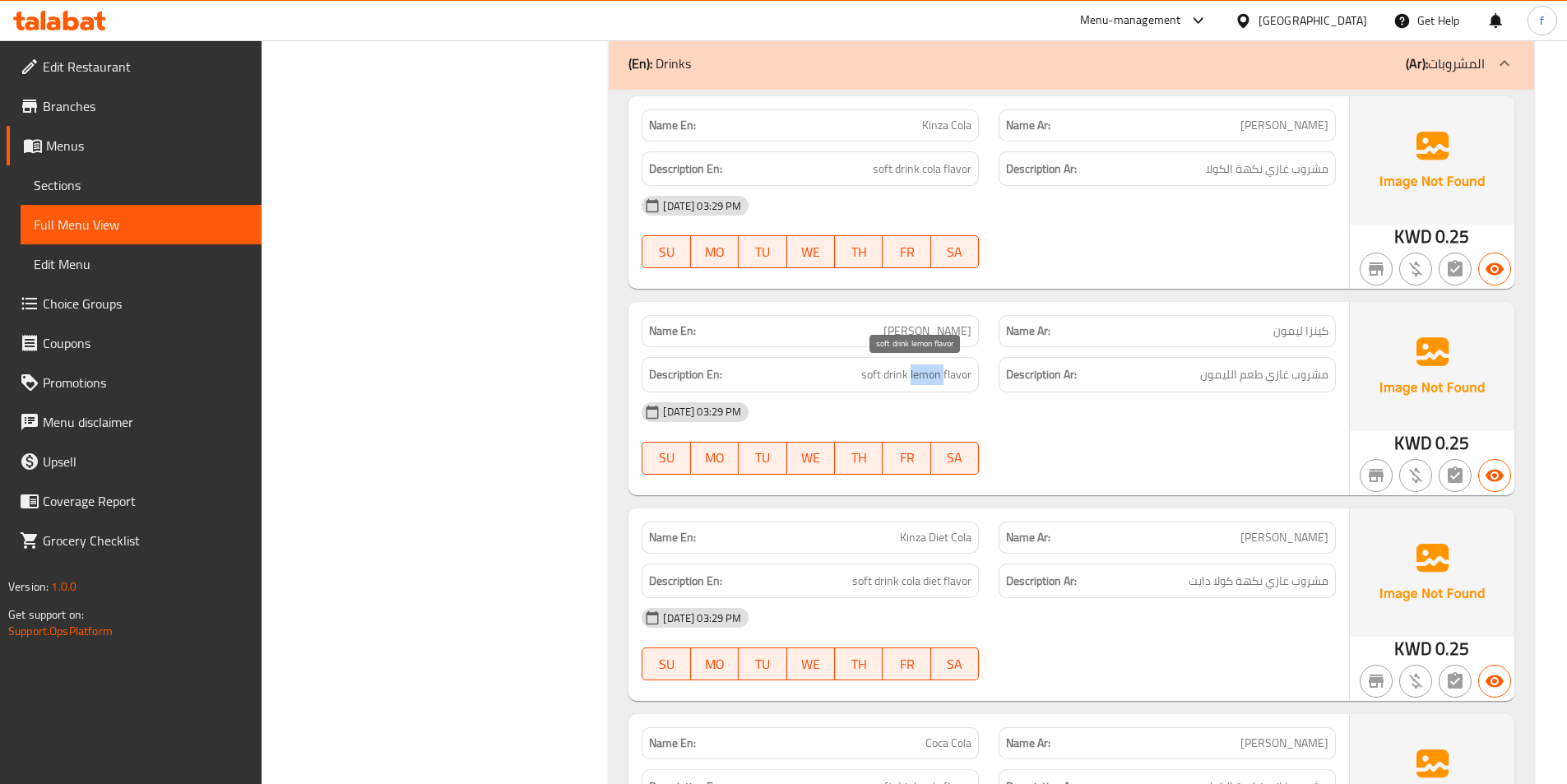
click at [928, 364] on span "soft drink lemon flavor" at bounding box center [916, 374] width 110 height 21
click at [944, 372] on span "soft drink lemon flavor" at bounding box center [916, 374] width 110 height 21
click at [961, 331] on span "Kinza Lemon" at bounding box center [927, 331] width 88 height 18
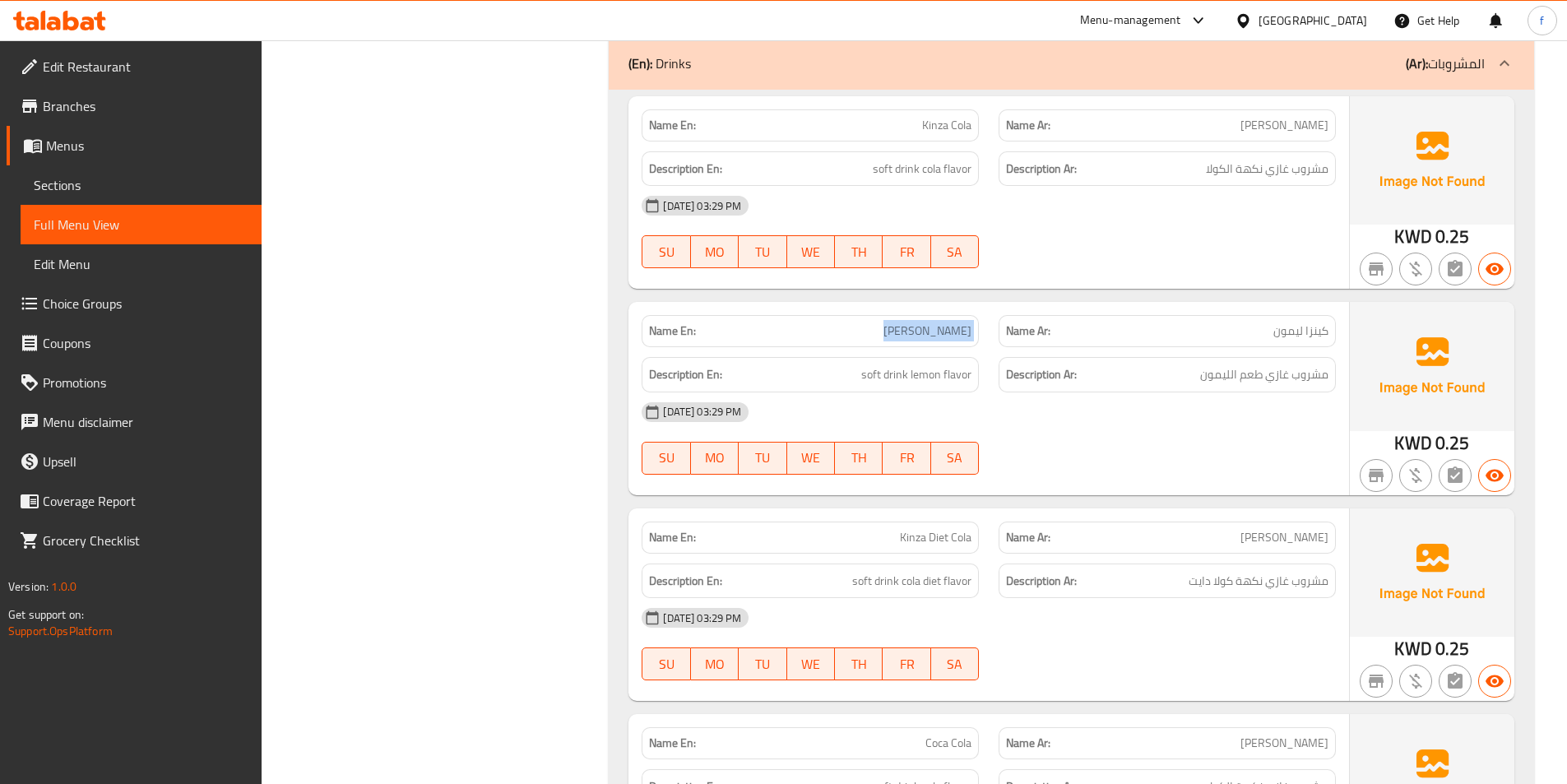
click at [961, 331] on span "[PERSON_NAME]" at bounding box center [927, 331] width 88 height 18
copy span "[PERSON_NAME]"
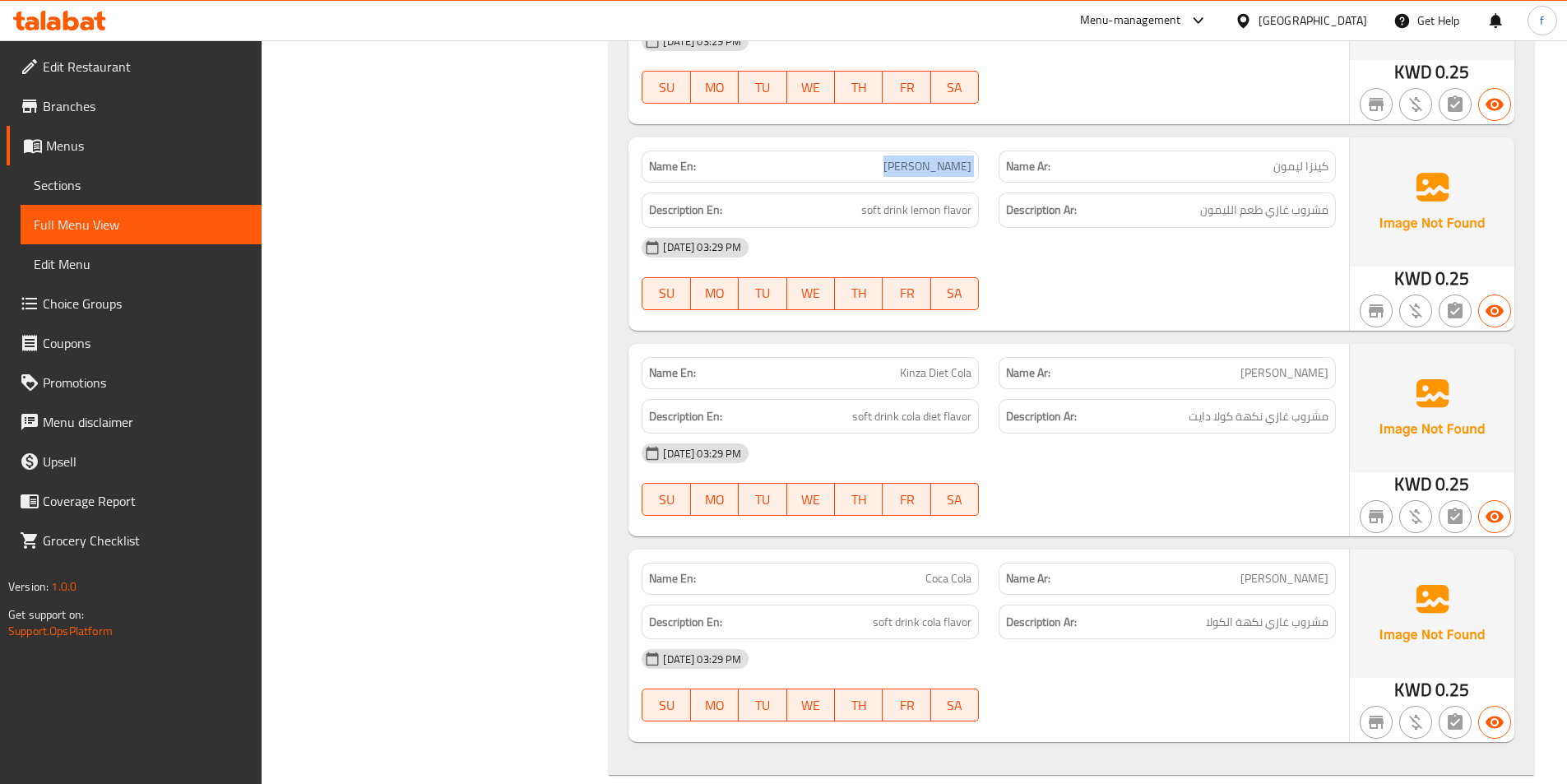
scroll to position [3791, 0]
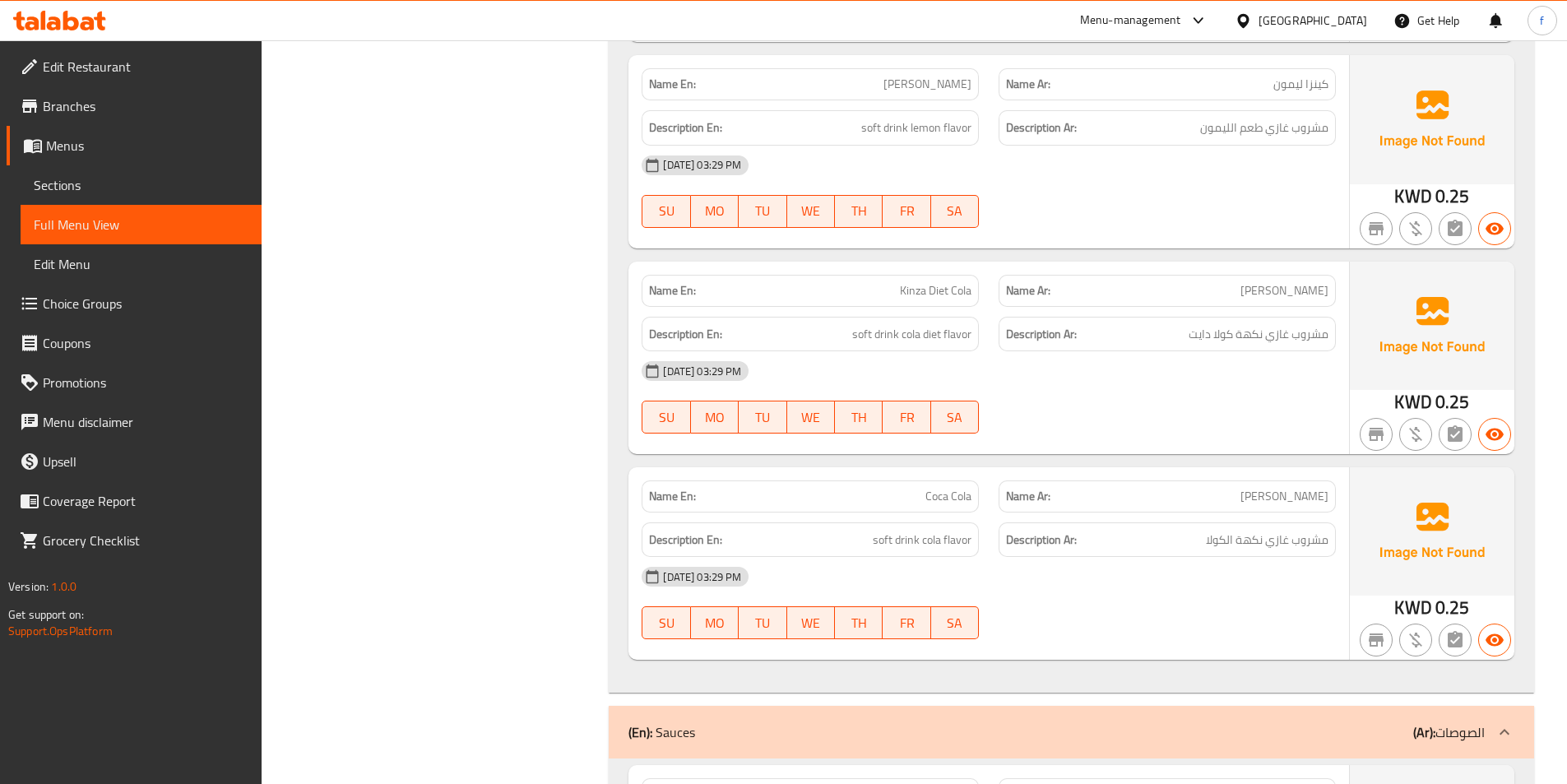
click at [915, 288] on span "Kinza Diet Cola" at bounding box center [936, 290] width 72 height 18
click at [948, 288] on span "Kinza Diet Cola" at bounding box center [936, 290] width 72 height 18
click at [938, 286] on span "Kinza Diet Cola" at bounding box center [936, 290] width 72 height 18
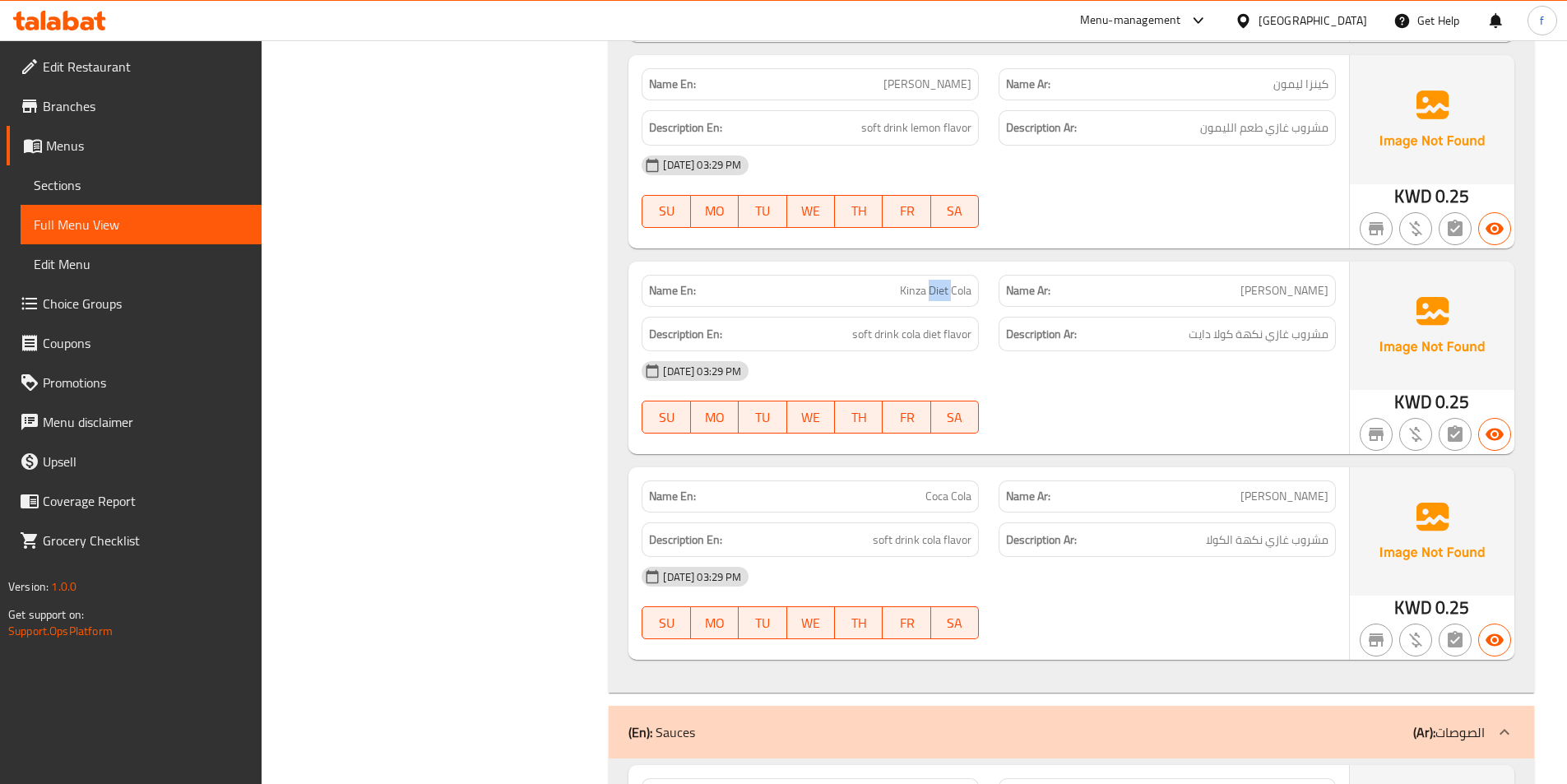
click at [938, 286] on span "Kinza Diet Cola" at bounding box center [936, 290] width 72 height 18
click at [872, 332] on span "soft drink cola diet flavor" at bounding box center [911, 334] width 120 height 21
click at [892, 331] on span "soft drink cola diet flavor" at bounding box center [911, 334] width 120 height 21
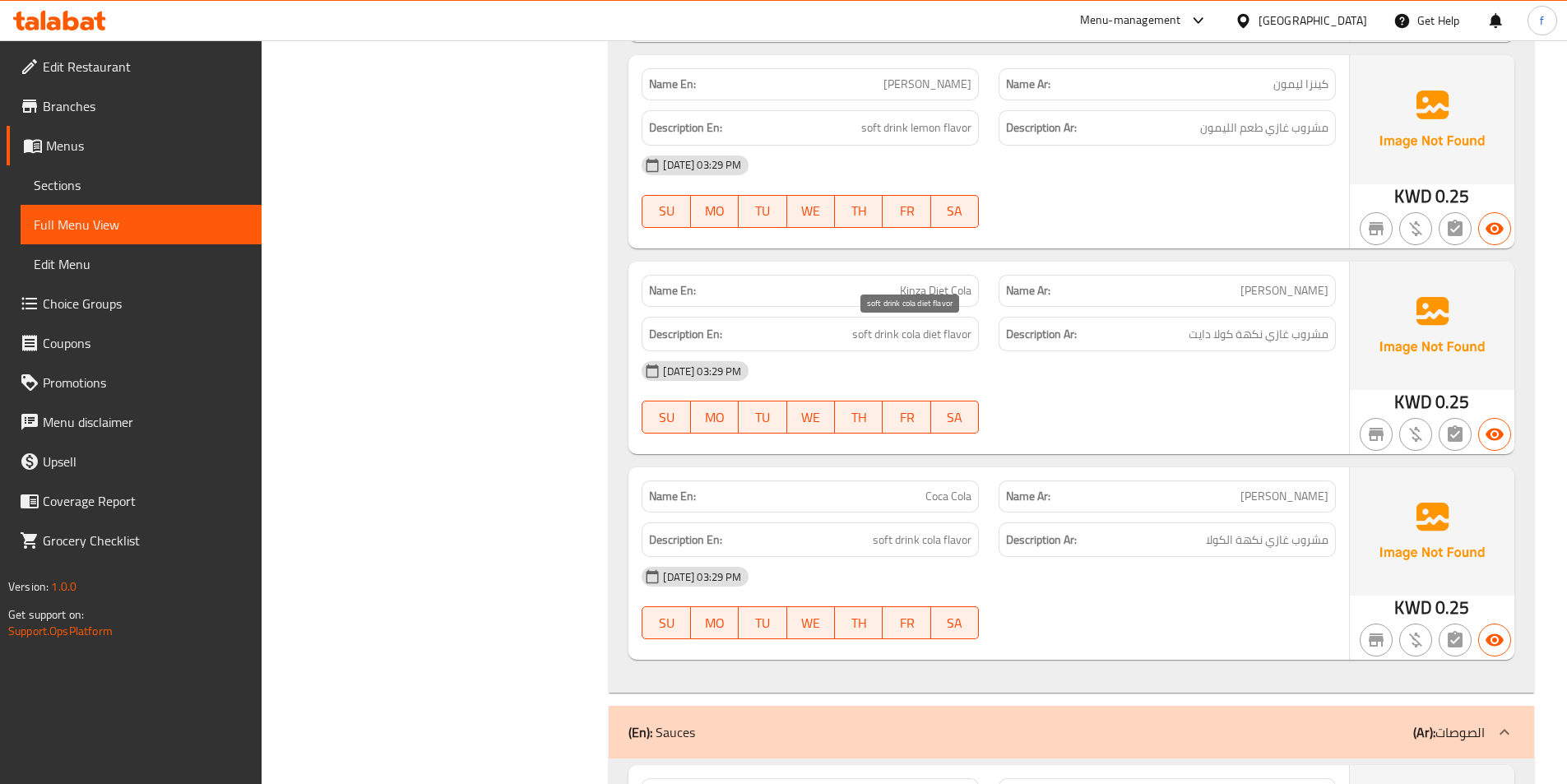
click at [860, 337] on span "soft drink cola diet flavor" at bounding box center [911, 334] width 120 height 21
click at [909, 334] on span "soft drink cola diet flavor" at bounding box center [911, 334] width 120 height 21
drag, startPoint x: 909, startPoint y: 334, endPoint x: 967, endPoint y: 332, distance: 58.0
click at [910, 334] on span "soft drink cola diet flavor" at bounding box center [911, 334] width 120 height 21
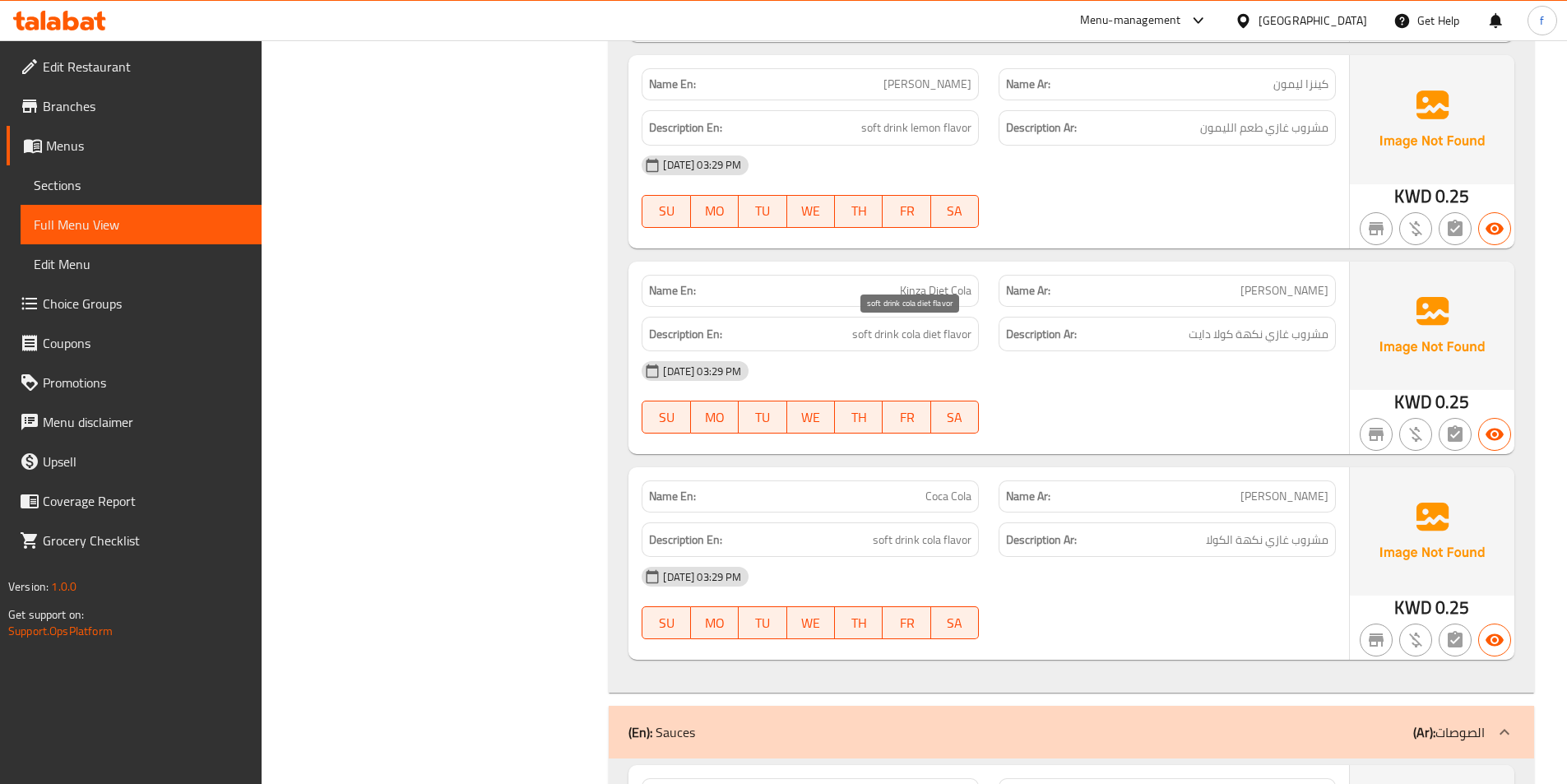
click at [947, 341] on span "soft drink cola diet flavor" at bounding box center [911, 334] width 120 height 21
click at [925, 339] on span "soft drink cola diet flavor" at bounding box center [911, 334] width 120 height 21
click at [914, 333] on span "soft drink cola diet flavor" at bounding box center [911, 334] width 120 height 21
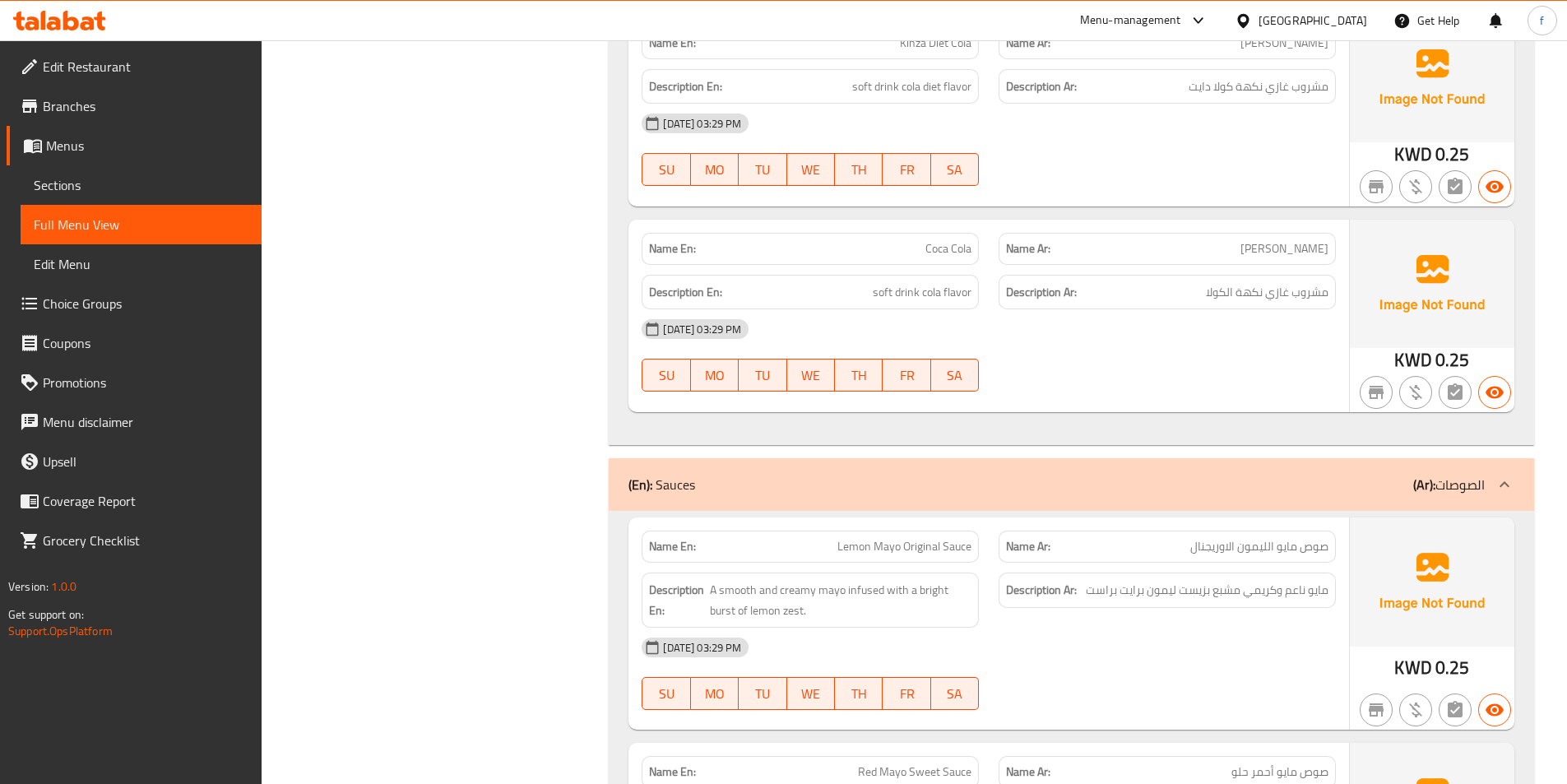
scroll to position [4039, 0]
click at [934, 247] on span "Coca Cola" at bounding box center [948, 249] width 46 height 18
click at [949, 246] on span "Coca Cola" at bounding box center [948, 249] width 46 height 18
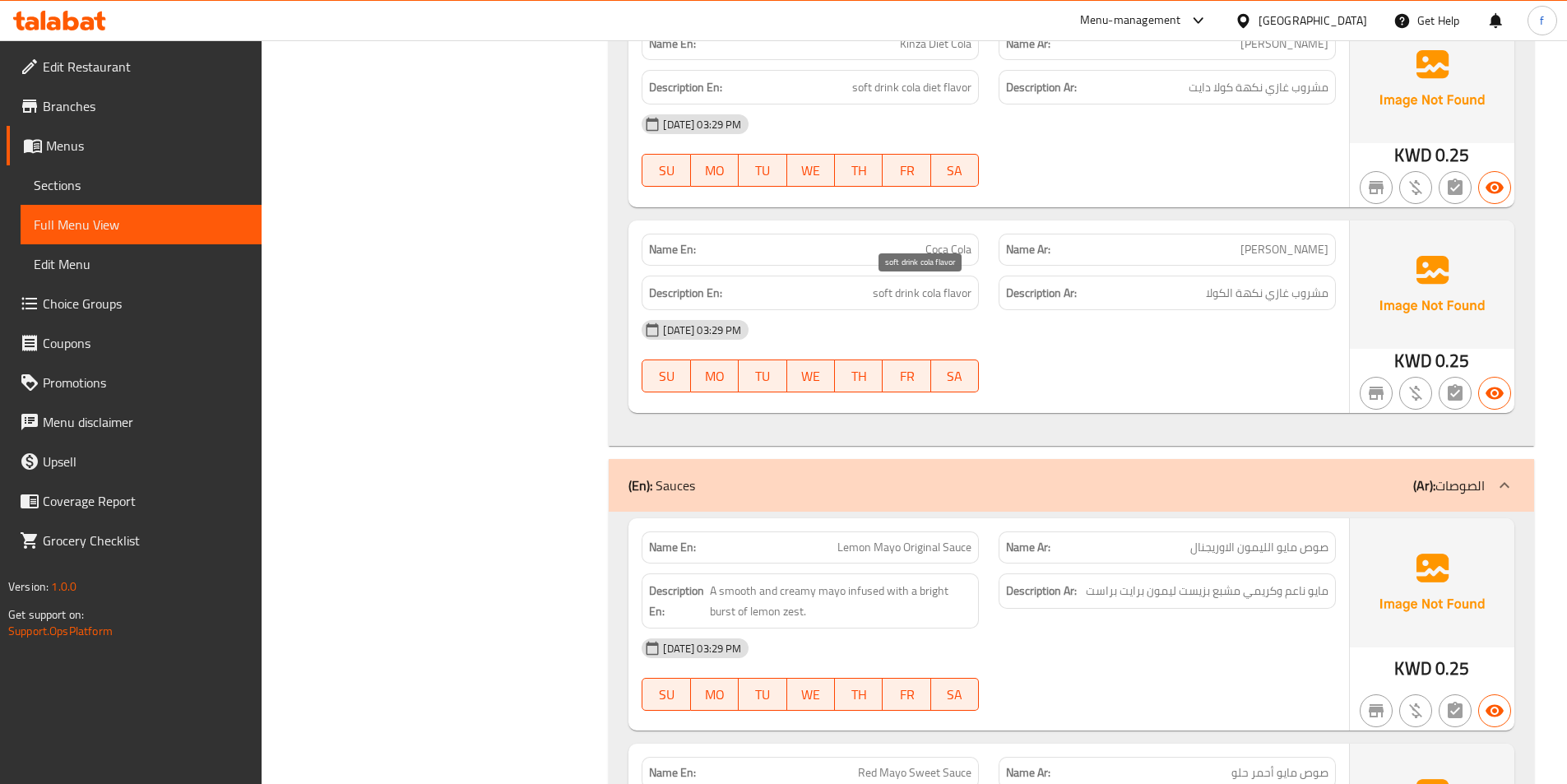
click at [888, 294] on span "soft drink cola flavor" at bounding box center [922, 293] width 99 height 21
click at [917, 293] on span "soft drink cola flavor" at bounding box center [922, 293] width 99 height 21
click at [940, 291] on span "soft drink cola flavor" at bounding box center [922, 293] width 99 height 21
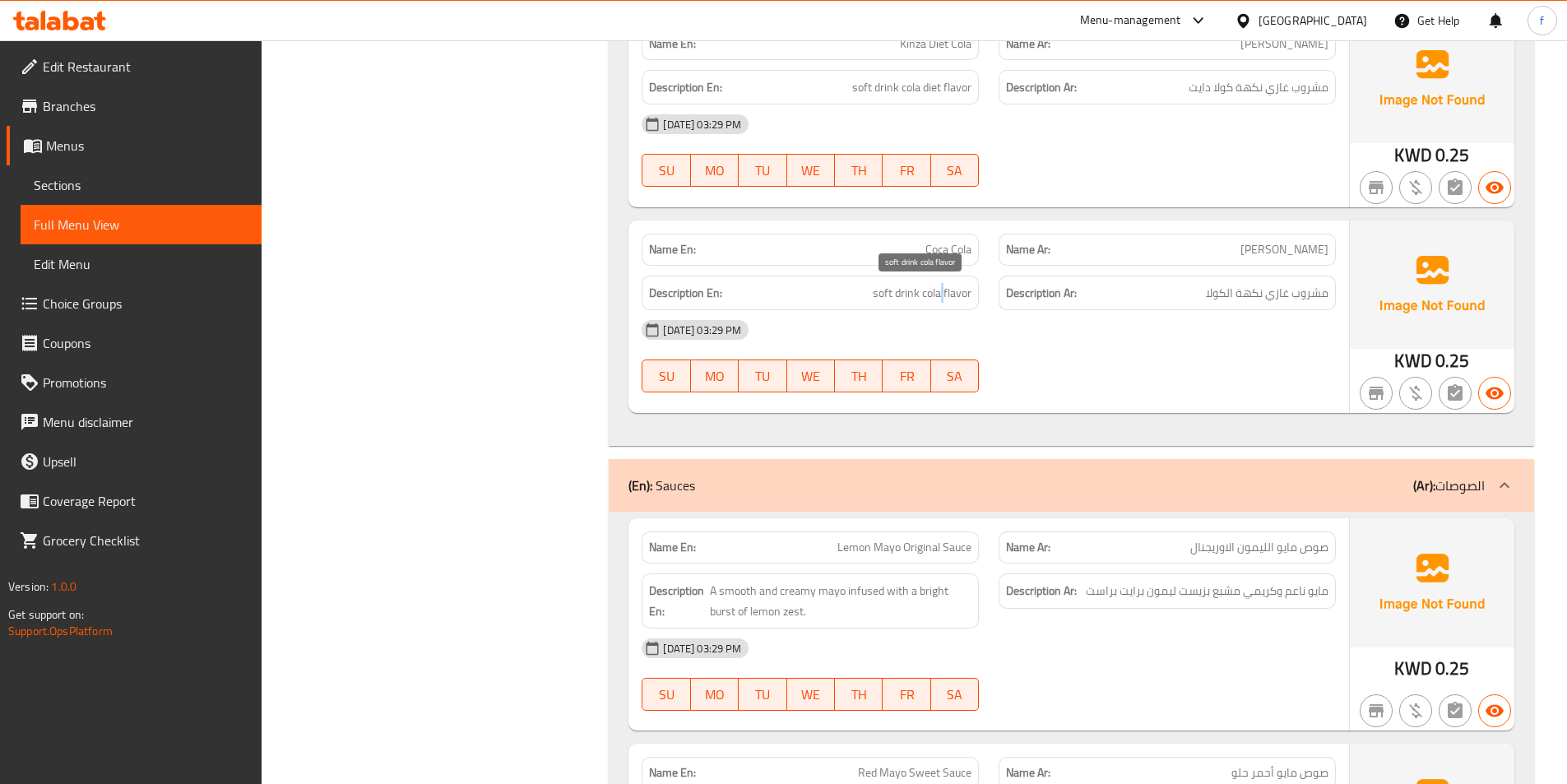
click at [940, 291] on span "soft drink cola flavor" at bounding box center [922, 293] width 99 height 21
click at [923, 294] on span "soft drink cola flavor" at bounding box center [922, 293] width 99 height 21
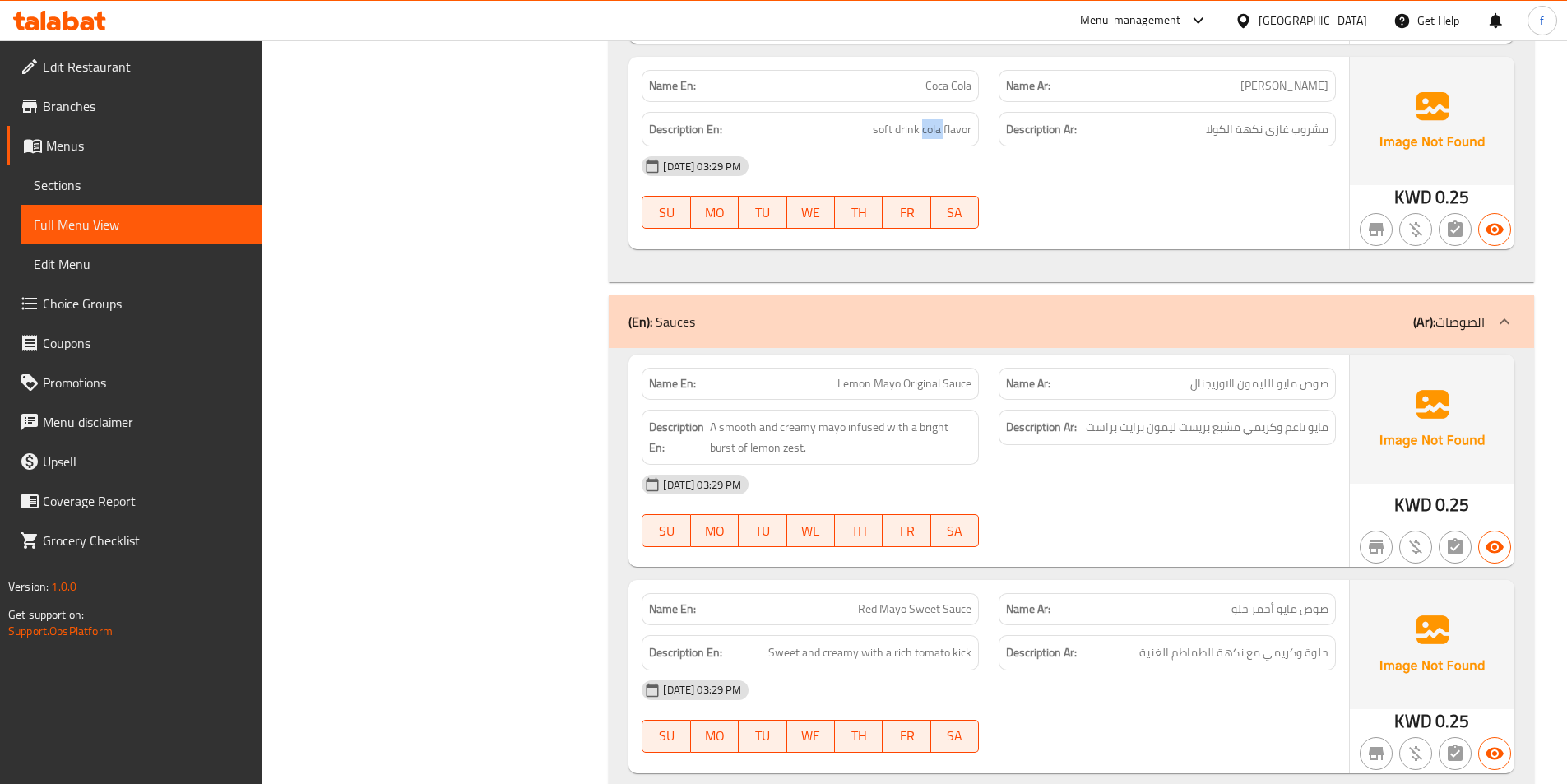
scroll to position [4367, 0]
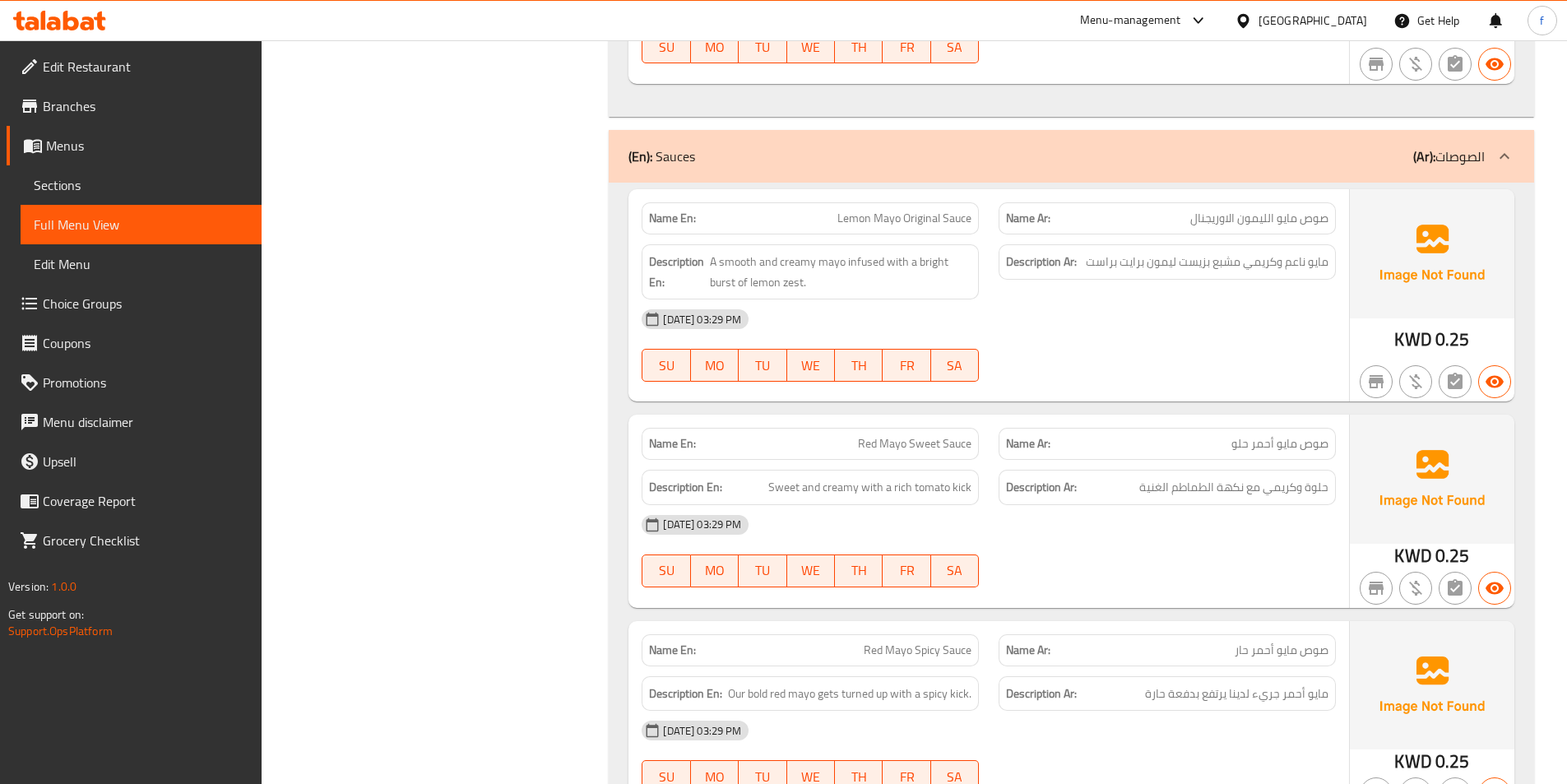
click at [1209, 231] on div "Name Ar: صوص مايو الليمون الاوريجنال" at bounding box center [1166, 218] width 337 height 32
click at [947, 220] on span "Lemon Mayo Original Sauce" at bounding box center [905, 218] width 134 height 18
click at [921, 219] on span "Lemon Mayo Original Sauce" at bounding box center [905, 218] width 134 height 18
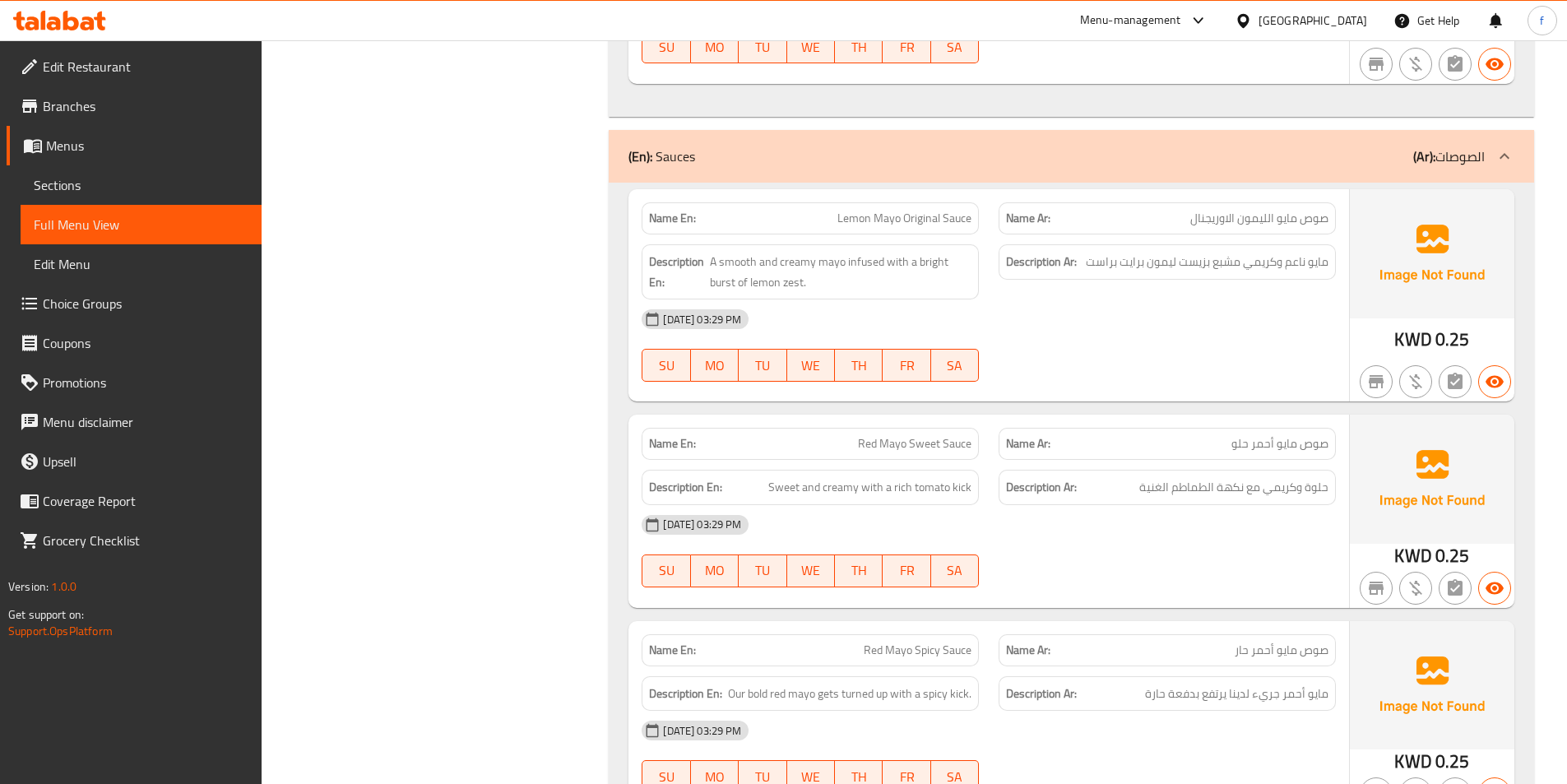
click at [880, 222] on span "Lemon Mayo Original Sauce" at bounding box center [905, 218] width 134 height 18
click at [858, 219] on span "Lemon Mayo Original Sauce" at bounding box center [905, 218] width 134 height 18
click at [832, 262] on span "A smooth and creamy mayo infused with a bright burst of lemon zest." at bounding box center [841, 272] width 263 height 40
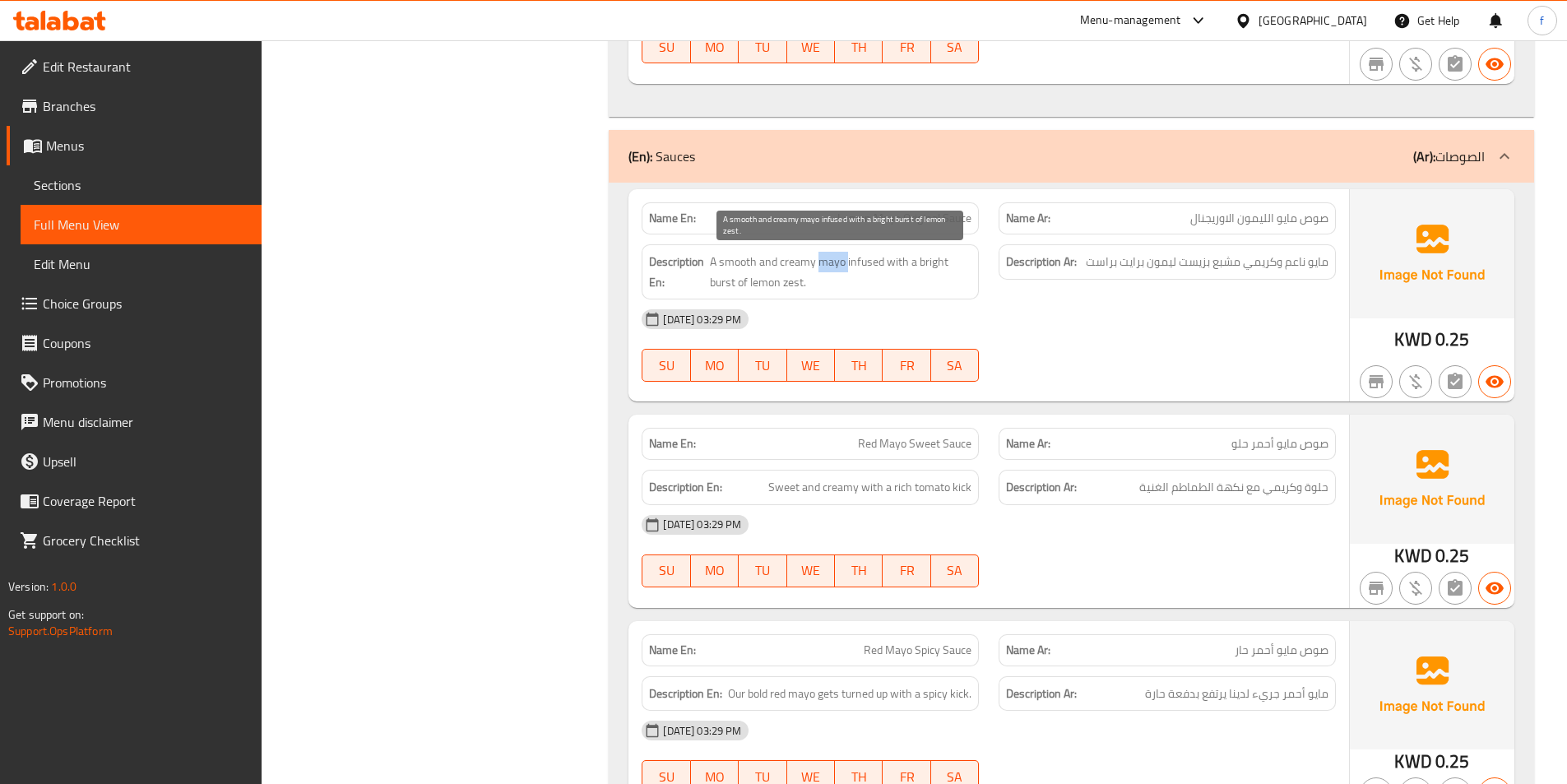
click at [832, 262] on span "A smooth and creamy mayo infused with a bright burst of lemon zest." at bounding box center [841, 272] width 263 height 40
click at [744, 261] on span "A smooth and creamy mayo infused with a bright burst of lemon zest." at bounding box center [841, 272] width 263 height 40
click at [798, 258] on span "A smooth and creamy mayo infused with a bright burst of lemon zest." at bounding box center [841, 272] width 263 height 40
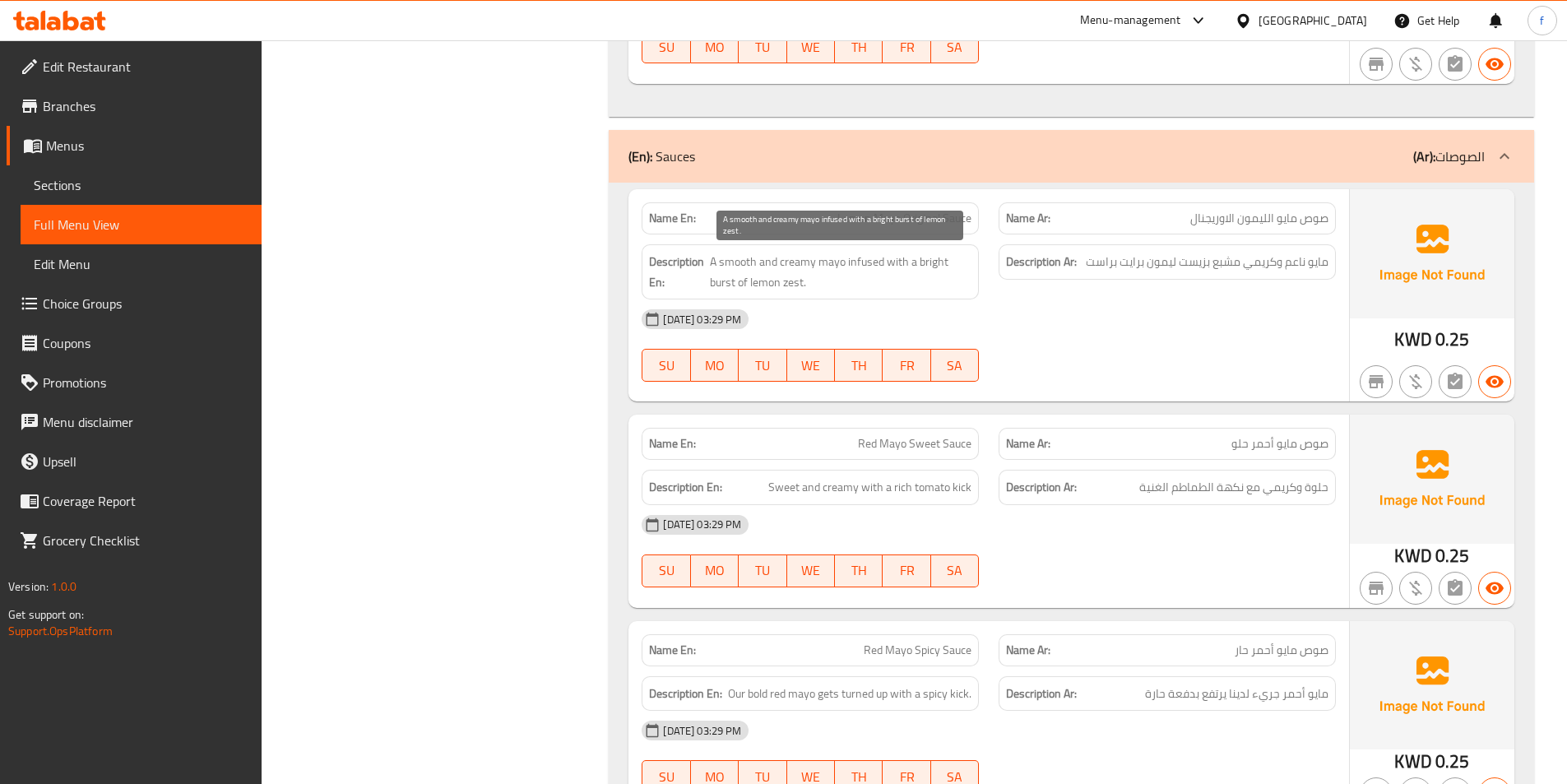
click at [860, 261] on span "A smooth and creamy mayo infused with a bright burst of lemon zest." at bounding box center [841, 272] width 263 height 40
click at [758, 282] on span "A smooth and creamy mayo infused with a bright burst of lemon zest." at bounding box center [841, 272] width 263 height 40
click at [794, 282] on span "A smooth and creamy mayo infused with a bright burst of lemon zest." at bounding box center [841, 272] width 263 height 40
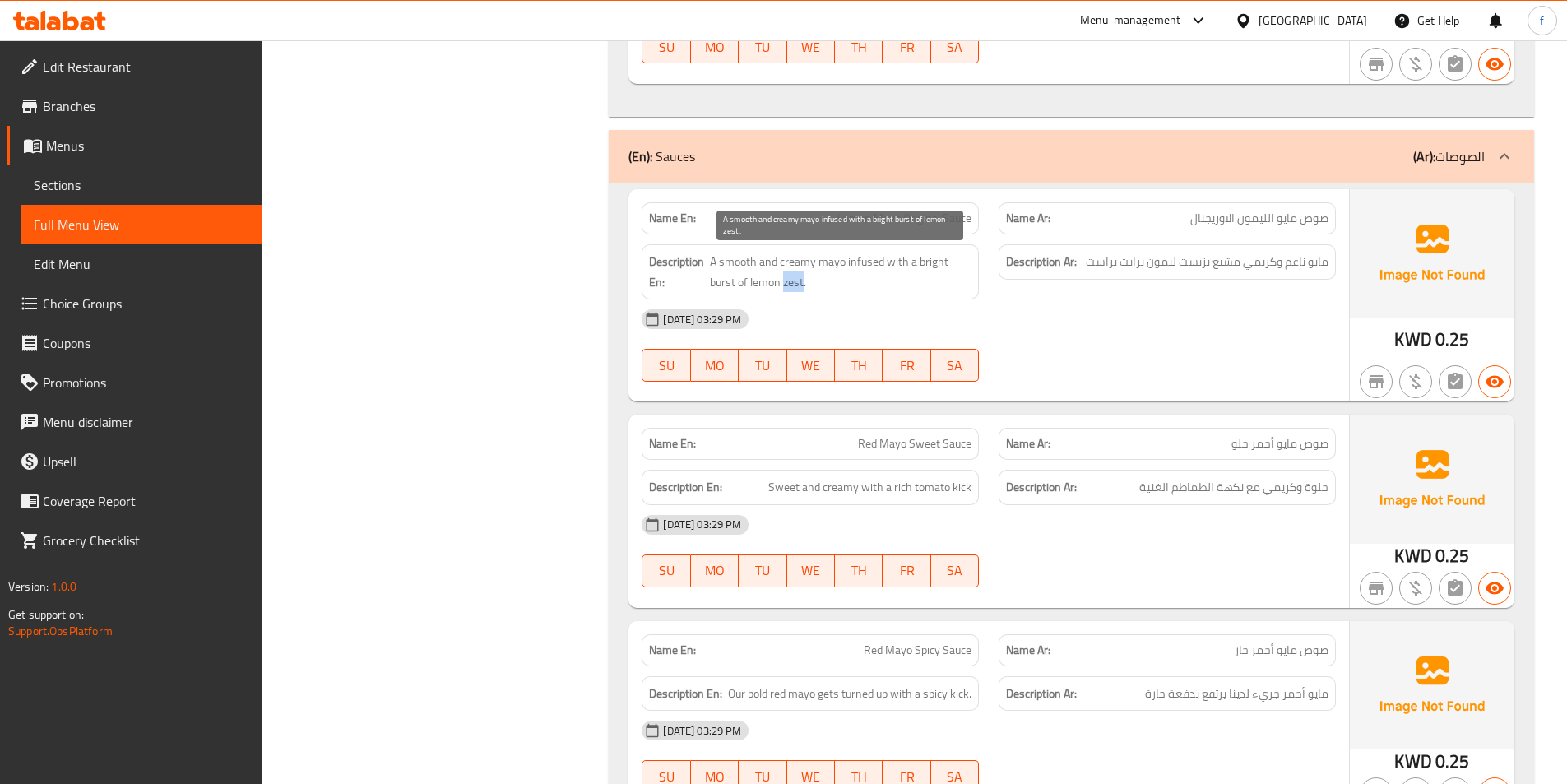
click at [794, 282] on span "A smooth and creamy mayo infused with a bright burst of lemon zest." at bounding box center [841, 272] width 263 height 40
click at [924, 263] on span "A smooth and creamy mayo infused with a bright burst of lemon zest." at bounding box center [841, 272] width 263 height 40
click at [726, 280] on span "A smooth and creamy mayo infused with a bright burst of lemon zest." at bounding box center [841, 272] width 263 height 40
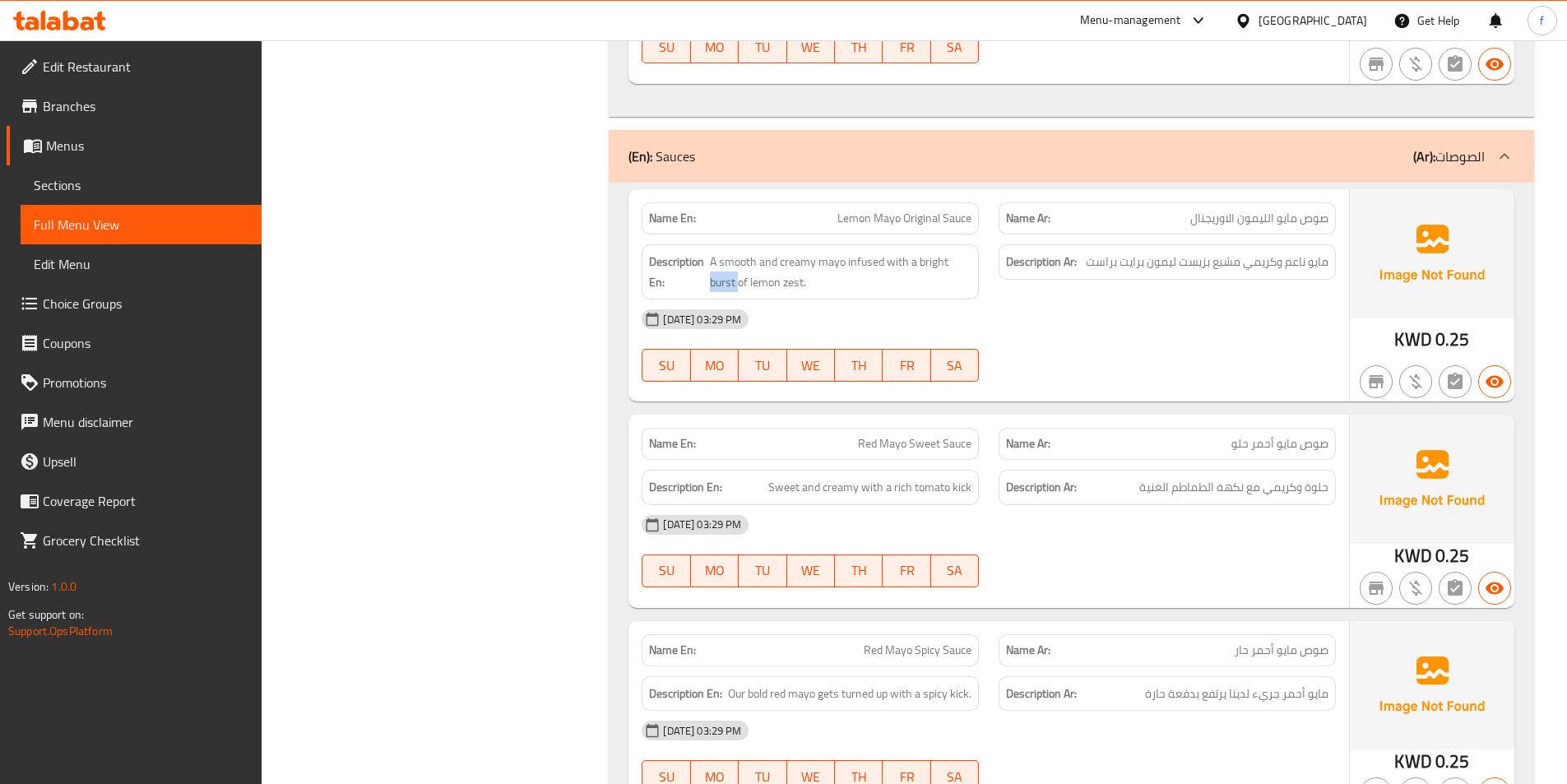
click at [974, 441] on div "Name En: Red Mayo Sweet Sauce" at bounding box center [809, 444] width 337 height 32
click at [953, 437] on span "Red Mayo Sweet Sauce" at bounding box center [915, 443] width 114 height 18
click at [886, 445] on span "Red Mayo Sweet Sauce" at bounding box center [915, 443] width 114 height 18
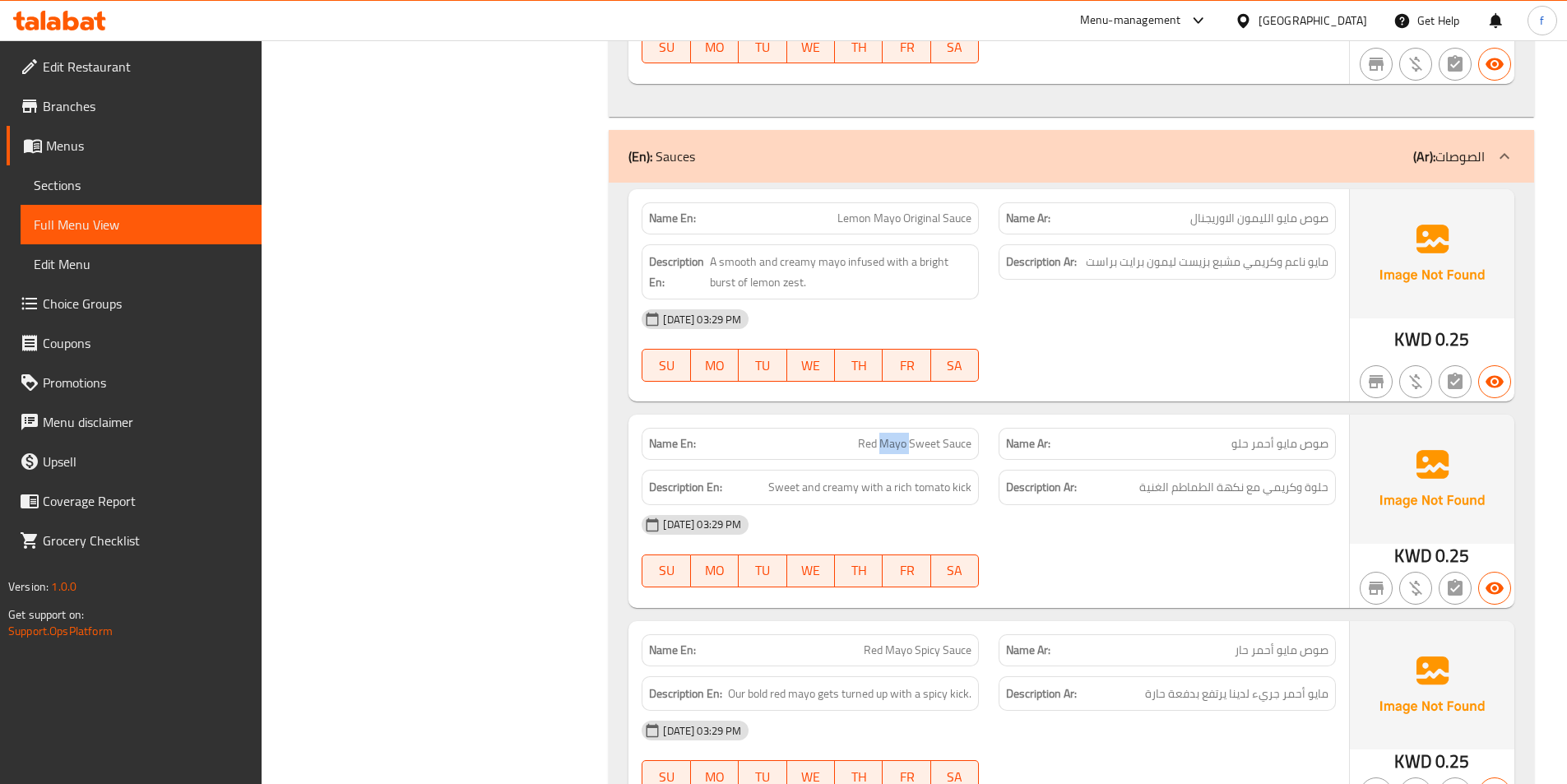
click at [886, 445] on span "Red Mayo Sweet Sauce" at bounding box center [915, 443] width 114 height 18
click at [860, 440] on span "Red Mayo Sweet Sauce" at bounding box center [915, 443] width 114 height 18
click at [940, 435] on span "Red Mayo Sweet Sauce" at bounding box center [915, 443] width 114 height 18
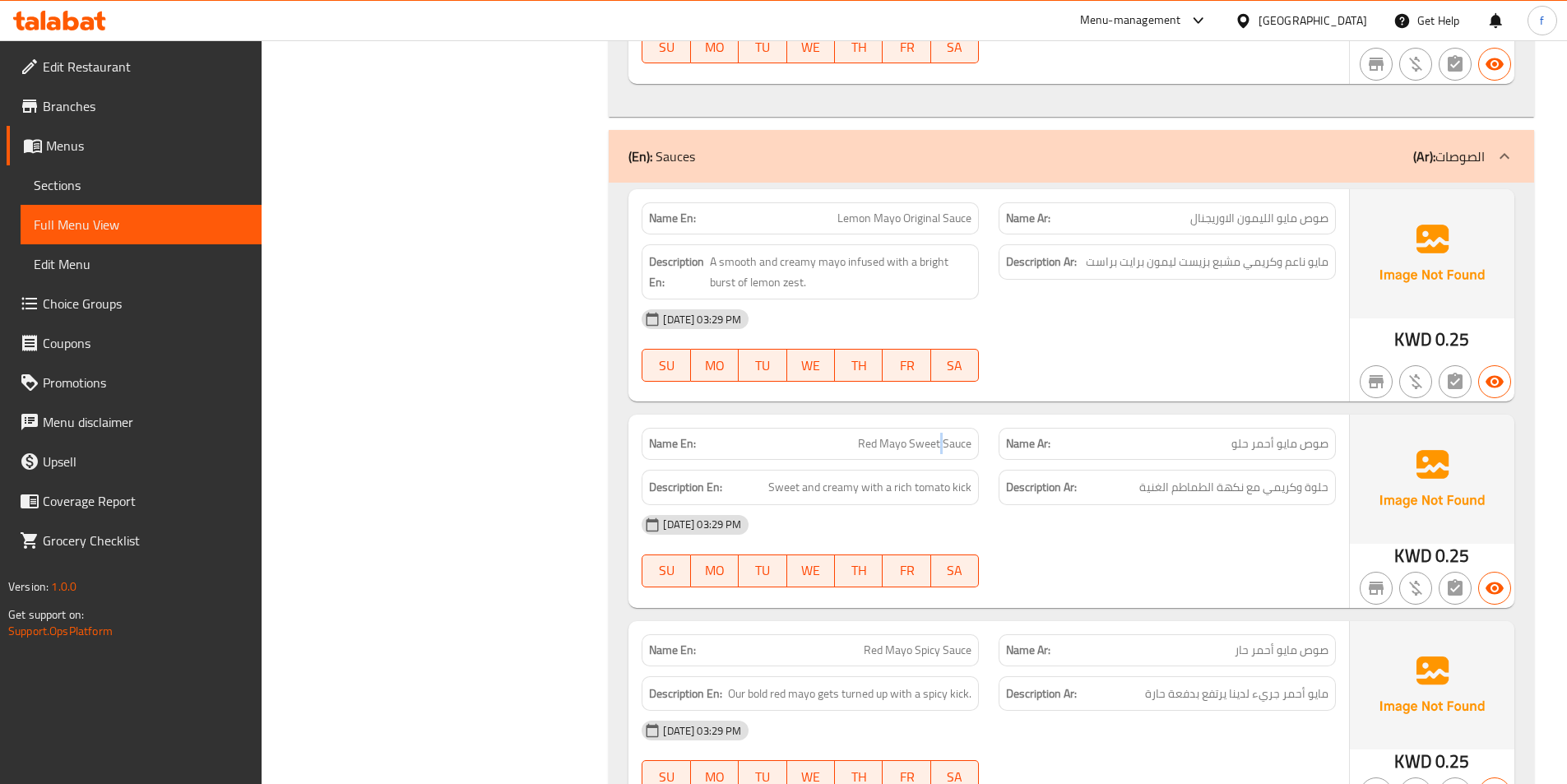
scroll to position [4450, 0]
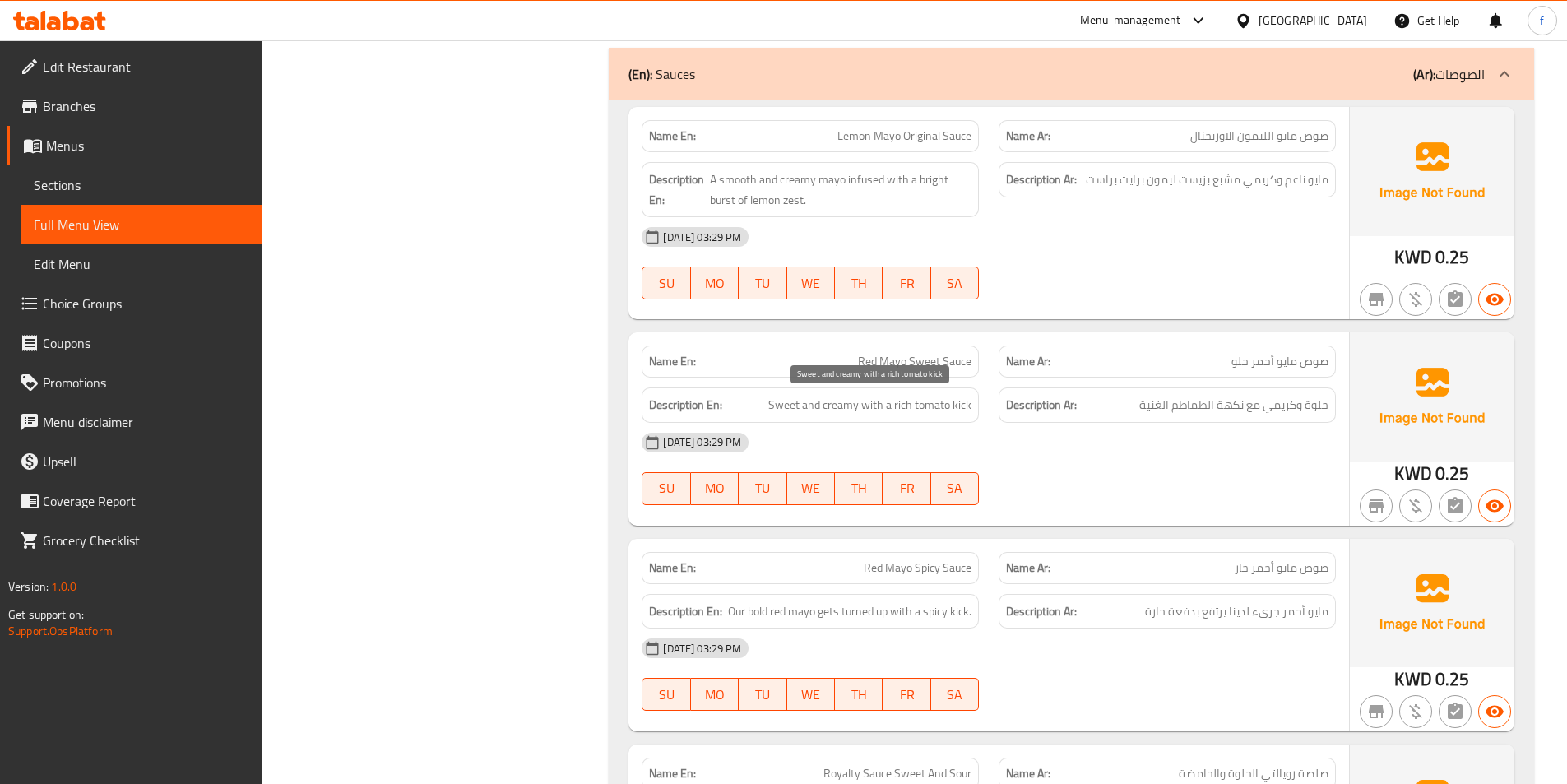
click at [788, 405] on span "Sweet and creamy with a rich tomato kick" at bounding box center [870, 405] width 203 height 21
click at [829, 400] on span "Sweet and creamy with a rich tomato kick" at bounding box center [870, 405] width 203 height 21
click at [954, 367] on span "Red Mayo Sweet Sauce" at bounding box center [915, 361] width 114 height 18
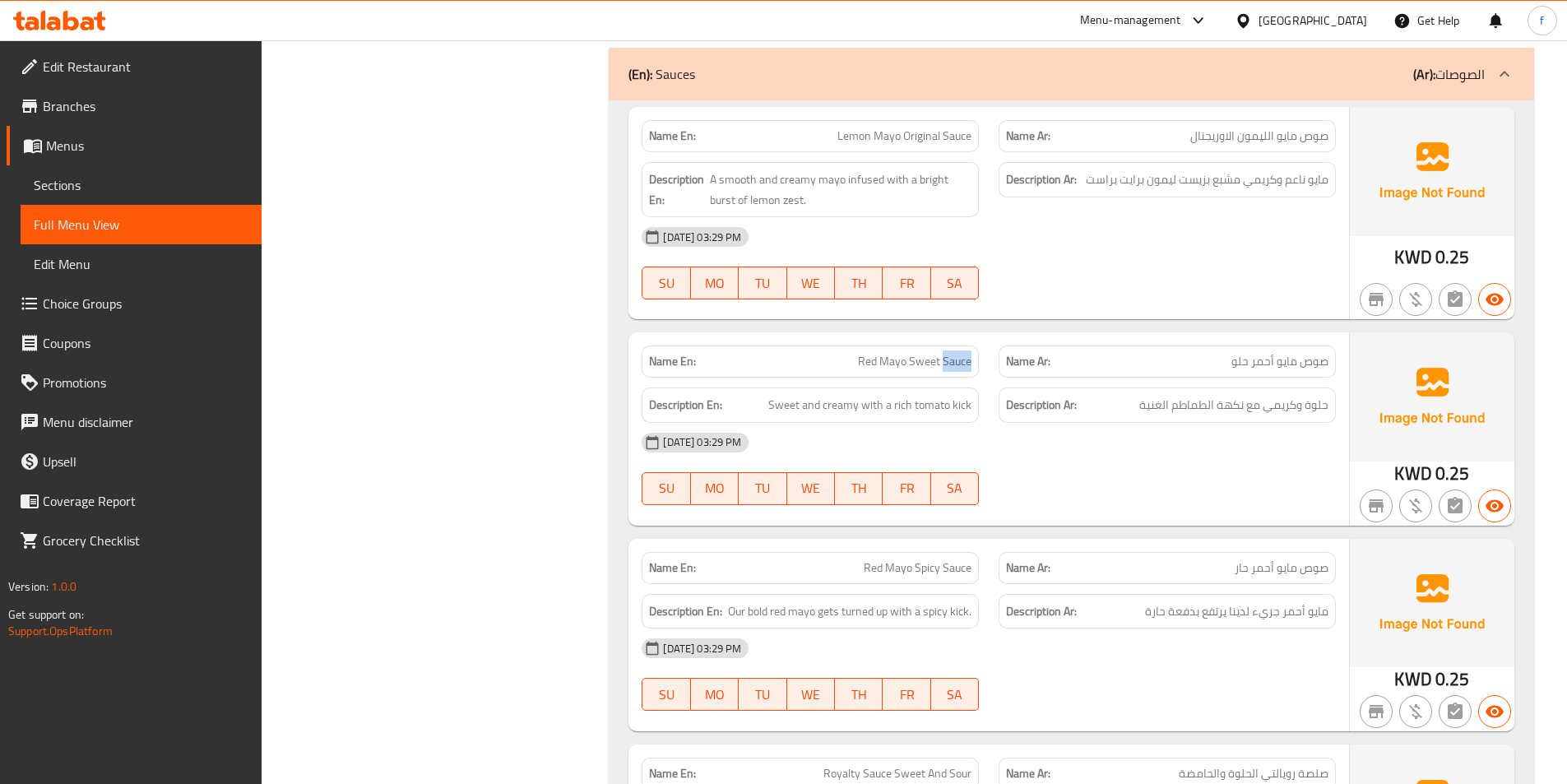
click at [954, 367] on span "Red Mayo Sweet Sauce" at bounding box center [915, 361] width 114 height 18
copy span "Red Mayo Sweet Sauce"
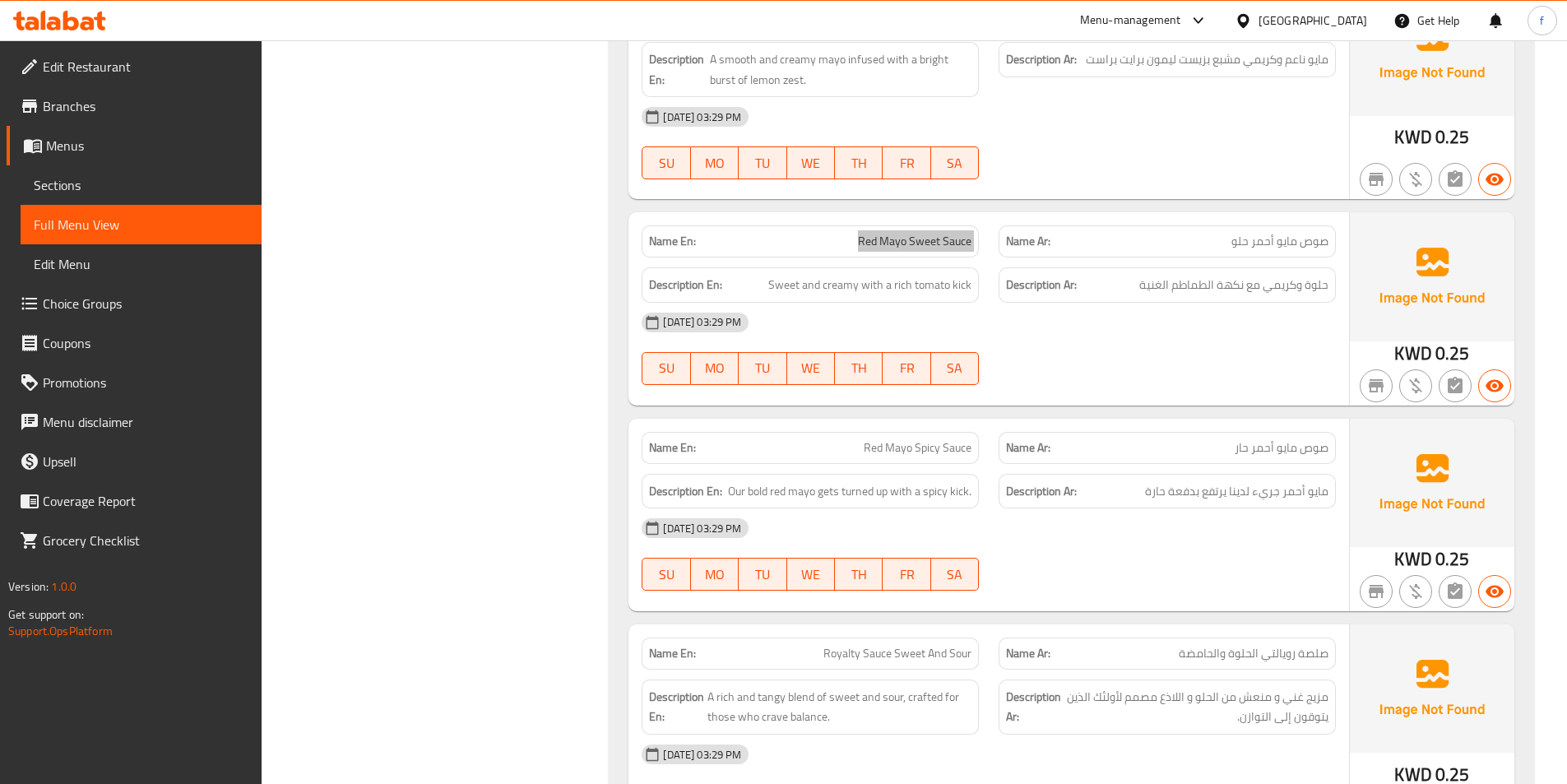
scroll to position [4778, 0]
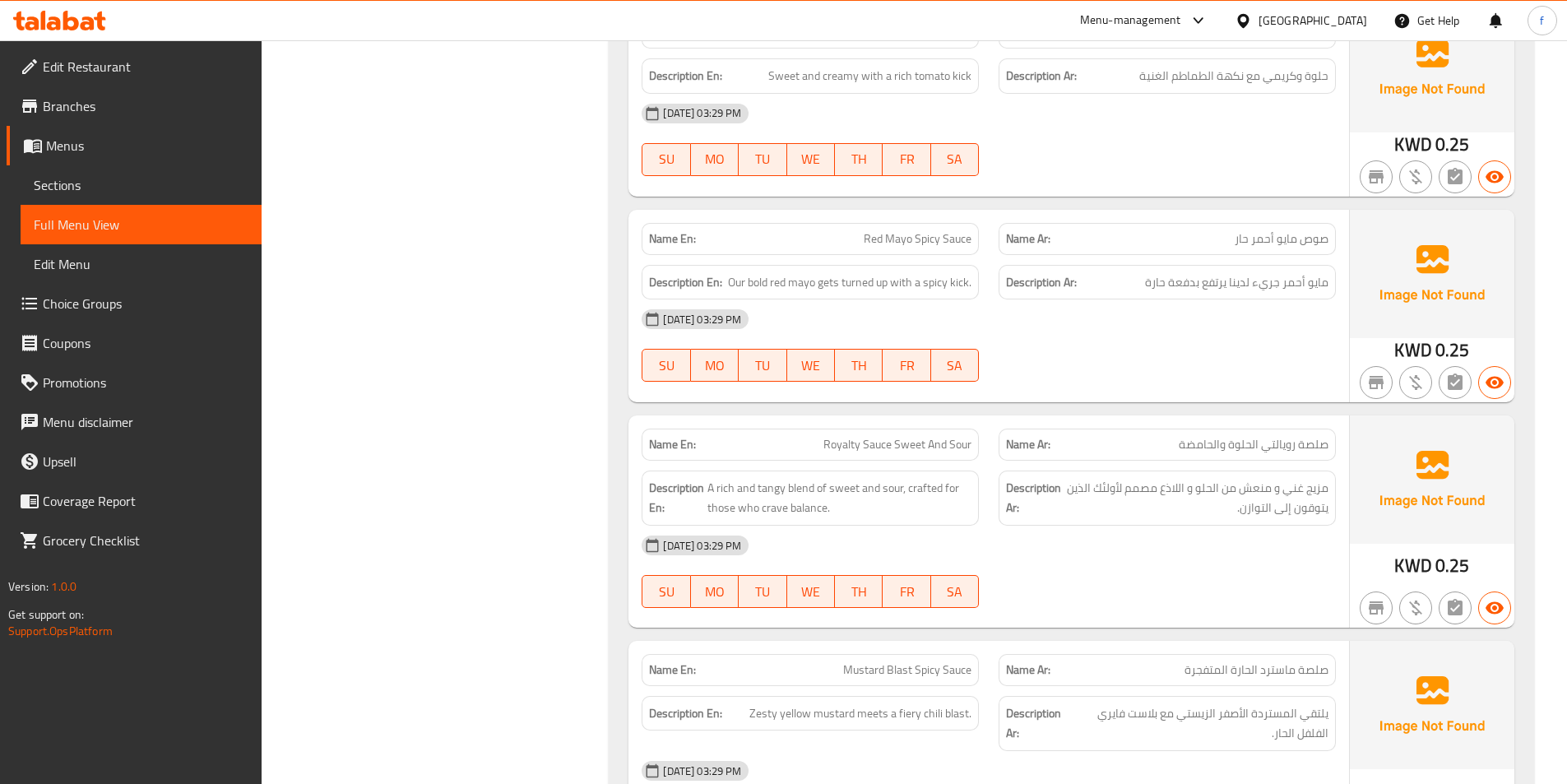
click at [962, 236] on span "Red Mayo Spicy Sauce" at bounding box center [917, 238] width 108 height 18
click at [889, 236] on span "Red Mayo Spicy Sauce" at bounding box center [917, 238] width 108 height 18
click at [930, 236] on span "Red Mayo Spicy Sauce" at bounding box center [917, 238] width 108 height 18
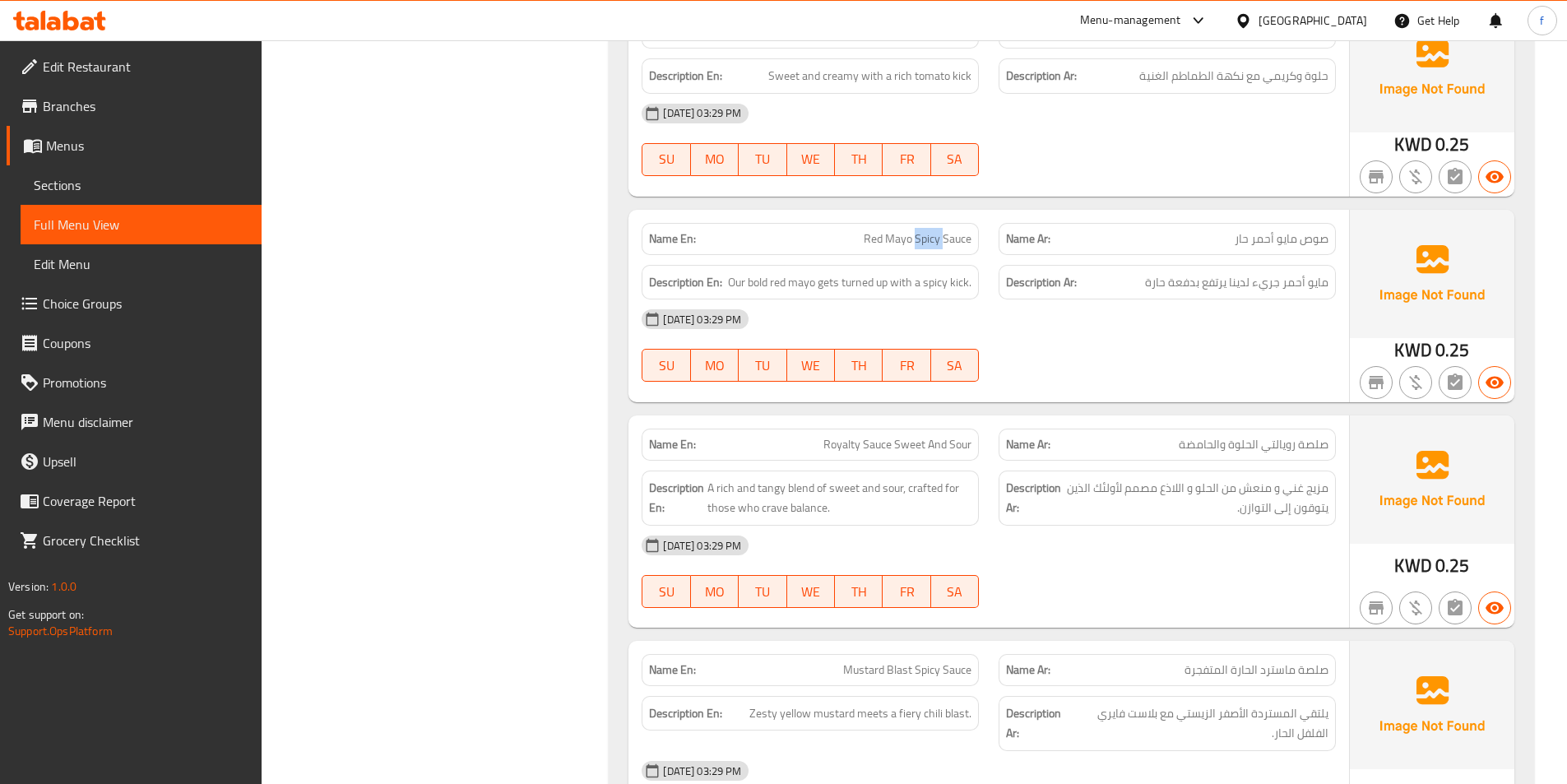
click at [930, 236] on span "Red Mayo Spicy Sauce" at bounding box center [917, 238] width 108 height 18
click at [860, 234] on p "Name En: Red Mayo Spicy Sauce" at bounding box center [810, 238] width 323 height 18
click at [802, 281] on span "Our bold red mayo gets turned up with a spicy kick." at bounding box center [850, 283] width 243 height 21
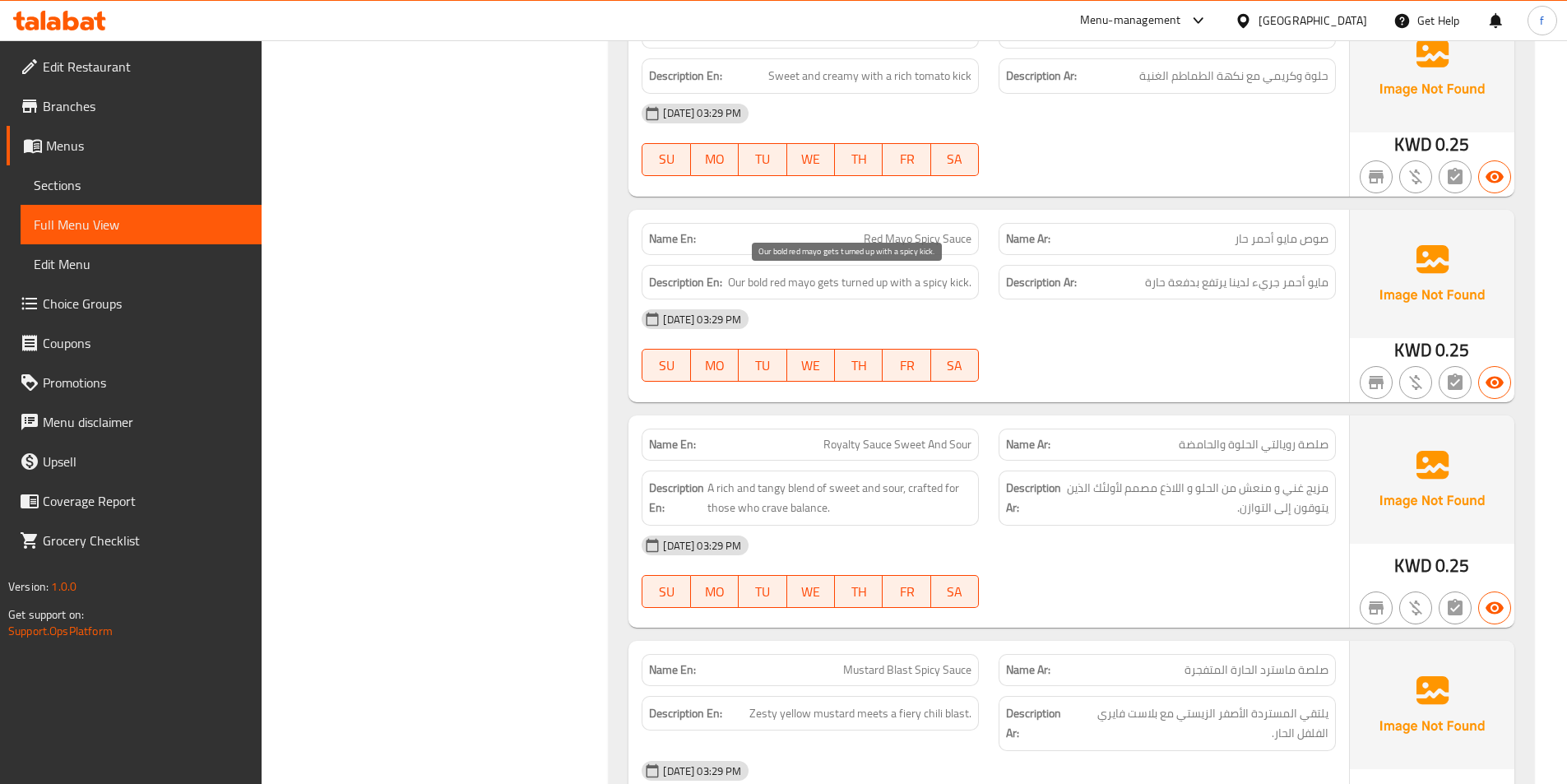
click at [777, 280] on span "Our bold red mayo gets turned up with a spicy kick." at bounding box center [850, 283] width 243 height 21
click at [761, 279] on span "Our bold red mayo gets turned up with a spicy kick." at bounding box center [850, 283] width 243 height 21
click at [743, 278] on span "Our bold red mayo gets turned up with a spicy kick." at bounding box center [850, 283] width 243 height 21
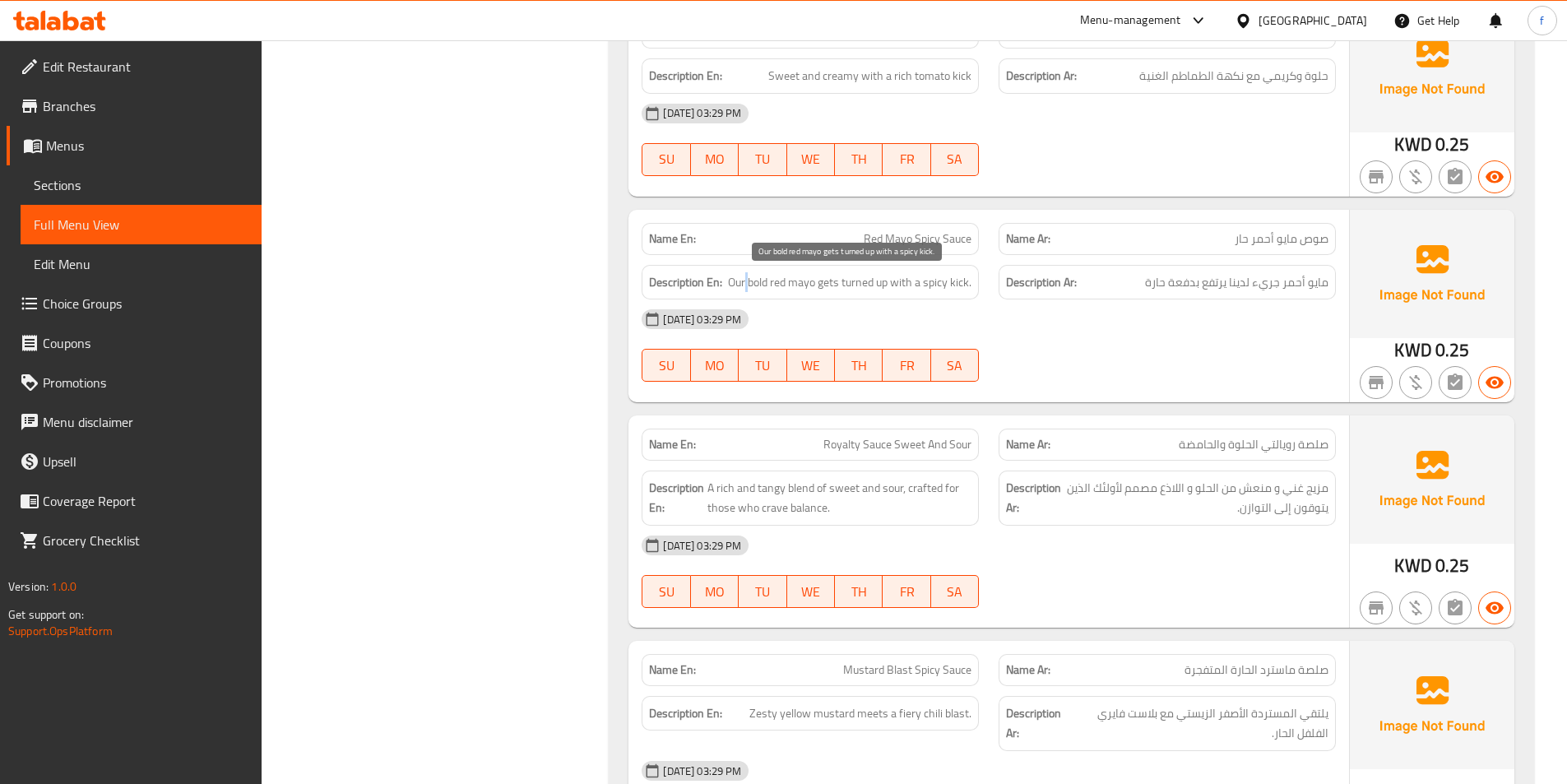
click at [743, 278] on span "Our bold red mayo gets turned up with a spicy kick." at bounding box center [850, 283] width 243 height 21
drag, startPoint x: 815, startPoint y: 280, endPoint x: 968, endPoint y: 297, distance: 153.9
click at [968, 297] on div "Description En: Our bold red mayo gets turned up with a spicy kick." at bounding box center [809, 283] width 337 height 35
click at [841, 283] on span "Our bold red mayo gets turned up with a spicy kick." at bounding box center [850, 283] width 243 height 21
drag, startPoint x: 818, startPoint y: 283, endPoint x: 893, endPoint y: 297, distance: 76.3
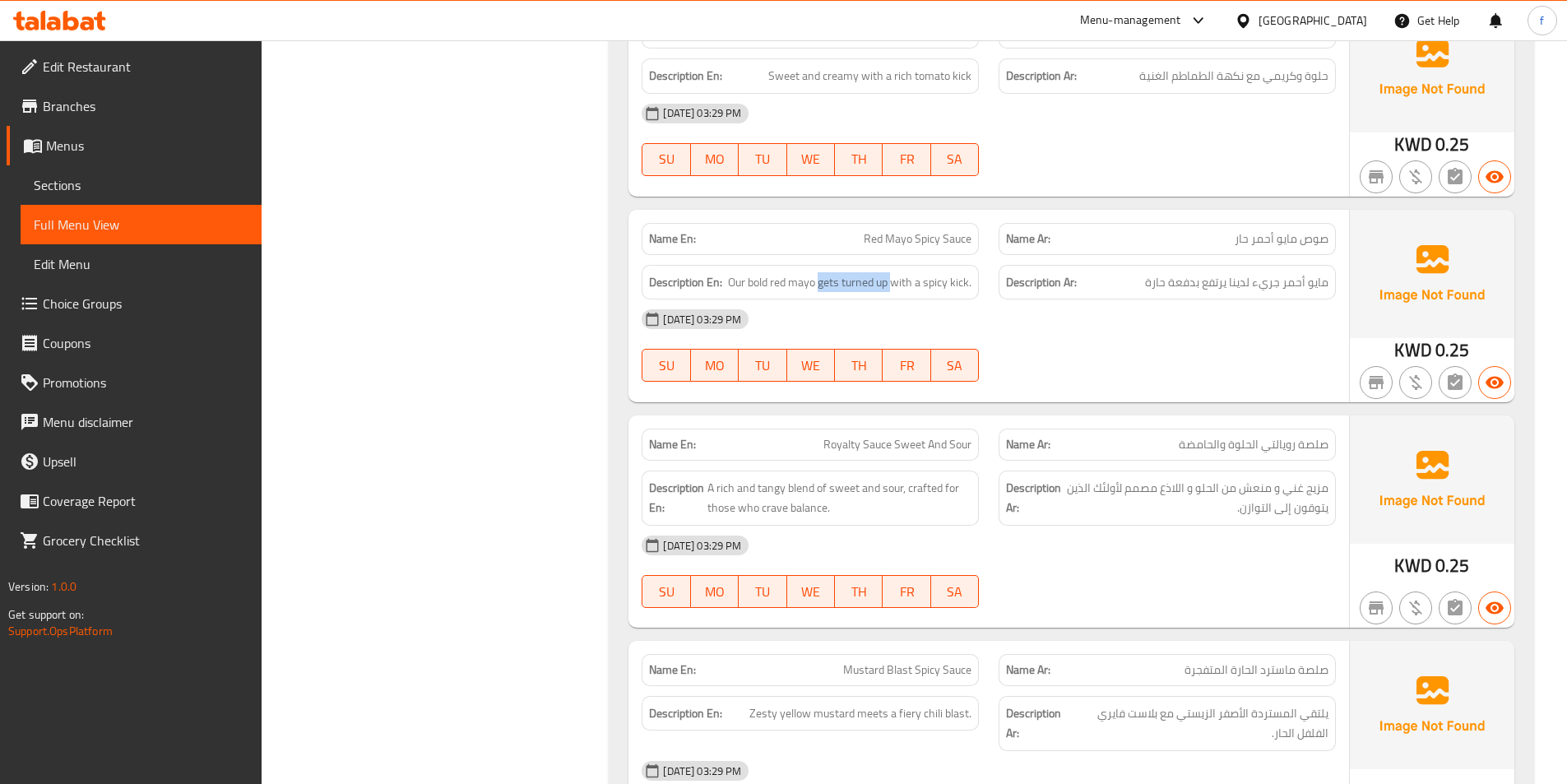
click at [893, 297] on div "Description En: Our bold red mayo gets turned up with a spicy kick." at bounding box center [809, 283] width 337 height 35
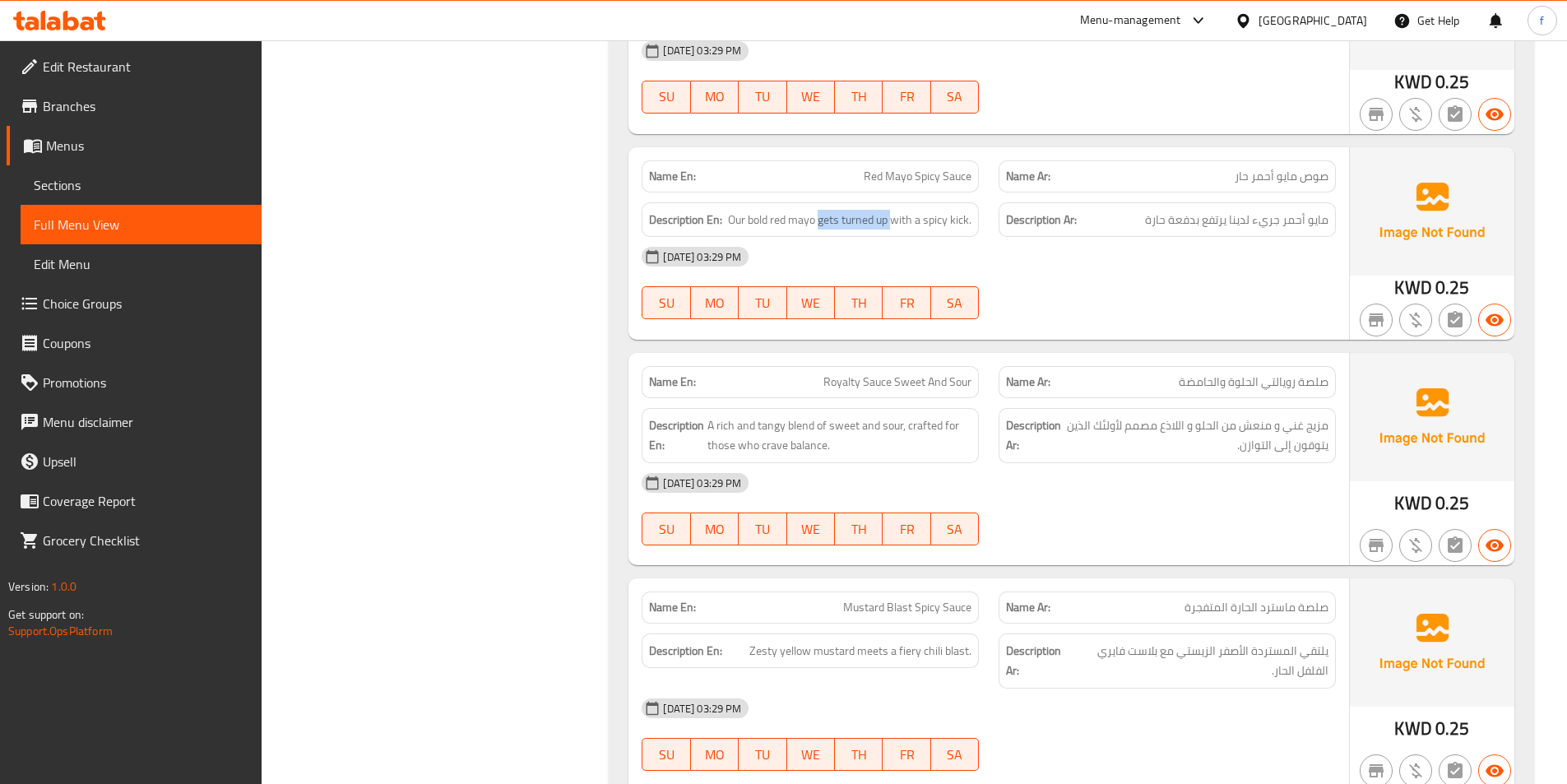
scroll to position [4913, 0]
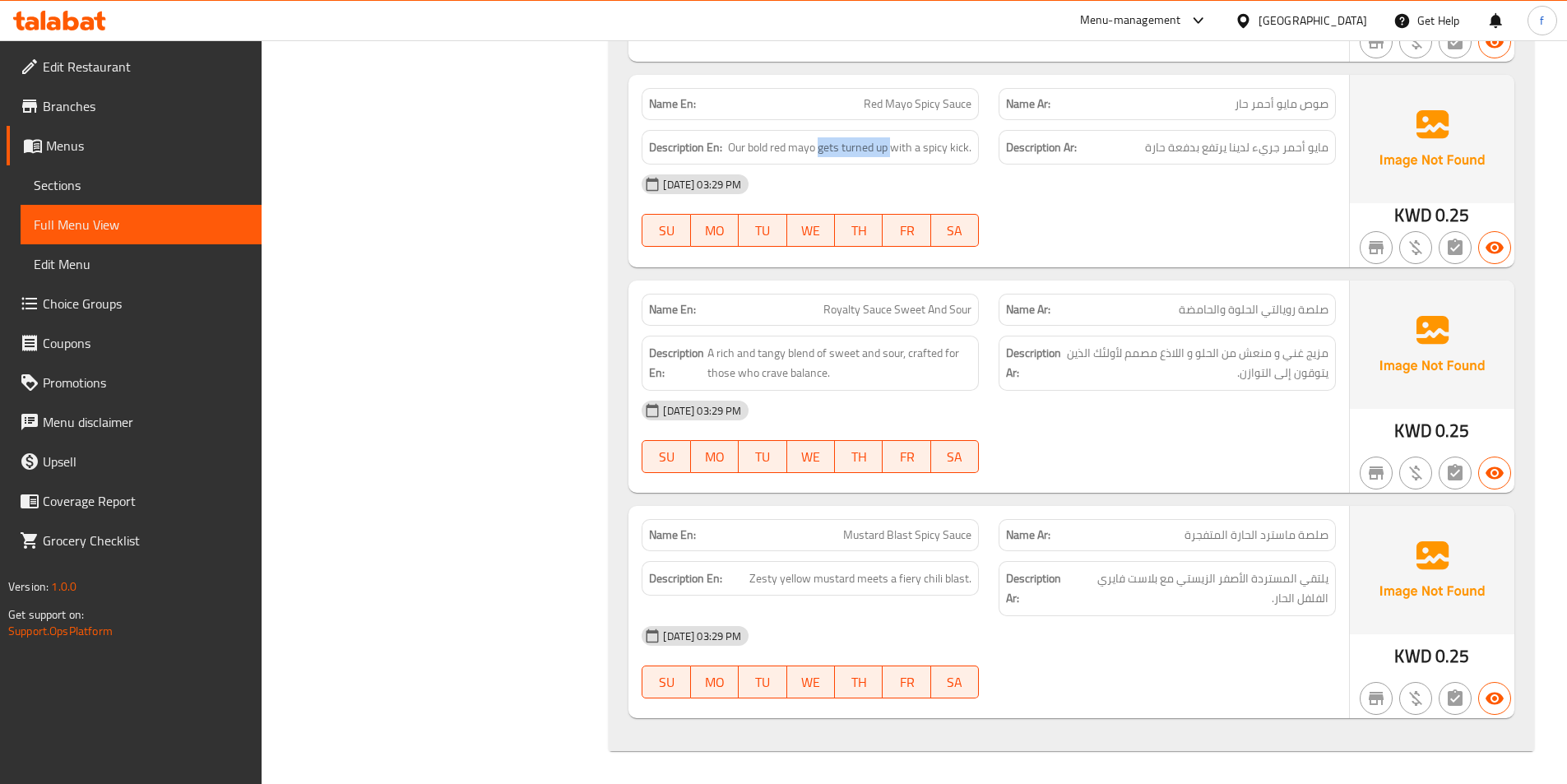
click at [833, 152] on span "Our bold red mayo gets turned up with a spicy kick." at bounding box center [850, 147] width 243 height 21
click at [738, 145] on span "Our bold red mayo gets turned up with a spicy kick." at bounding box center [850, 147] width 243 height 21
copy span "Our bold red mayo gets turned up with a spicy kick."
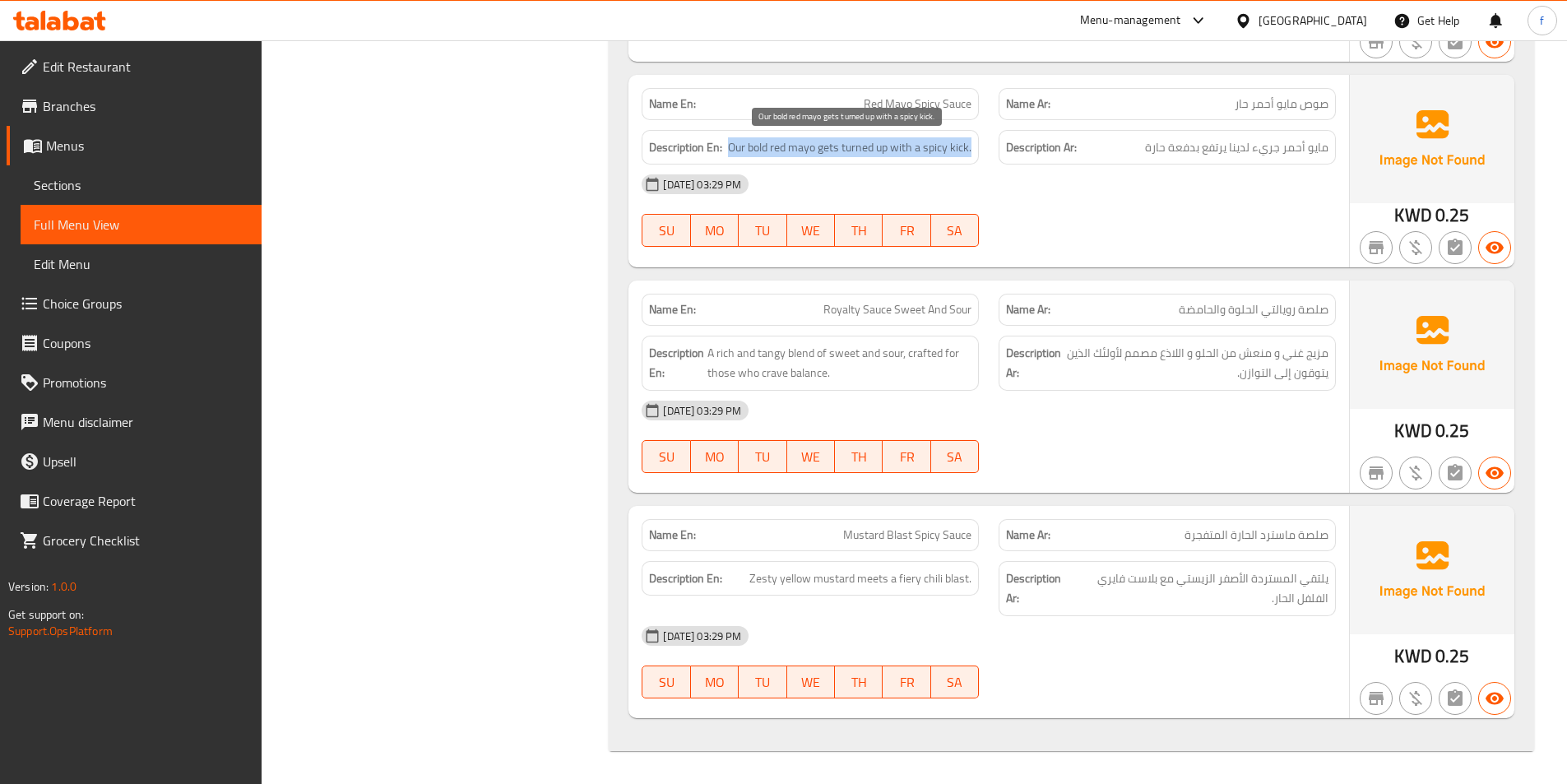
click at [870, 144] on span "Our bold red mayo gets turned up with a spicy kick." at bounding box center [850, 147] width 243 height 21
click at [842, 312] on span "Royalty Sauce Sweet And Sour" at bounding box center [897, 309] width 148 height 18
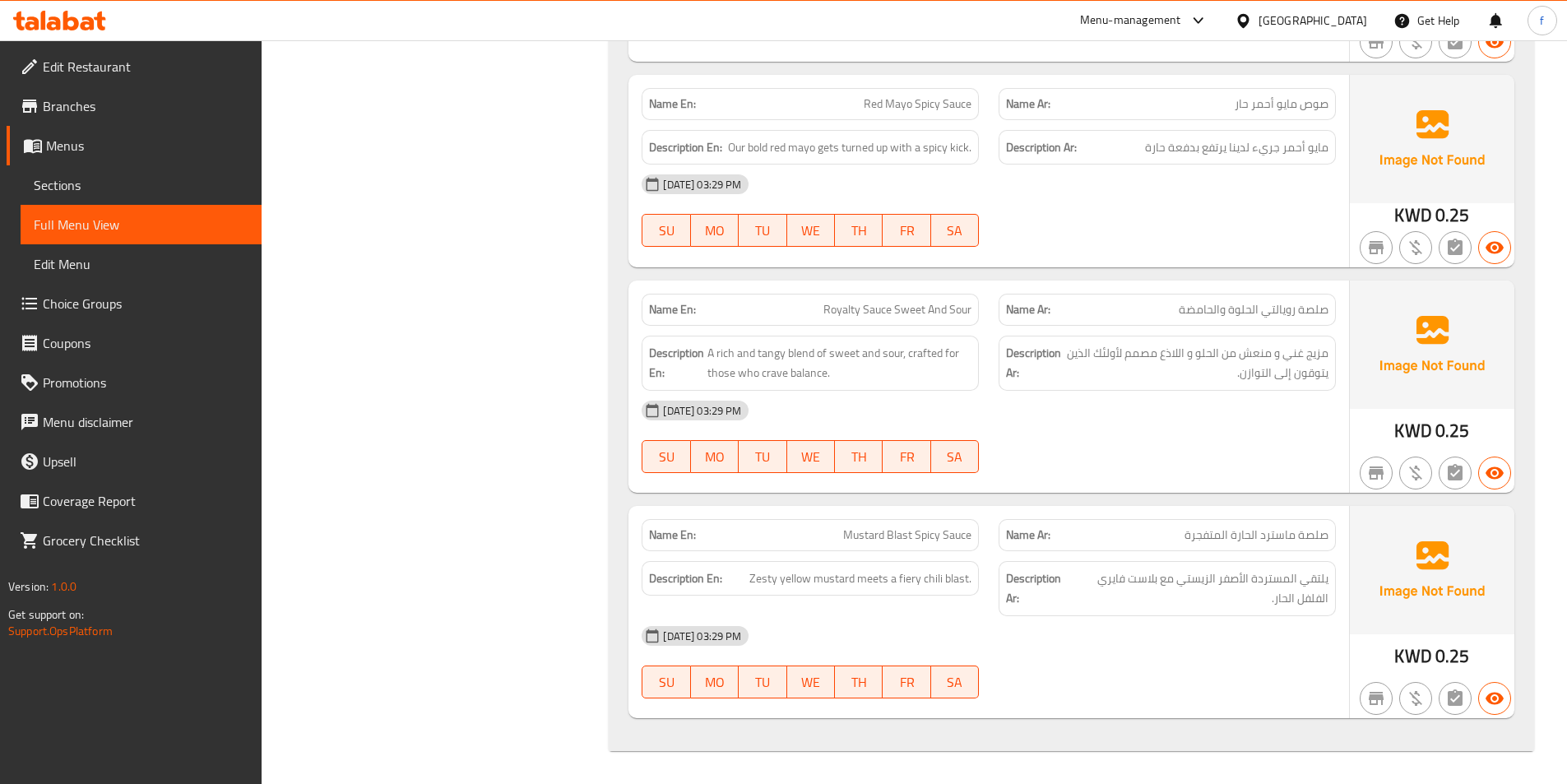
click at [870, 308] on span "Royalty Sauce Sweet And Sour" at bounding box center [897, 309] width 148 height 18
click at [906, 308] on span "Royalty Sauce Sweet And Sour" at bounding box center [897, 309] width 148 height 18
drag, startPoint x: 906, startPoint y: 308, endPoint x: 952, endPoint y: 308, distance: 46.0
click at [912, 308] on span "Royalty Sauce Sweet And Sour" at bounding box center [897, 309] width 148 height 18
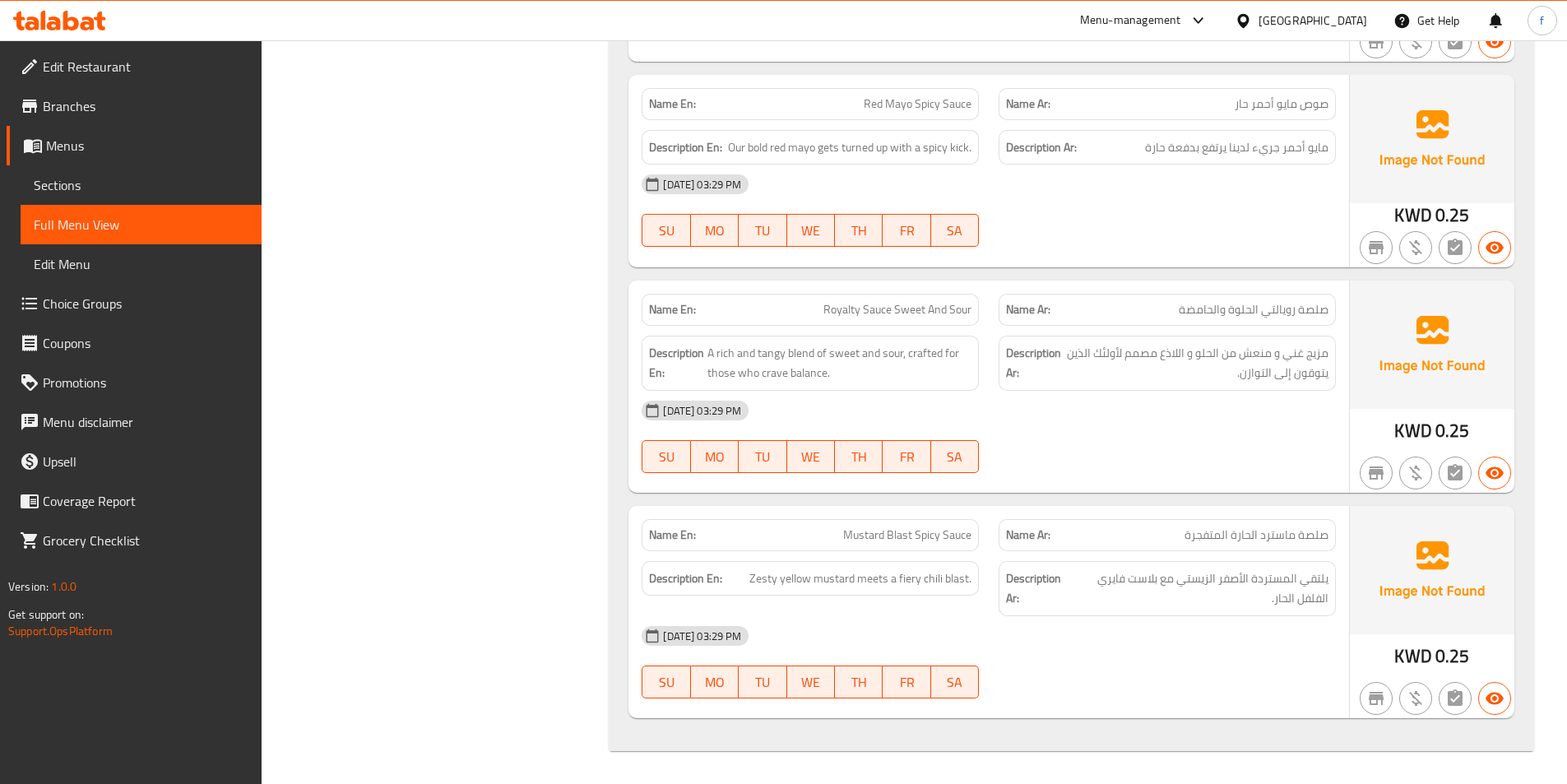
click at [957, 308] on span "Royalty Sauce Sweet And Sour" at bounding box center [897, 309] width 148 height 18
click at [877, 307] on span "Royalty Sauce Sweet And Sour" at bounding box center [897, 309] width 148 height 18
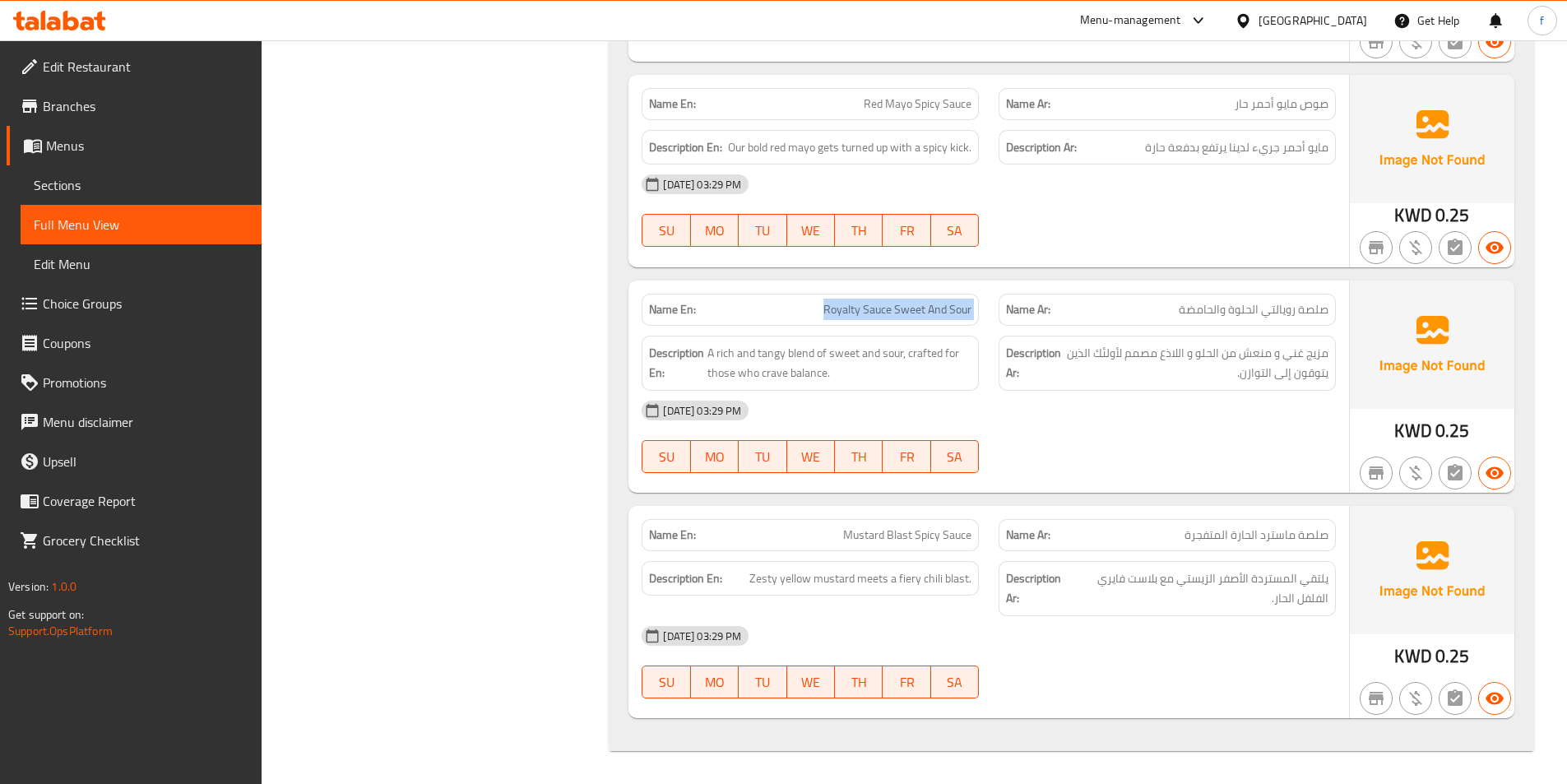
copy span "Royalty Sauce Sweet And Sour"
click at [803, 348] on span "A rich and tangy blend of sweet and sour, crafted for those who crave balance." at bounding box center [840, 363] width 264 height 40
click at [723, 350] on span "A rich and tangy blend of sweet and sour, crafted for those who crave balance." at bounding box center [840, 363] width 264 height 40
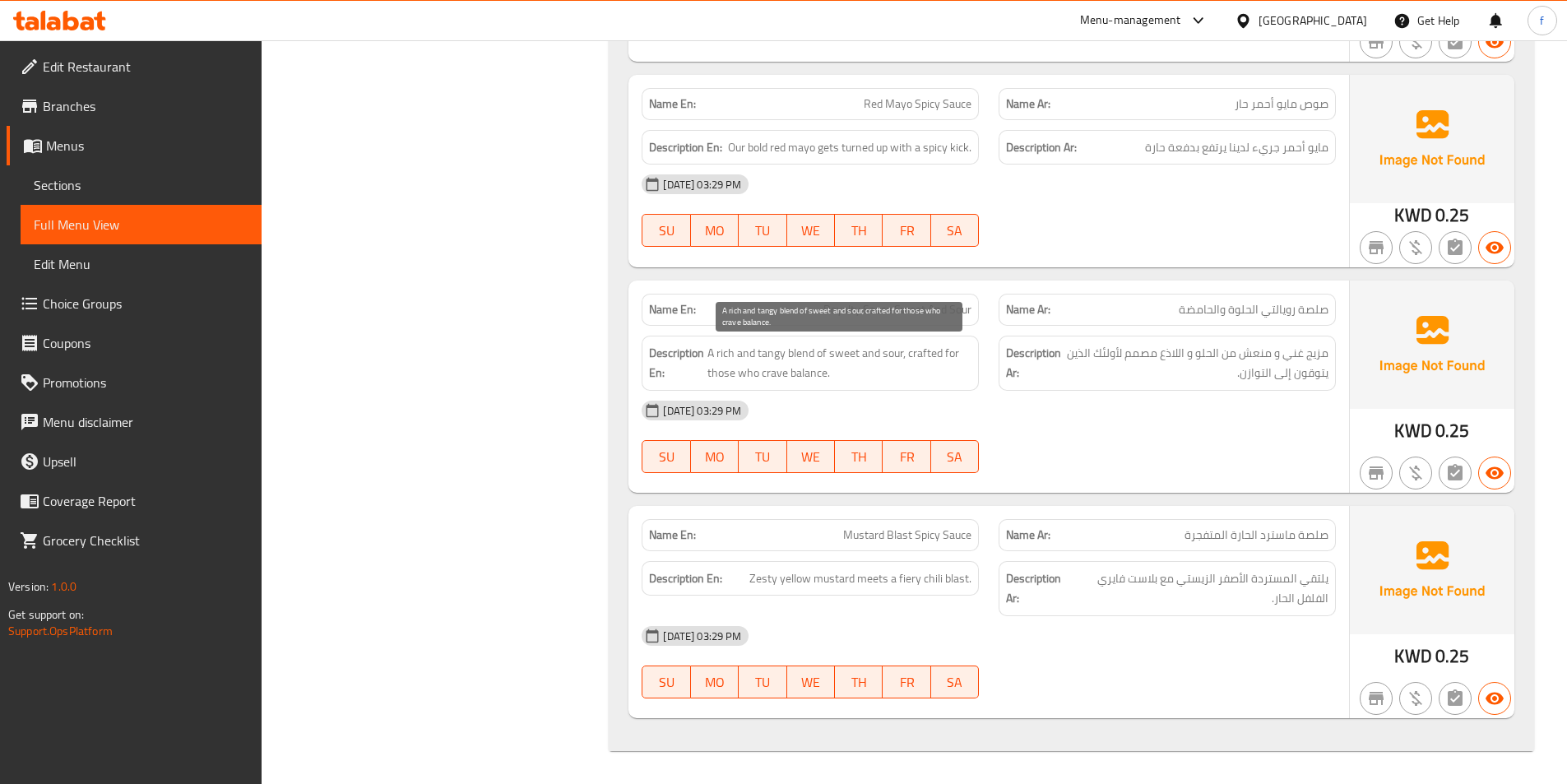
click at [768, 352] on span "A rich and tangy blend of sweet and sour, crafted for those who crave balance." at bounding box center [840, 363] width 264 height 40
click at [844, 354] on span "A rich and tangy blend of sweet and sour, crafted for those who crave balance." at bounding box center [840, 363] width 264 height 40
click at [880, 351] on span "A rich and tangy blend of sweet and sour, crafted for those who crave balance." at bounding box center [840, 363] width 264 height 40
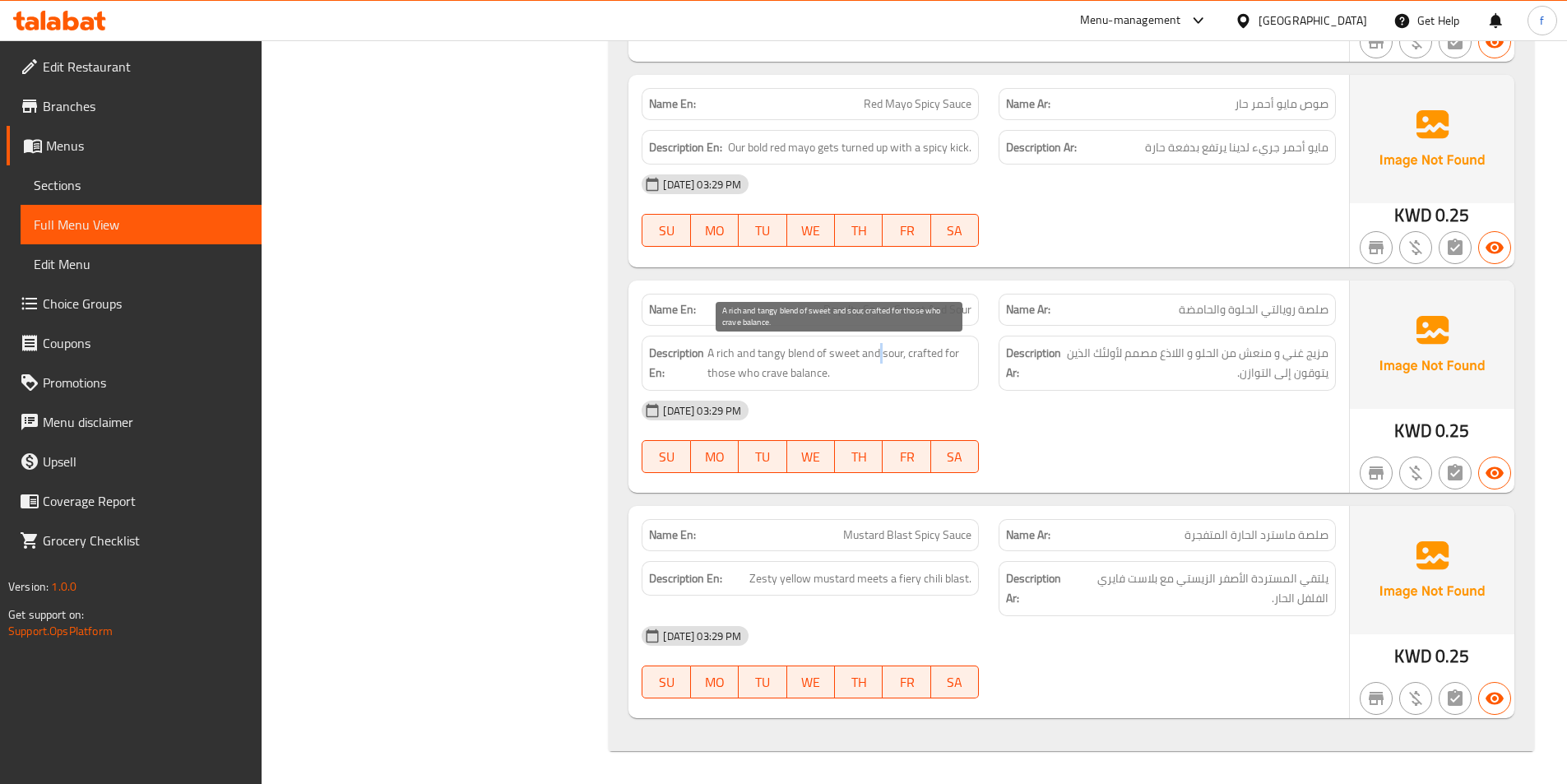
click at [880, 351] on span "A rich and tangy blend of sweet and sour, crafted for those who crave balance." at bounding box center [840, 363] width 264 height 40
click at [921, 352] on span "A rich and tangy blend of sweet and sour, crafted for those who crave balance." at bounding box center [840, 363] width 264 height 40
click at [712, 370] on span "A rich and tangy blend of sweet and sour, crafted for those who crave balance." at bounding box center [840, 363] width 264 height 40
drag, startPoint x: 739, startPoint y: 369, endPoint x: 861, endPoint y: 375, distance: 122.1
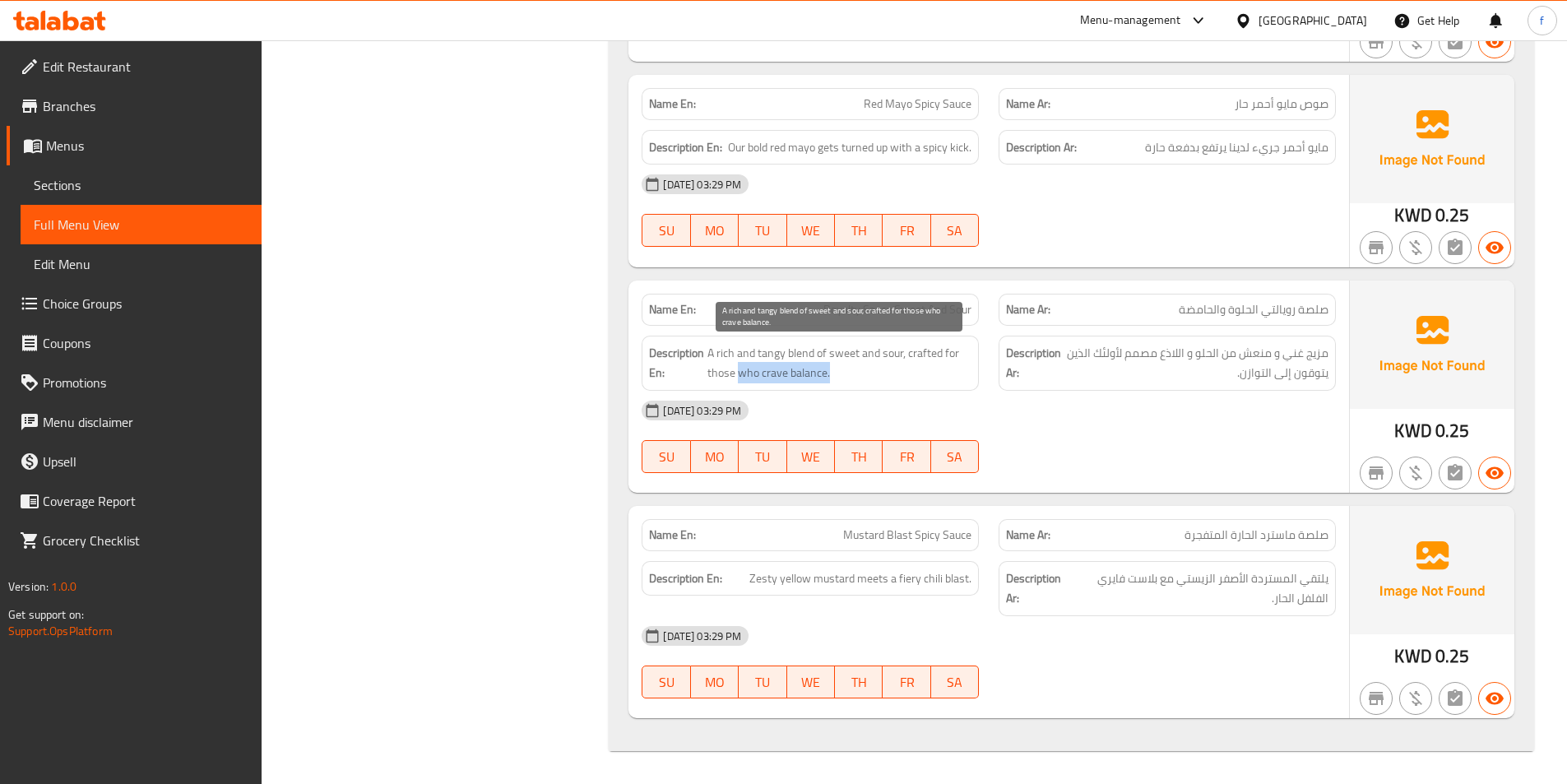
click at [861, 375] on span "A rich and tangy blend of sweet and sour, crafted for those who crave balance." at bounding box center [840, 363] width 264 height 40
click at [921, 375] on span "A rich and tangy blend of sweet and sour, crafted for those who crave balance." at bounding box center [840, 363] width 264 height 40
click at [967, 536] on span "Mustard Blast Spicy Sauce" at bounding box center [906, 535] width 128 height 18
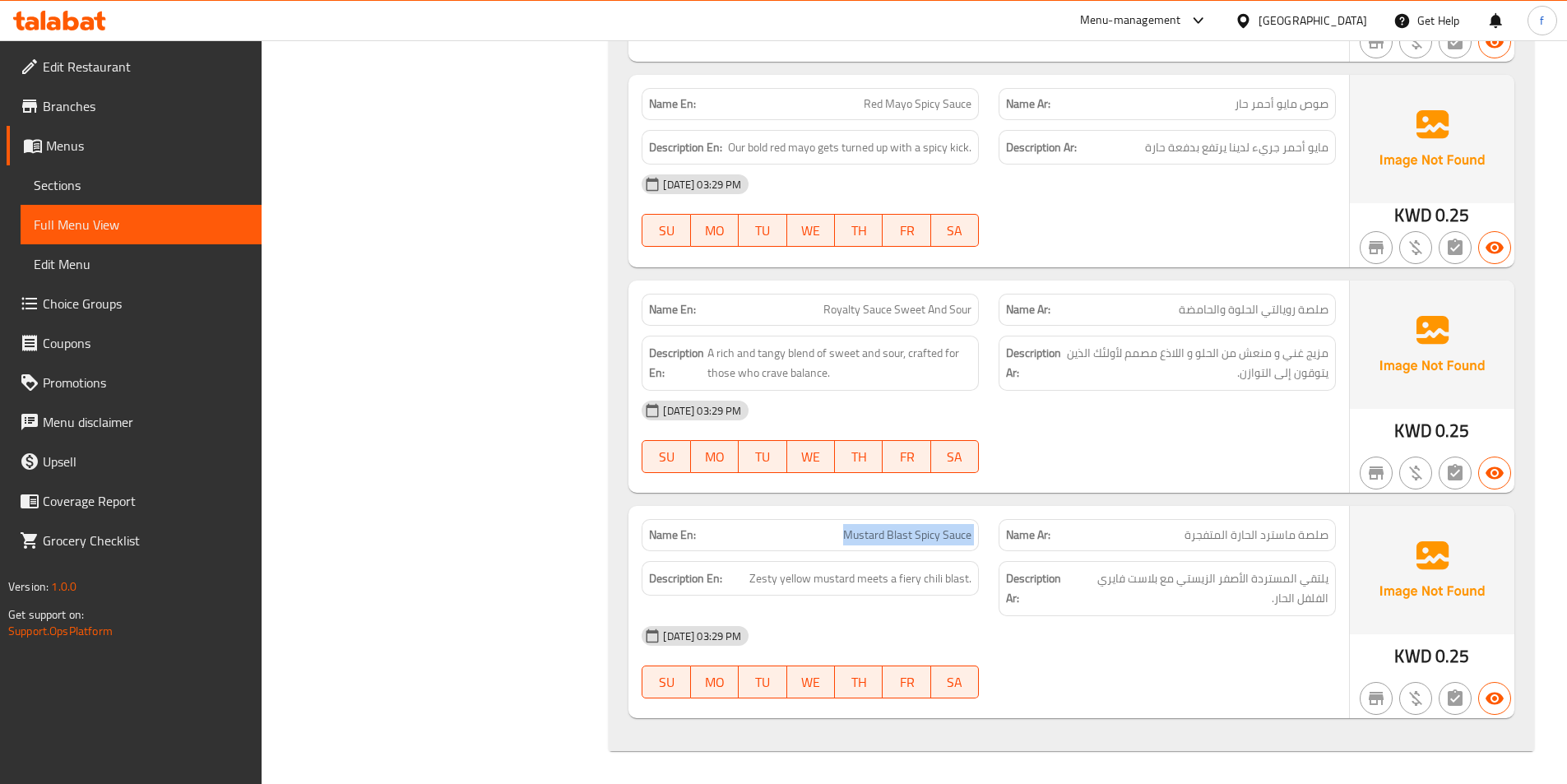
click at [967, 536] on span "Mustard Blast Spicy Sauce" at bounding box center [906, 535] width 128 height 18
copy span "Mustard Blast Spicy Sauce"
click at [882, 577] on span "Zesty yellow mustard meets a fiery chili blast." at bounding box center [860, 578] width 222 height 21
click at [840, 583] on span "Zesty yellow mustard meets a fiery chili blast." at bounding box center [860, 578] width 222 height 21
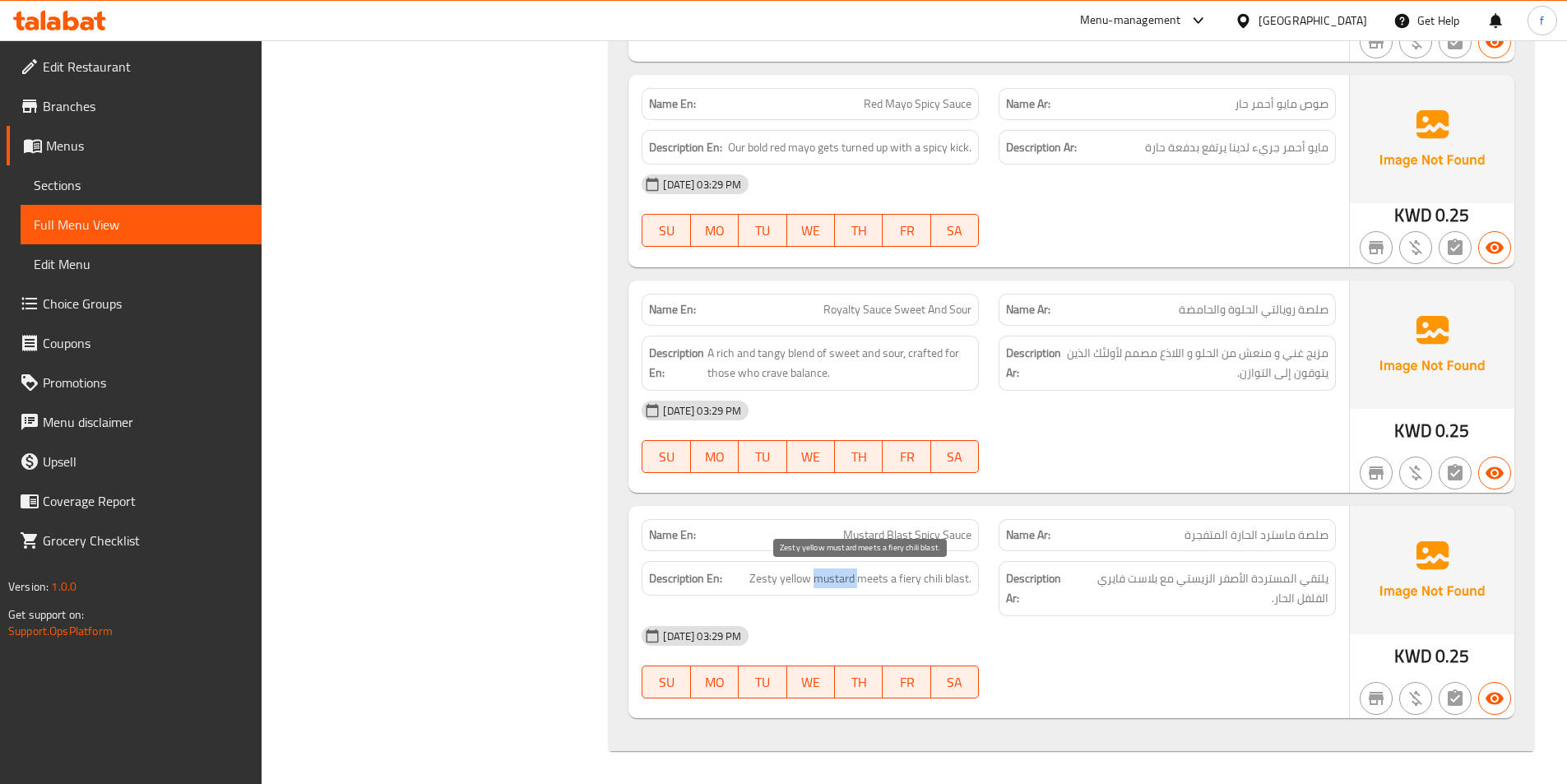
click at [840, 583] on span "Zesty yellow mustard meets a fiery chili blast." at bounding box center [860, 578] width 222 height 21
click at [804, 578] on span "Zesty yellow mustard meets a fiery chili blast." at bounding box center [860, 578] width 222 height 21
click at [778, 577] on span "Zesty yellow mustard meets a fiery chili blast." at bounding box center [860, 578] width 222 height 21
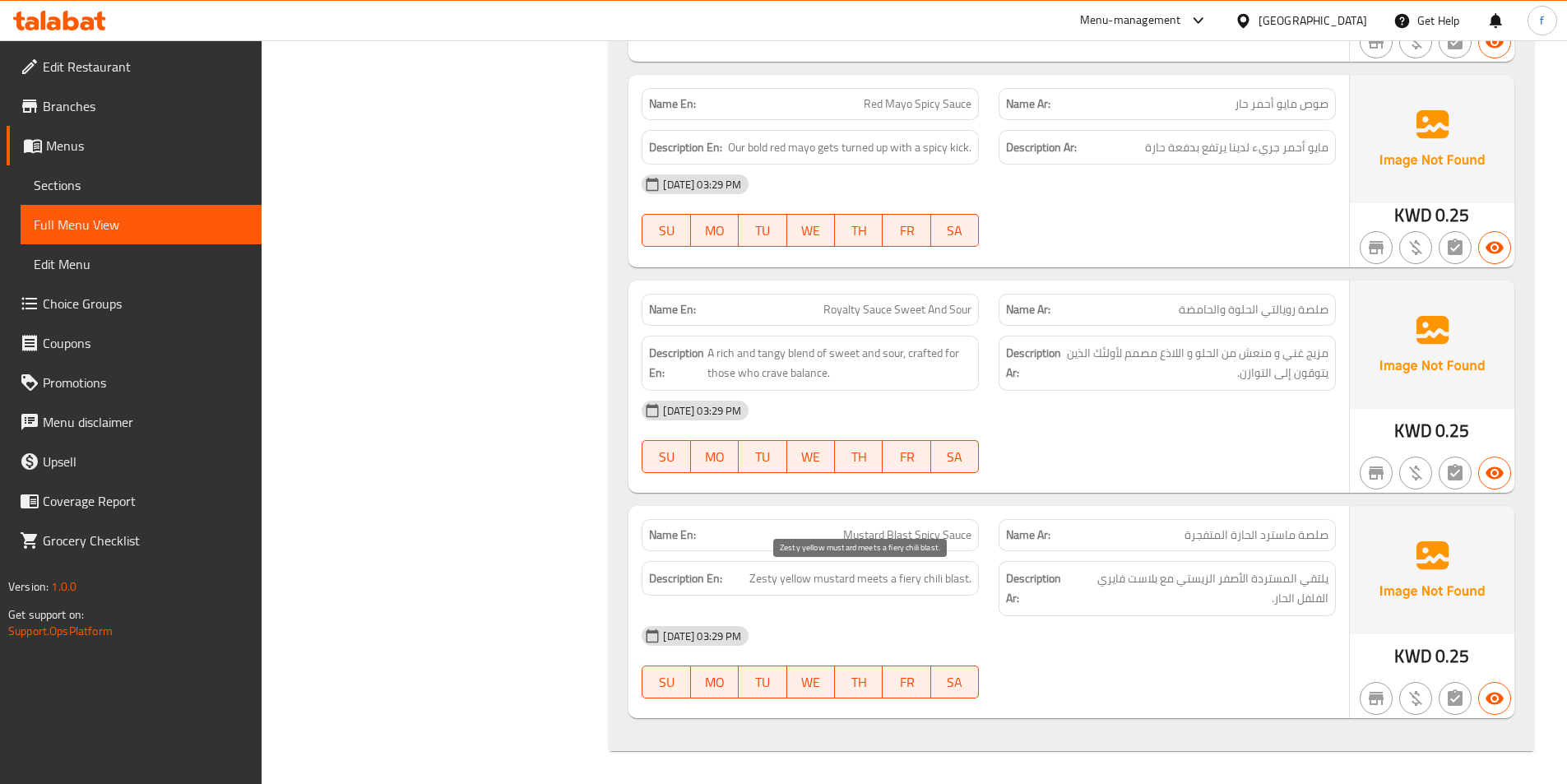
click at [851, 578] on span "Zesty yellow mustard meets a fiery chili blast." at bounding box center [860, 578] width 222 height 21
click at [897, 579] on span "Zesty yellow mustard meets a fiery chili blast." at bounding box center [860, 578] width 222 height 21
click at [904, 584] on span "Zesty yellow mustard meets a fiery chili blast." at bounding box center [860, 578] width 222 height 21
click at [905, 578] on span "Zesty yellow mustard meets a fiery chili blast." at bounding box center [860, 578] width 222 height 21
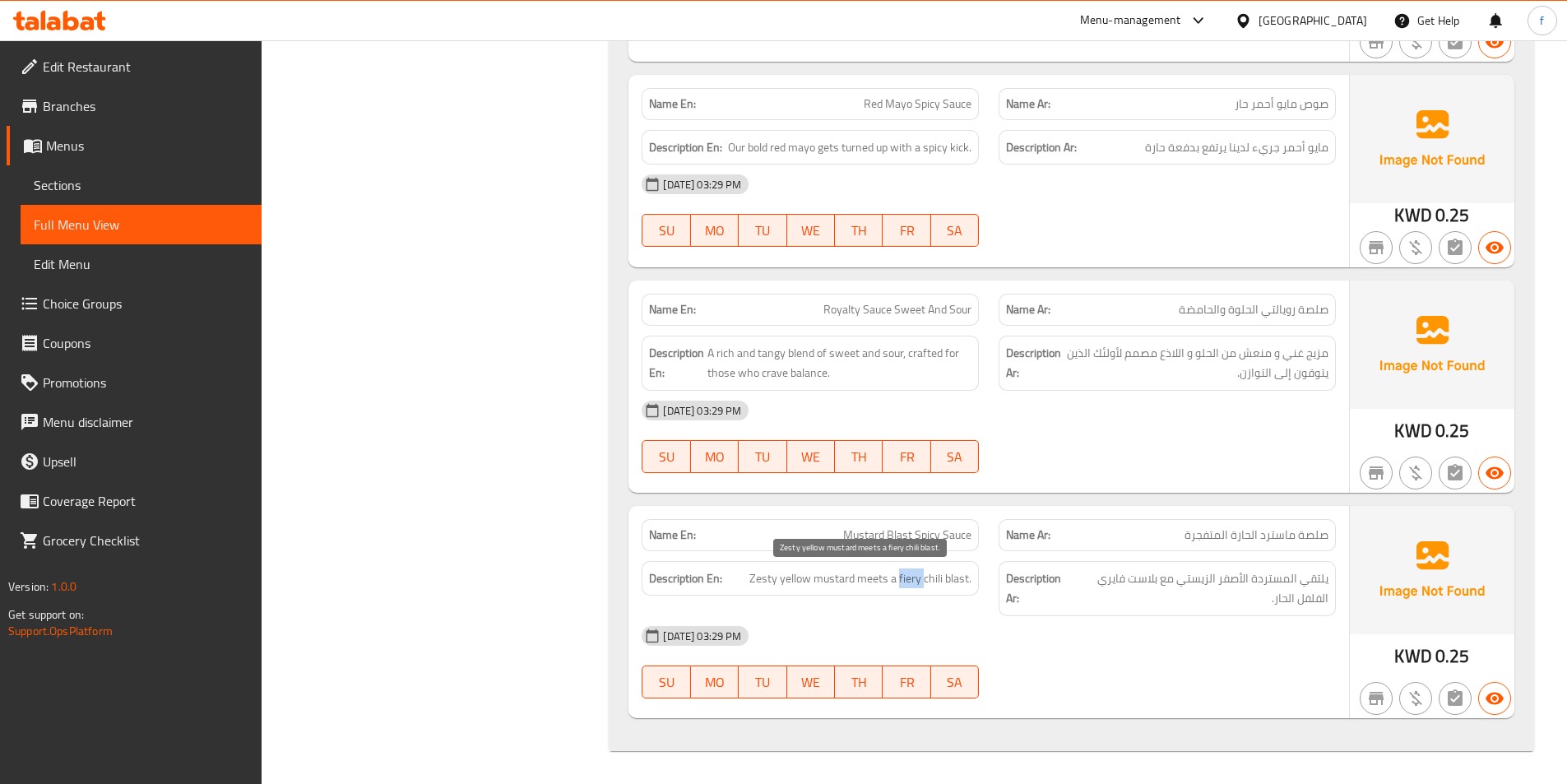
click at [905, 578] on span "Zesty yellow mustard meets a fiery chili blast." at bounding box center [860, 578] width 222 height 21
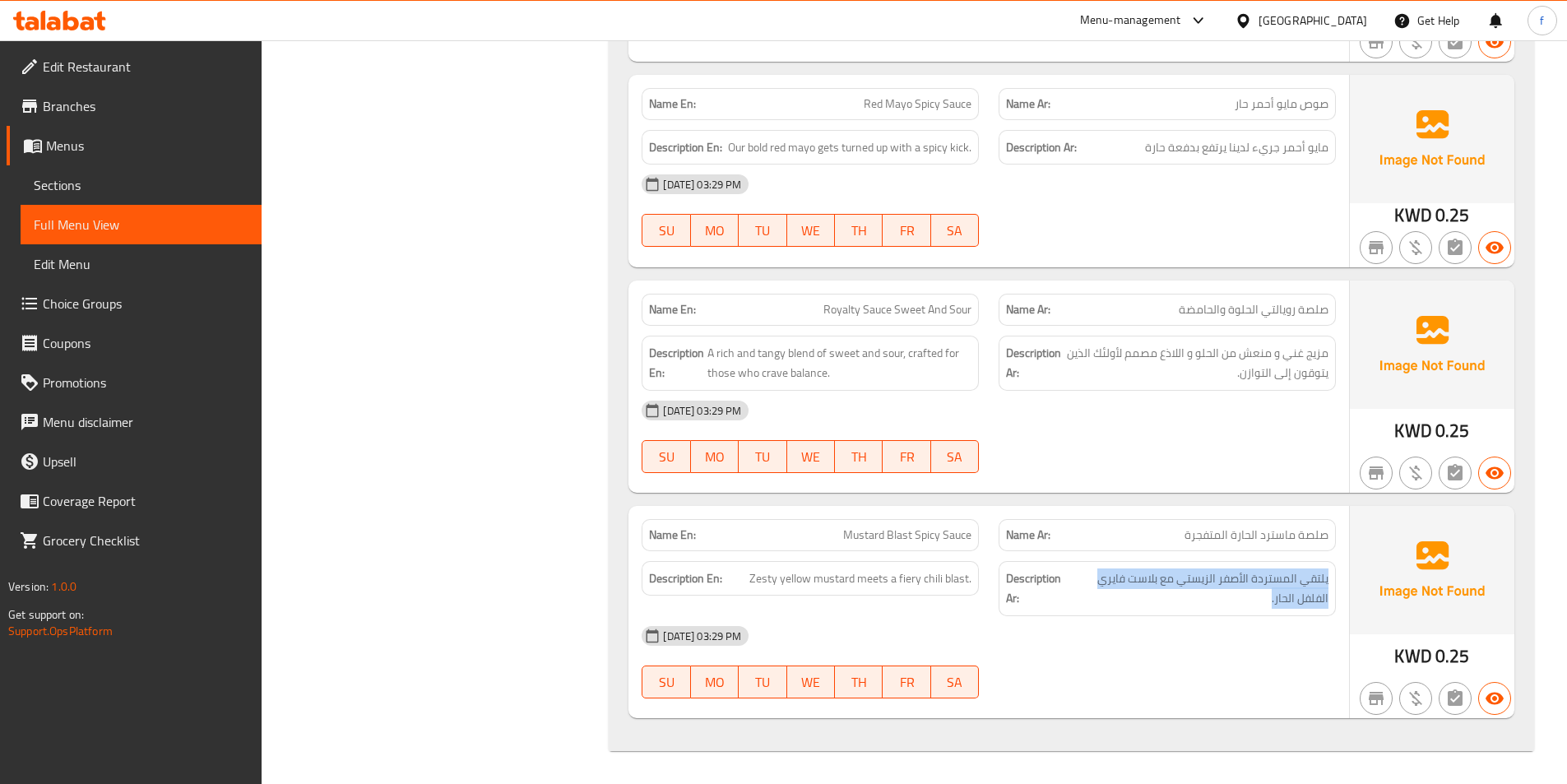
drag, startPoint x: 1335, startPoint y: 579, endPoint x: 1059, endPoint y: 625, distance: 279.8
click at [1104, 613] on div "Description Ar: يلتقي المستردة الأصفر الزيستي مع بلاست فايري الفلفل الحار." at bounding box center [1166, 588] width 337 height 55
click at [1059, 625] on div "[DATE] 03:29 PM" at bounding box center [989, 635] width 714 height 39
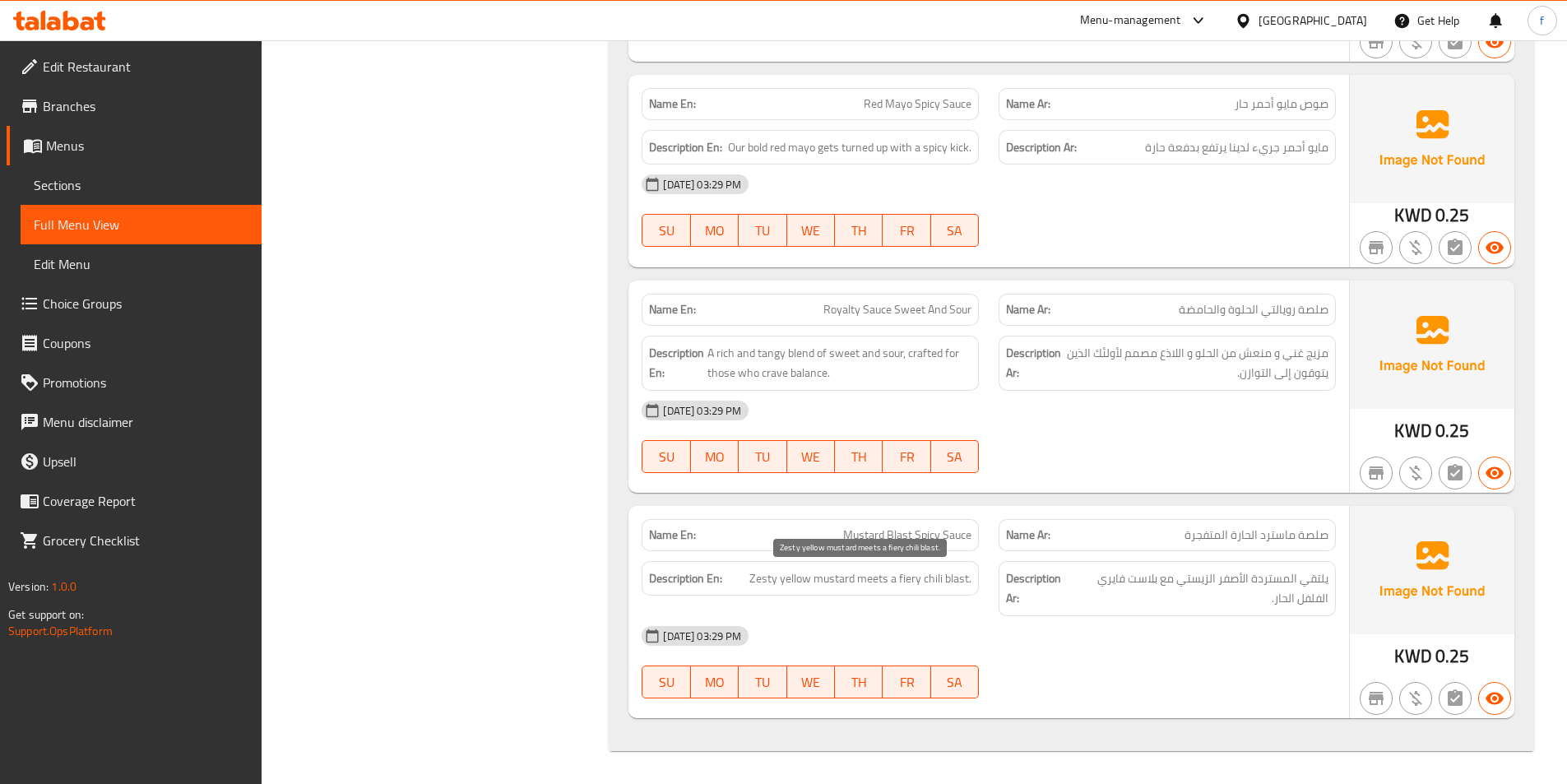
click at [916, 587] on span "Zesty yellow mustard meets a fiery chili blast." at bounding box center [860, 578] width 222 height 21
click at [1097, 676] on div "11-09-2025 03:29 PM SU MO TU WE TH FR SA" at bounding box center [989, 662] width 714 height 92
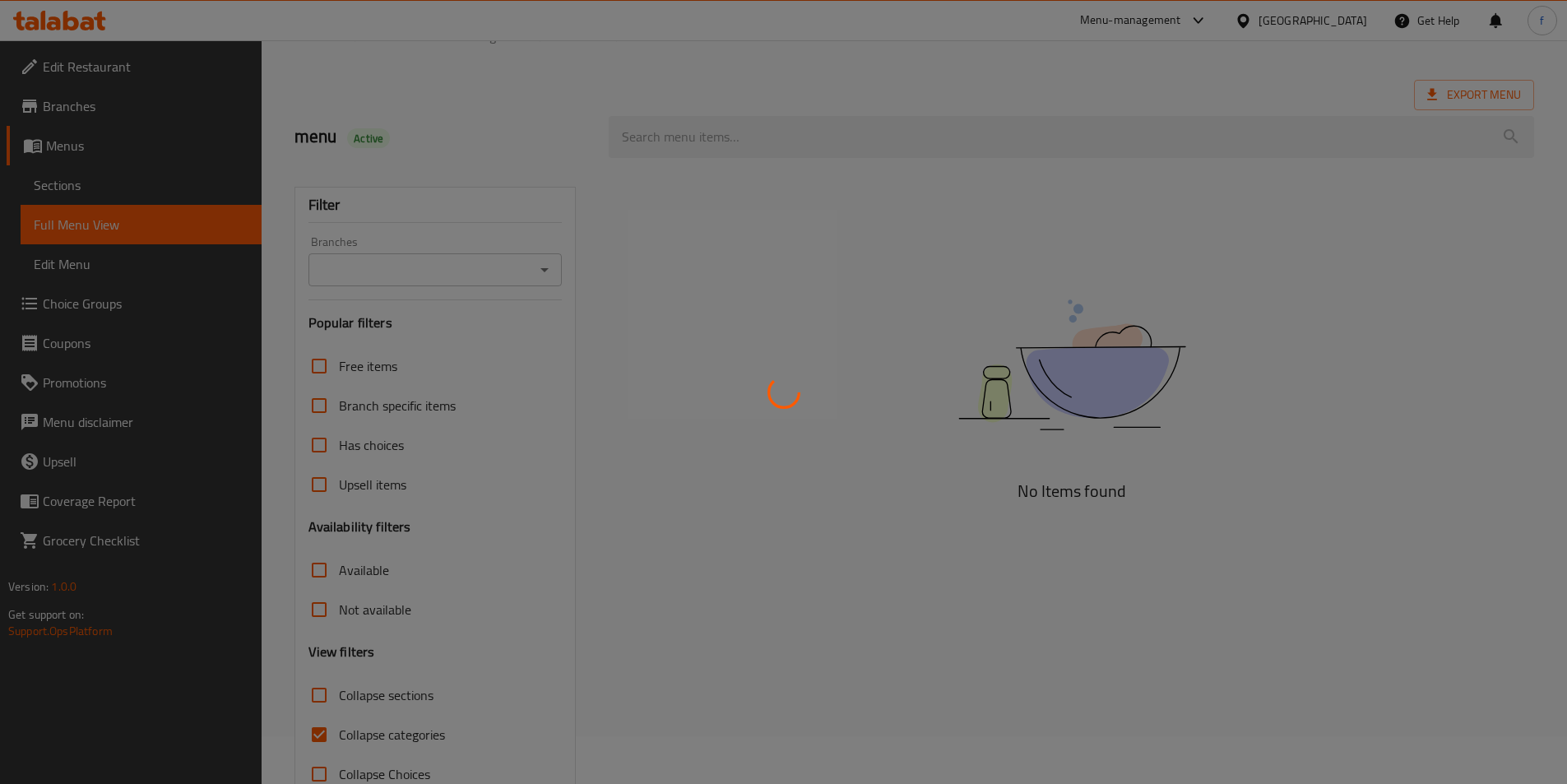
scroll to position [91, 0]
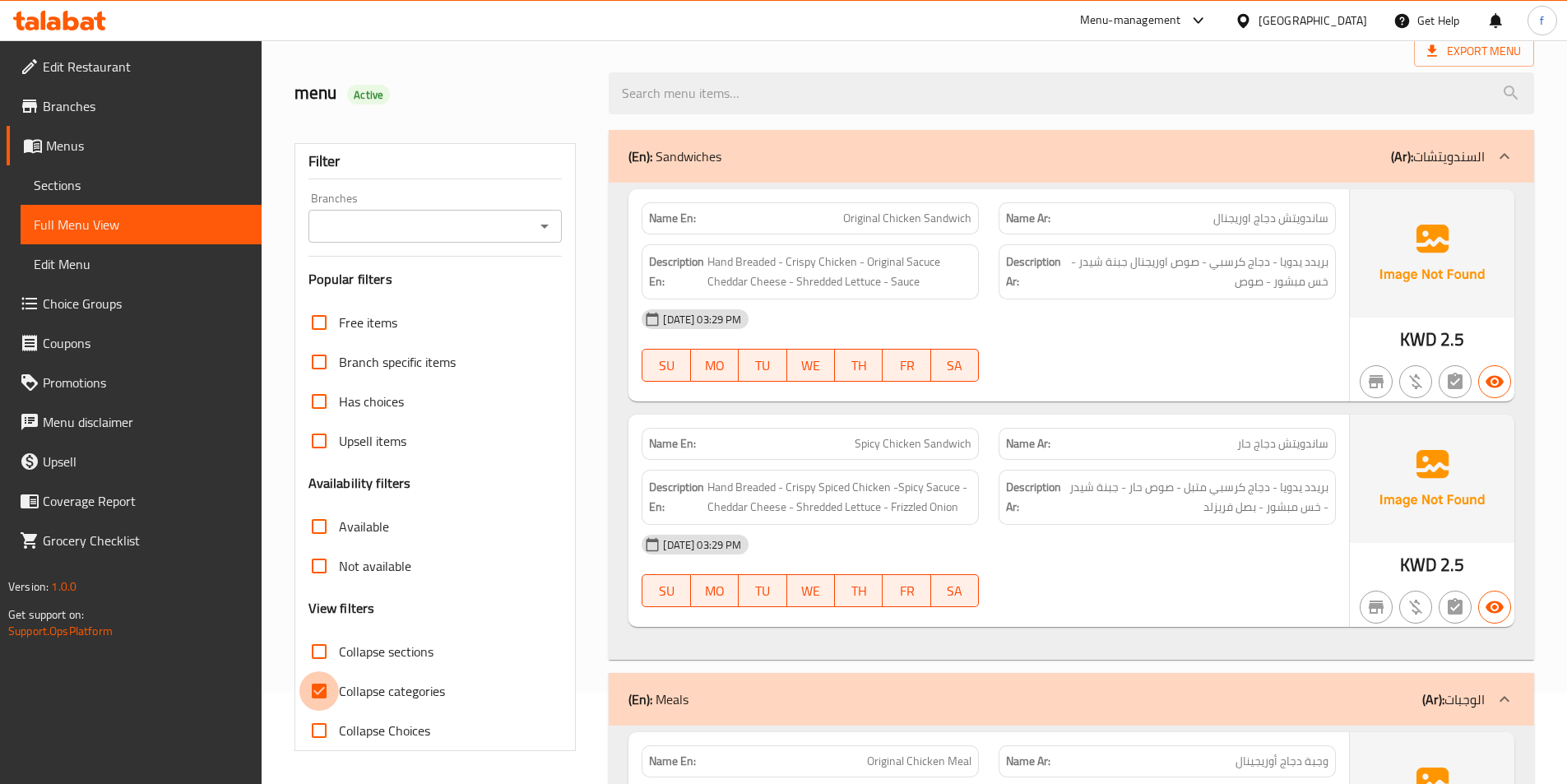
click at [315, 698] on input "Collapse categories" at bounding box center [319, 690] width 39 height 39
checkbox input "false"
click at [99, 198] on link "Sections" at bounding box center [141, 185] width 241 height 39
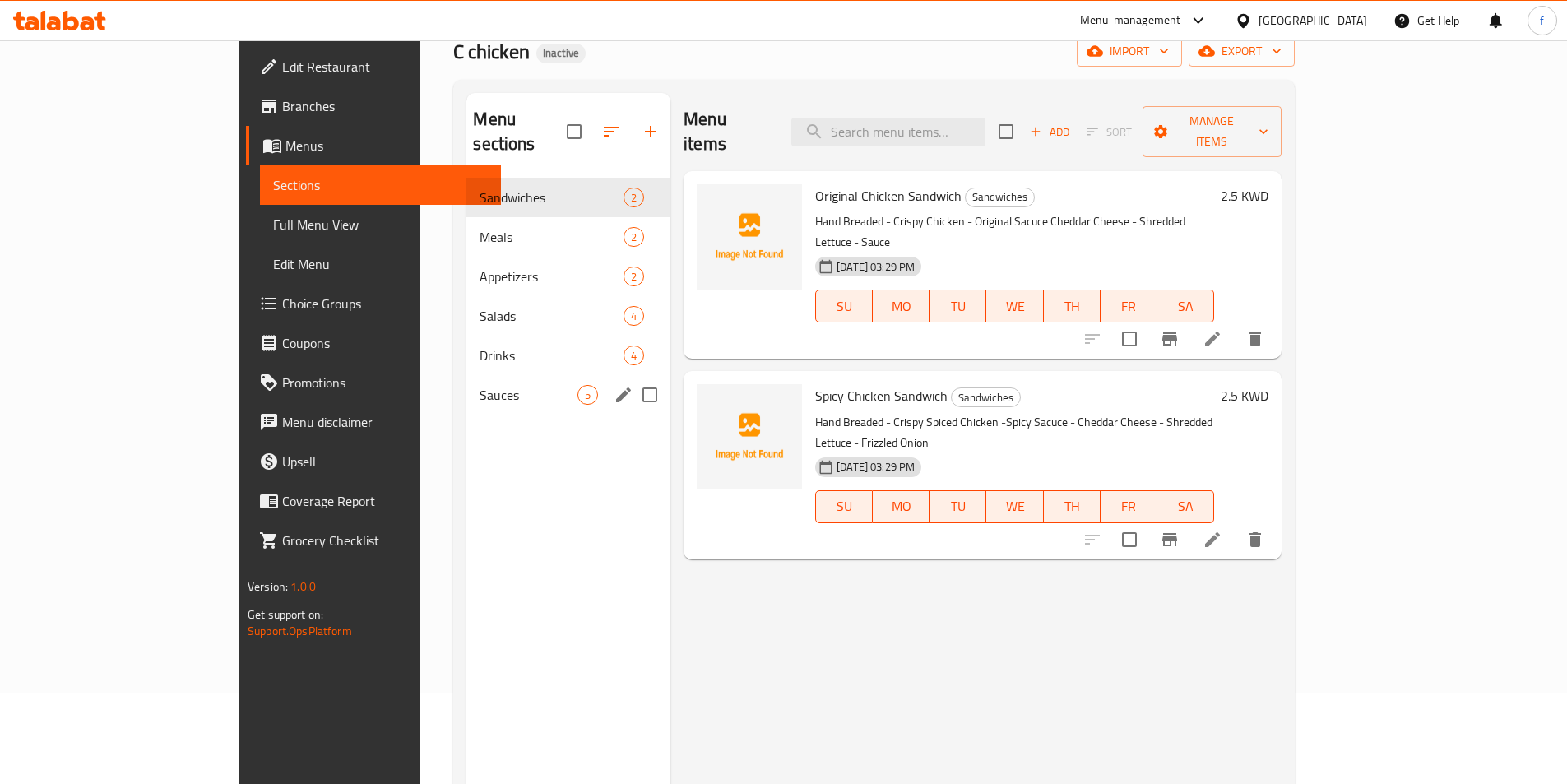
click at [467, 375] on div "Sauces 5" at bounding box center [569, 395] width 204 height 39
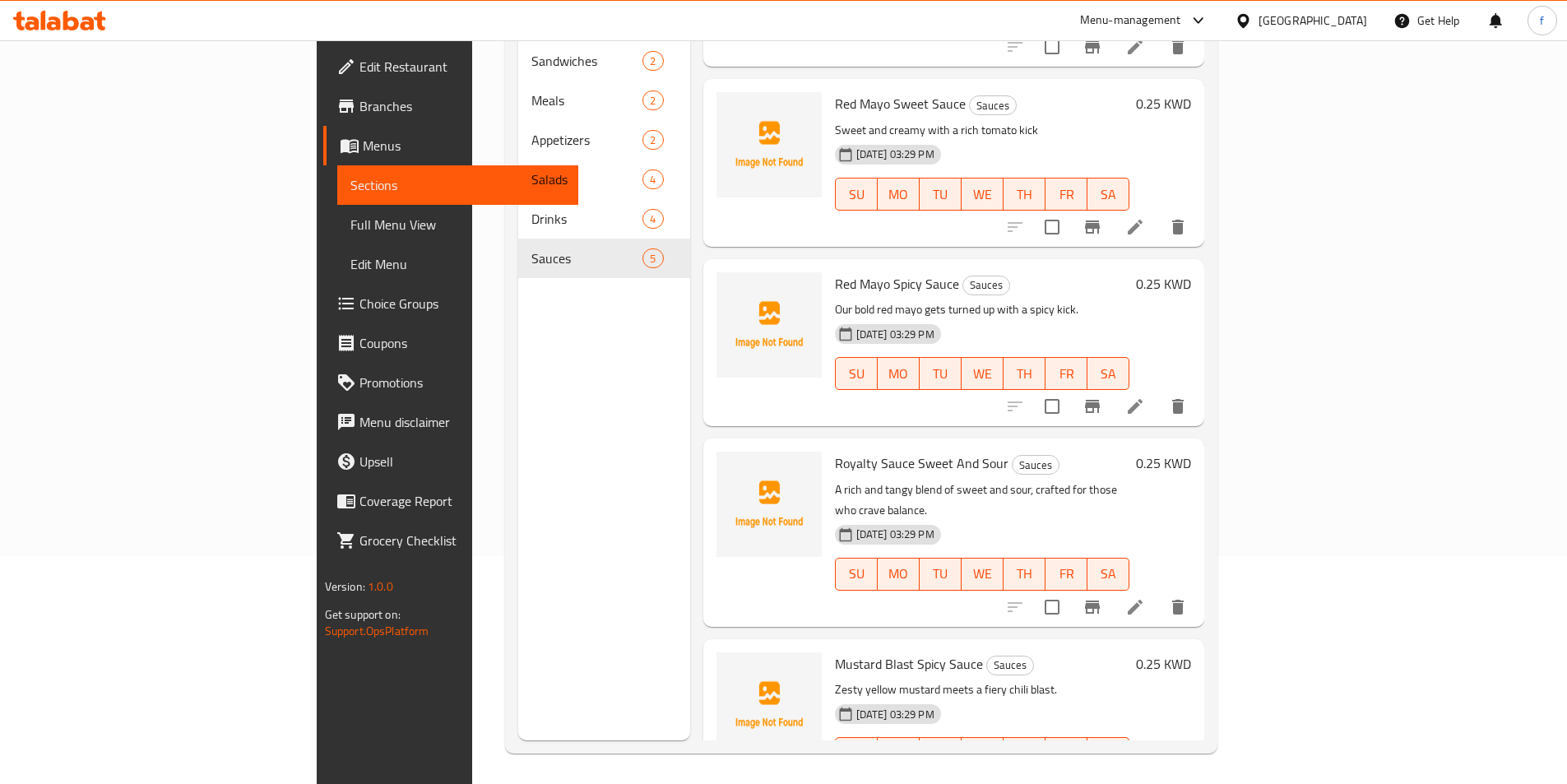
scroll to position [230, 0]
click at [1146, 394] on icon at bounding box center [1136, 404] width 20 height 20
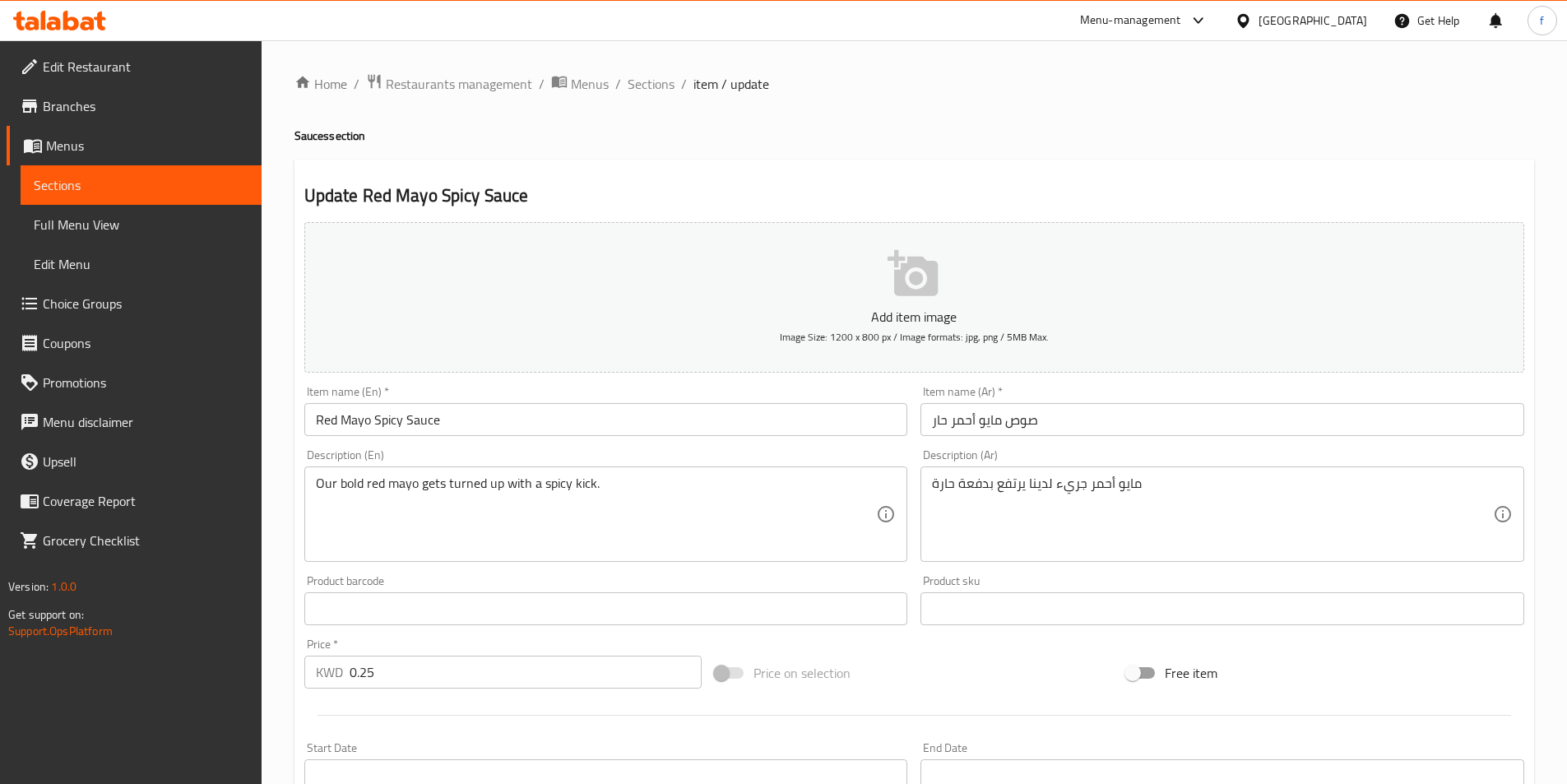
click at [1077, 471] on div "مايو أحمر جريء لدينا يرتفع بدفعة حارة Description (Ar)" at bounding box center [1222, 514] width 604 height 95
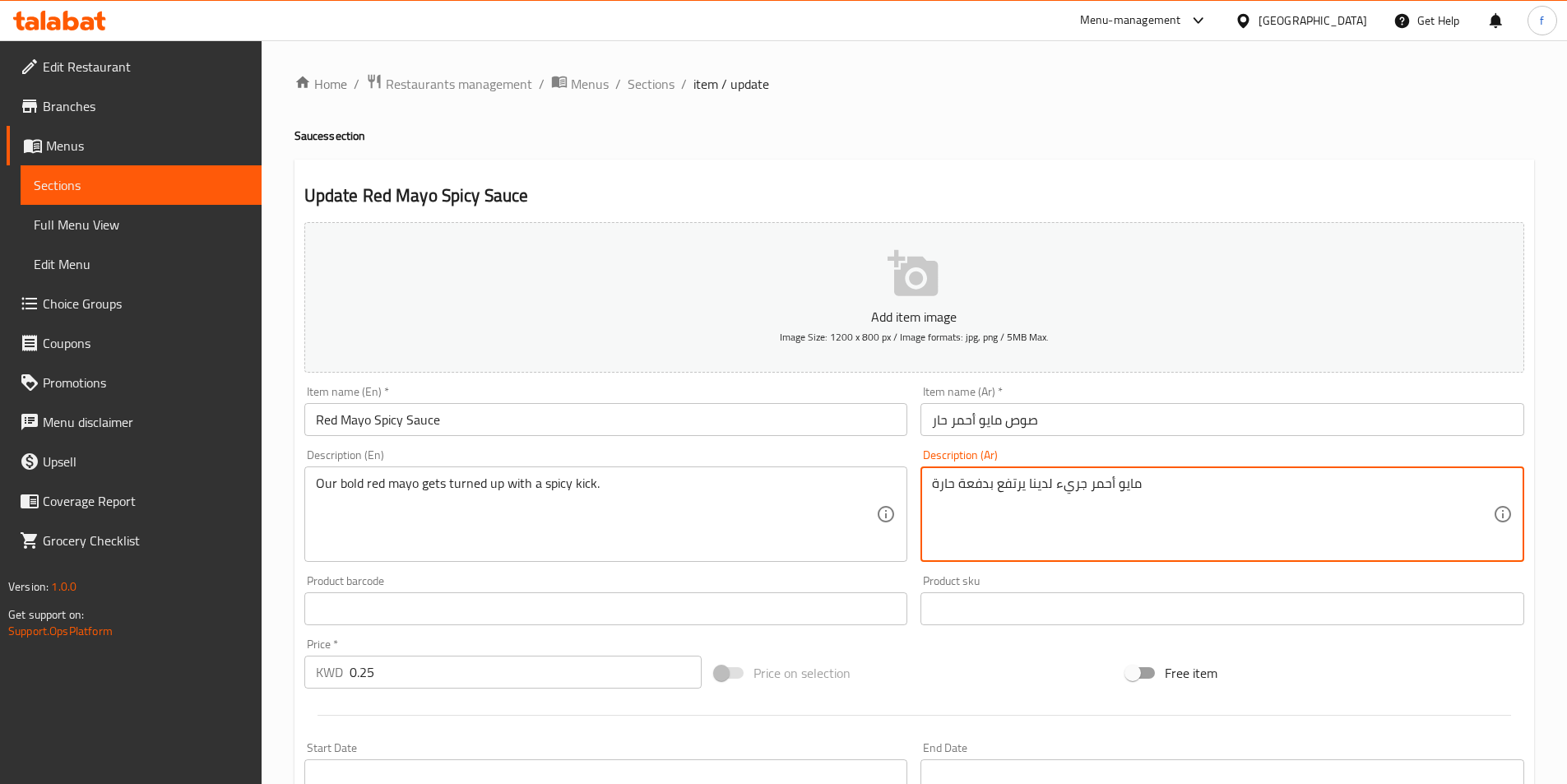
click at [1120, 504] on textarea "مايو أحمر جريء لدينا يرتفع بدفعة حارة" at bounding box center [1212, 514] width 561 height 78
paste textarea "المايو الاحمر الخاص بنا يصبح تيرند اب مع دفعه حاره"
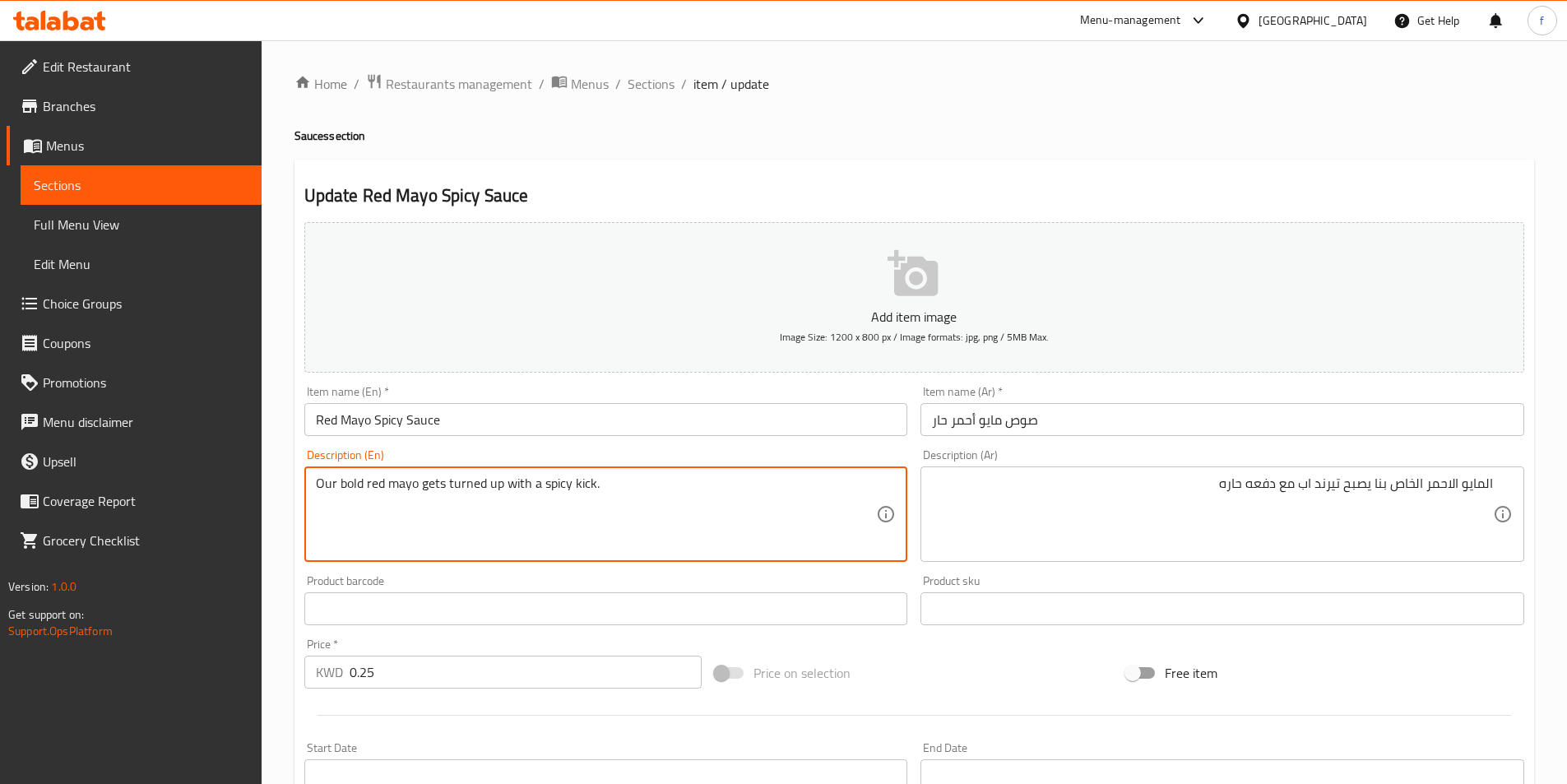
click at [396, 483] on textarea "Our bold red mayo gets turned up with a spicy kick." at bounding box center [596, 514] width 561 height 78
click at [373, 490] on textarea "Our bold red mayo gets turned up with a spicy kick." at bounding box center [596, 514] width 561 height 78
click at [329, 483] on textarea "Our bold red mayo gets turned up with a spicy kick." at bounding box center [596, 514] width 561 height 78
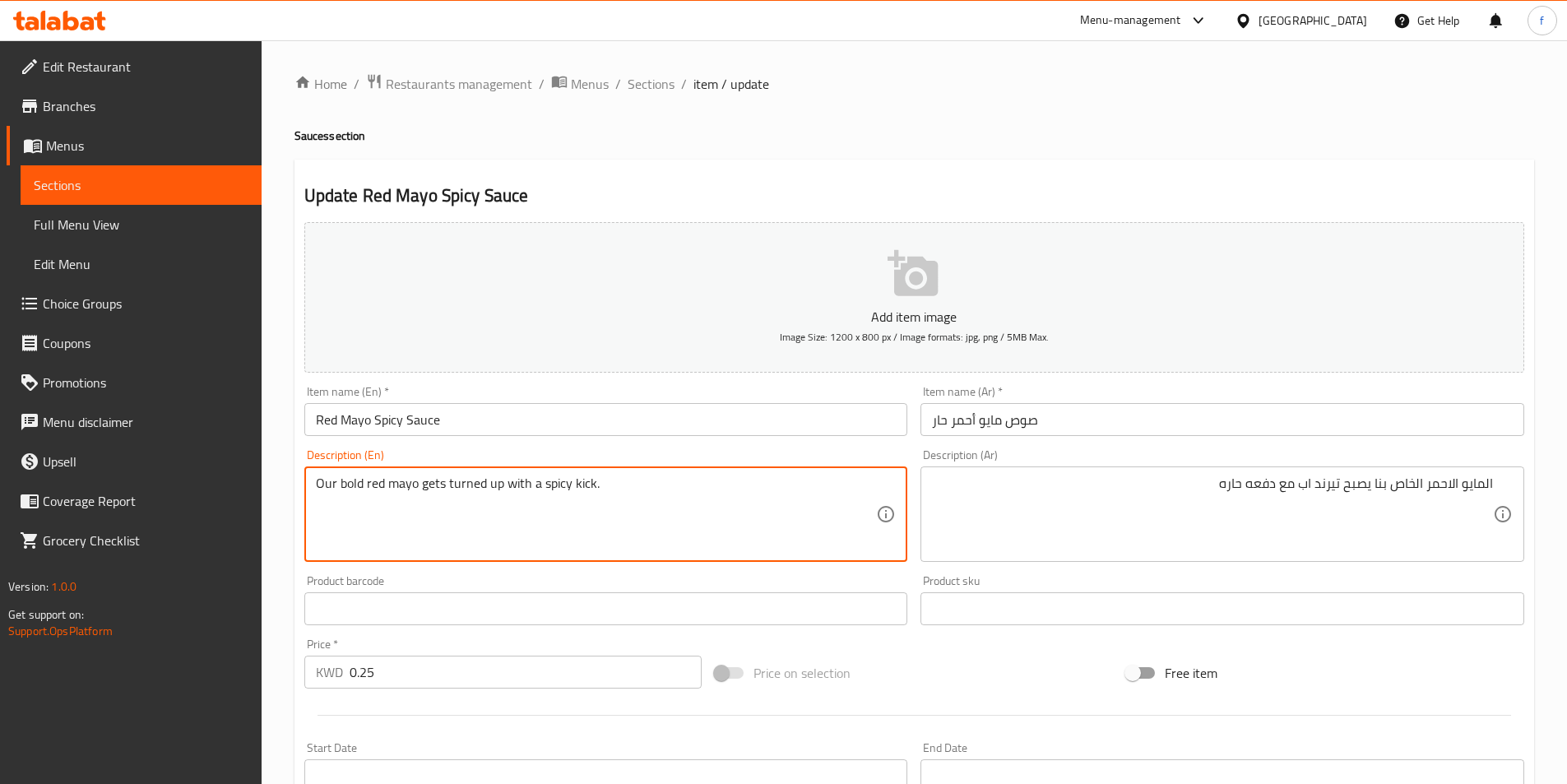
click at [430, 485] on textarea "Our bold red mayo gets turned up with a spicy kick." at bounding box center [596, 514] width 561 height 78
click at [452, 483] on textarea "Our bold red mayo gets turned up with a spicy kick." at bounding box center [596, 514] width 561 height 78
click at [493, 483] on textarea "Our bold red mayo gets turned up with a spicy kick." at bounding box center [596, 514] width 561 height 78
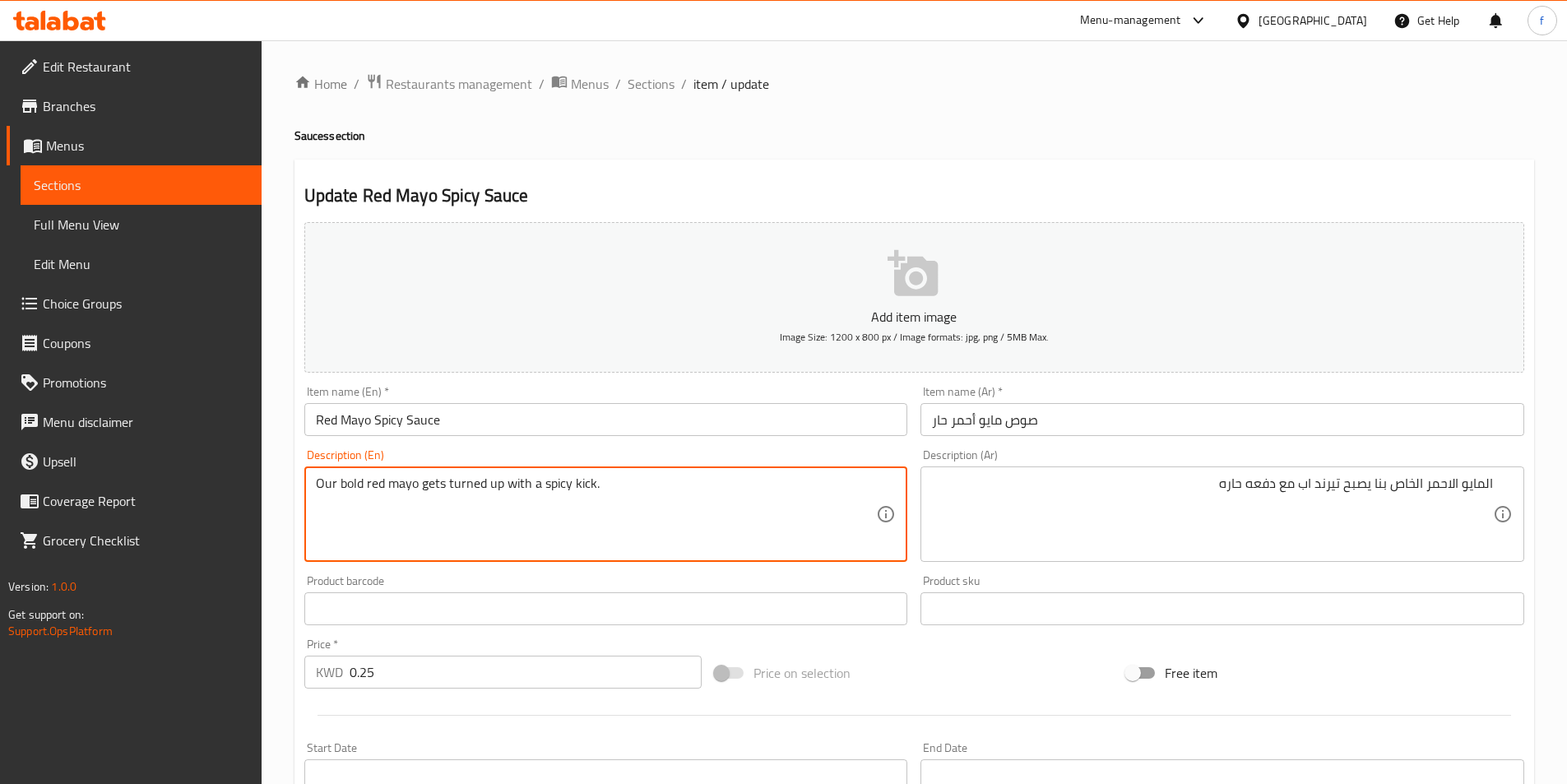
click at [493, 483] on textarea "Our bold red mayo gets turned up with a spicy kick." at bounding box center [596, 514] width 561 height 78
click at [521, 483] on textarea "Our bold red mayo gets turned up with a spicy kick." at bounding box center [596, 514] width 561 height 78
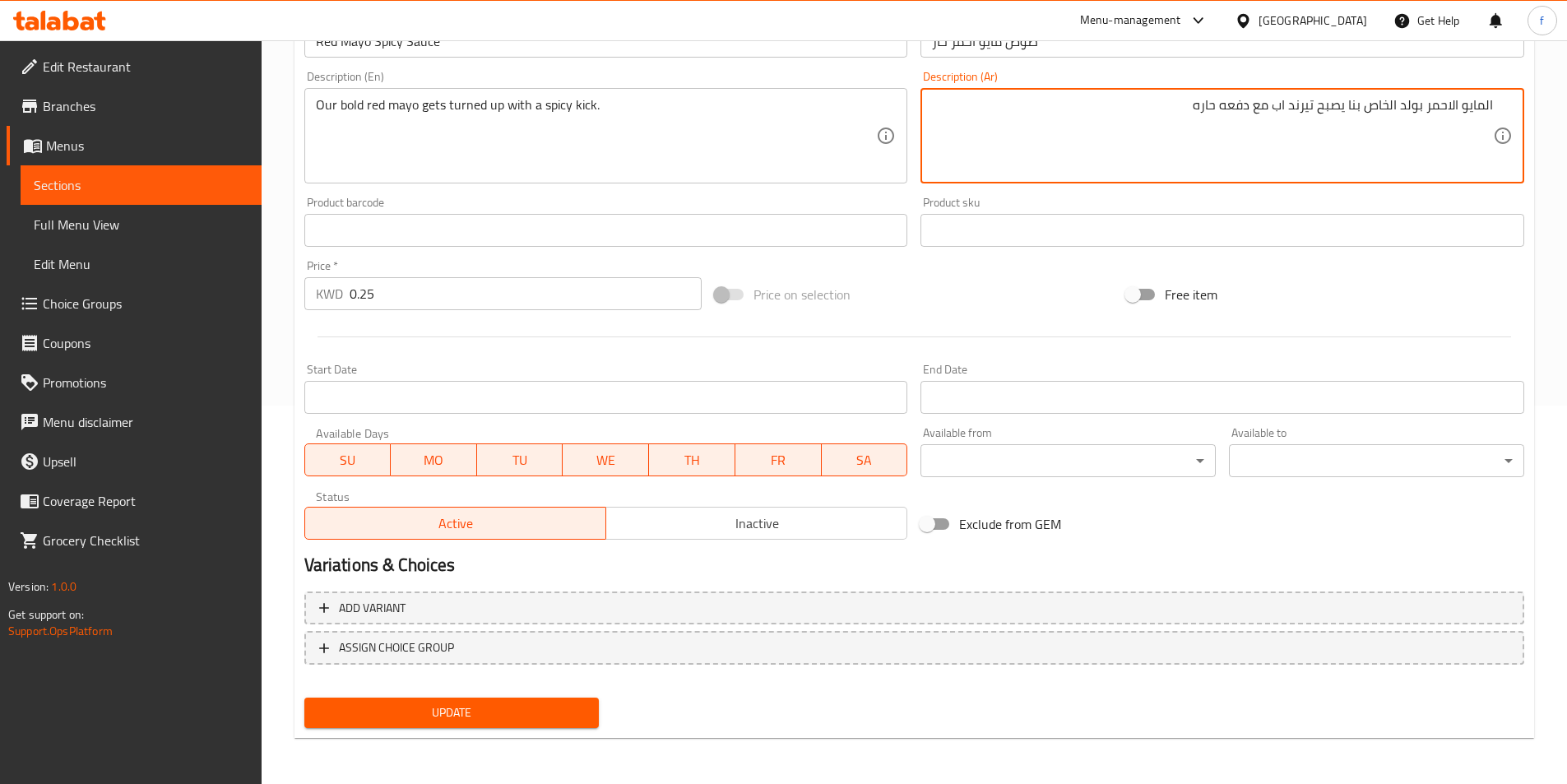
type textarea "المايو الاحمر بولد الخاص بنا يصبح تيرند اب مع دفعه حاره"
click at [527, 704] on span "Update" at bounding box center [452, 712] width 269 height 21
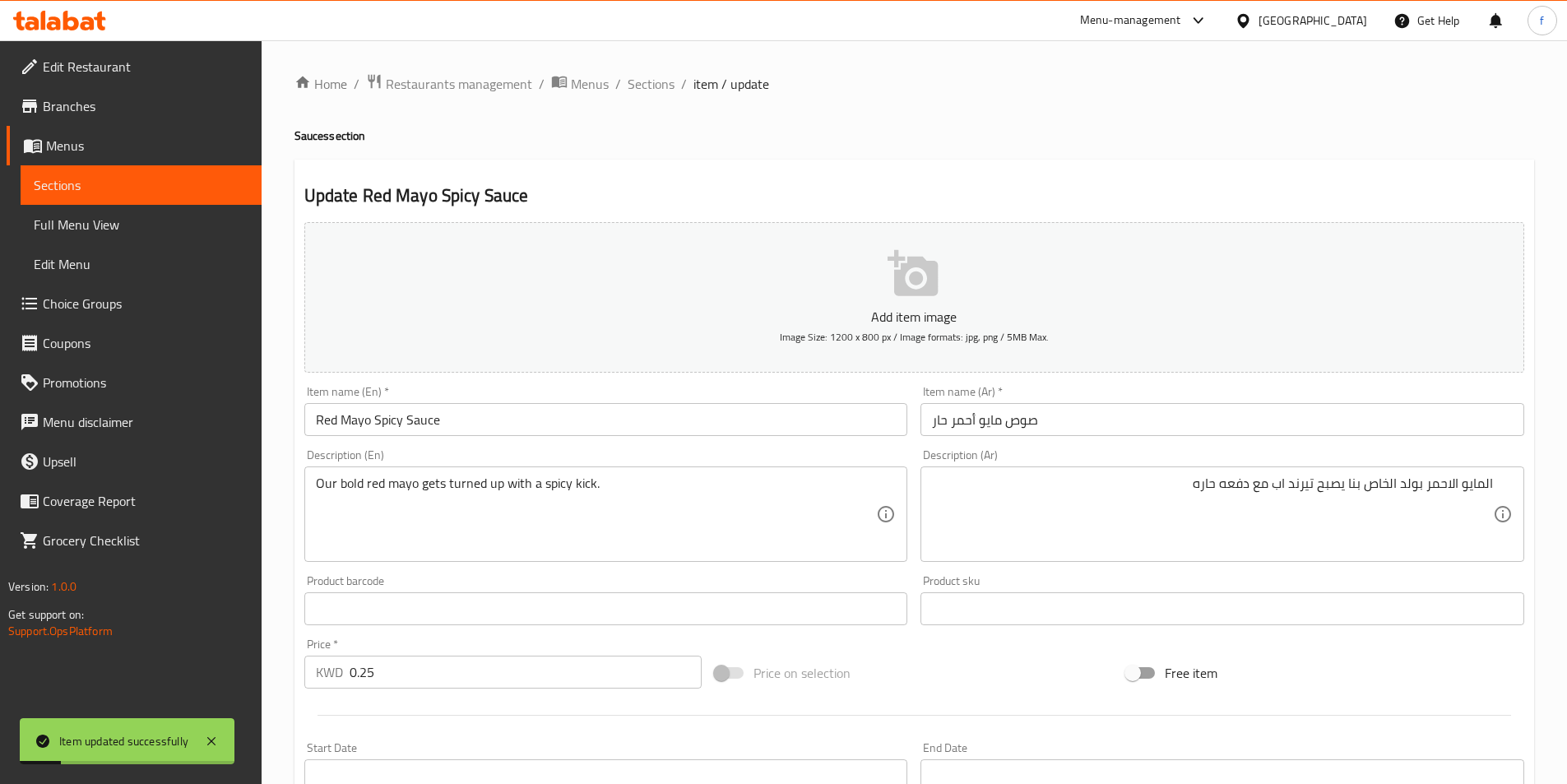
click at [97, 234] on span "Full Menu View" at bounding box center [140, 225] width 215 height 20
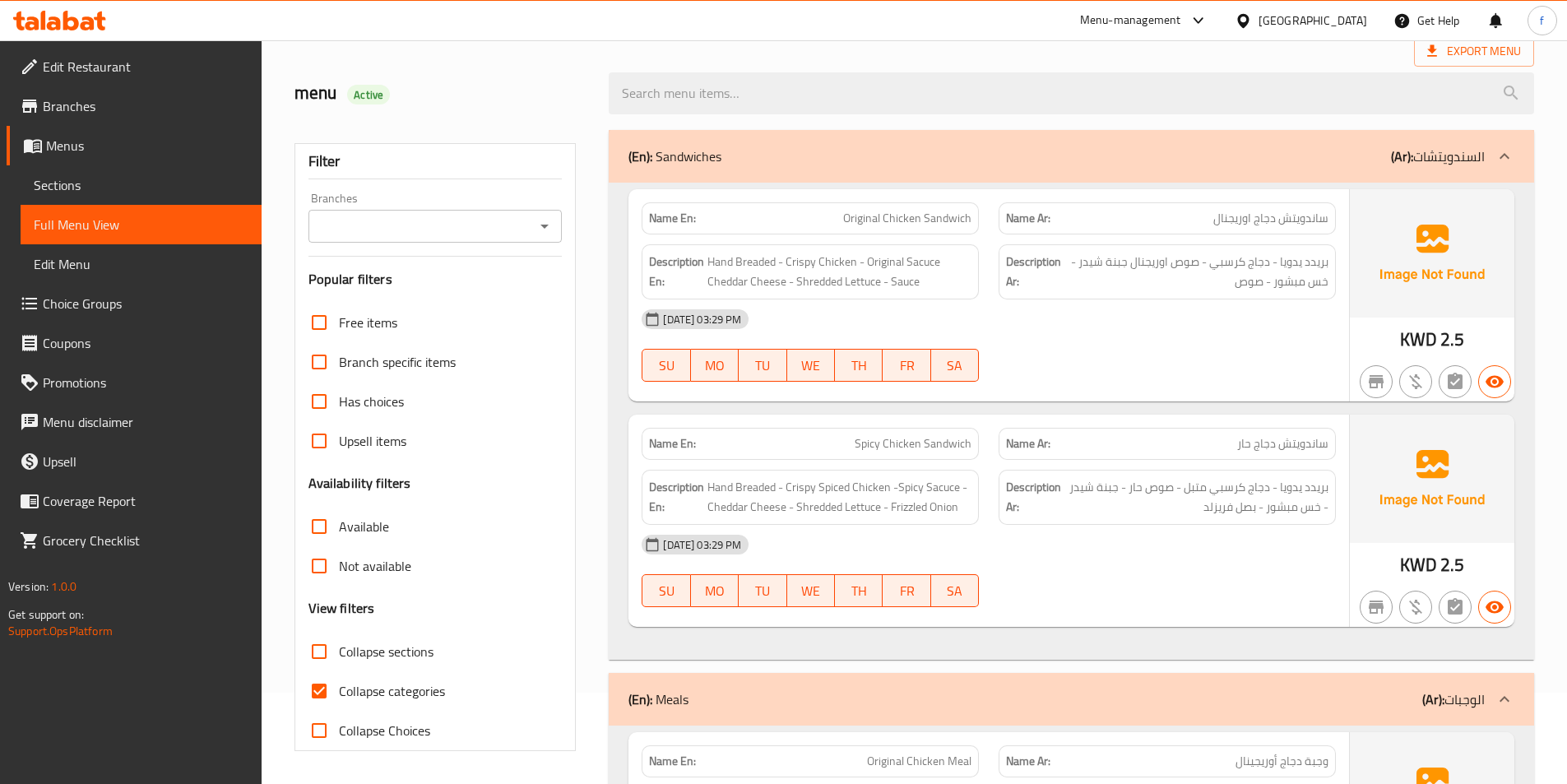
scroll to position [91, 0]
click at [316, 687] on input "Collapse categories" at bounding box center [319, 690] width 39 height 39
checkbox input "false"
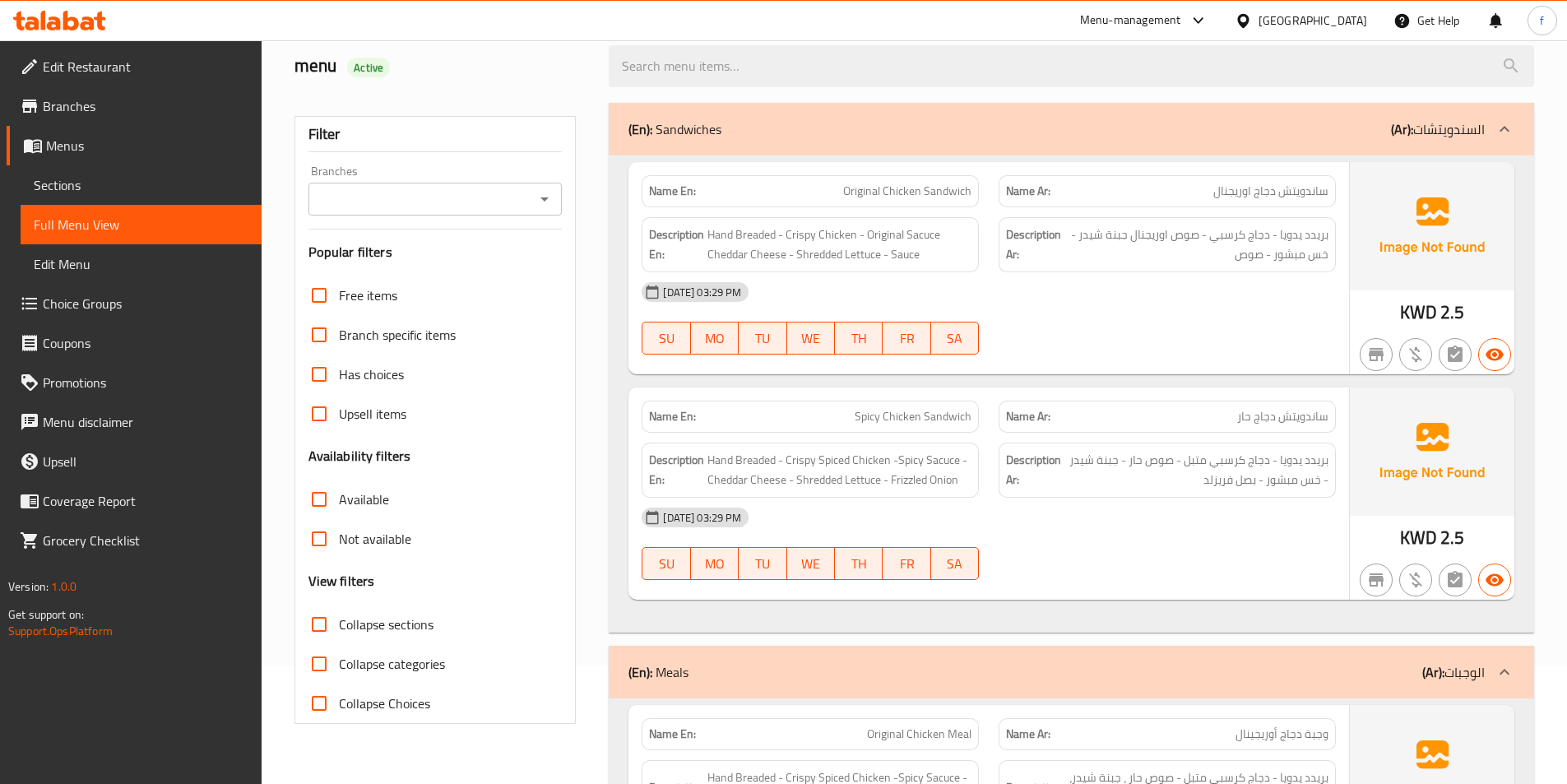
scroll to position [0, 0]
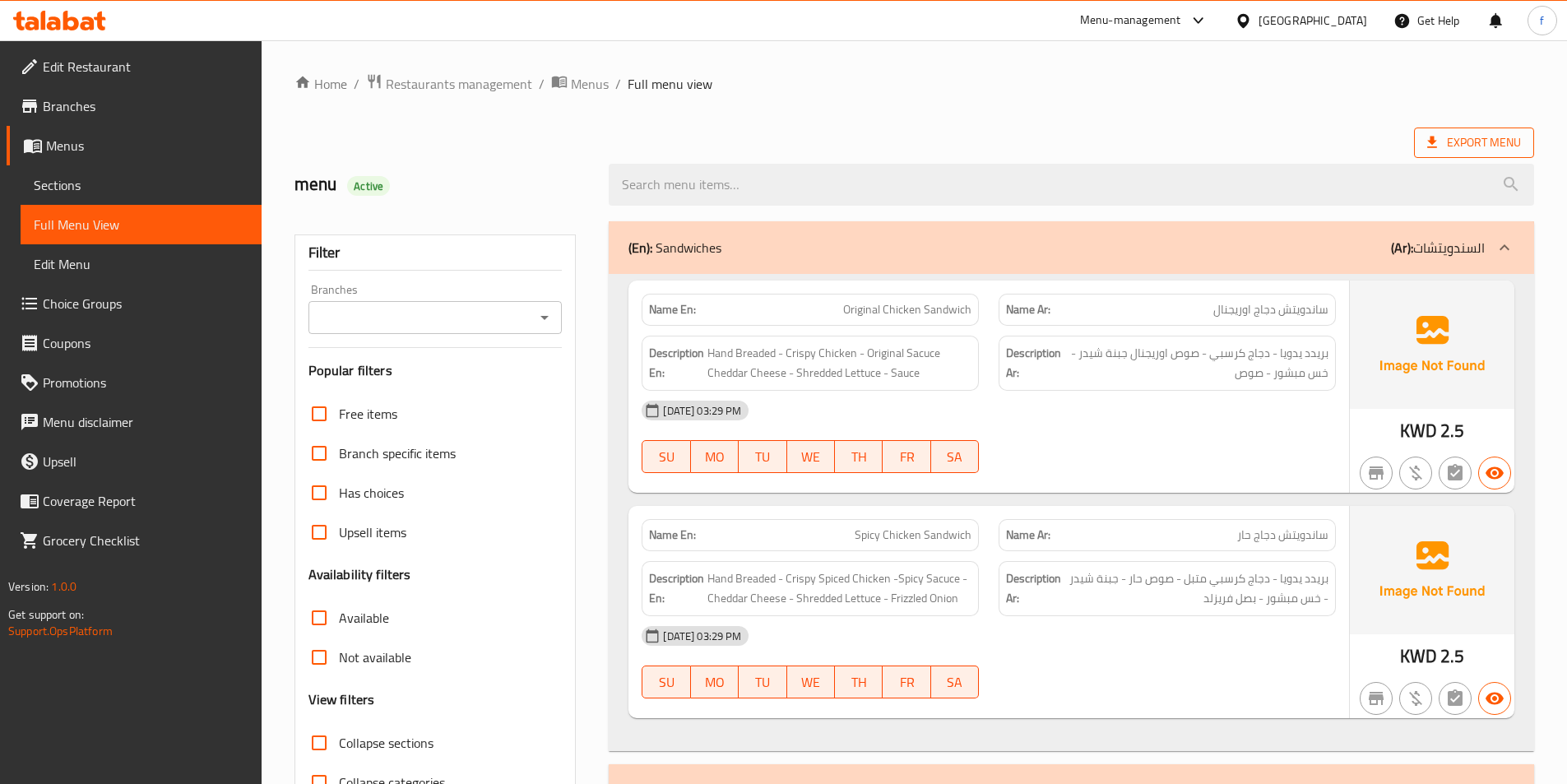
click at [1509, 141] on span "Export Menu" at bounding box center [1474, 142] width 94 height 21
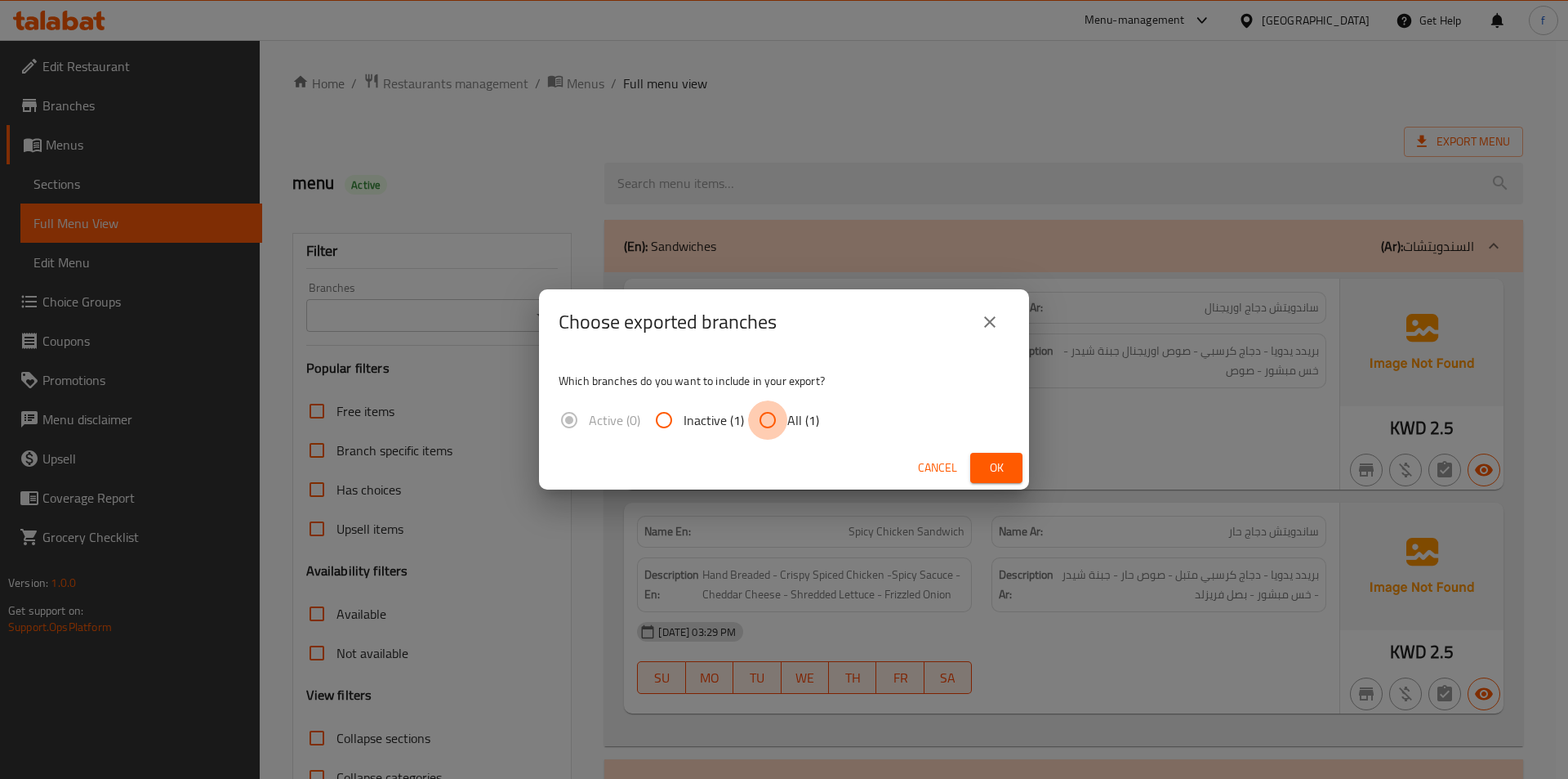
click at [759, 419] on input "All (1)" at bounding box center [767, 419] width 39 height 39
radio input "true"
click at [985, 480] on button "Ok" at bounding box center [996, 468] width 52 height 30
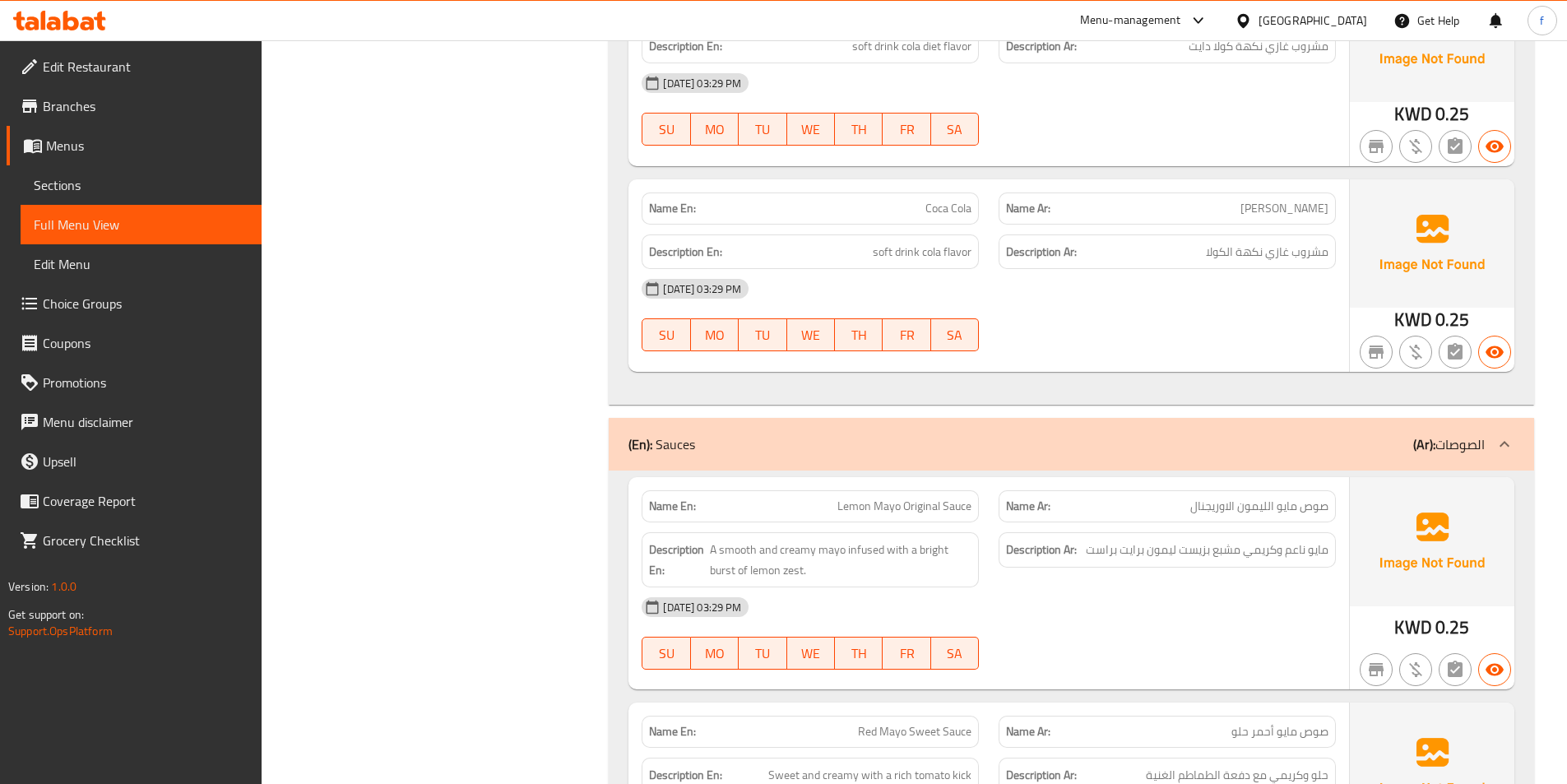
scroll to position [4194, 0]
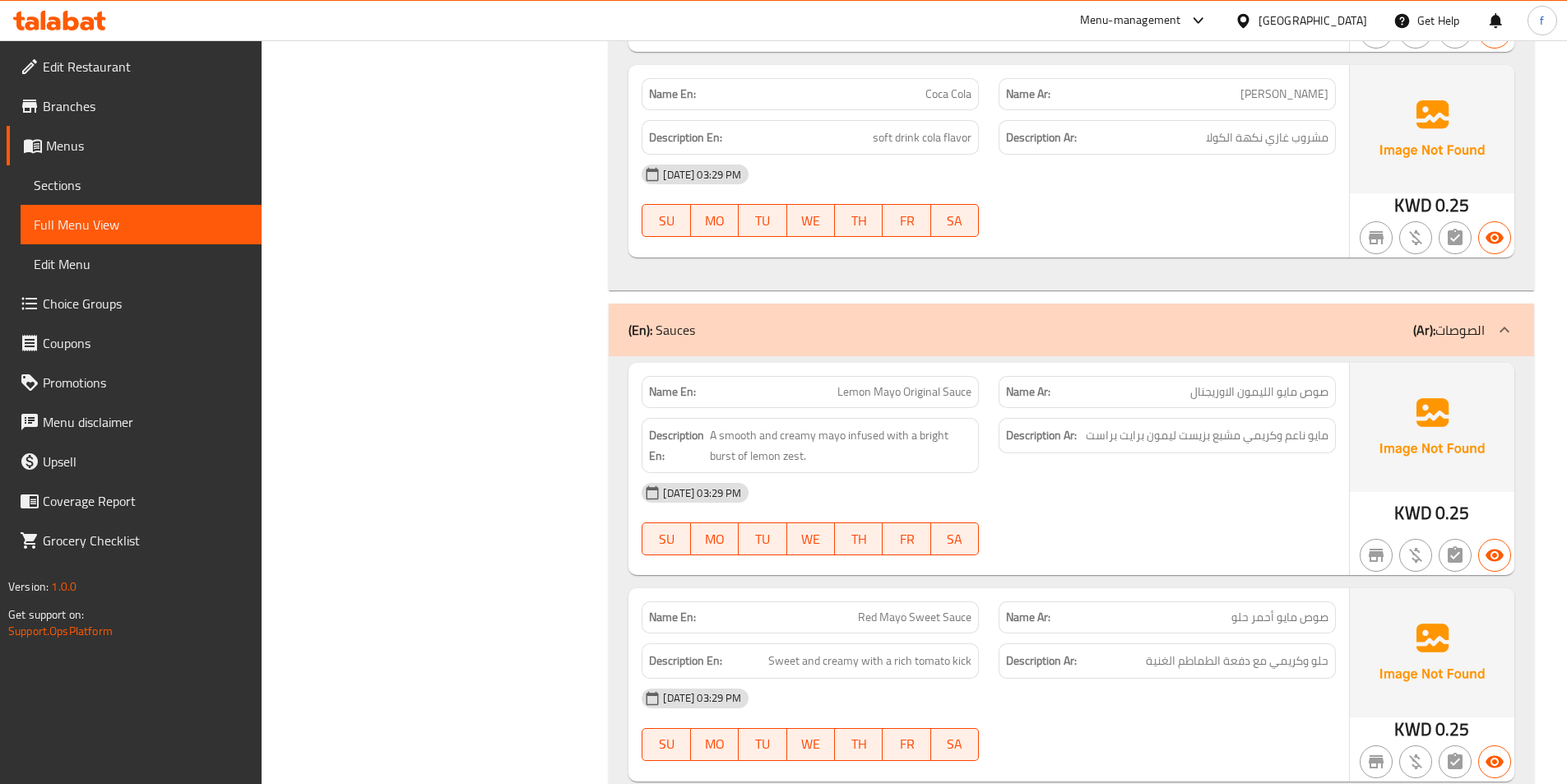
click at [907, 396] on span "Lemon Mayo Original Sauce" at bounding box center [905, 391] width 134 height 18
copy span "Lemon Mayo Original Sauce"
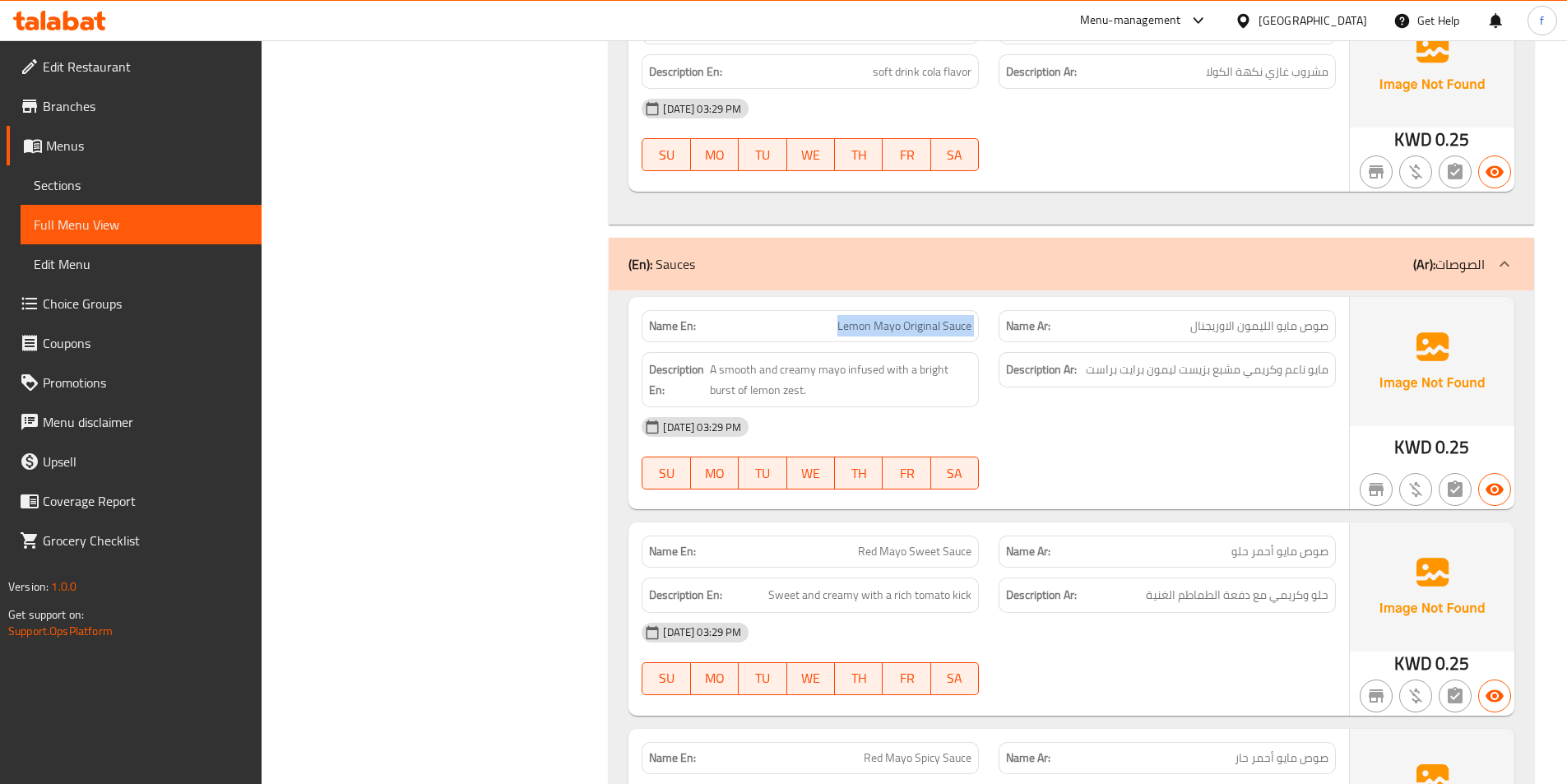
scroll to position [4358, 0]
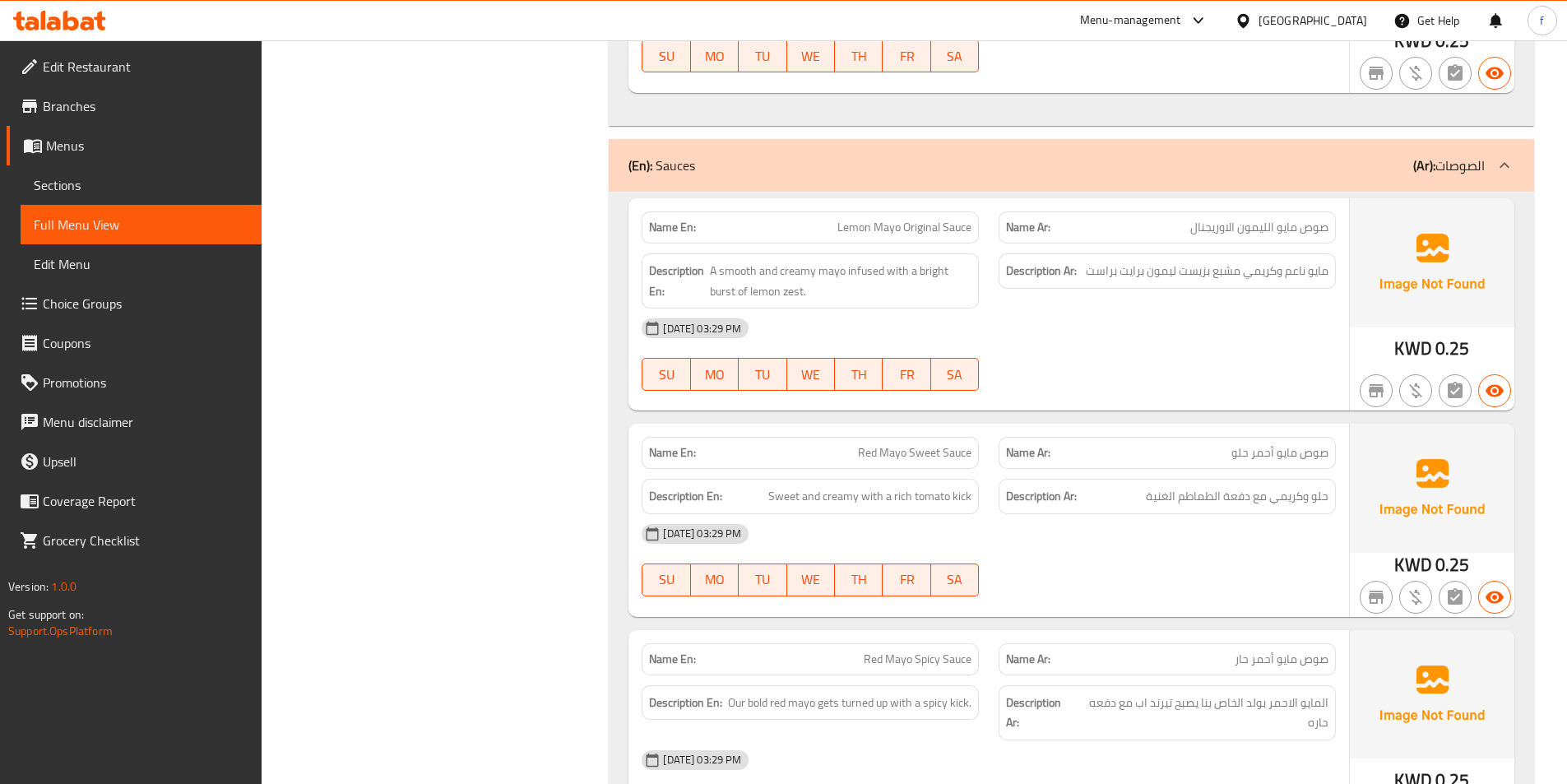
click at [870, 449] on span "Red Mayo Sweet Sauce" at bounding box center [915, 452] width 114 height 18
click at [888, 451] on span "Red Mayo Sweet Sauce" at bounding box center [915, 452] width 114 height 18
click at [926, 451] on span "Red Mayo Sweet Sauce" at bounding box center [915, 452] width 114 height 18
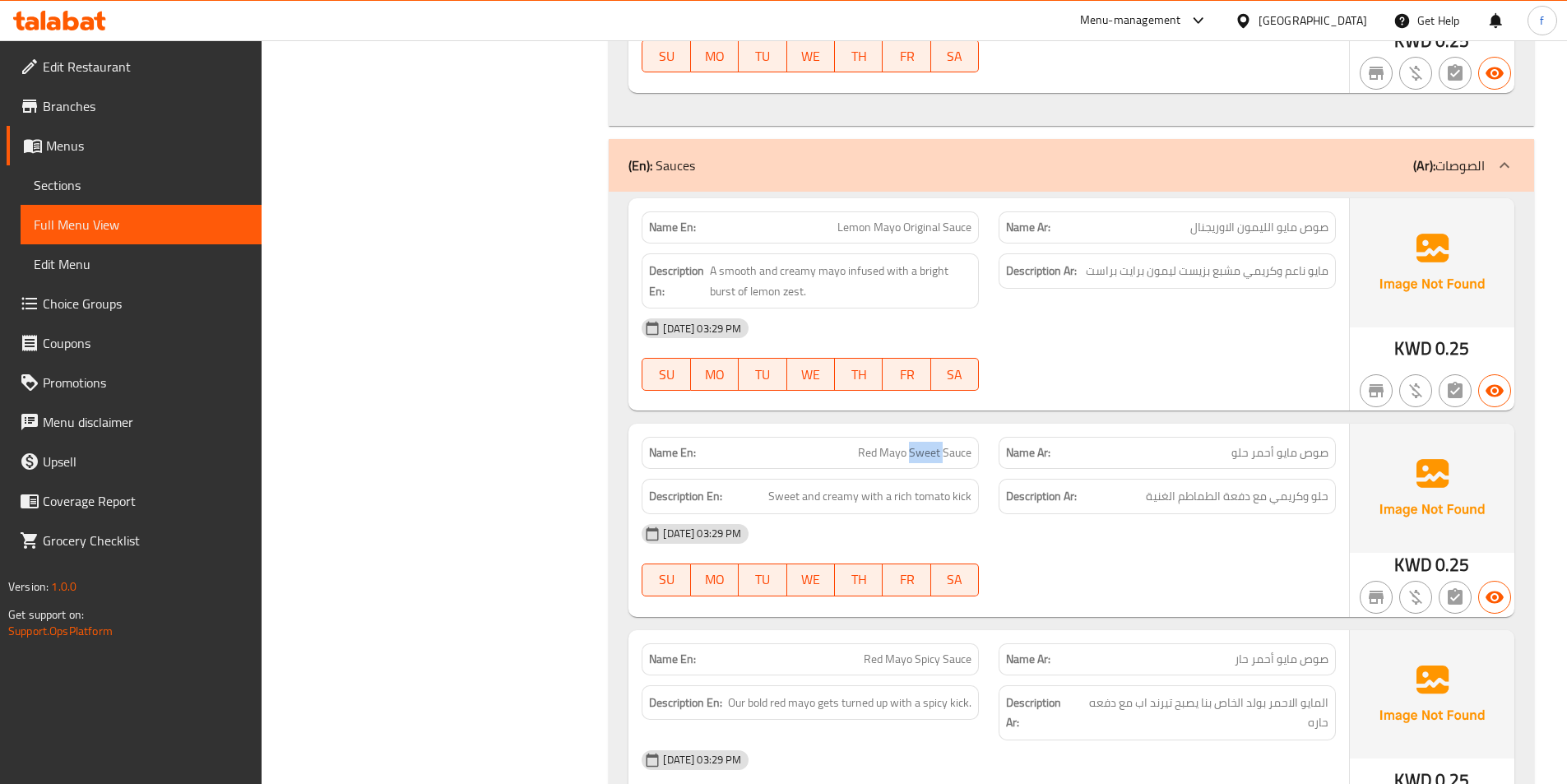
click at [926, 451] on span "Red Mayo Sweet Sauce" at bounding box center [915, 452] width 114 height 18
click at [952, 448] on span "Red Mayo Sweet Sauce" at bounding box center [915, 452] width 114 height 18
click at [869, 452] on span "Red Mayo Sweet Sauce" at bounding box center [915, 452] width 114 height 18
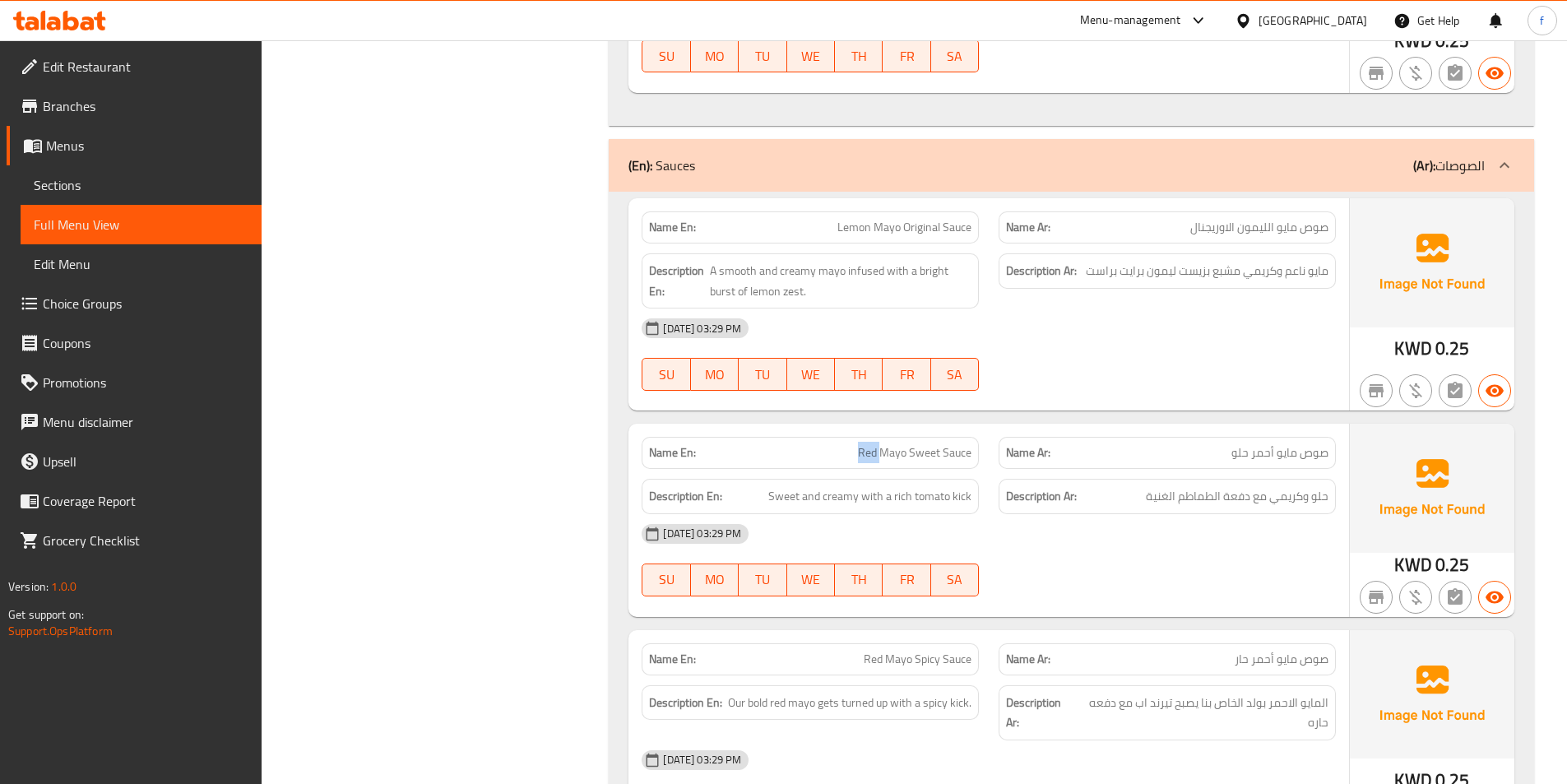
click at [883, 454] on span "Red Mayo Sweet Sauce" at bounding box center [915, 452] width 114 height 18
click at [940, 445] on span "Red Mayo Sweet Sauce" at bounding box center [915, 452] width 114 height 18
click at [798, 496] on span "Sweet and creamy with a rich tomato kick" at bounding box center [870, 496] width 203 height 21
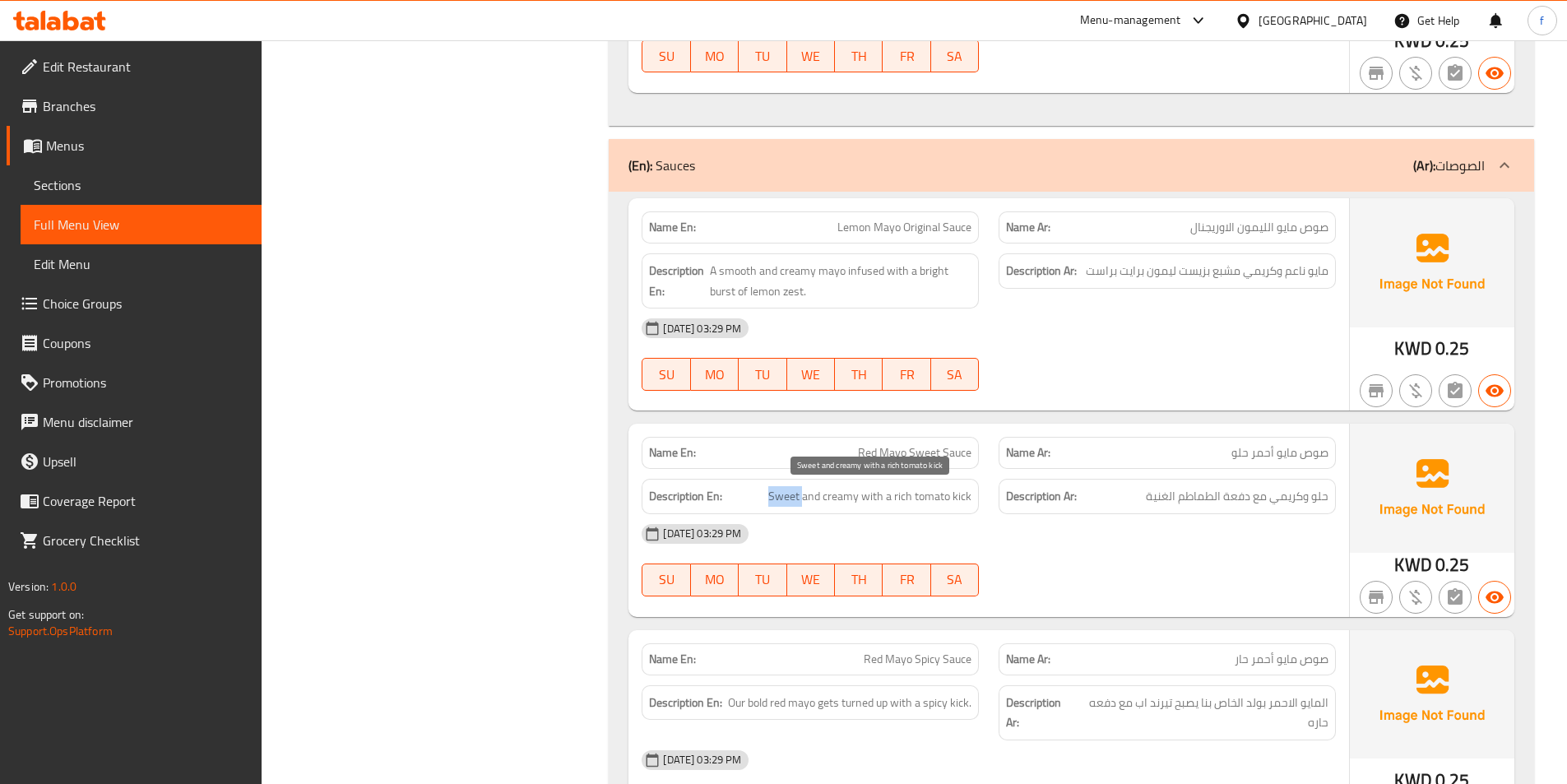
click at [798, 496] on span "Sweet and creamy with a rich tomato kick" at bounding box center [870, 496] width 203 height 21
click at [840, 496] on span "Sweet and creamy with a rich tomato kick" at bounding box center [870, 496] width 203 height 21
click at [966, 491] on span "Sweet and creamy with a rich tomato kick" at bounding box center [870, 496] width 203 height 21
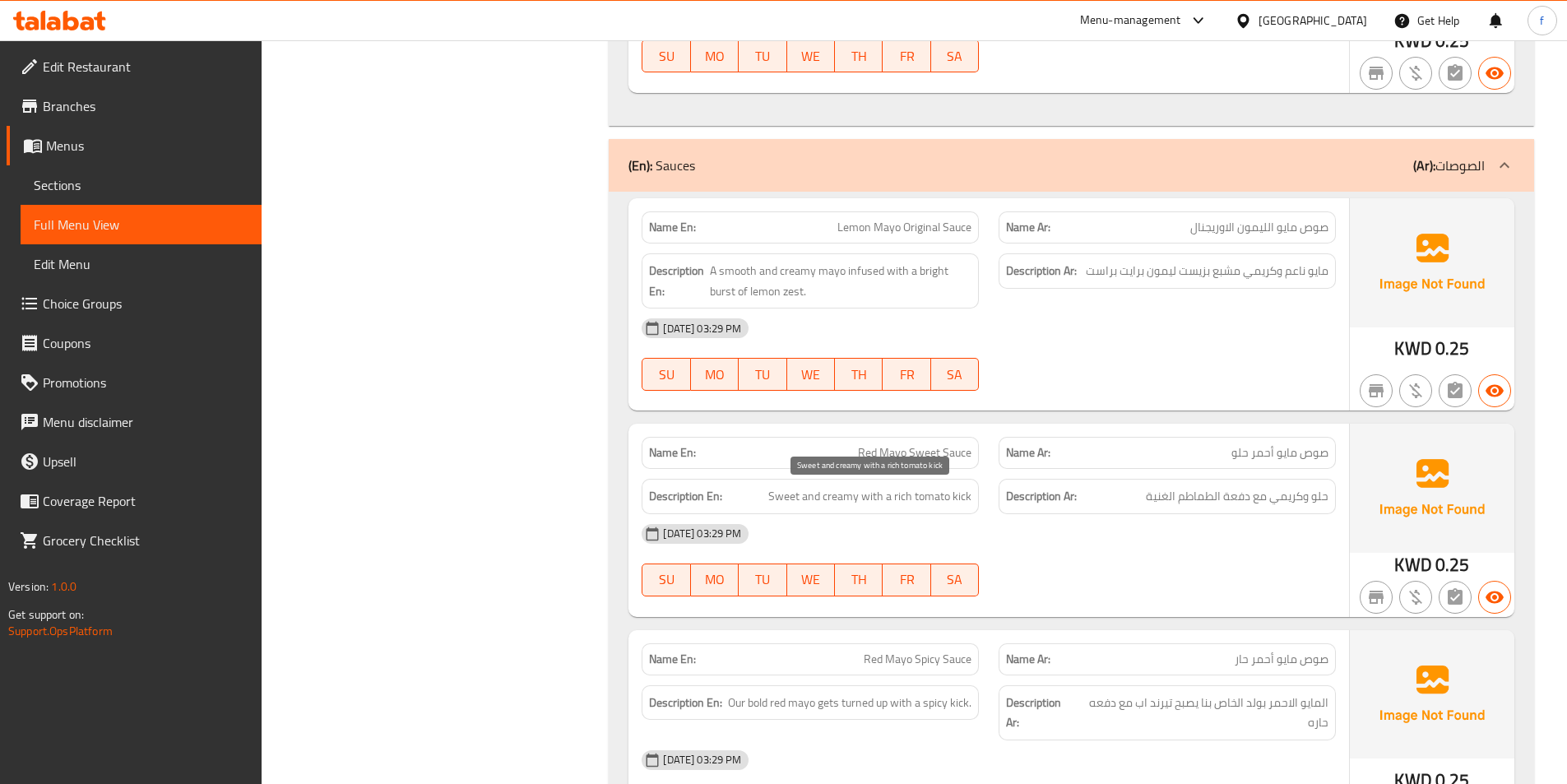
click at [932, 495] on span "Sweet and creamy with a rich tomato kick" at bounding box center [870, 496] width 203 height 21
click at [908, 497] on span "Sweet and creamy with a rich tomato kick" at bounding box center [870, 496] width 203 height 21
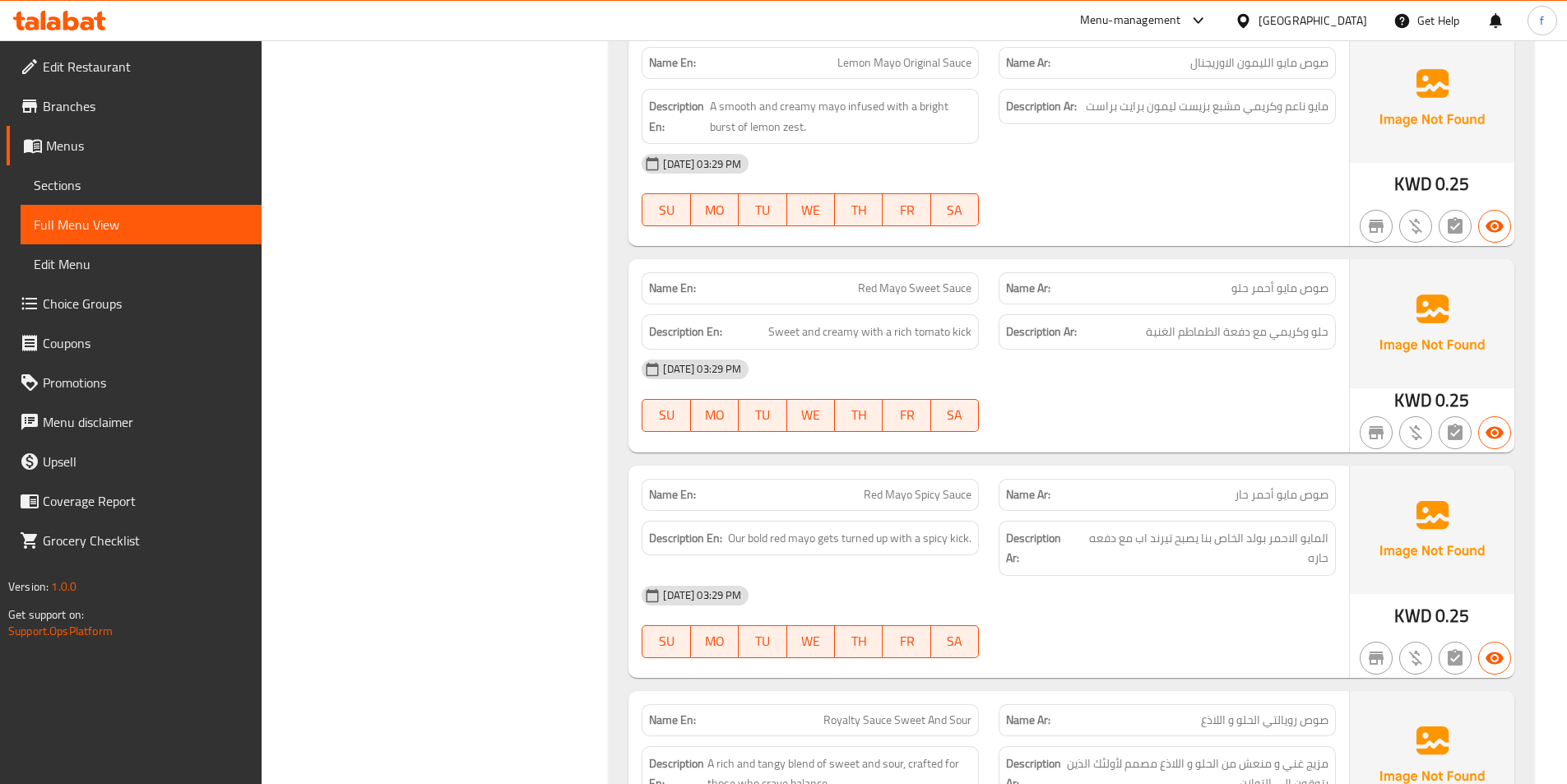
click at [960, 491] on span "Red Mayo Spicy Sauce" at bounding box center [917, 494] width 108 height 18
click at [906, 495] on span "Red Mayo Spicy Sauce" at bounding box center [917, 494] width 108 height 18
click at [870, 495] on span "Red Mayo Spicy Sauce" at bounding box center [917, 494] width 108 height 18
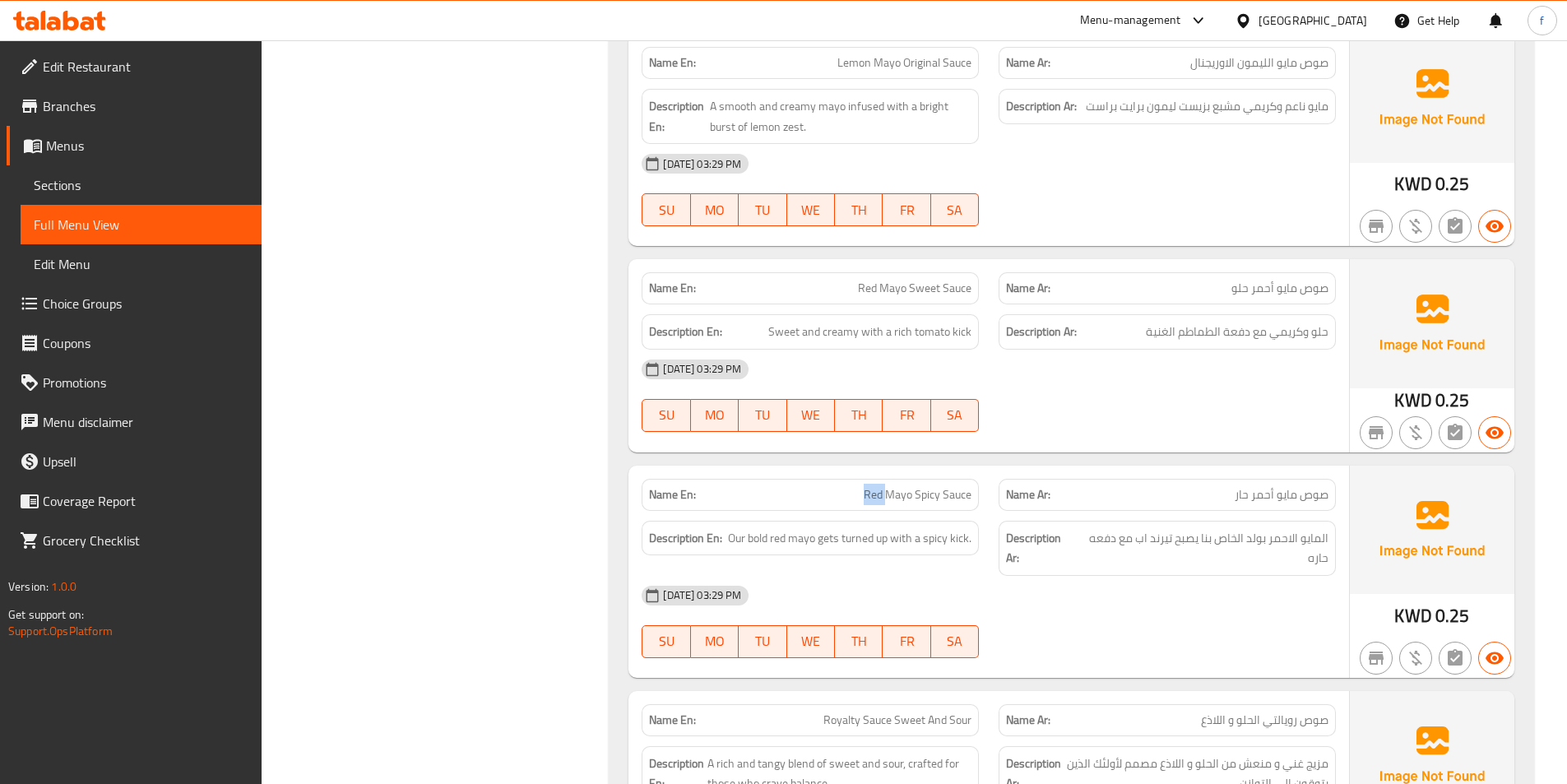
click at [870, 495] on span "Red Mayo Spicy Sauce" at bounding box center [917, 494] width 108 height 18
click at [930, 496] on span "Red Mayo Spicy Sauce" at bounding box center [917, 494] width 108 height 18
click at [809, 535] on span "Our bold red mayo gets turned up with a spicy kick." at bounding box center [850, 538] width 243 height 21
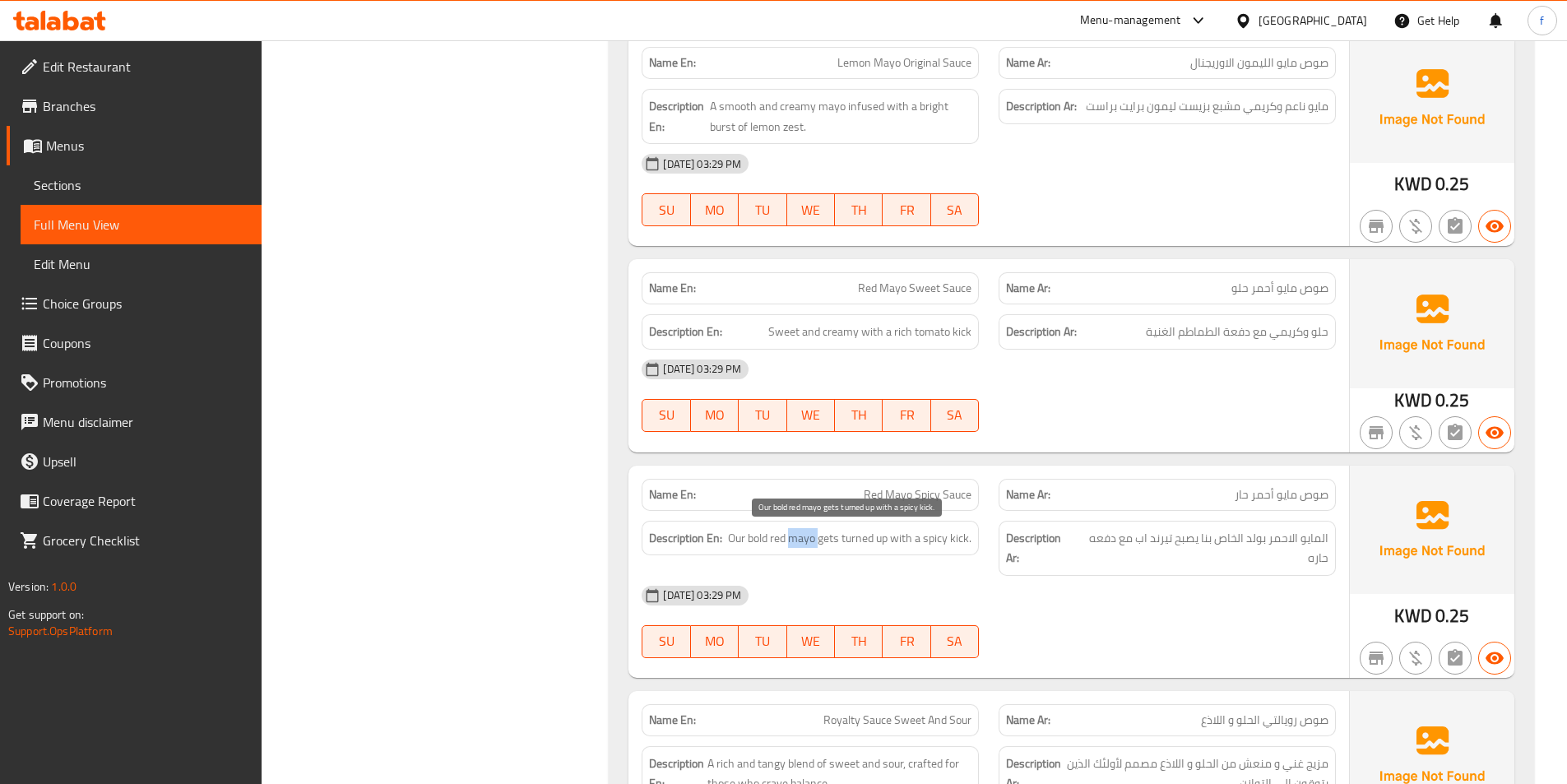
click at [791, 537] on span "Our bold red mayo gets turned up with a spicy kick." at bounding box center [850, 538] width 243 height 21
click at [765, 537] on span "Our bold red mayo gets turned up with a spicy kick." at bounding box center [850, 538] width 243 height 21
click at [738, 538] on span "Our bold red mayo gets turned up with a spicy kick." at bounding box center [850, 538] width 243 height 21
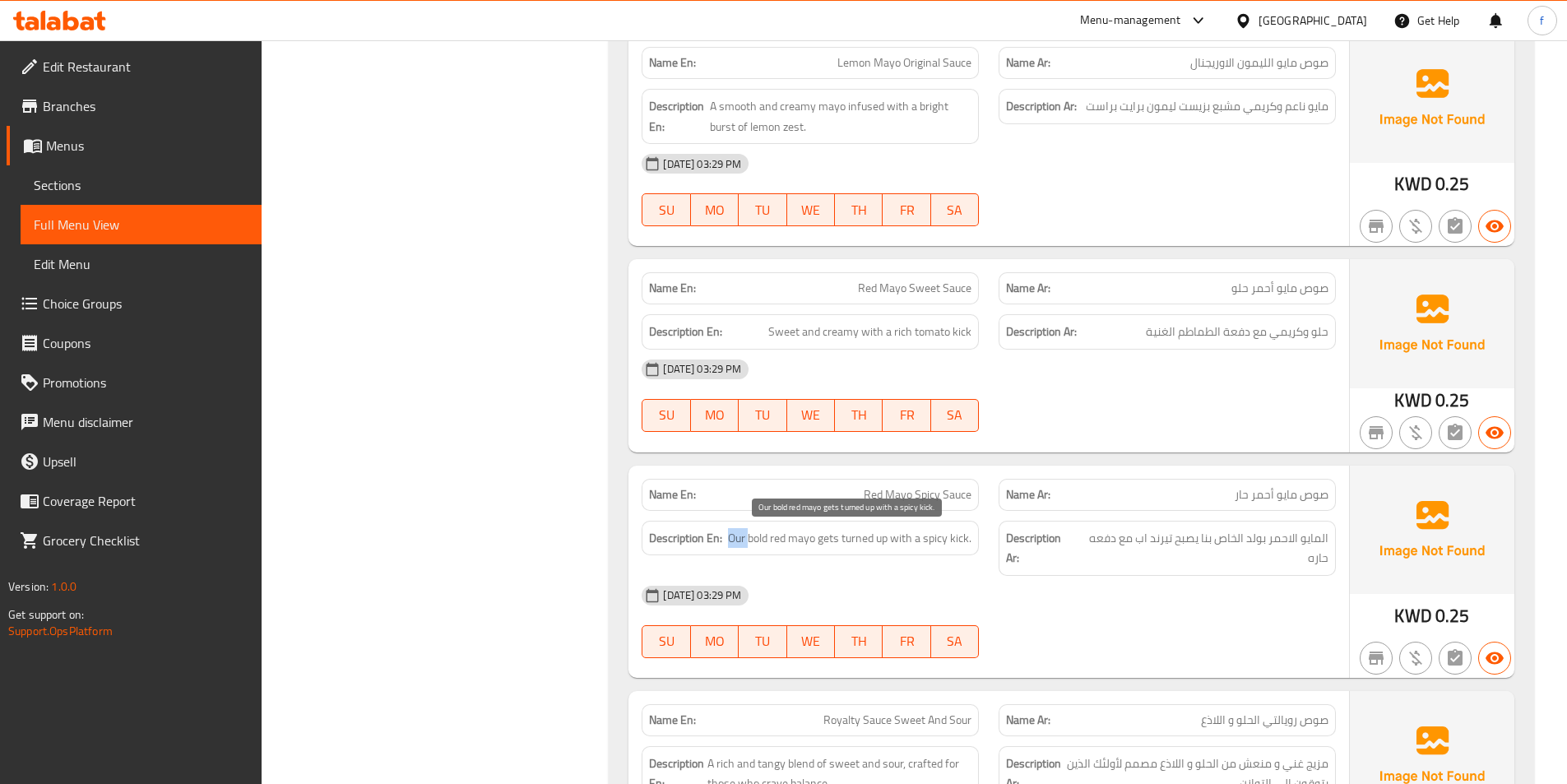
click at [738, 538] on span "Our bold red mayo gets turned up with a spicy kick." at bounding box center [850, 538] width 243 height 21
click at [849, 545] on span "Our bold red mayo gets turned up with a spicy kick." at bounding box center [850, 538] width 243 height 21
click at [870, 540] on span "Our bold red mayo gets turned up with a spicy kick." at bounding box center [850, 538] width 243 height 21
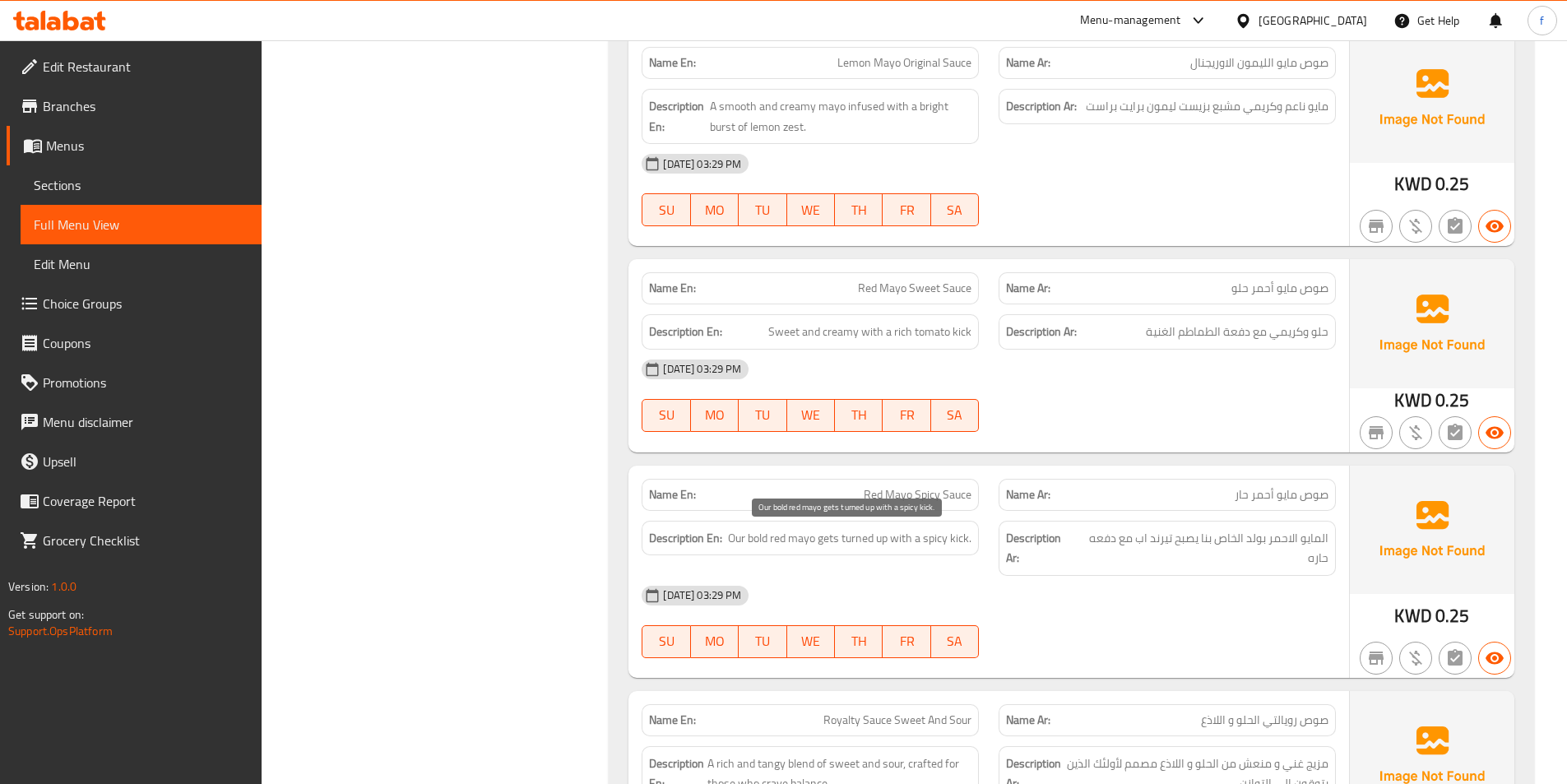
click at [930, 541] on span "Our bold red mayo gets turned up with a spicy kick." at bounding box center [850, 538] width 243 height 21
click at [951, 537] on span "Our bold red mayo gets turned up with a spicy kick." at bounding box center [850, 538] width 243 height 21
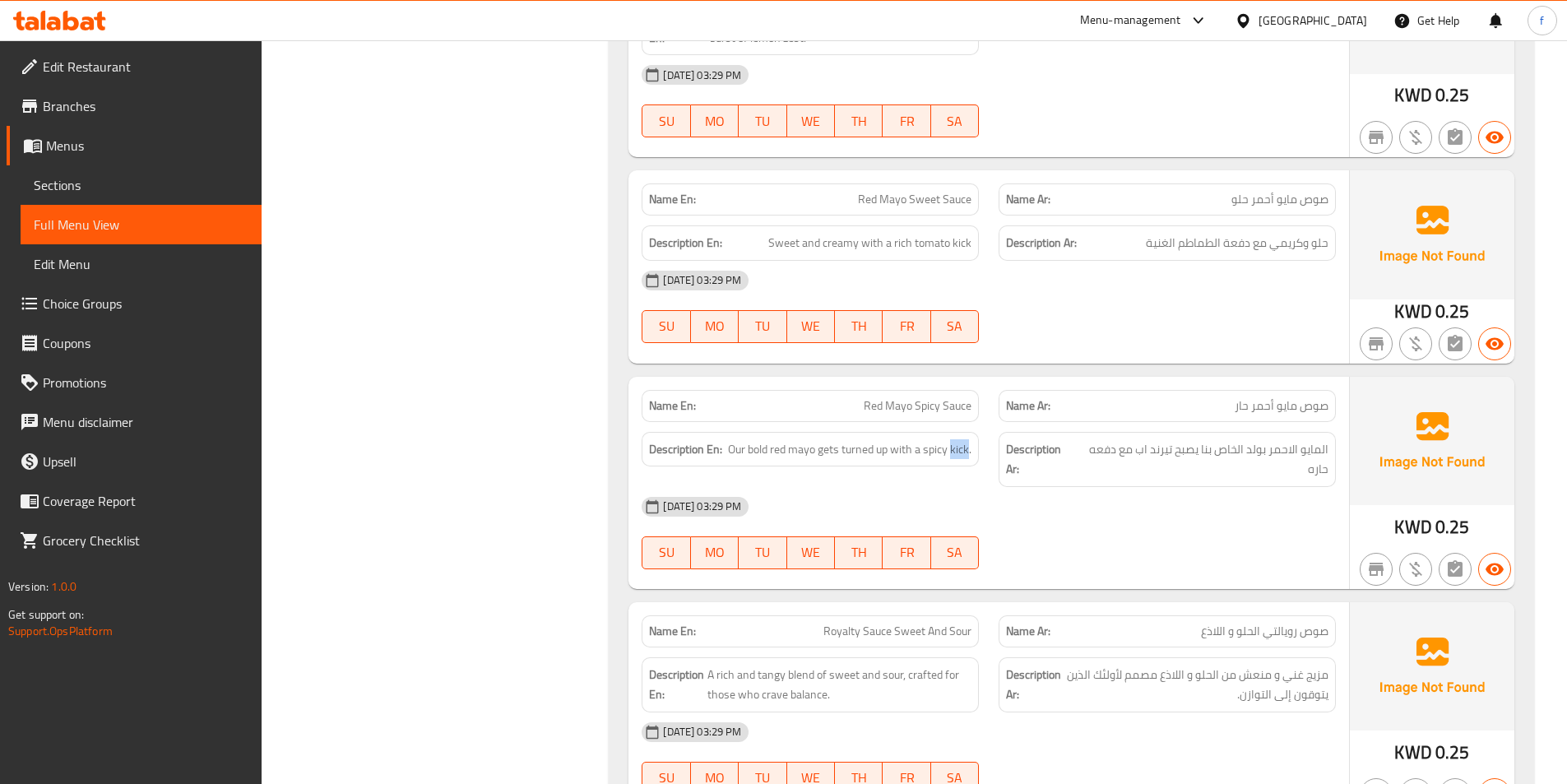
scroll to position [4769, 0]
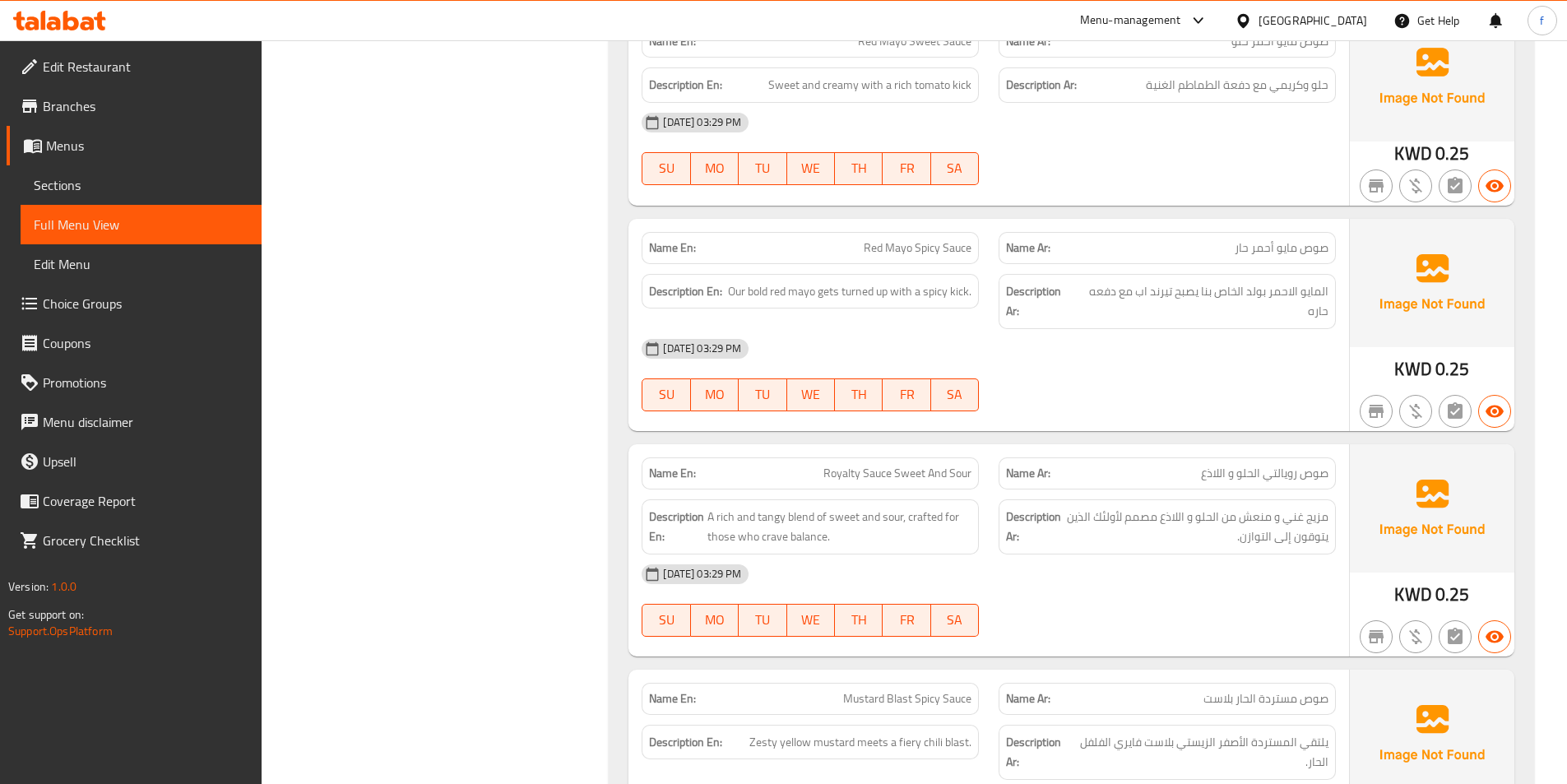
click at [880, 471] on span "Royalty Sauce Sweet And Sour" at bounding box center [897, 473] width 148 height 18
click at [842, 475] on span "Royalty Sauce Sweet And Sour" at bounding box center [897, 473] width 148 height 18
click at [910, 470] on span "Royalty Sauce Sweet And Sour" at bounding box center [897, 473] width 148 height 18
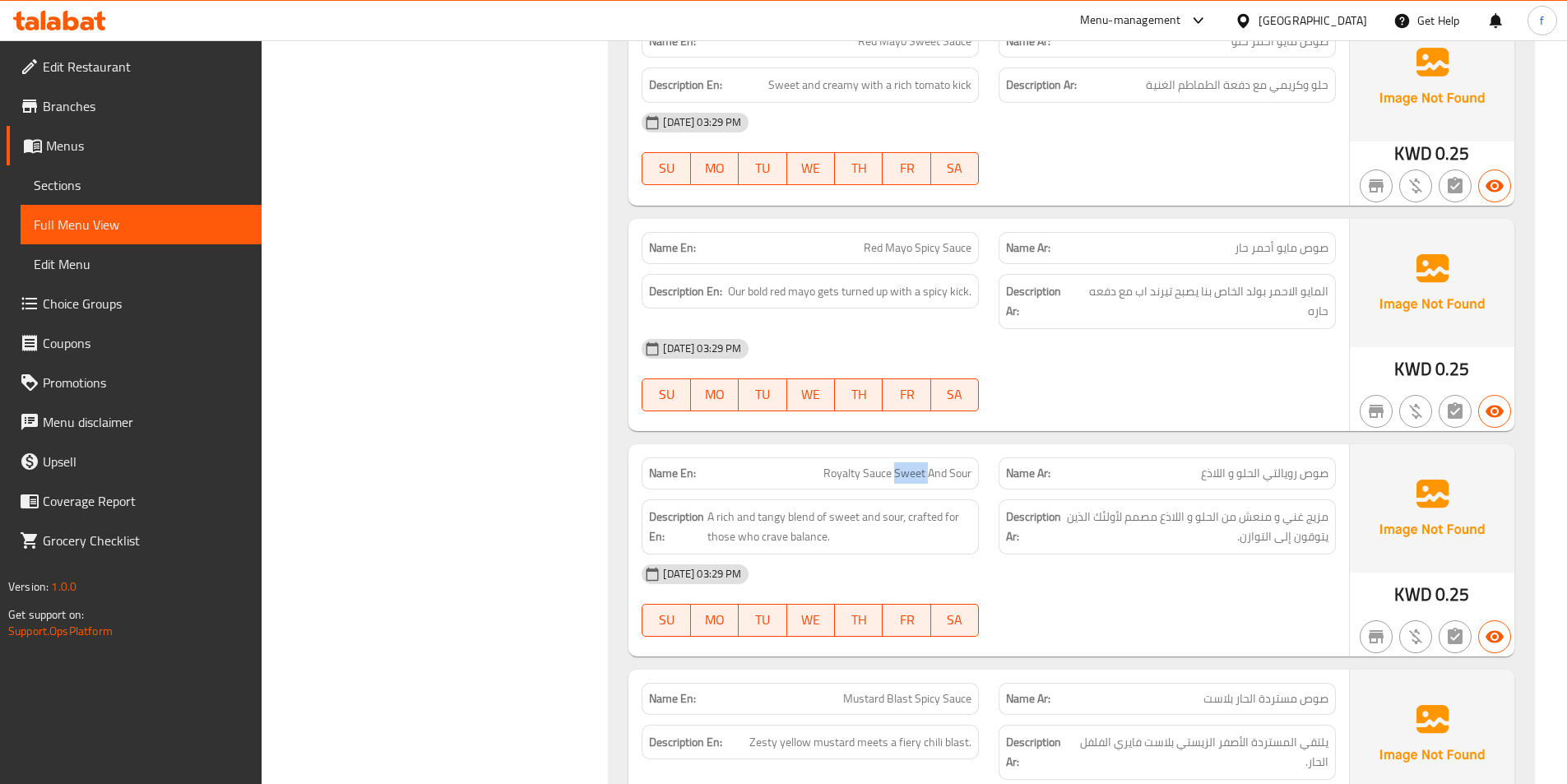
click at [910, 470] on span "Royalty Sauce Sweet And Sour" at bounding box center [897, 473] width 148 height 18
click at [965, 473] on span "Royalty Sauce Sweet And Sour" at bounding box center [897, 473] width 148 height 18
click at [802, 517] on span "A rich and tangy blend of sweet and sour, crafted for those who crave balance." at bounding box center [840, 527] width 264 height 40
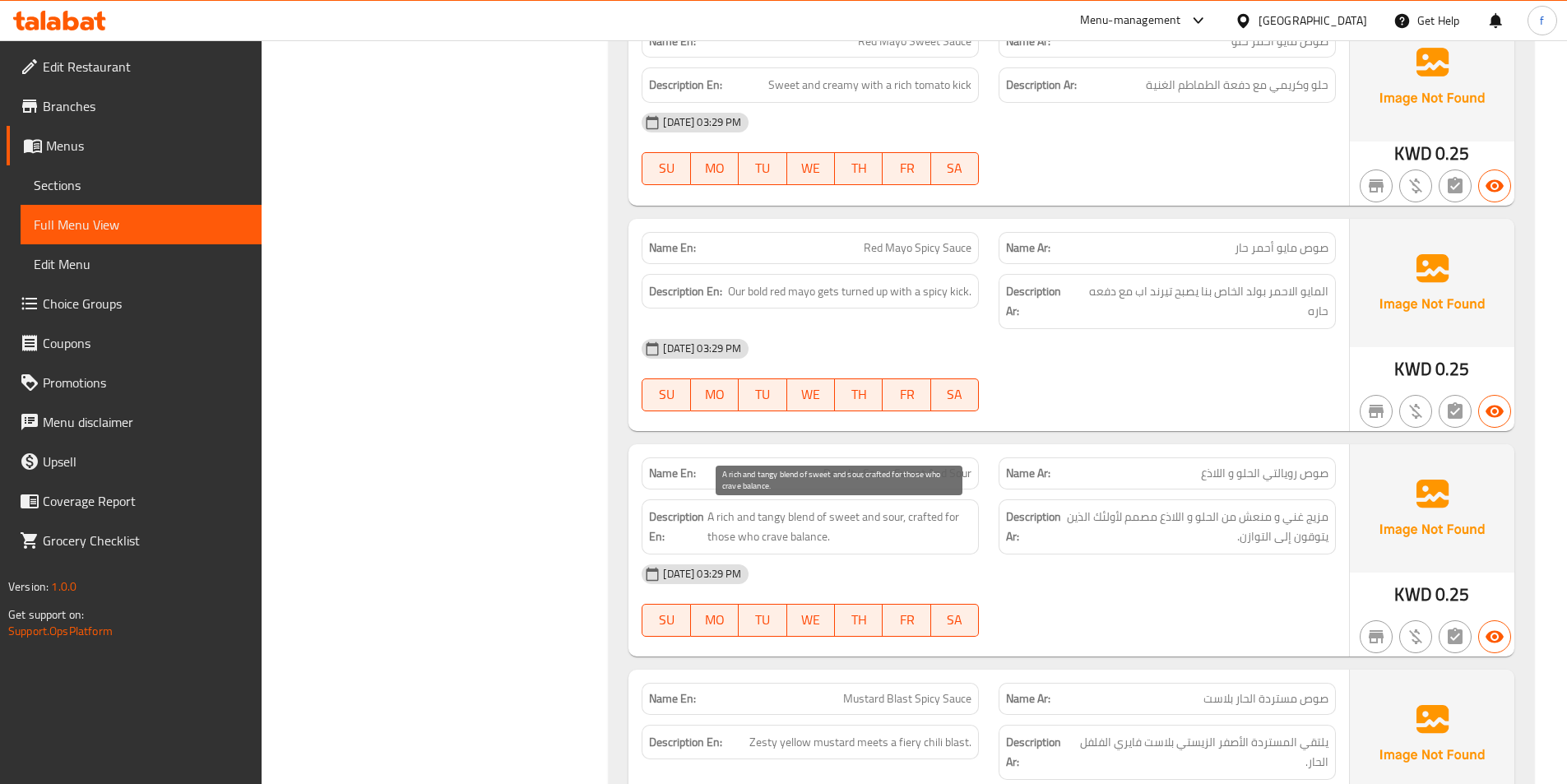
click at [723, 517] on span "A rich and tangy blend of sweet and sour, crafted for those who crave balance." at bounding box center [840, 527] width 264 height 40
click at [768, 514] on span "A rich and tangy blend of sweet and sour, crafted for those who crave balance." at bounding box center [840, 527] width 264 height 40
click at [835, 518] on span "A rich and tangy blend of sweet and sour, crafted for those who crave balance." at bounding box center [840, 527] width 264 height 40
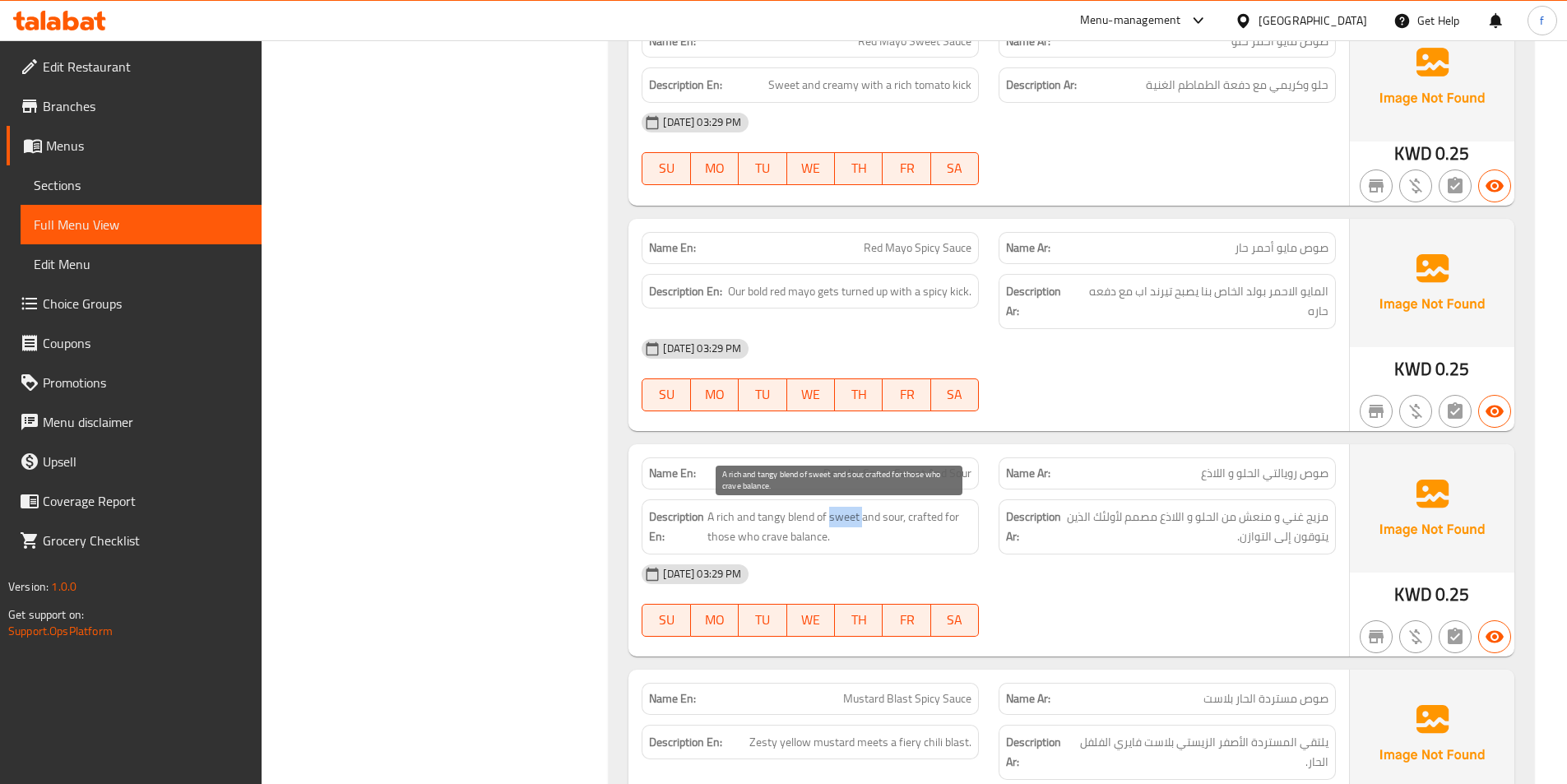
click at [835, 518] on span "A rich and tangy blend of sweet and sour, crafted for those who crave balance." at bounding box center [840, 527] width 264 height 40
click at [882, 518] on span "A rich and tangy blend of sweet and sour, crafted for those who crave balance." at bounding box center [840, 527] width 264 height 40
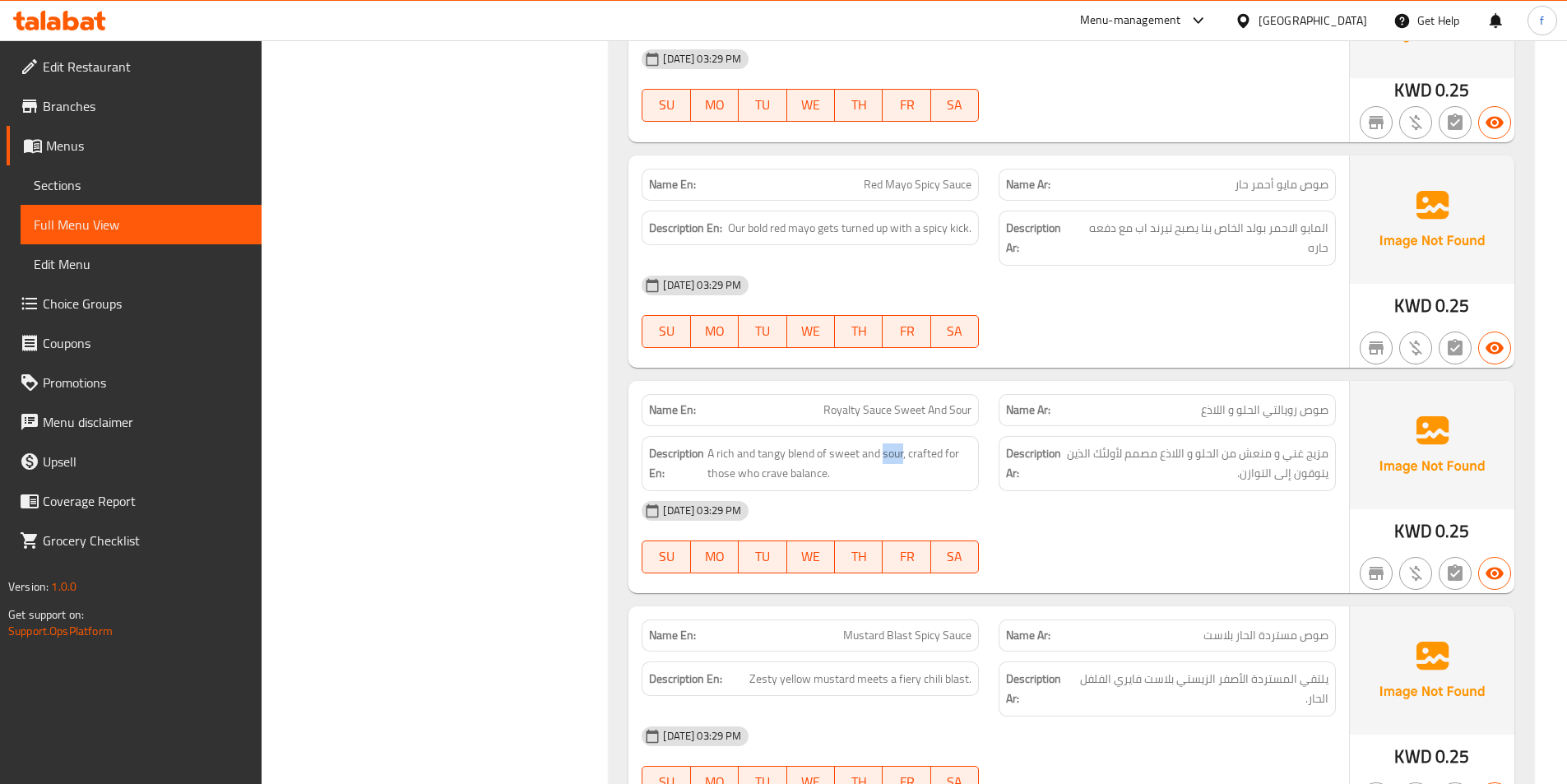
scroll to position [4933, 0]
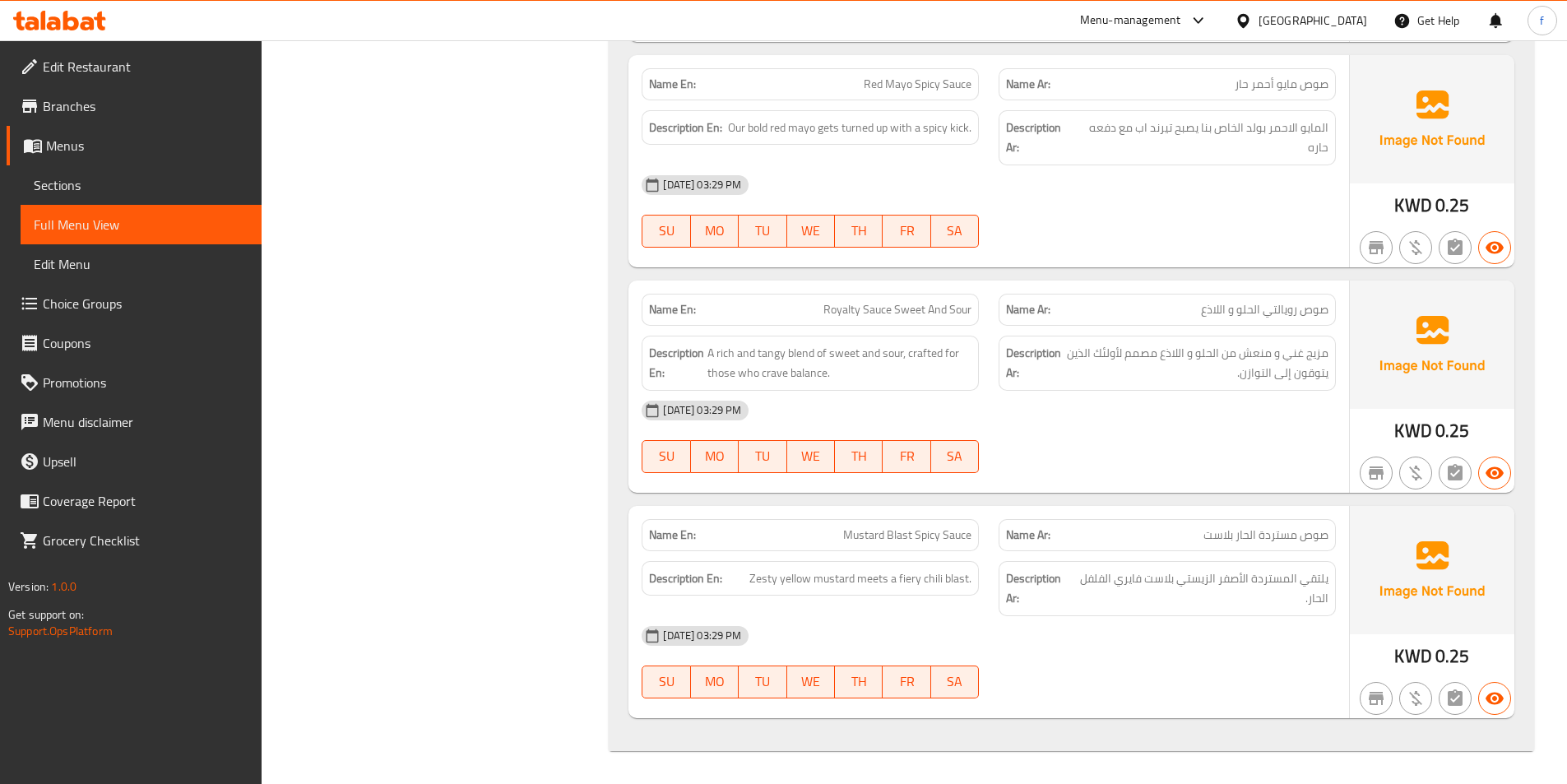
click at [962, 531] on span "Mustard Blast Spicy Sauce" at bounding box center [906, 535] width 128 height 18
click at [856, 535] on span "Mustard Blast Spicy Sauce" at bounding box center [906, 535] width 128 height 18
click at [919, 534] on span "Mustard Blast Spicy Sauce" at bounding box center [906, 535] width 128 height 18
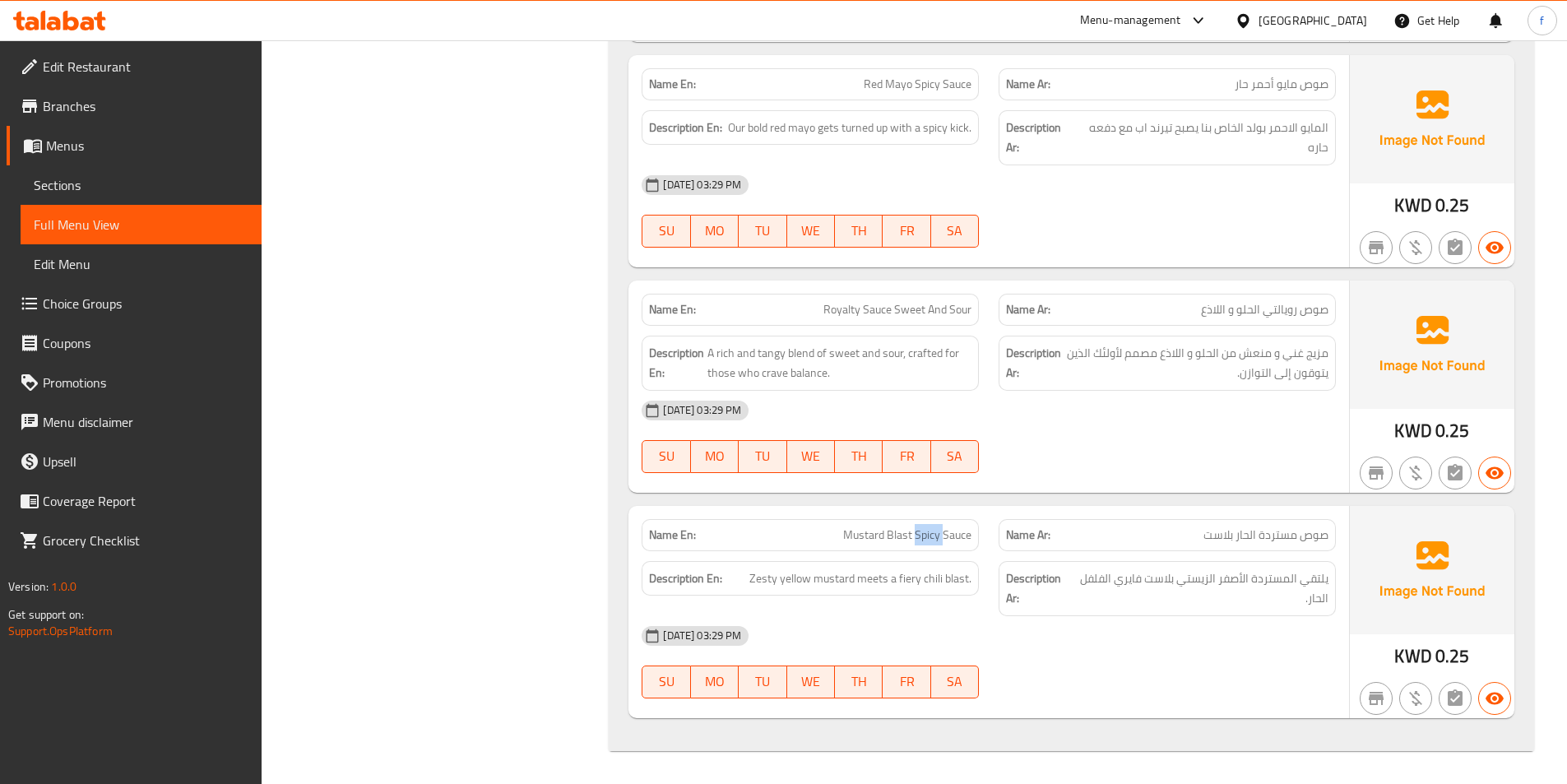
click at [919, 534] on span "Mustard Blast Spicy Sauce" at bounding box center [906, 535] width 128 height 18
click at [904, 535] on span "Mustard Blast Spicy Sauce" at bounding box center [906, 535] width 128 height 18
click at [872, 574] on span "Zesty yellow mustard meets a fiery chili blast." at bounding box center [860, 578] width 222 height 21
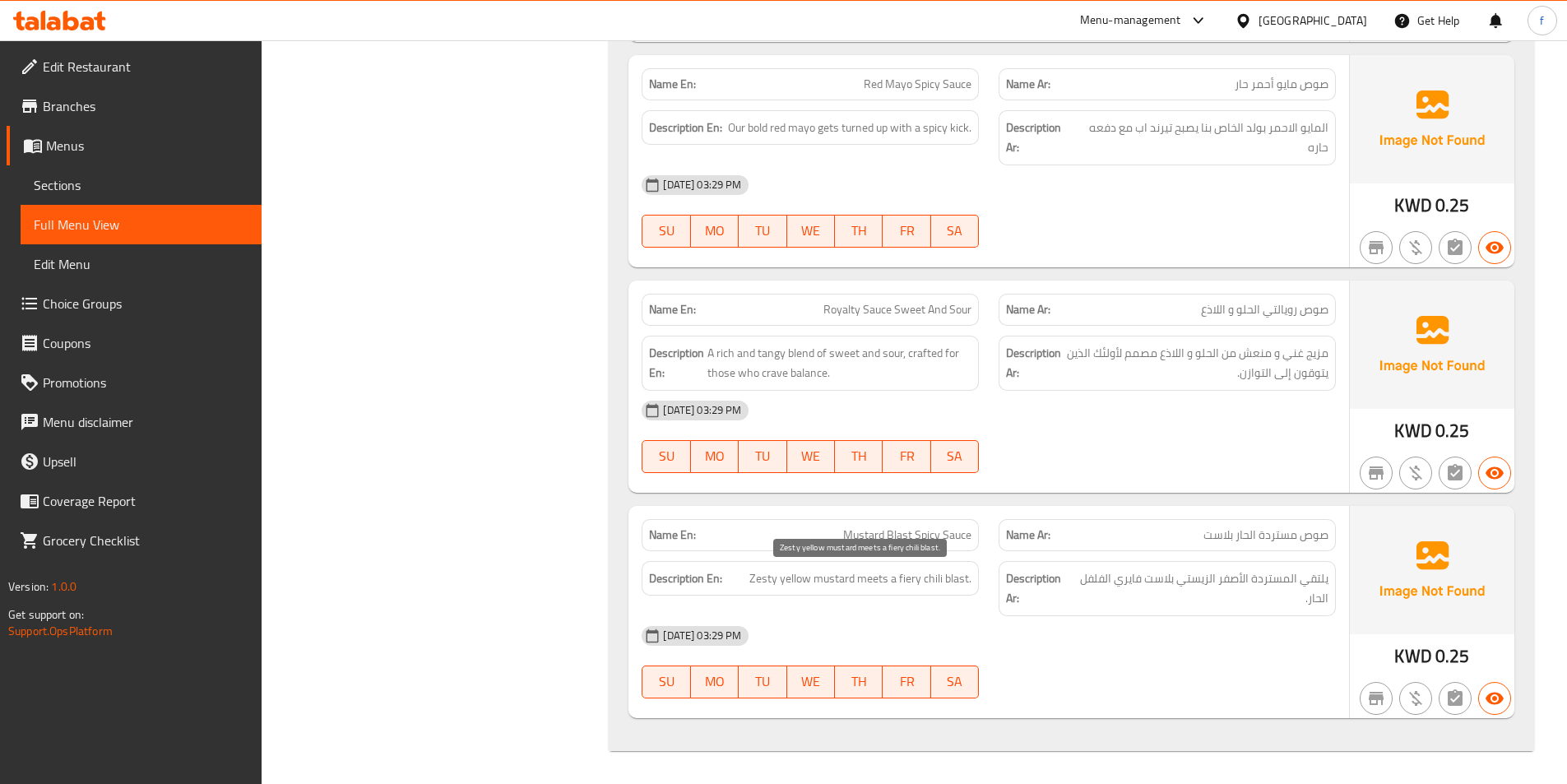
click at [824, 578] on span "Zesty yellow mustard meets a fiery chili blast." at bounding box center [860, 578] width 222 height 21
click at [798, 580] on span "Zesty yellow mustard meets a fiery chili blast." at bounding box center [860, 578] width 222 height 21
click at [769, 582] on span "Zesty yellow mustard meets a fiery chili blast." at bounding box center [860, 578] width 222 height 21
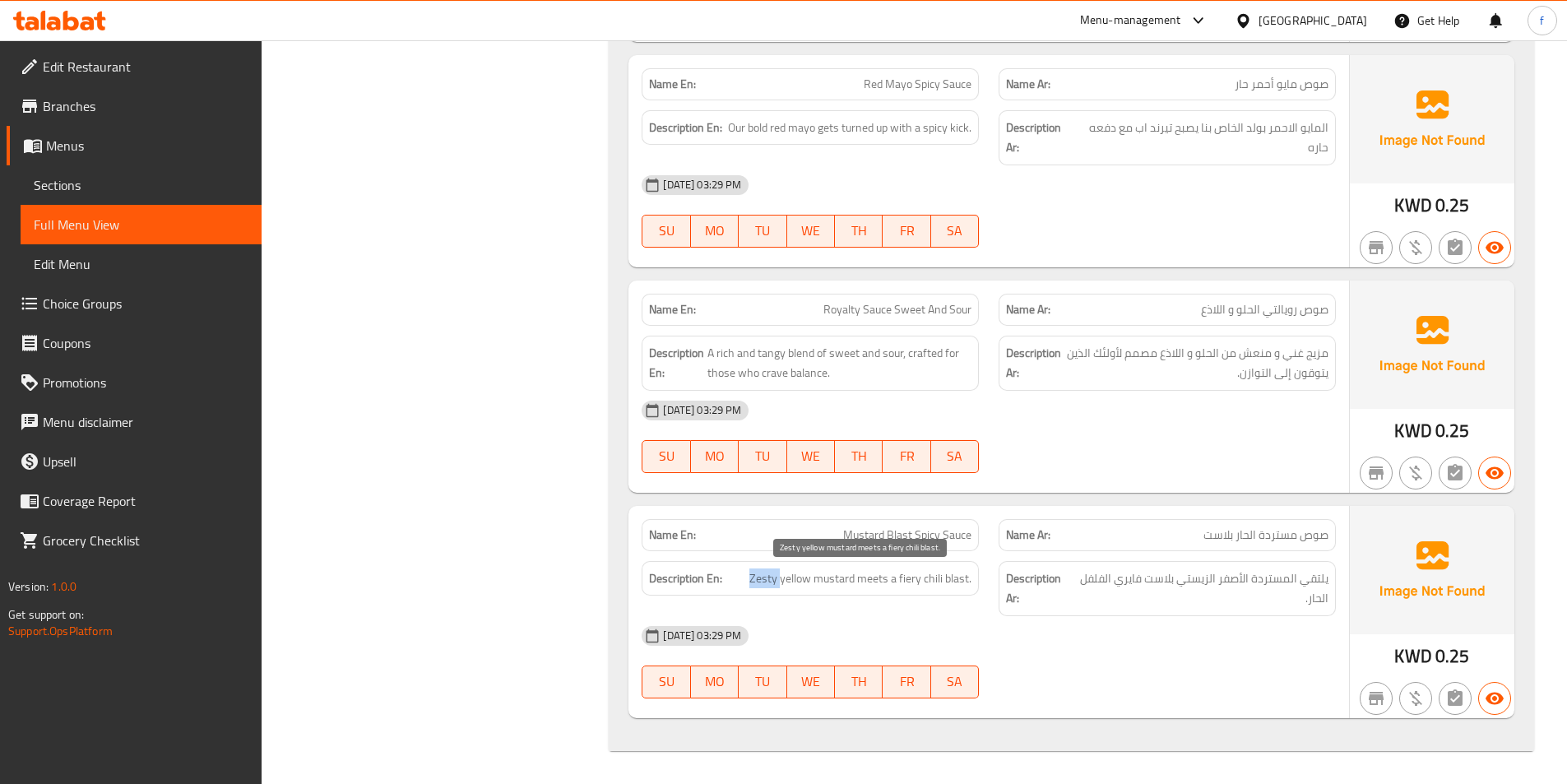
click at [769, 582] on span "Zesty yellow mustard meets a fiery chili blast." at bounding box center [860, 578] width 222 height 21
click at [958, 579] on span "Zesty yellow mustard meets a fiery chili blast." at bounding box center [860, 578] width 222 height 21
click at [906, 580] on span "Zesty yellow mustard meets a fiery chili blast." at bounding box center [860, 578] width 222 height 21
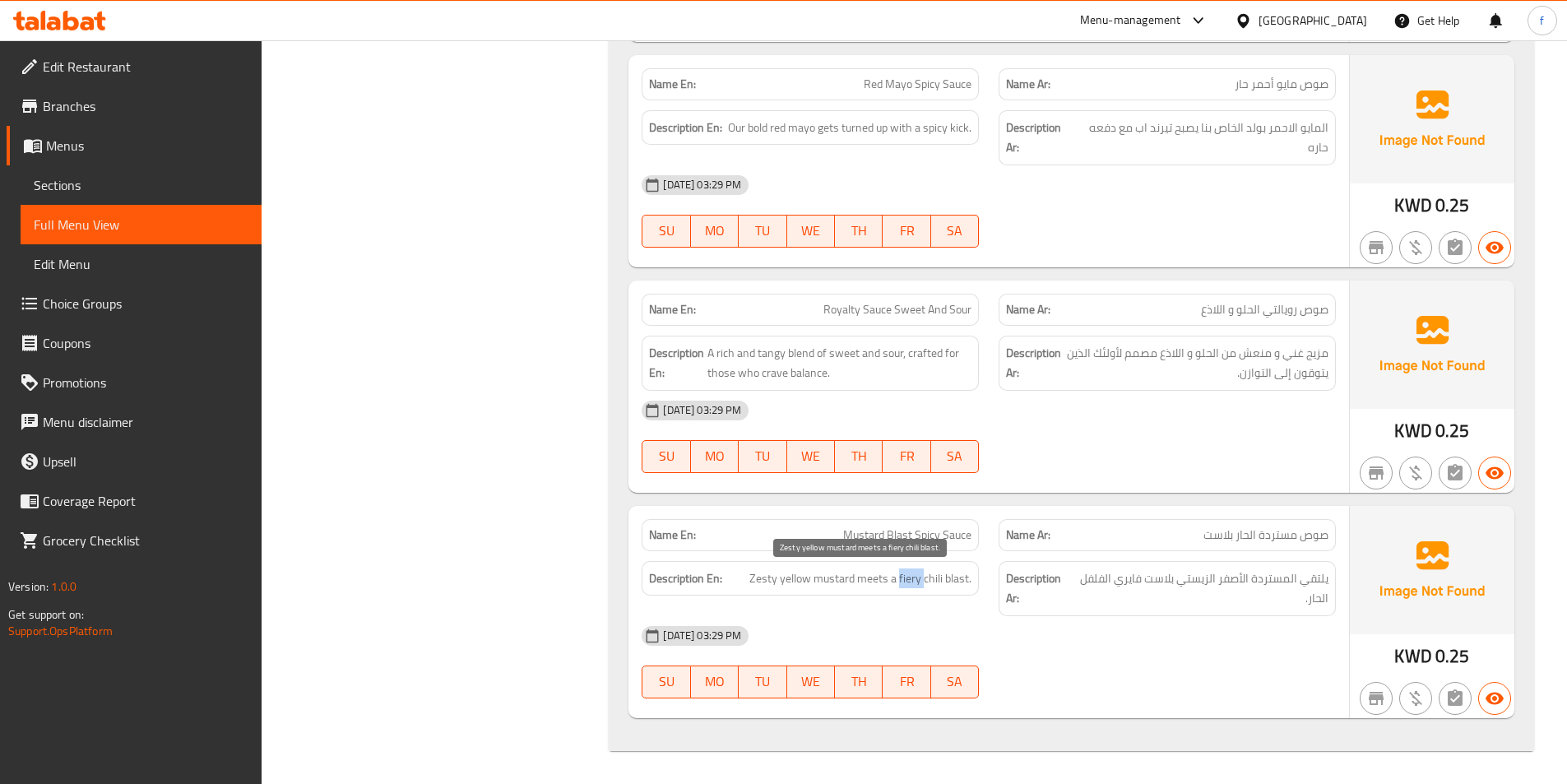
click at [915, 578] on span "Zesty yellow mustard meets a fiery chili blast." at bounding box center [860, 578] width 222 height 21
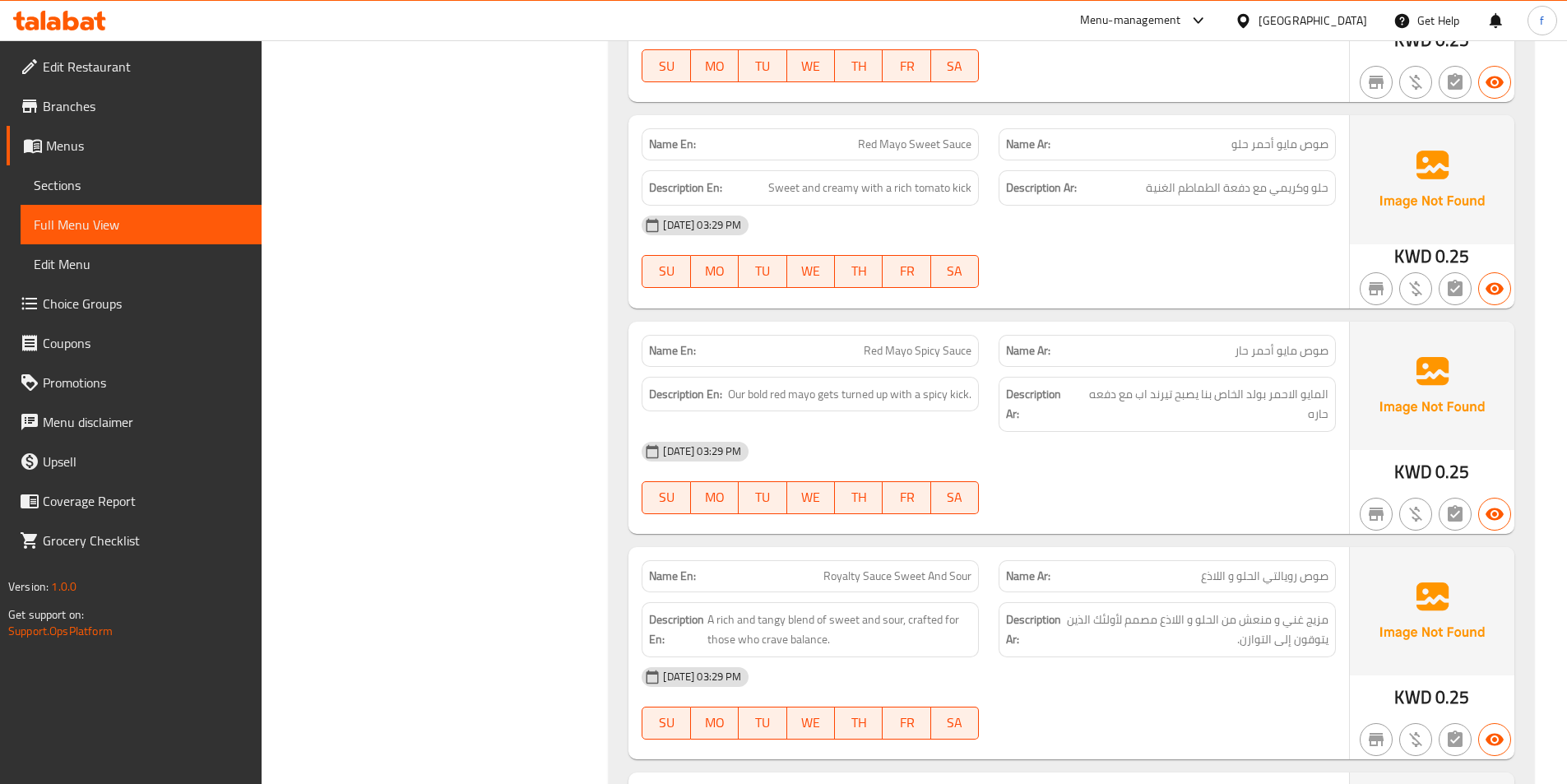
scroll to position [4522, 0]
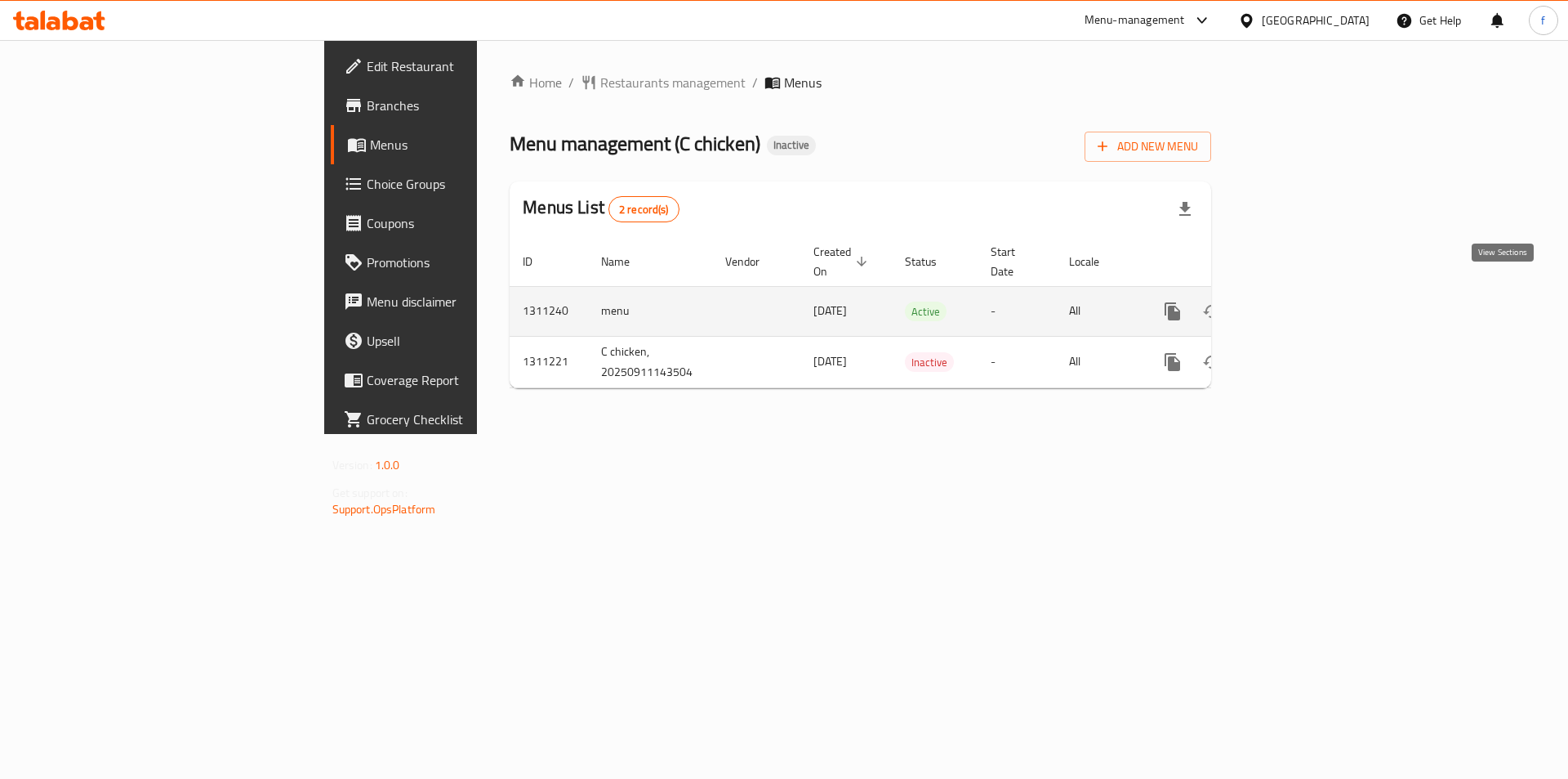
click at [1300, 301] on icon "enhanced table" at bounding box center [1291, 311] width 20 height 20
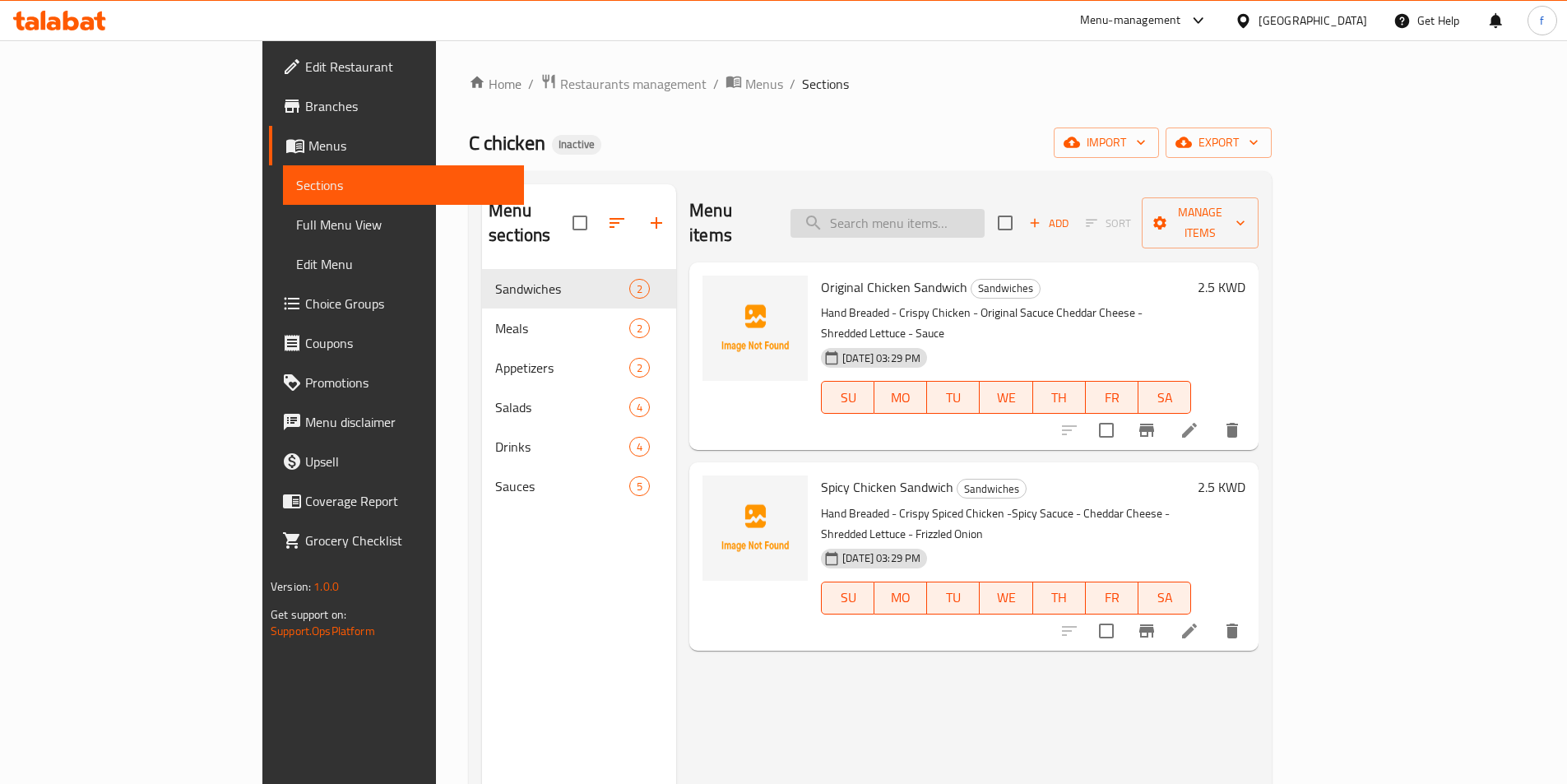
click at [948, 215] on input "search" at bounding box center [887, 223] width 194 height 28
paste input "Lemon Mayo Original Sauce"
type input "Lemon Mayo Original Sauce"
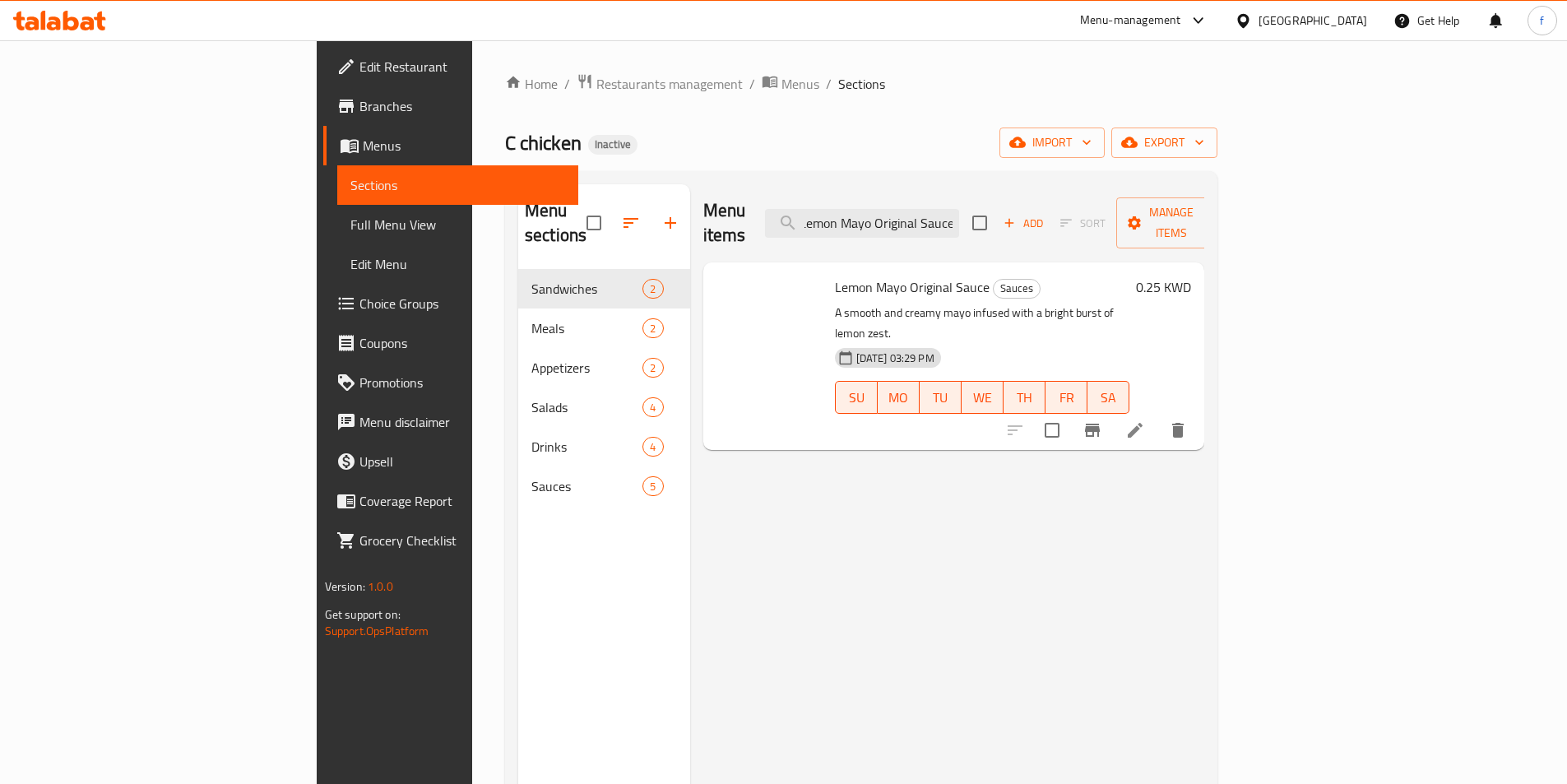
scroll to position [0, 0]
click at [1146, 420] on icon at bounding box center [1136, 430] width 20 height 20
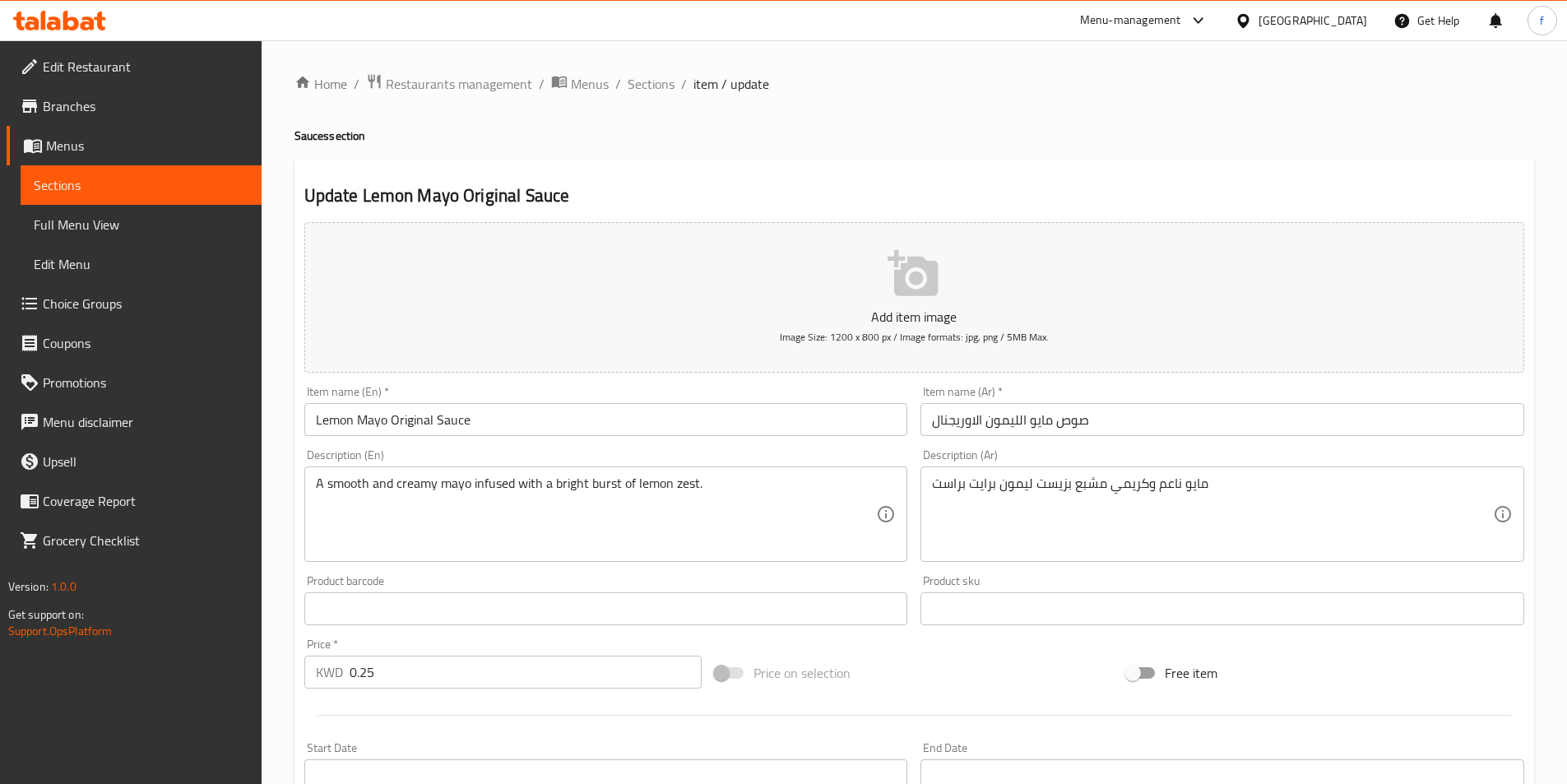
click at [1185, 563] on div at bounding box center [784, 392] width 1567 height 784
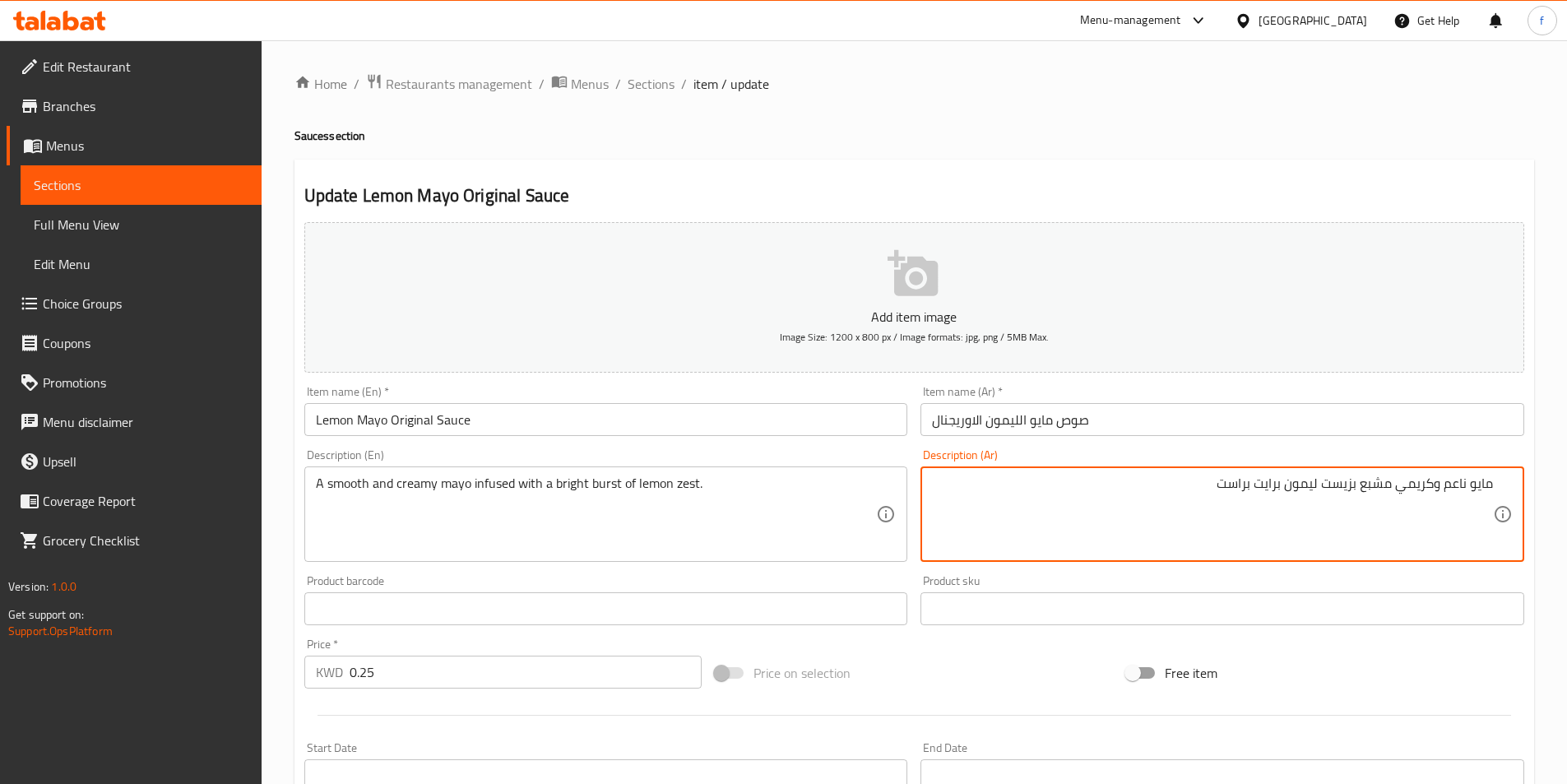
click at [1155, 424] on input "صوص مايو الليمون الاوريجنال" at bounding box center [1222, 419] width 604 height 33
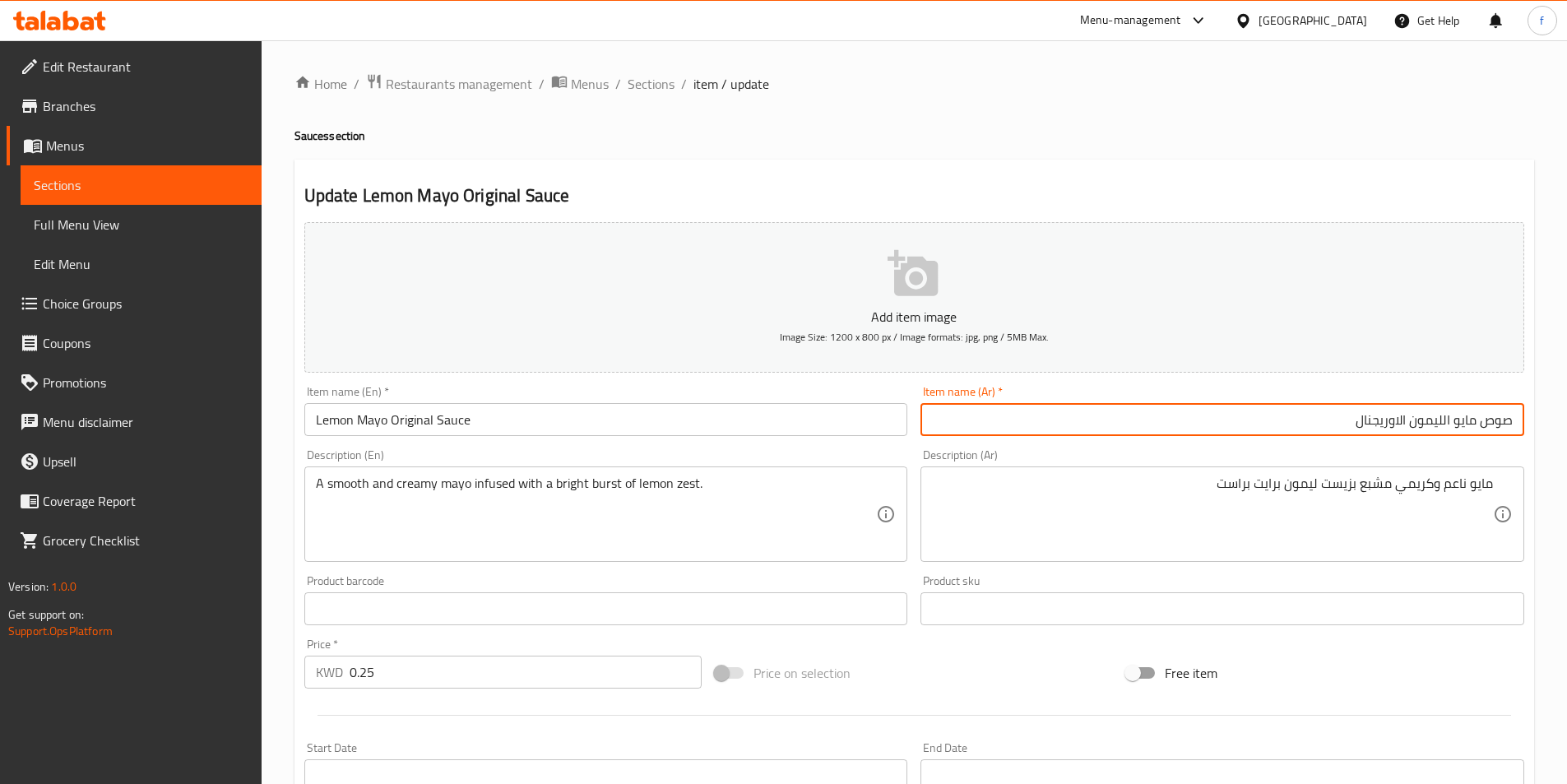
click at [449, 481] on textarea "A smooth and creamy mayo infused with a bright burst of lemon zest." at bounding box center [596, 514] width 561 height 78
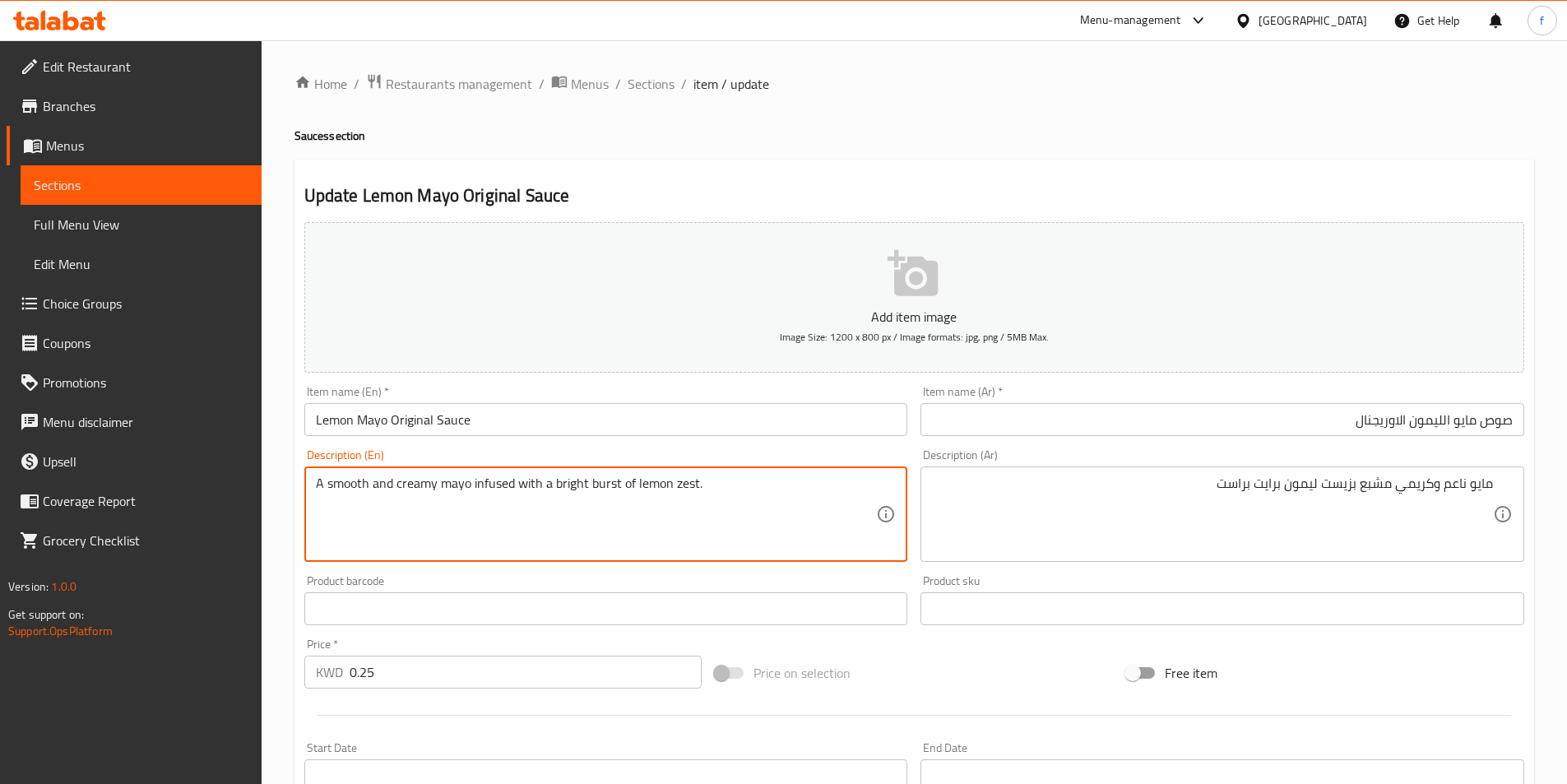
click at [337, 485] on textarea "A smooth and creamy mayo infused with a bright burst of lemon zest." at bounding box center [596, 514] width 561 height 78
click at [421, 490] on textarea "A smooth and creamy mayo infused with a bright burst of lemon zest." at bounding box center [596, 514] width 561 height 78
click at [524, 485] on textarea "A smooth and creamy mayo infused with a bright burst of lemon zest." at bounding box center [596, 514] width 561 height 78
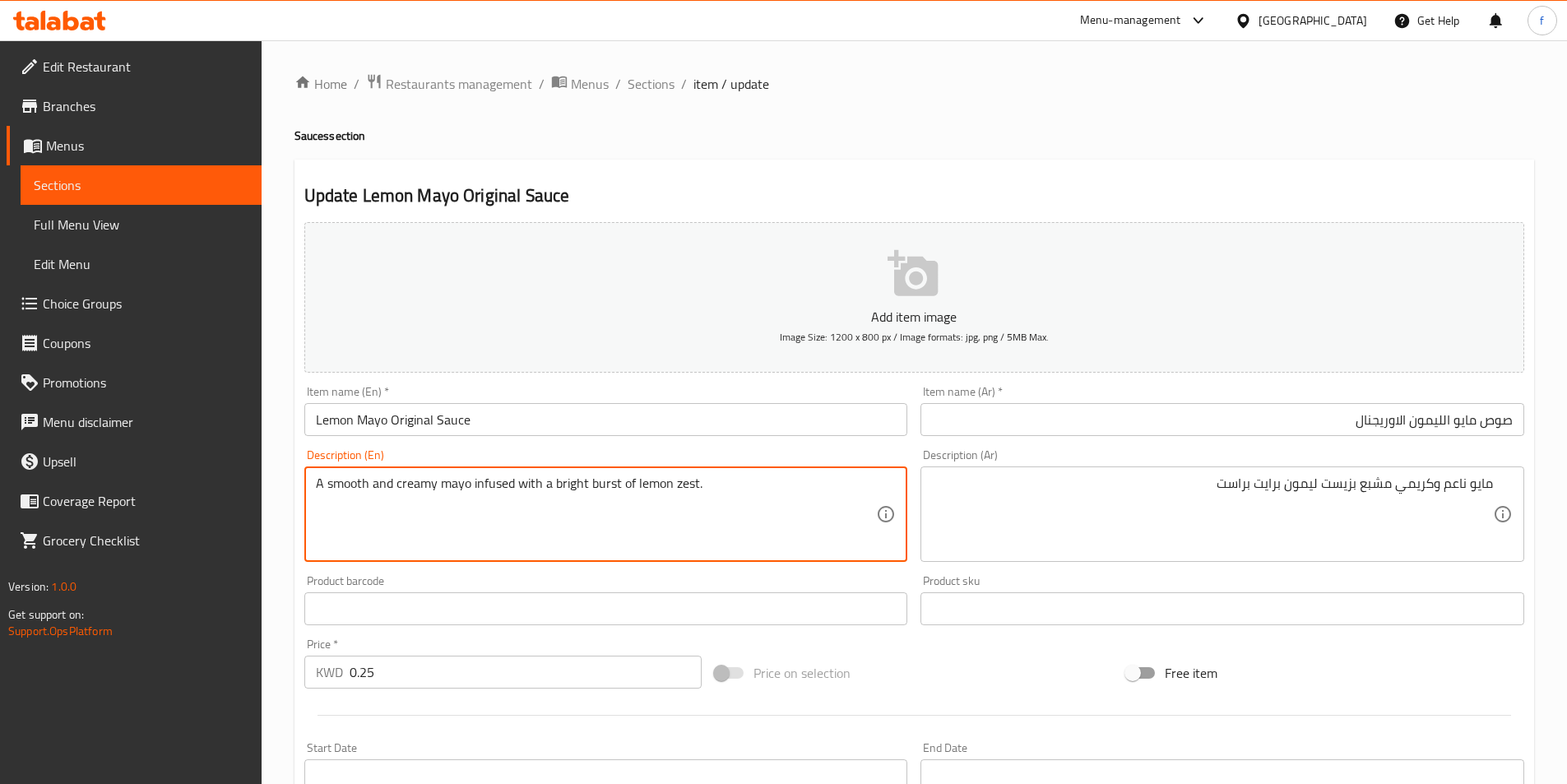
click at [524, 485] on textarea "A smooth and creamy mayo infused with a bright burst of lemon zest." at bounding box center [596, 514] width 561 height 78
click at [487, 484] on textarea "A smooth and creamy mayo infused with a bright burst of lemon zest." at bounding box center [596, 514] width 561 height 78
click at [520, 483] on textarea "A smooth and creamy mayo infused with a bright burst of lemon zest." at bounding box center [596, 514] width 561 height 78
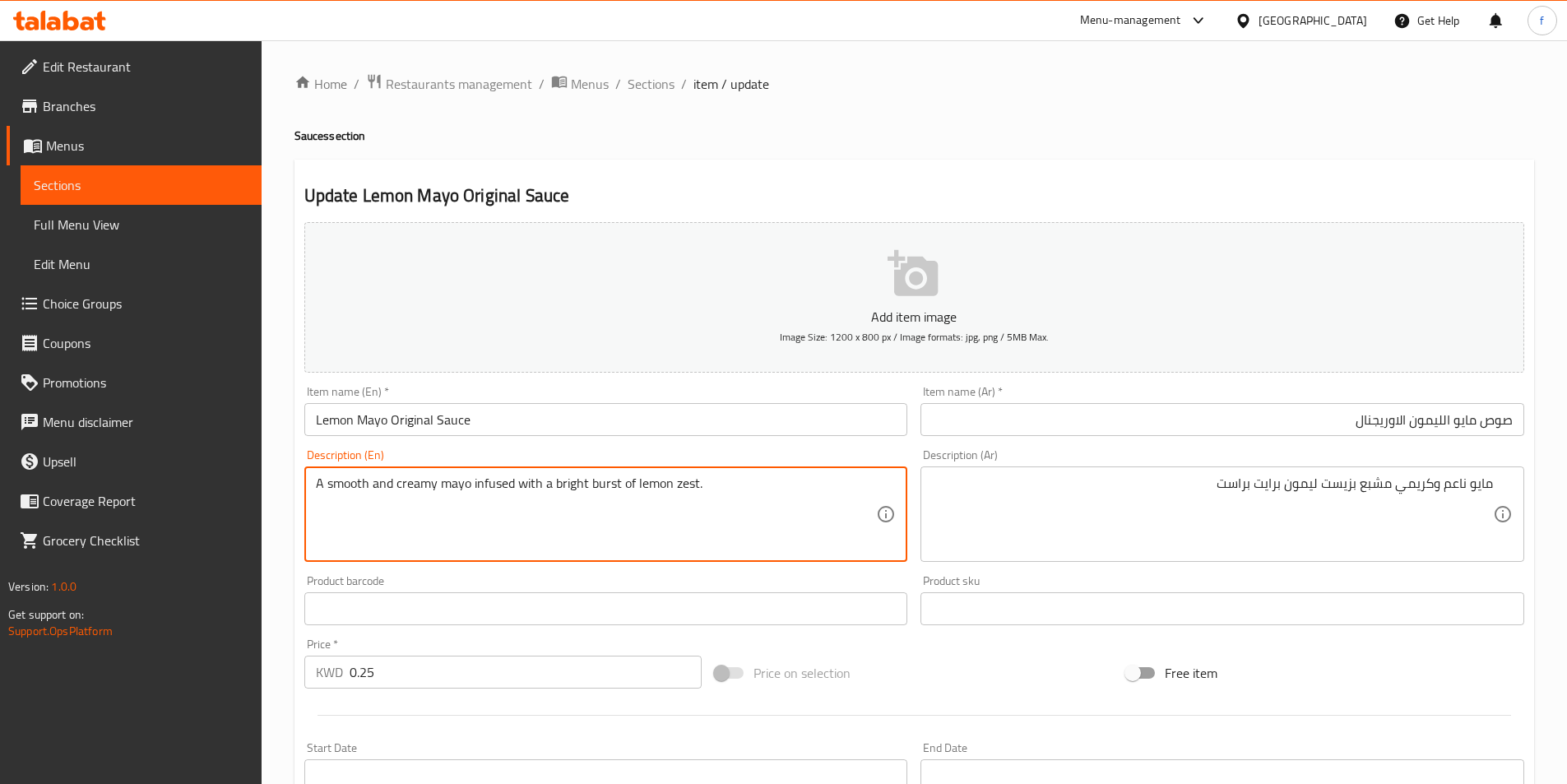
drag, startPoint x: 555, startPoint y: 481, endPoint x: 708, endPoint y: 484, distance: 153.0
click at [708, 484] on textarea "A smooth and creamy mayo infused with a bright burst of lemon zest." at bounding box center [596, 514] width 561 height 78
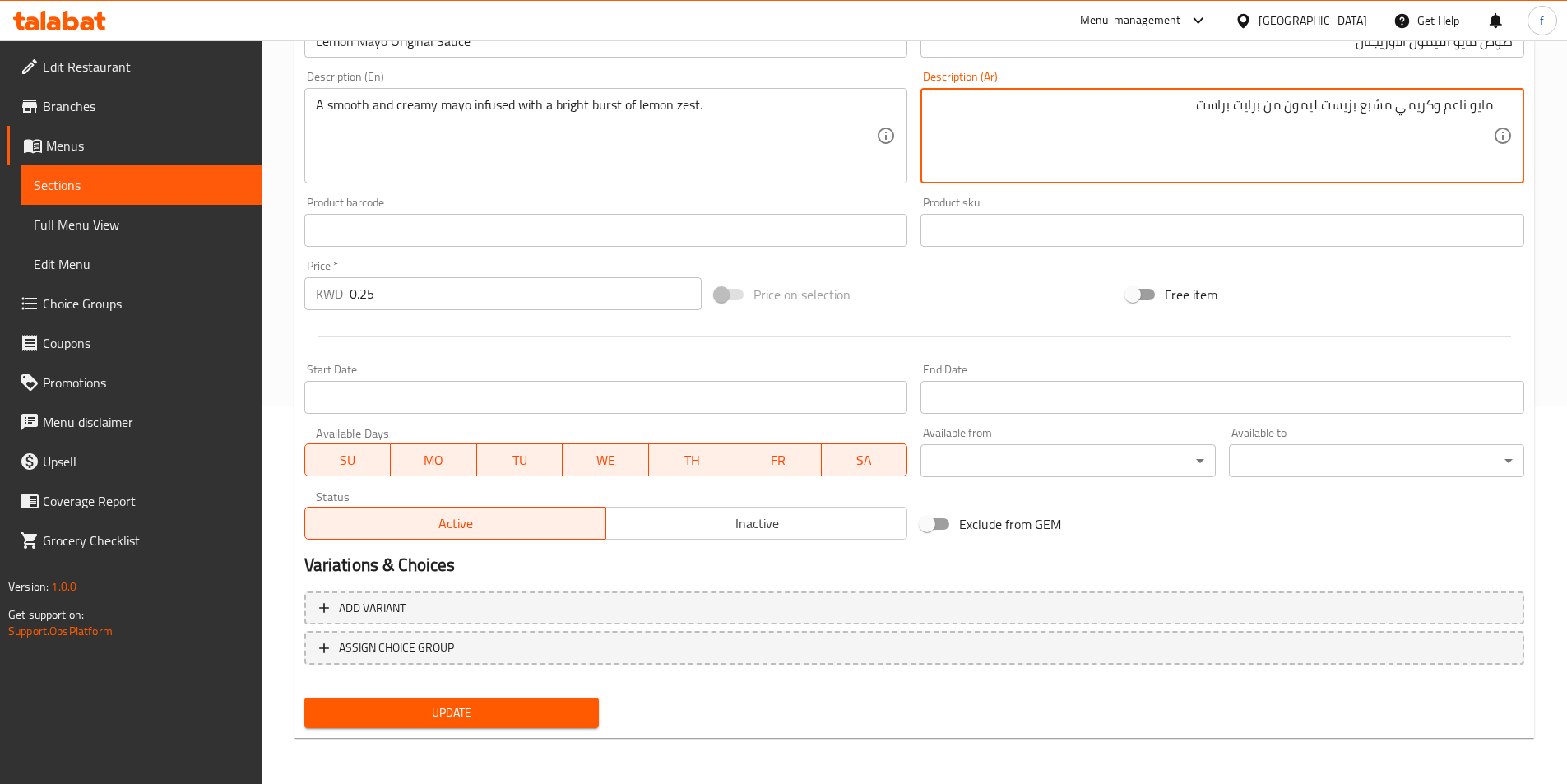
type textarea "مايو ناعم وكريمي مشبع بزيست ليمون من برايت براست"
click at [536, 713] on span "Update" at bounding box center [452, 712] width 269 height 21
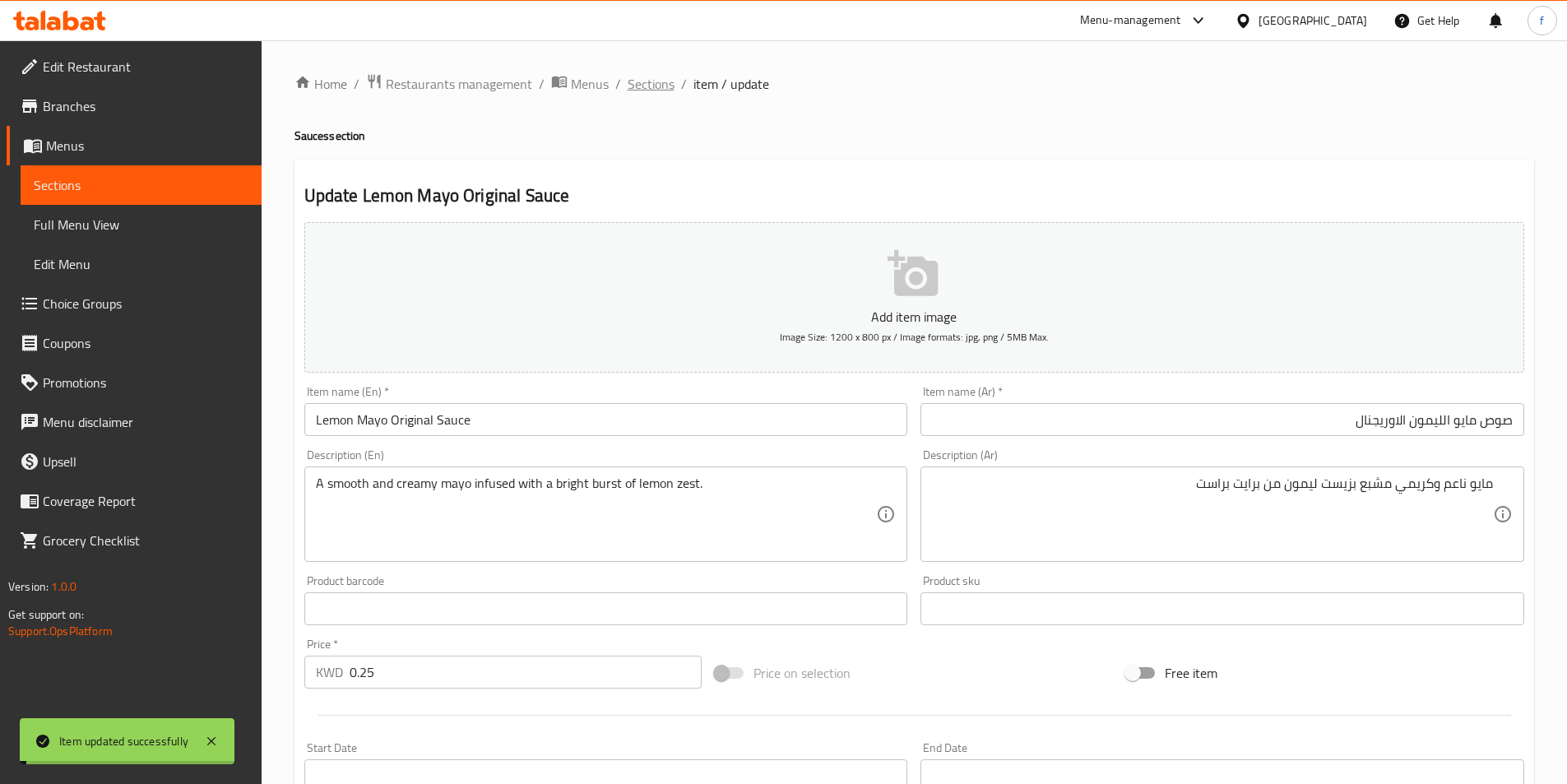
click at [648, 81] on span "Sections" at bounding box center [651, 84] width 47 height 20
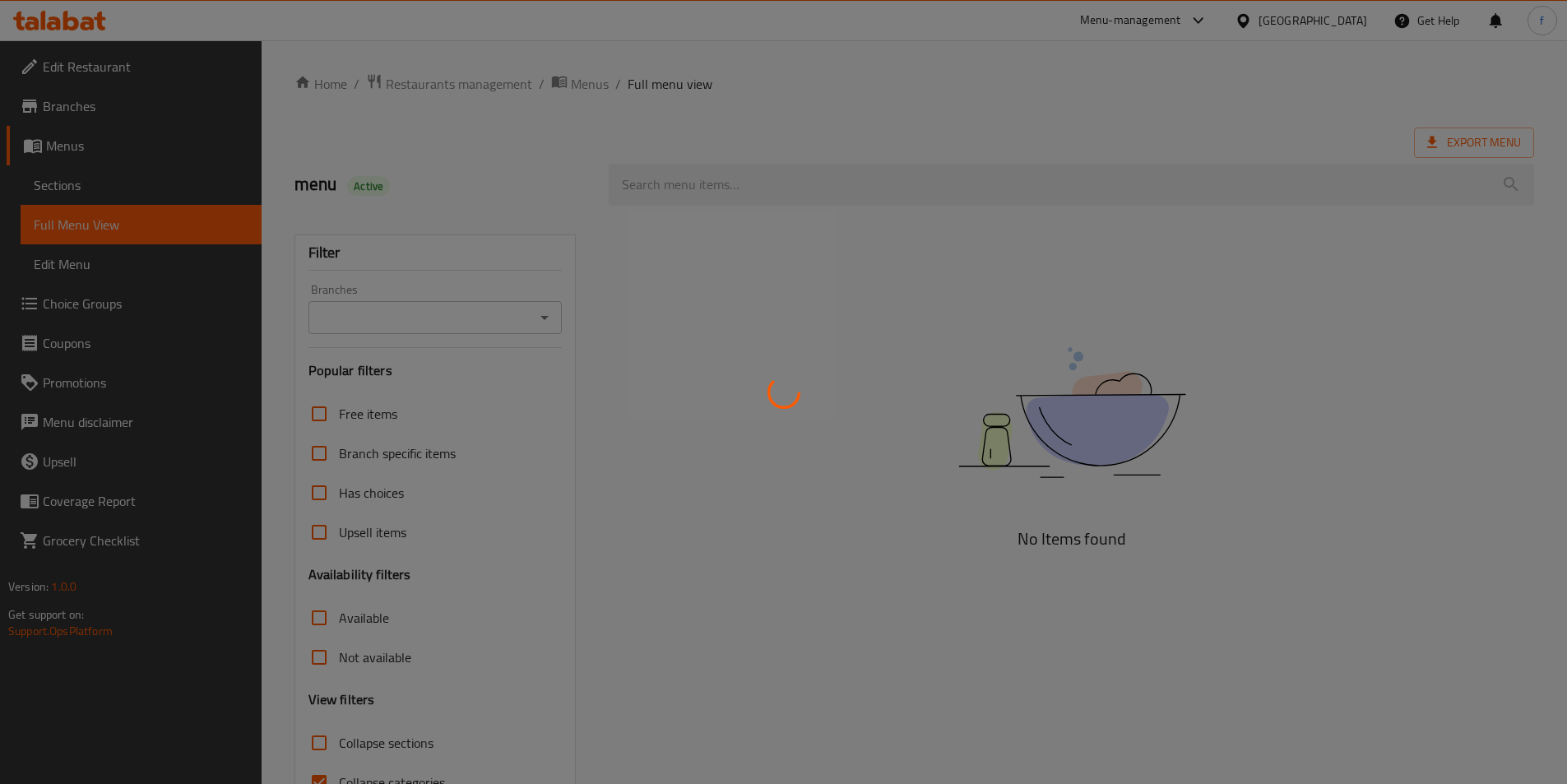
click at [670, 295] on div at bounding box center [784, 392] width 1567 height 784
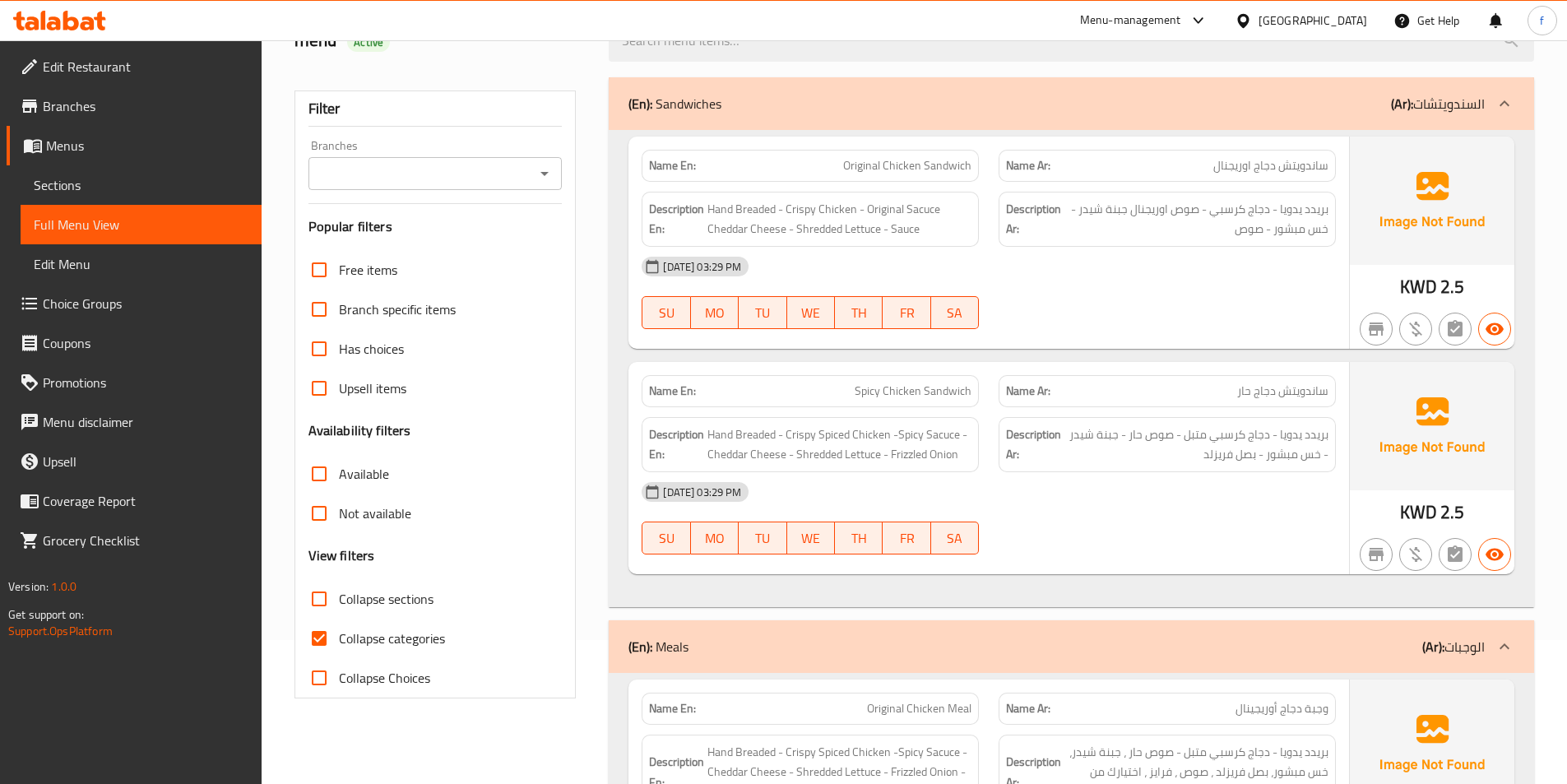
scroll to position [493, 0]
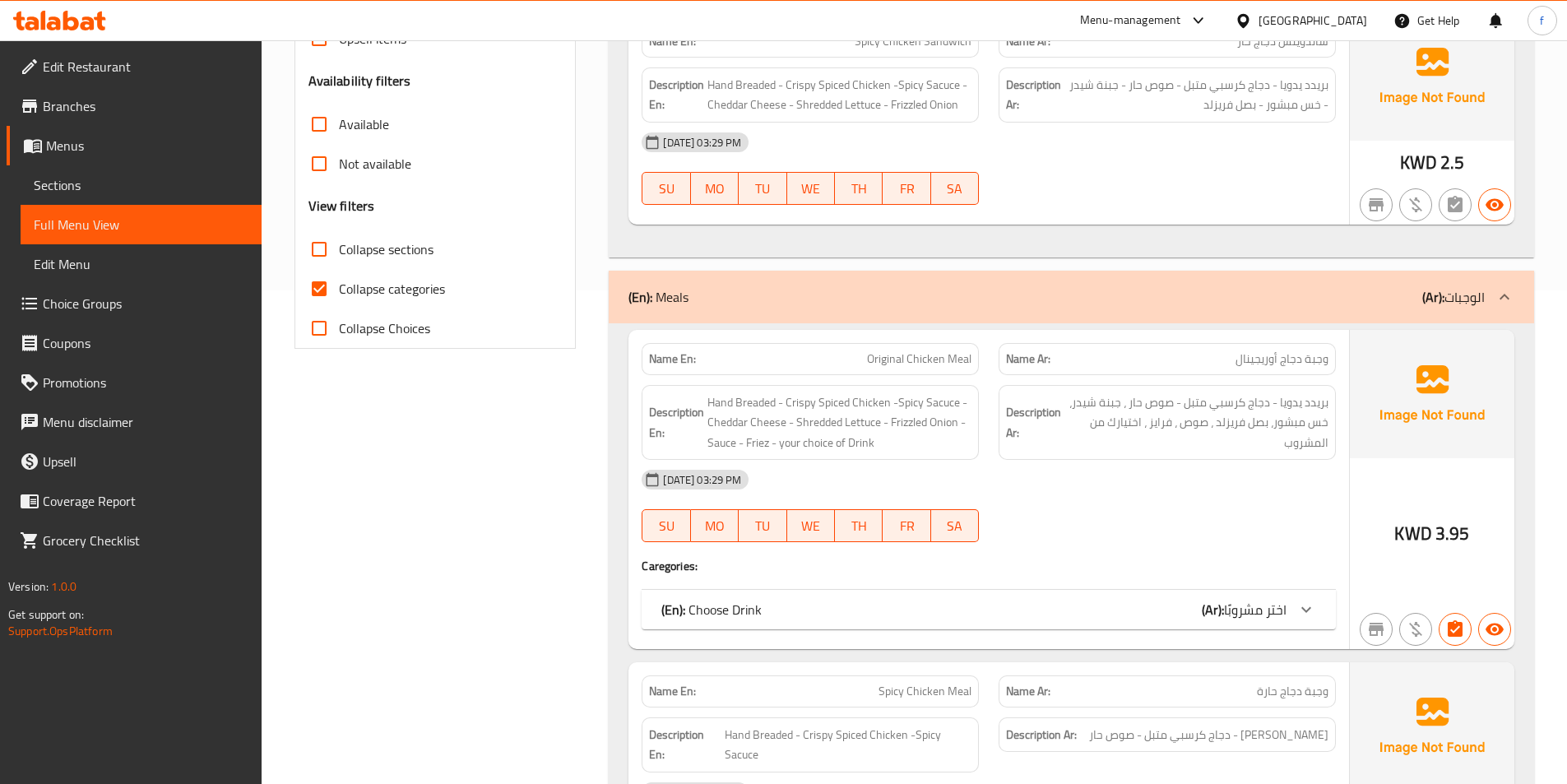
click at [319, 295] on input "Collapse categories" at bounding box center [319, 288] width 39 height 39
checkbox input "false"
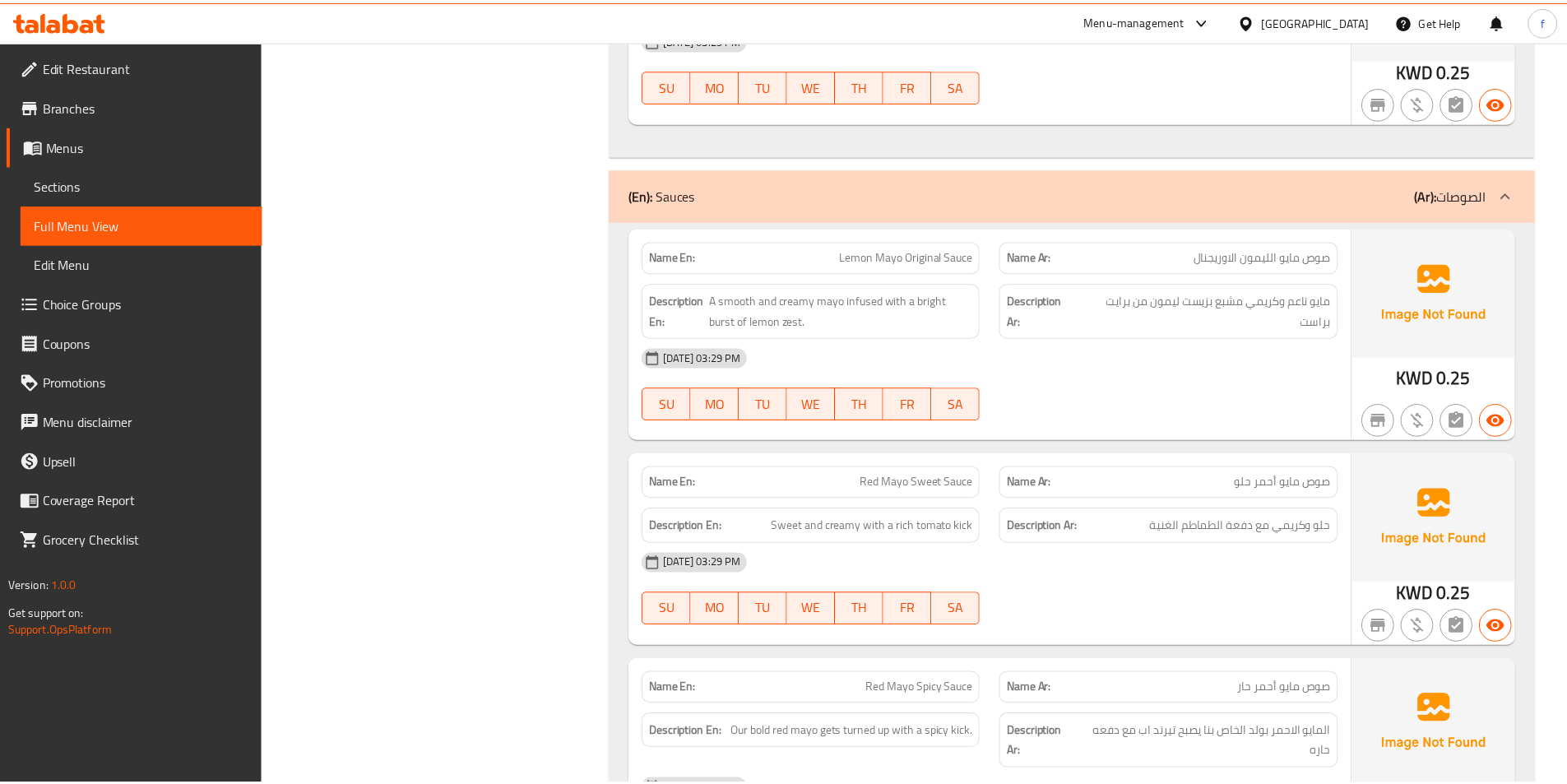
scroll to position [4933, 0]
